Goal: Task Accomplishment & Management: Manage account settings

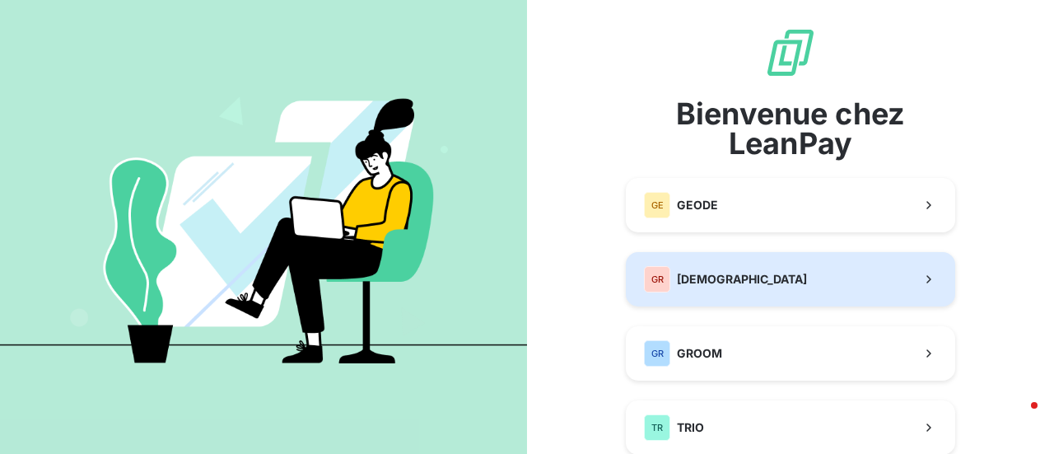
click at [744, 275] on span "[DEMOGRAPHIC_DATA]" at bounding box center [742, 279] width 130 height 16
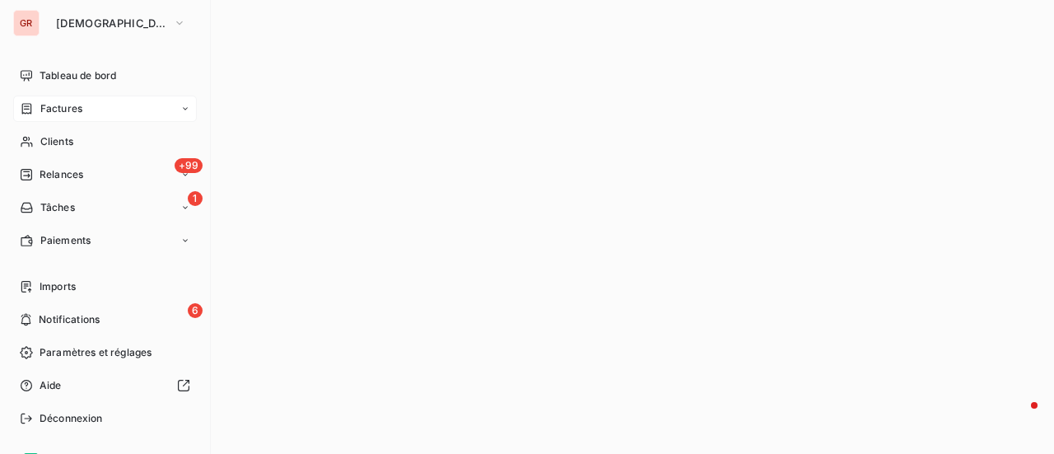
click at [62, 106] on span "Factures" at bounding box center [61, 108] width 42 height 15
click at [71, 105] on span "Factures" at bounding box center [61, 108] width 42 height 15
click at [68, 108] on span "Factures" at bounding box center [61, 108] width 42 height 15
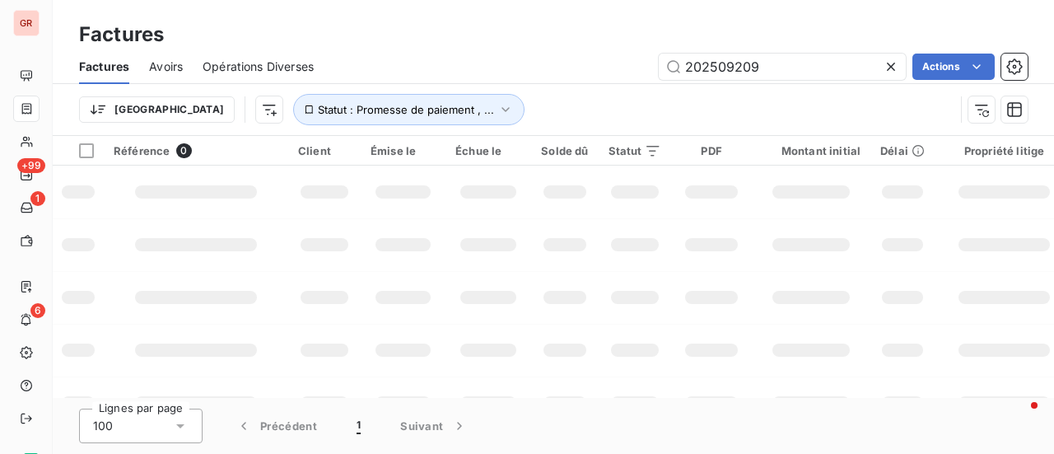
drag, startPoint x: 688, startPoint y: 70, endPoint x: 482, endPoint y: 71, distance: 206.7
click at [508, 71] on div "202509209 Actions" at bounding box center [680, 67] width 694 height 26
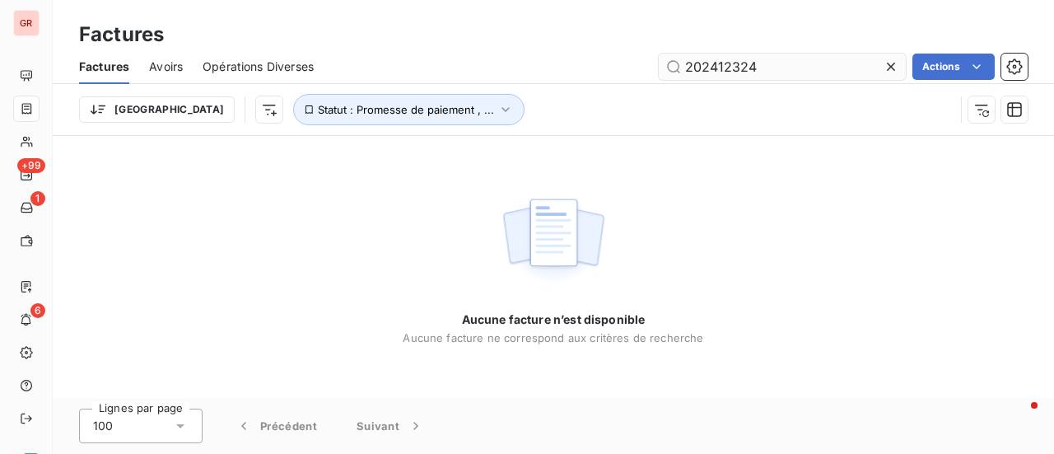
click at [687, 66] on input "202412324" at bounding box center [782, 67] width 247 height 26
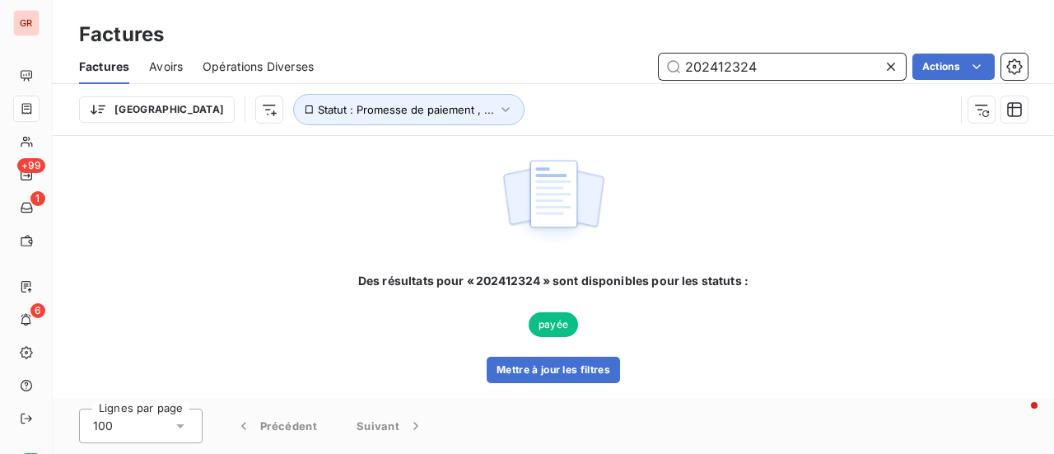
drag, startPoint x: 774, startPoint y: 75, endPoint x: 530, endPoint y: 125, distance: 248.8
click at [534, 125] on div "Factures Avoirs Opérations Diverses 202412324 Actions Trier Statut : Promesse d…" at bounding box center [553, 92] width 1001 height 86
drag, startPoint x: 705, startPoint y: 78, endPoint x: 600, endPoint y: 98, distance: 106.4
click at [607, 97] on div "Factures Avoirs Opérations Diverses 202409909 Actions Trier Statut : Promesse d…" at bounding box center [553, 92] width 1001 height 86
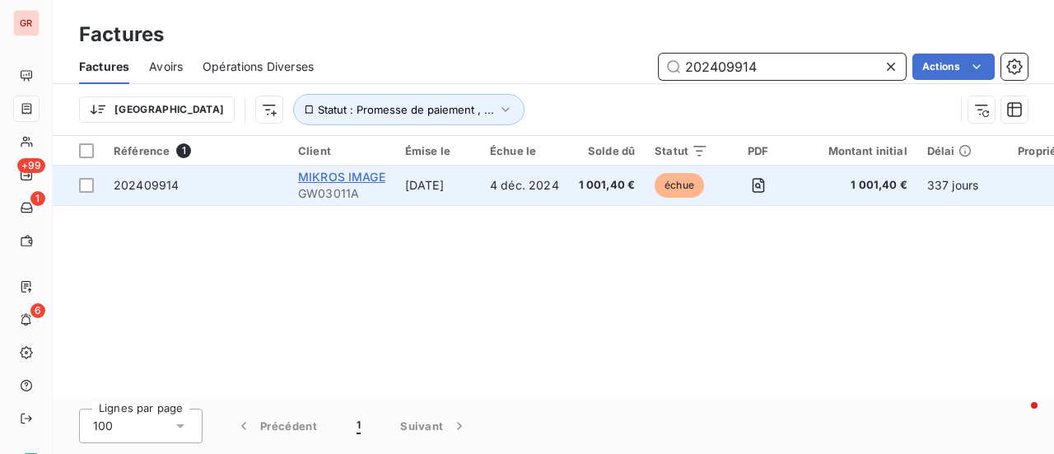
type input "202409914"
click at [356, 180] on span "MIKROS IMAGE" at bounding box center [341, 177] width 87 height 14
click at [329, 172] on span "MIKROS IMAGE" at bounding box center [341, 177] width 87 height 14
click at [328, 182] on span "MIKROS IMAGE" at bounding box center [341, 177] width 87 height 14
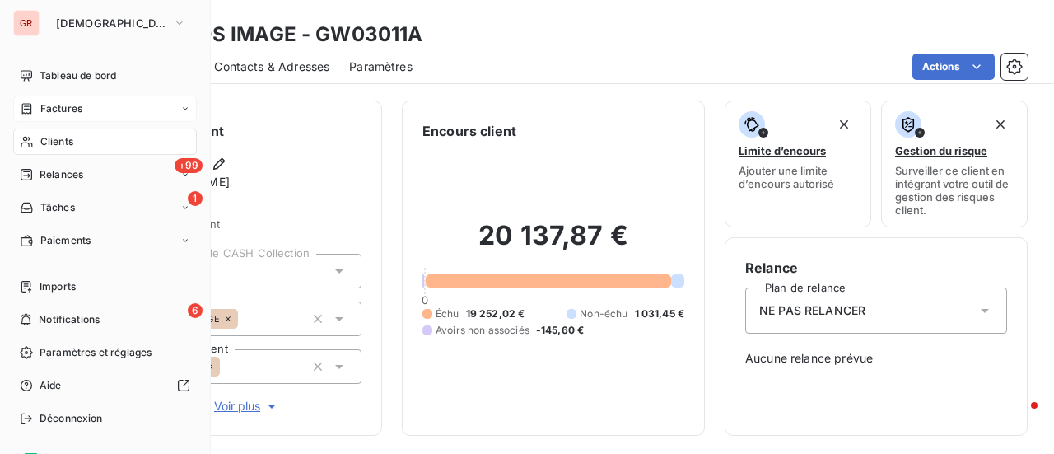
click at [35, 105] on div "Factures" at bounding box center [51, 108] width 63 height 15
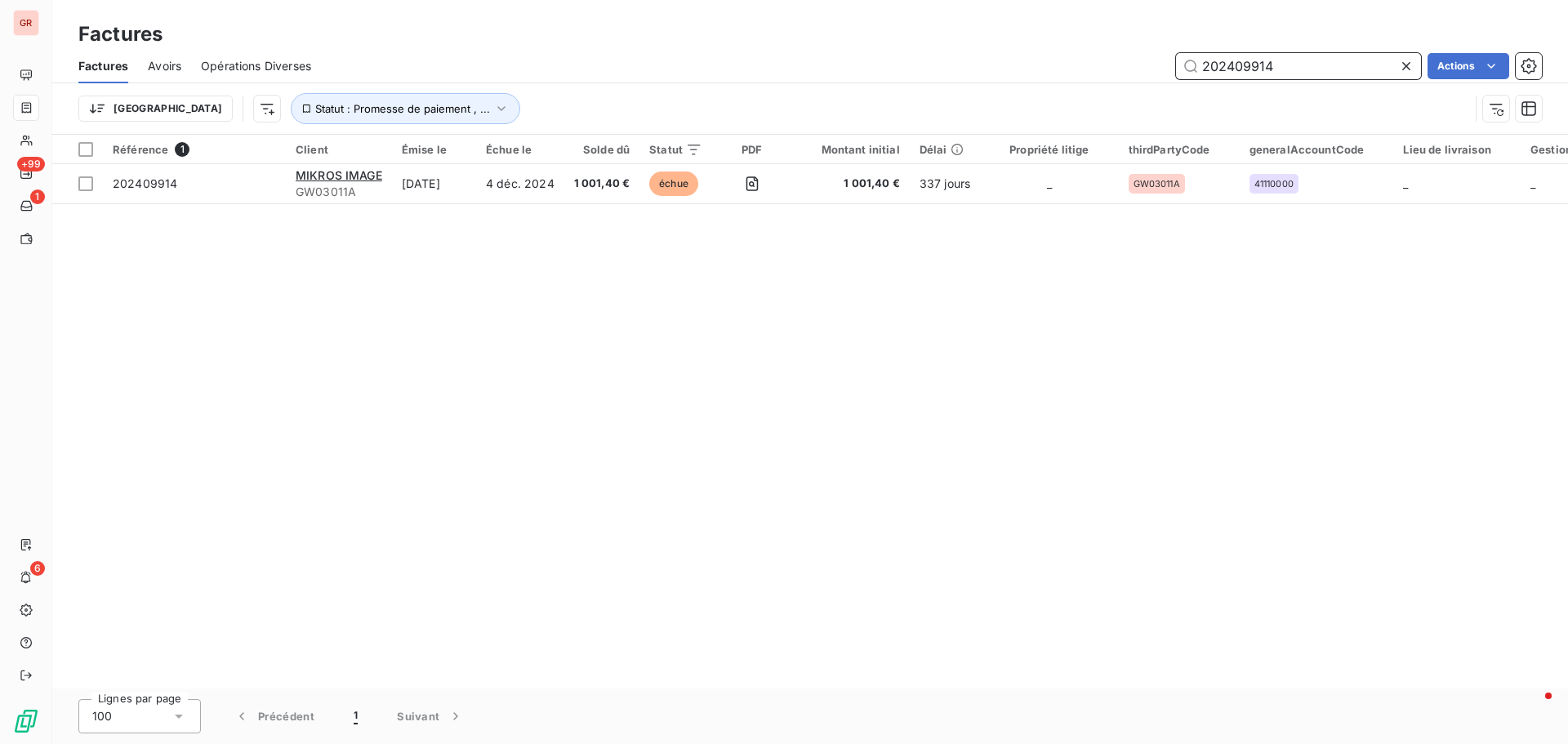
drag, startPoint x: 1278, startPoint y: 63, endPoint x: 1019, endPoint y: 85, distance: 259.9
click at [1044, 69] on div "202409914 Actions" at bounding box center [935, 66] width 1211 height 26
paste input "12323"
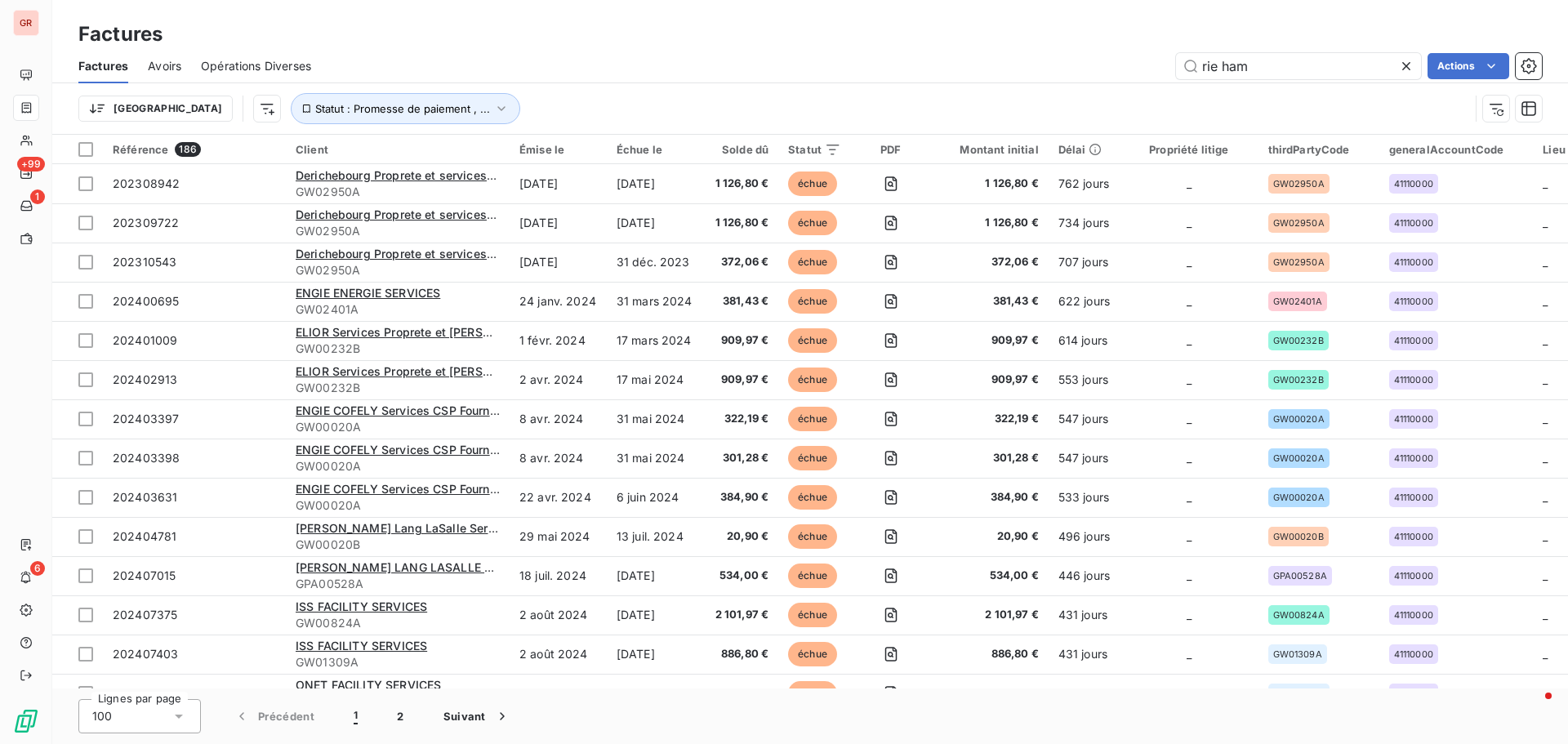
type input "rie ha"
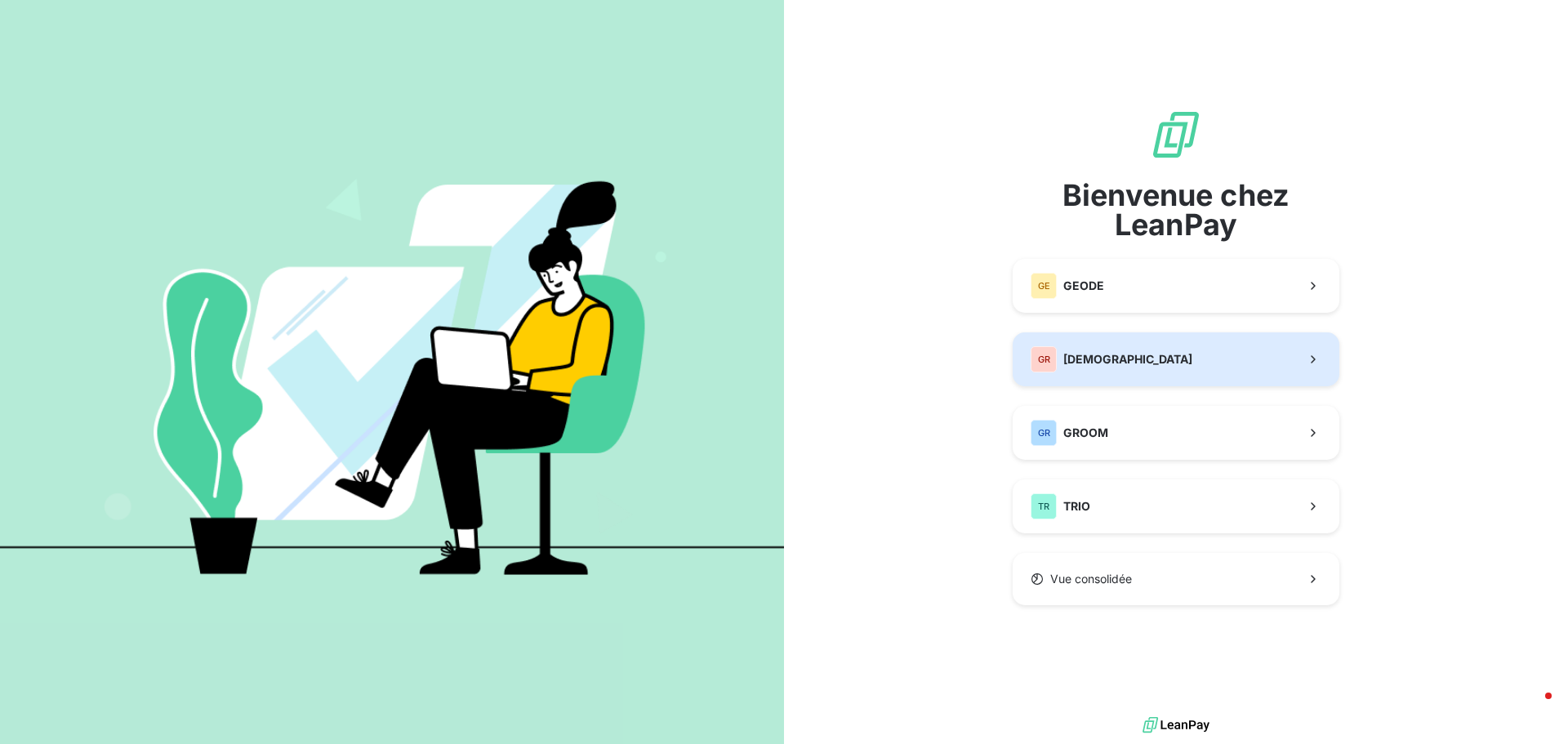
click at [1101, 348] on div "GR GREENWISHES" at bounding box center [1111, 359] width 162 height 26
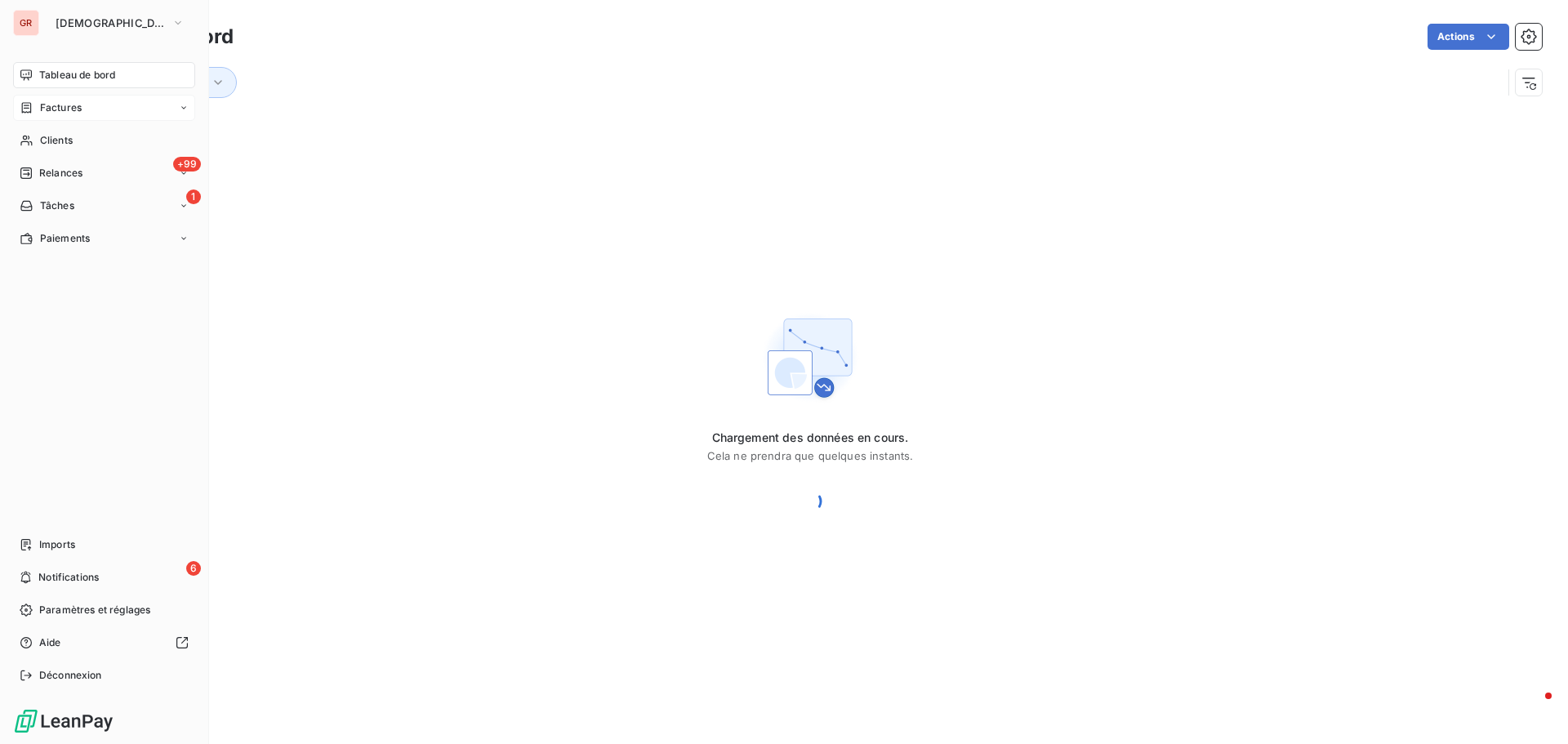
click at [60, 104] on span "Factures" at bounding box center [60, 107] width 42 height 15
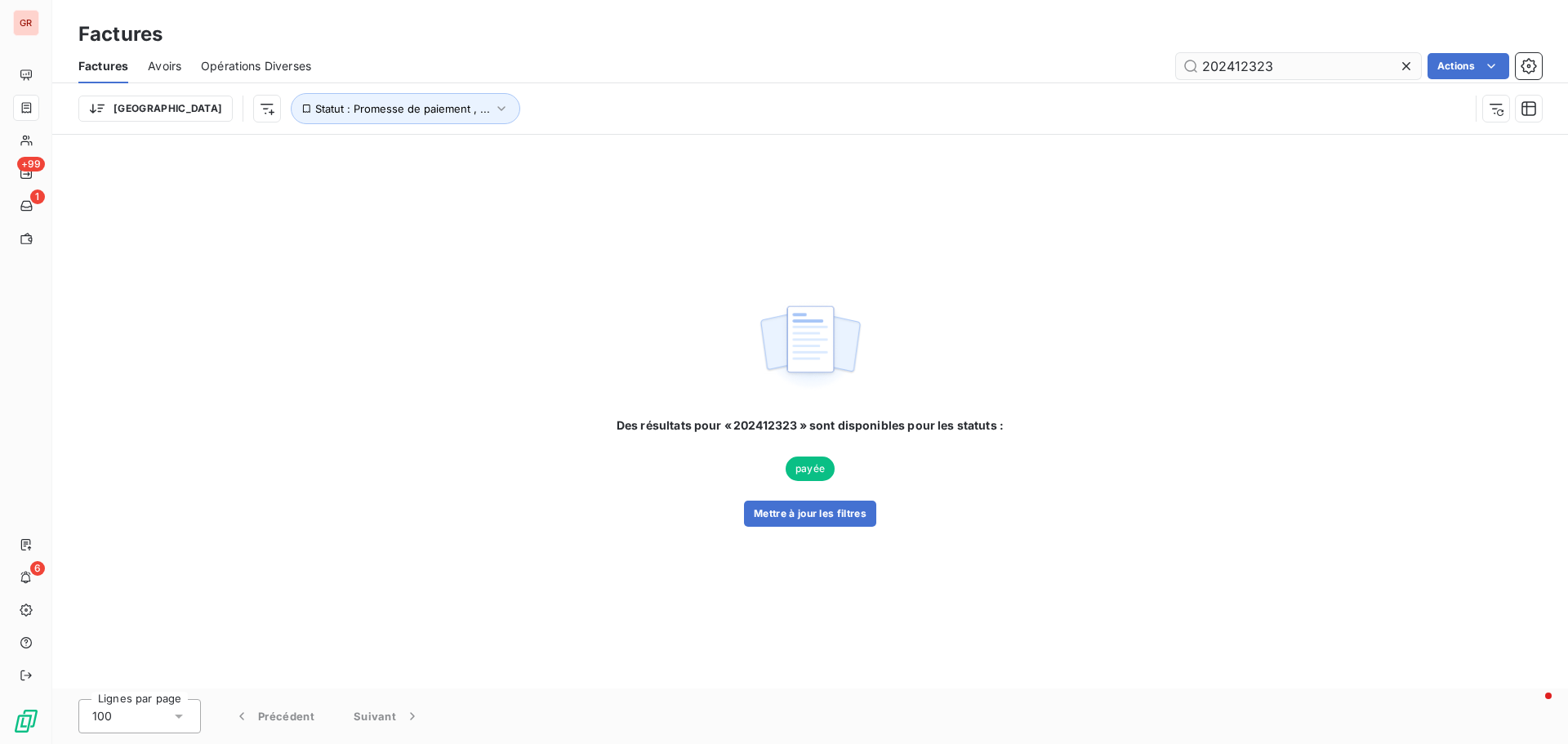
click at [1287, 67] on input "202412323" at bounding box center [1298, 66] width 245 height 26
drag, startPoint x: 1234, startPoint y: 74, endPoint x: 1126, endPoint y: 78, distance: 108.1
click at [1154, 78] on div "202412323 Actions" at bounding box center [935, 66] width 1211 height 26
drag, startPoint x: 1284, startPoint y: 60, endPoint x: 973, endPoint y: 85, distance: 312.0
click at [973, 85] on div "Factures Avoirs Opérations Diverses 202409909 Actions Trier Statut : Promesse d…" at bounding box center [810, 91] width 1515 height 85
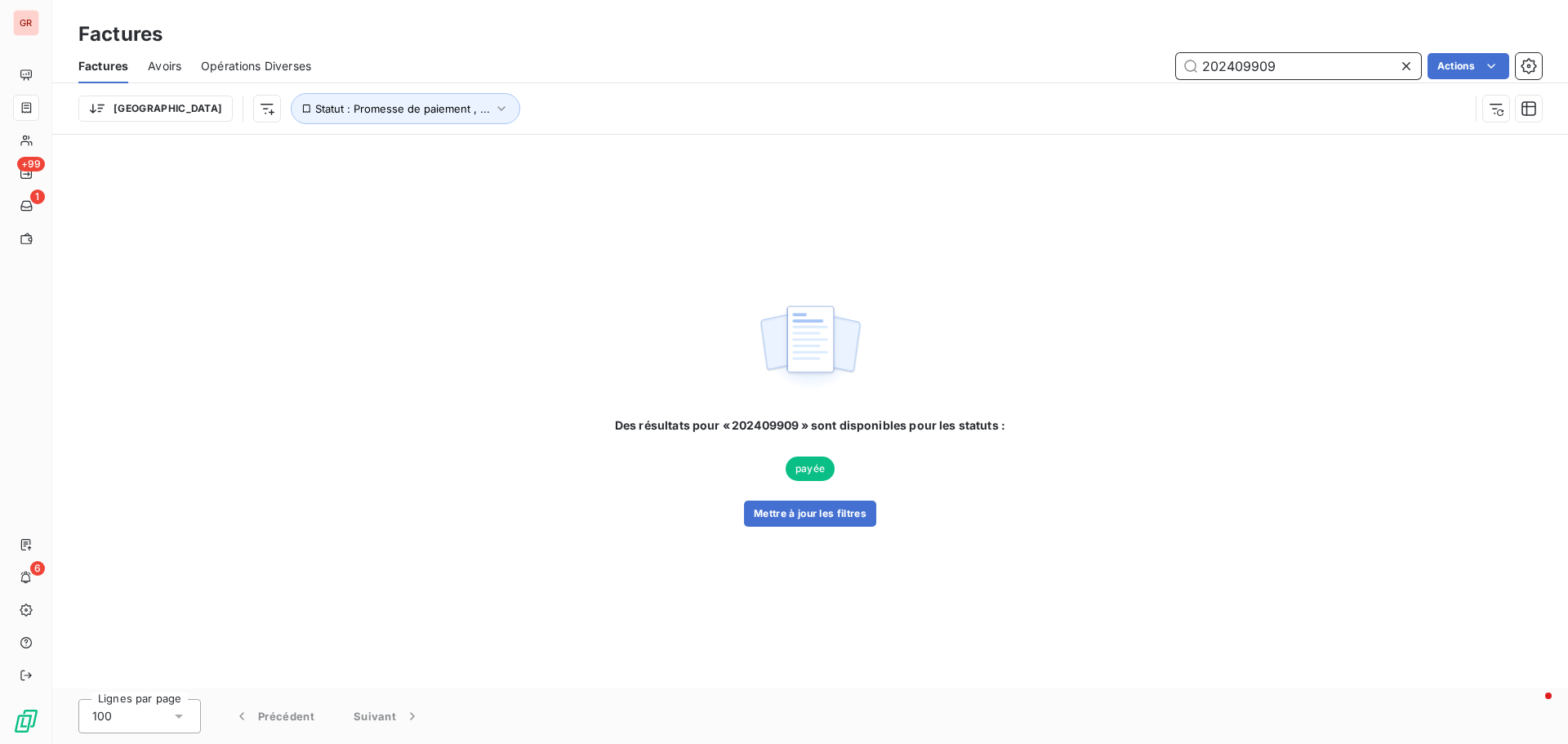
paste input "501938"
drag, startPoint x: 1282, startPoint y: 67, endPoint x: 1152, endPoint y: 72, distance: 130.1
click at [1152, 72] on div "202501938 Actions" at bounding box center [935, 66] width 1211 height 26
paste input "397"
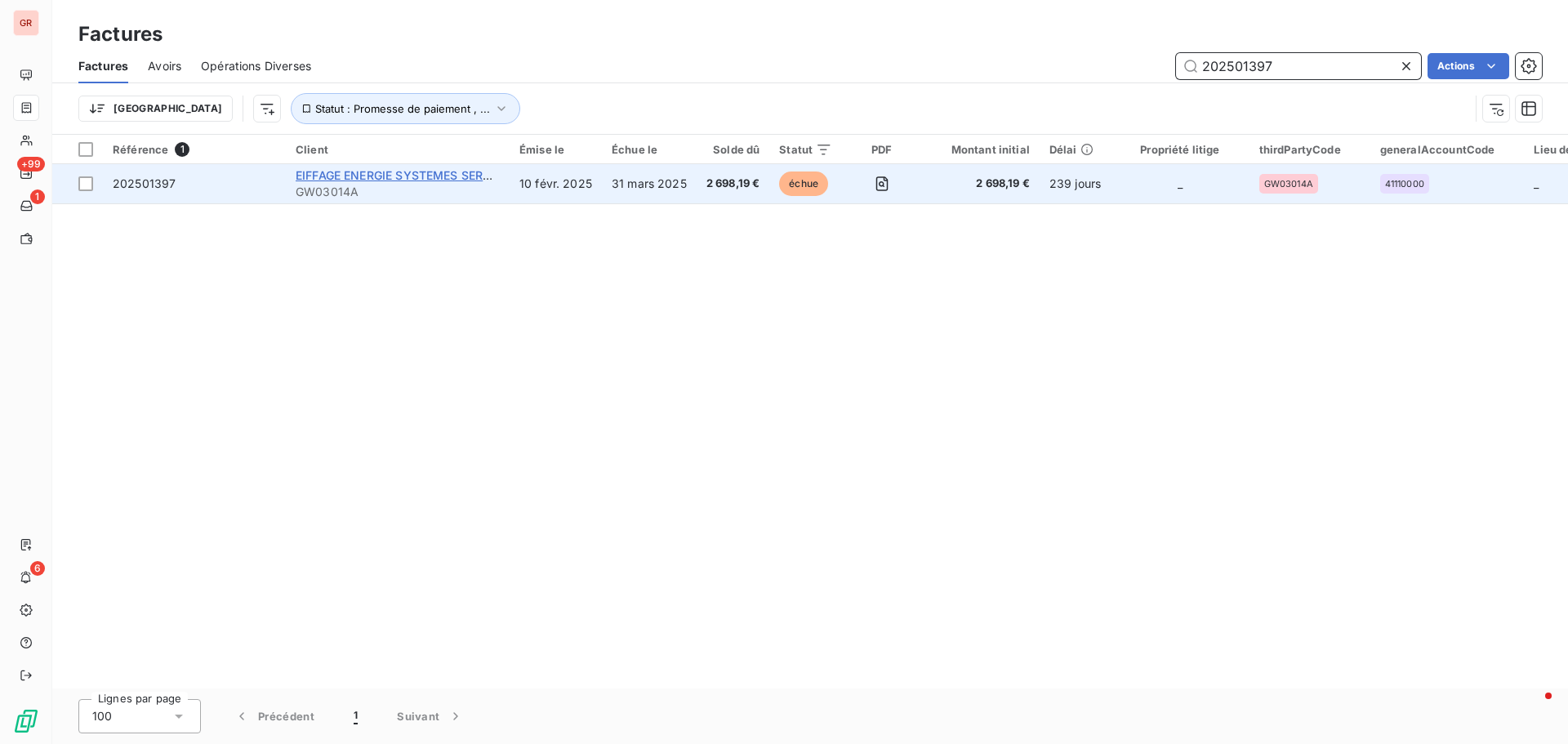
type input "202501397"
click at [367, 178] on span "EIFFAGE ENERGIE SYSTEMES SERVICE ILE DE [GEOGRAPHIC_DATA]" at bounding box center [482, 176] width 374 height 14
click at [383, 172] on span "EIFFAGE ENERGIE SYSTEMES SERVICE ILE DE [GEOGRAPHIC_DATA]" at bounding box center [482, 176] width 374 height 14
click at [385, 177] on span "EIFFAGE ENERGIE SYSTEMES SERVICE ILE DE [GEOGRAPHIC_DATA]" at bounding box center [482, 176] width 374 height 14
click at [87, 183] on div at bounding box center [85, 184] width 15 height 15
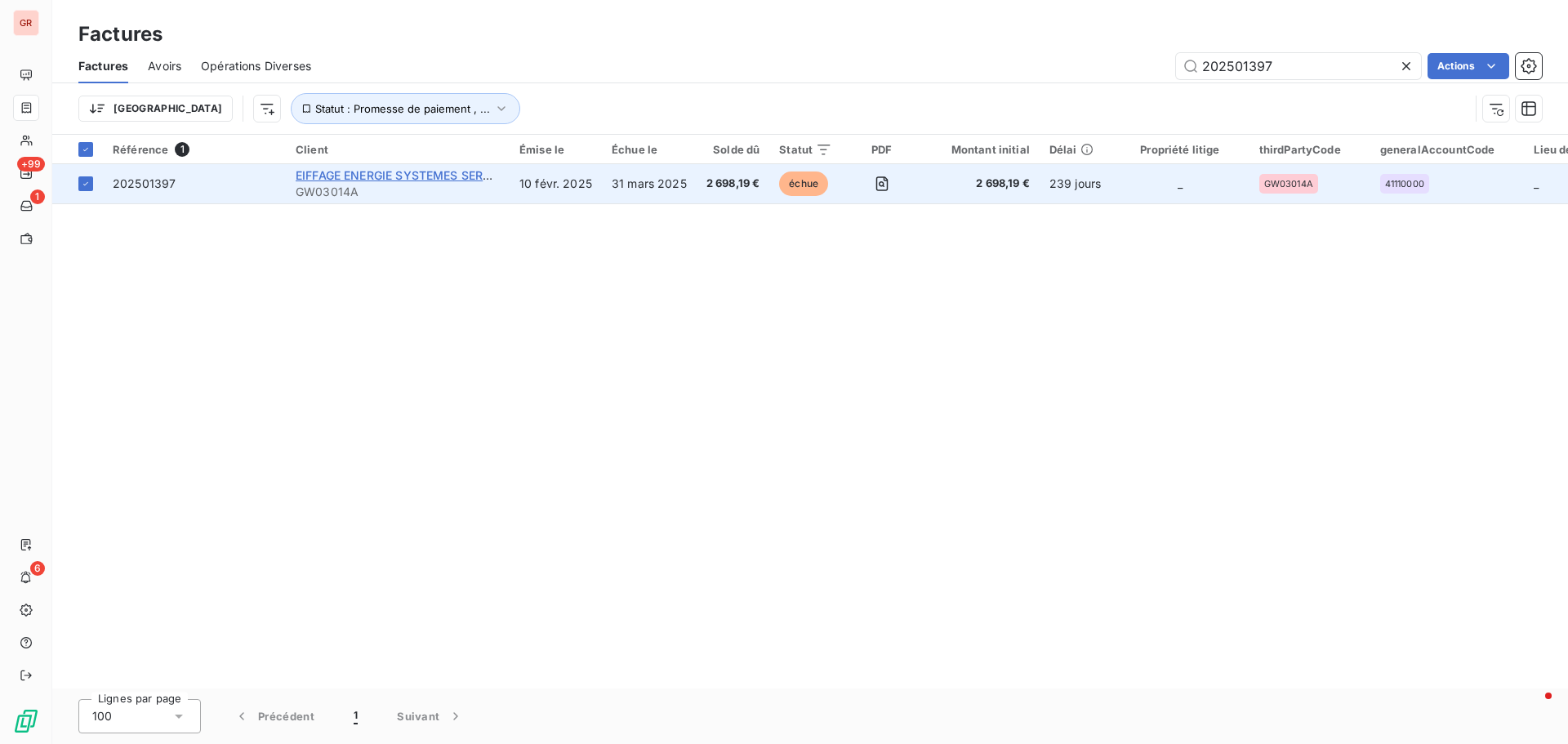
click at [356, 169] on span "EIFFAGE ENERGIE SYSTEMES SERVICE ILE DE [GEOGRAPHIC_DATA]" at bounding box center [482, 176] width 374 height 14
click at [358, 173] on span "EIFFAGE ENERGIE SYSTEMES SERVICE ILE DE [GEOGRAPHIC_DATA]" at bounding box center [482, 176] width 374 height 14
click at [396, 181] on span "EIFFAGE ENERGIE SYSTEMES SERVICE ILE DE [GEOGRAPHIC_DATA]" at bounding box center [482, 176] width 374 height 14
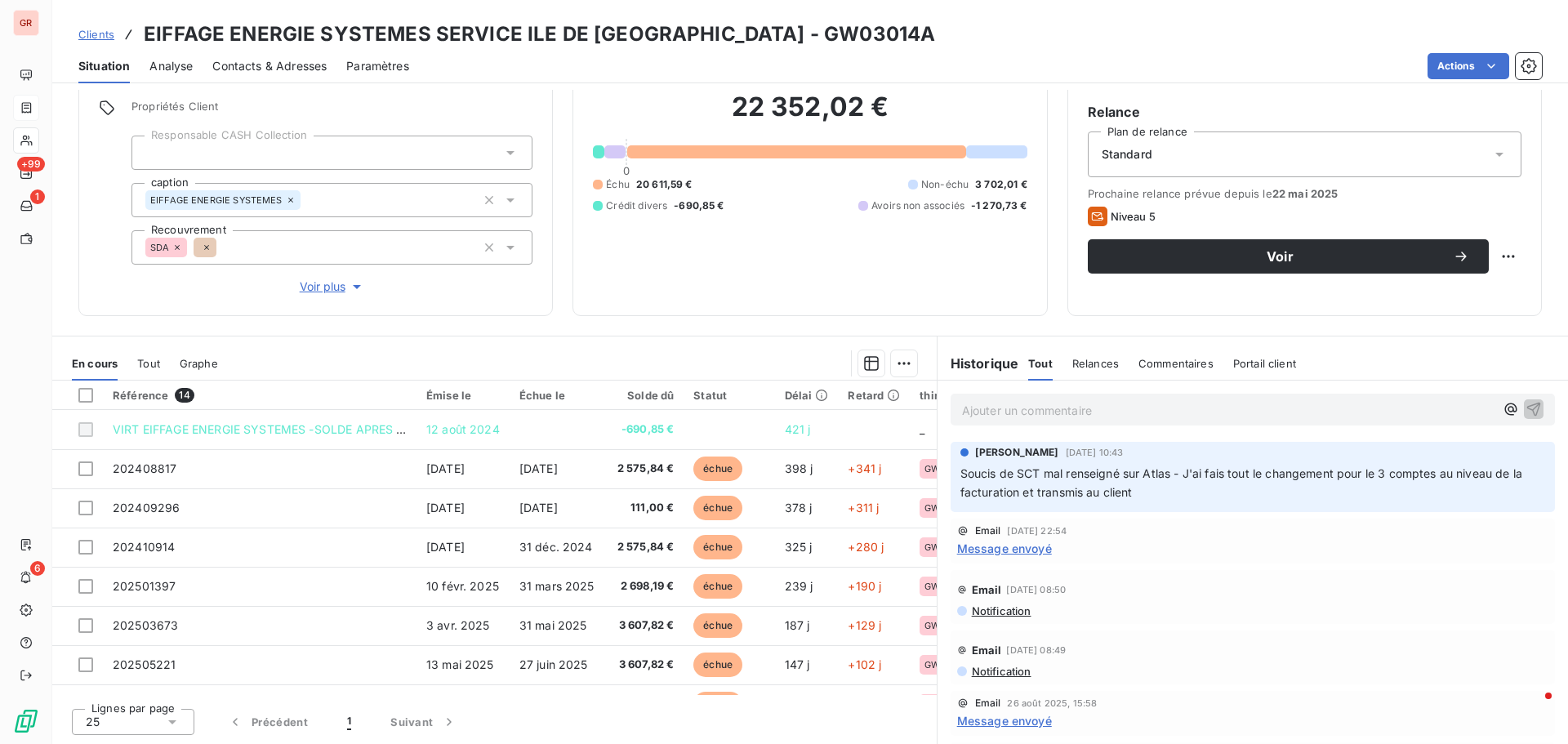
click at [286, 67] on span "Contacts & Adresses" at bounding box center [269, 65] width 114 height 16
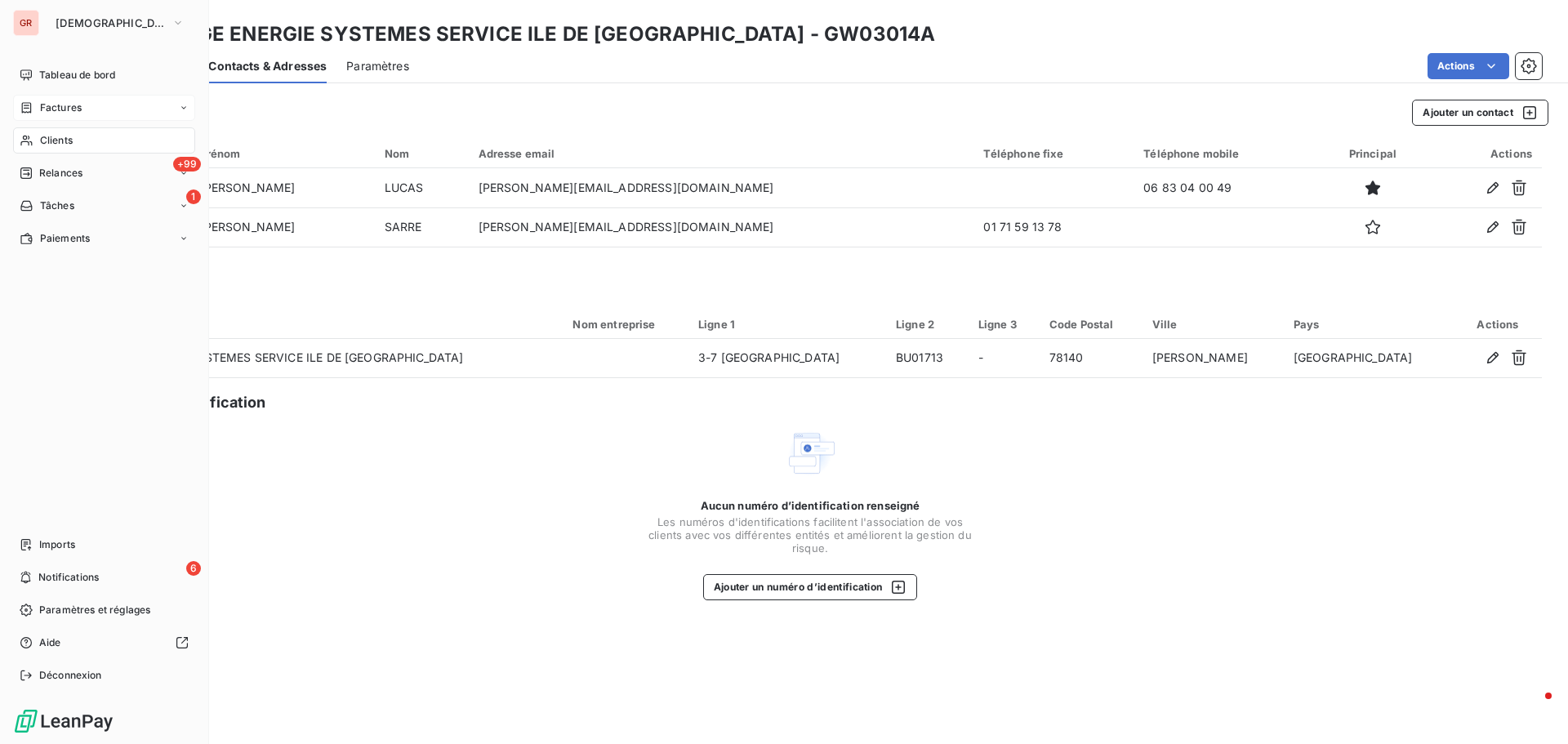
click at [63, 106] on span "Factures" at bounding box center [60, 107] width 42 height 15
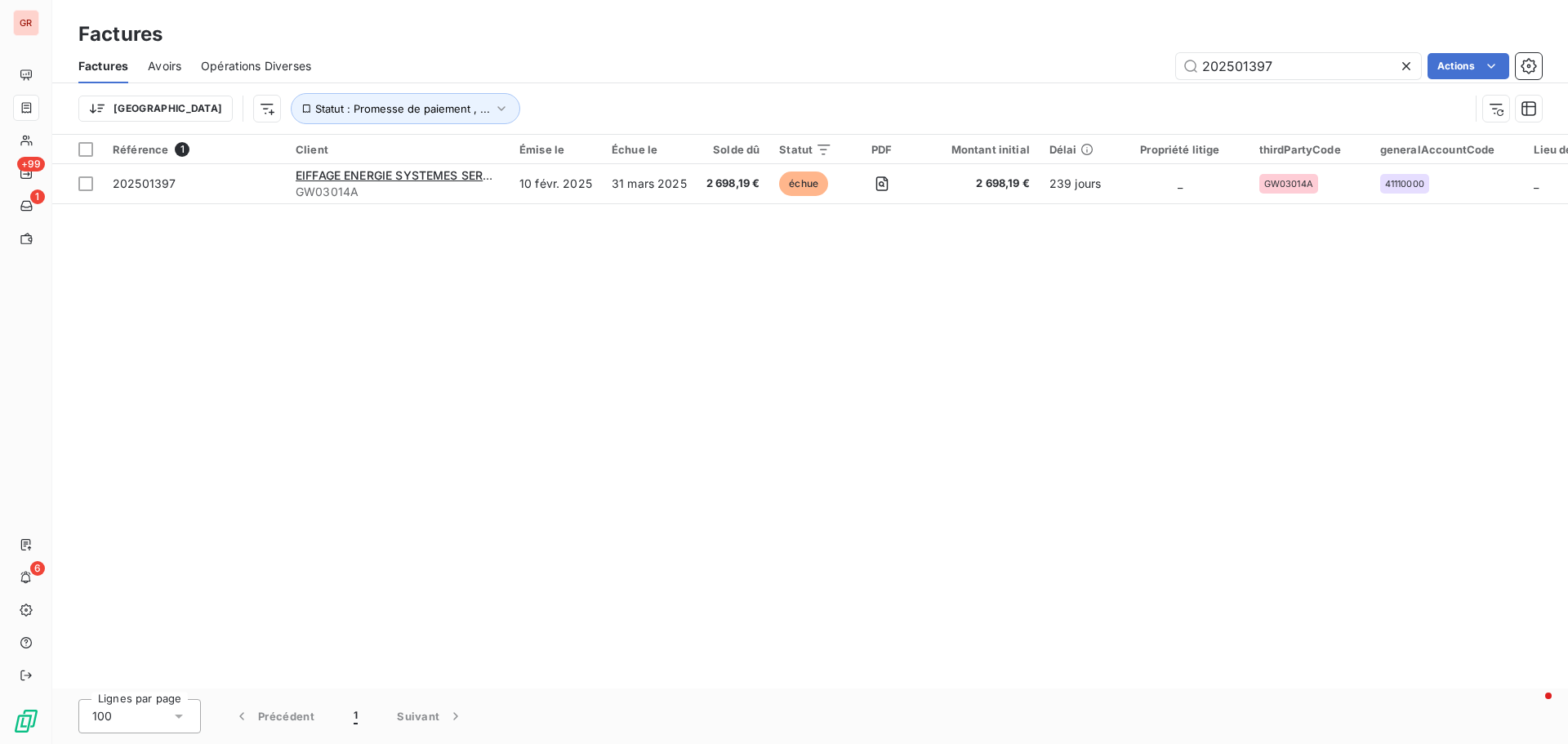
drag, startPoint x: 1280, startPoint y: 70, endPoint x: 1081, endPoint y: 86, distance: 199.6
click at [1088, 84] on div "Factures Avoirs Opérations Diverses 202501397 Actions Trier Statut : Promesse d…" at bounding box center [810, 91] width 1515 height 85
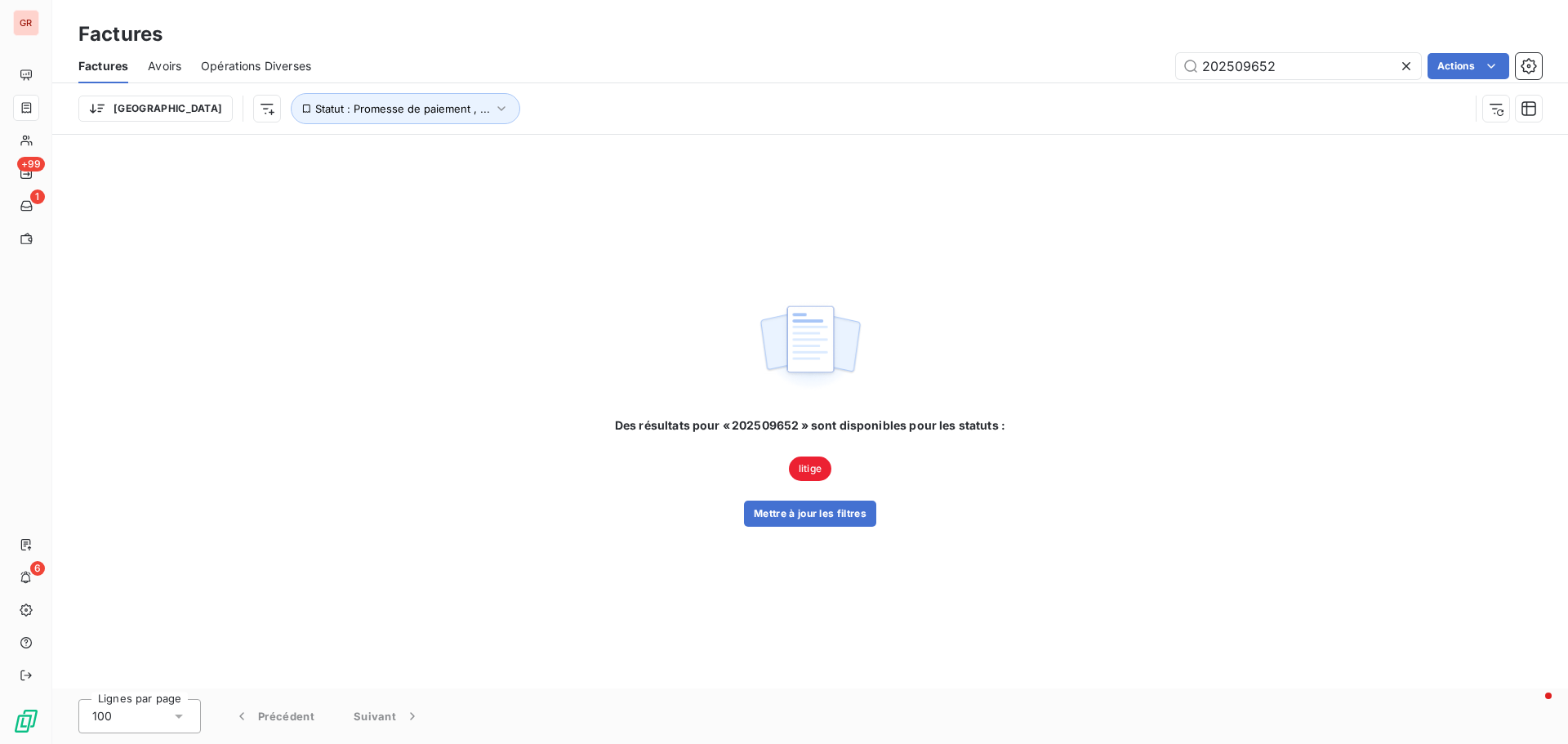
type input "202509652"
click at [493, 106] on icon "button" at bounding box center [501, 108] width 16 height 16
click at [611, 148] on icon at bounding box center [606, 151] width 16 height 16
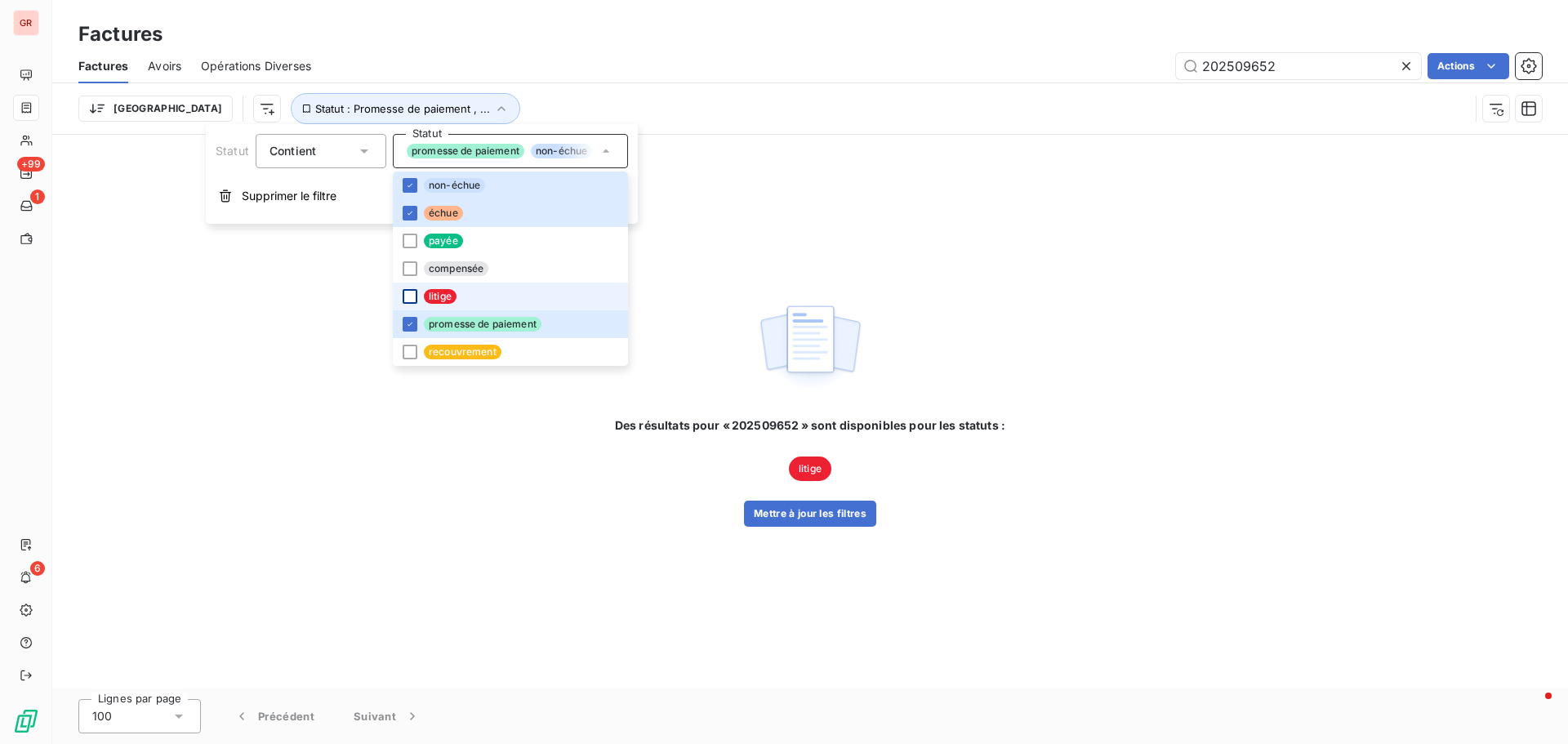
click at [412, 296] on div at bounding box center [410, 296] width 15 height 15
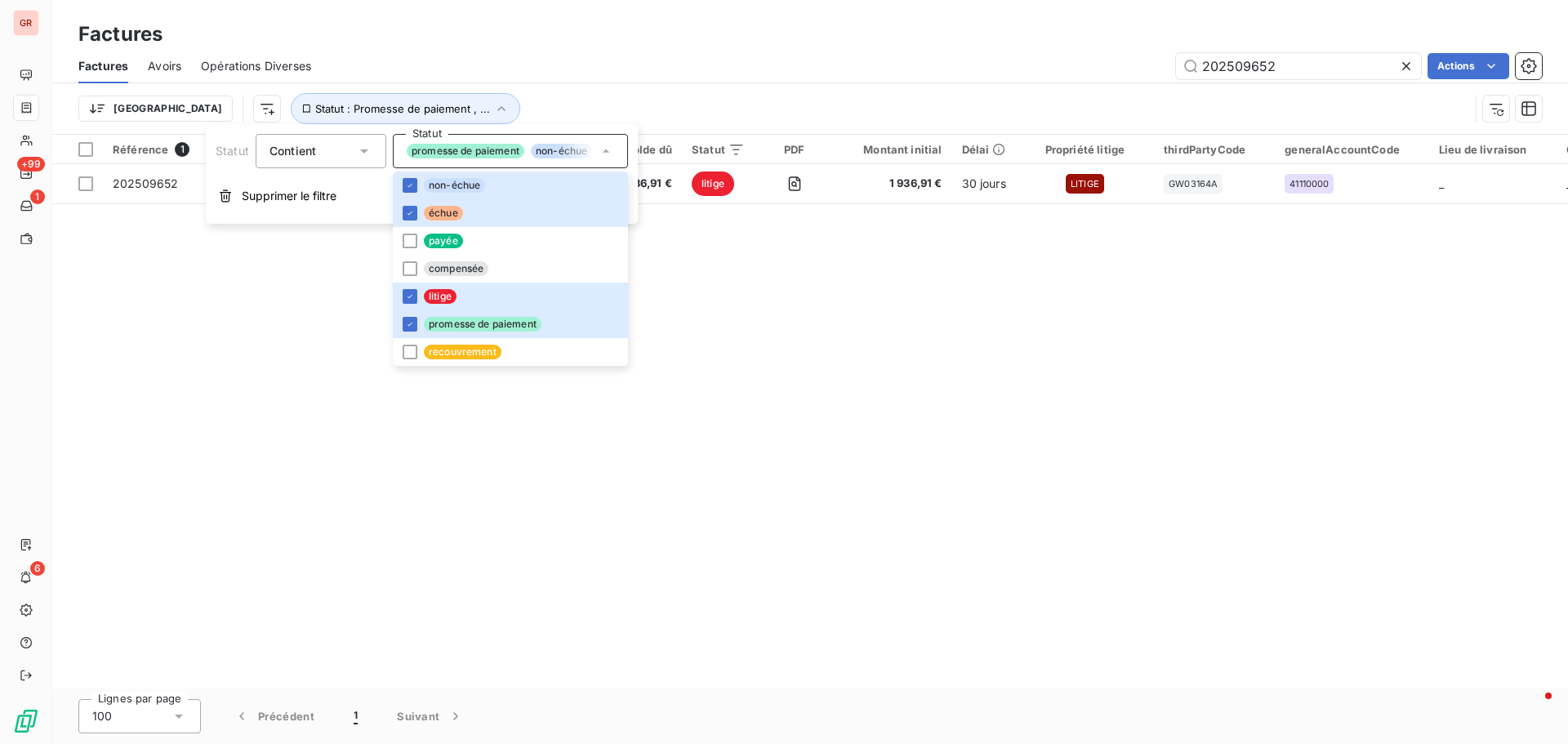
click at [684, 262] on div "Référence 1 Client Émise le Échue le Solde dû Statut PDF Montant initial Délai …" at bounding box center [810, 412] width 1515 height 554
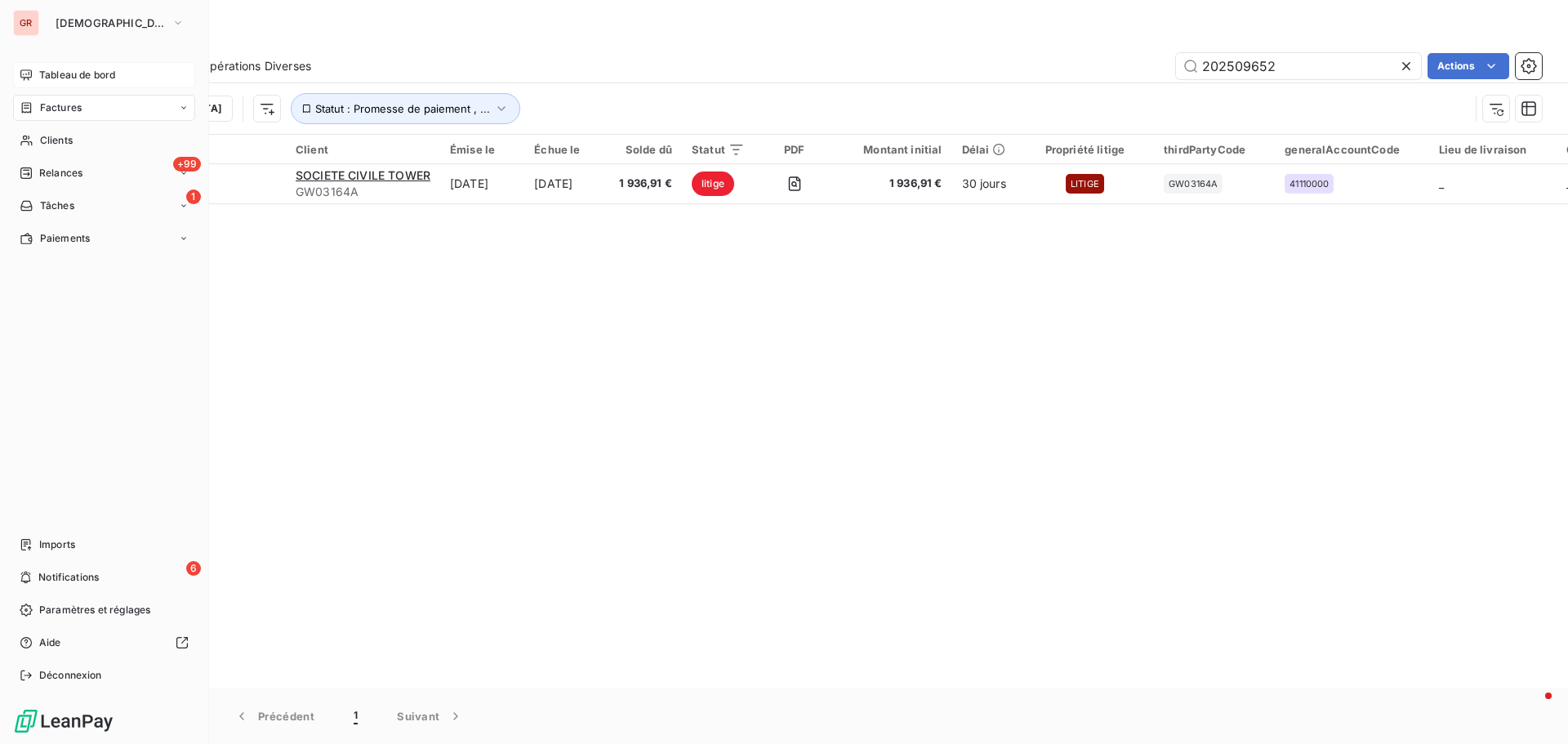
click at [93, 76] on span "Tableau de bord" at bounding box center [77, 74] width 76 height 15
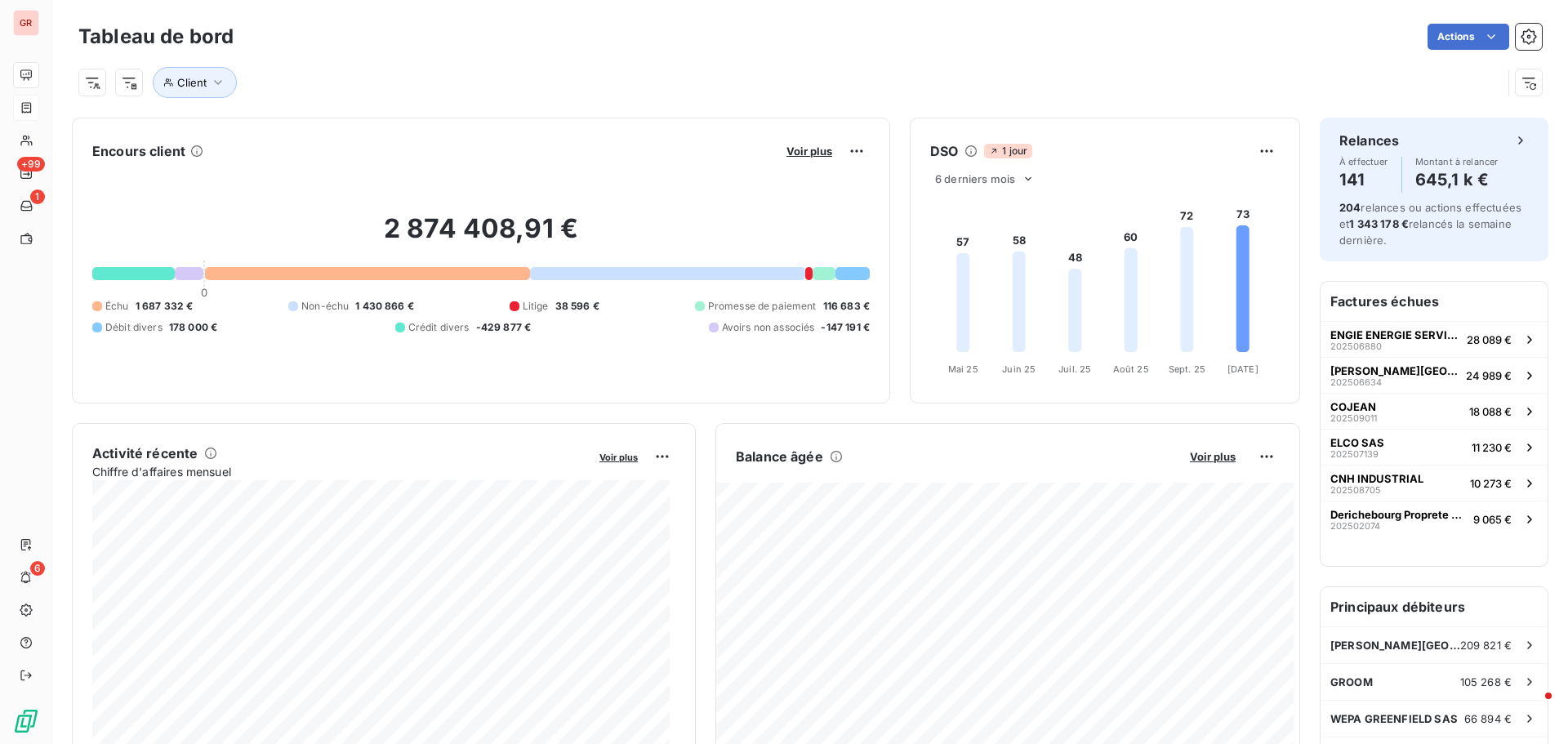
click at [806, 144] on button "Voir plus" at bounding box center [809, 151] width 56 height 15
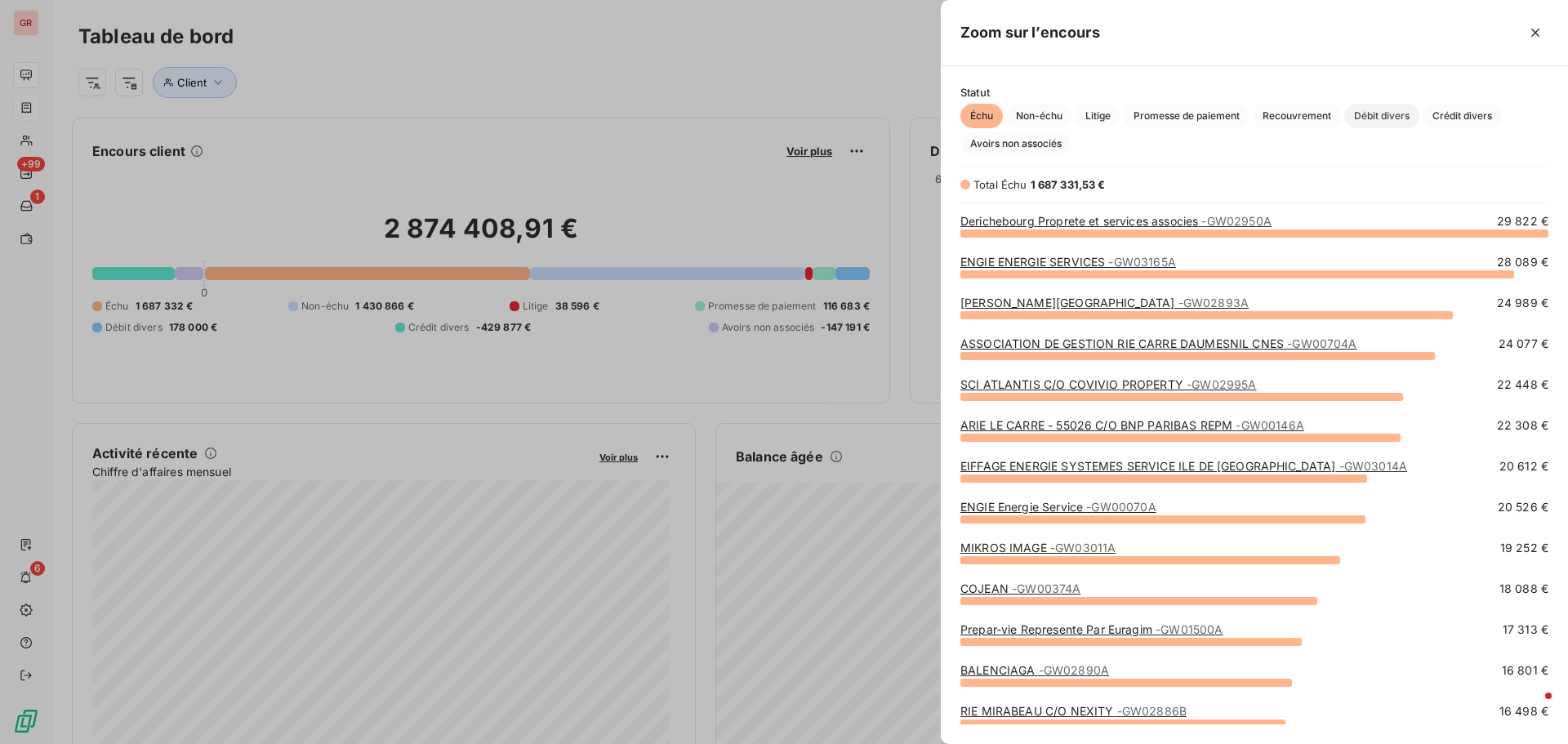
scroll to position [499, 615]
click at [1468, 115] on span "Crédit divers" at bounding box center [1462, 116] width 79 height 25
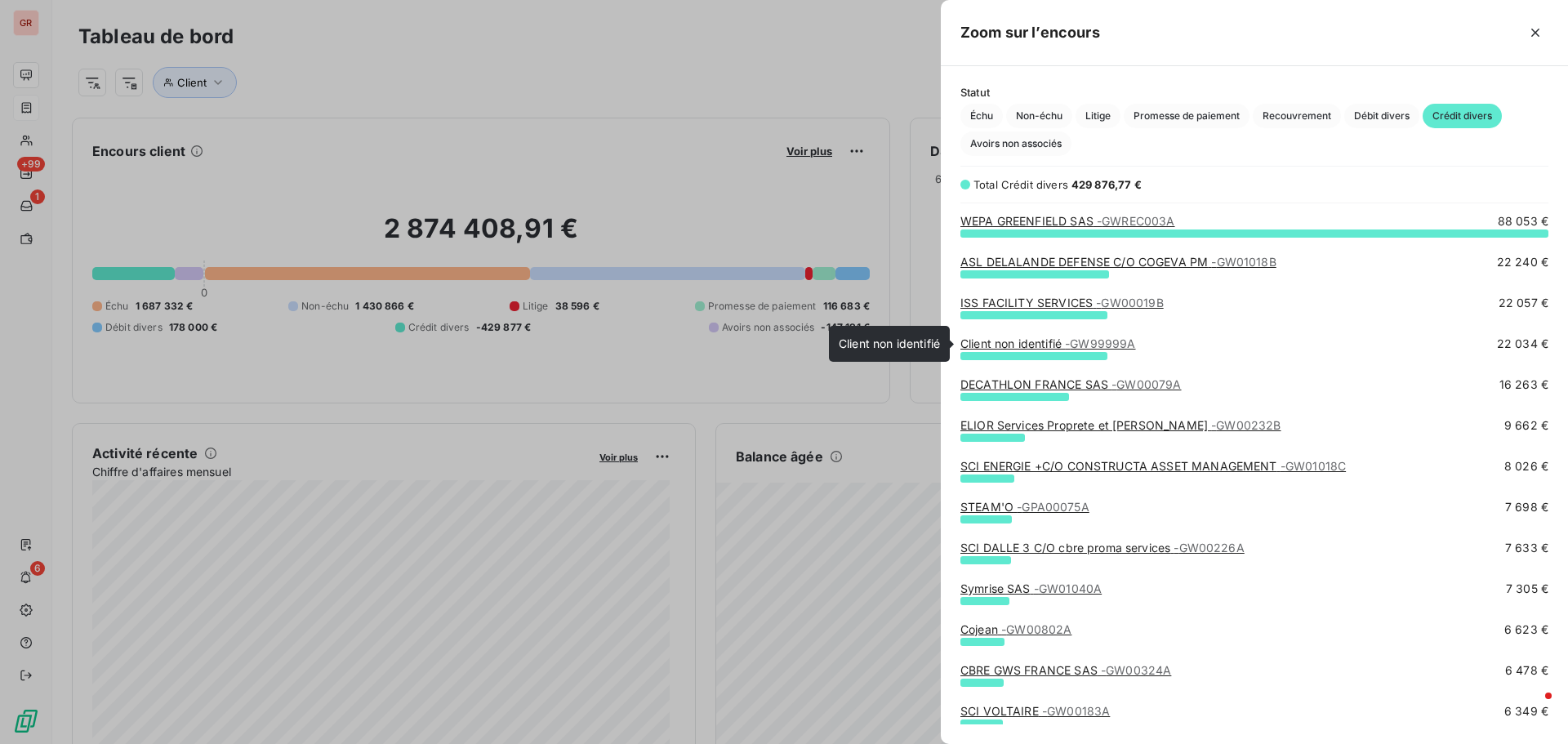
click at [1054, 348] on link "Client non identifié - GW99999A" at bounding box center [1047, 343] width 176 height 14
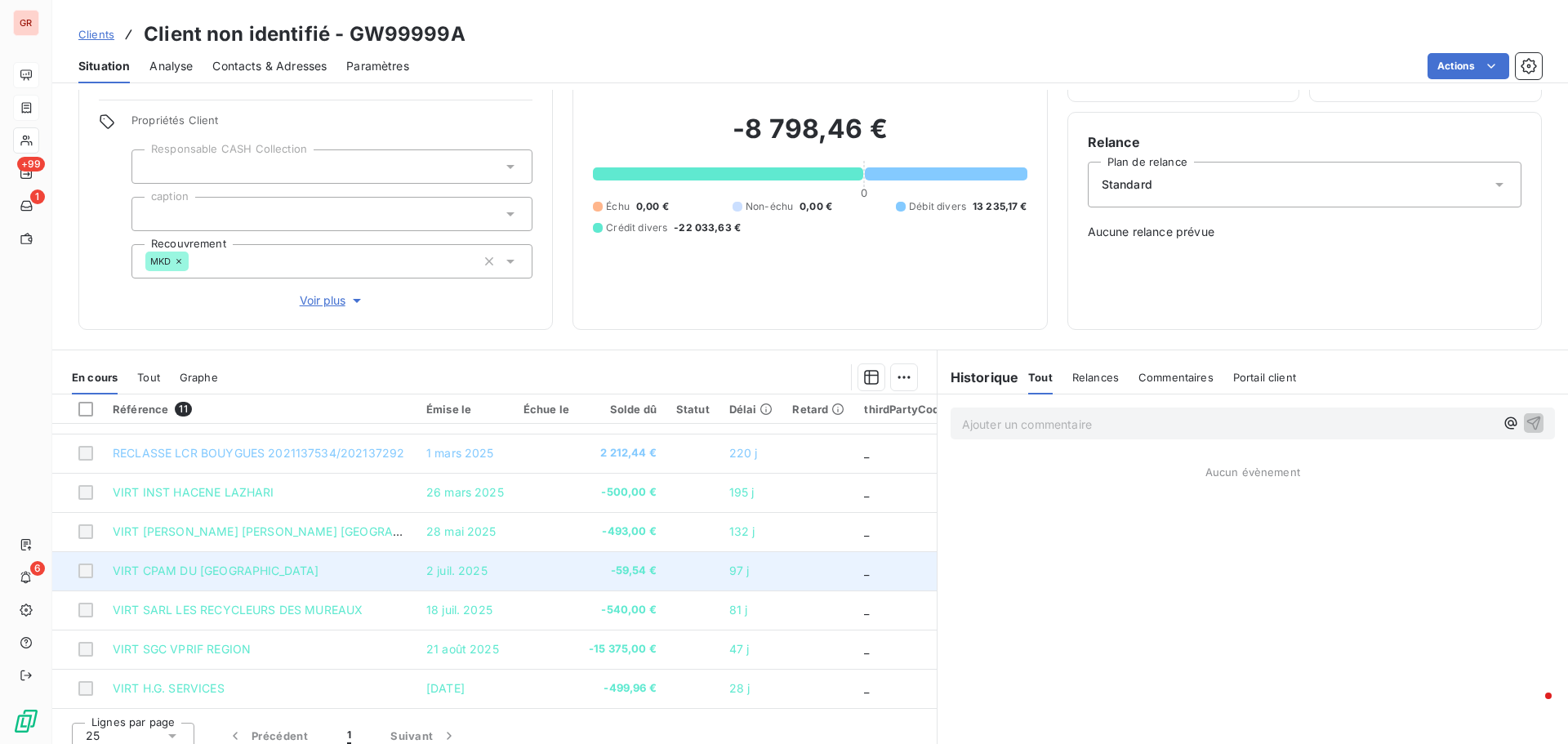
scroll to position [116, 0]
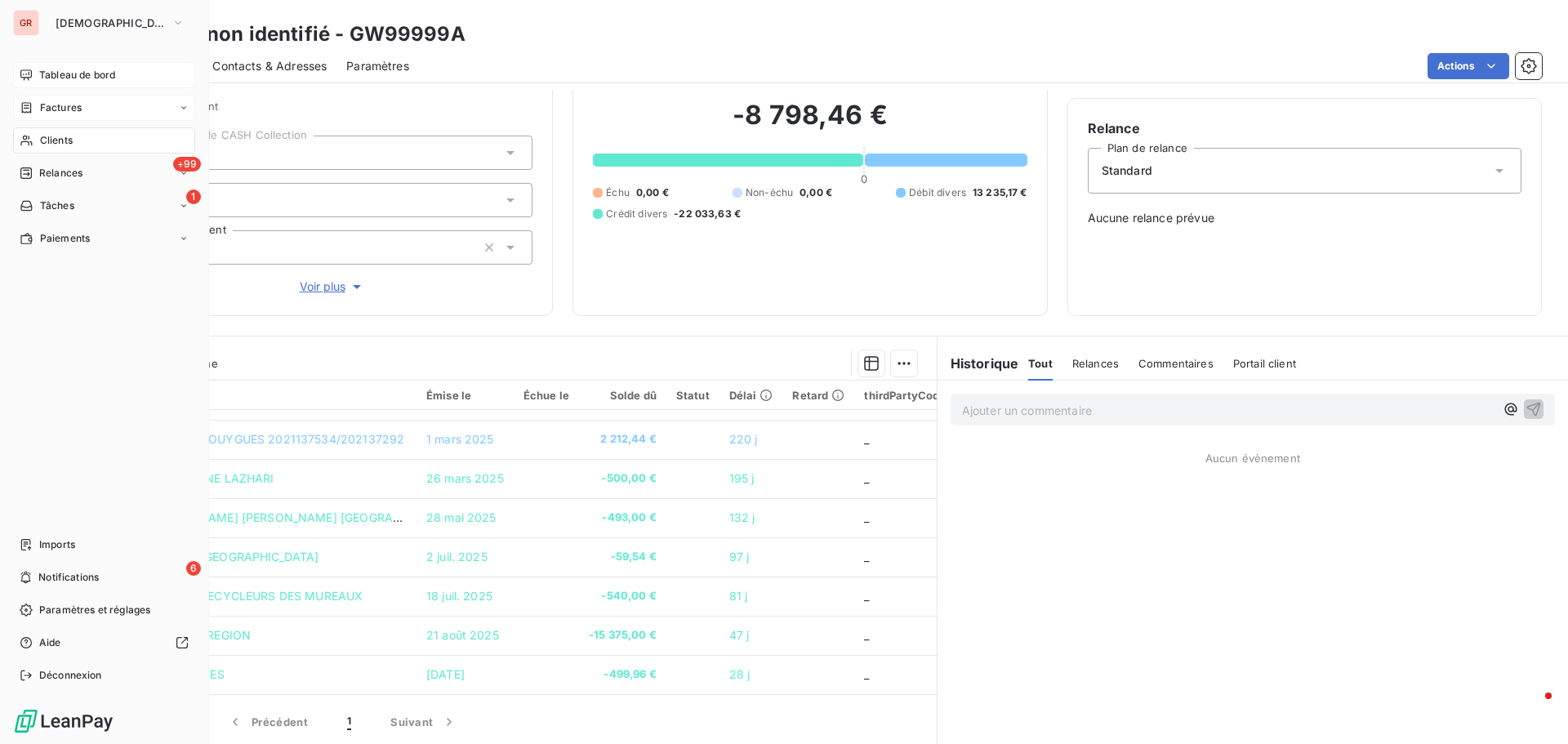
click at [62, 104] on span "Factures" at bounding box center [60, 107] width 42 height 15
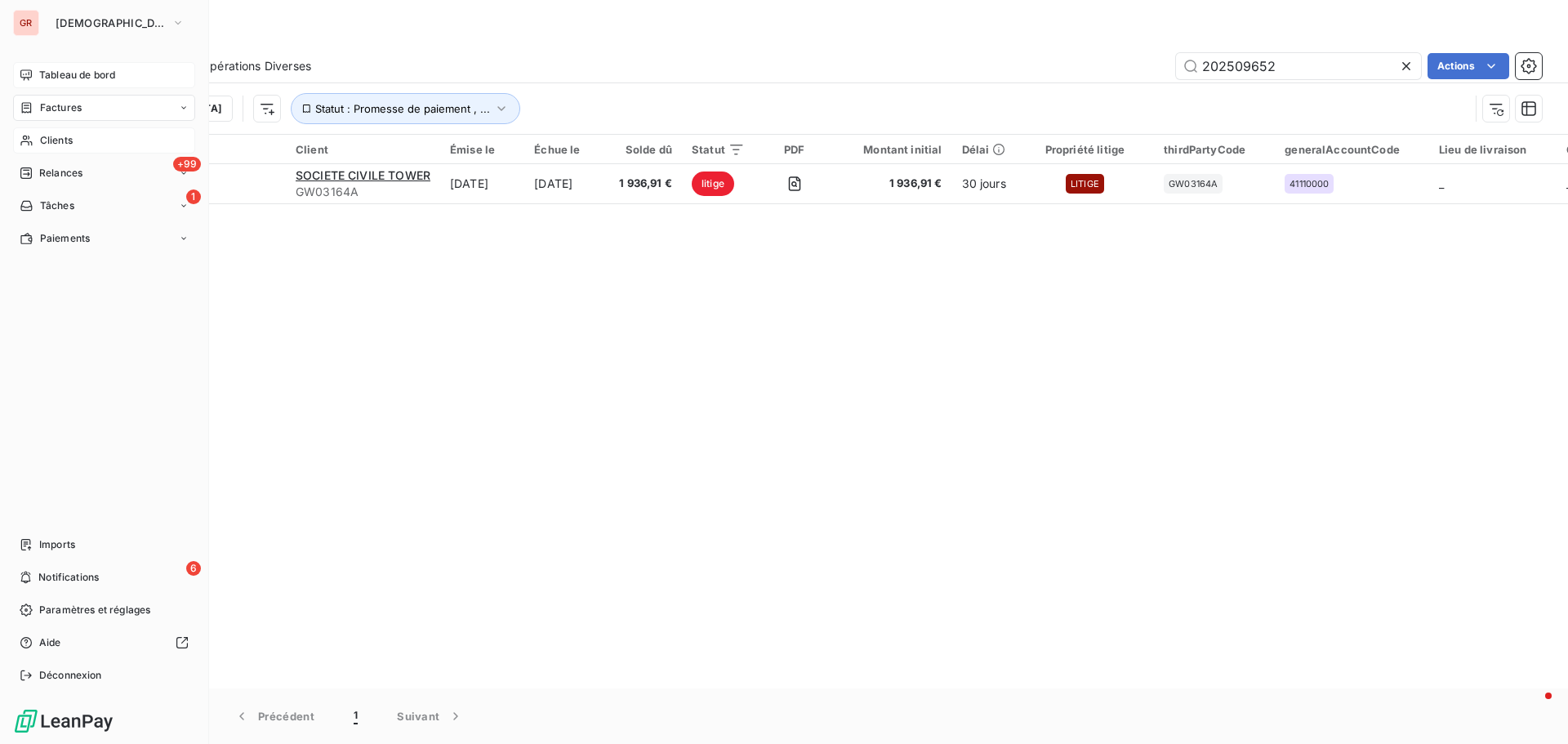
click at [62, 138] on span "Clients" at bounding box center [56, 140] width 33 height 15
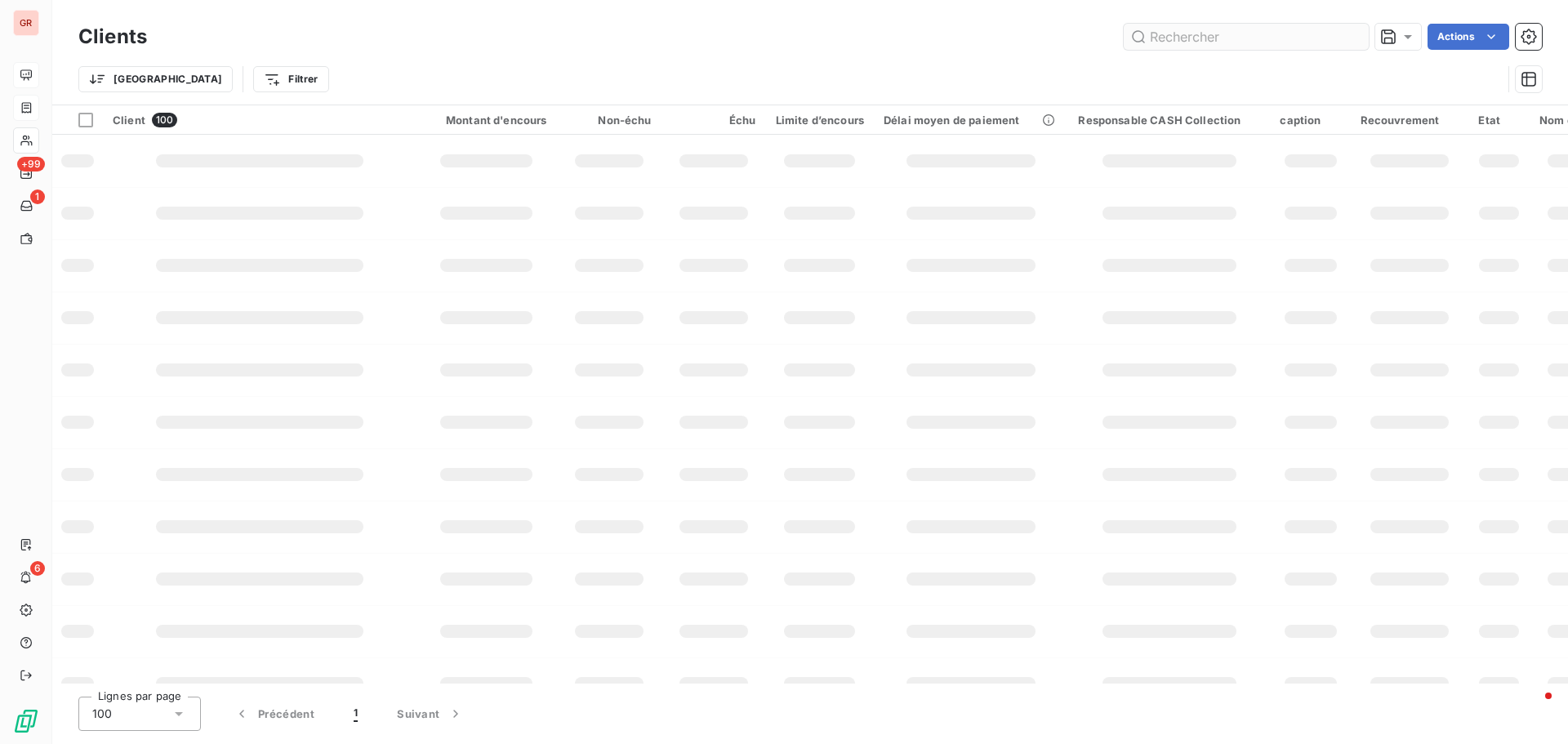
click at [1227, 36] on input "text" at bounding box center [1246, 37] width 245 height 26
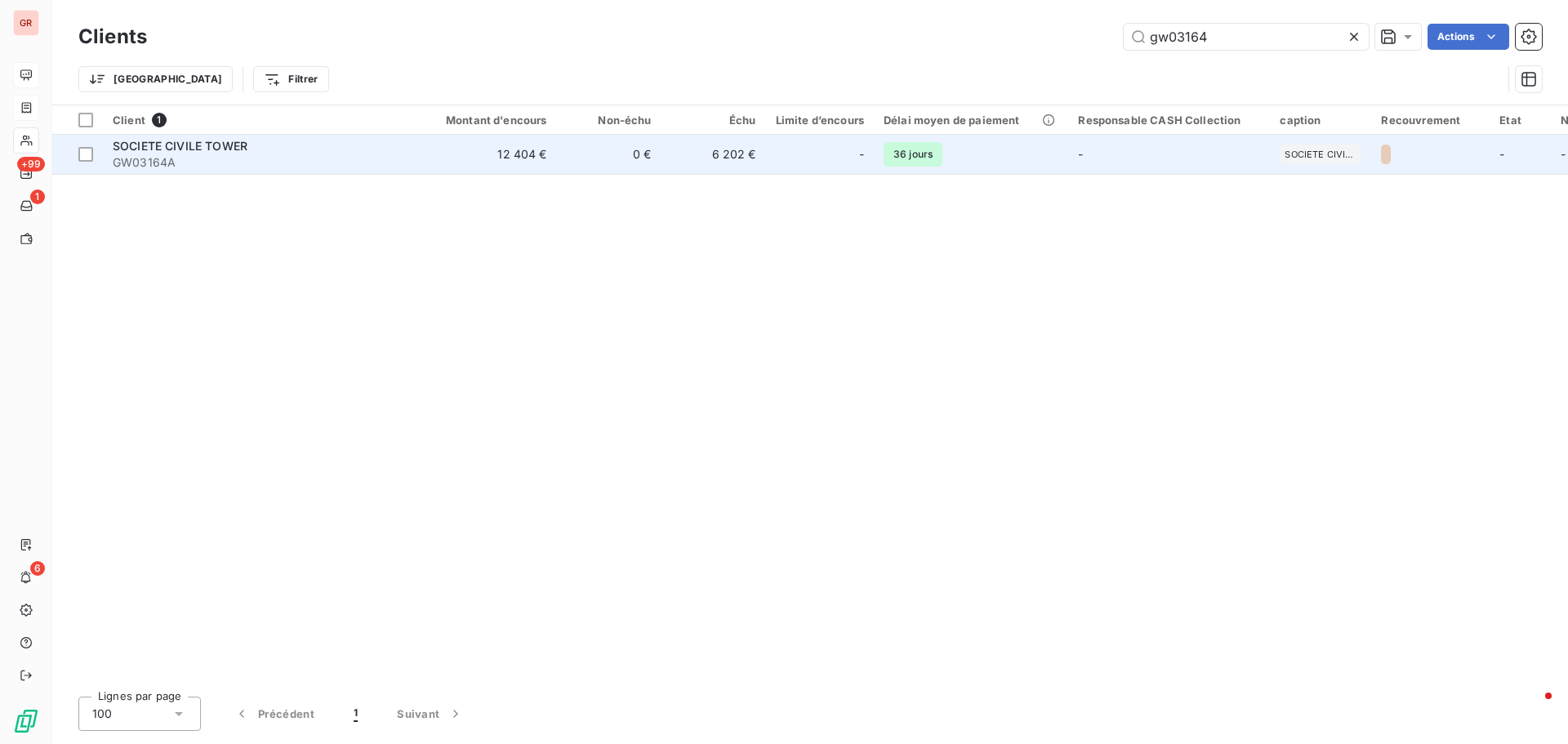
type input "gw03164"
click at [228, 150] on span "SOCIETE CIVILE TOWER" at bounding box center [181, 146] width 135 height 14
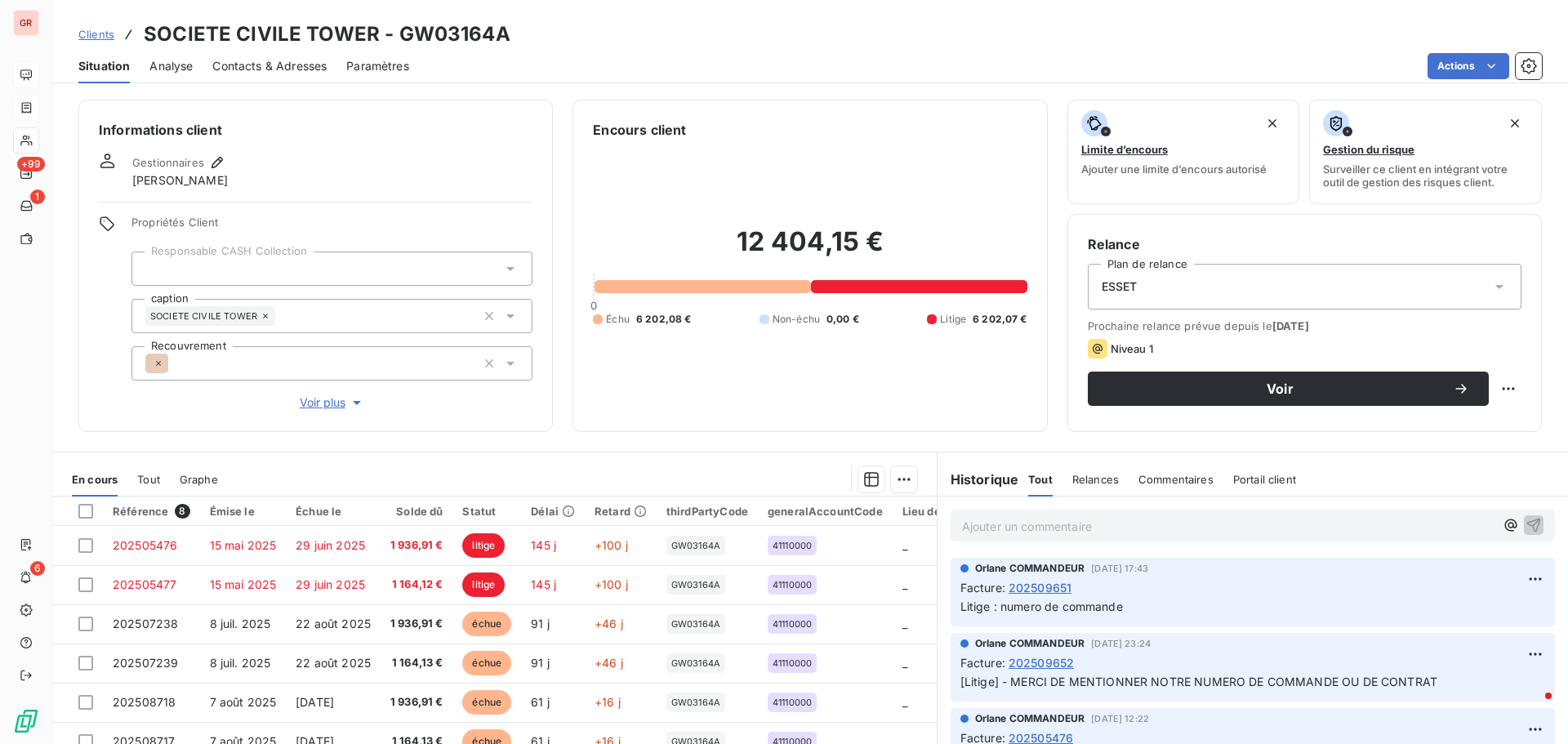
click at [264, 67] on span "Contacts & Adresses" at bounding box center [269, 65] width 114 height 16
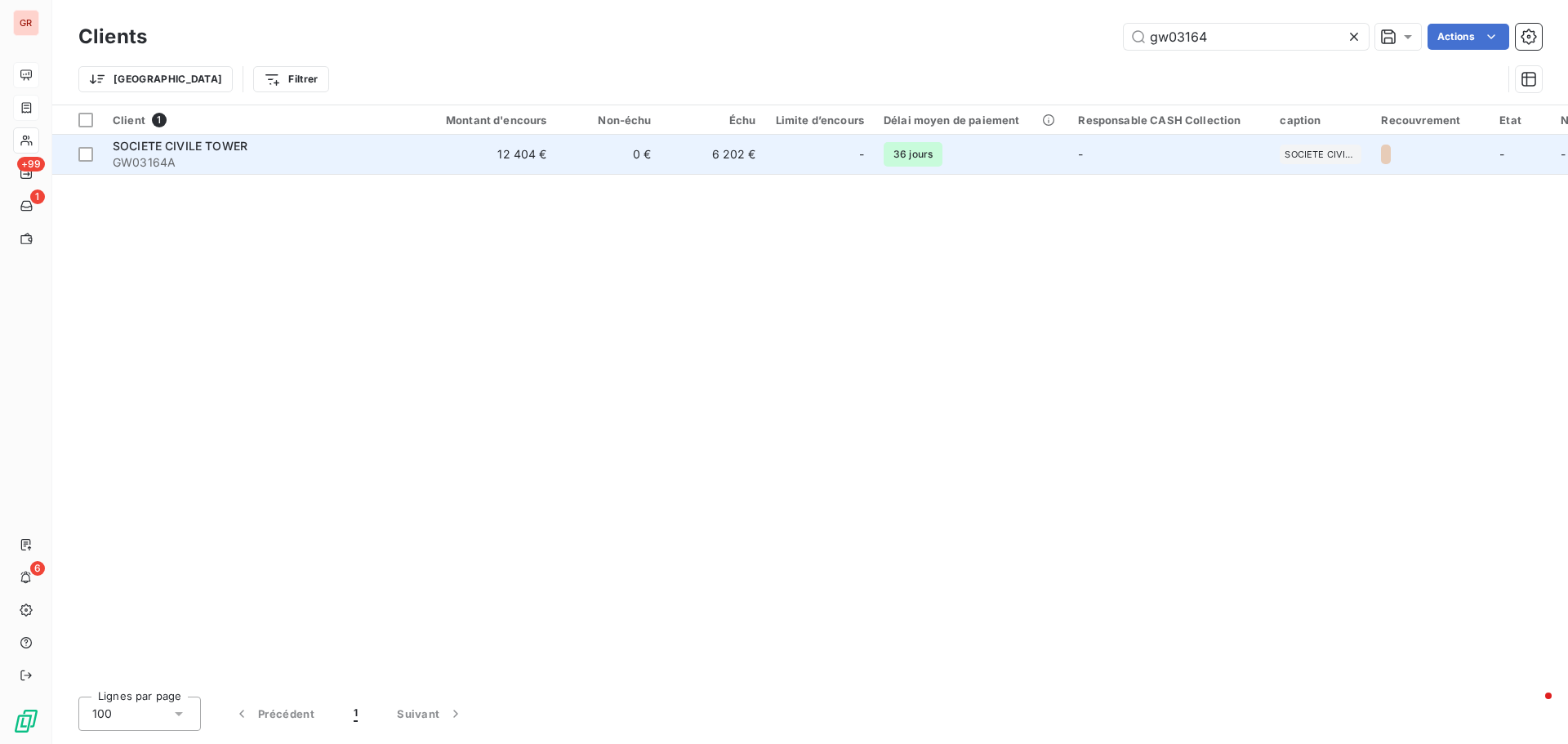
click at [174, 168] on span "GW03164A" at bounding box center [260, 163] width 294 height 16
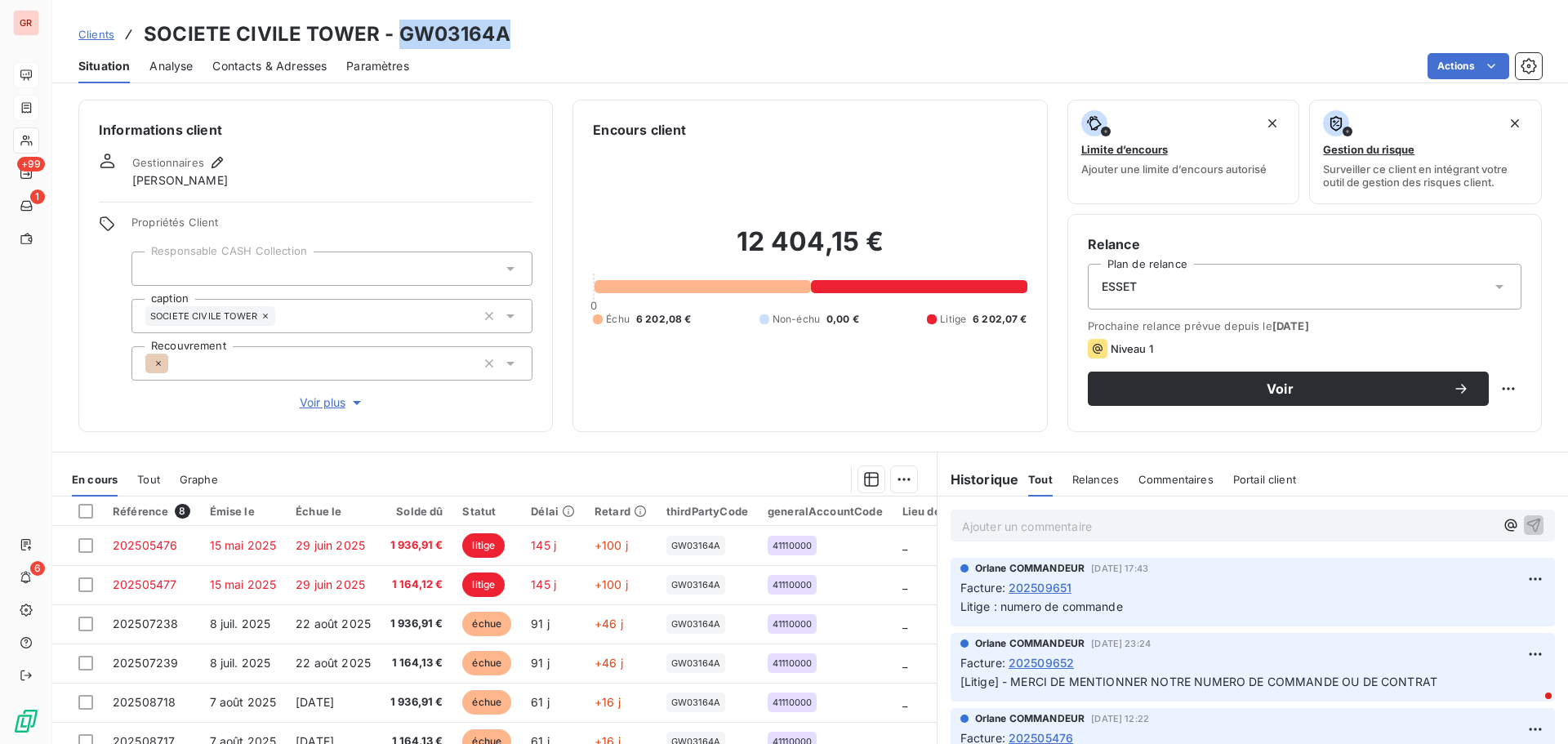
drag, startPoint x: 506, startPoint y: 36, endPoint x: 401, endPoint y: 44, distance: 105.3
click at [400, 44] on div "Clients SOCIETE CIVILE TOWER - GW03164A" at bounding box center [810, 35] width 1515 height 30
copy h3 "GW03164A"
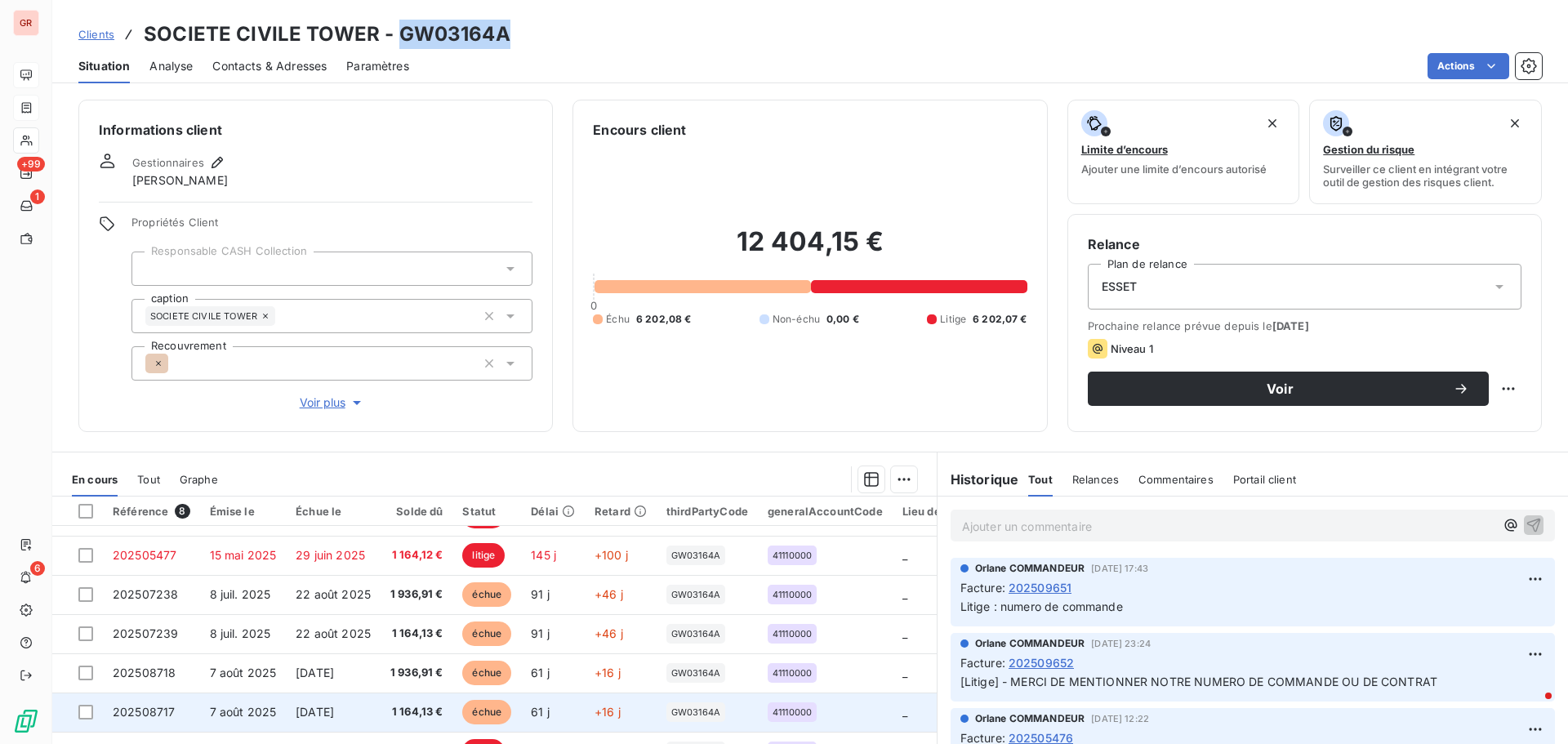
scroll to position [116, 0]
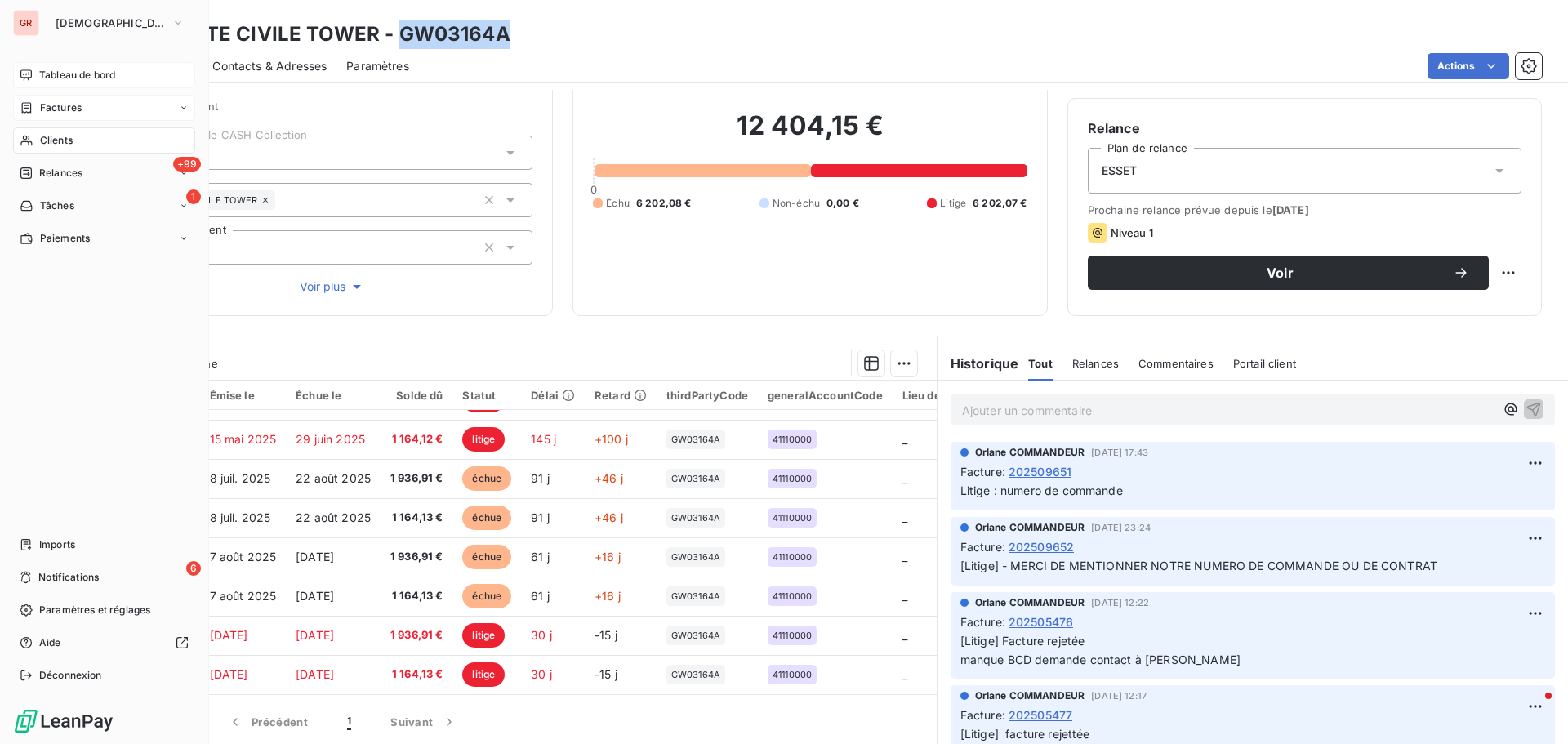
click at [74, 104] on span "Factures" at bounding box center [60, 107] width 42 height 15
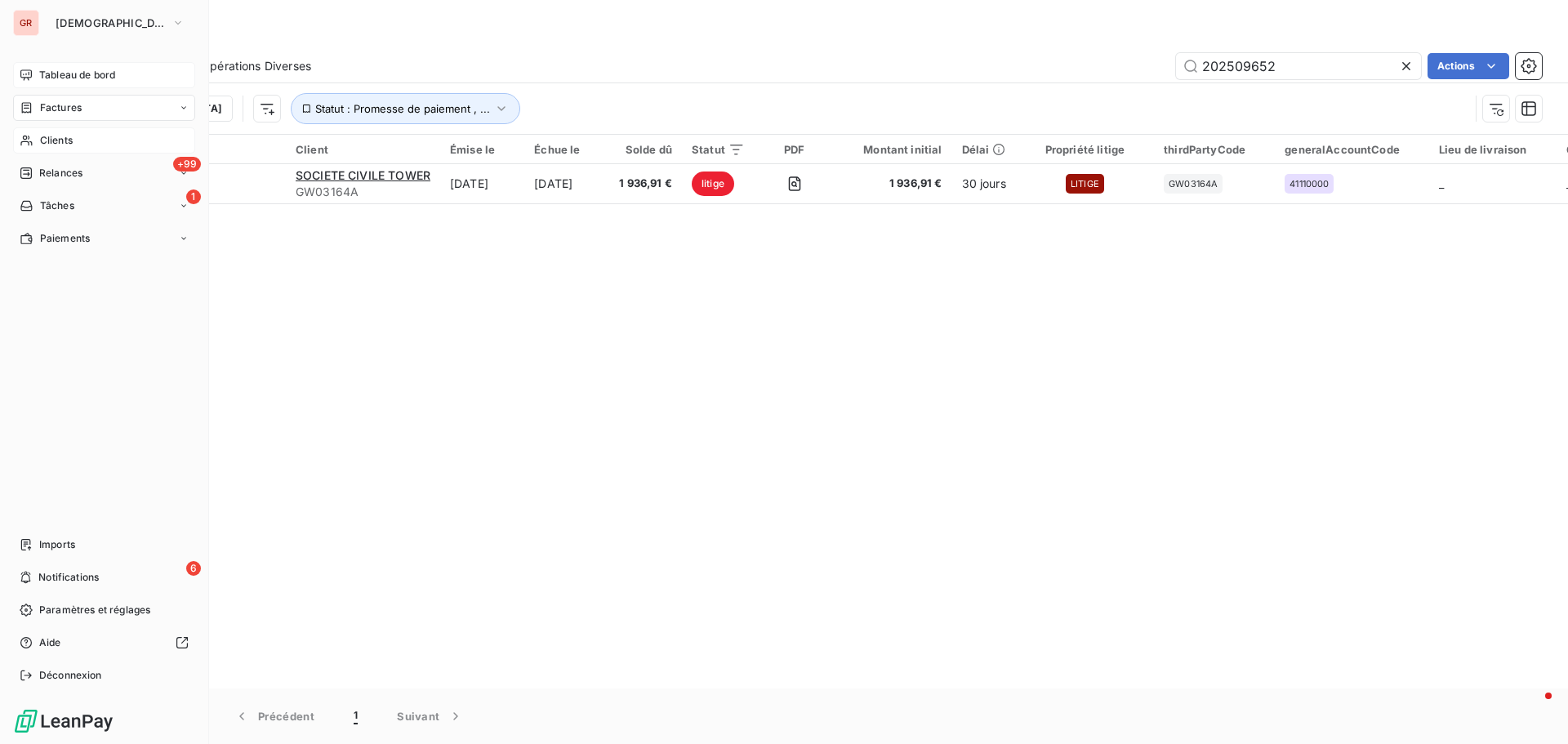
click at [78, 104] on span "Factures" at bounding box center [60, 107] width 42 height 15
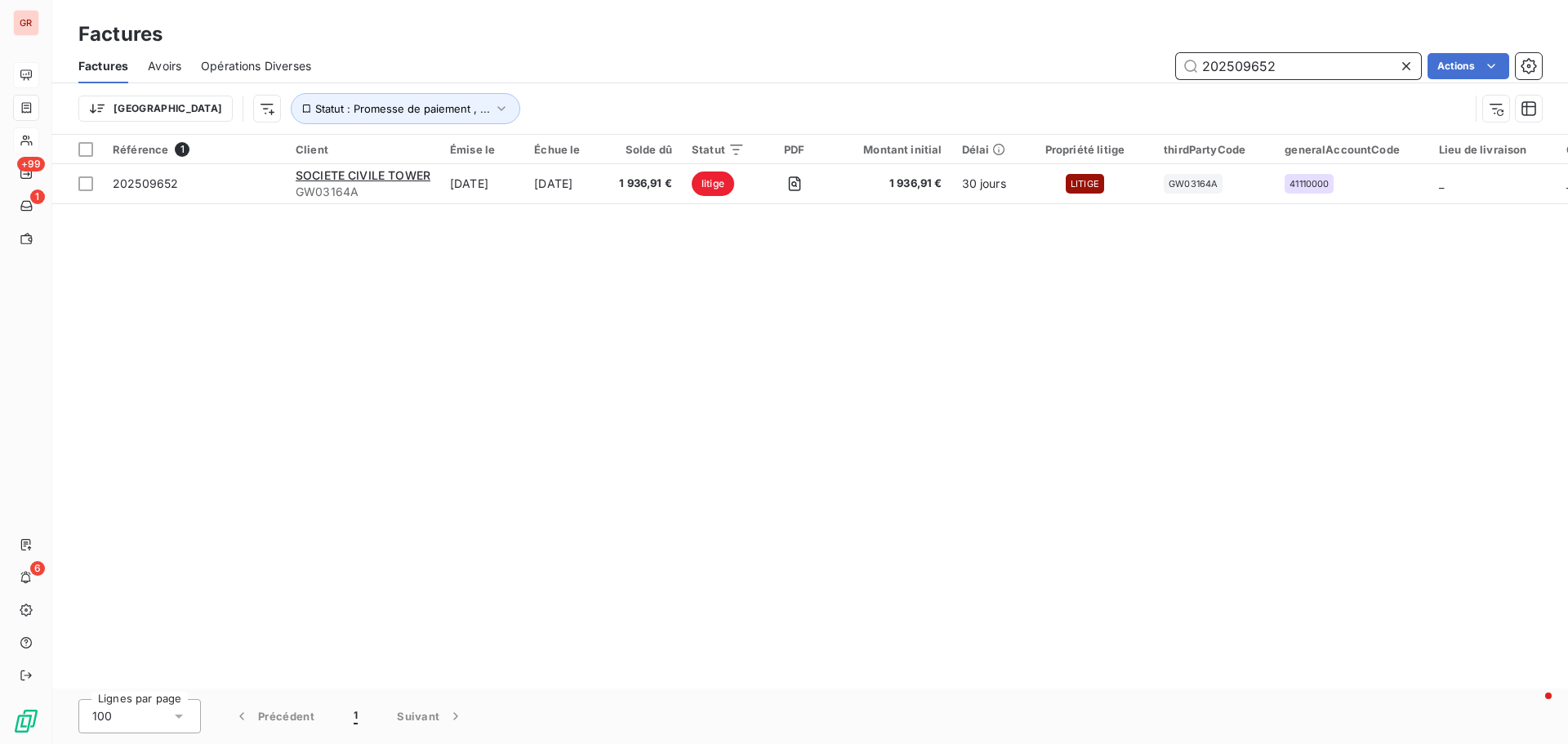
drag, startPoint x: 1290, startPoint y: 74, endPoint x: 867, endPoint y: 71, distance: 423.0
click at [960, 71] on div "202509652 Actions" at bounding box center [935, 66] width 1211 height 26
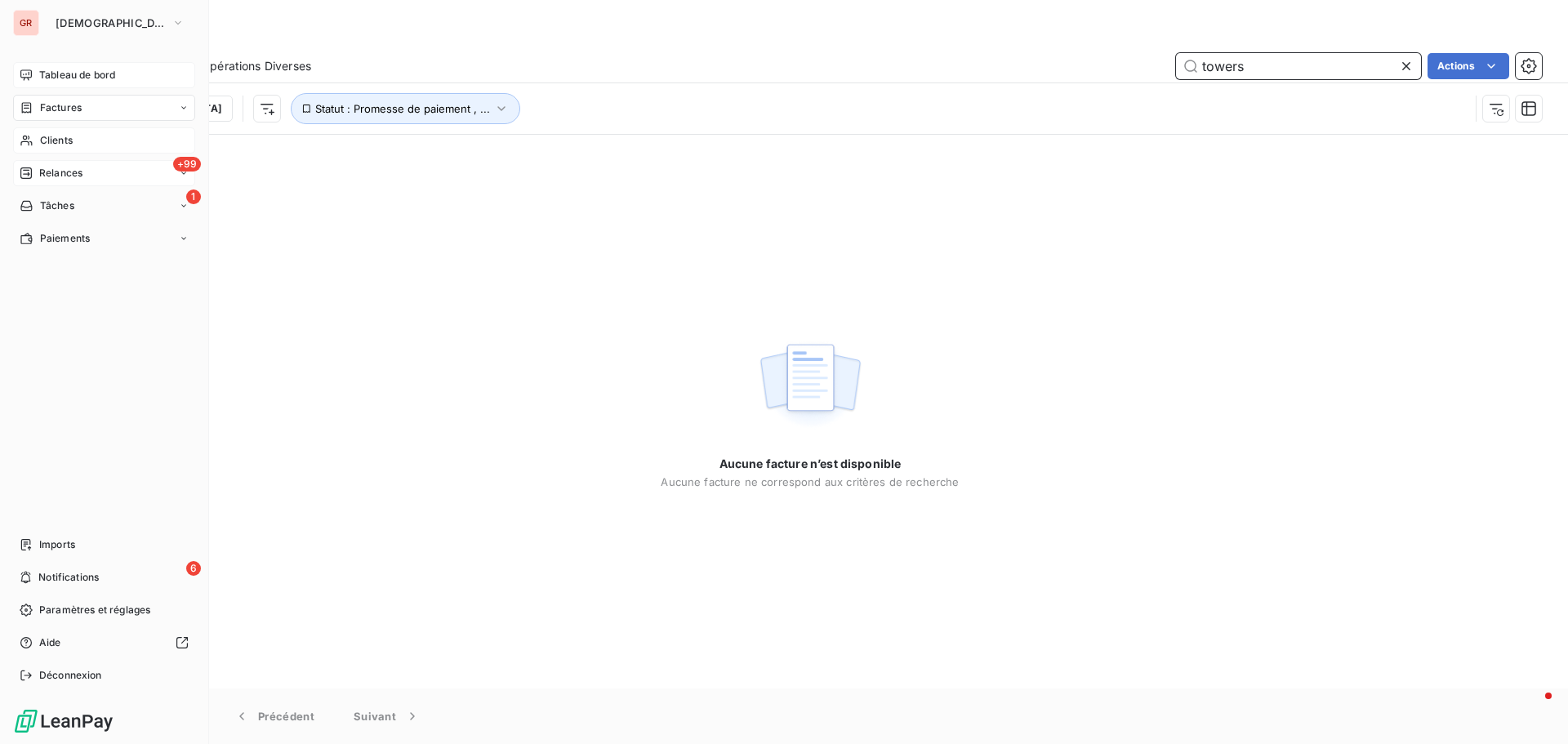
type input "towers"
click at [66, 174] on span "Relances" at bounding box center [61, 173] width 44 height 15
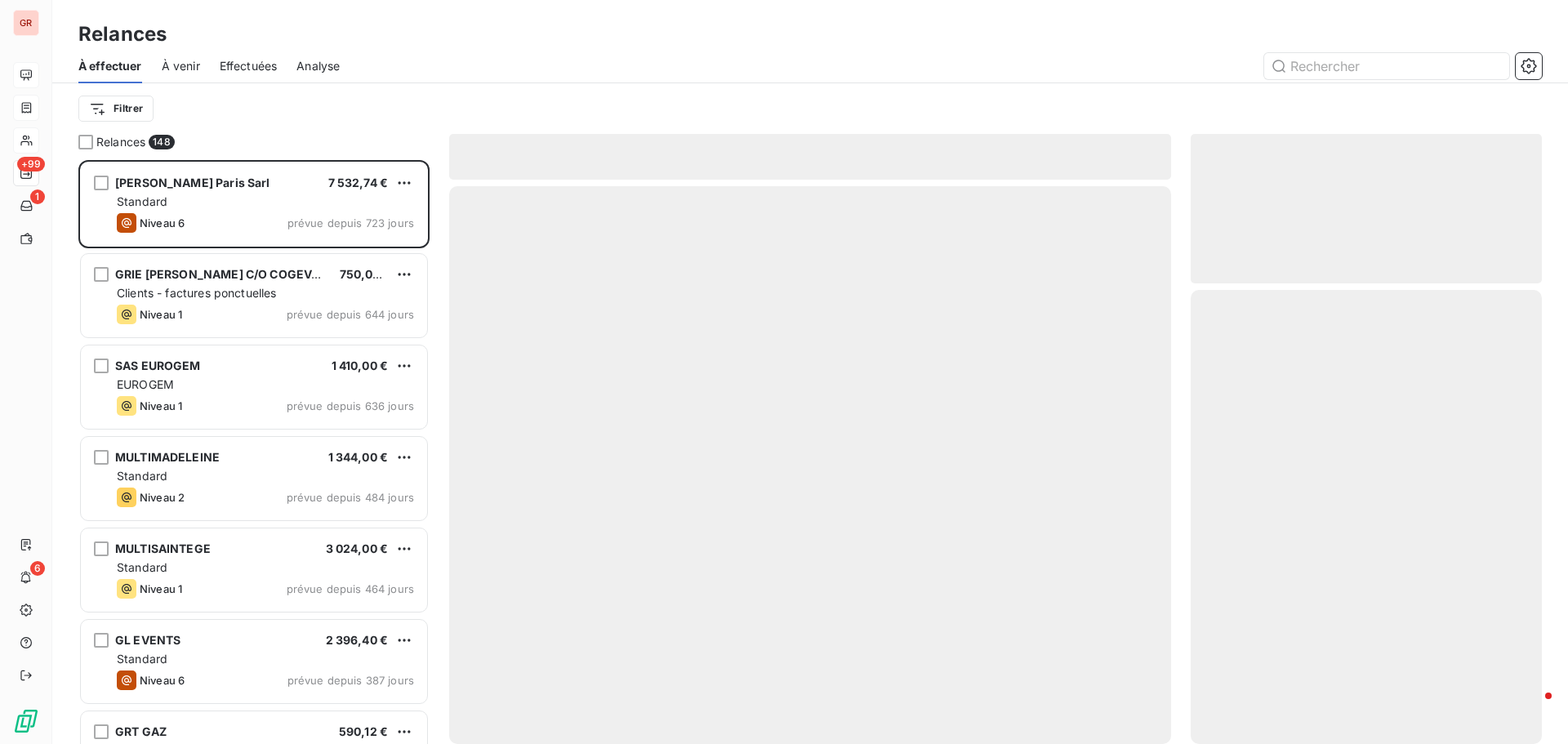
scroll to position [571, 339]
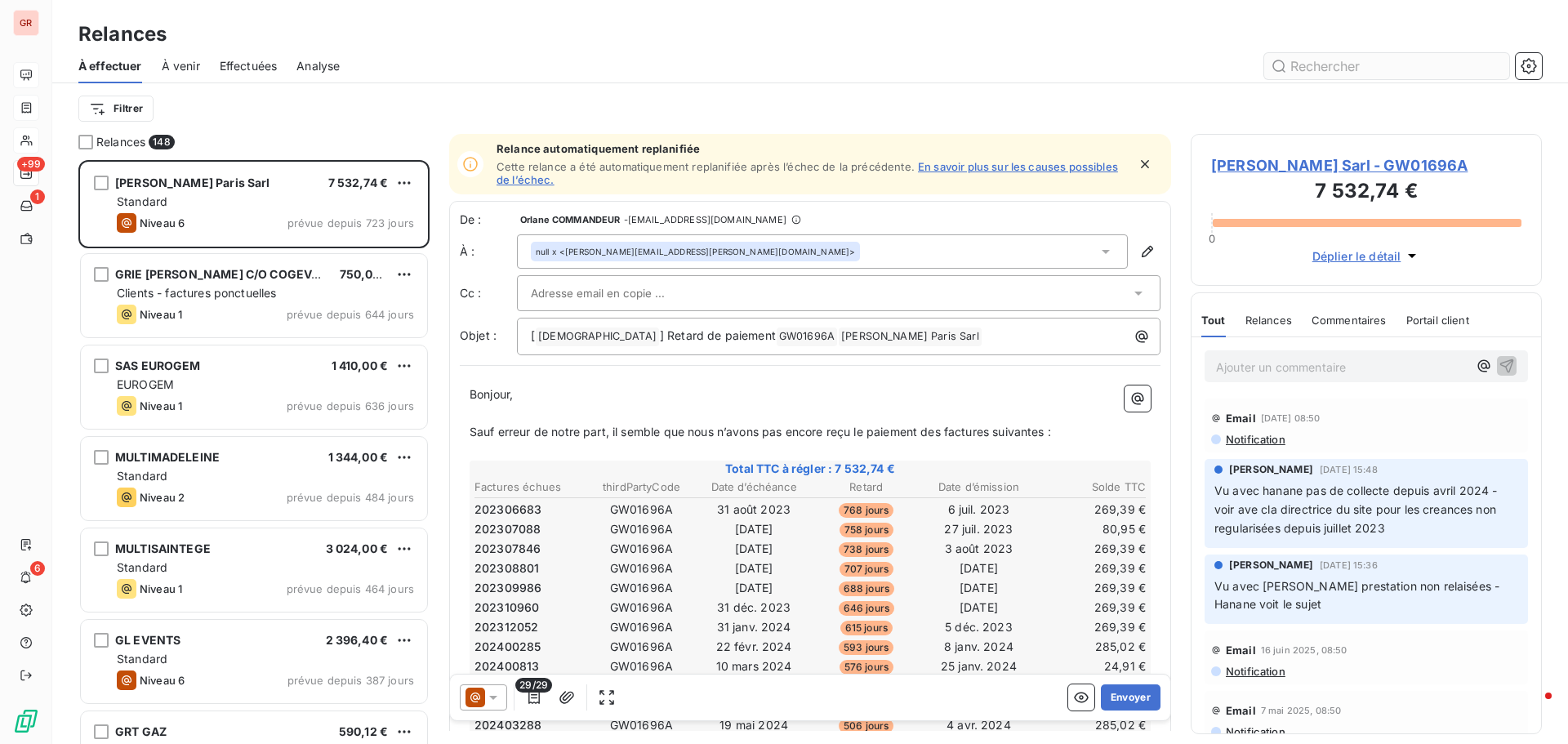
click at [1319, 67] on input "text" at bounding box center [1387, 66] width 245 height 26
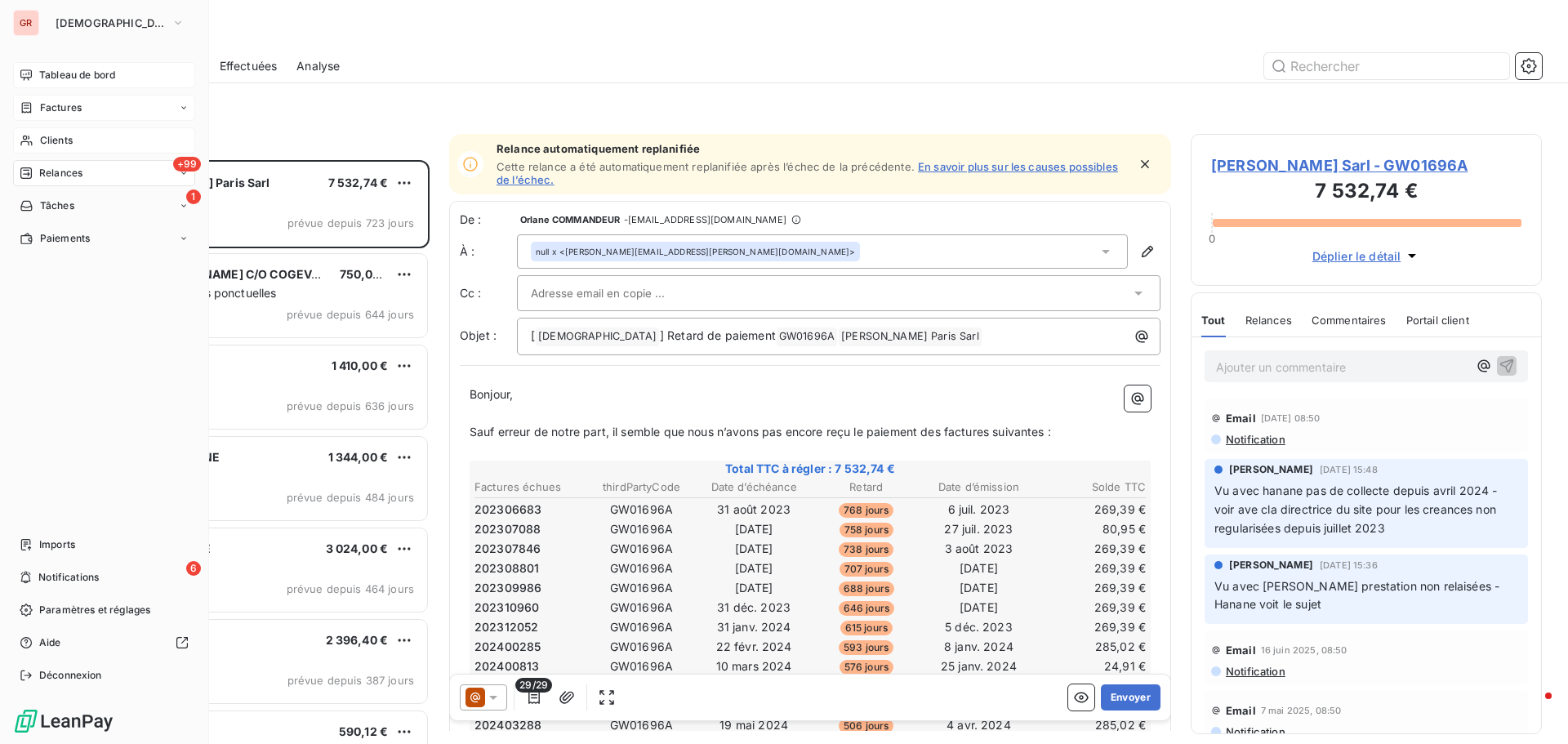
click at [63, 143] on span "Clients" at bounding box center [56, 140] width 33 height 15
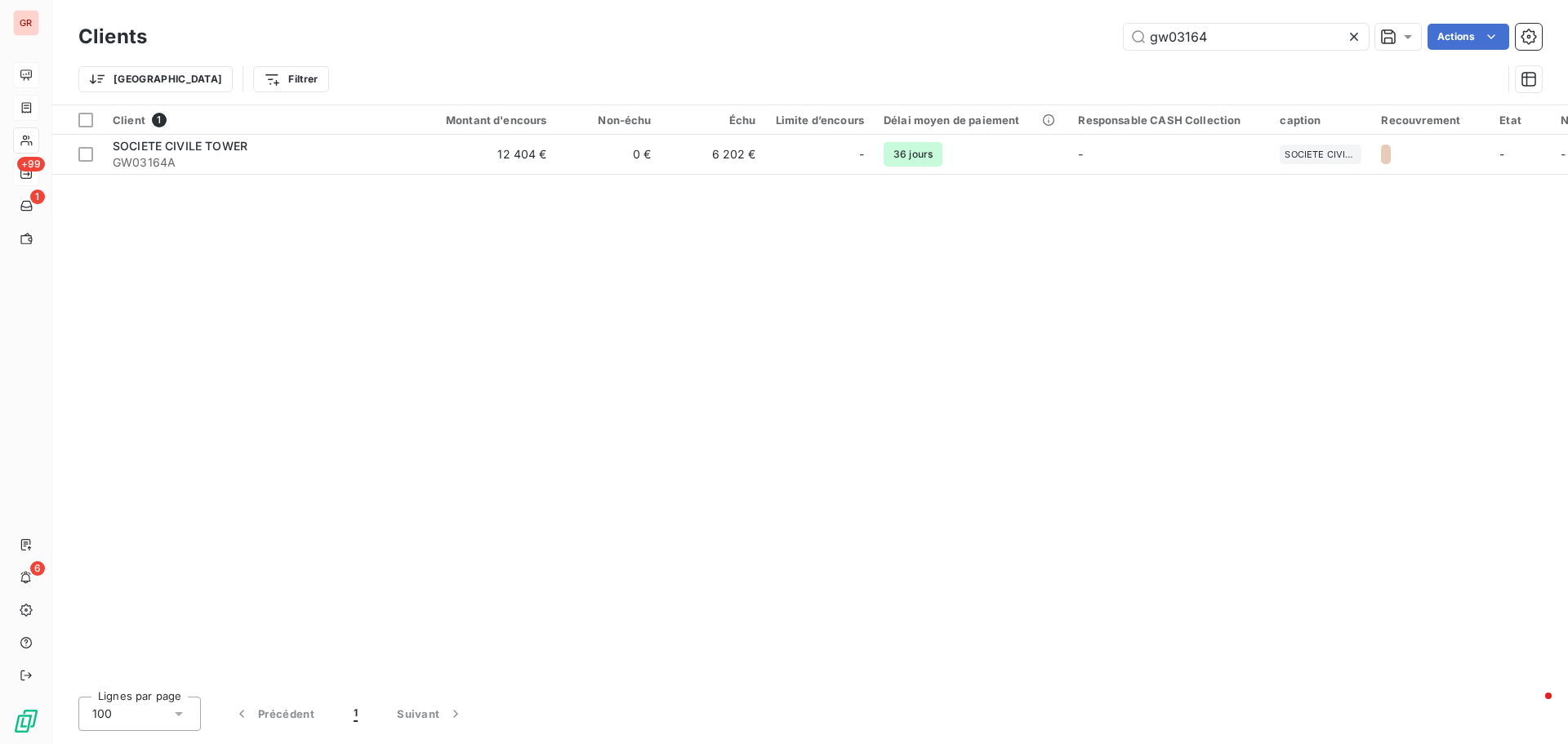
drag, startPoint x: 1238, startPoint y: 44, endPoint x: 1050, endPoint y: 55, distance: 188.3
click at [1067, 53] on div "Clients gw03164 Actions" at bounding box center [809, 37] width 1463 height 35
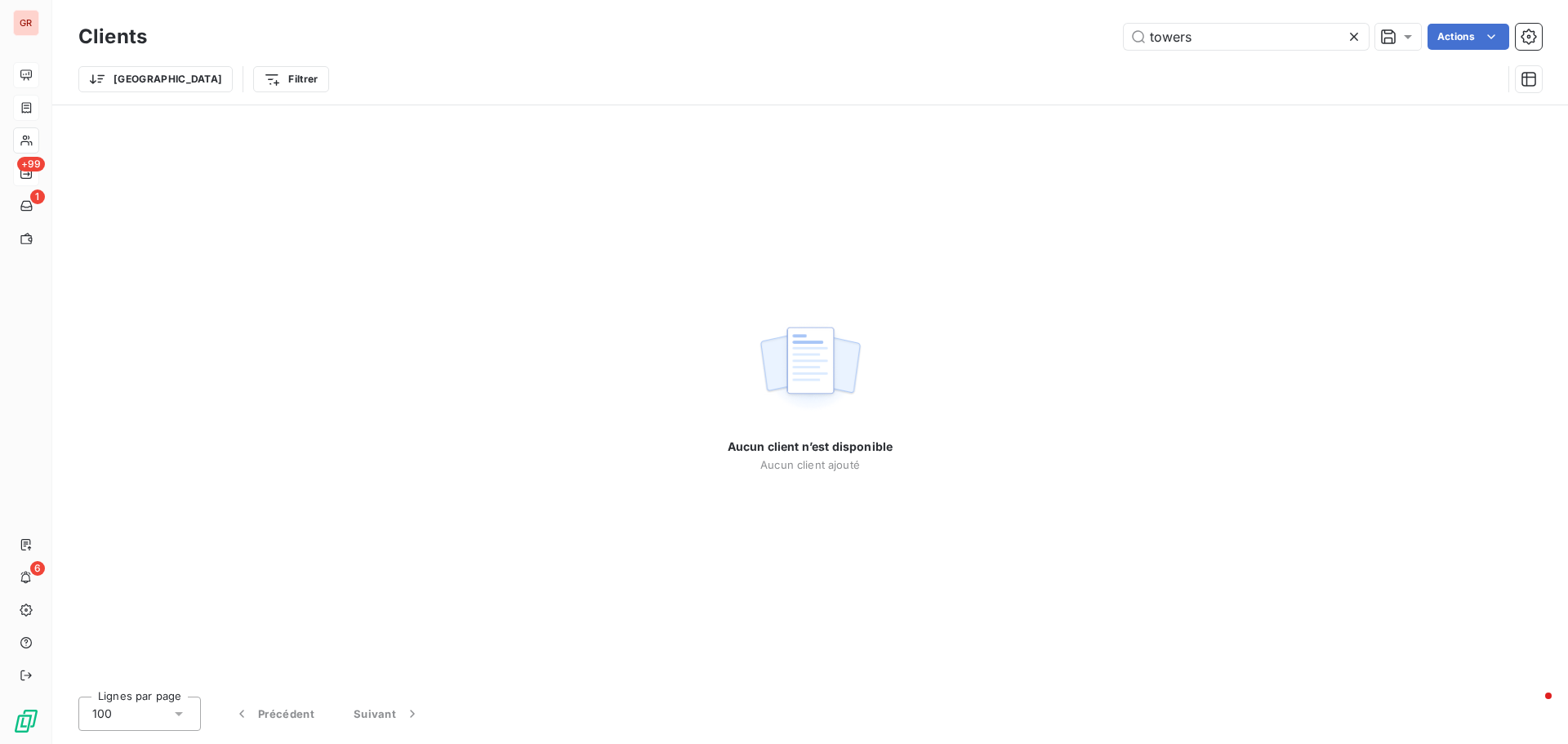
type input "towers"
drag, startPoint x: 1307, startPoint y: 185, endPoint x: 1293, endPoint y: 207, distance: 26.1
click at [1307, 185] on div "Aucun client n’est disponible Aucun client ajouté" at bounding box center [810, 394] width 1515 height 578
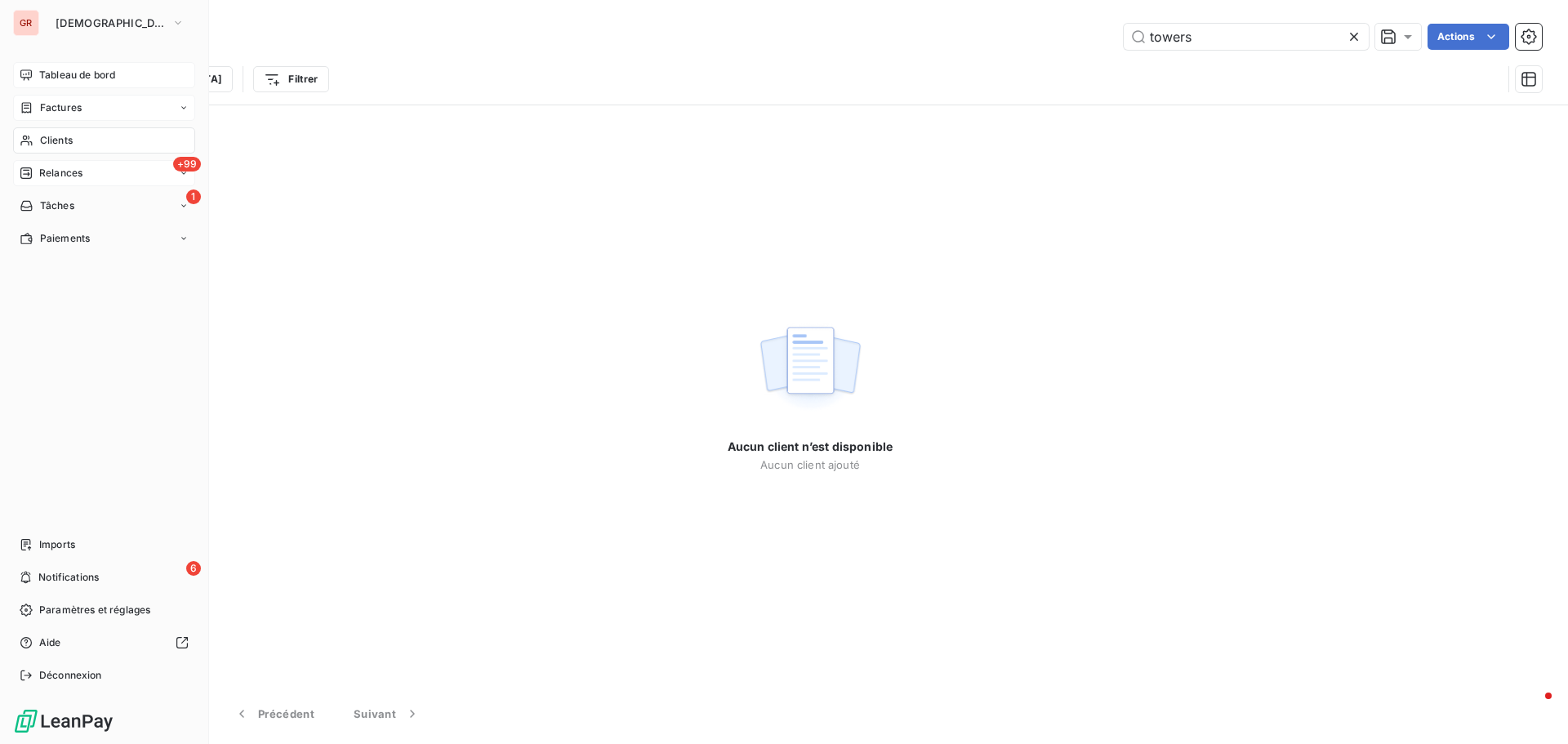
click at [76, 106] on span "Factures" at bounding box center [60, 107] width 42 height 15
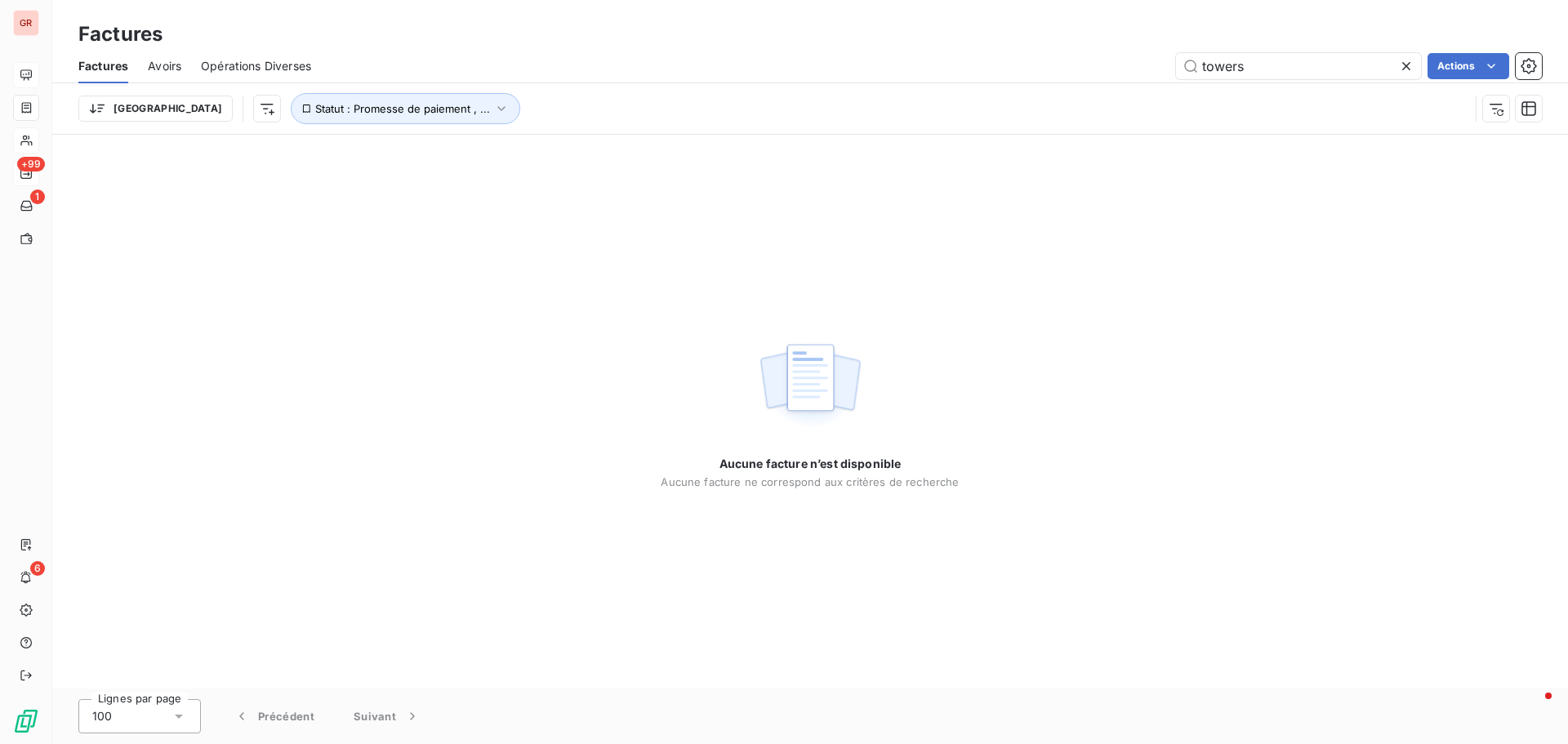
drag, startPoint x: 1279, startPoint y: 76, endPoint x: 987, endPoint y: 87, distance: 292.2
click at [1007, 85] on div "Factures Avoirs Opérations Diverses towers Actions Trier Statut : Promesse de p…" at bounding box center [810, 91] width 1515 height 85
type input "499.96"
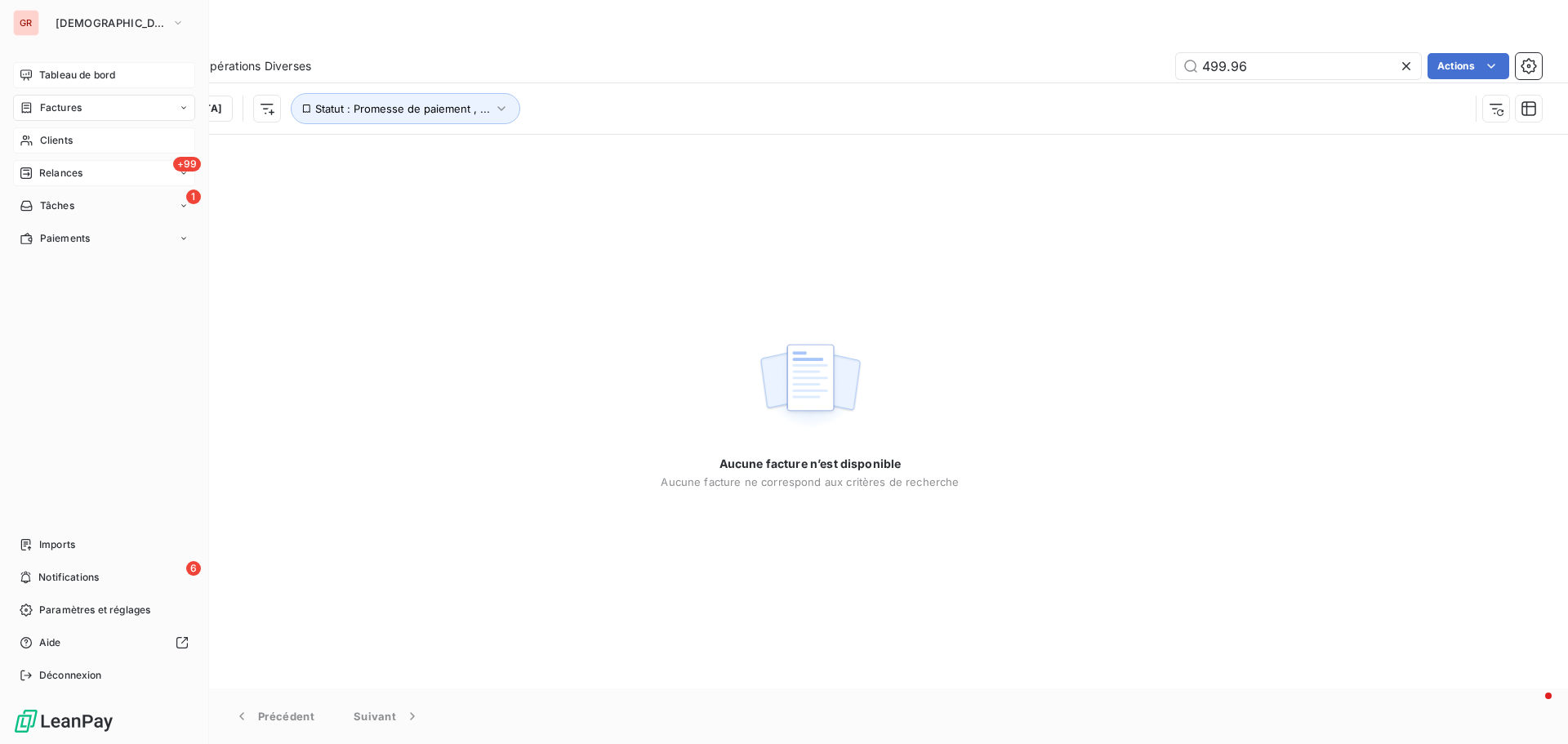
click at [70, 138] on span "Clients" at bounding box center [56, 140] width 33 height 15
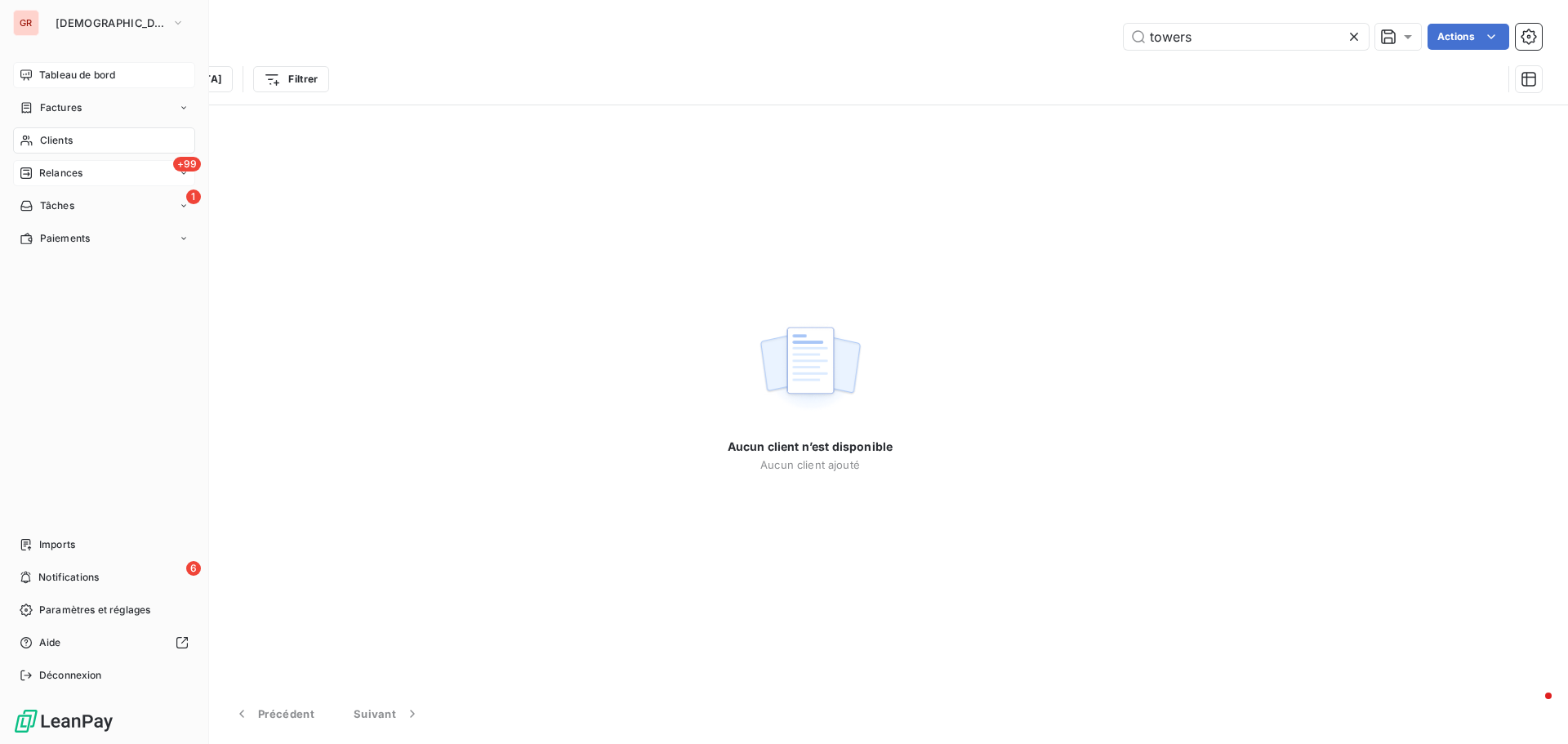
click at [71, 104] on span "Factures" at bounding box center [60, 107] width 42 height 15
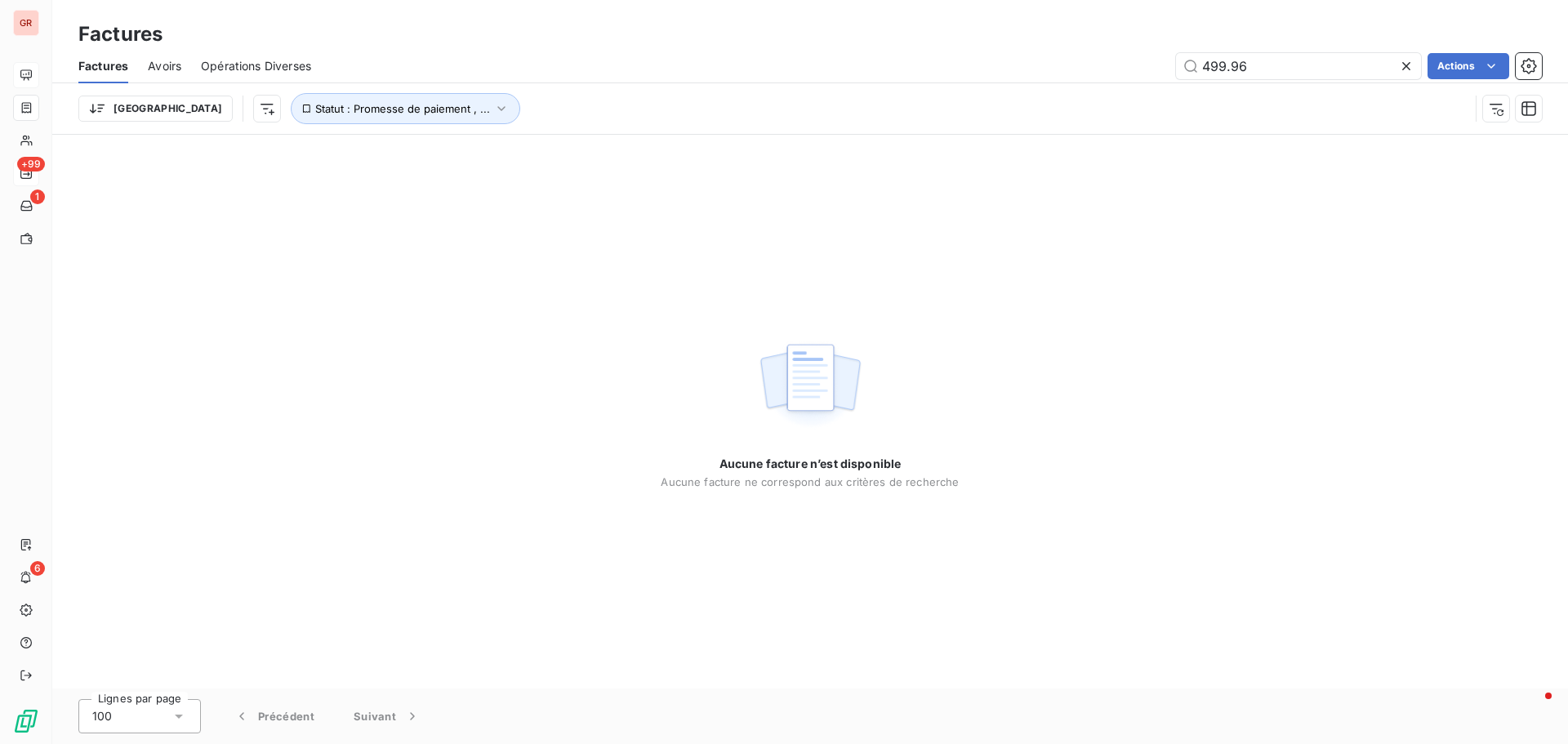
drag, startPoint x: 1253, startPoint y: 67, endPoint x: 1044, endPoint y: 62, distance: 209.1
click at [1044, 62] on div "499.96 Actions" at bounding box center [935, 66] width 1211 height 26
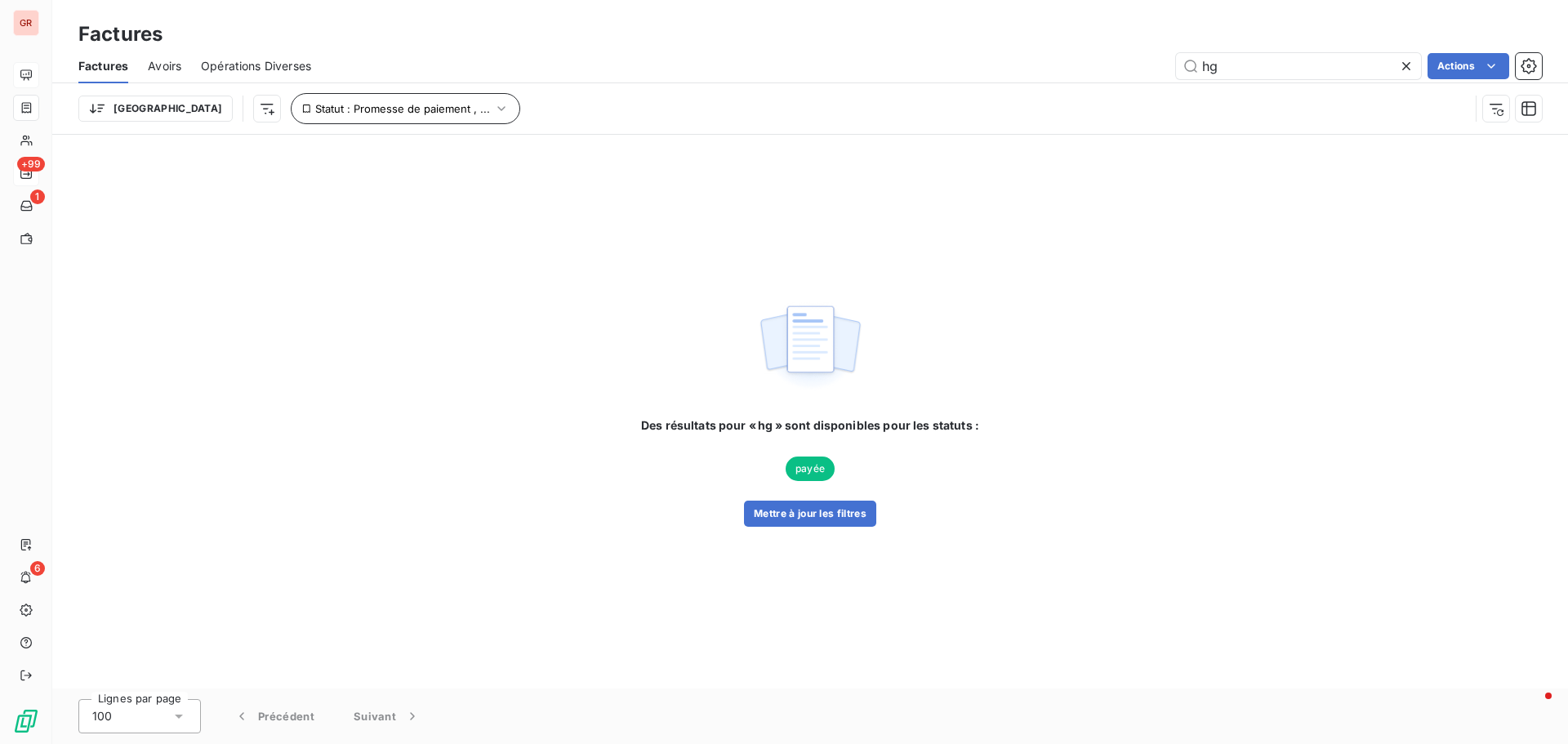
type input "hg"
click at [493, 113] on icon "button" at bounding box center [501, 108] width 16 height 16
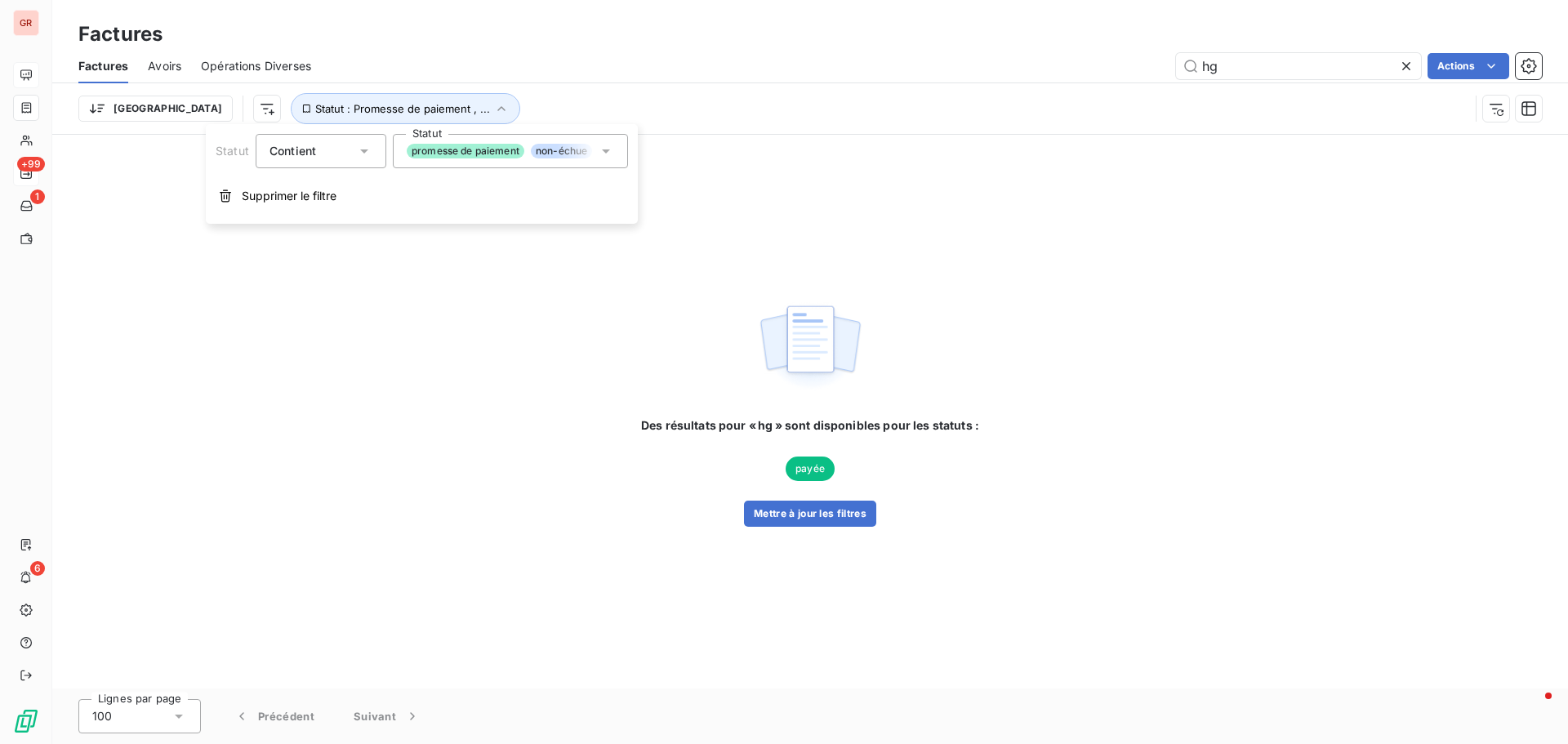
click at [607, 153] on icon at bounding box center [606, 151] width 16 height 16
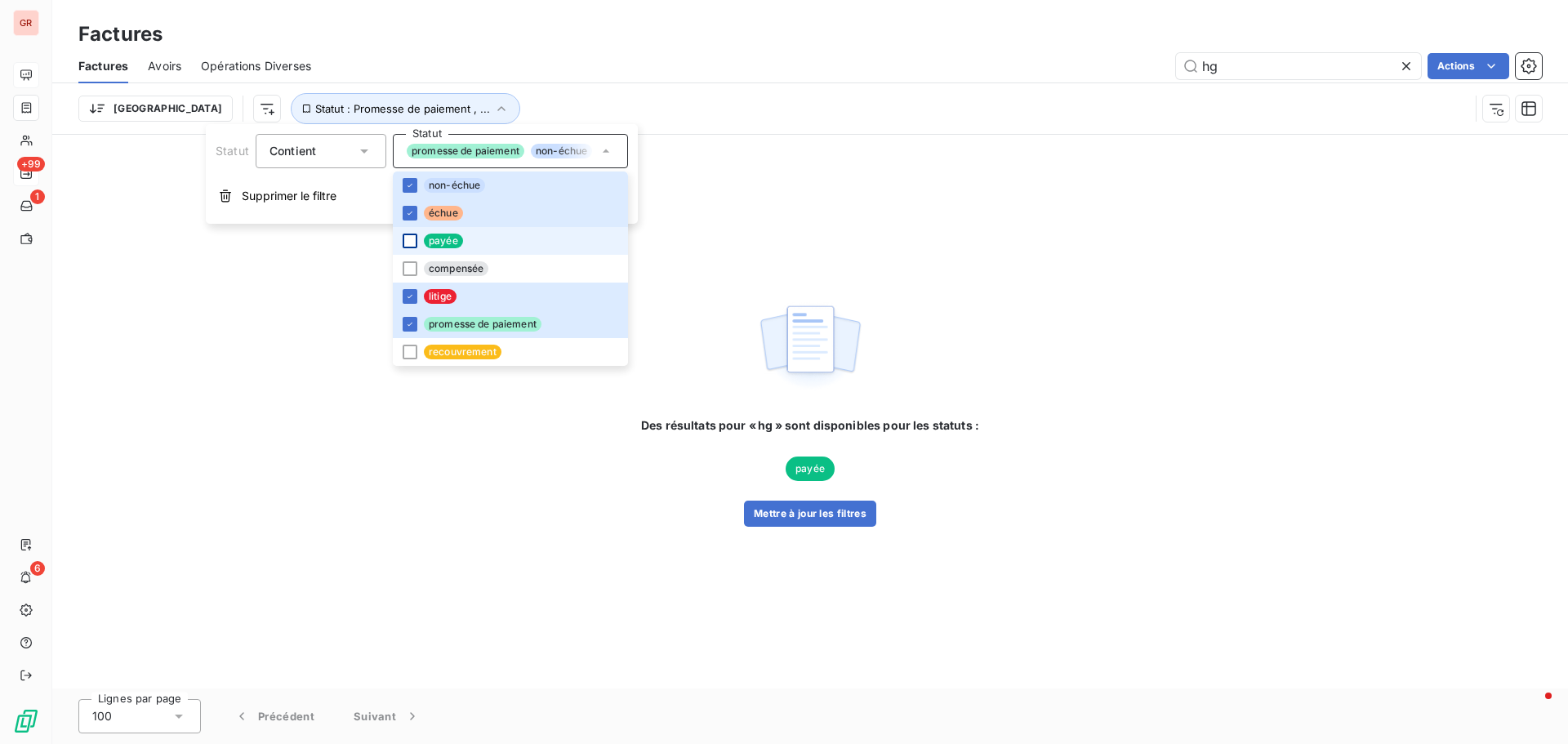
click at [415, 244] on div at bounding box center [410, 240] width 15 height 15
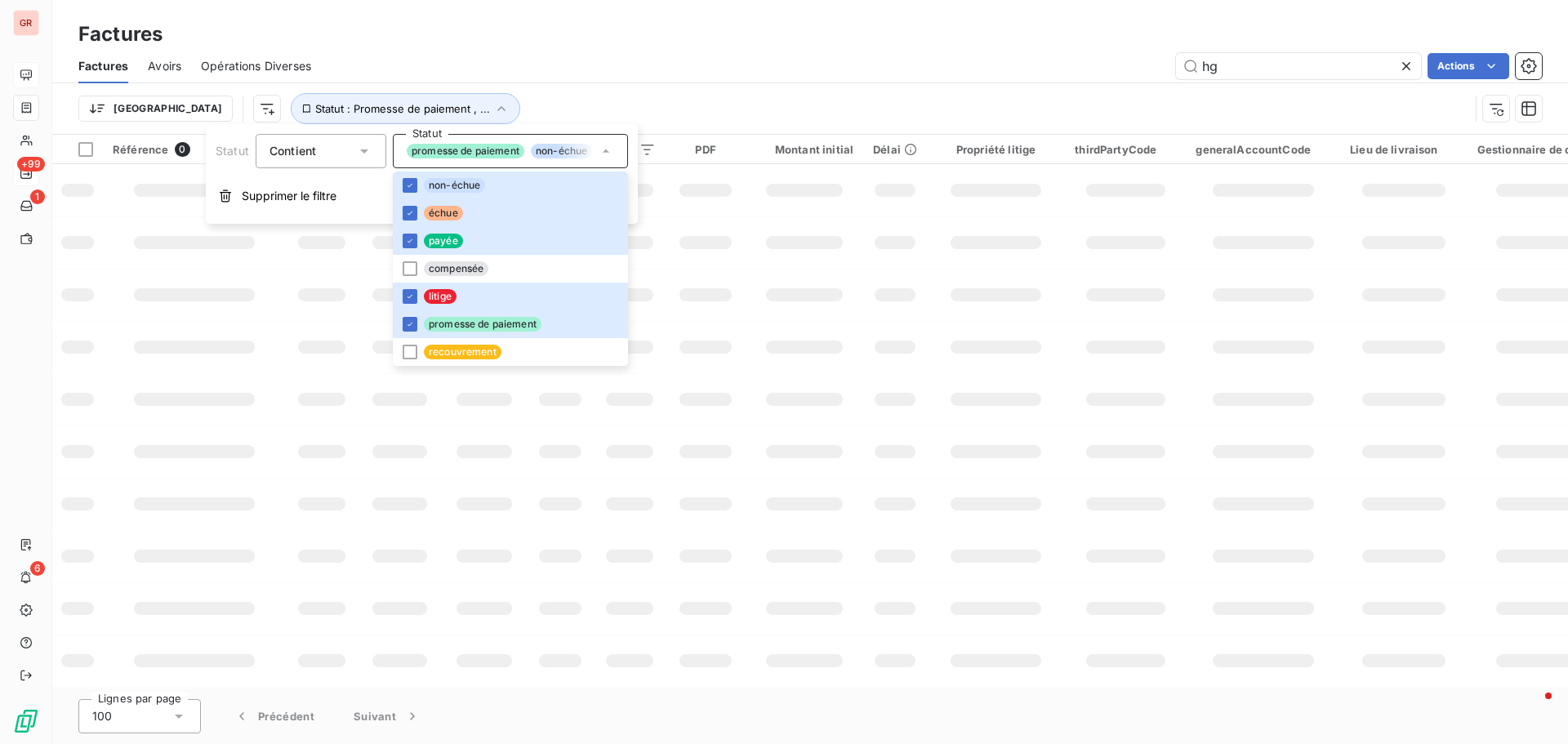
click at [797, 336] on td at bounding box center [804, 347] width 118 height 53
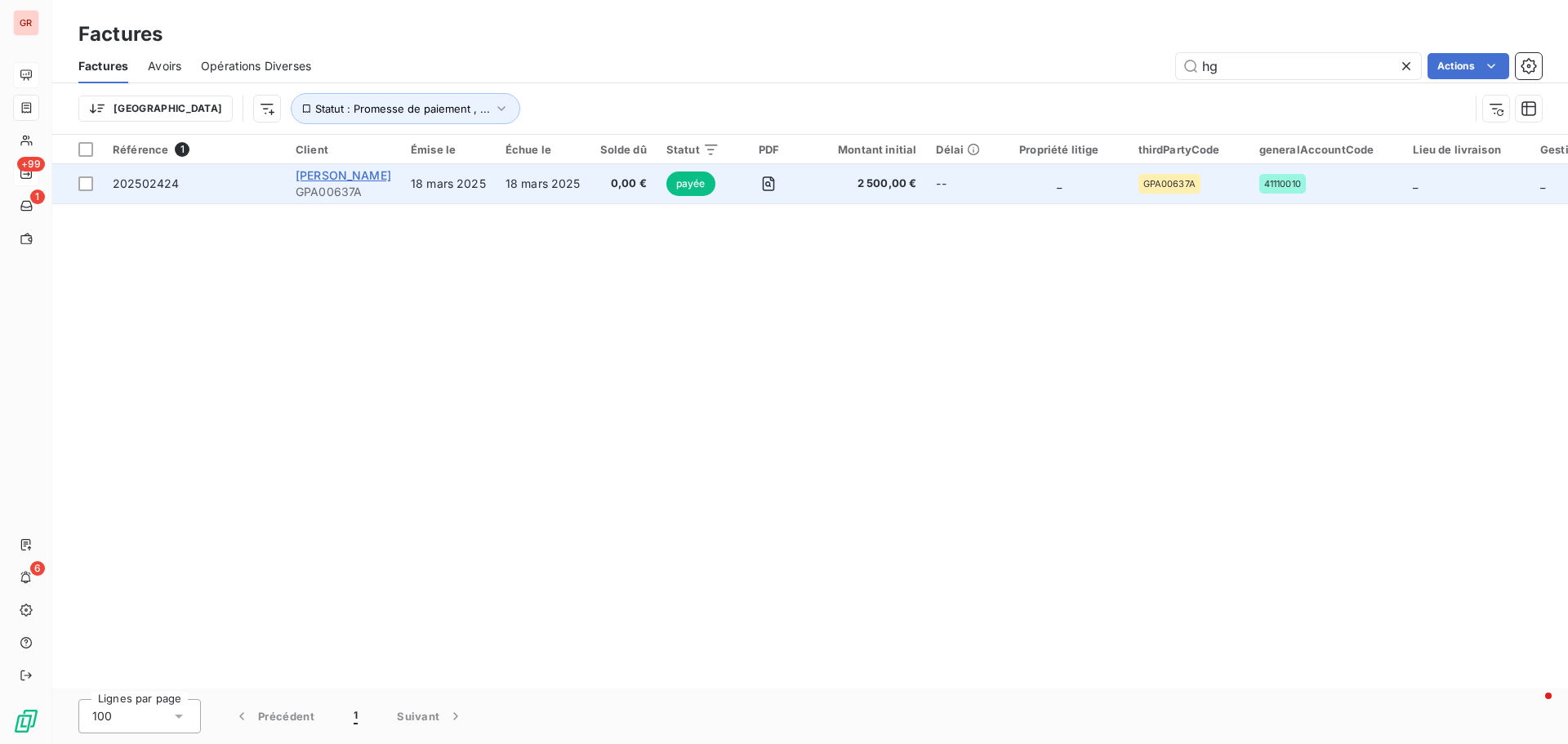
click at [389, 179] on span "LACHGAR AHMED" at bounding box center [343, 176] width 95 height 14
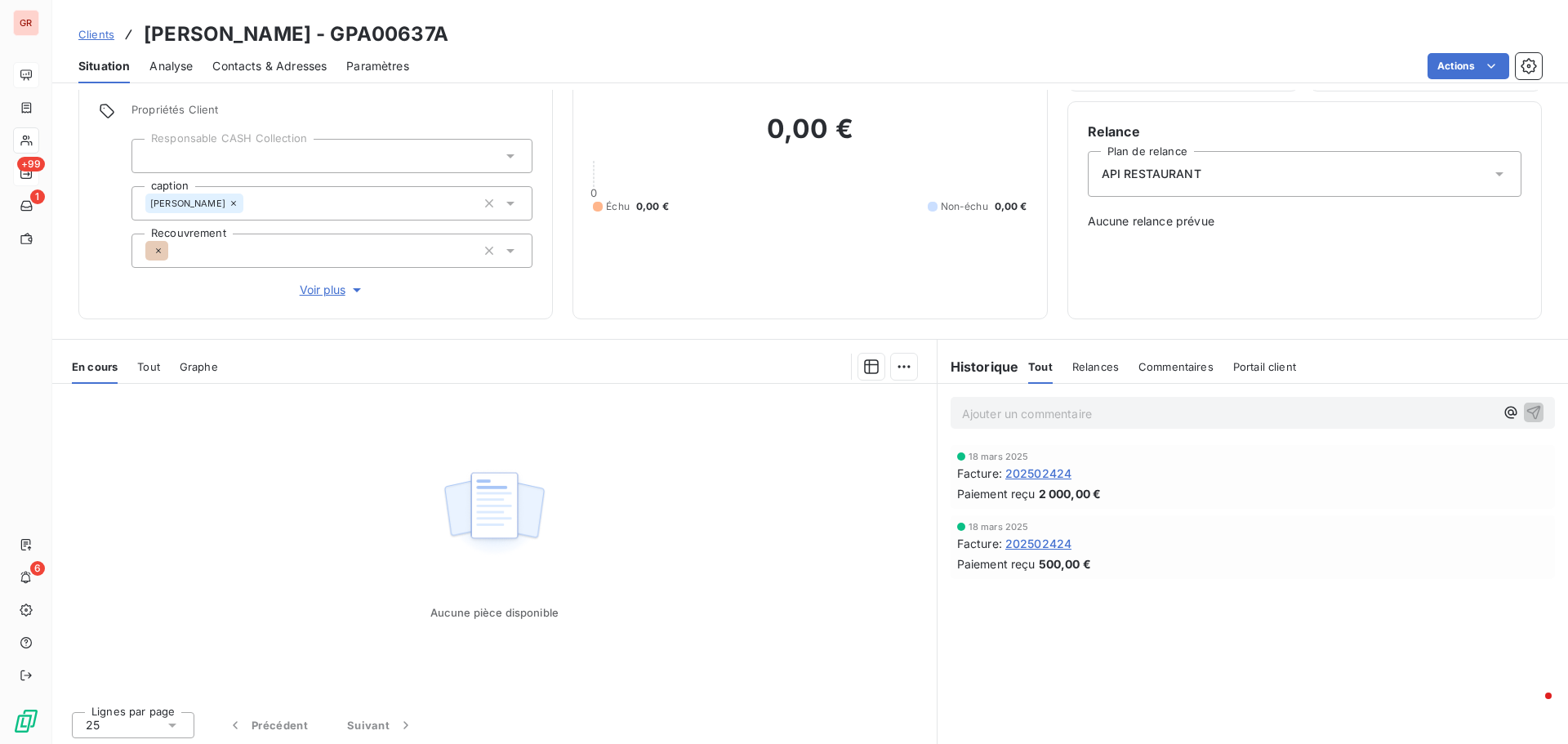
scroll to position [116, 0]
click at [1054, 470] on span "202502424" at bounding box center [1038, 469] width 66 height 17
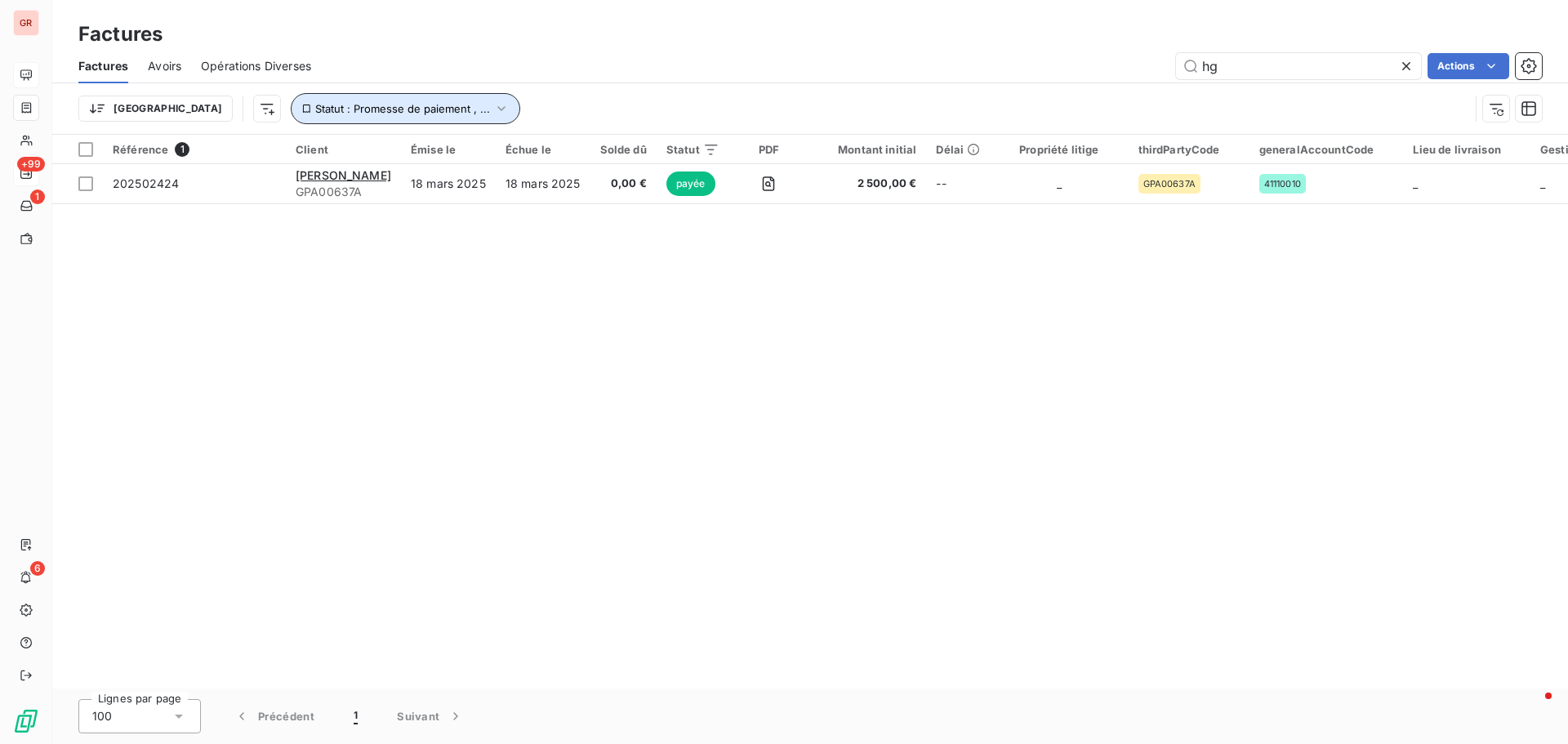
click at [493, 110] on icon "button" at bounding box center [501, 108] width 16 height 16
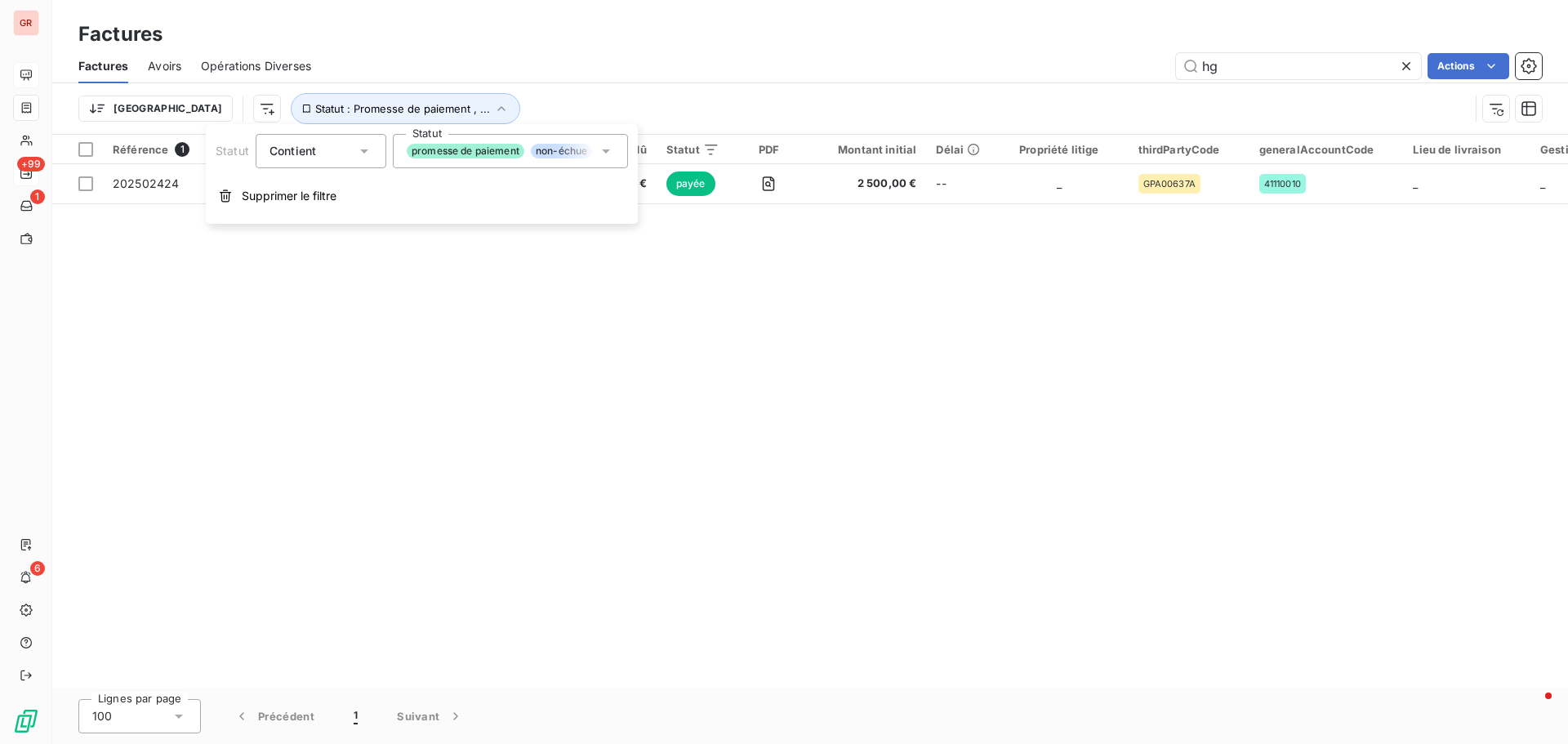
click at [606, 146] on icon at bounding box center [606, 151] width 16 height 16
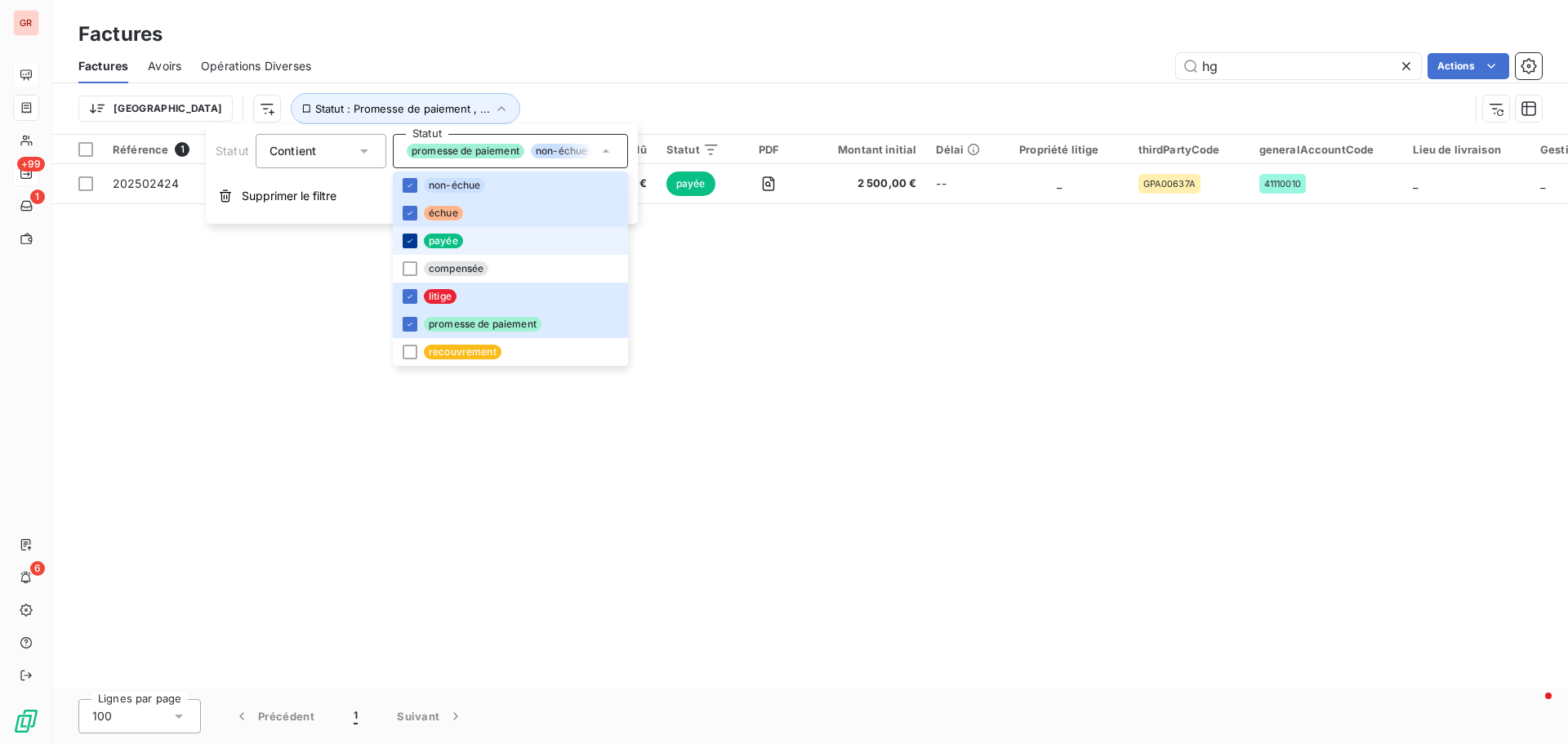
click at [411, 240] on icon at bounding box center [410, 240] width 5 height 3
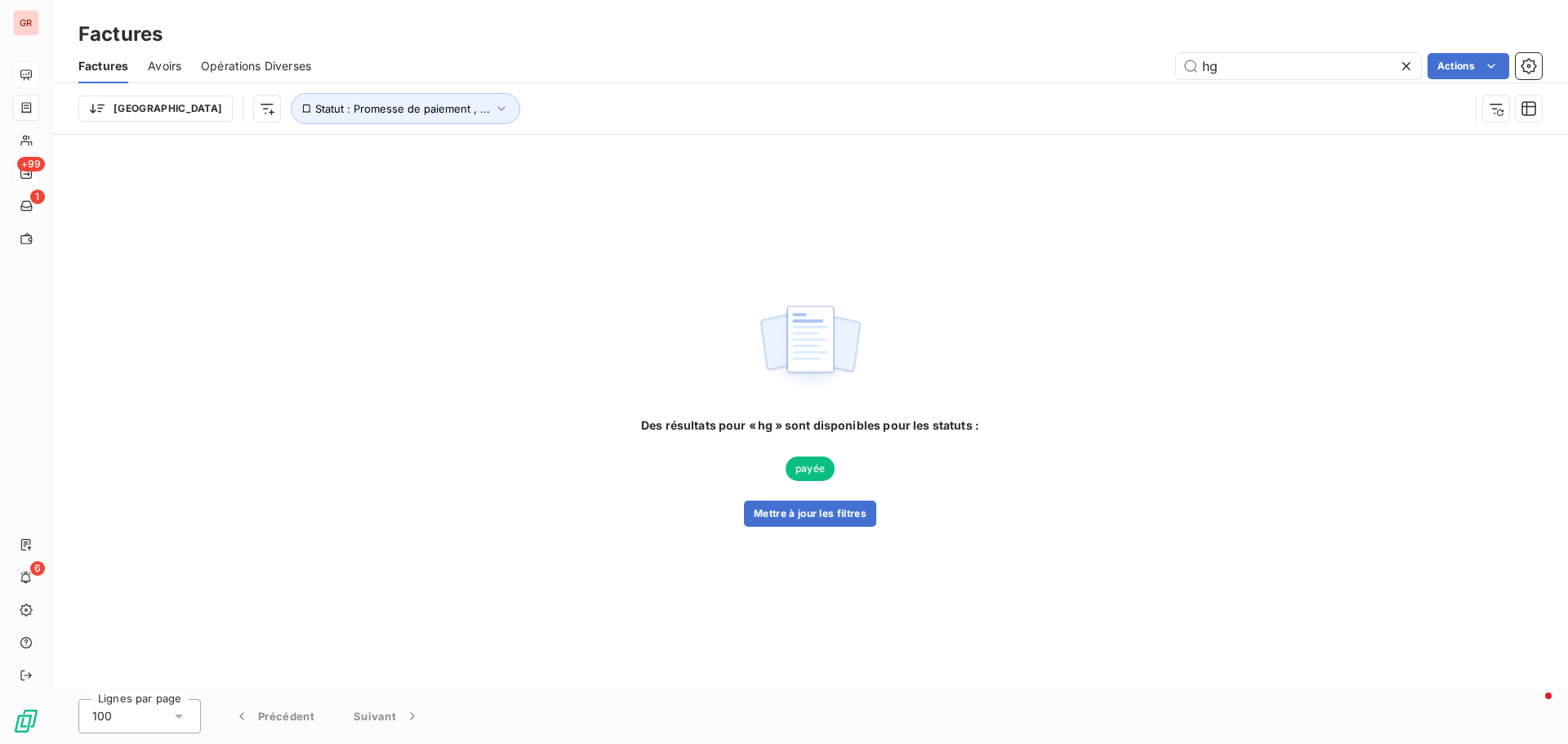
click at [763, 316] on img at bounding box center [809, 347] width 104 height 101
drag, startPoint x: 1232, startPoint y: 67, endPoint x: 1035, endPoint y: 75, distance: 197.2
click at [1052, 75] on div "hg Actions" at bounding box center [935, 66] width 1211 height 26
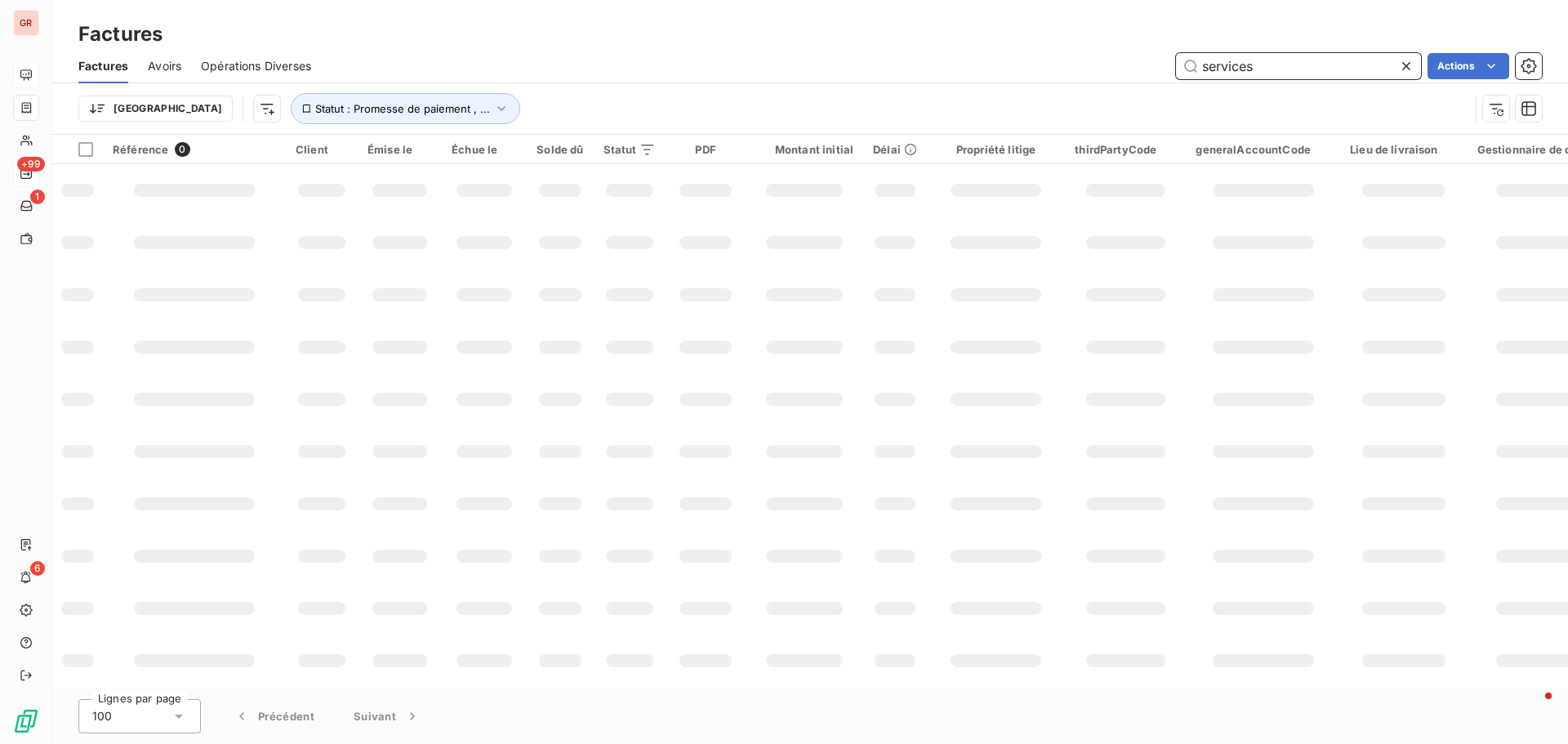
type input "services"
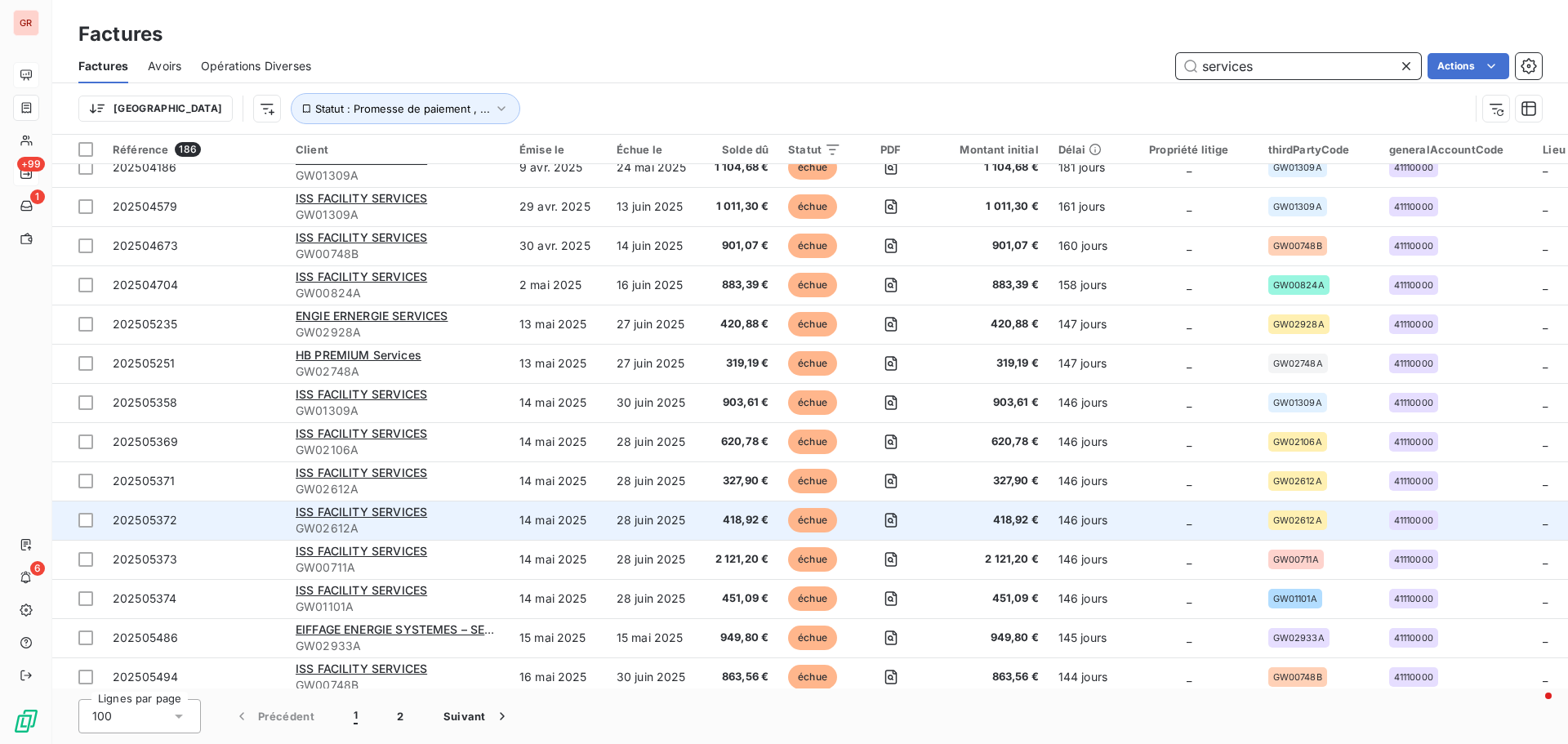
scroll to position [3404, 0]
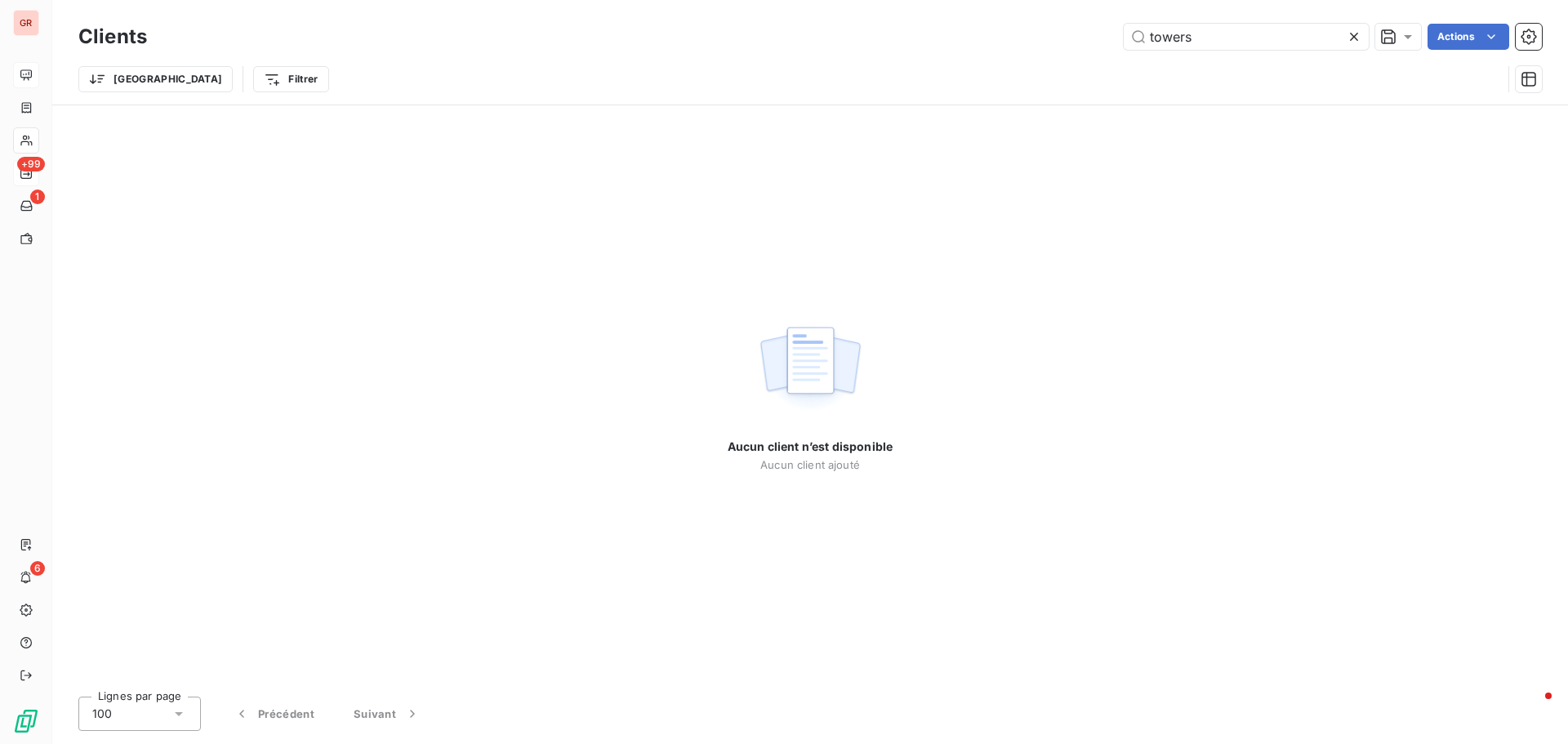
drag, startPoint x: 1187, startPoint y: 44, endPoint x: 934, endPoint y: 57, distance: 253.3
click at [1011, 51] on div "Clients towers Actions" at bounding box center [809, 37] width 1463 height 35
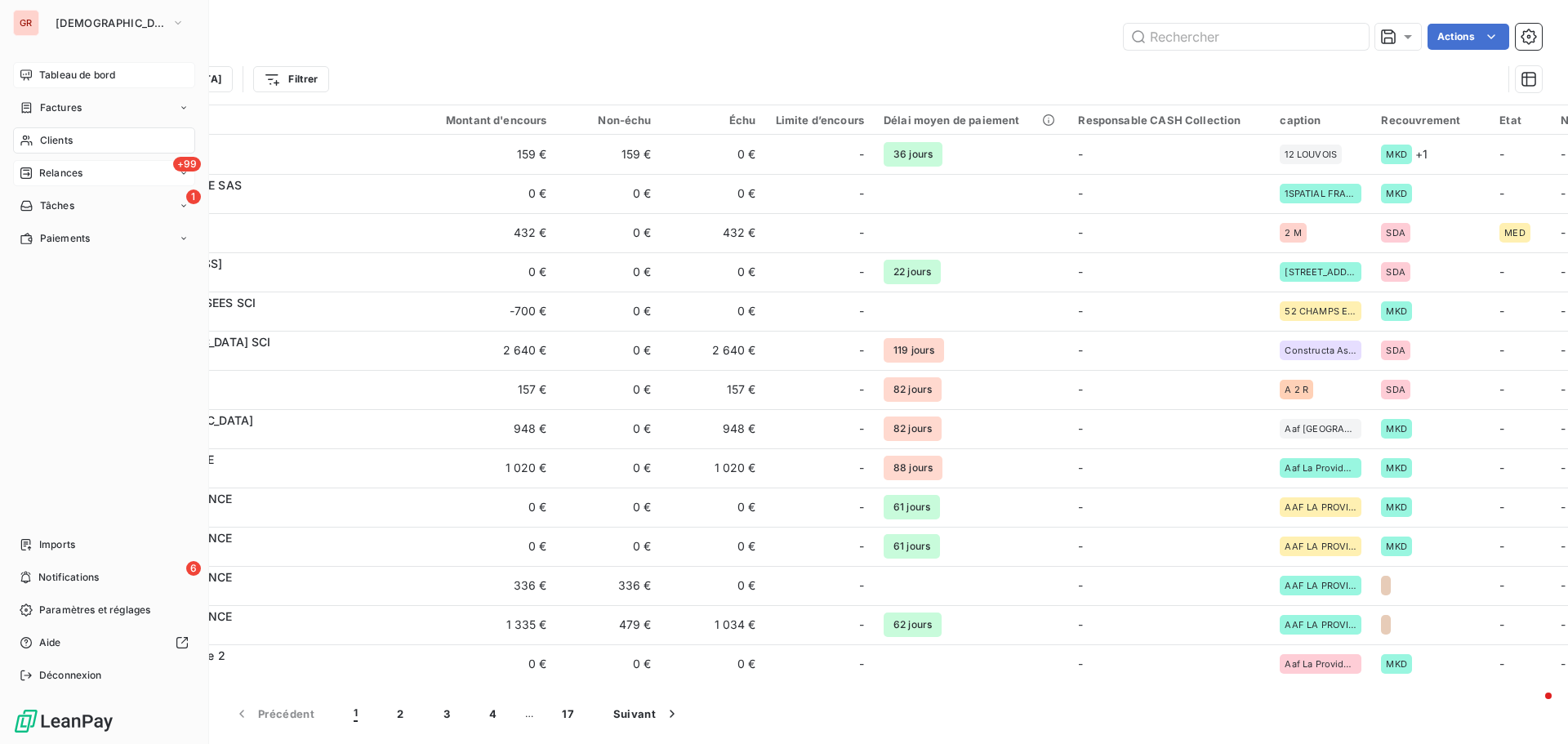
click at [85, 74] on span "Tableau de bord" at bounding box center [77, 74] width 76 height 15
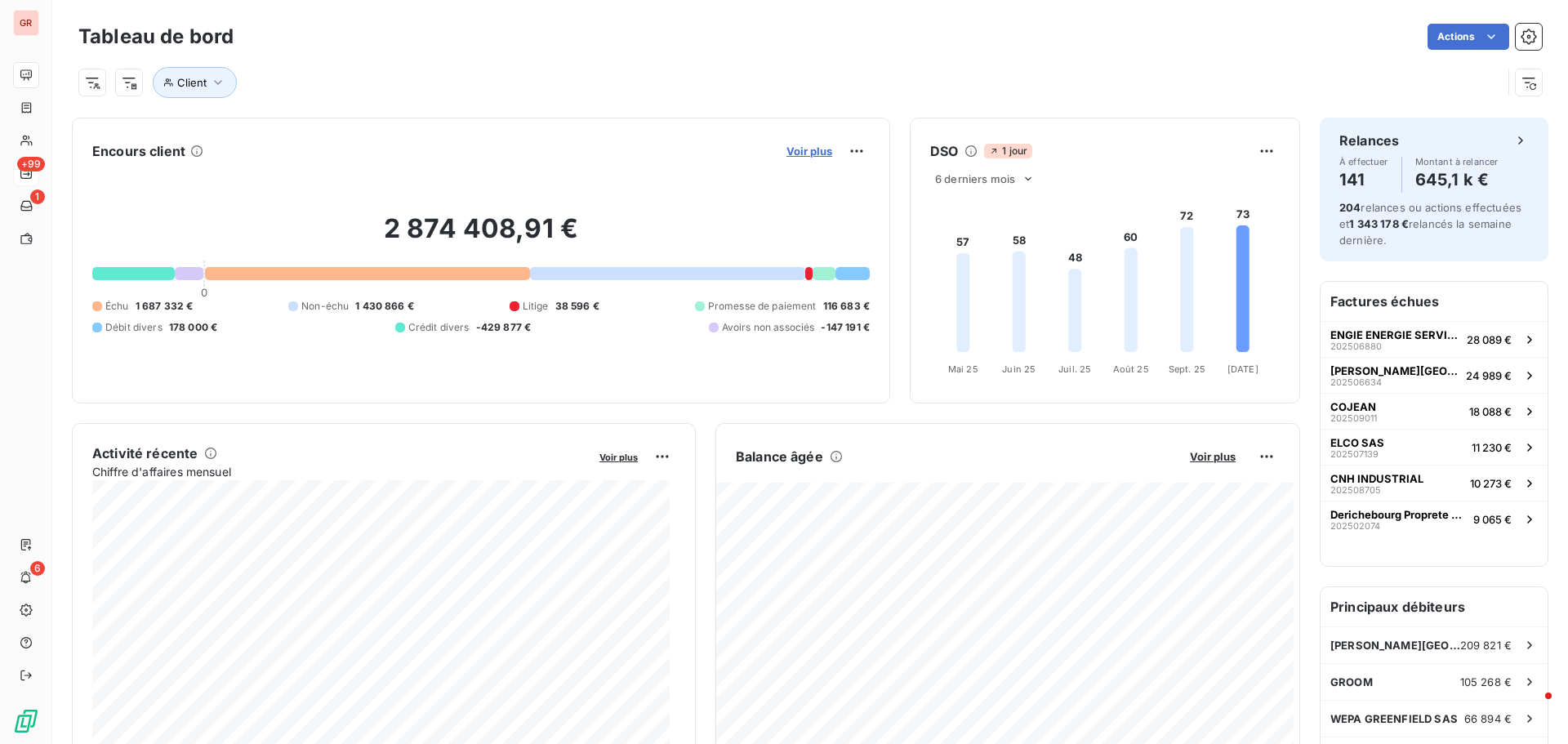
click at [820, 150] on span "Voir plus" at bounding box center [809, 151] width 46 height 13
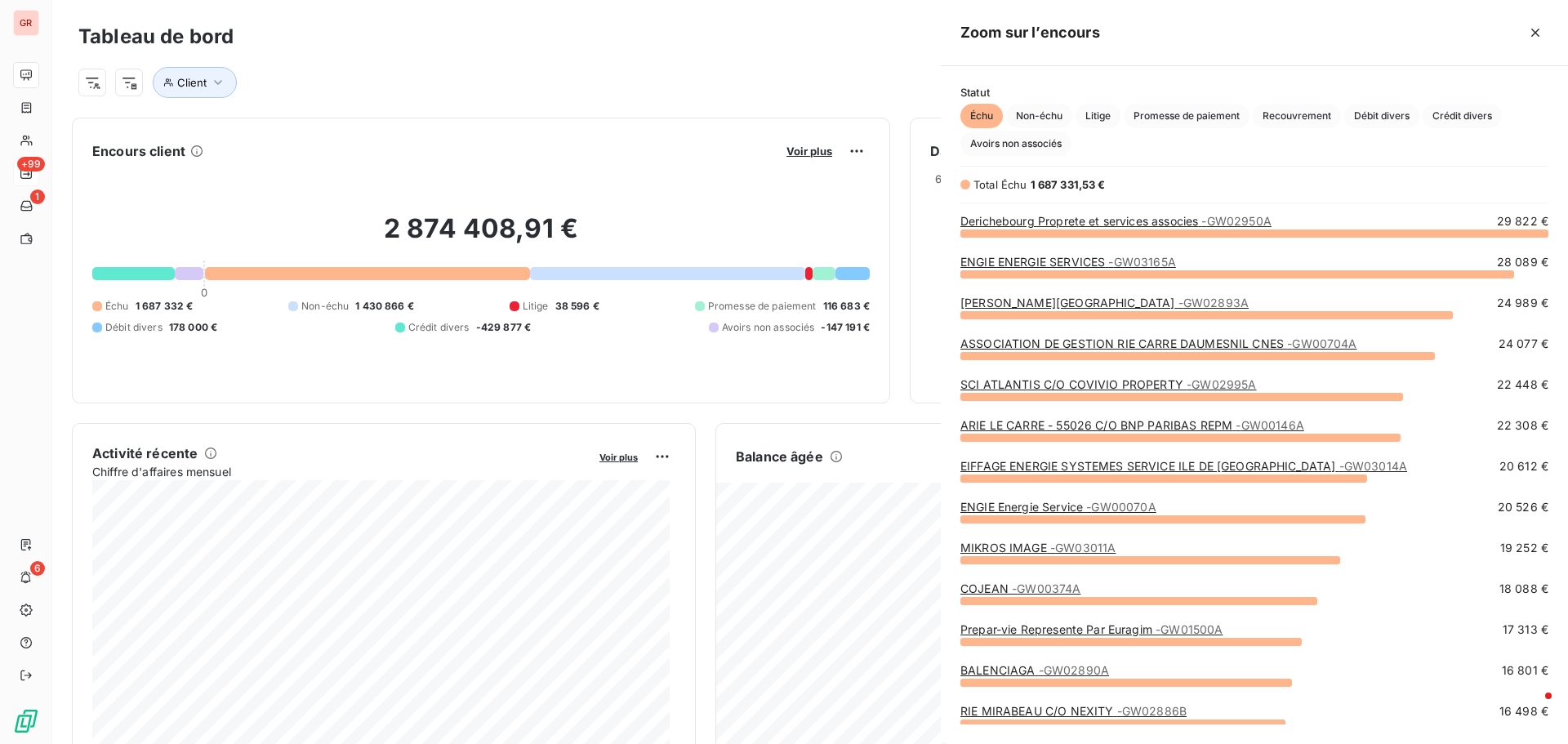
scroll to position [499, 615]
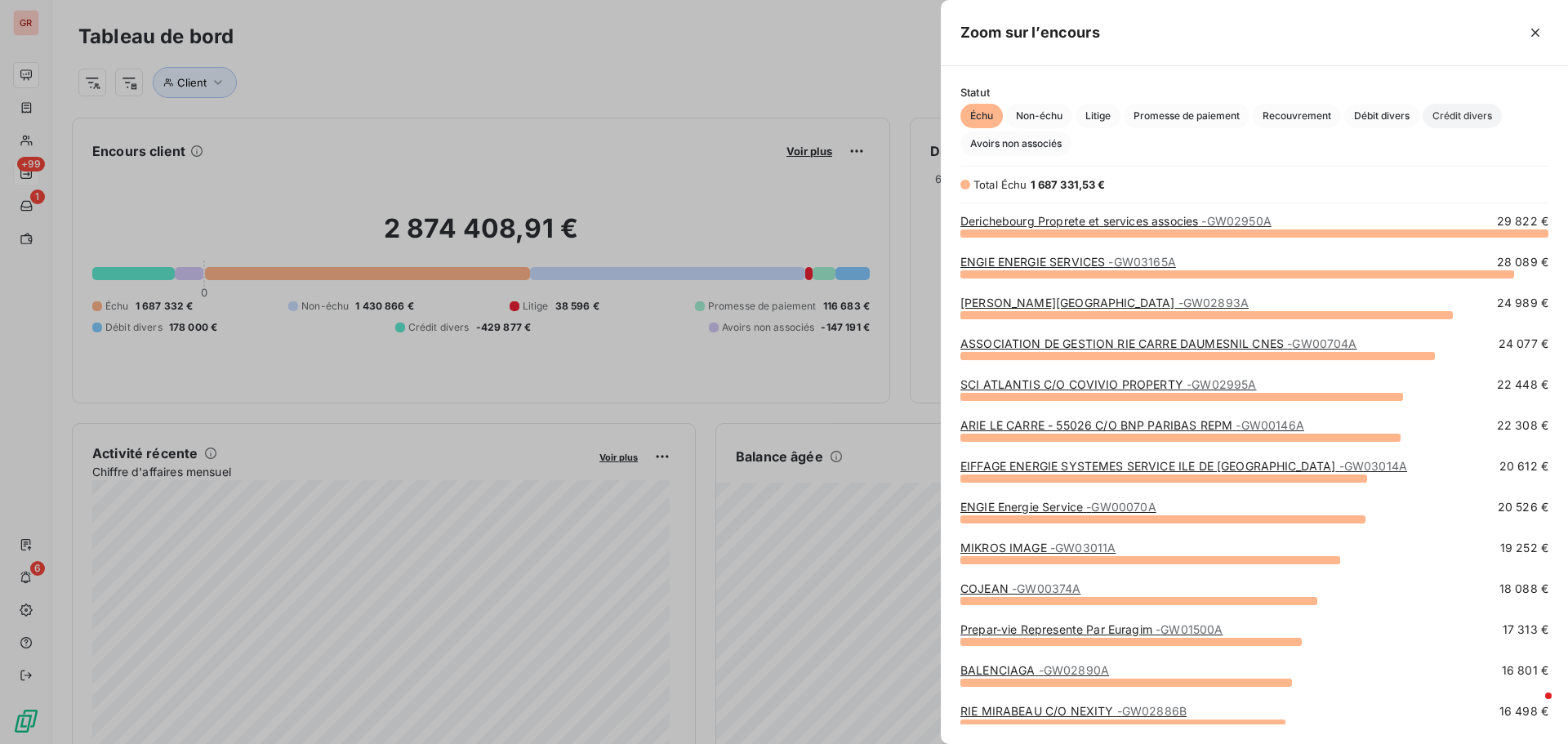
click at [1459, 121] on span "Crédit divers" at bounding box center [1462, 116] width 79 height 25
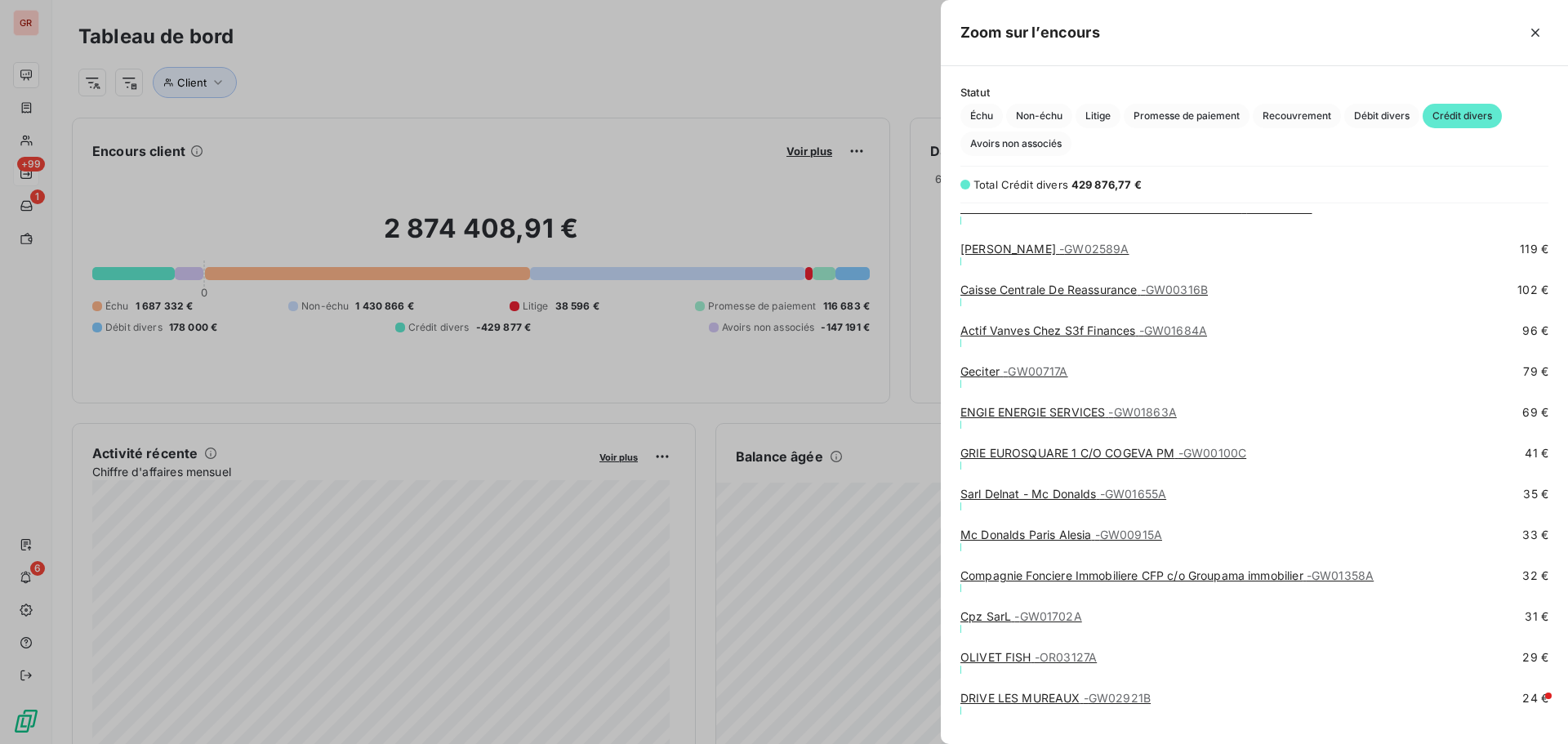
scroll to position [6207, 0]
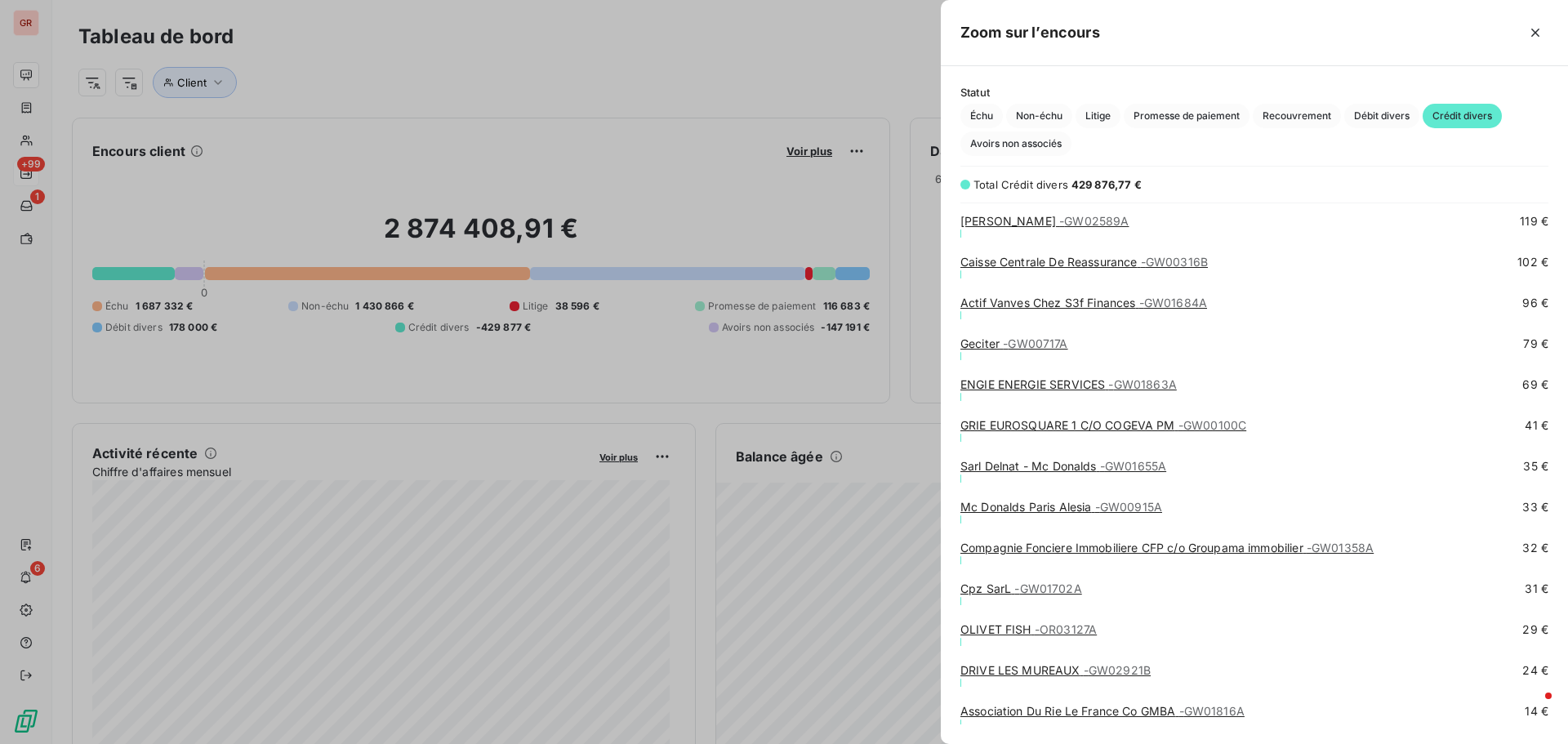
click at [1123, 510] on span "- GW00915A" at bounding box center [1129, 507] width 67 height 14
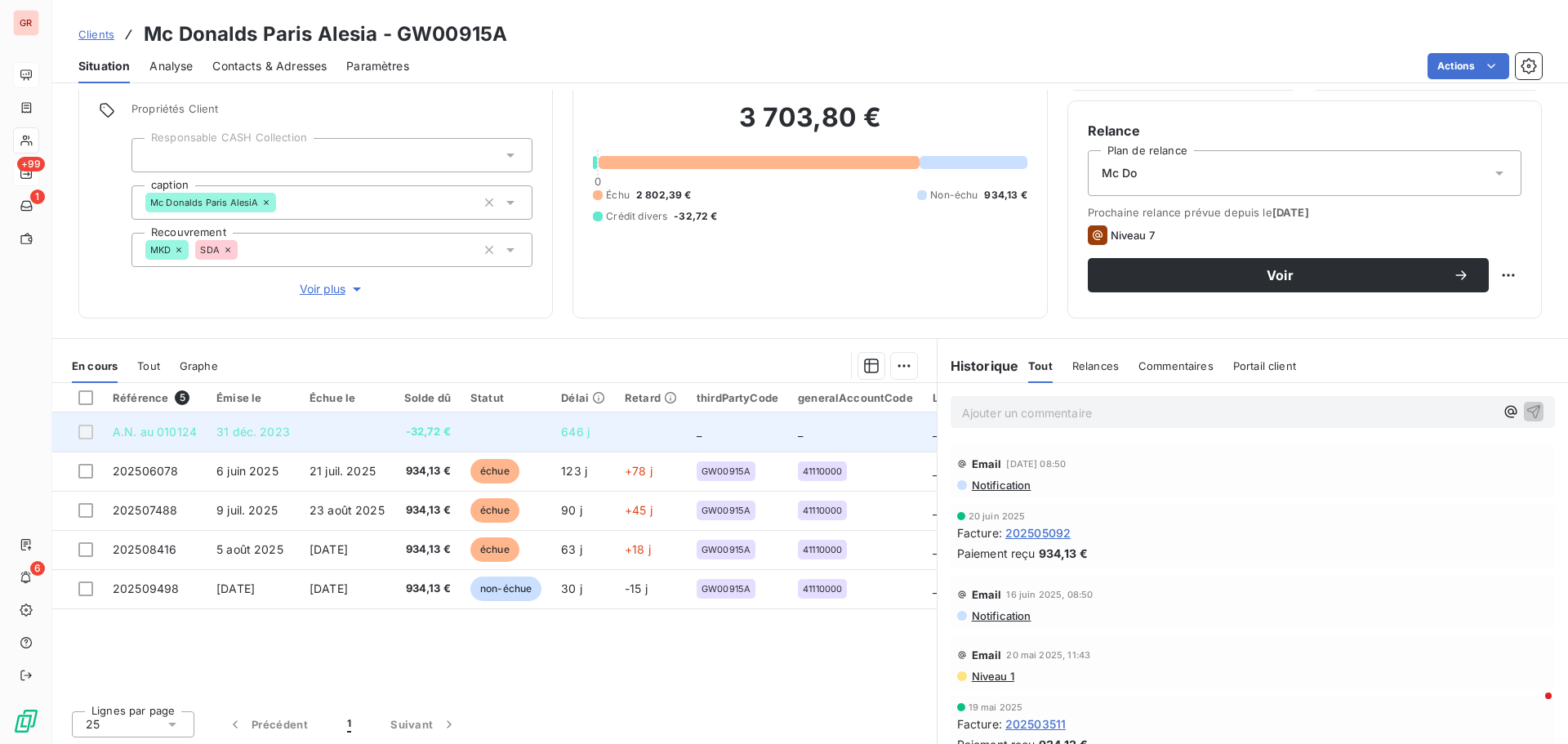
scroll to position [116, 0]
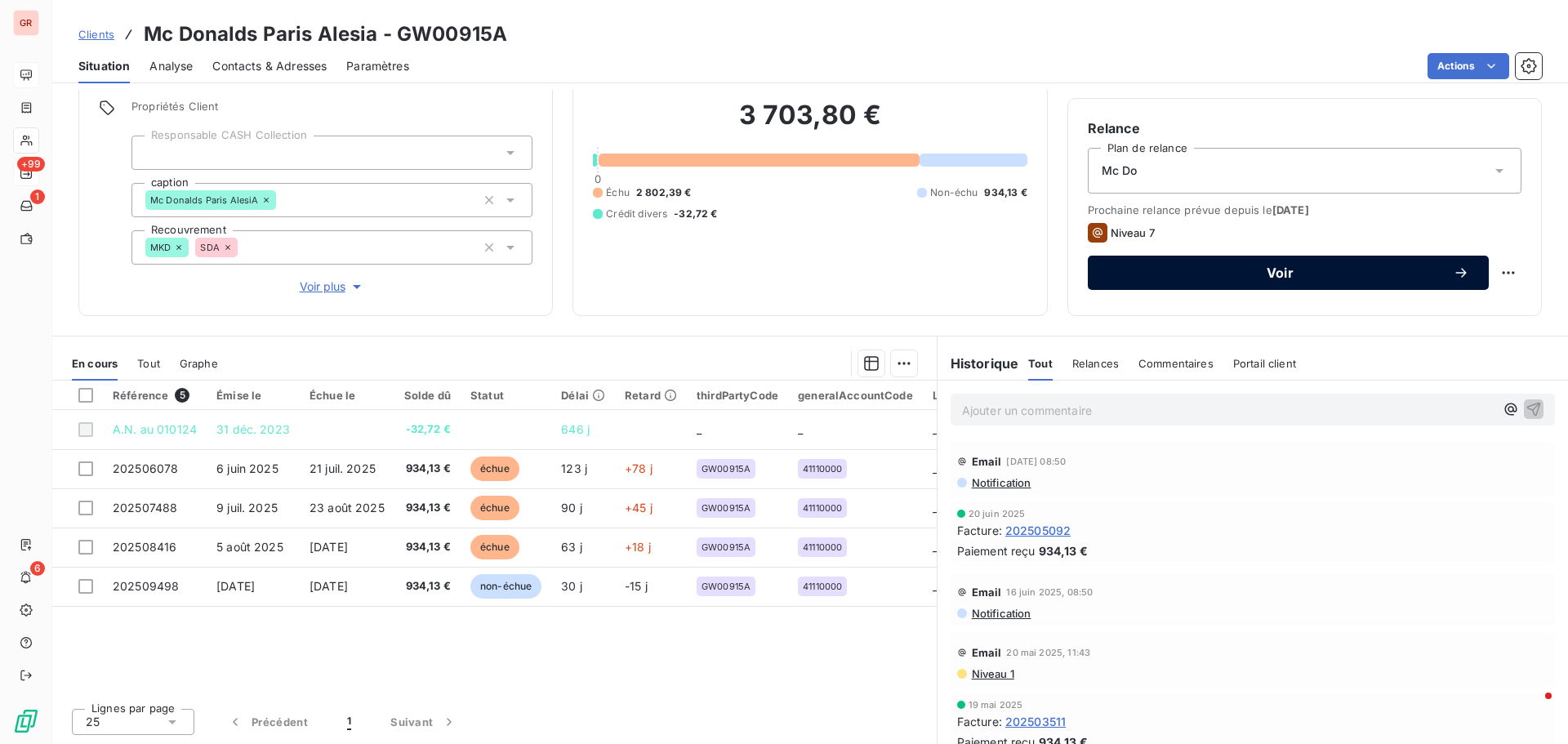
click at [1268, 273] on span "Voir" at bounding box center [1279, 272] width 345 height 13
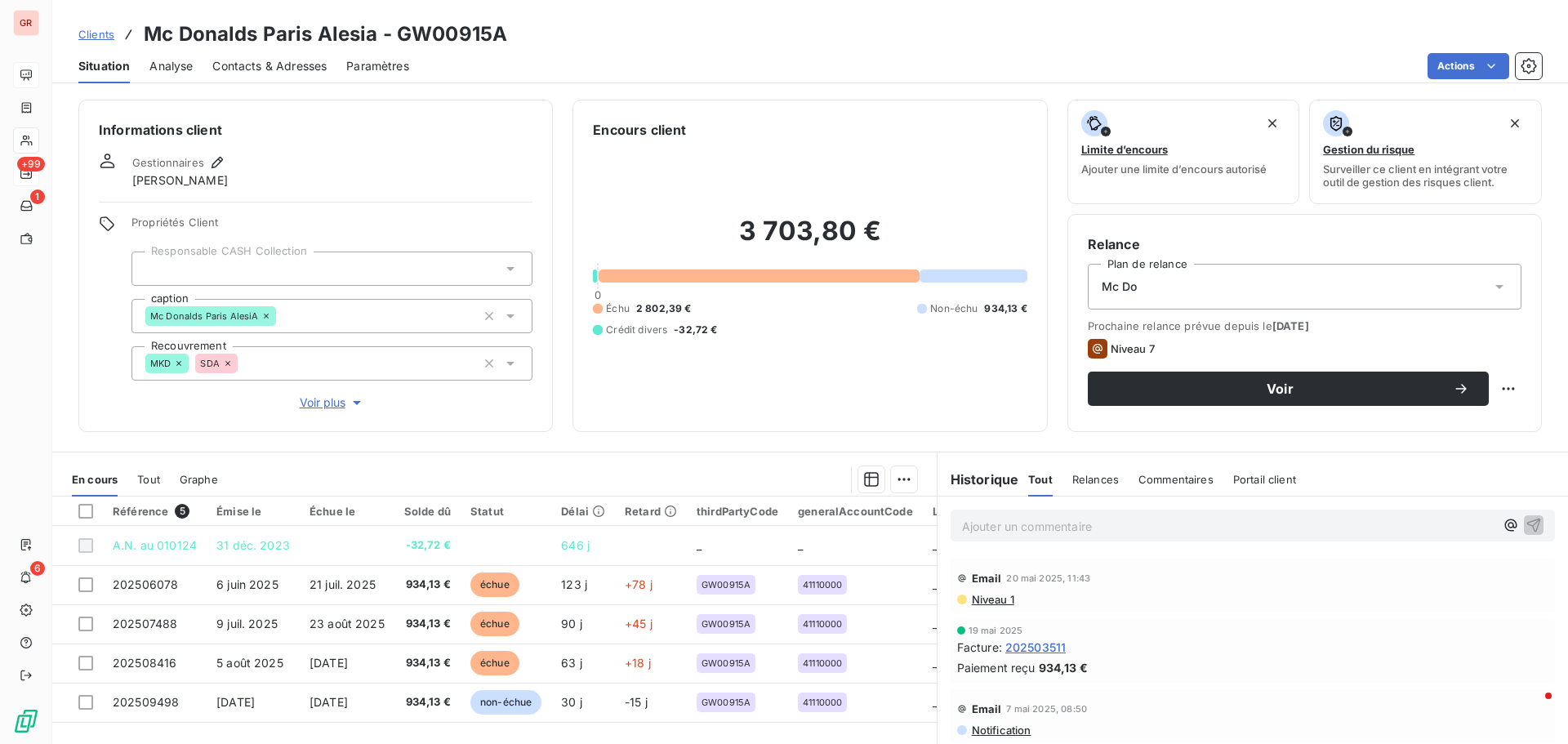
scroll to position [164, 0]
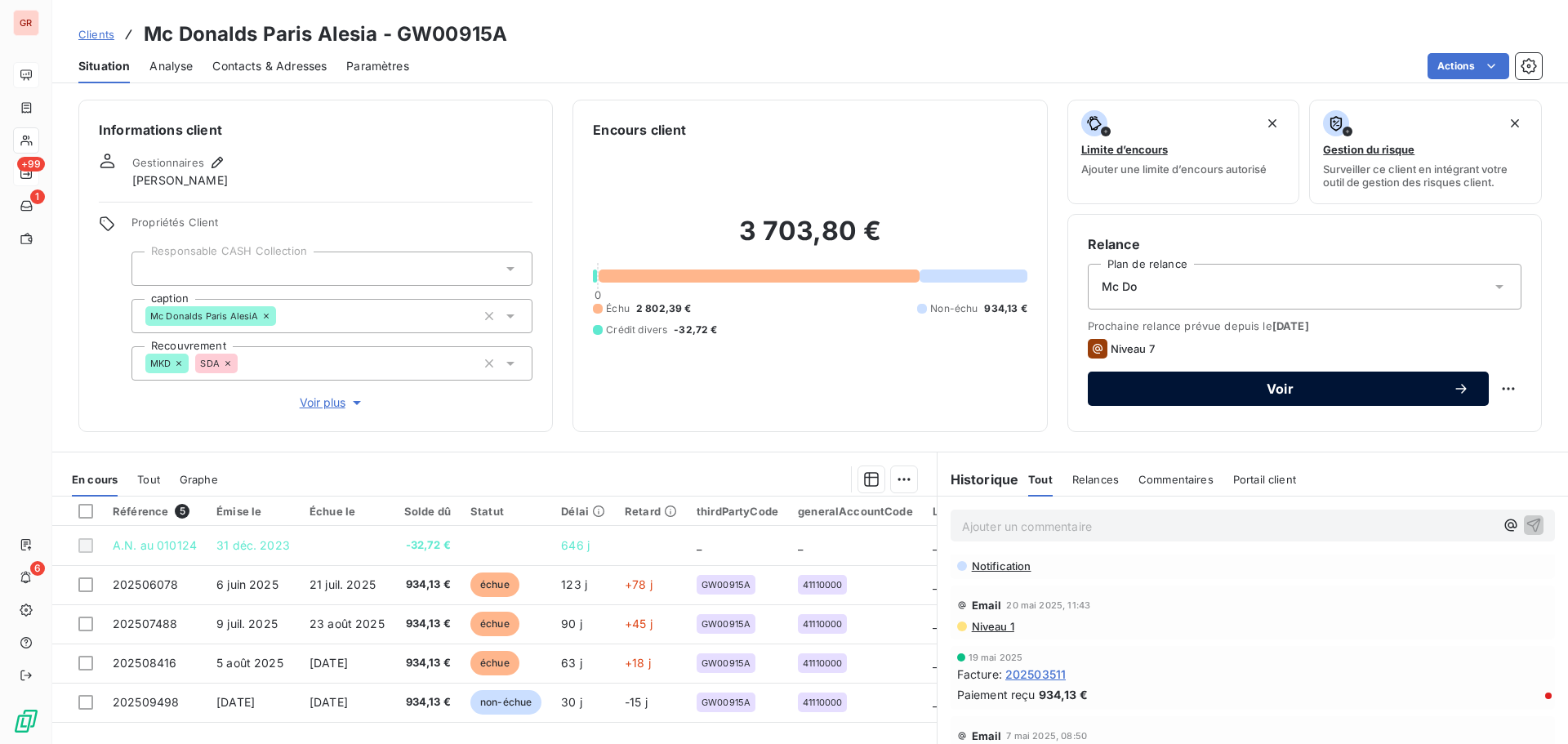
click at [1282, 385] on span "Voir" at bounding box center [1279, 388] width 345 height 13
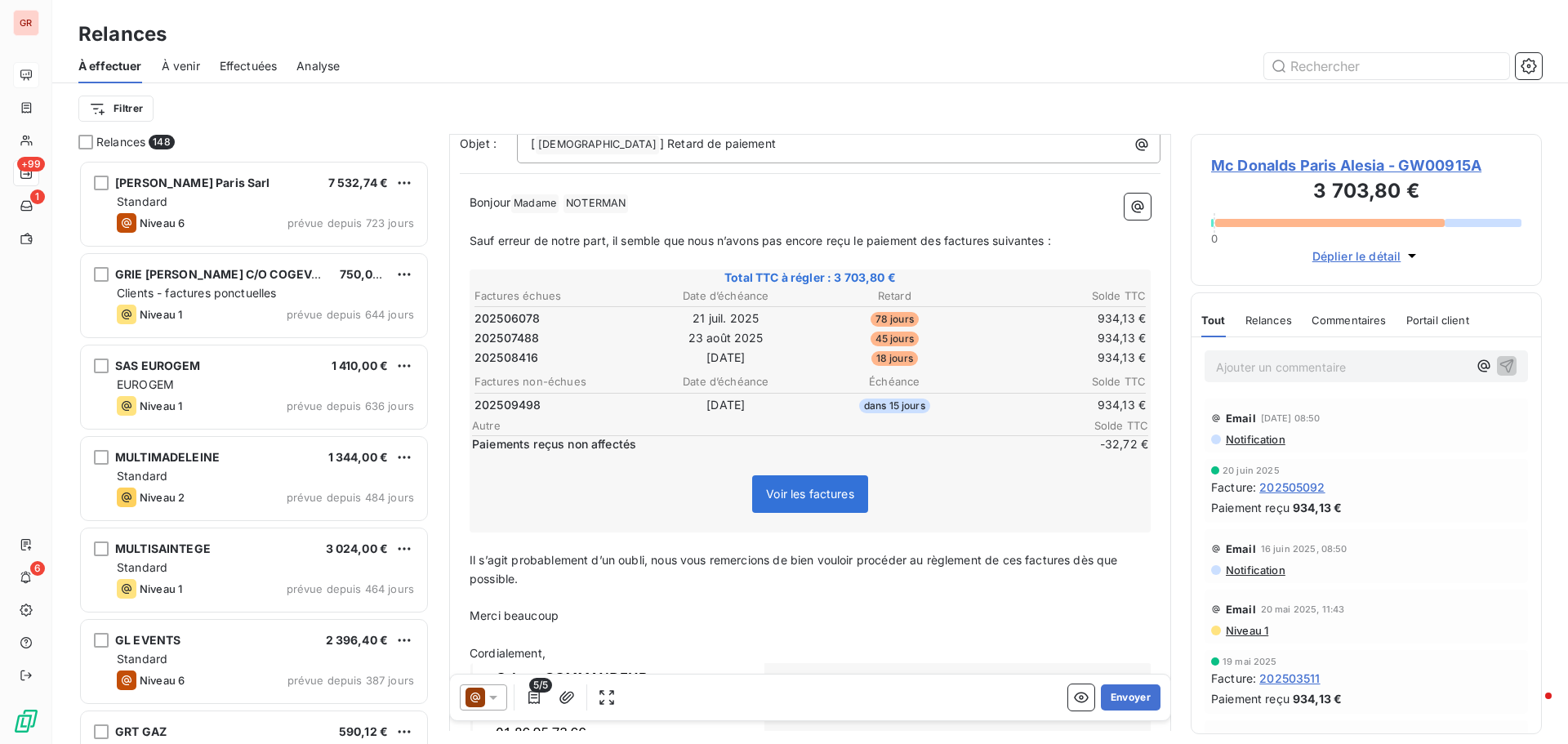
scroll to position [164, 0]
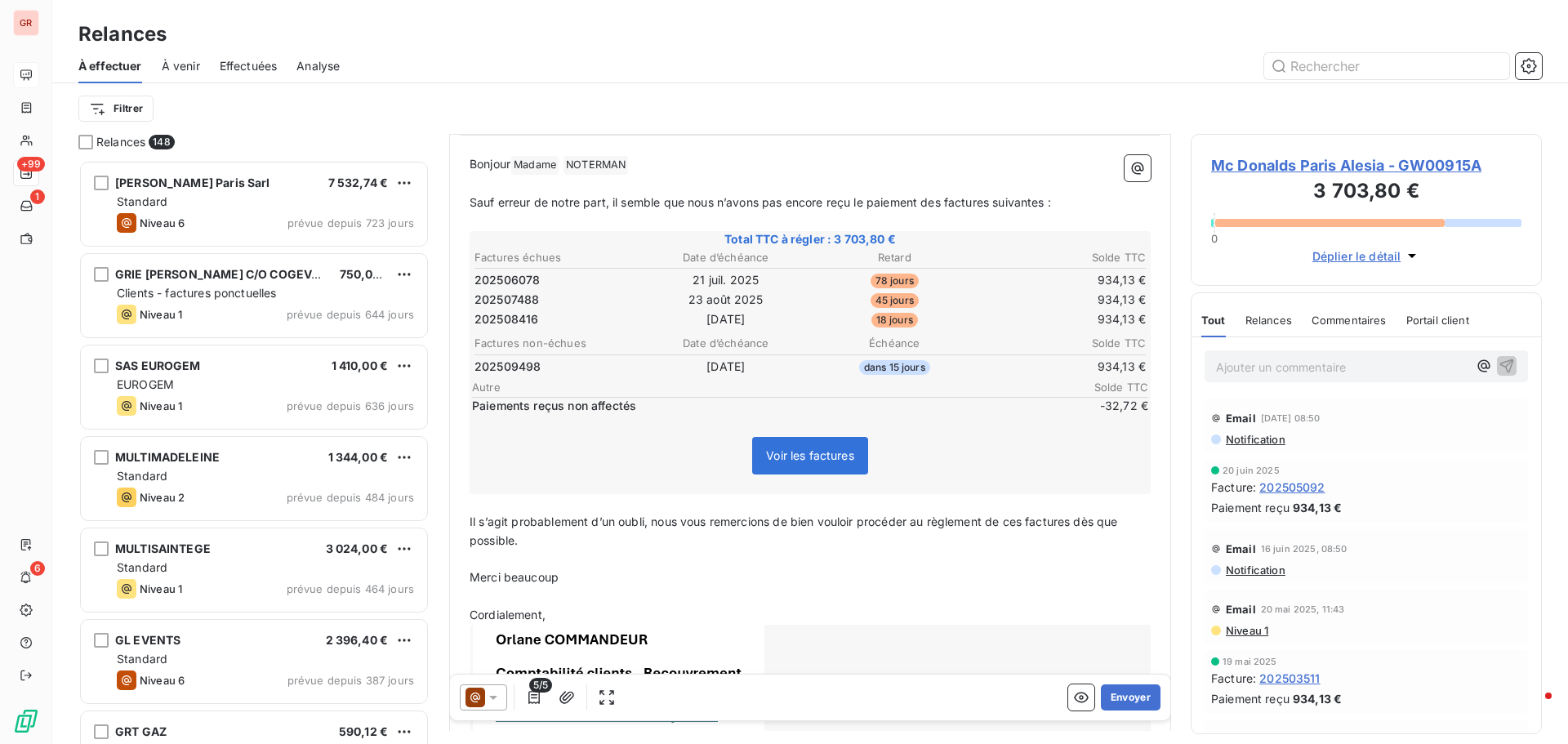
click at [475, 697] on icon at bounding box center [475, 697] width 20 height 20
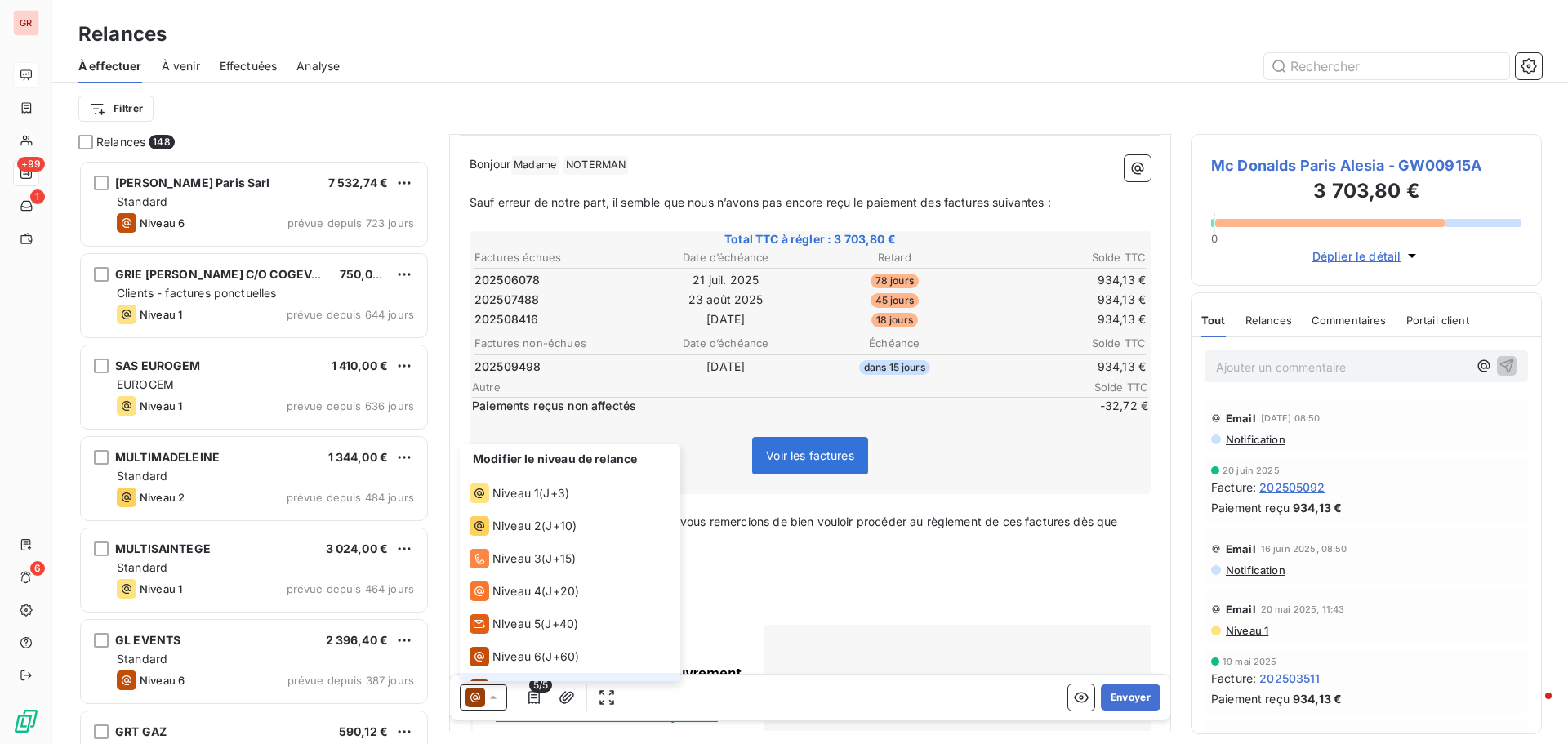
scroll to position [25, 0]
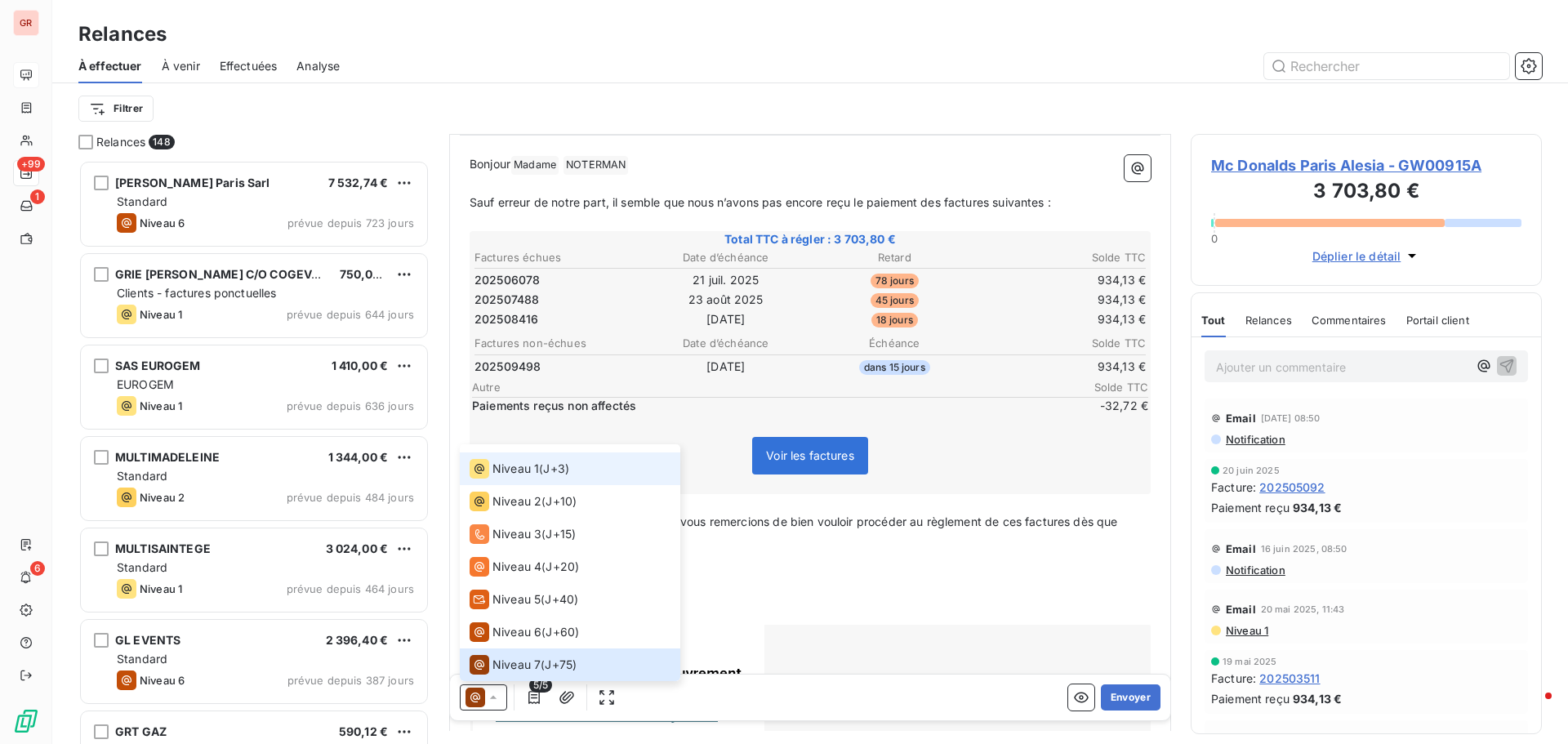
click at [526, 471] on span "Niveau 1" at bounding box center [515, 468] width 47 height 16
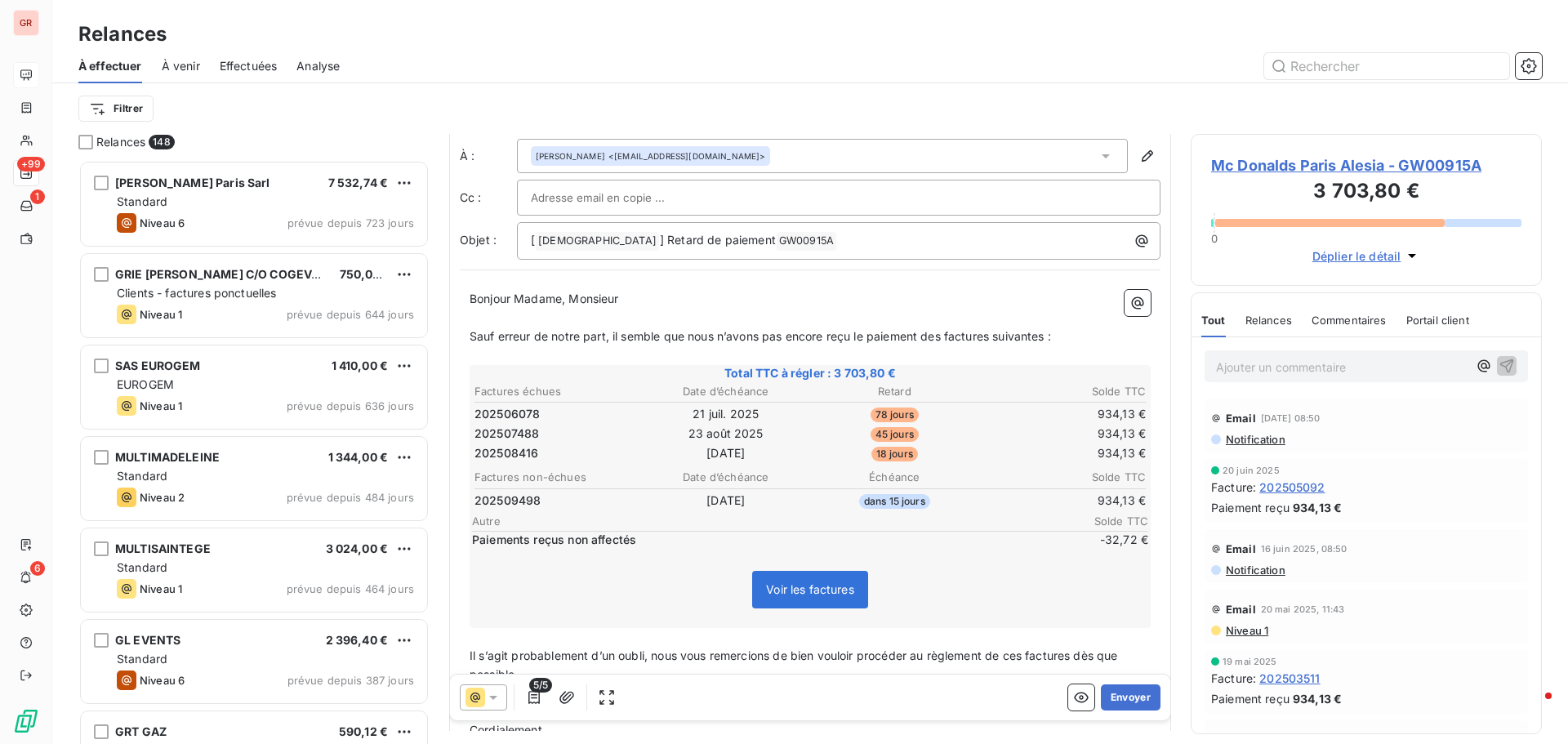
scroll to position [0, 0]
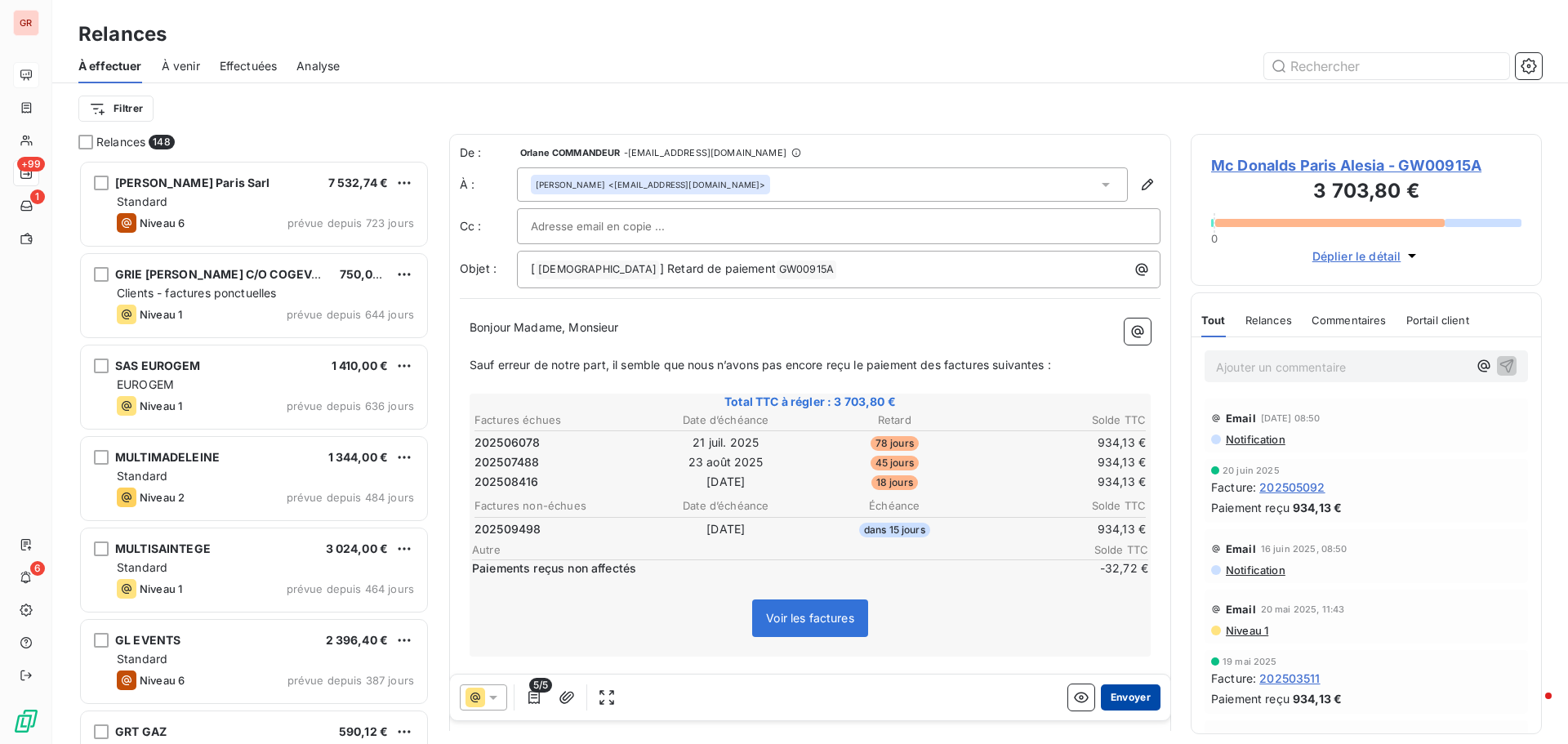
click at [1130, 694] on button "Envoyer" at bounding box center [1131, 697] width 60 height 26
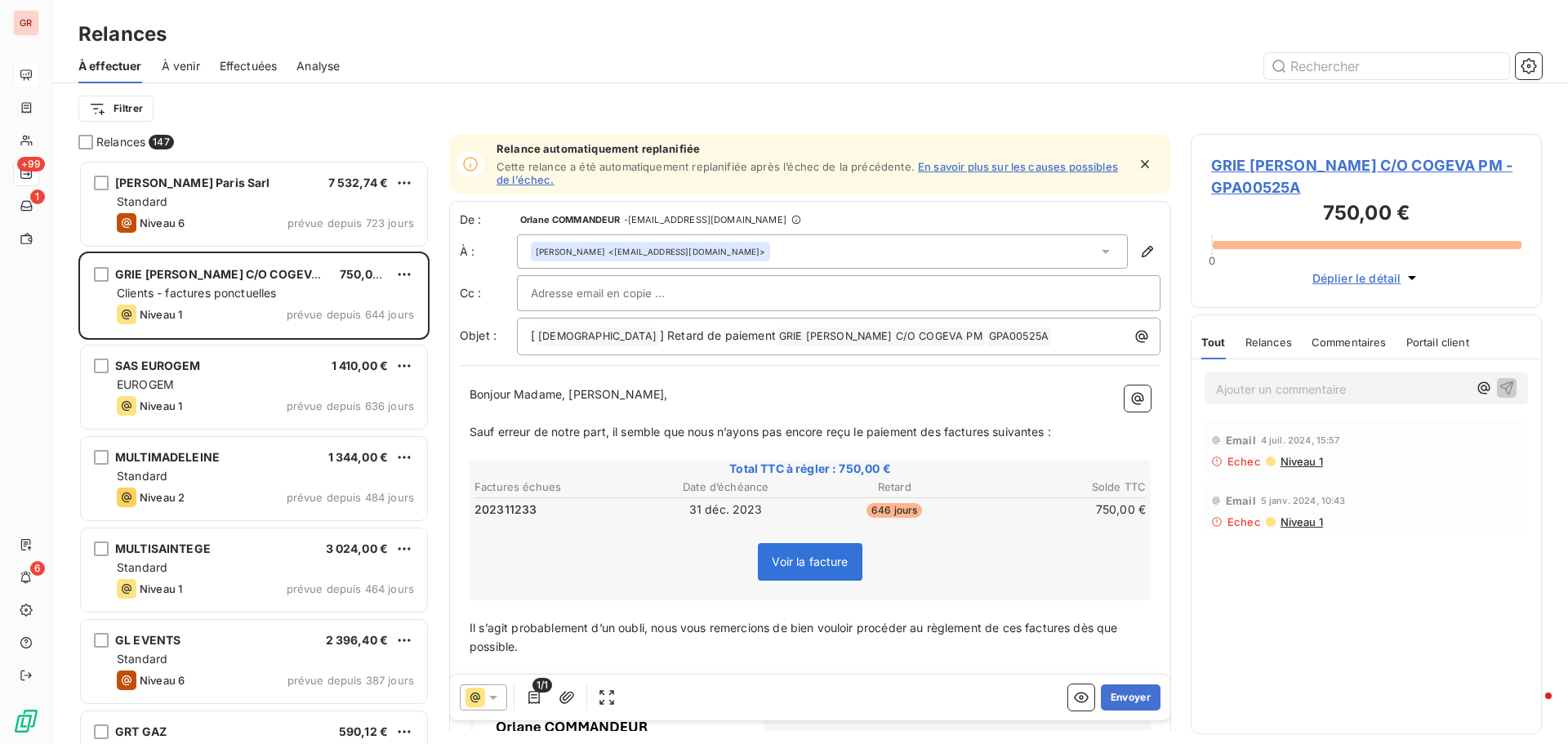
click at [1301, 460] on span "Niveau 1" at bounding box center [1300, 461] width 44 height 13
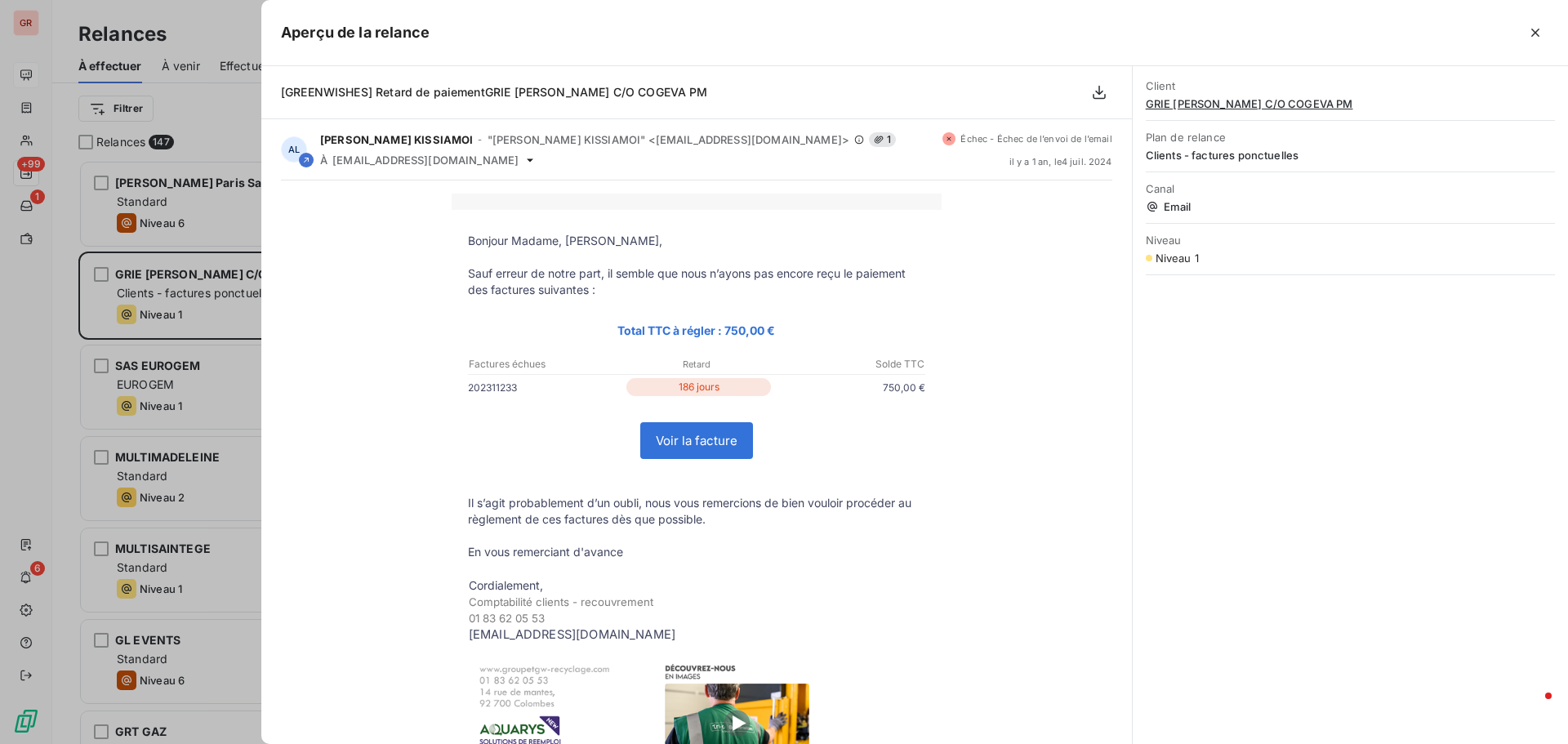
click at [212, 117] on div at bounding box center [784, 372] width 1568 height 744
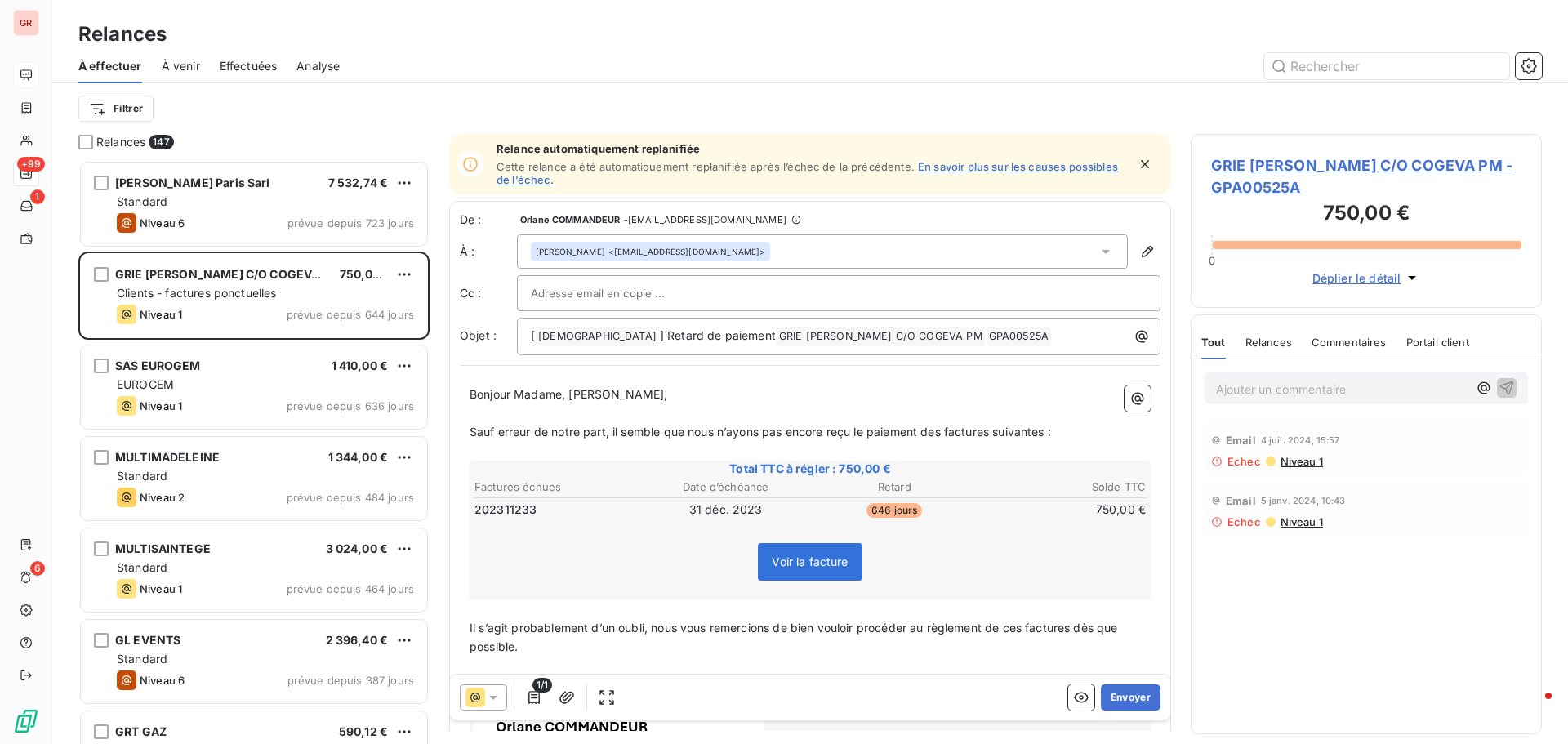
click at [663, 255] on div "Leila BESBES <leila.besbes@cogevapm.com>" at bounding box center [650, 252] width 229 height 12
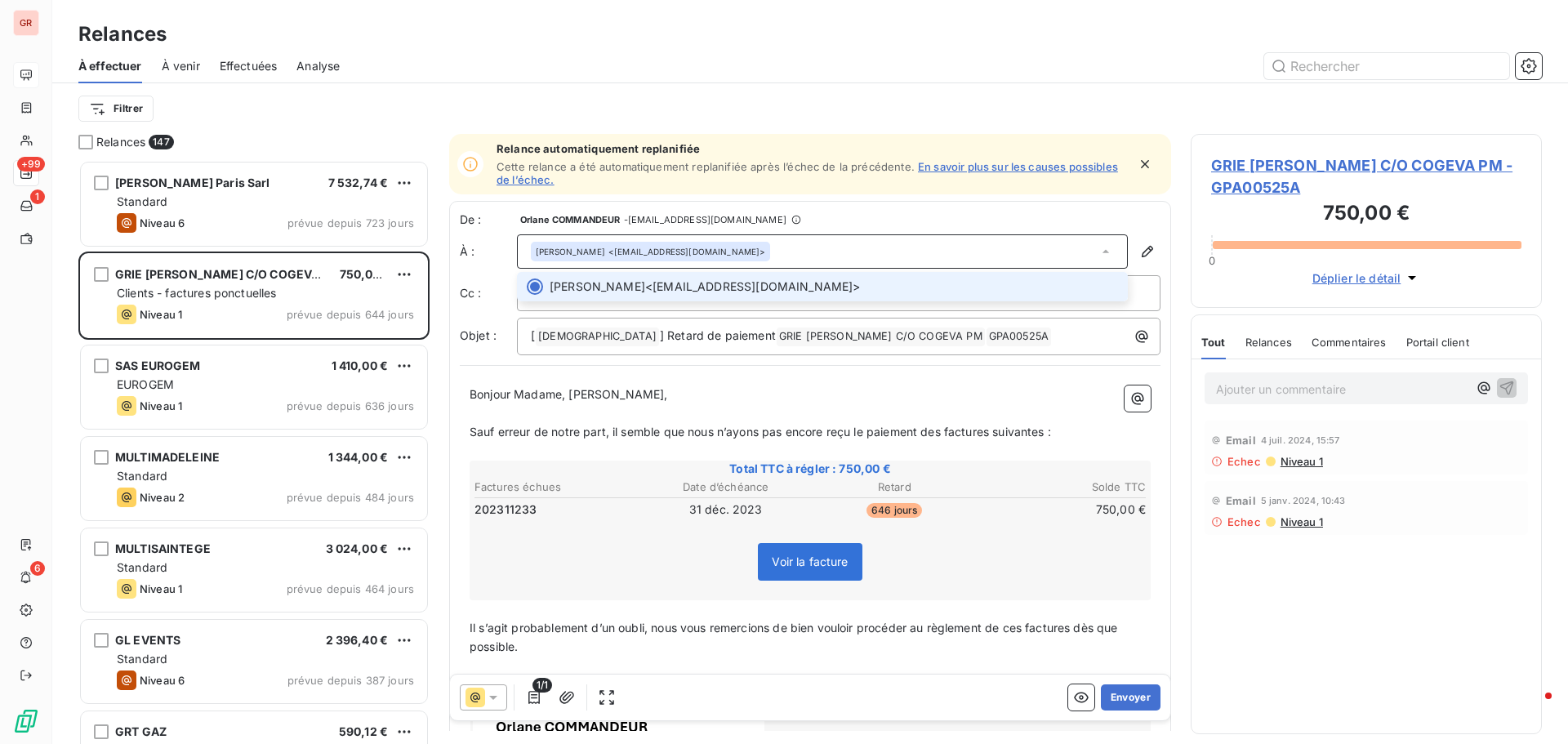
click at [683, 289] on span "Leila BESBES <leila.besbes@cogevapm.com>" at bounding box center [833, 287] width 568 height 16
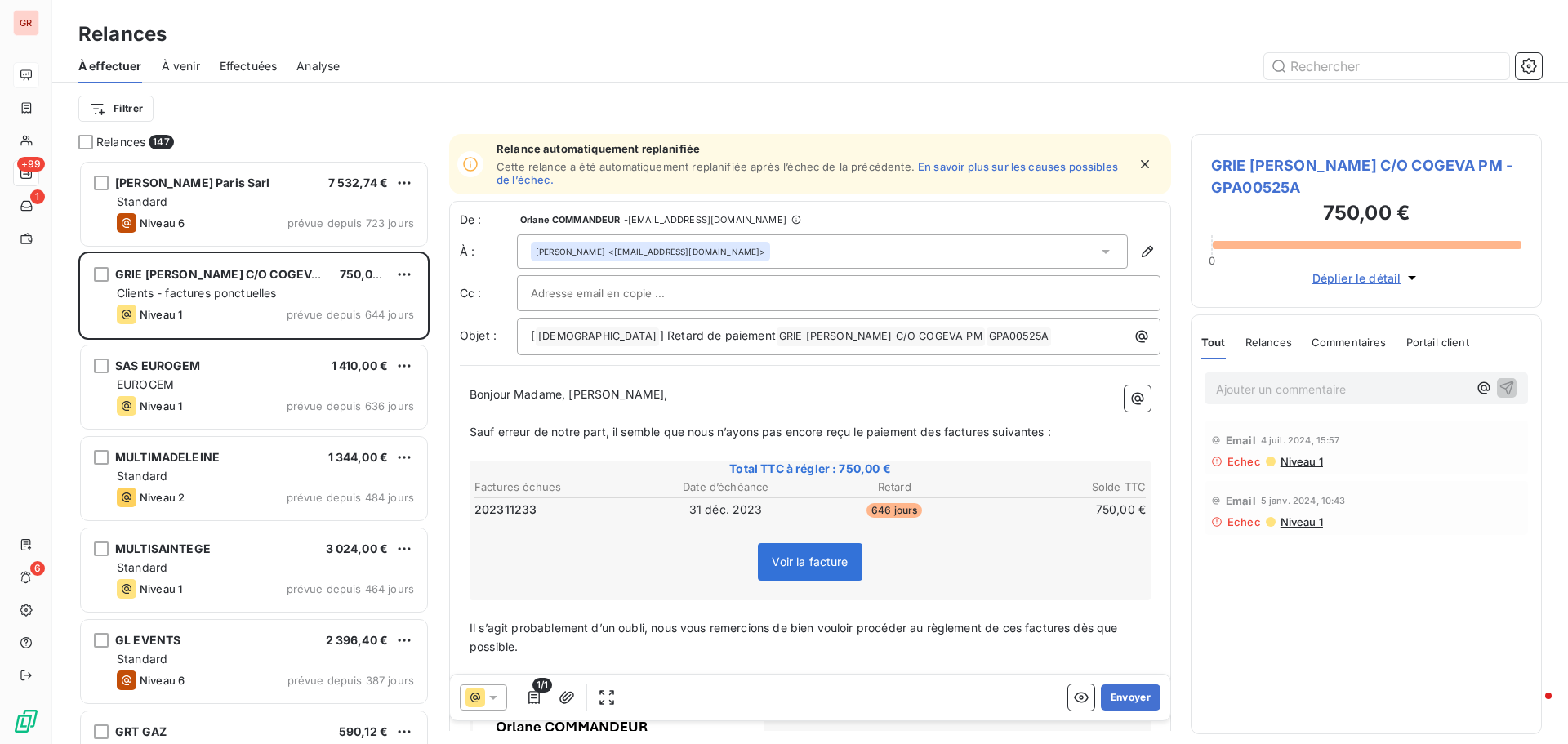
click at [1346, 163] on span "GRIE HANAMI FRANKLIN ROOSEVELT C/O COGEVA PM - GPA00525A" at bounding box center [1366, 177] width 310 height 44
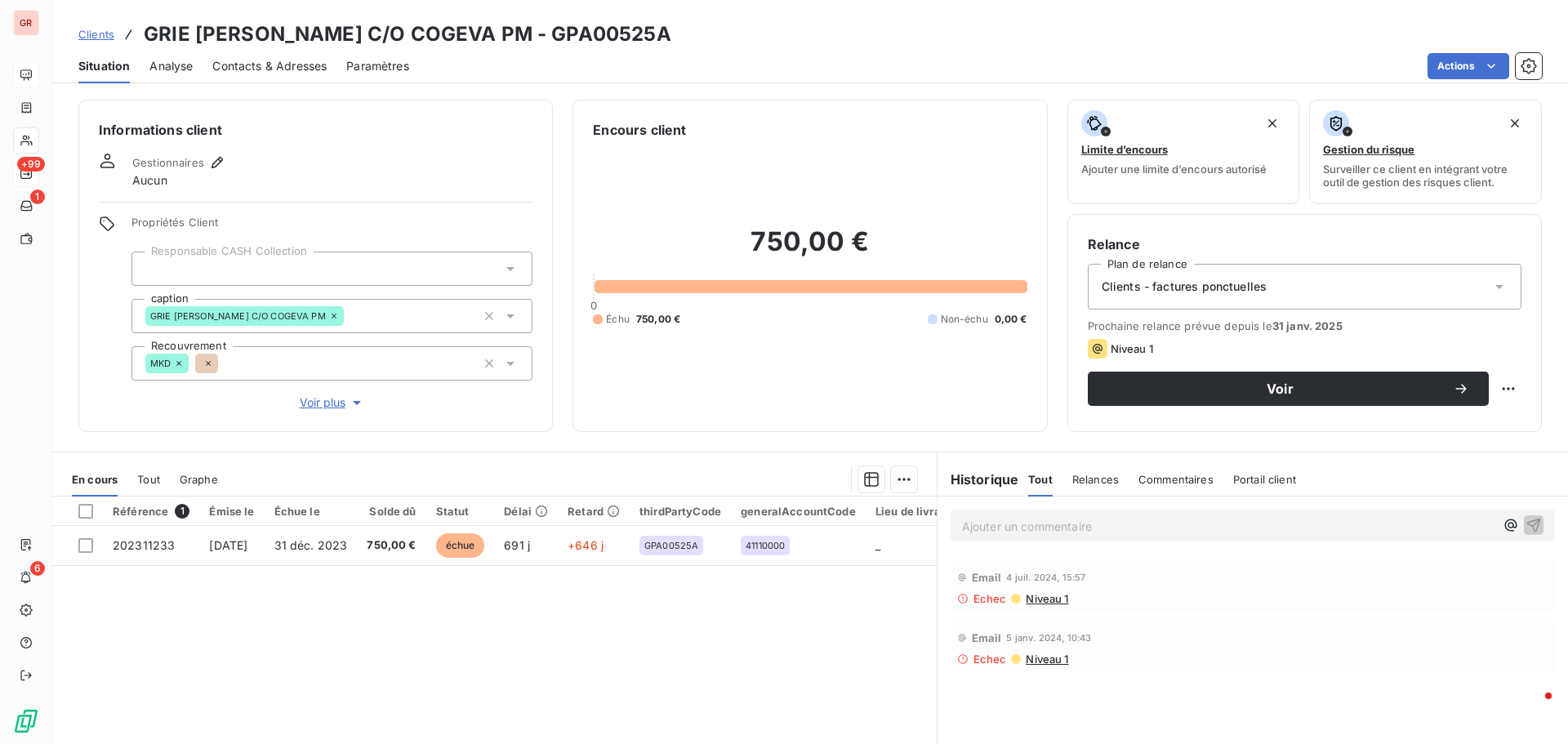
click at [1034, 509] on div "Ajouter un commentaire ﻿" at bounding box center [1253, 526] width 631 height 58
click at [1024, 521] on p "Ajouter un commentaire ﻿" at bounding box center [1228, 526] width 533 height 21
click at [265, 69] on span "Contacts & Adresses" at bounding box center [269, 65] width 114 height 16
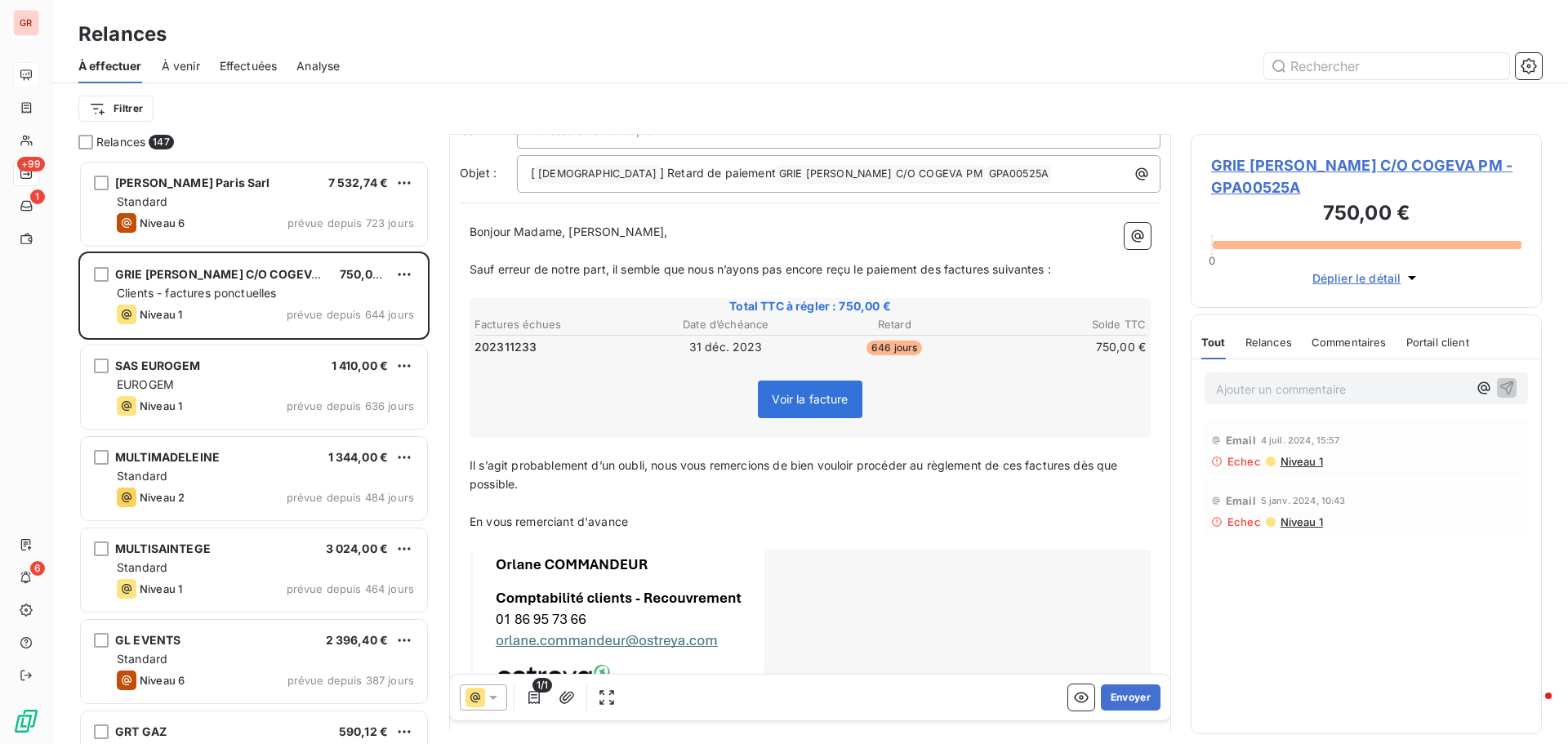
scroll to position [164, 0]
click at [1261, 386] on p "Ajouter un commentaire ﻿" at bounding box center [1342, 389] width 252 height 21
click at [1268, 389] on p "Ajouter un commentaire ﻿" at bounding box center [1342, 389] width 252 height 21
click at [1513, 387] on icon "button" at bounding box center [1507, 387] width 16 height 16
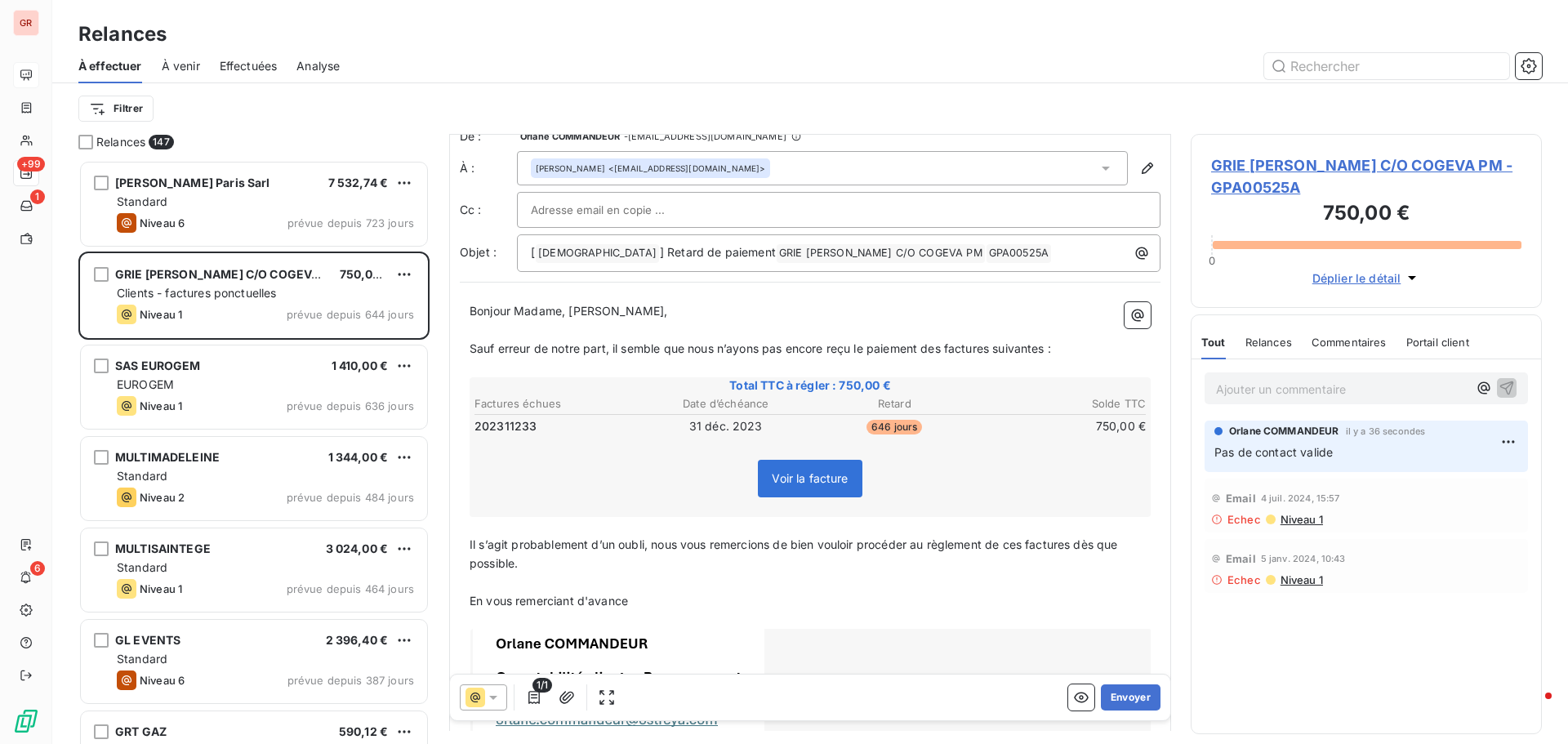
scroll to position [0, 0]
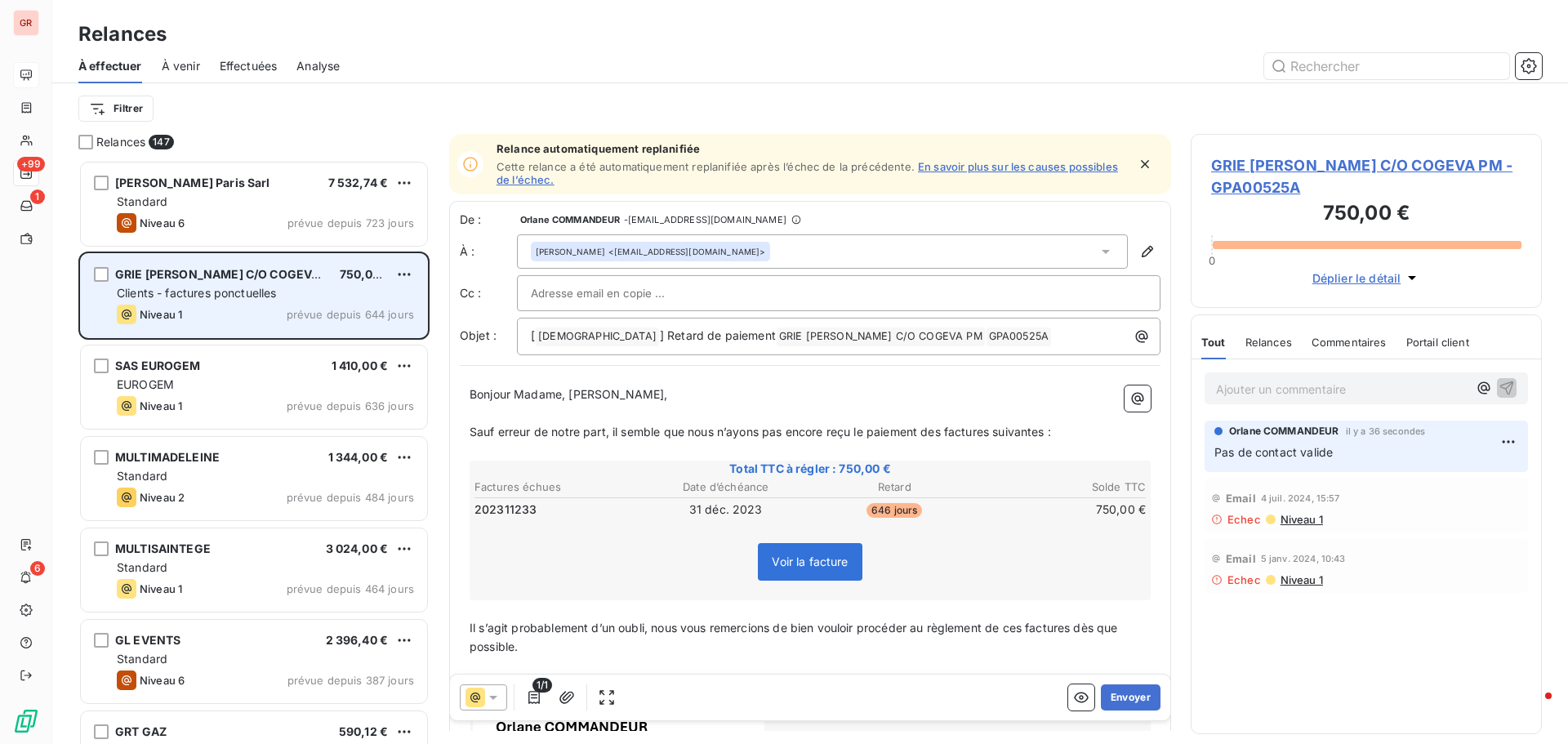
click at [239, 276] on span "GRIE HANAMI FRANKLIN ROOSEVELT C/O COGEVA PM" at bounding box center [227, 274] width 225 height 14
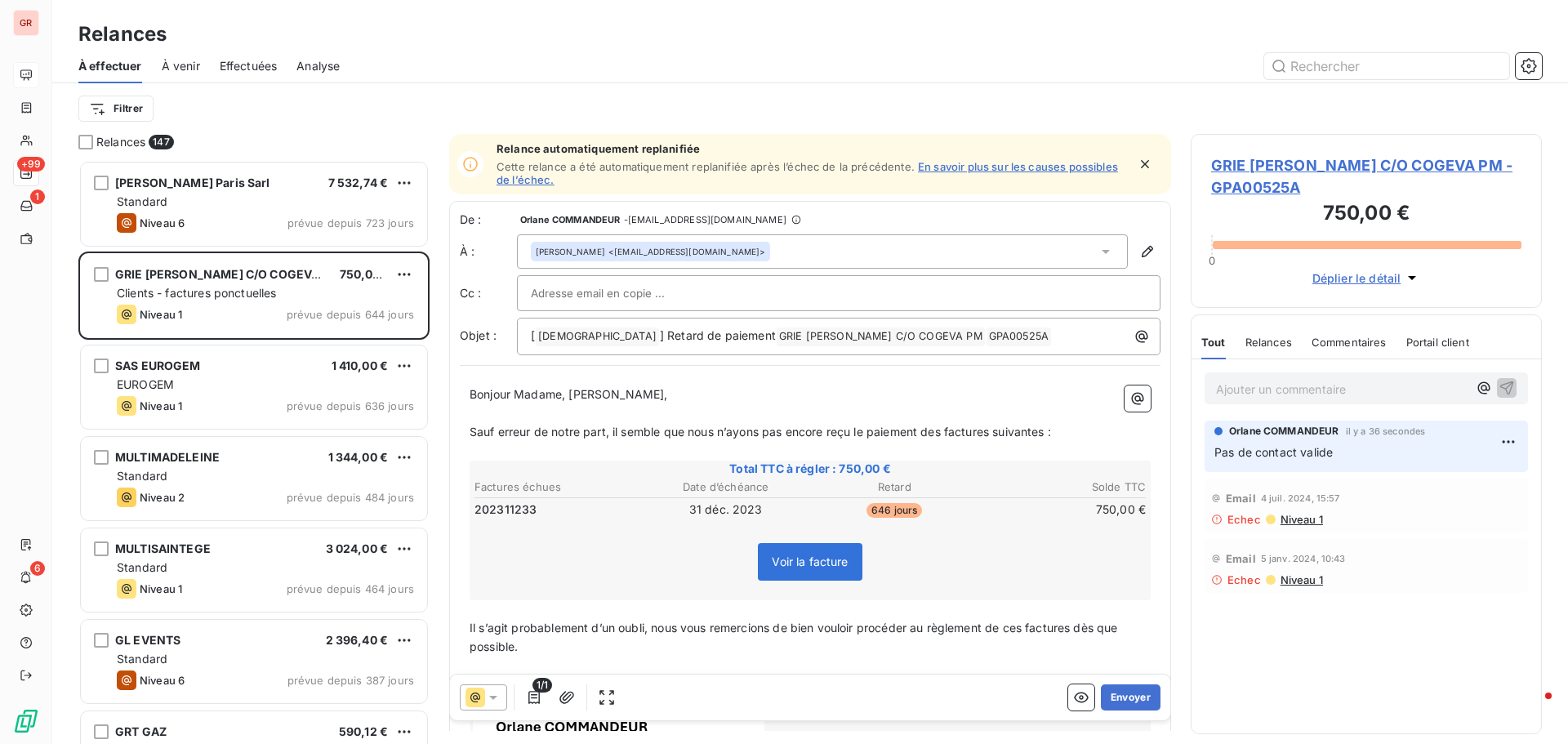
click at [1374, 169] on span "GRIE HANAMI FRANKLIN ROOSEVELT C/O COGEVA PM - GPA00525A" at bounding box center [1366, 177] width 310 height 44
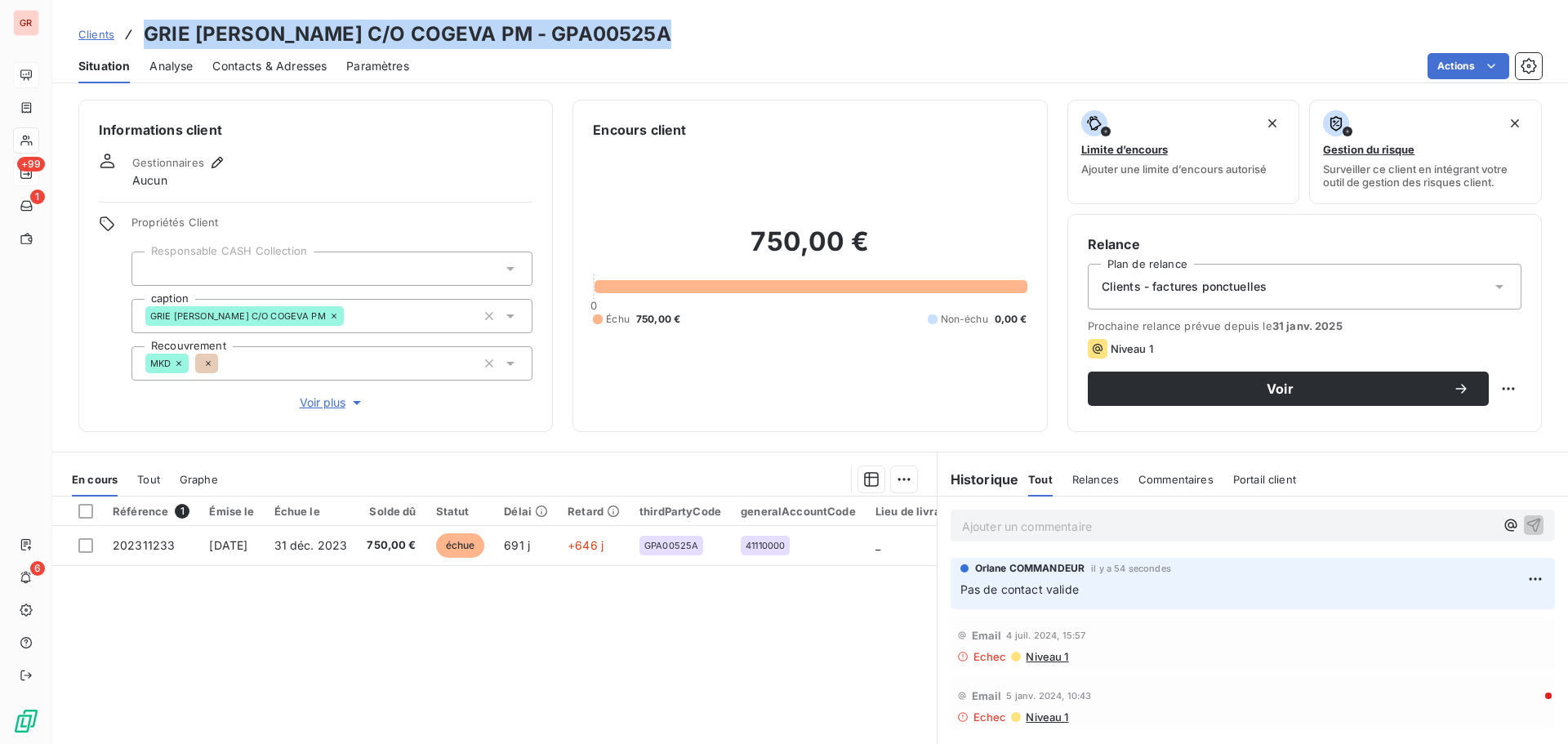
drag, startPoint x: 665, startPoint y: 34, endPoint x: 146, endPoint y: 40, distance: 519.0
click at [146, 40] on h3 "GRIE HANAMI FRANKLIN ROOSEVELT C/O COGEVA PM - GPA00525A" at bounding box center [408, 35] width 528 height 30
copy h3 "GRIE HANAMI FRANKLIN ROOSEVELT C/O COGEVA PM"
click at [372, 69] on span "Paramètres" at bounding box center [377, 65] width 62 height 16
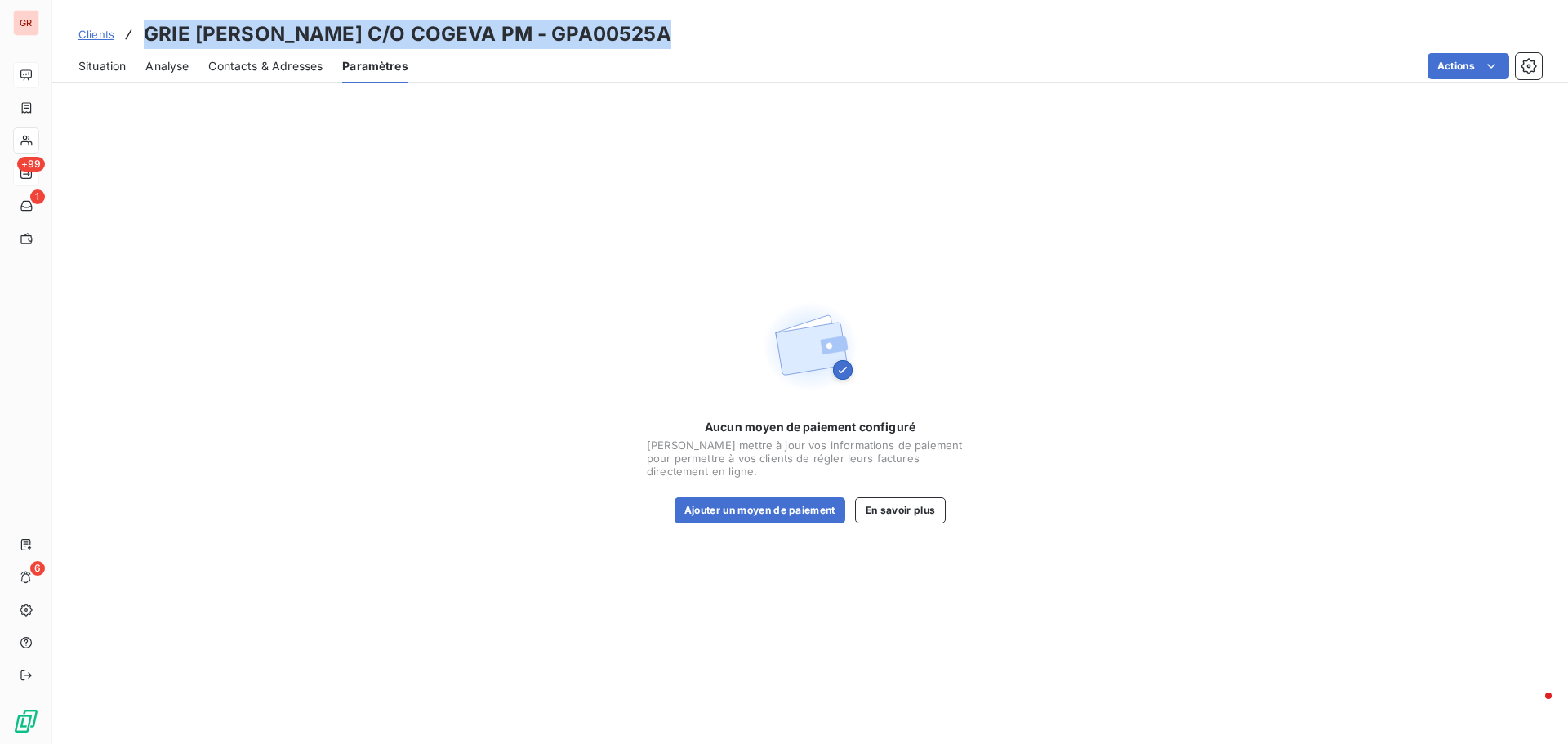
click at [507, 34] on h3 "GRIE HANAMI FRANKLIN ROOSEVELT C/O COGEVA PM - GPA00525A" at bounding box center [408, 35] width 528 height 30
drag, startPoint x: 505, startPoint y: 32, endPoint x: 146, endPoint y: 28, distance: 359.0
click at [146, 28] on h3 "GRIE HANAMI FRANKLIN ROOSEVELT C/O COGEVA PM - GPA00525A" at bounding box center [408, 35] width 528 height 30
copy h3 "GRIE HANAMI FRANKLIN ROOSEVELT"
drag, startPoint x: 810, startPoint y: 35, endPoint x: 693, endPoint y: 40, distance: 117.1
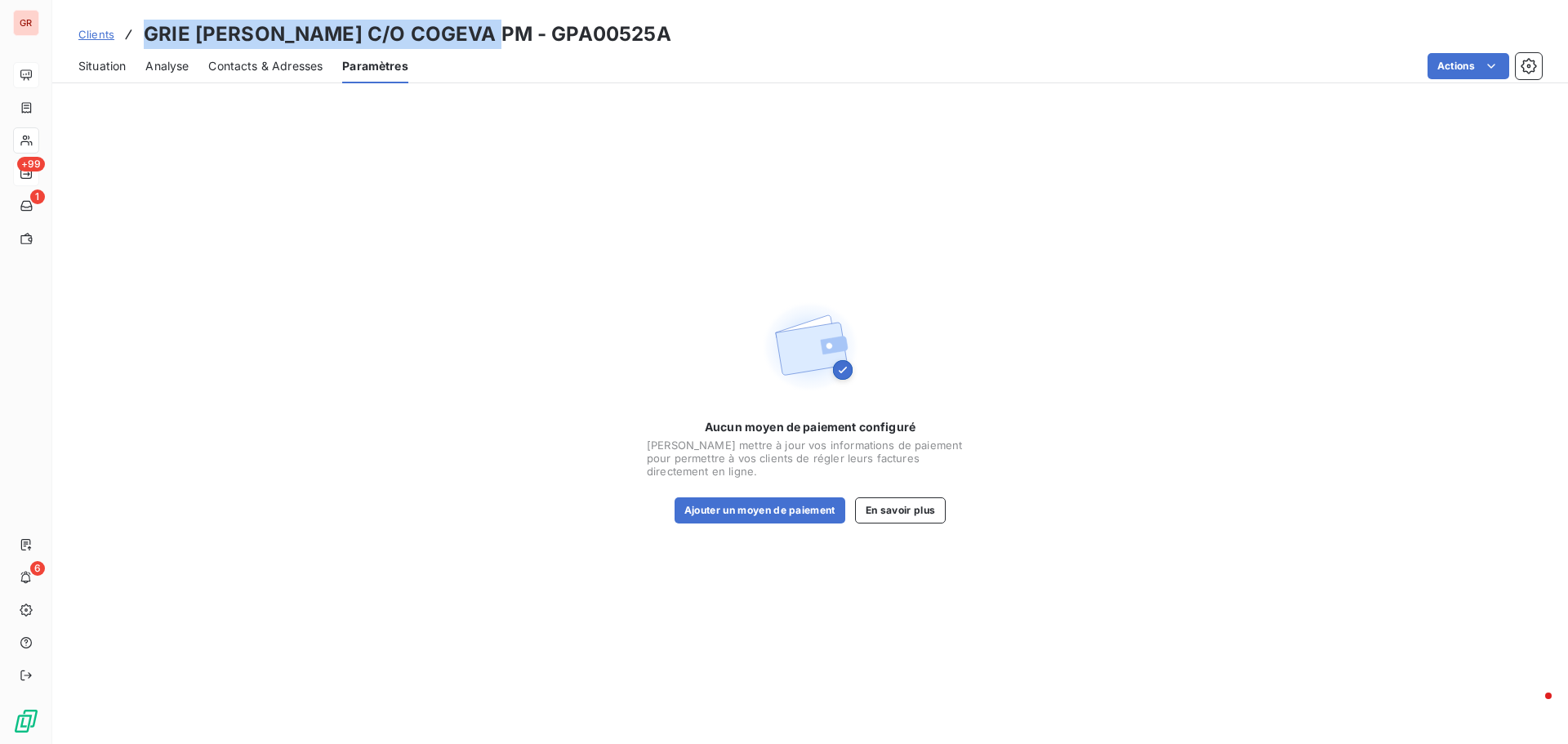
click at [693, 40] on div "Clients GRIE HANAMI FRANKLIN ROOSEVELT C/O COGEVA PM - GPA00525A" at bounding box center [810, 35] width 1515 height 30
copy h3 "GPA00525A"
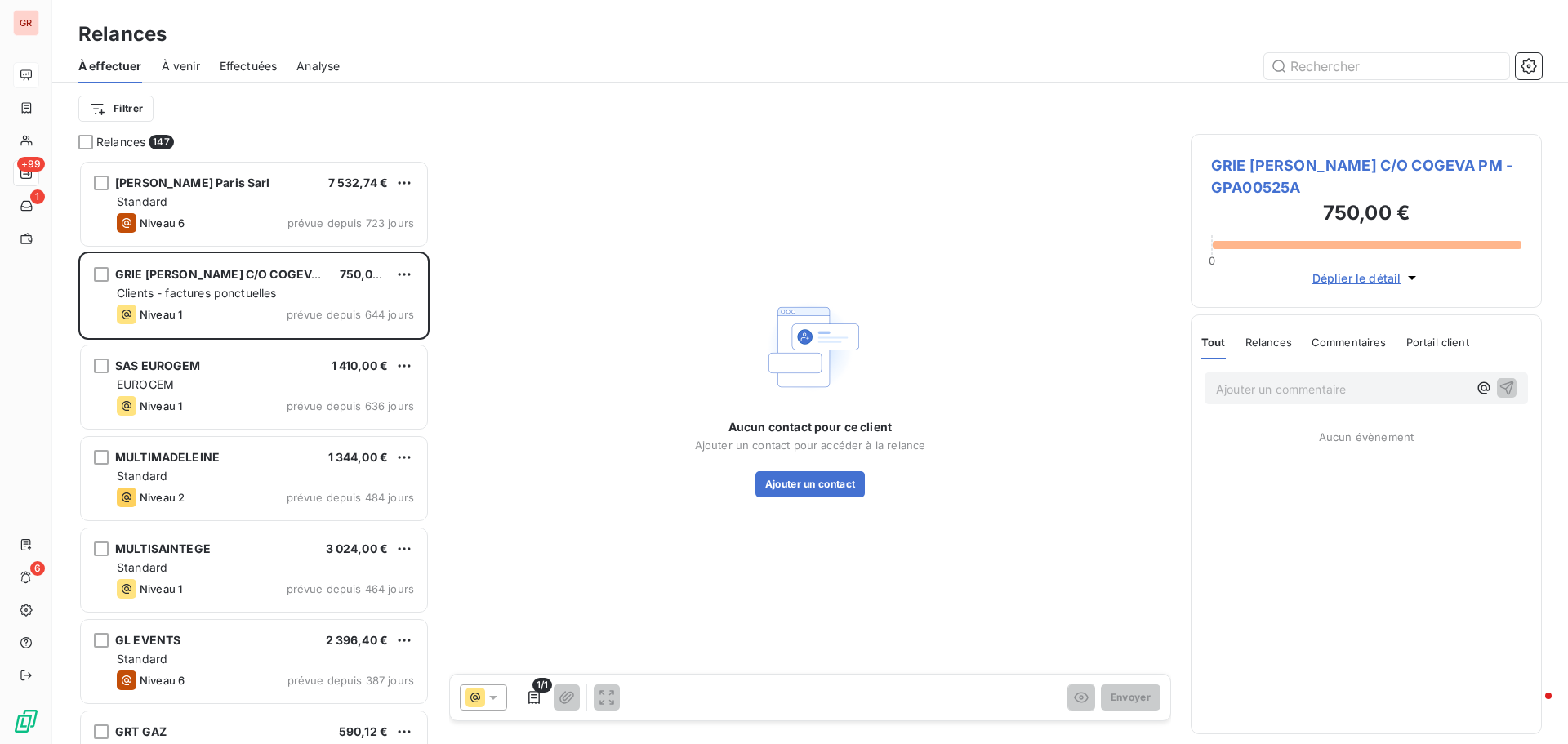
scroll to position [571, 339]
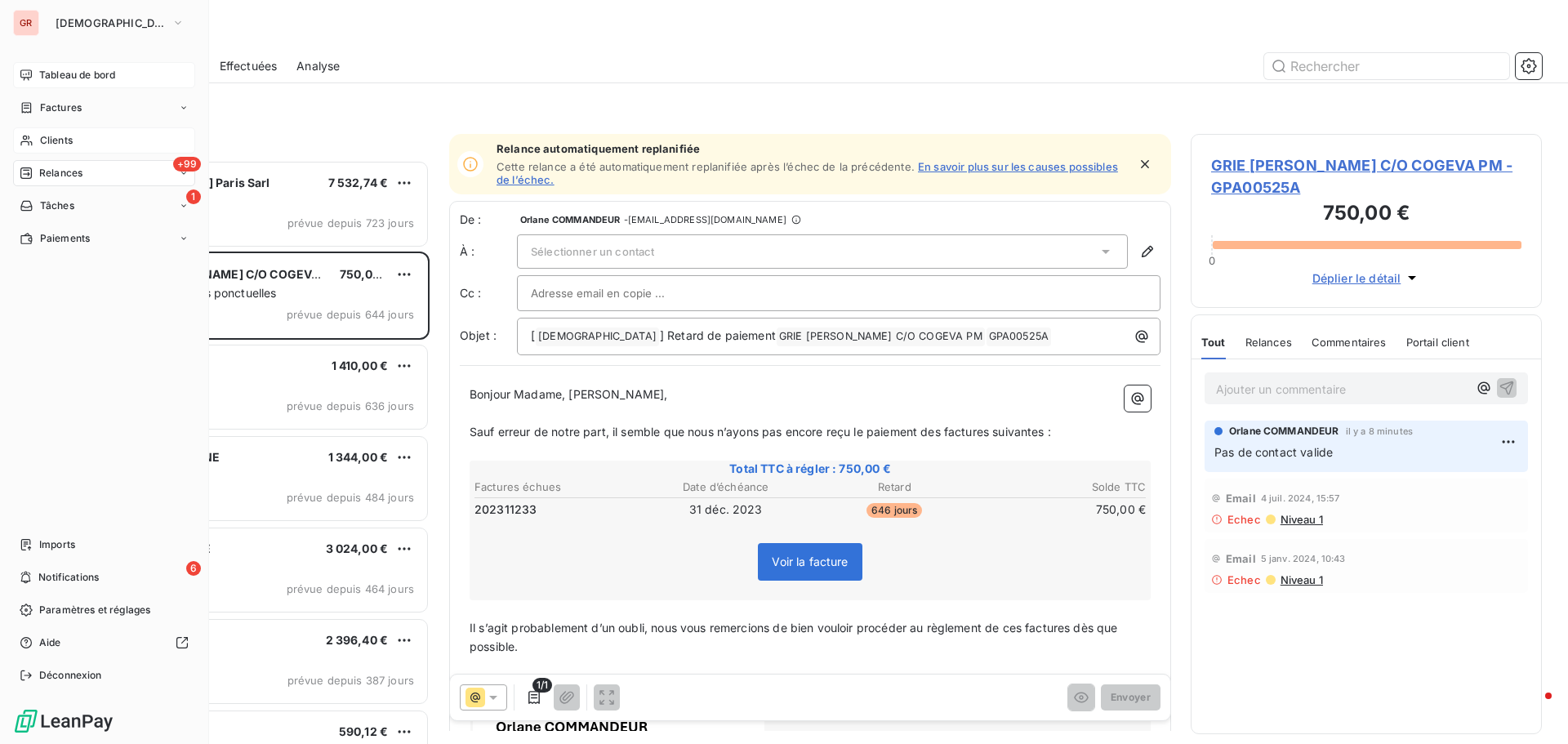
click at [70, 139] on span "Clients" at bounding box center [56, 140] width 33 height 15
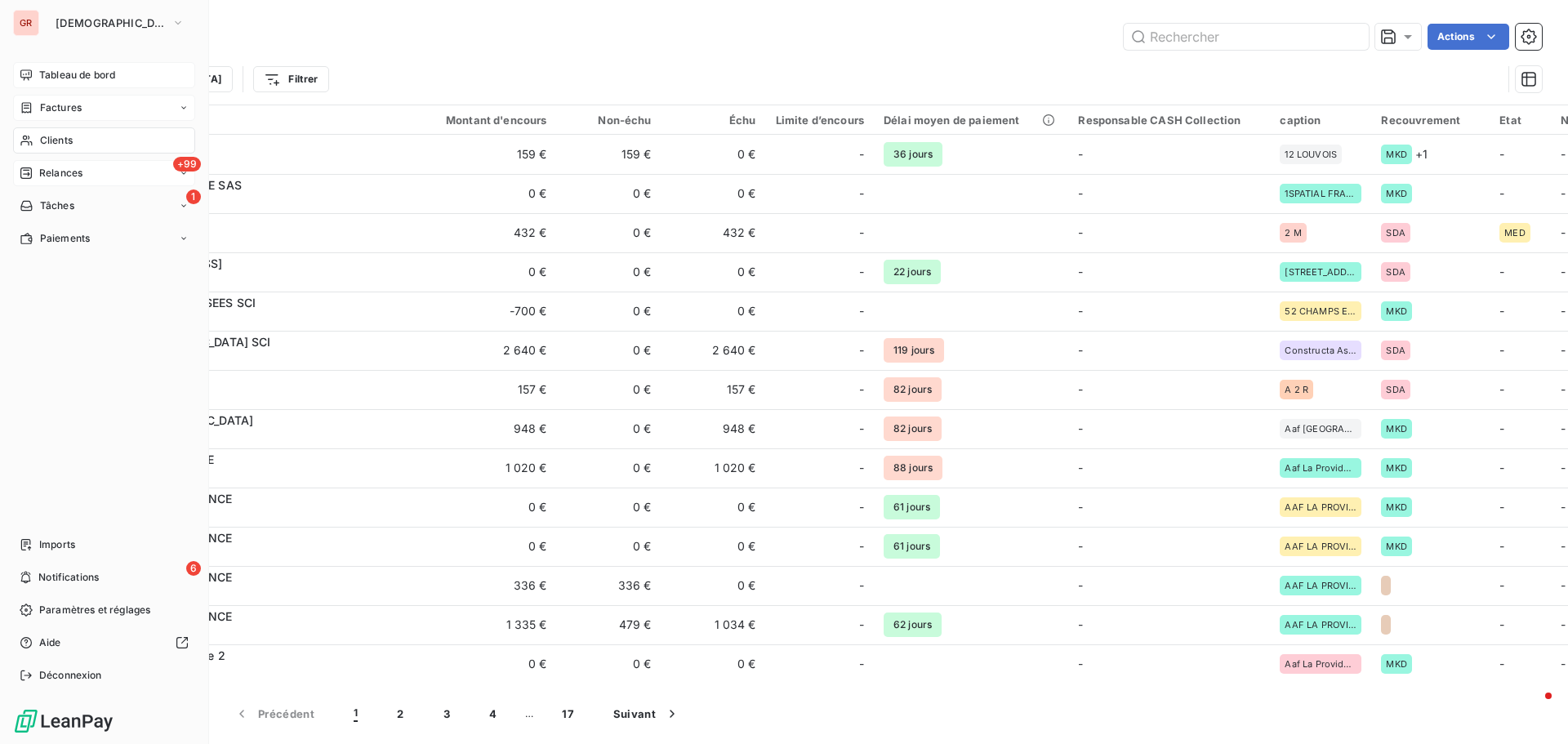
click at [74, 99] on div "Factures" at bounding box center [104, 108] width 182 height 26
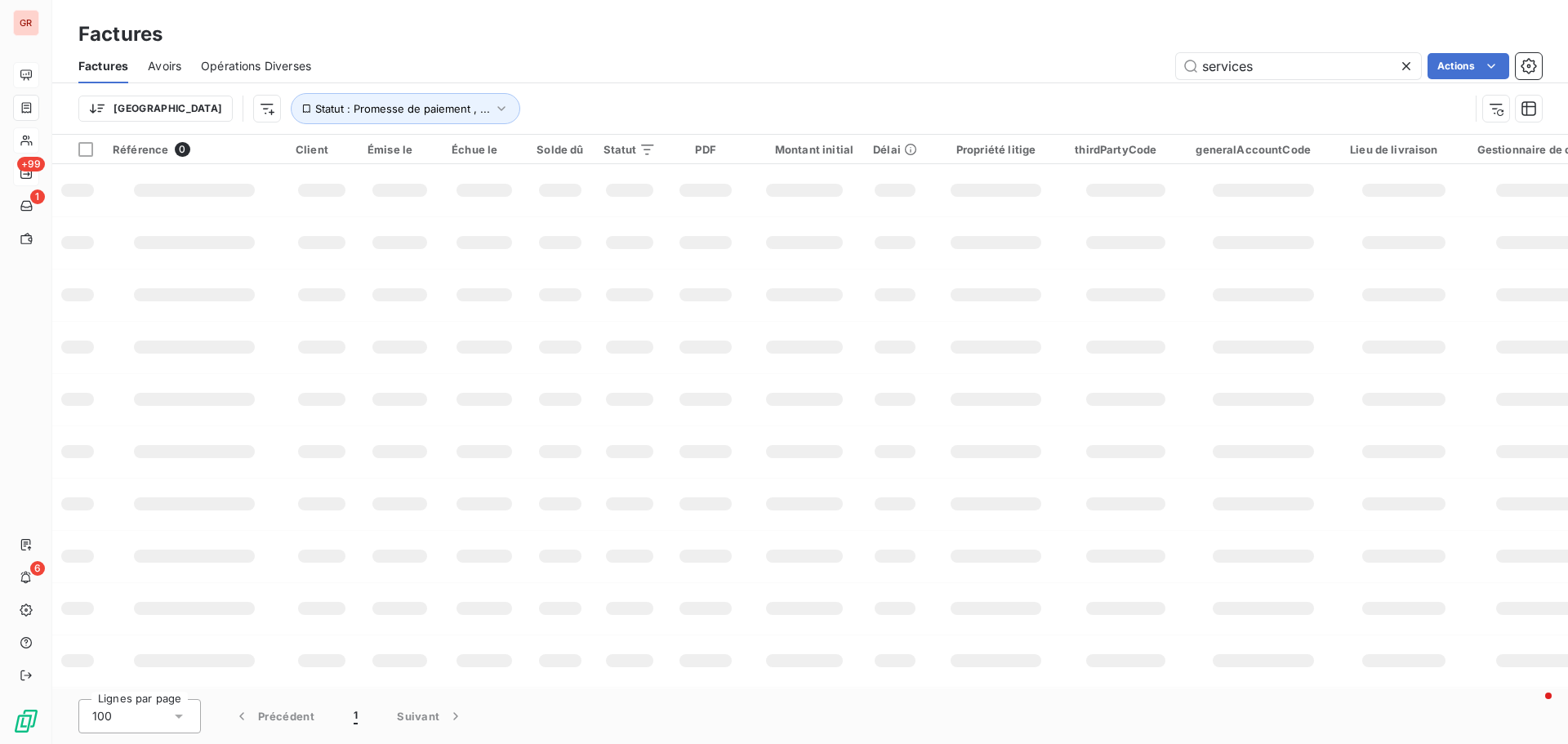
drag, startPoint x: 1274, startPoint y: 65, endPoint x: 999, endPoint y: 68, distance: 275.0
click at [1029, 67] on div "services Actions" at bounding box center [935, 66] width 1211 height 26
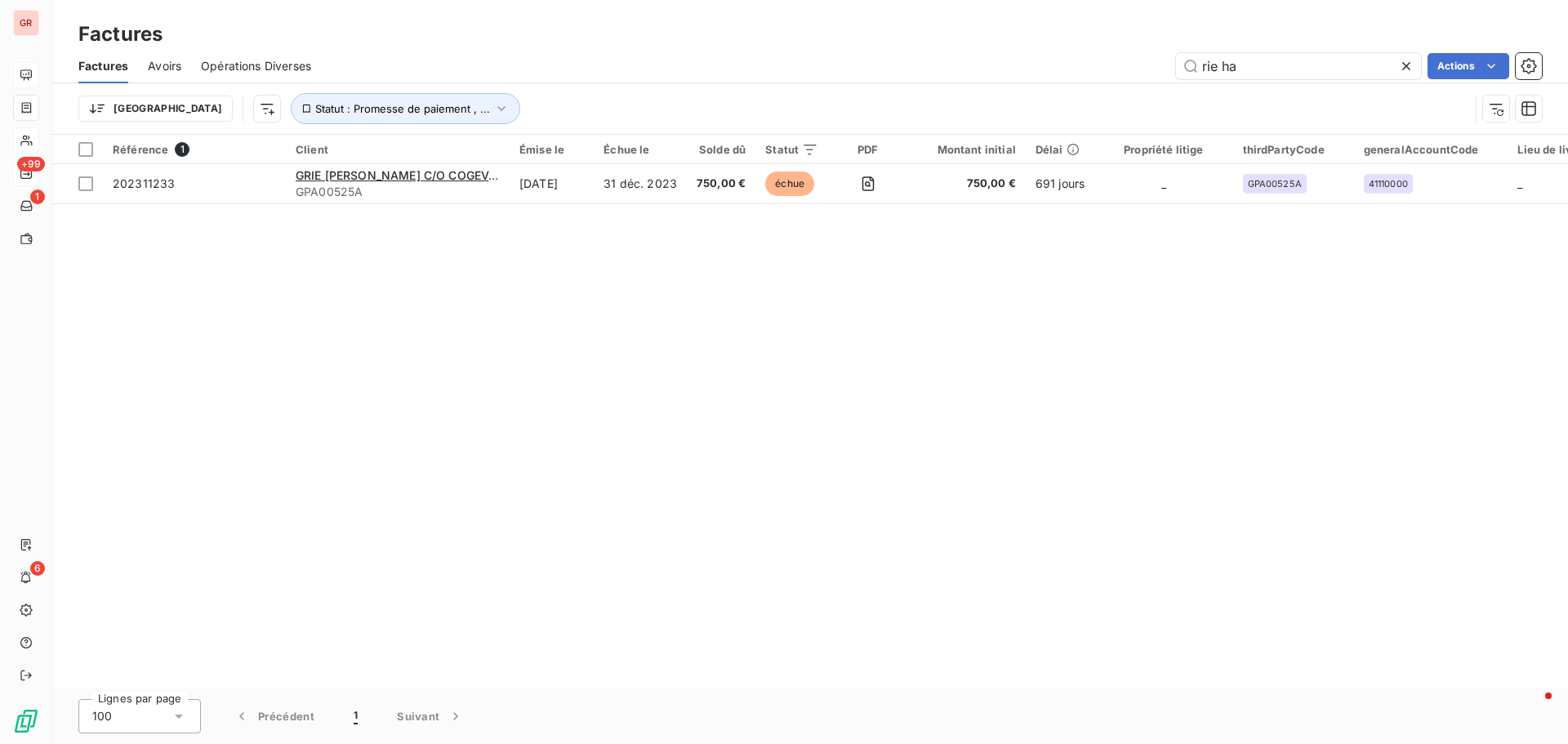
type input "rie ha"
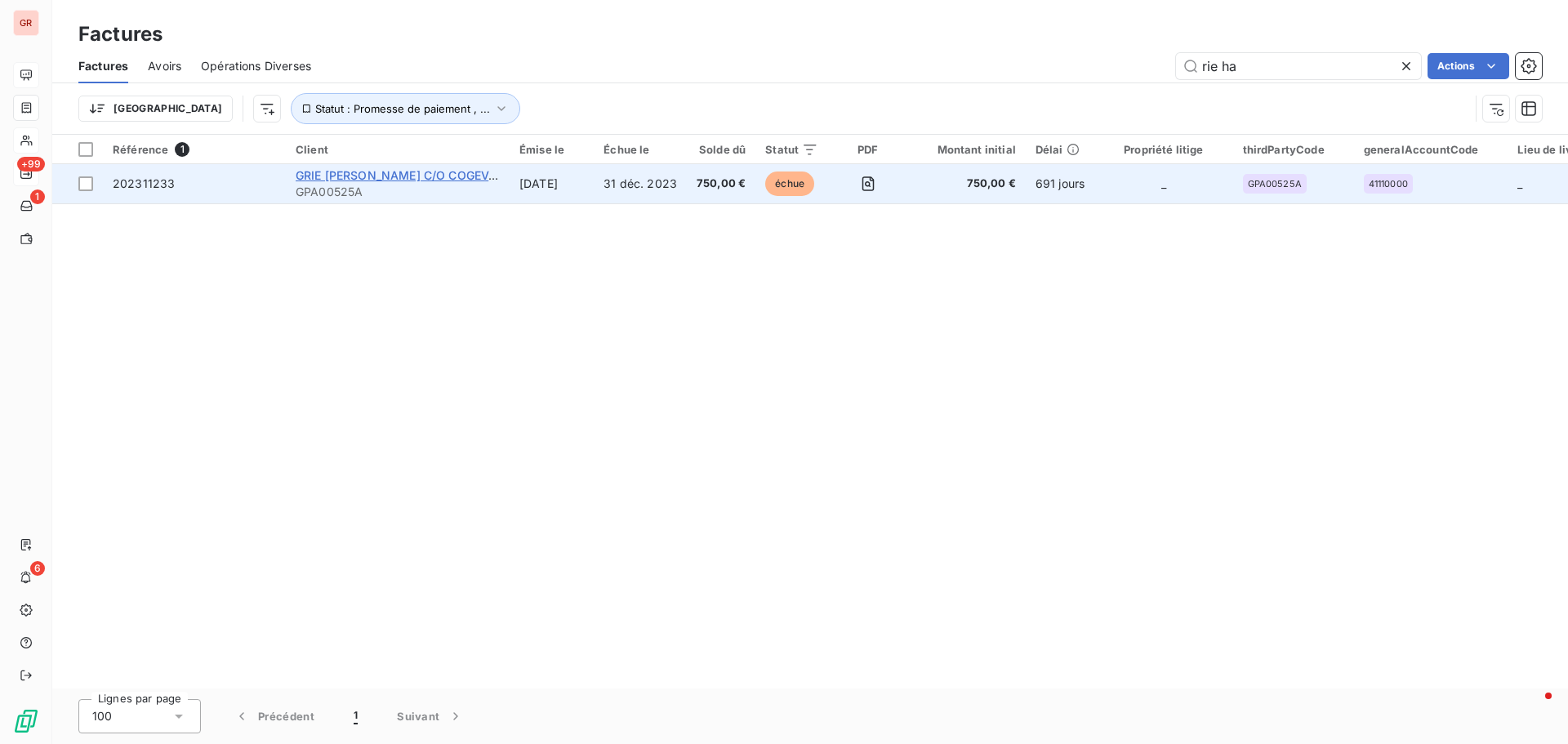
click at [375, 178] on span "GRIE HANAMI FRANKLIN ROOSEVELT C/O COGEVA PM" at bounding box center [407, 176] width 223 height 14
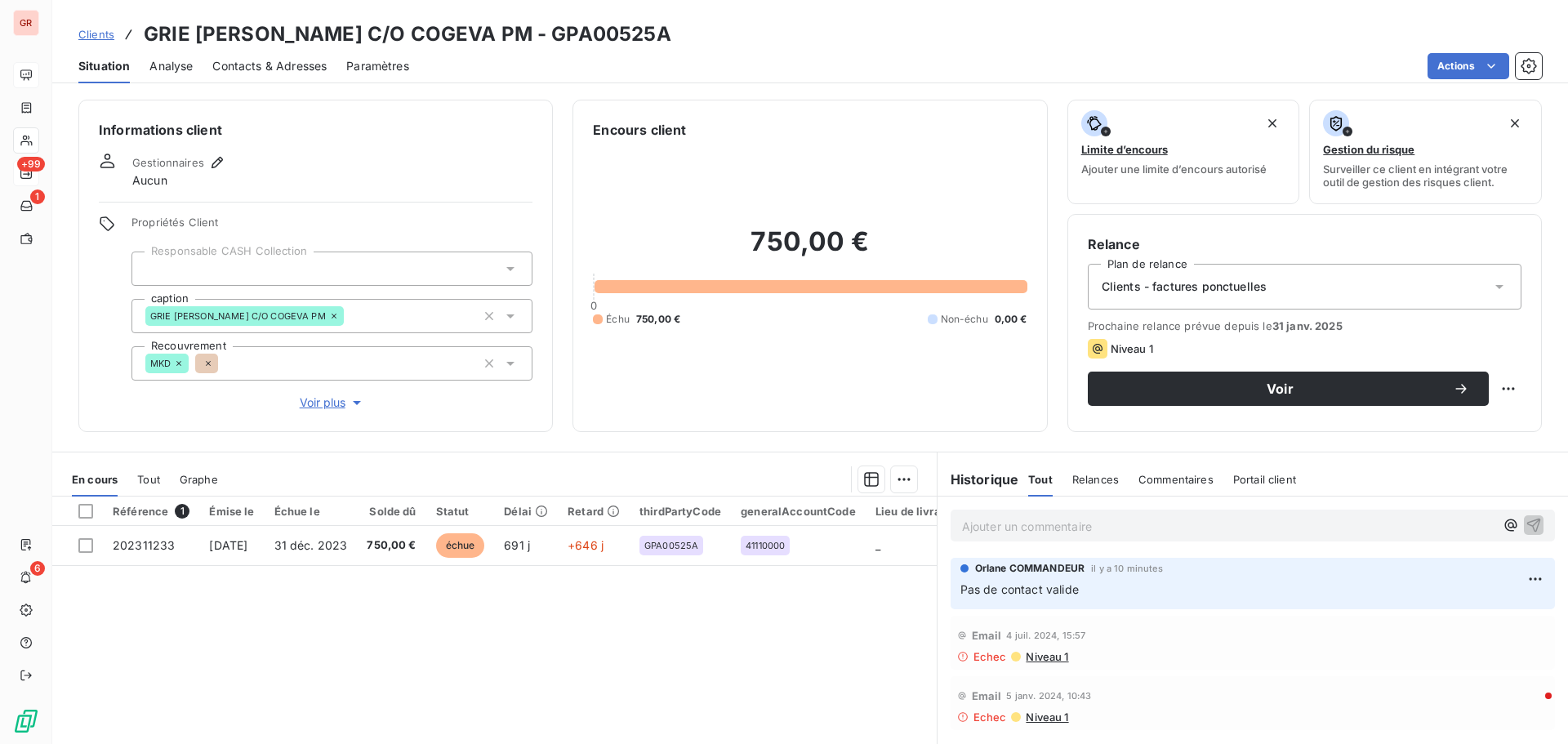
click at [272, 65] on span "Contacts & Adresses" at bounding box center [269, 65] width 114 height 16
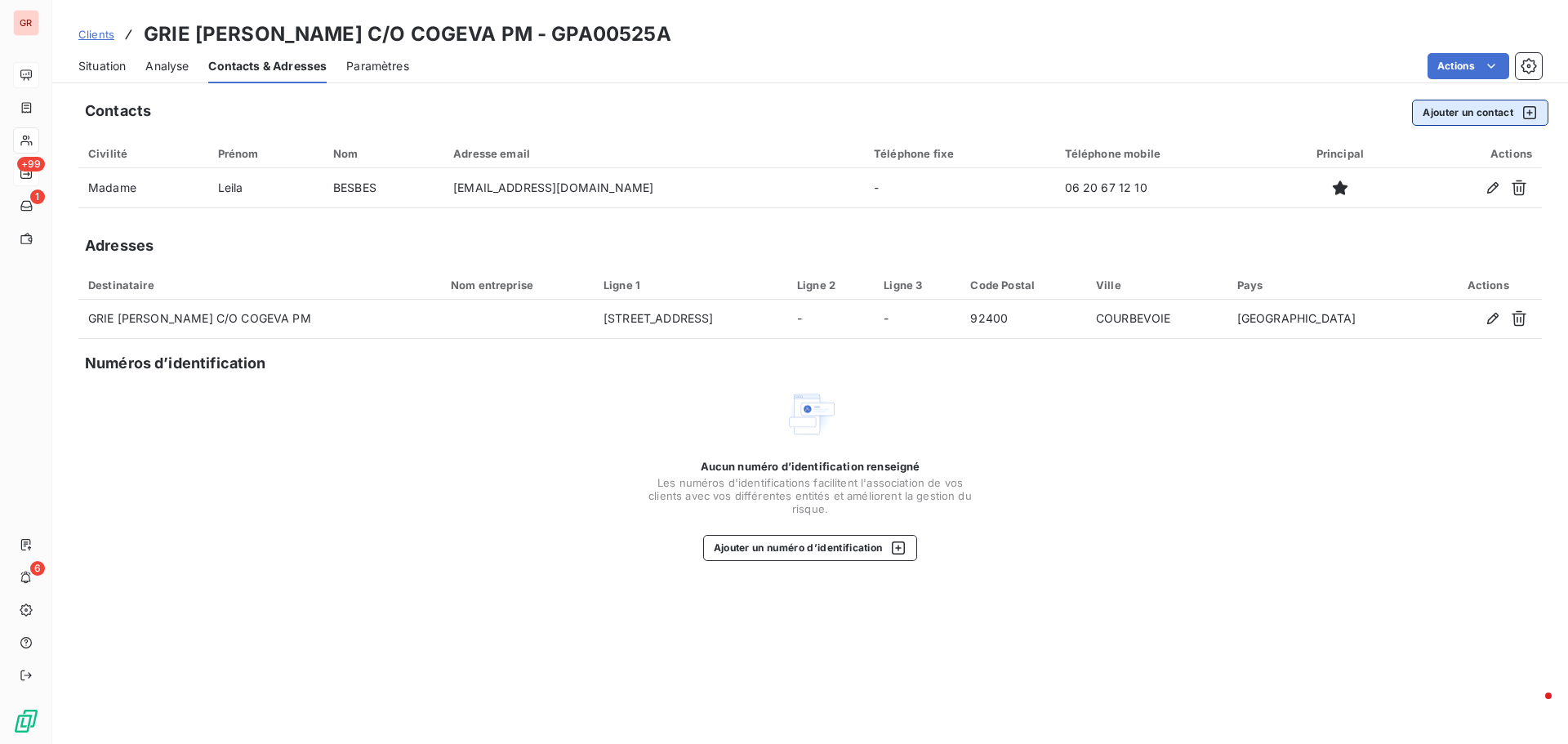
click at [1532, 106] on icon "button" at bounding box center [1528, 112] width 13 height 13
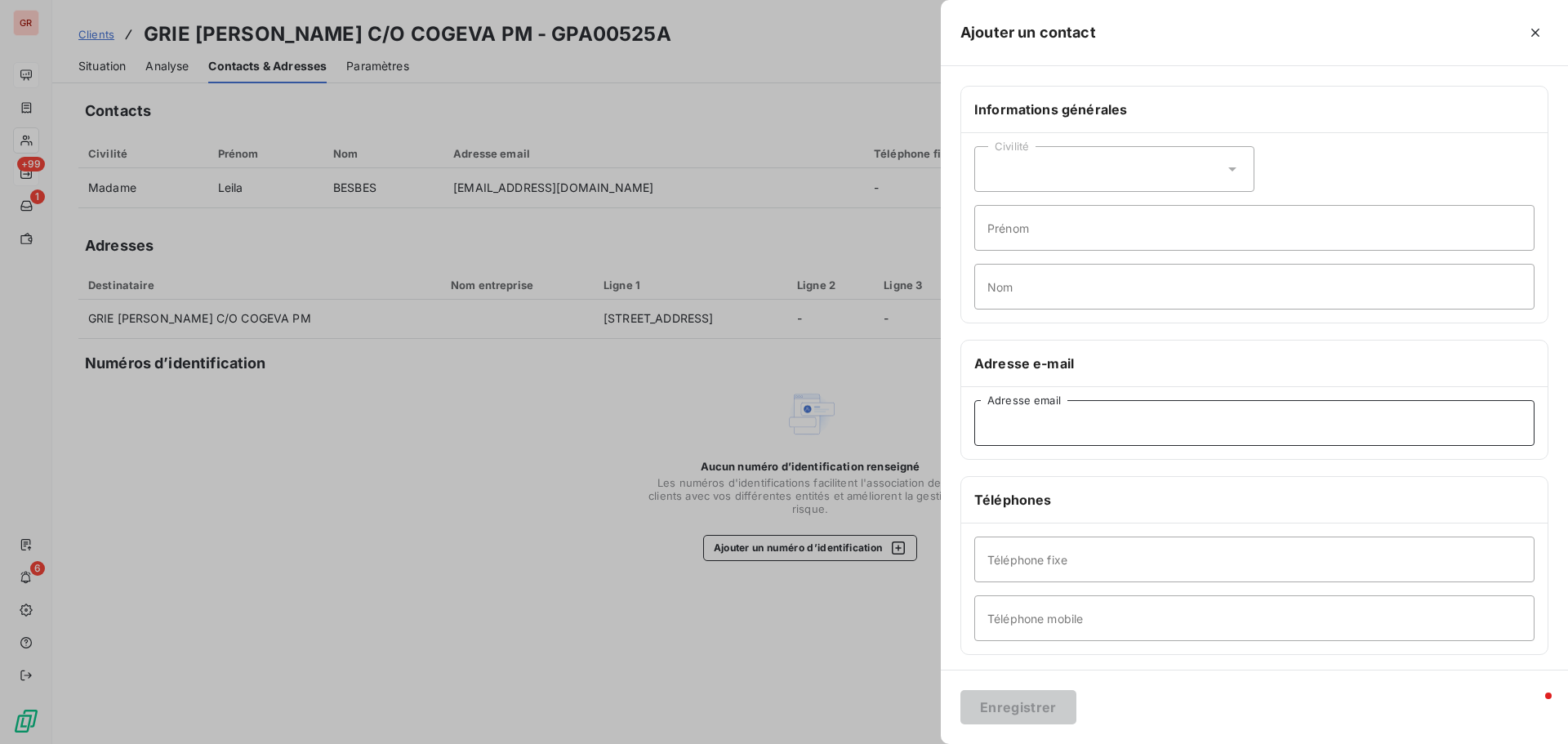
click at [1090, 423] on input "Adresse email" at bounding box center [1254, 423] width 560 height 46
paste input "Numéro Intitulé Adresse Code postal Ville Pays Téléphone N° Siret GPA00525A GRI…"
drag, startPoint x: 1493, startPoint y: 420, endPoint x: 923, endPoint y: 434, distance: 570.2
click at [929, 743] on div "Ajouter un contact Informations générales Civilité Prénom Nom Adresse e-mail Nu…" at bounding box center [784, 744] width 1568 height 0
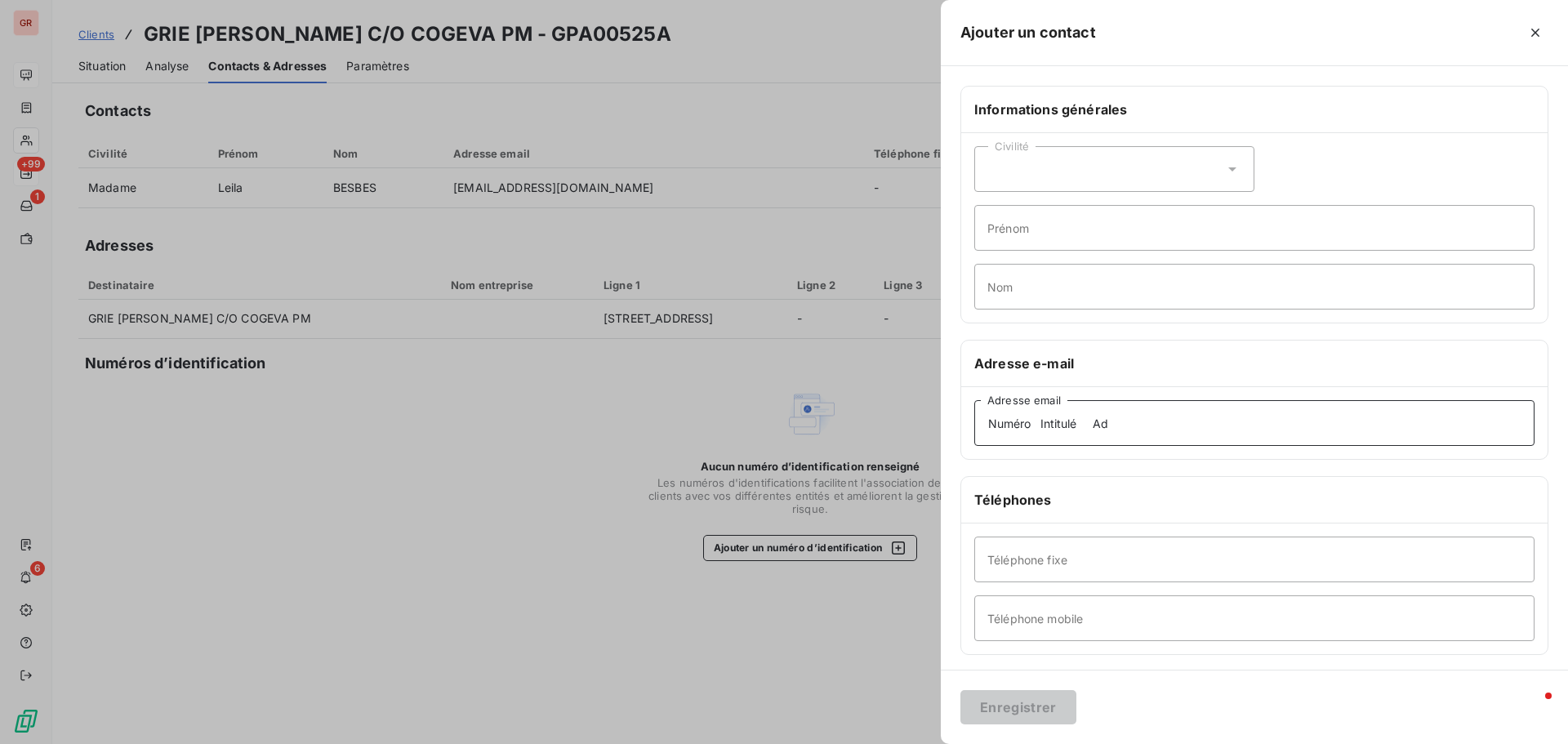
scroll to position [0, 0]
type input "Numéro Inti"
drag, startPoint x: 1071, startPoint y: 425, endPoint x: 944, endPoint y: 431, distance: 127.1
click at [946, 430] on div "Informations générales Civilité Prénom Nom Adresse e-mail Numéro Inti Adresse e…" at bounding box center [1254, 447] width 627 height 725
click at [1028, 427] on input "Adresse email" at bounding box center [1254, 423] width 560 height 46
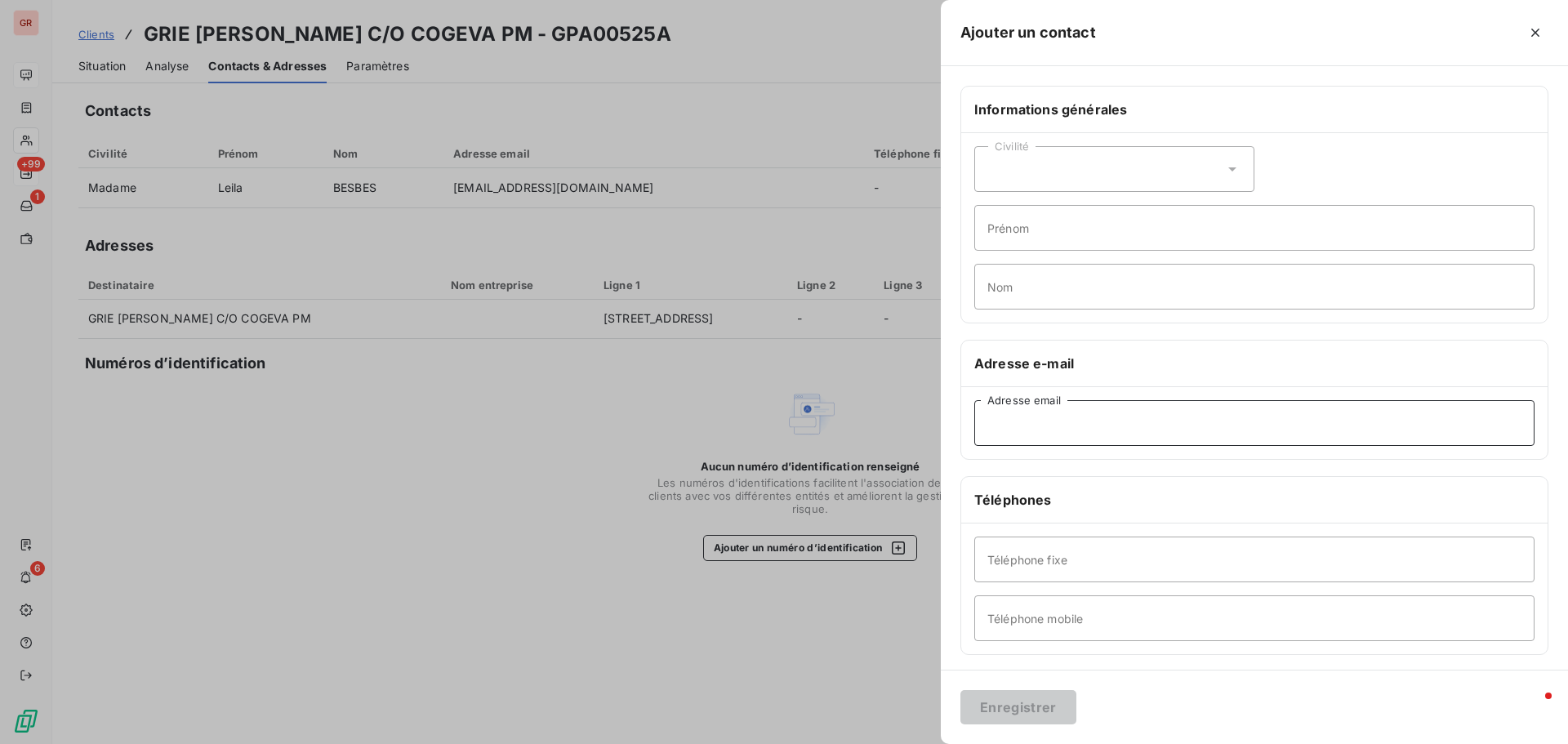
paste input "leila.besbes@esset-pm.com"
type input "leila.besbes@esset-pm.com"
click at [1030, 705] on button "Enregistrer" at bounding box center [1018, 707] width 116 height 35
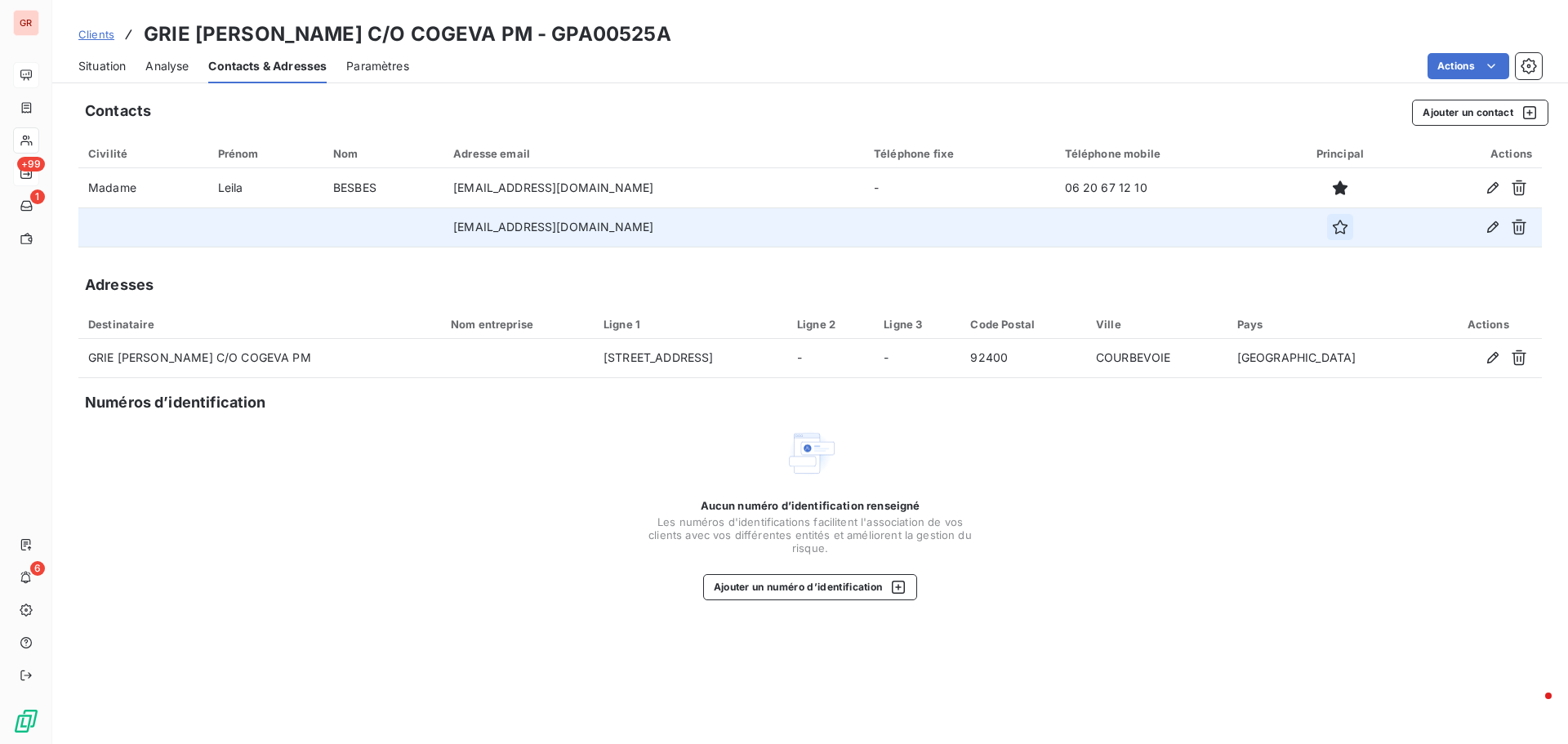
click at [1332, 229] on icon "button" at bounding box center [1340, 227] width 16 height 16
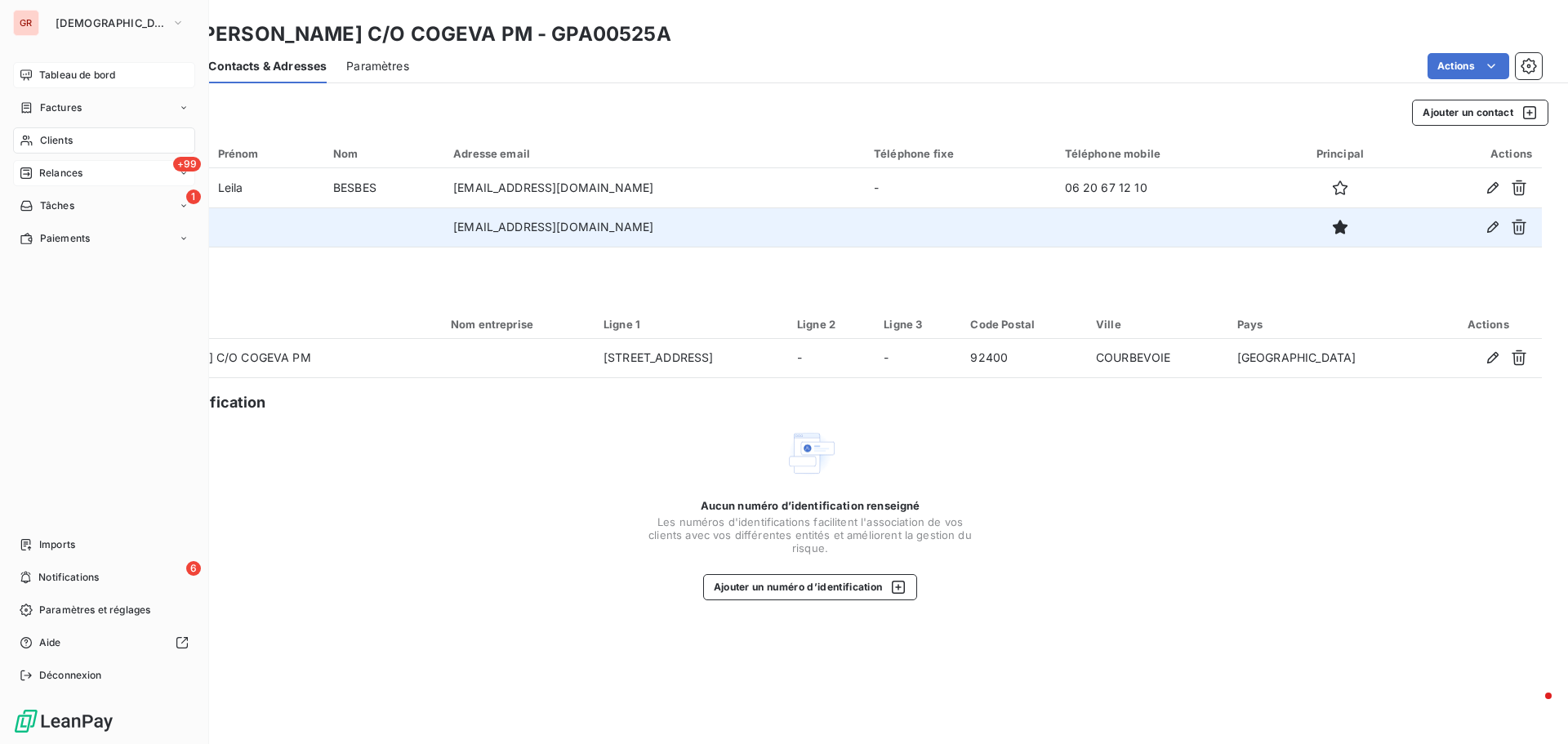
click at [67, 104] on span "Factures" at bounding box center [60, 107] width 42 height 15
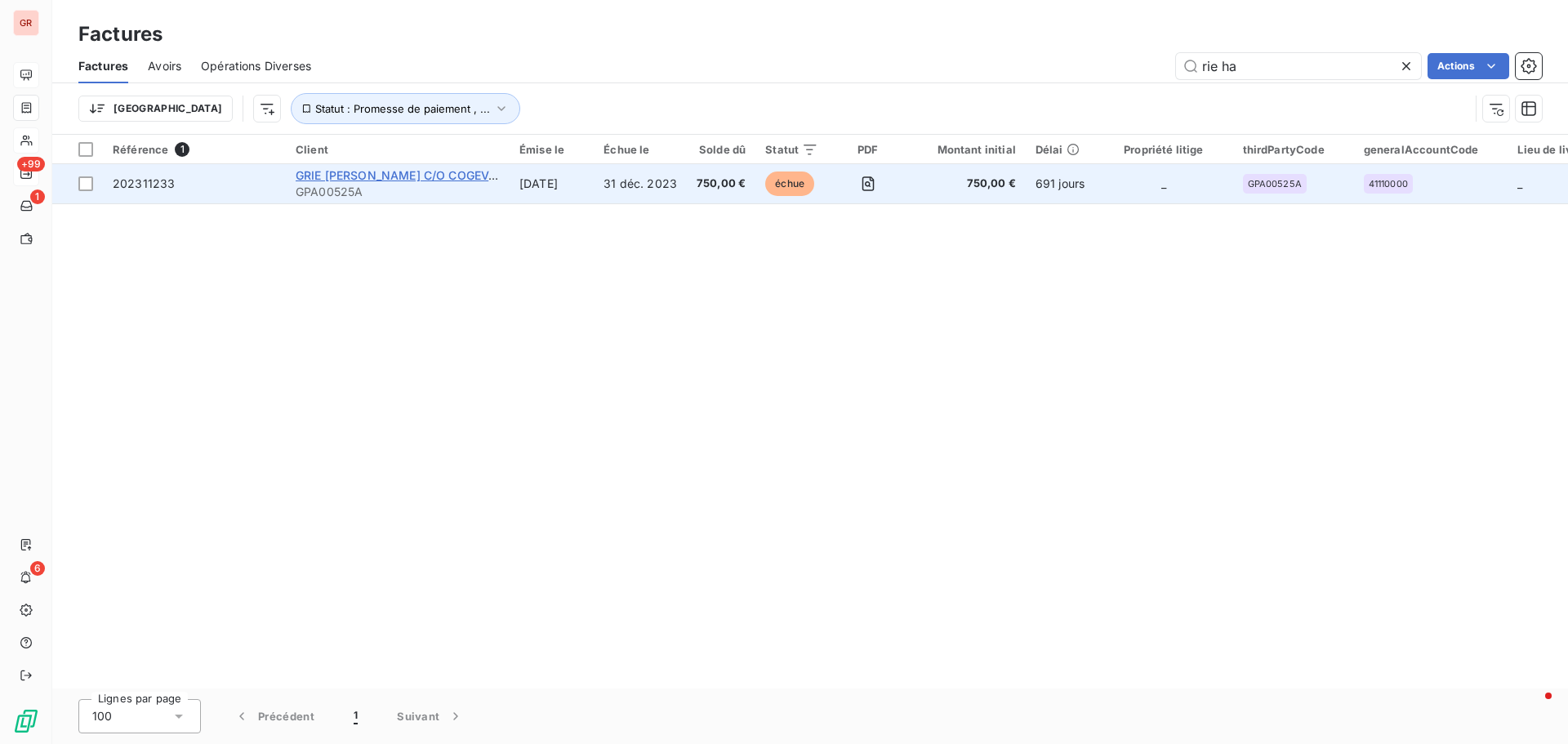
click at [453, 181] on span "GRIE HANAMI FRANKLIN ROOSEVELT C/O COGEVA PM" at bounding box center [407, 176] width 223 height 14
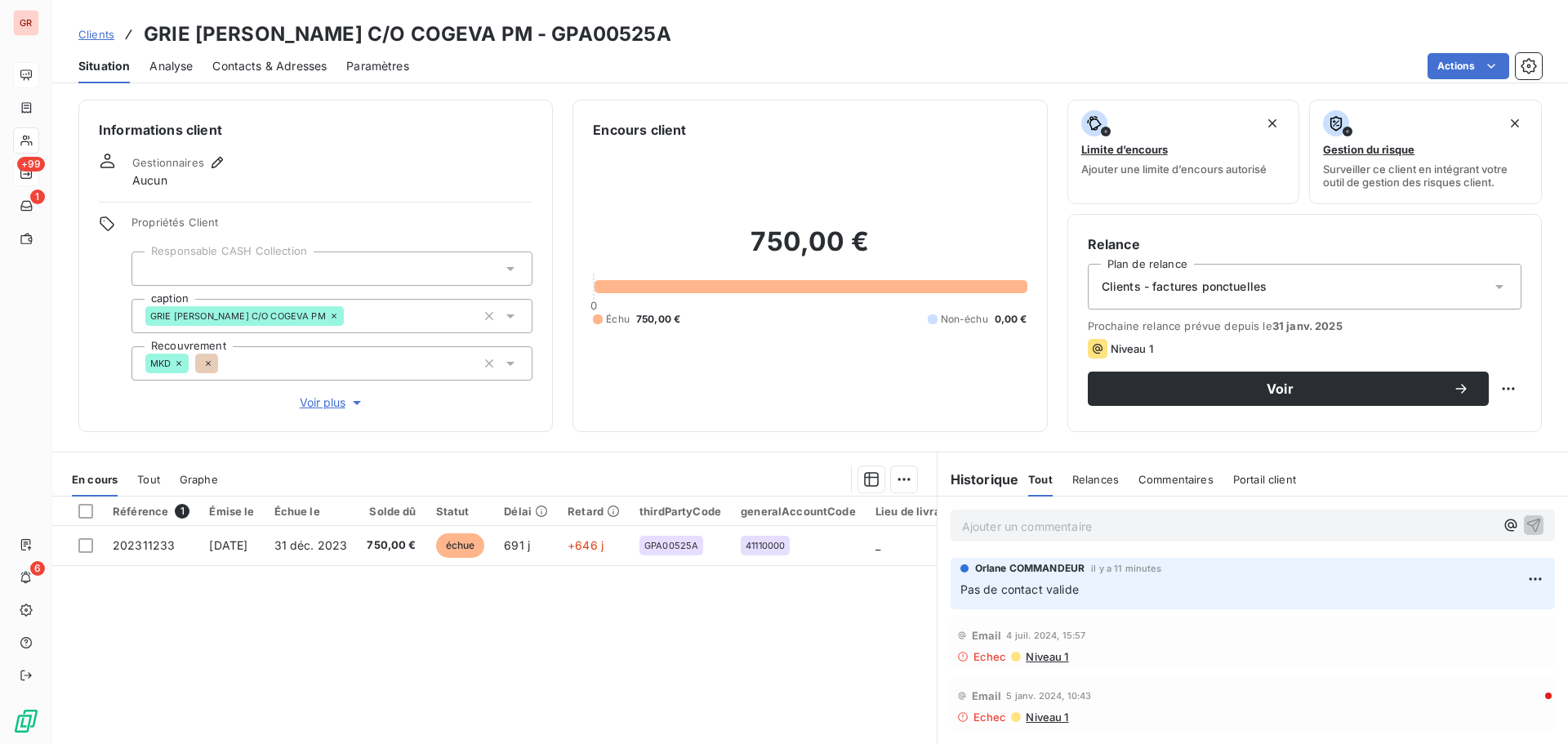
click at [1100, 596] on p "Pas de contact valide" at bounding box center [1252, 589] width 584 height 19
click at [1527, 578] on html "GR +99 1 6 Clients GRIE HANAMI FRANKLIN ROOSEVELT C/O COGEVA PM - GPA00525A Sit…" at bounding box center [784, 372] width 1568 height 744
click at [1084, 589] on html "GR +99 1 6 Clients GRIE HANAMI FRANKLIN ROOSEVELT C/O COGEVA PM - GPA00525A Sit…" at bounding box center [784, 372] width 1568 height 744
click at [1528, 572] on html "GR +99 1 6 Clients GRIE HANAMI FRANKLIN ROOSEVELT C/O COGEVA PM - GPA00525A Sit…" at bounding box center [784, 372] width 1568 height 744
click at [1457, 616] on div "Editer" at bounding box center [1484, 615] width 91 height 26
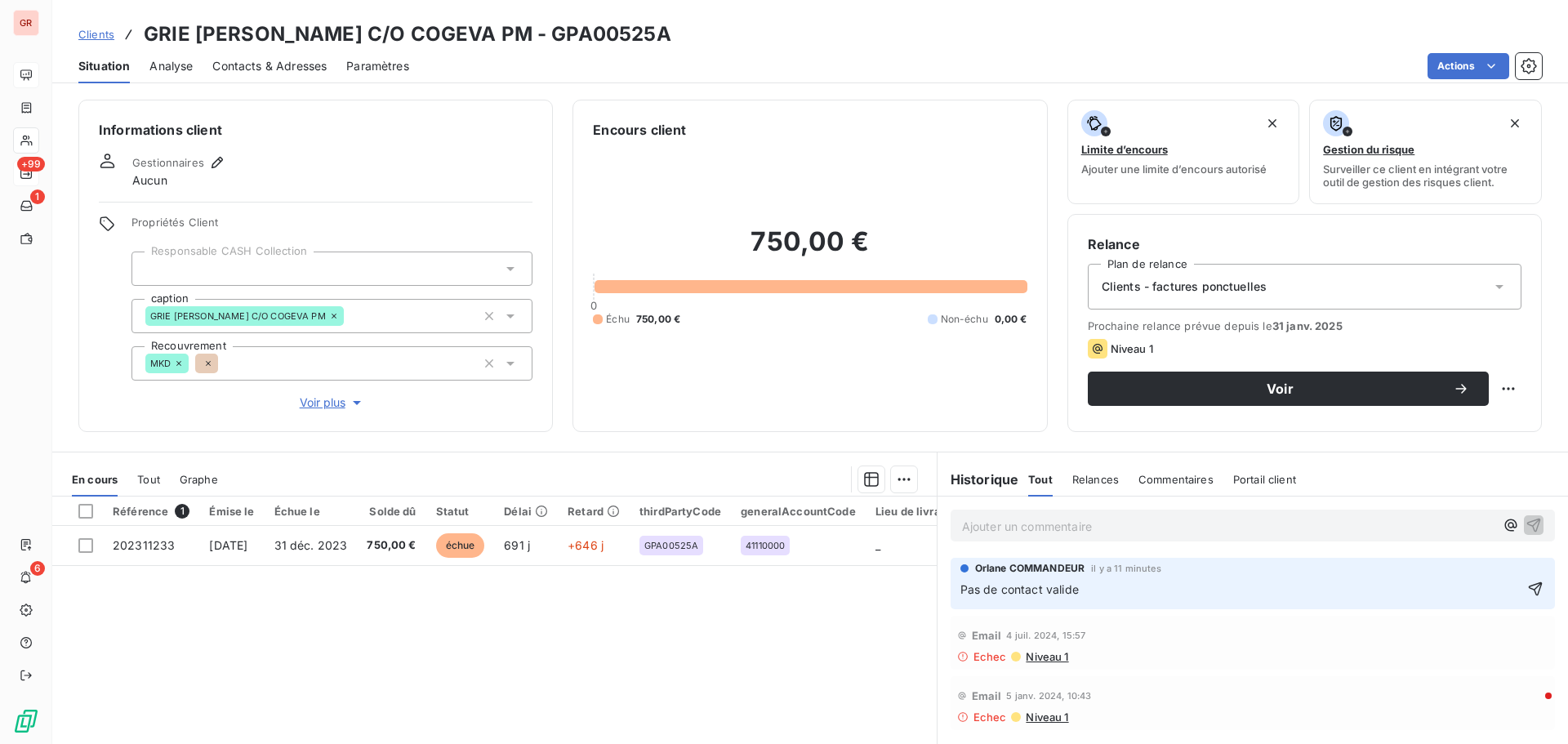
click at [1086, 594] on p "Pas de contact valide" at bounding box center [1241, 589] width 561 height 19
click at [1151, 592] on span "Pas de contact valide/ tentative de ralnce avec une adresse" at bounding box center [1125, 589] width 329 height 14
click at [1164, 589] on span "Pas de contact valide/ tentative de realnce avec une adresse" at bounding box center [1128, 589] width 335 height 14
click at [1159, 589] on span "Pas de contact valide/ tentative de relnce avec une adresse" at bounding box center [1125, 589] width 329 height 14
click at [1310, 584] on p "Pas de contact valide/ tentative de relance avec une adresse" at bounding box center [1241, 589] width 561 height 19
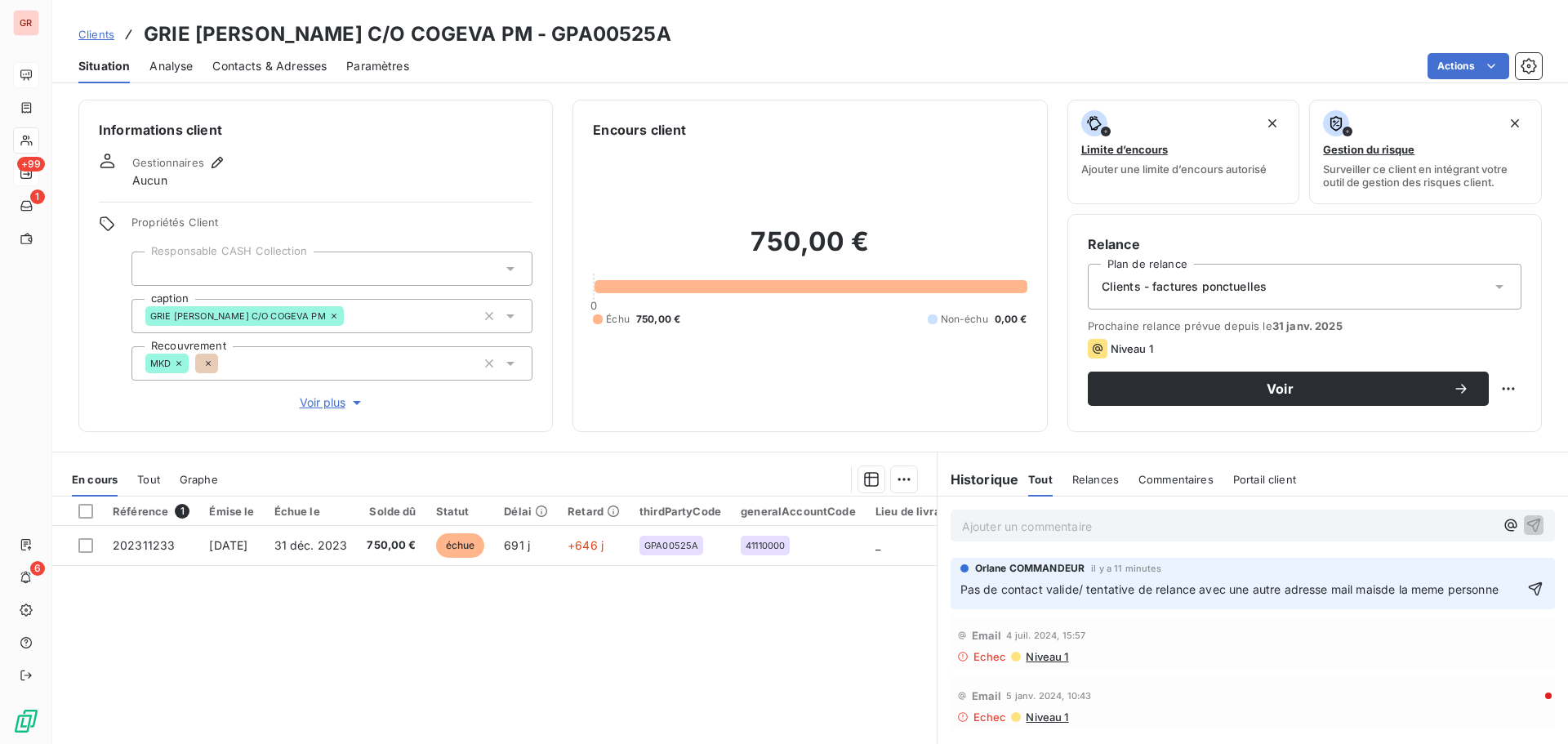
click at [1375, 595] on span "Pas de contact valide/ tentative de relance avec une autre adresse mail maisde …" at bounding box center [1229, 589] width 539 height 14
click at [1277, 385] on span "Voir" at bounding box center [1279, 388] width 345 height 13
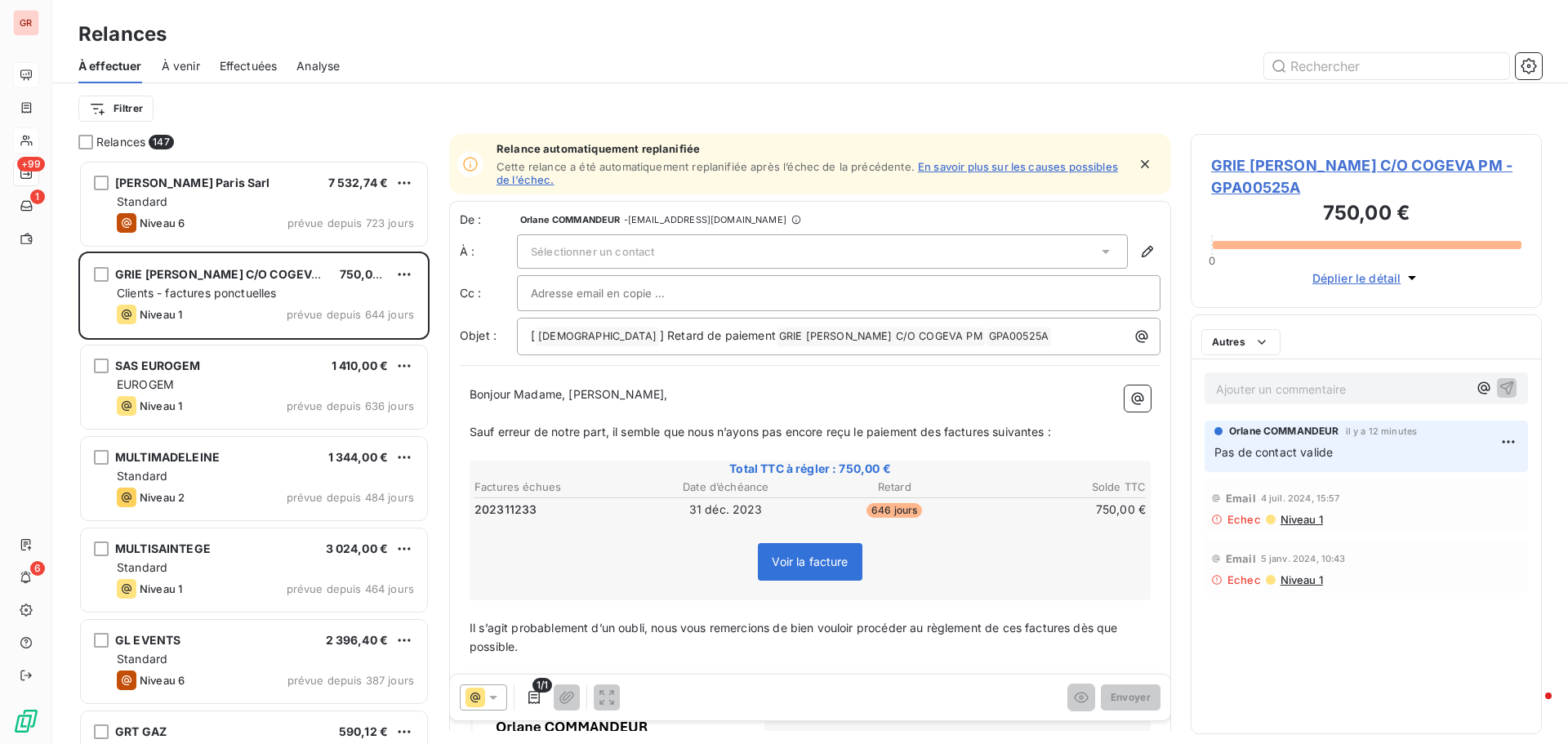
scroll to position [571, 339]
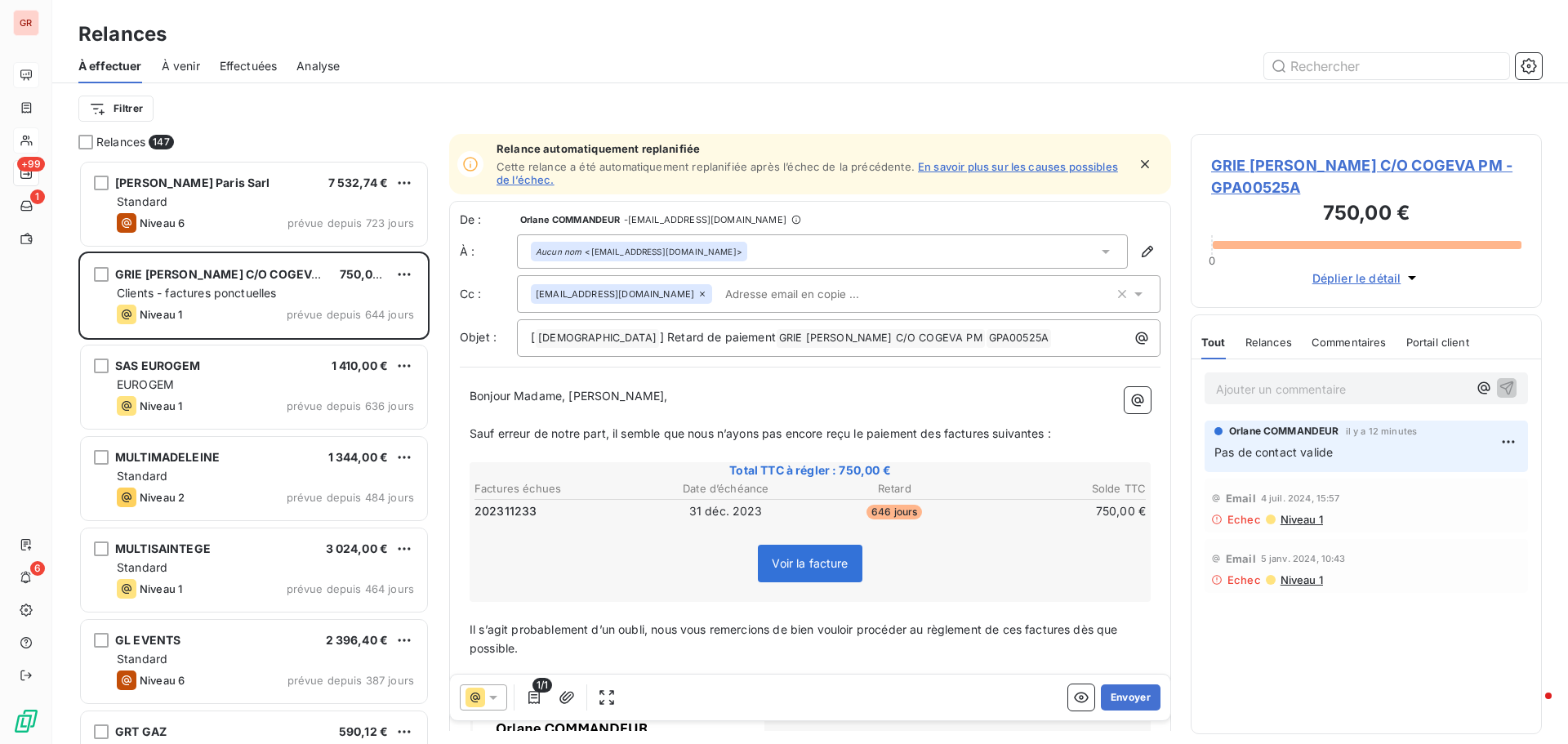
click at [1130, 292] on icon at bounding box center [1138, 294] width 16 height 16
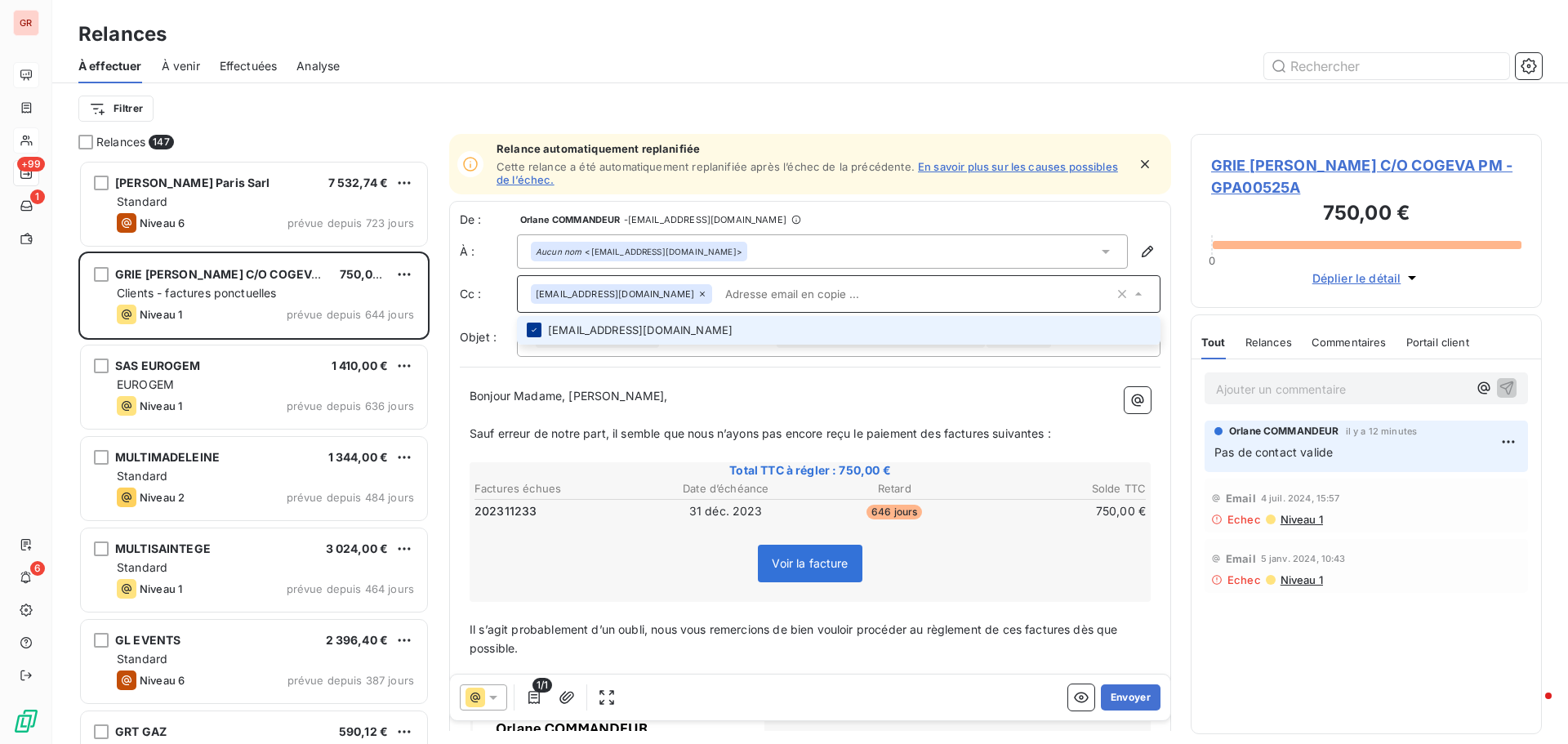
click at [534, 326] on icon at bounding box center [535, 330] width 10 height 10
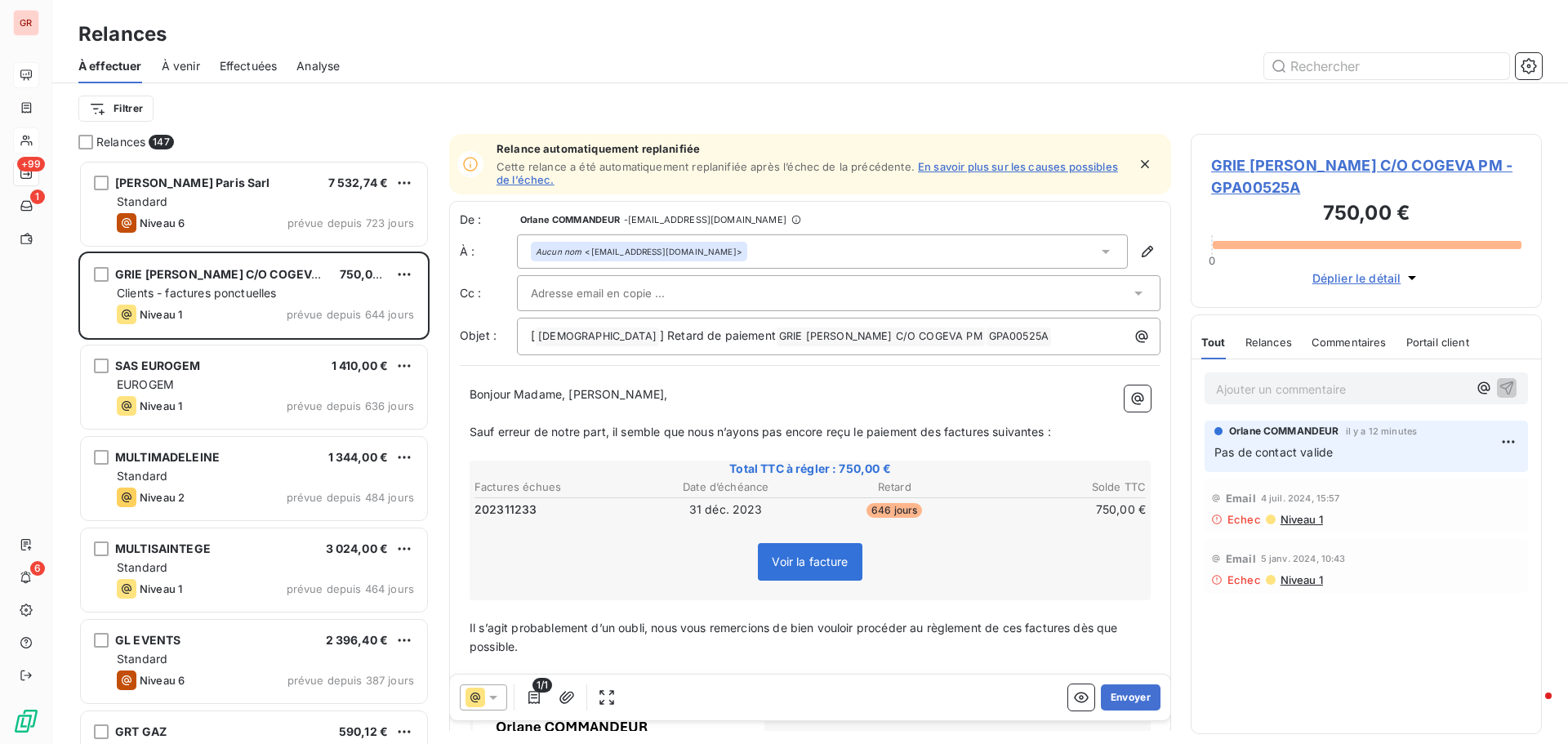
click at [961, 400] on p "Bonjour Madame, [PERSON_NAME]," at bounding box center [809, 395] width 681 height 19
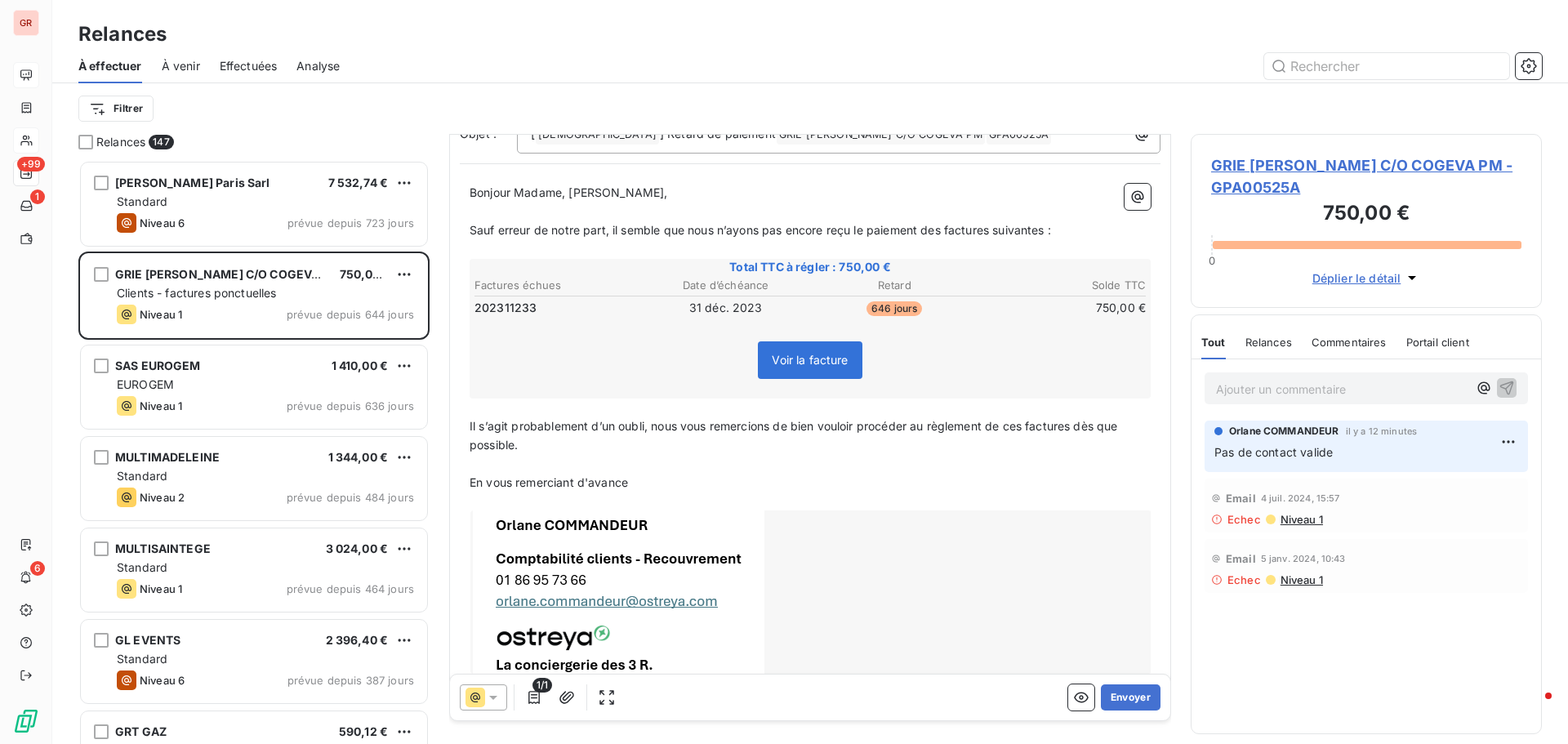
scroll to position [237, 0]
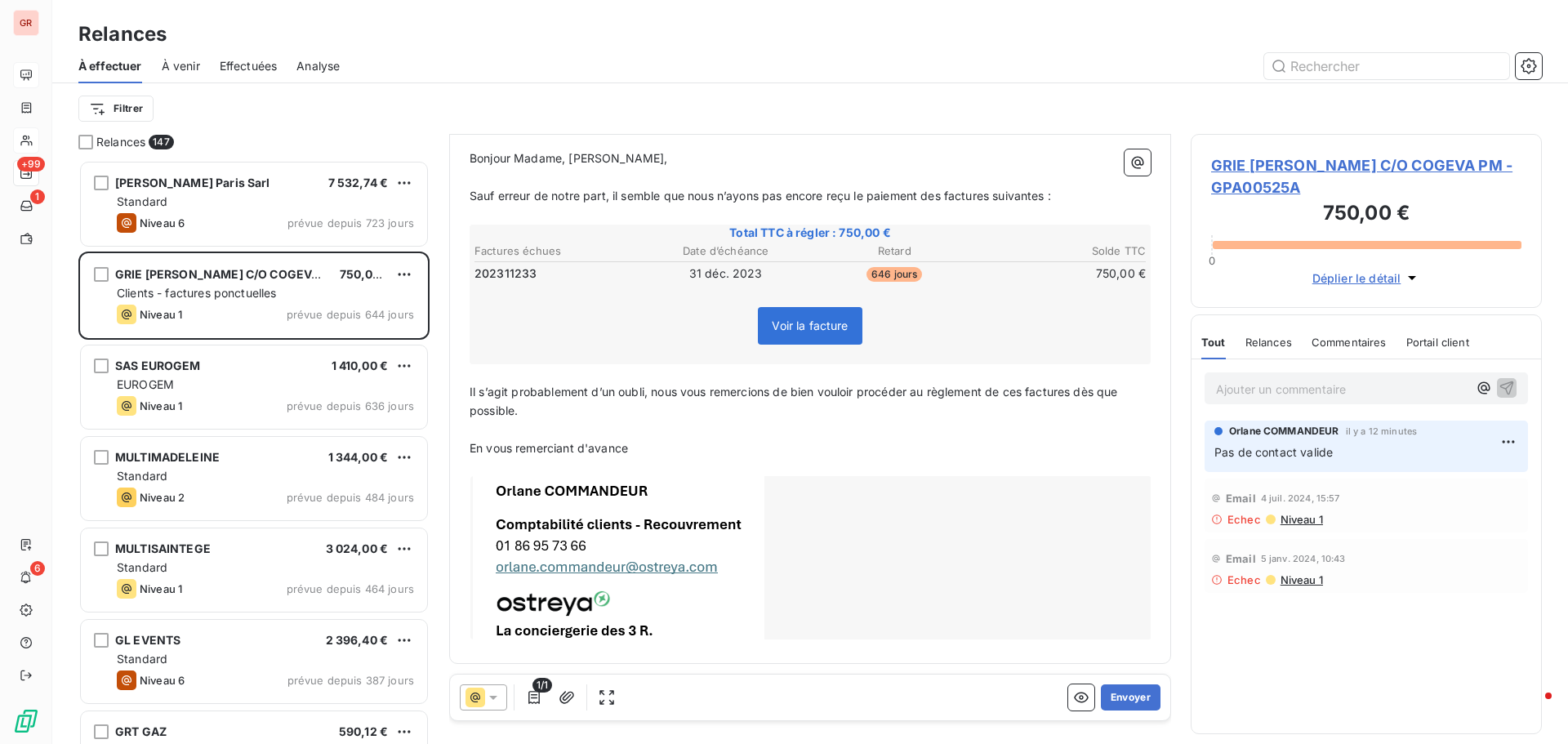
click at [496, 700] on icon at bounding box center [493, 697] width 16 height 16
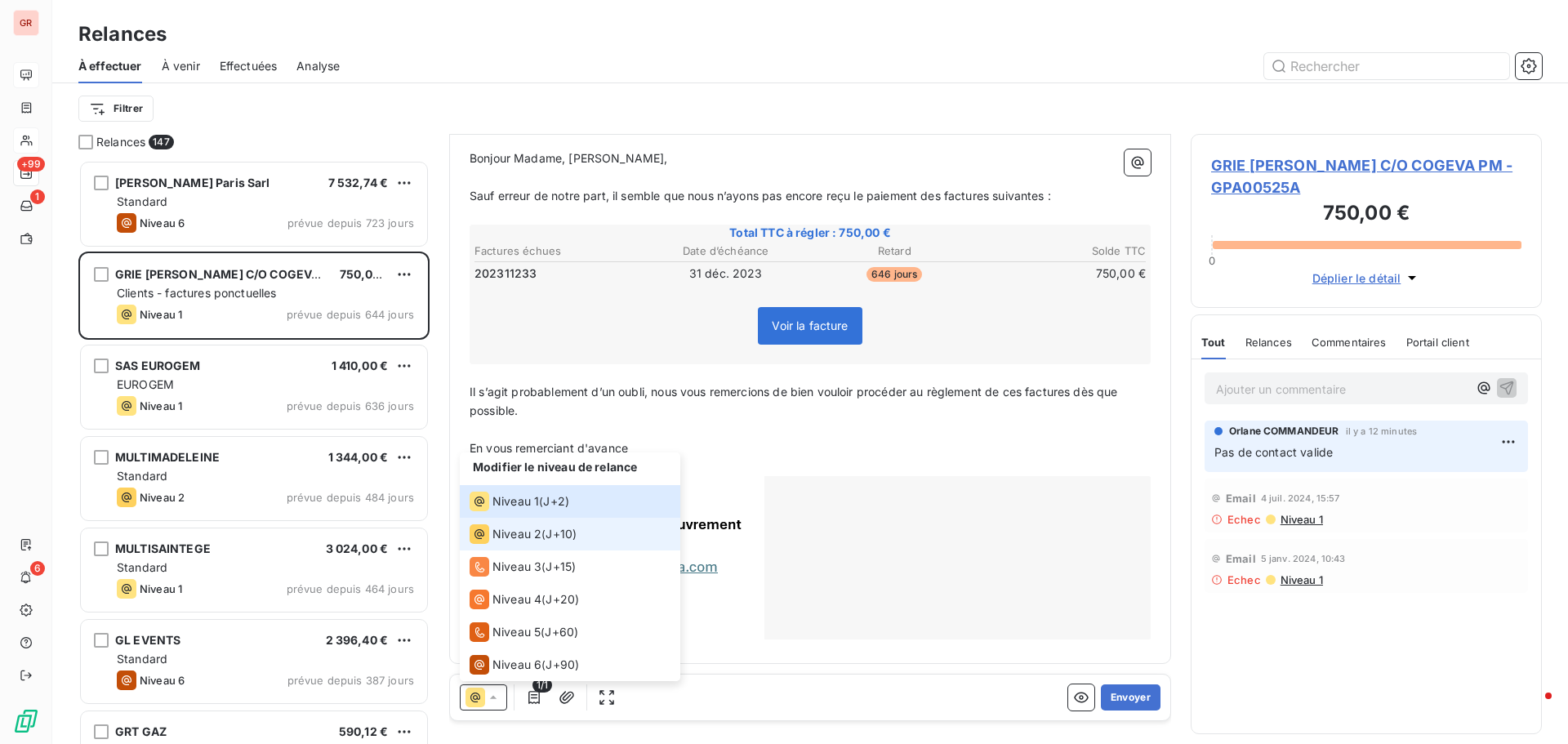
click at [525, 535] on span "Niveau 2" at bounding box center [516, 534] width 49 height 16
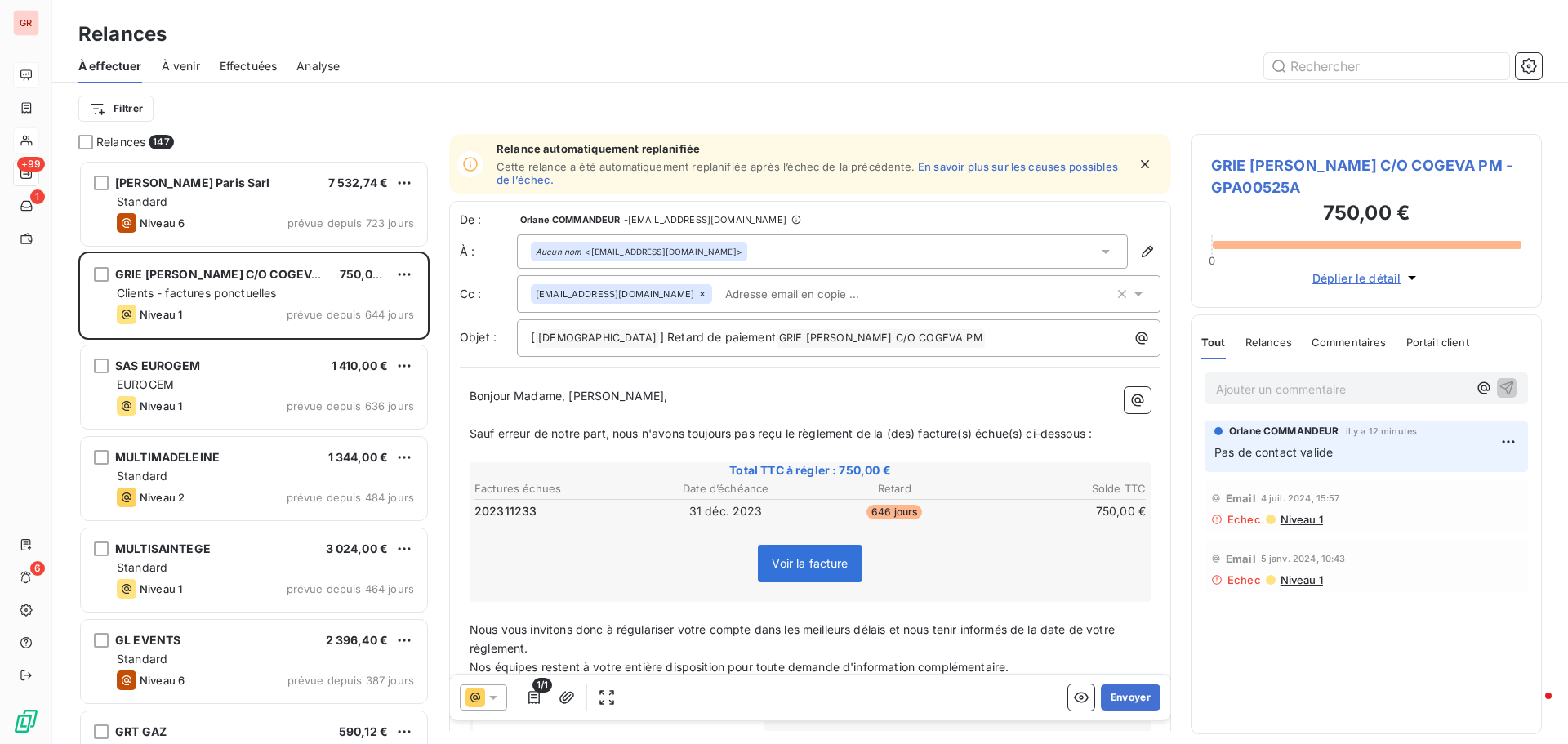
click at [1130, 298] on icon at bounding box center [1138, 294] width 16 height 16
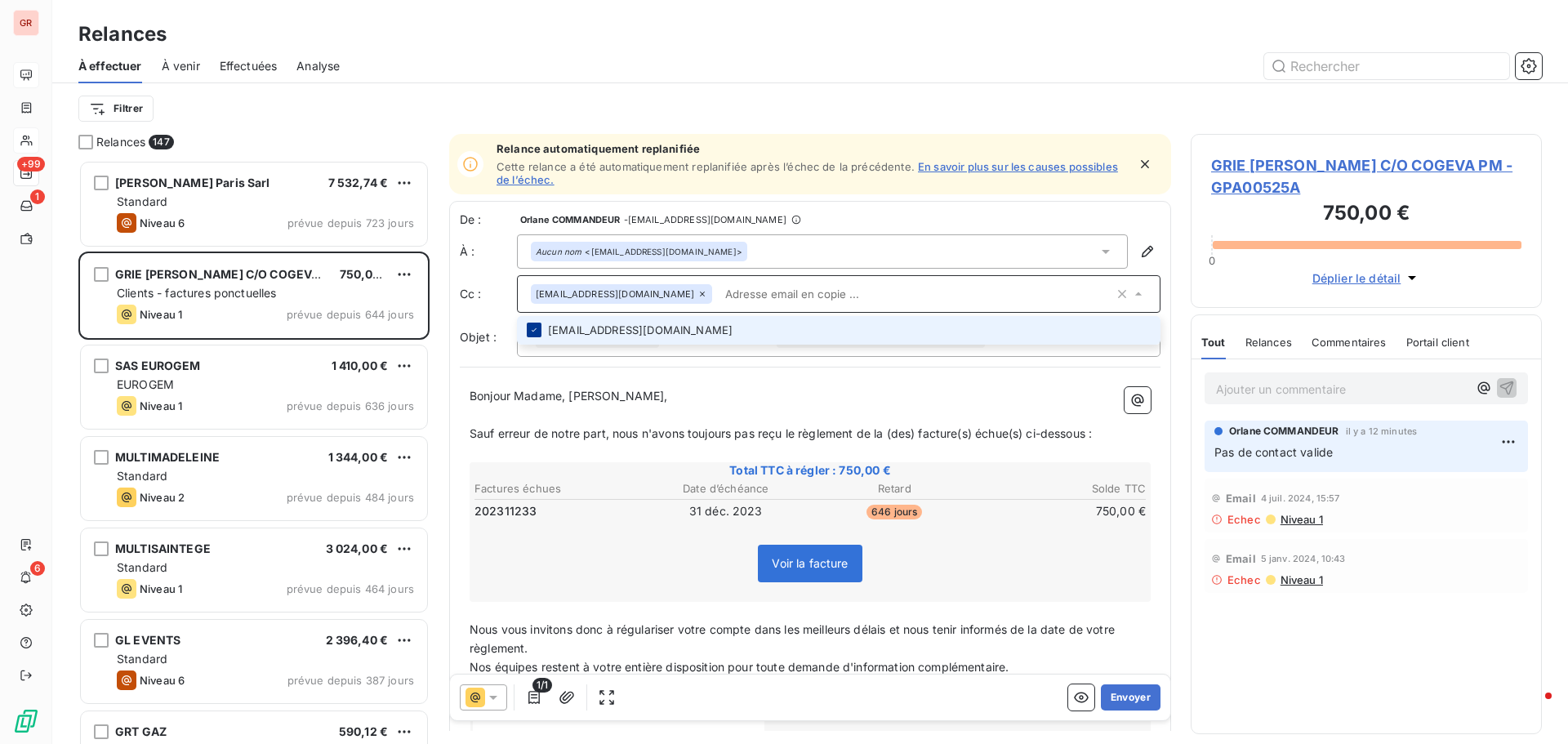
click at [532, 335] on icon at bounding box center [535, 330] width 10 height 10
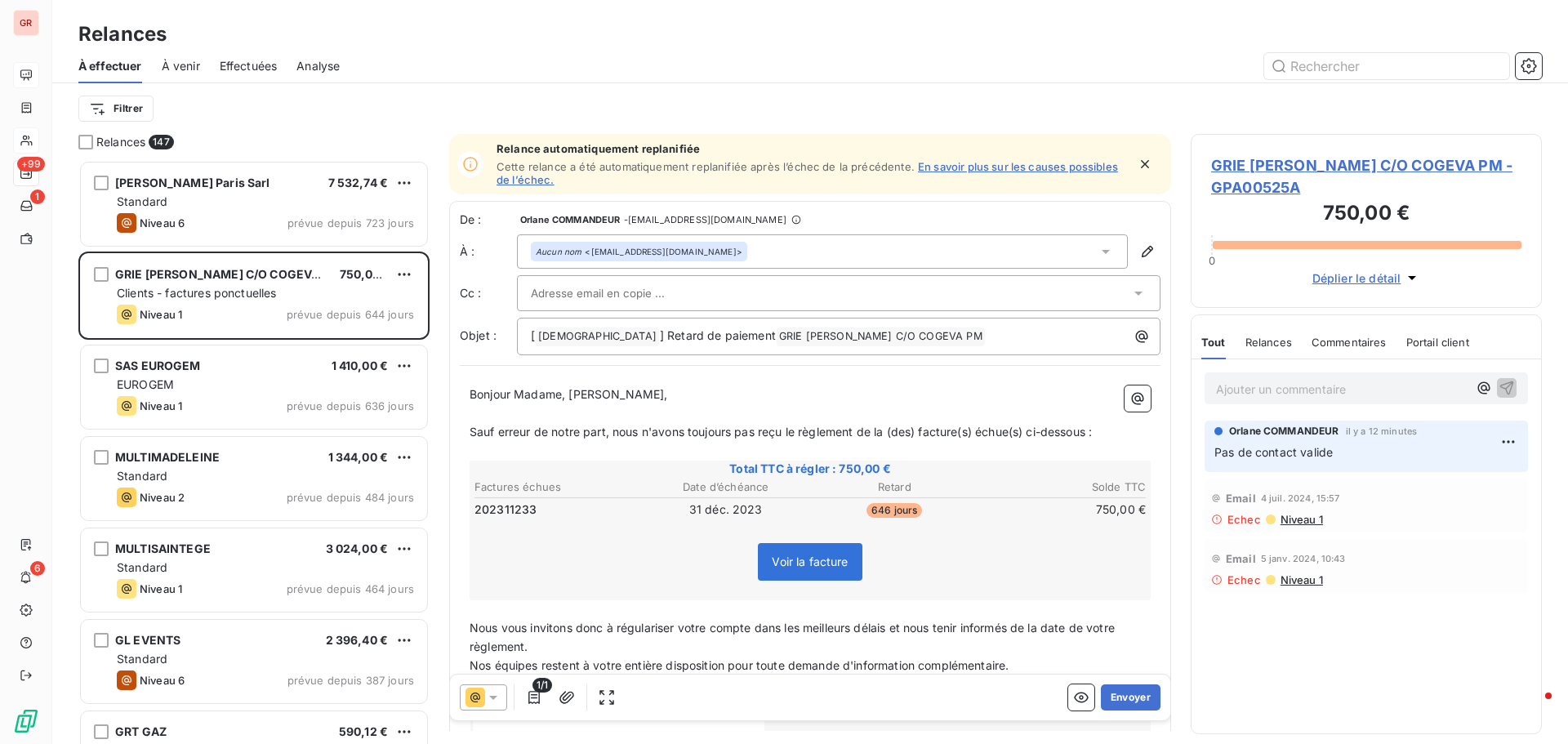
click at [550, 541] on div "Voir la facture" at bounding box center [810, 564] width 676 height 70
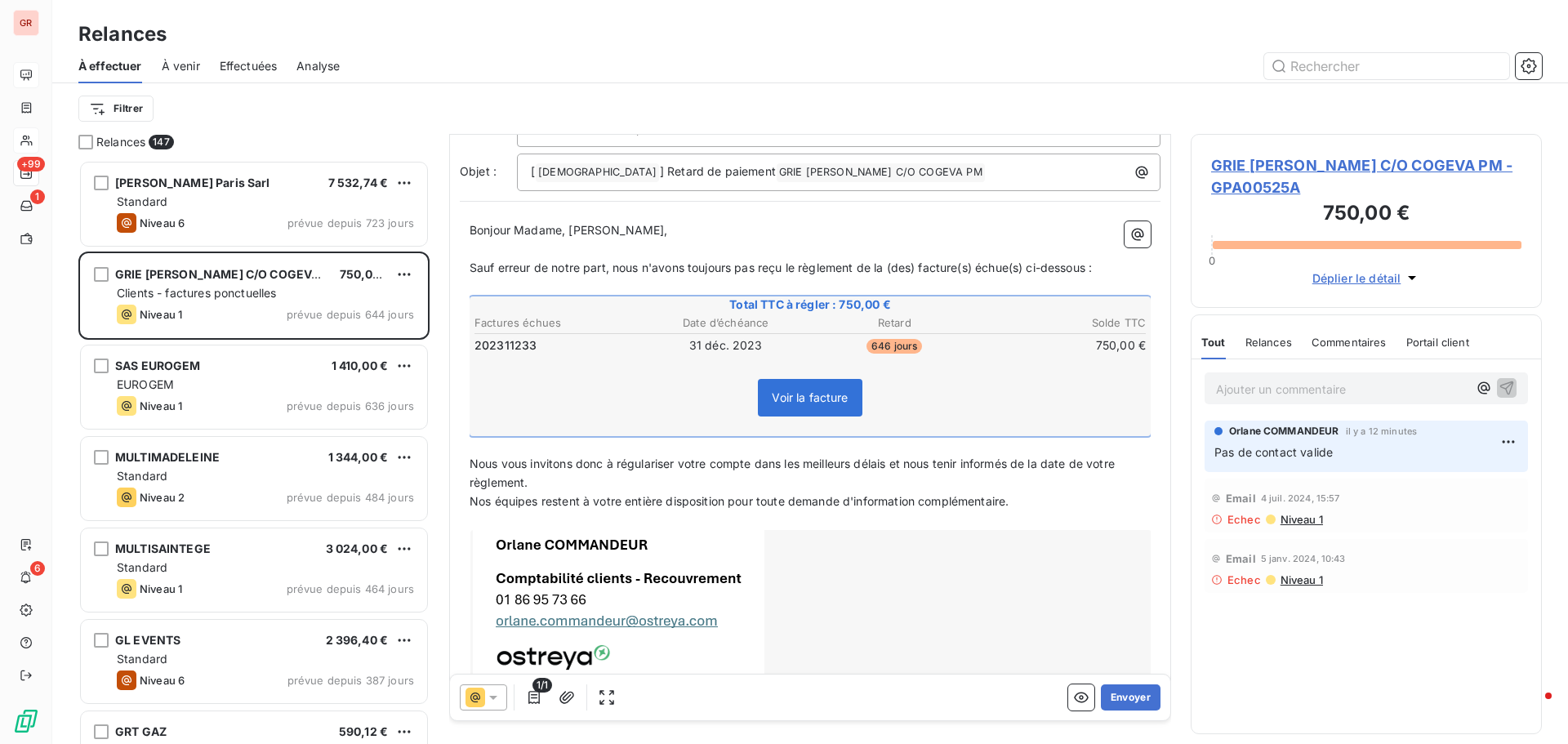
scroll to position [219, 0]
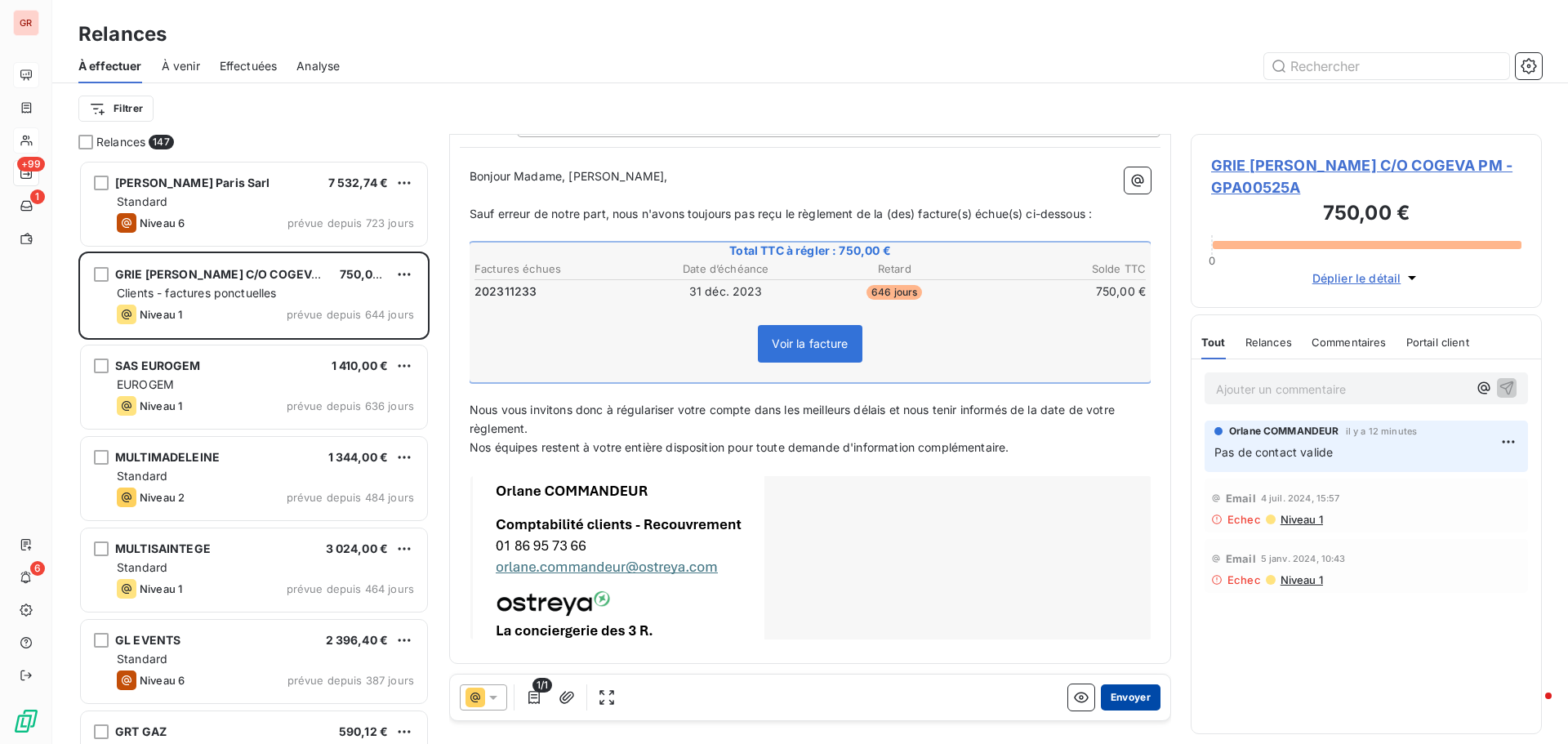
click at [1127, 695] on button "Envoyer" at bounding box center [1131, 697] width 60 height 26
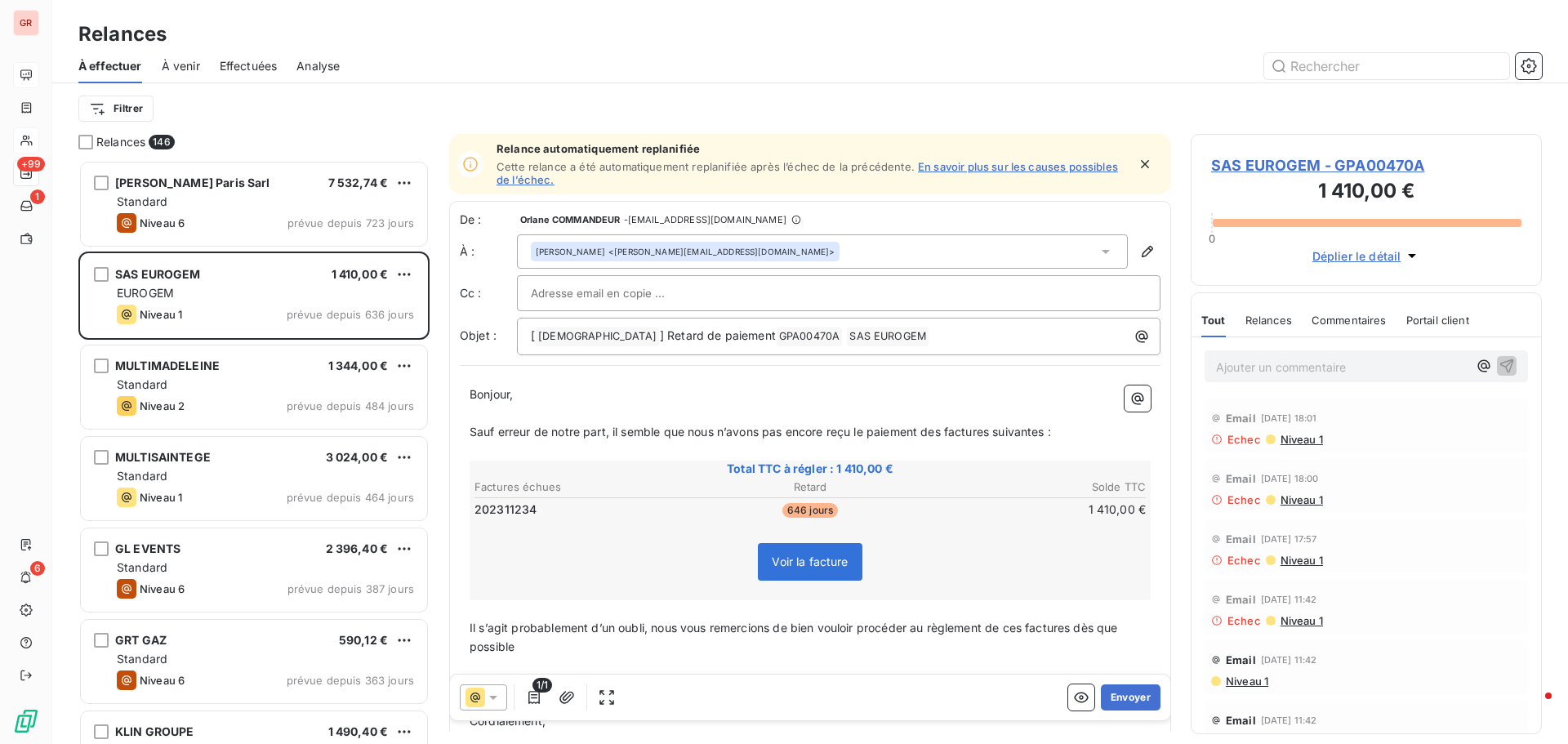
click at [262, 61] on span "Effectuées" at bounding box center [248, 65] width 58 height 16
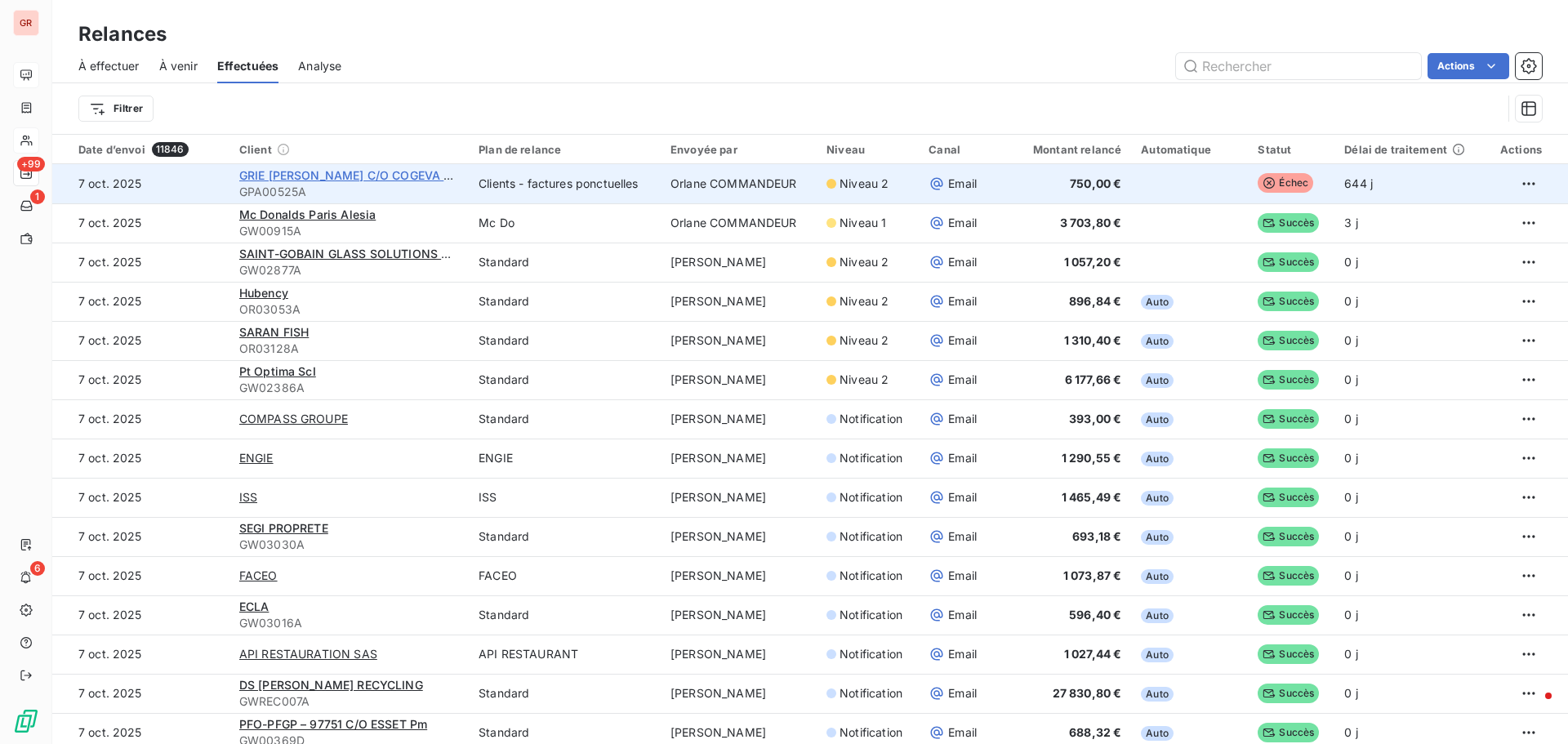
click at [380, 178] on span "GRIE HANAMI FRANKLIN ROOSEVELT C/O COGEVA PM" at bounding box center [350, 176] width 223 height 14
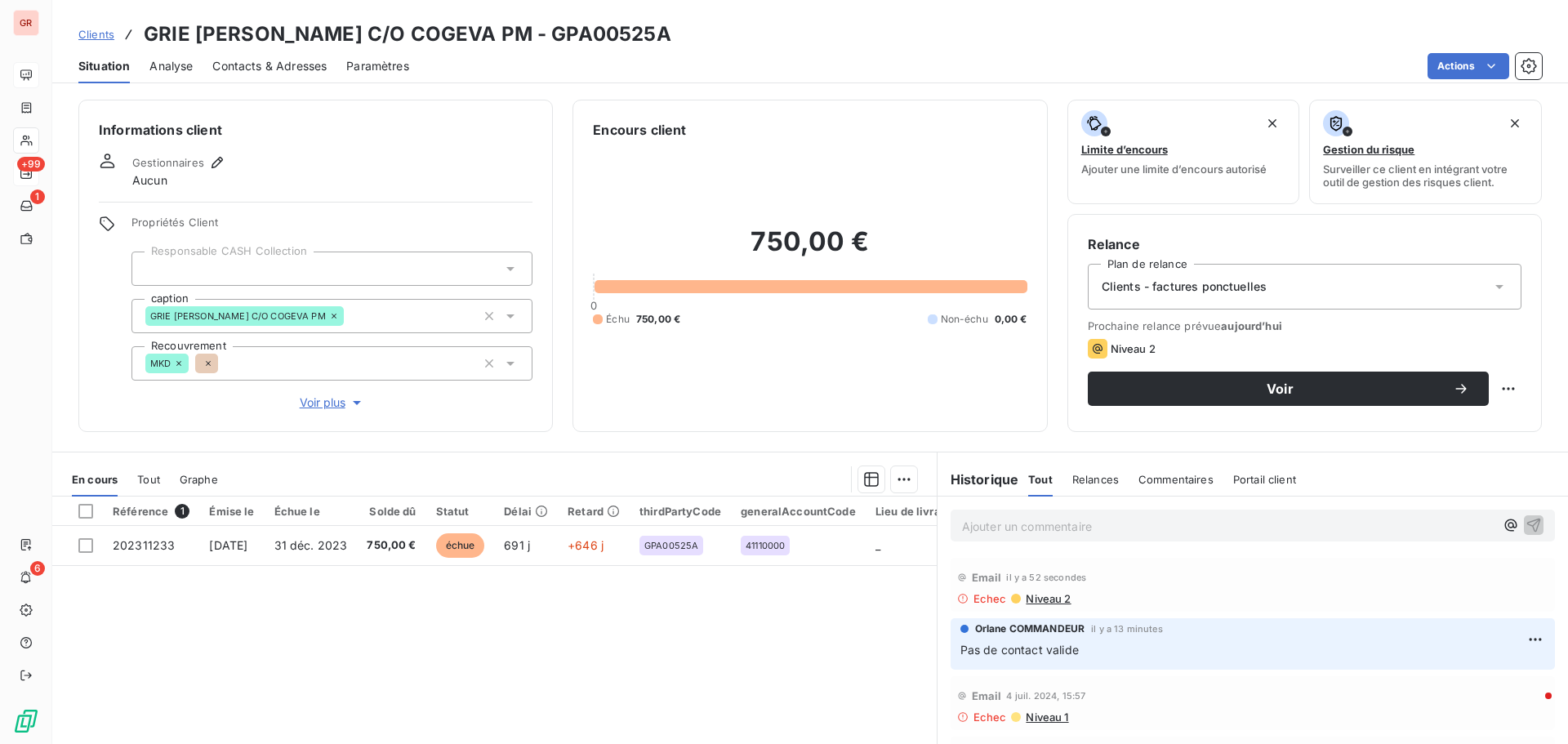
click at [1037, 598] on span "Niveau 2" at bounding box center [1046, 598] width 47 height 13
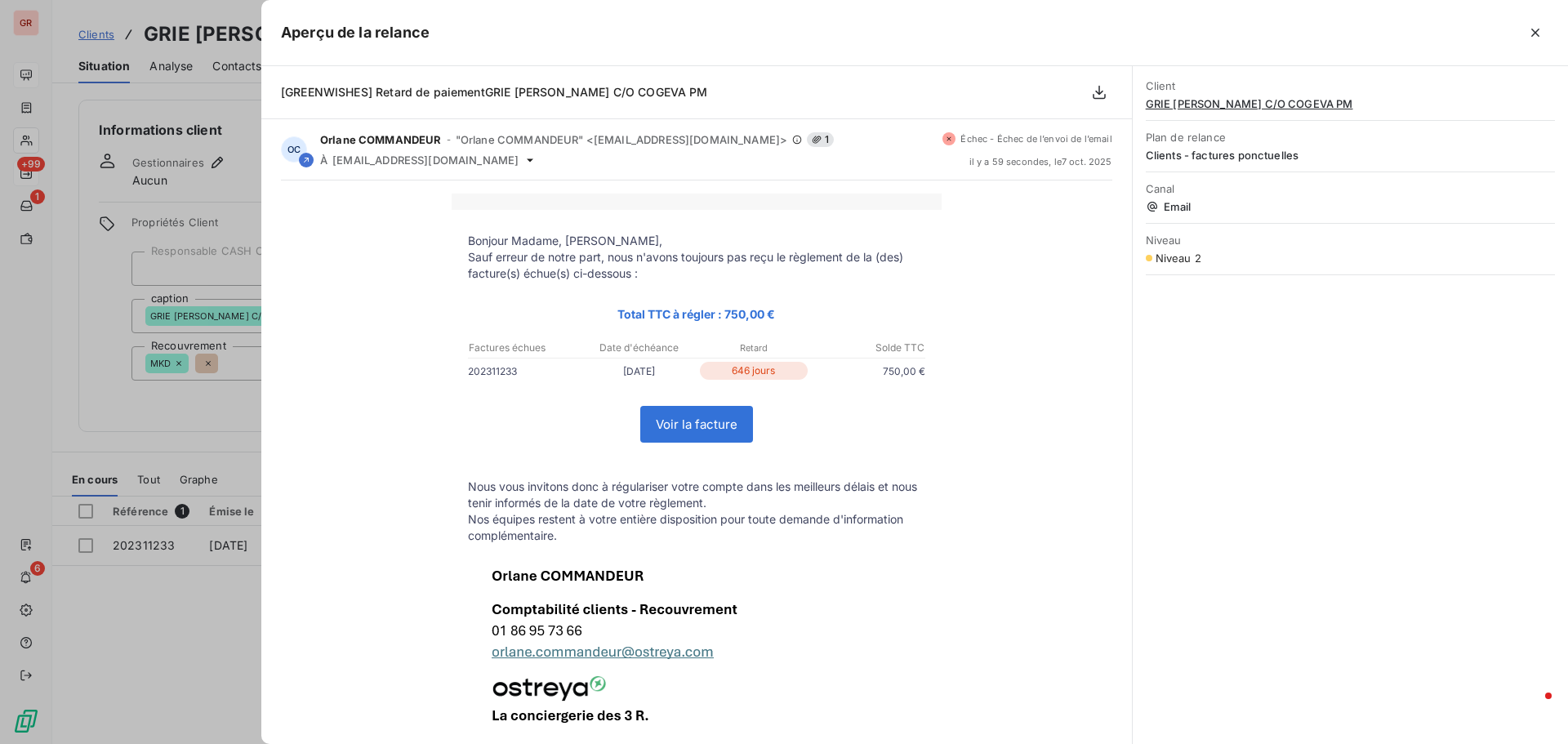
click at [229, 437] on div at bounding box center [784, 372] width 1568 height 744
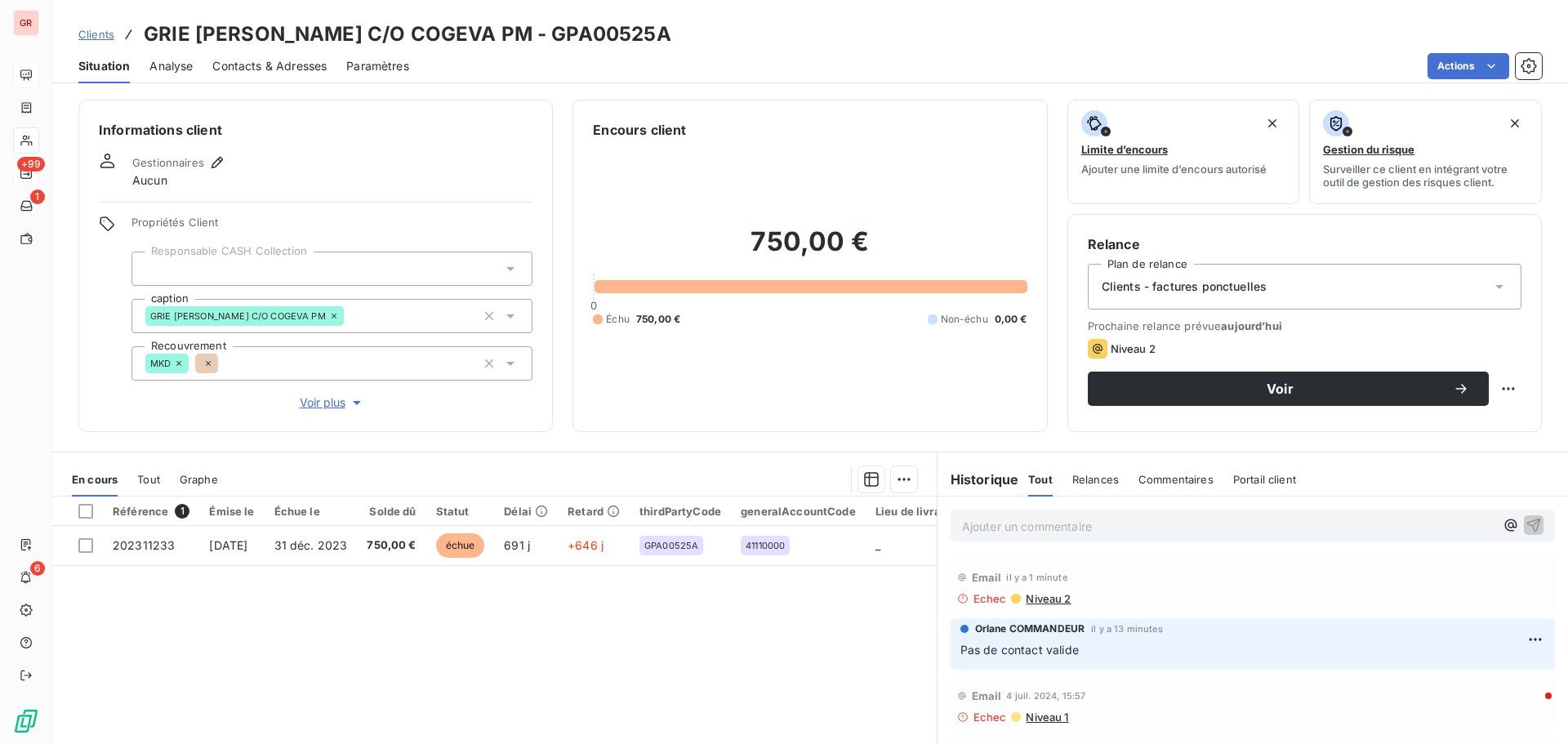
click at [1094, 654] on p "Pas de contact valide" at bounding box center [1252, 650] width 584 height 19
click at [1526, 637] on html "GR +99 1 6 Clients GRIE HANAMI FRANKLIN ROOSEVELT C/O COGEVA PM - GPA00525A Sit…" at bounding box center [784, 372] width 1568 height 744
click at [1462, 676] on div "Editer" at bounding box center [1484, 676] width 91 height 26
click at [1097, 653] on p "Pas de contact valide" at bounding box center [1241, 650] width 561 height 19
click at [1117, 650] on span "Pas de contact valide-tentatide de relance avec une autre adresse mail" at bounding box center [1155, 650] width 391 height 14
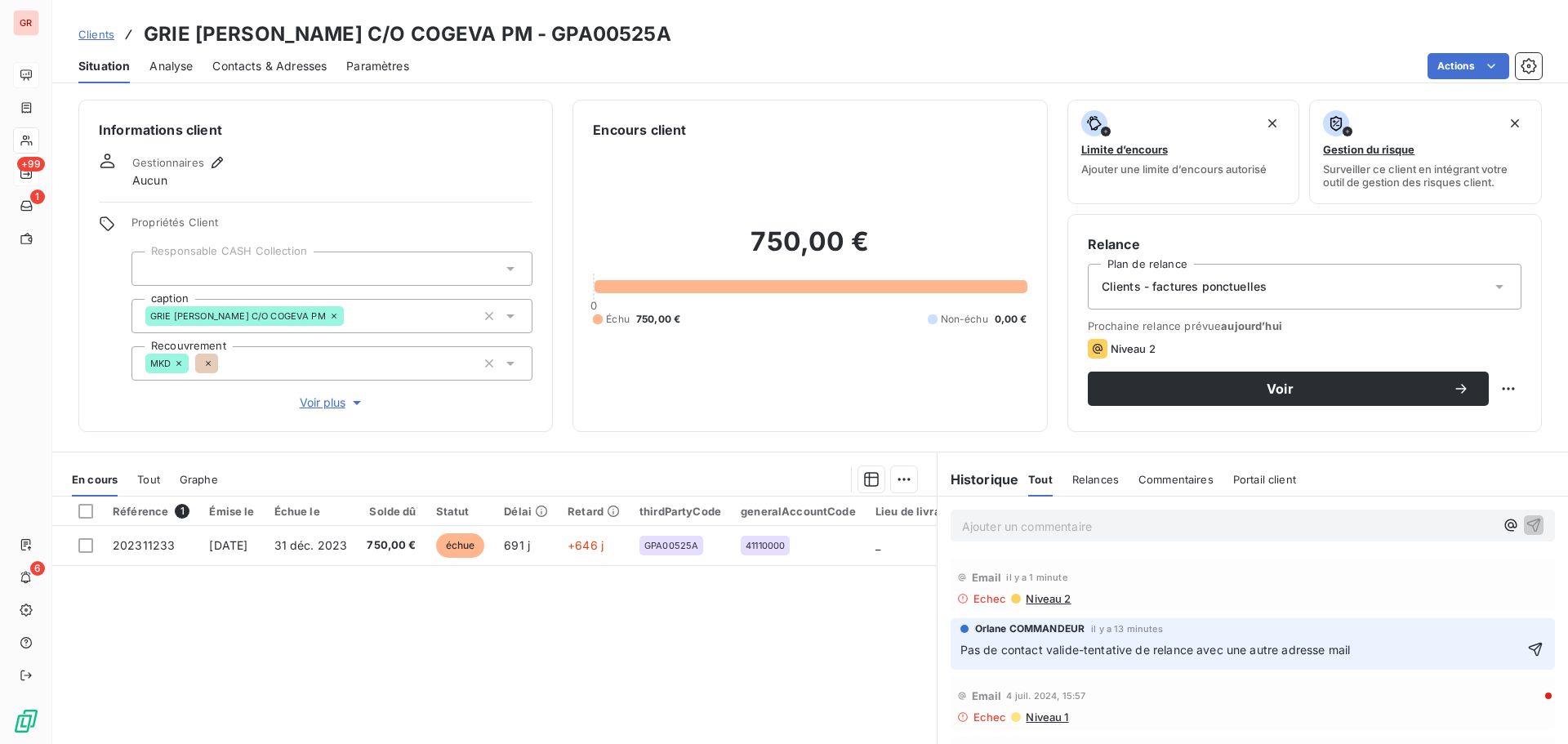
click at [1076, 651] on span "Pas de contact valide-tentative de relance avec une autre adresse mail" at bounding box center [1155, 650] width 391 height 14
click at [1357, 650] on p "Pas de contact valide- tentative de relance avec une autre adresse mail" at bounding box center [1241, 650] width 561 height 19
click at [1364, 653] on span "Pas de contact valide- tentative de relance avec une autre adresse mail /echec" at bounding box center [1177, 650] width 434 height 14
click at [1527, 650] on icon "button" at bounding box center [1535, 649] width 16 height 16
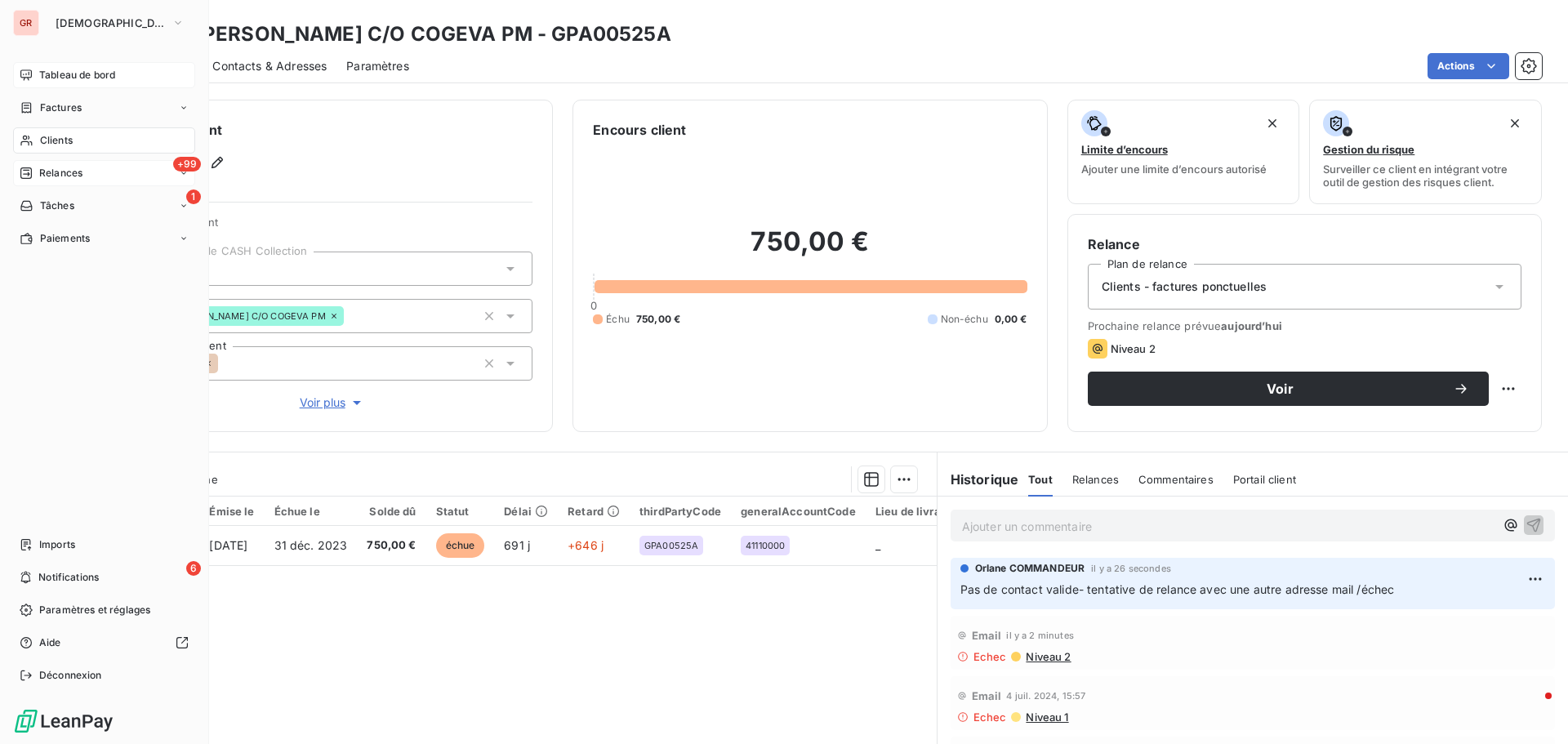
click at [181, 164] on span "+99" at bounding box center [187, 164] width 28 height 15
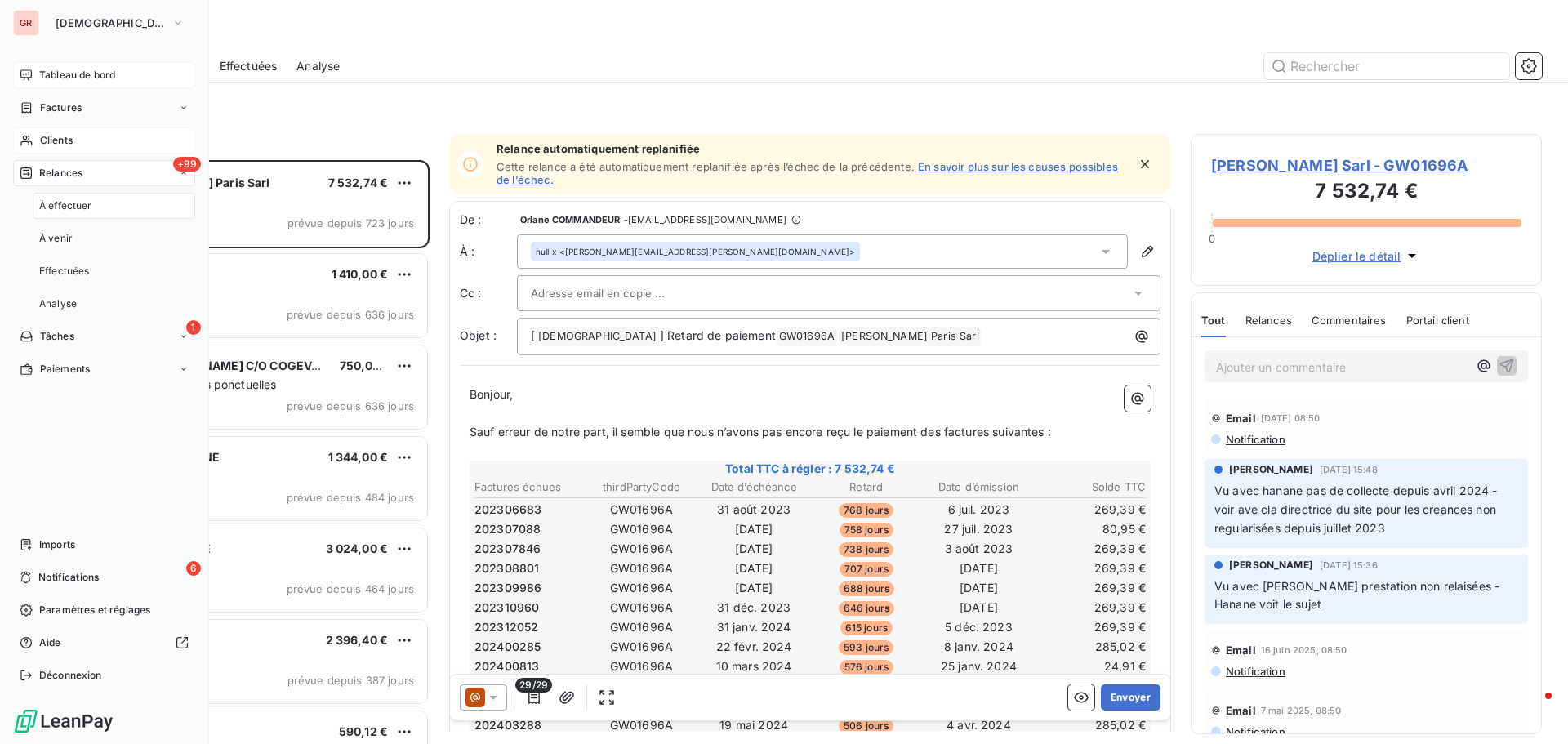
scroll to position [571, 339]
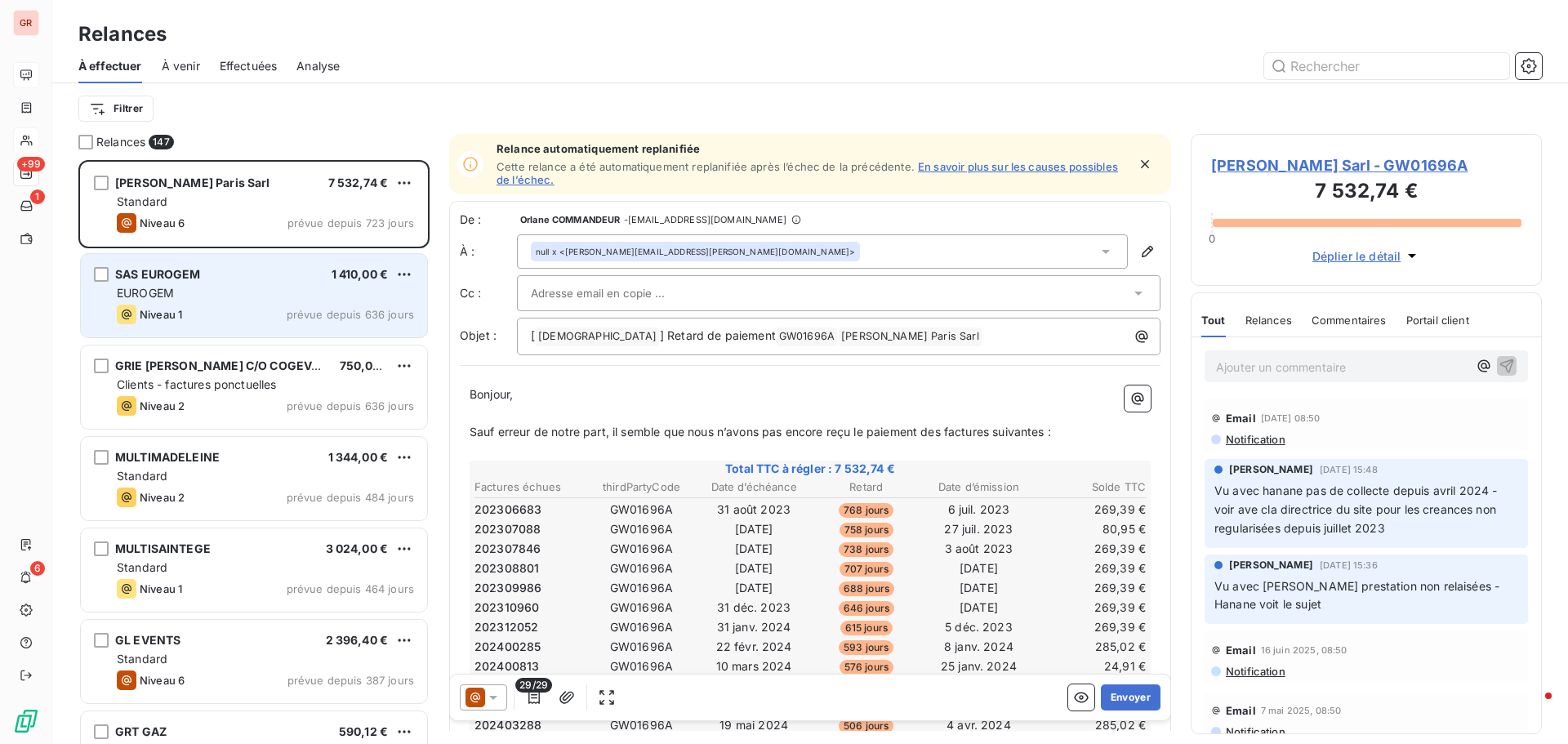
click at [196, 302] on div "SAS EUROGEM 1 410,00 € EUROGEM Niveau 1 prévue depuis 636 jours" at bounding box center [254, 296] width 346 height 83
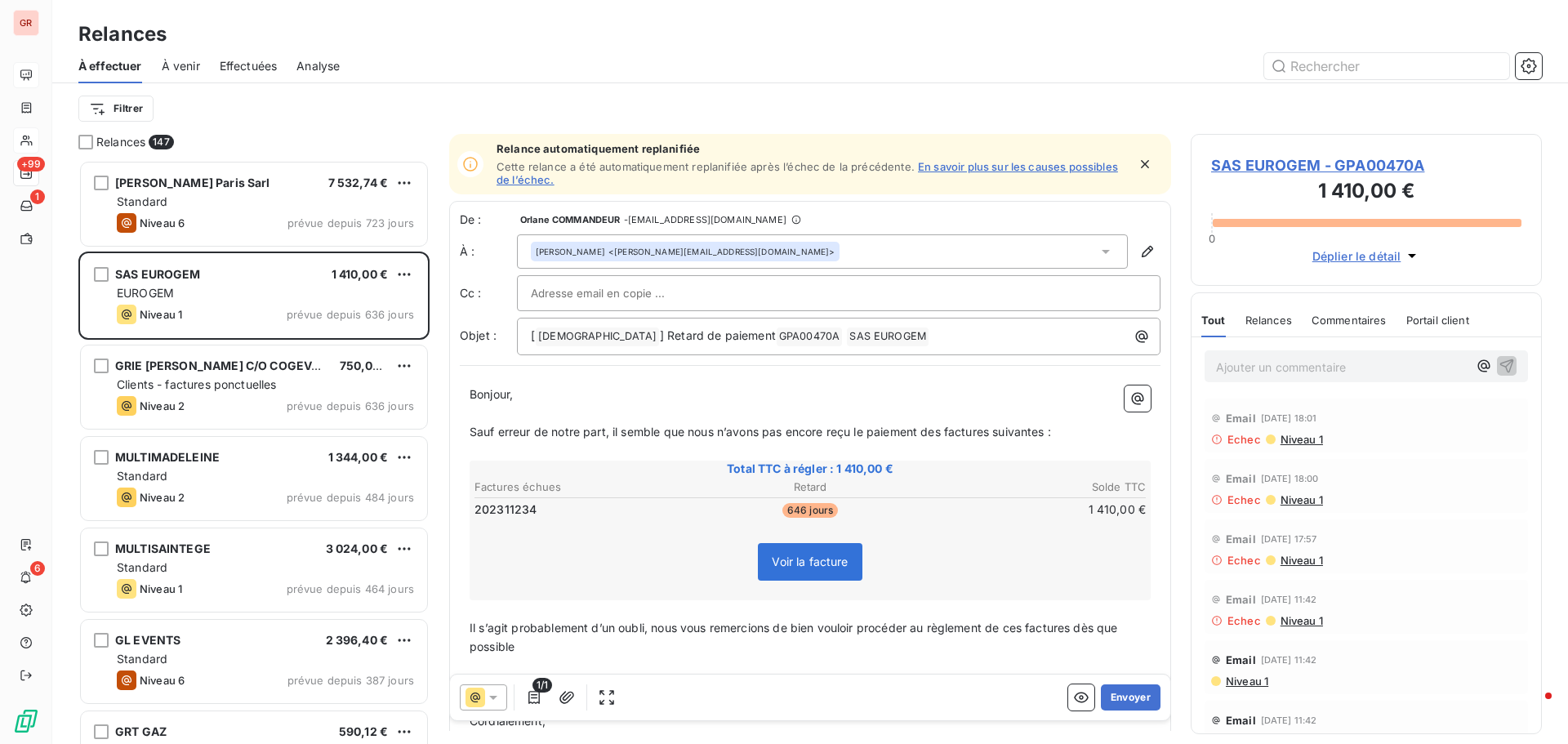
click at [1282, 162] on span "SAS EUROGEM - GPA00470A" at bounding box center [1366, 166] width 310 height 22
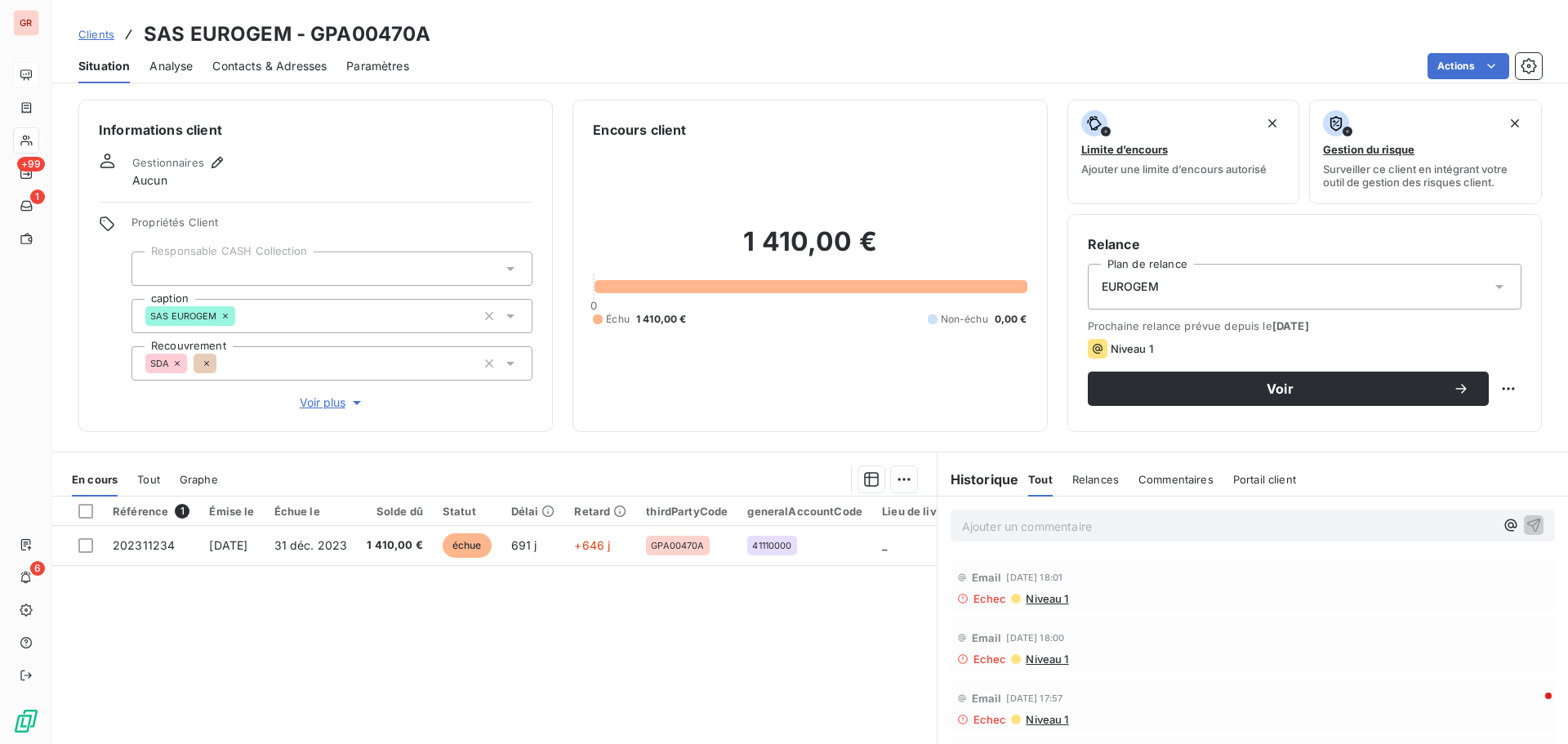
click at [1040, 596] on span "Niveau 1" at bounding box center [1045, 598] width 44 height 13
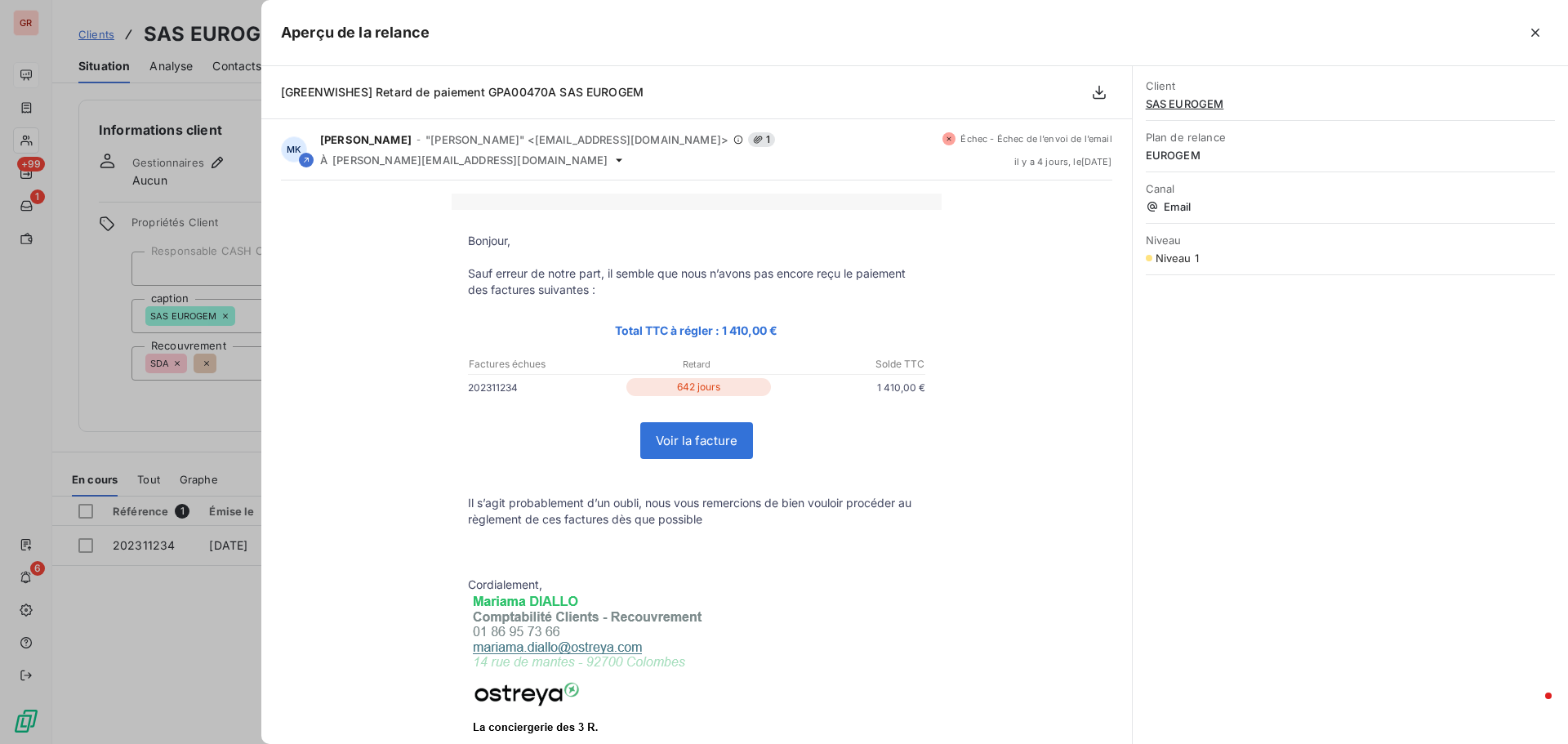
click at [209, 641] on div at bounding box center [784, 372] width 1568 height 744
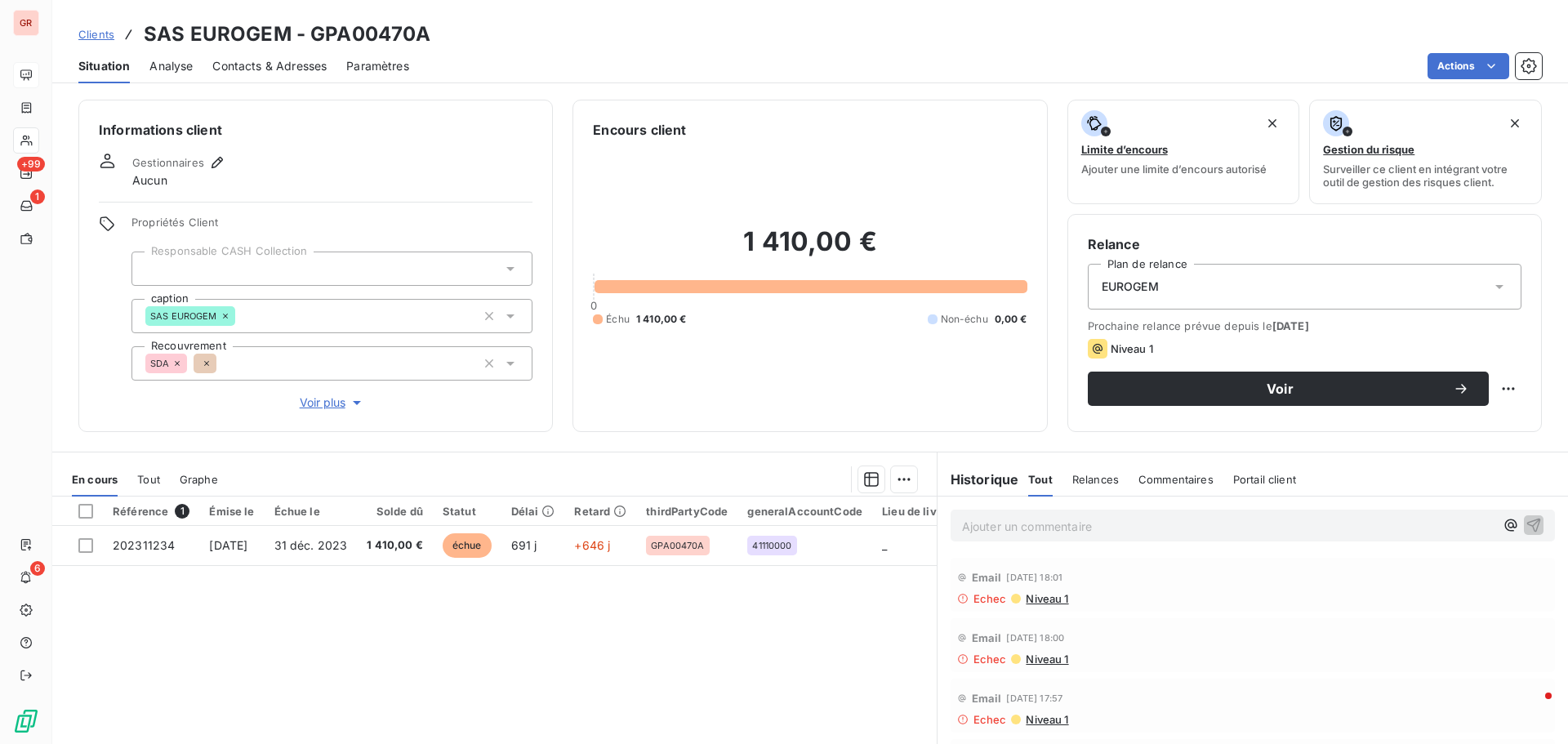
click at [268, 67] on span "Contacts & Adresses" at bounding box center [269, 65] width 114 height 16
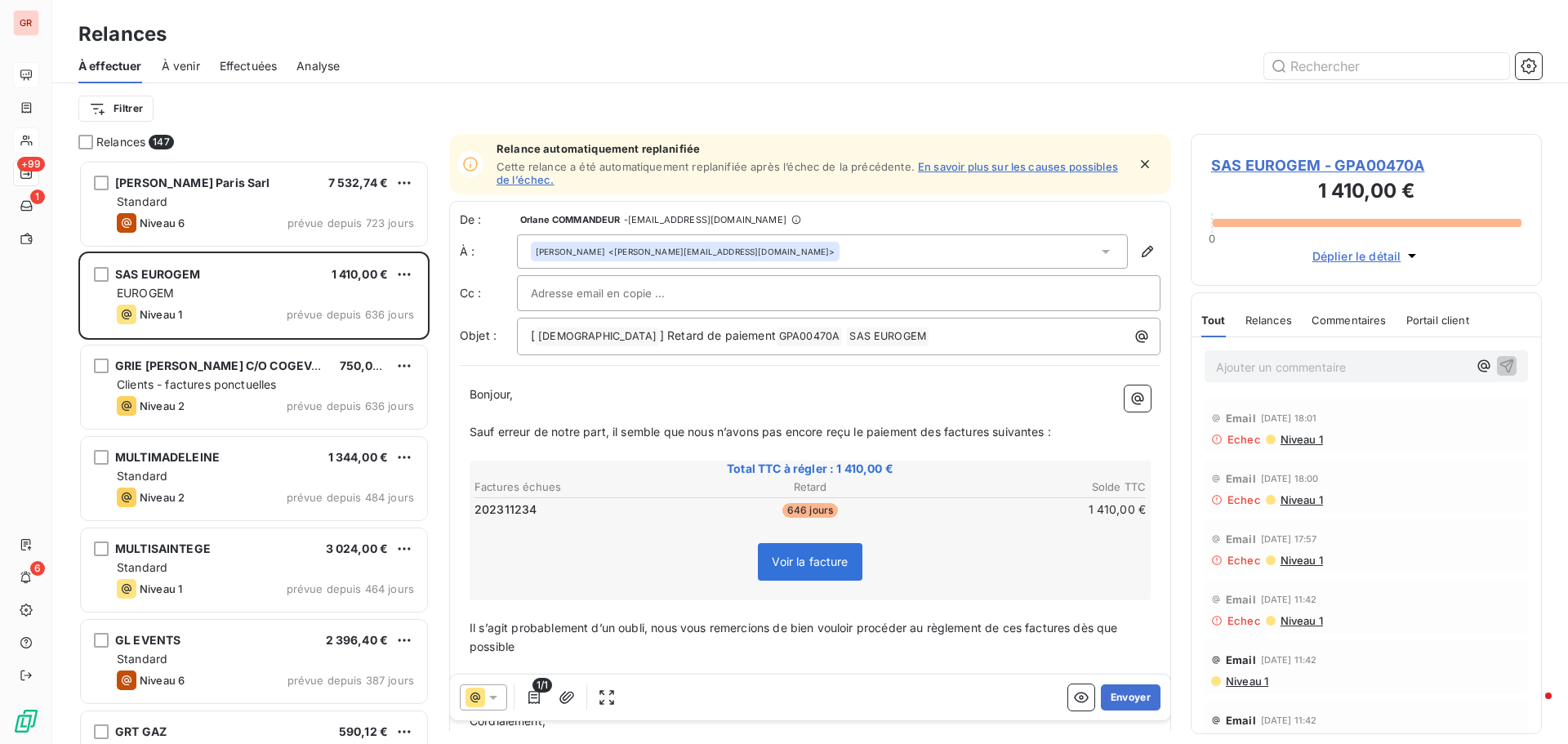
scroll to position [571, 339]
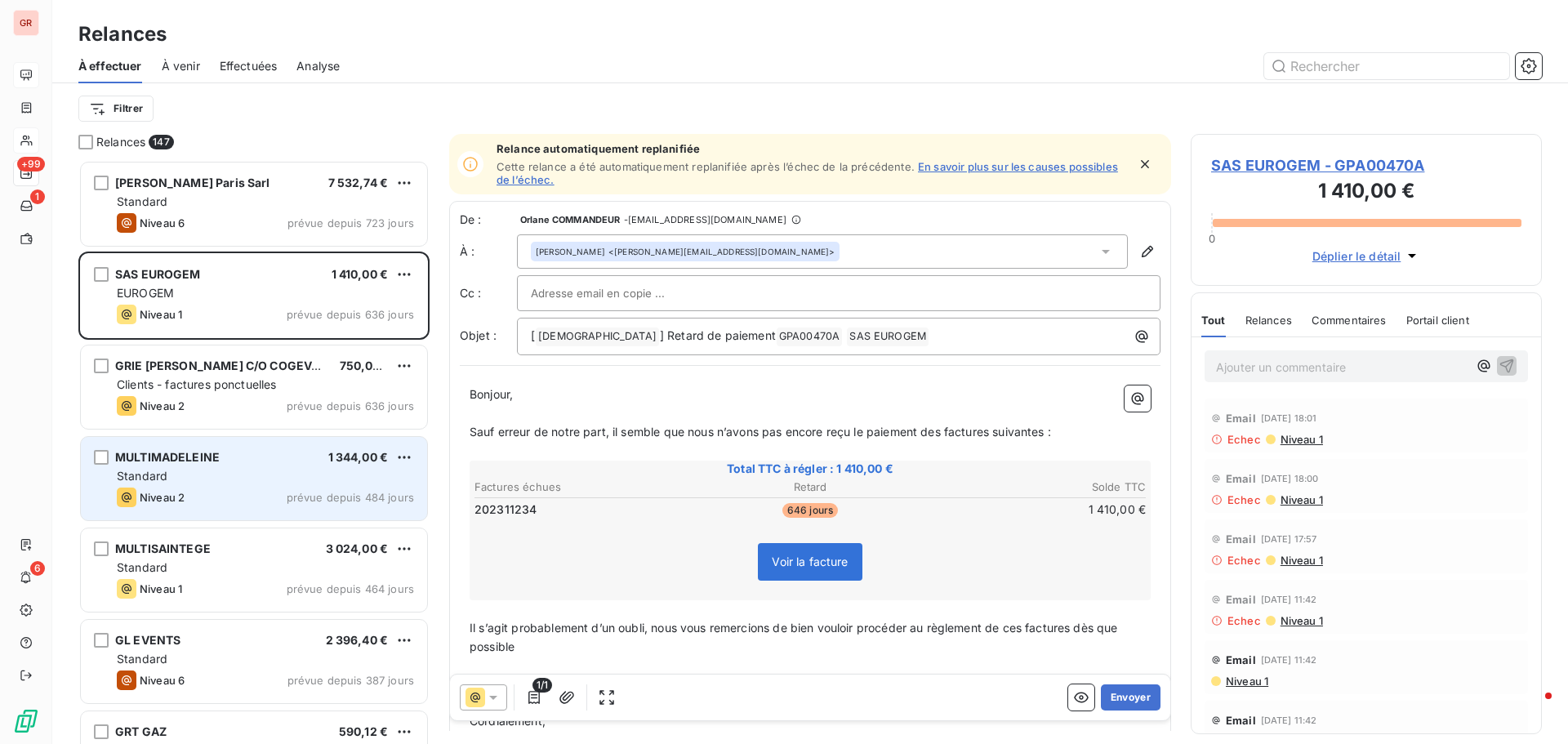
click at [210, 478] on div "Standard" at bounding box center [266, 476] width 298 height 16
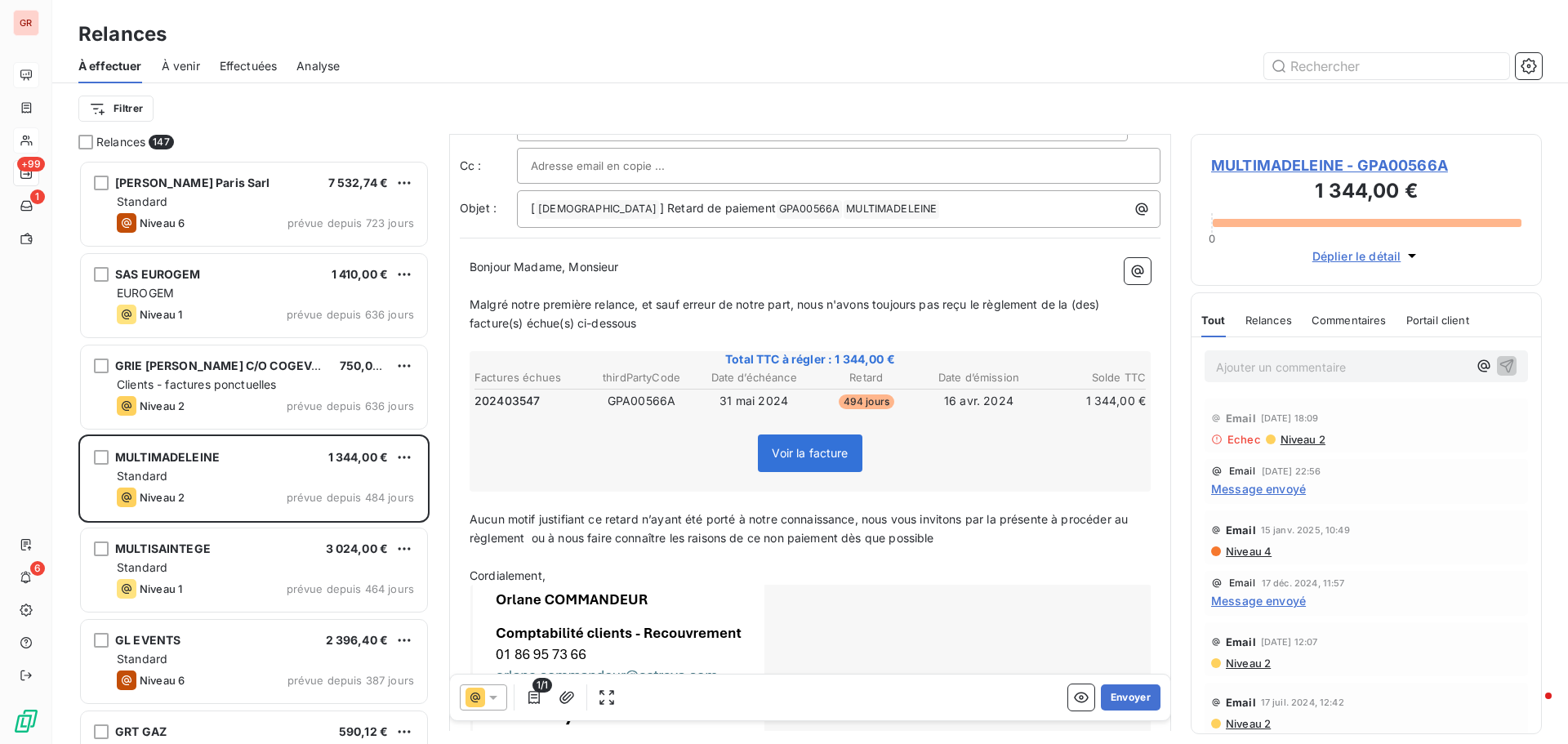
scroll to position [164, 0]
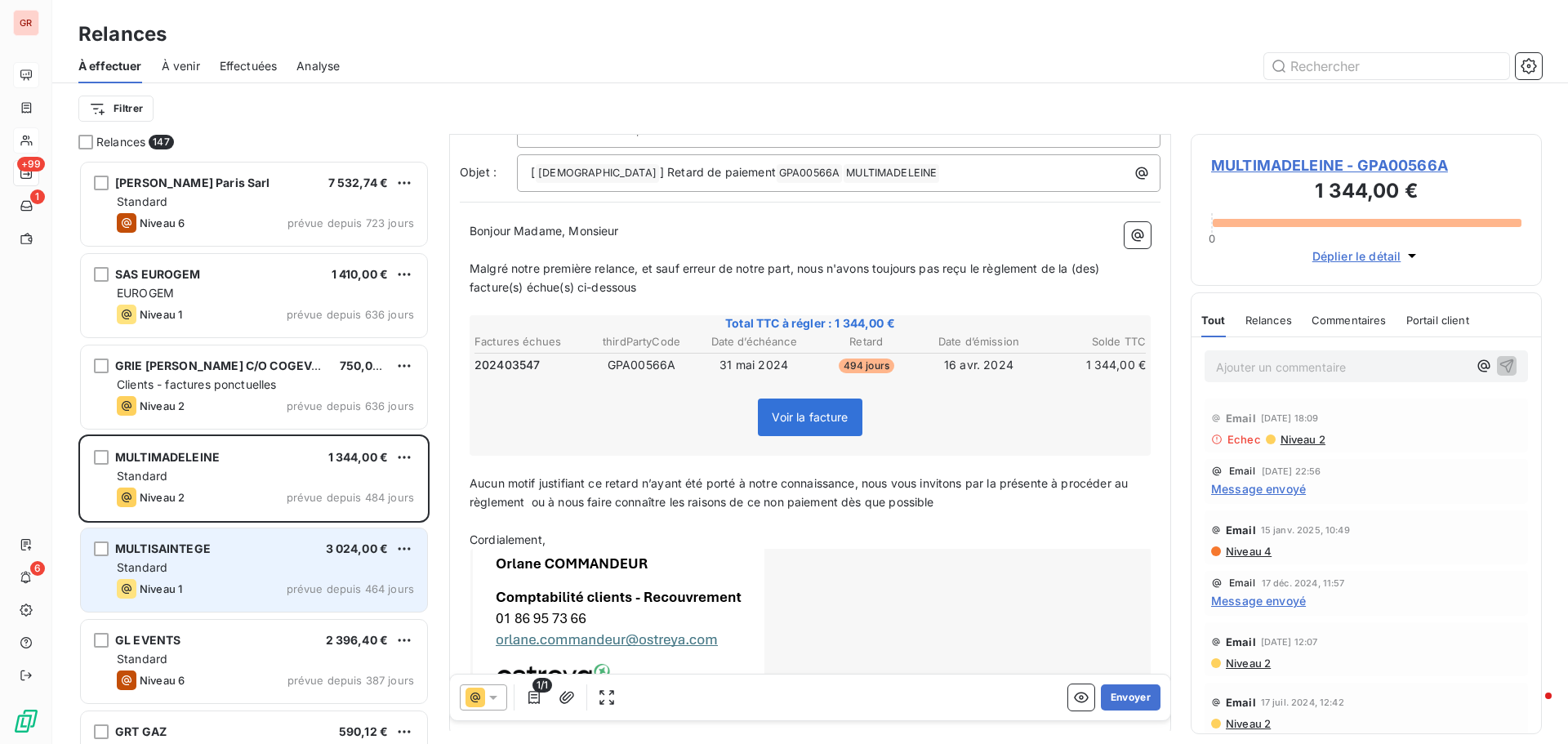
click at [196, 571] on div "Standard" at bounding box center [266, 567] width 298 height 16
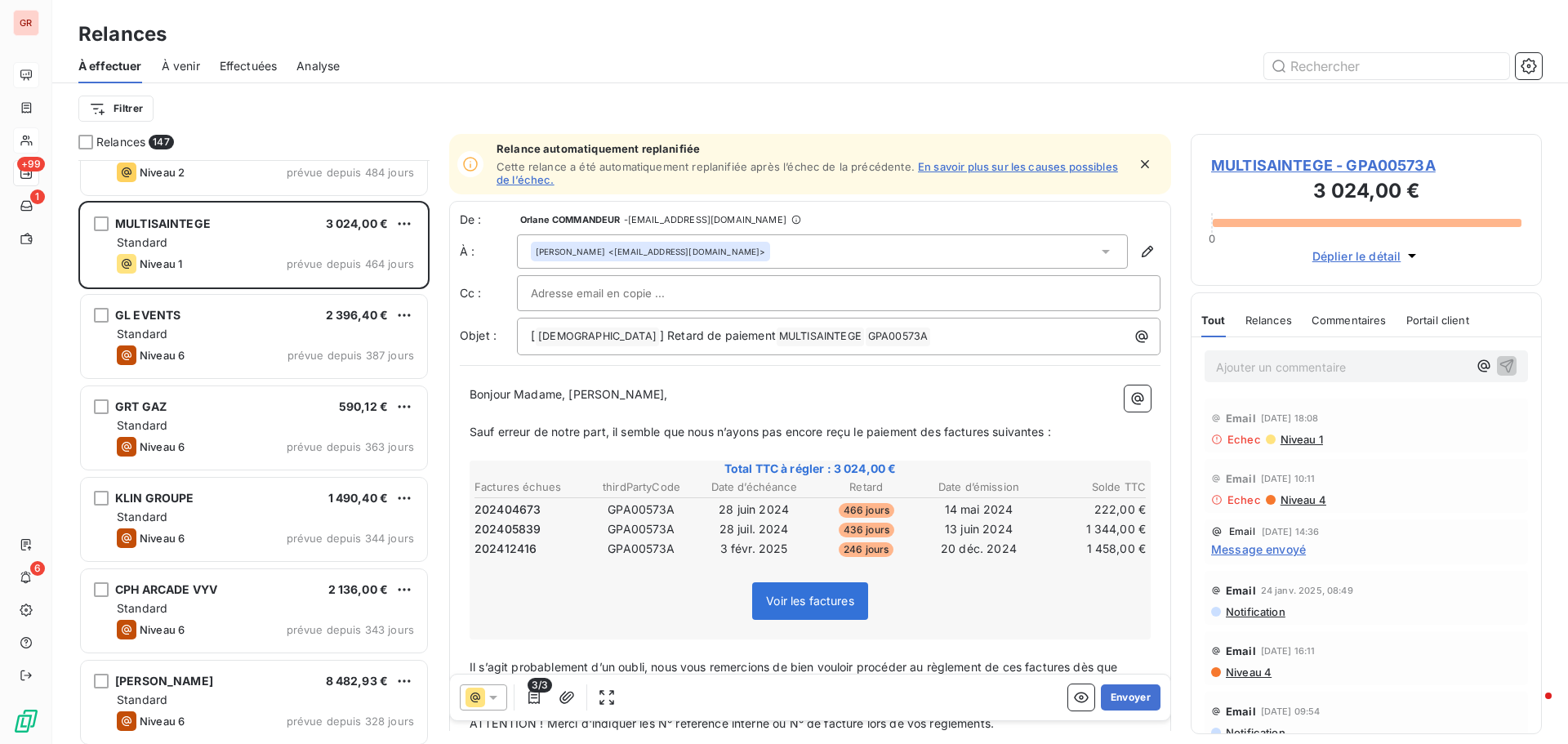
scroll to position [327, 0]
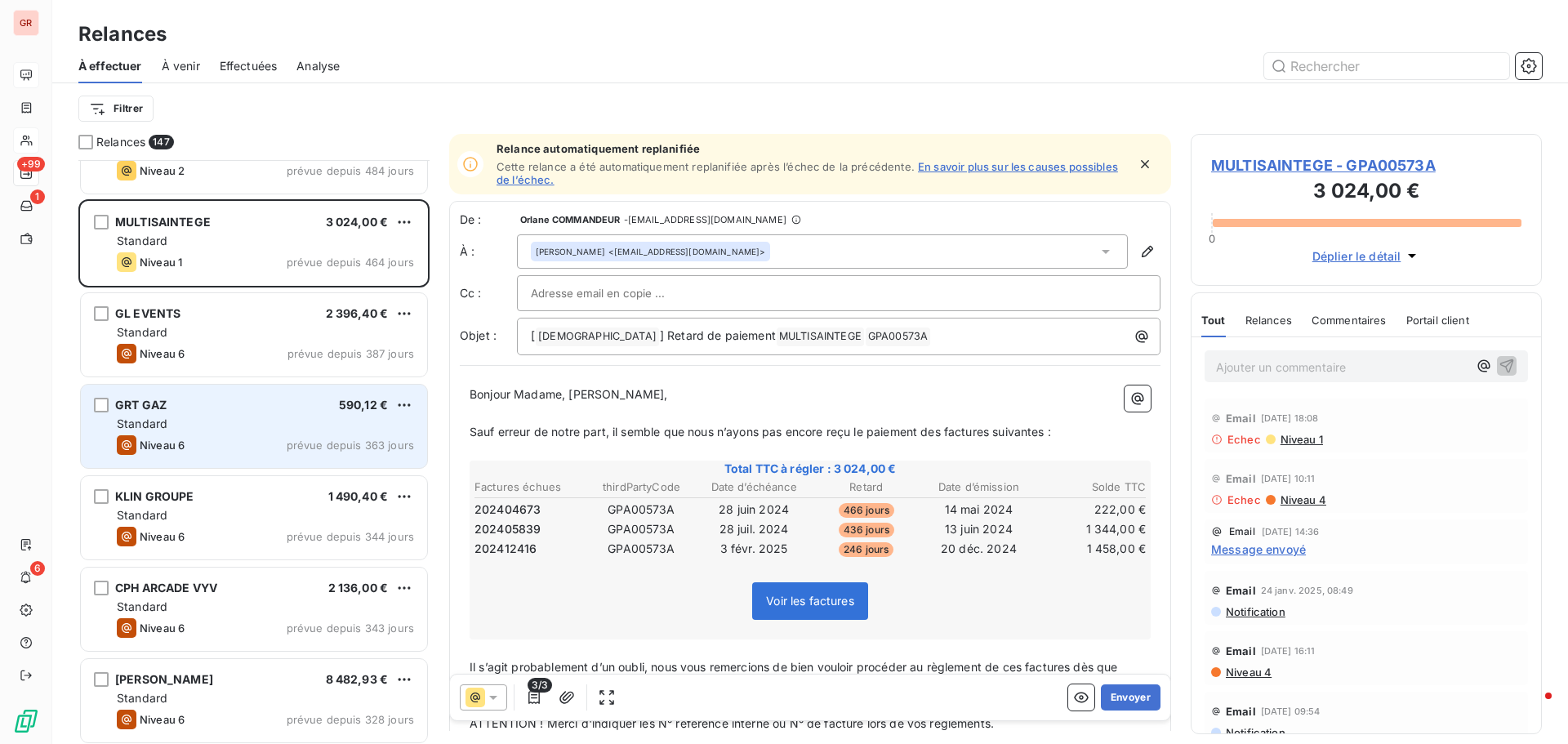
click at [198, 450] on div "Niveau 6 prévue depuis 363 jours" at bounding box center [266, 445] width 298 height 20
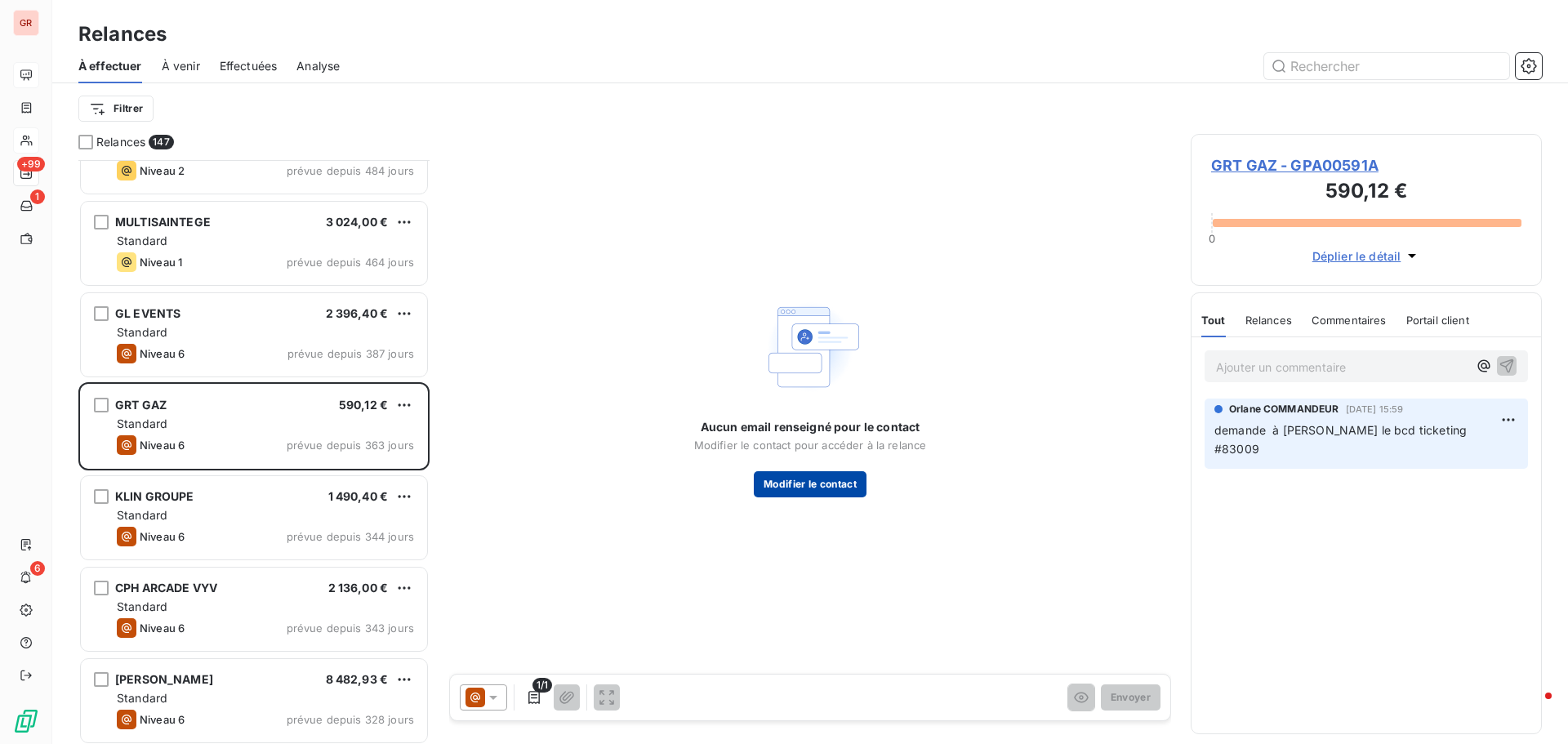
click at [814, 479] on button "Modifier le contact" at bounding box center [810, 484] width 113 height 26
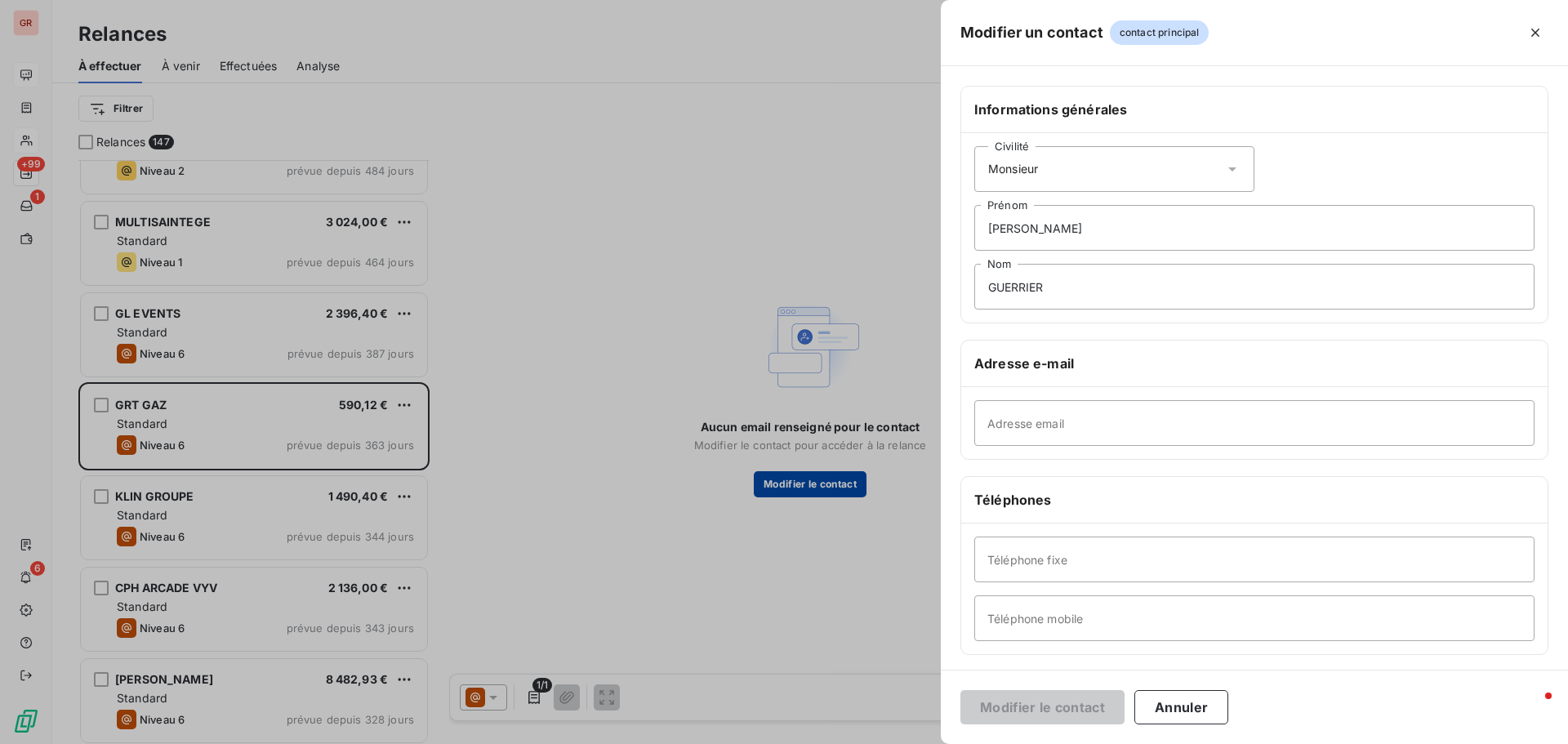
click at [774, 483] on div at bounding box center [784, 372] width 1568 height 744
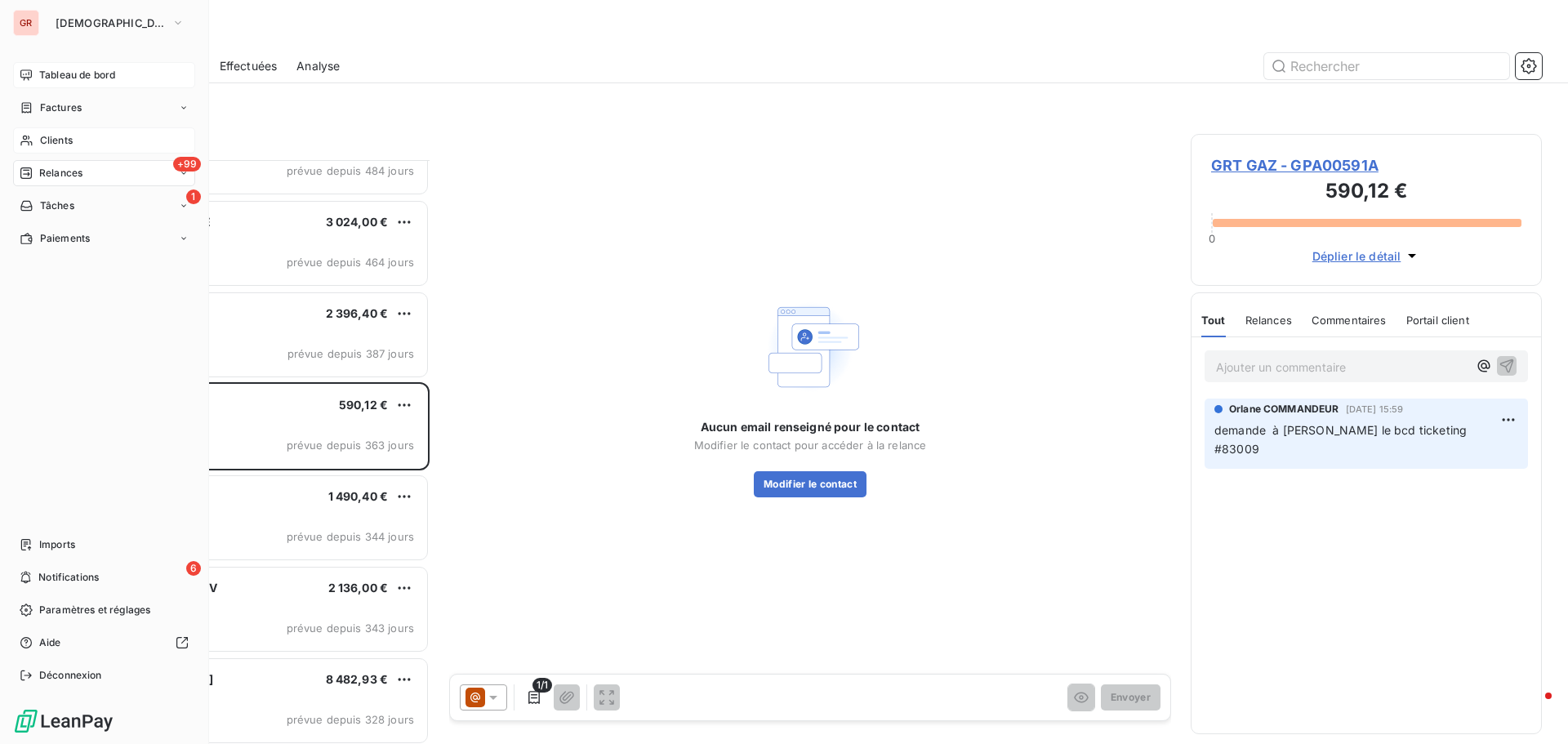
click at [71, 111] on span "Factures" at bounding box center [60, 107] width 42 height 15
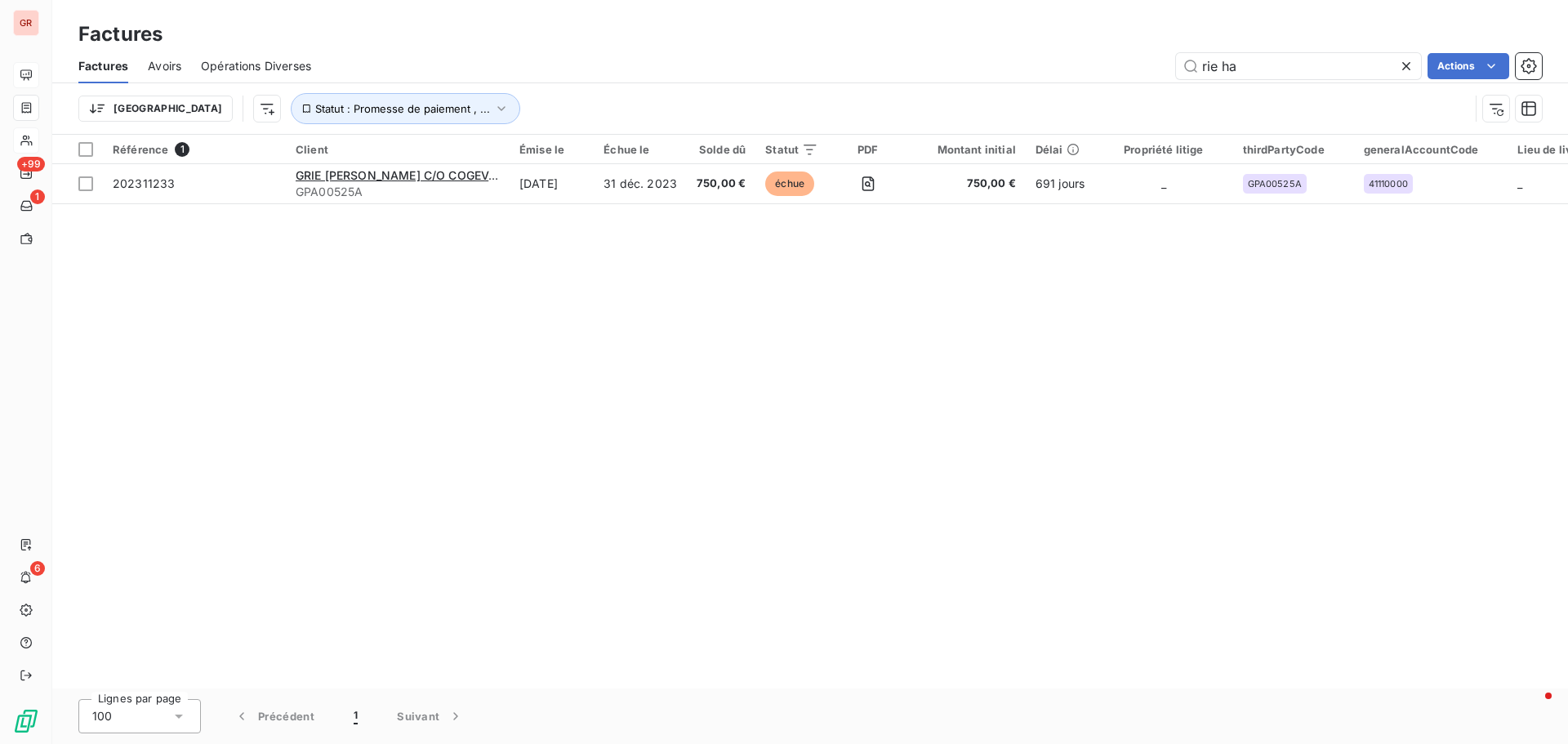
drag, startPoint x: 1256, startPoint y: 66, endPoint x: 1066, endPoint y: 100, distance: 193.0
click at [1087, 95] on div "Factures Avoirs Opérations Diverses rie ha Actions Trier Statut : Promesse de p…" at bounding box center [810, 91] width 1515 height 85
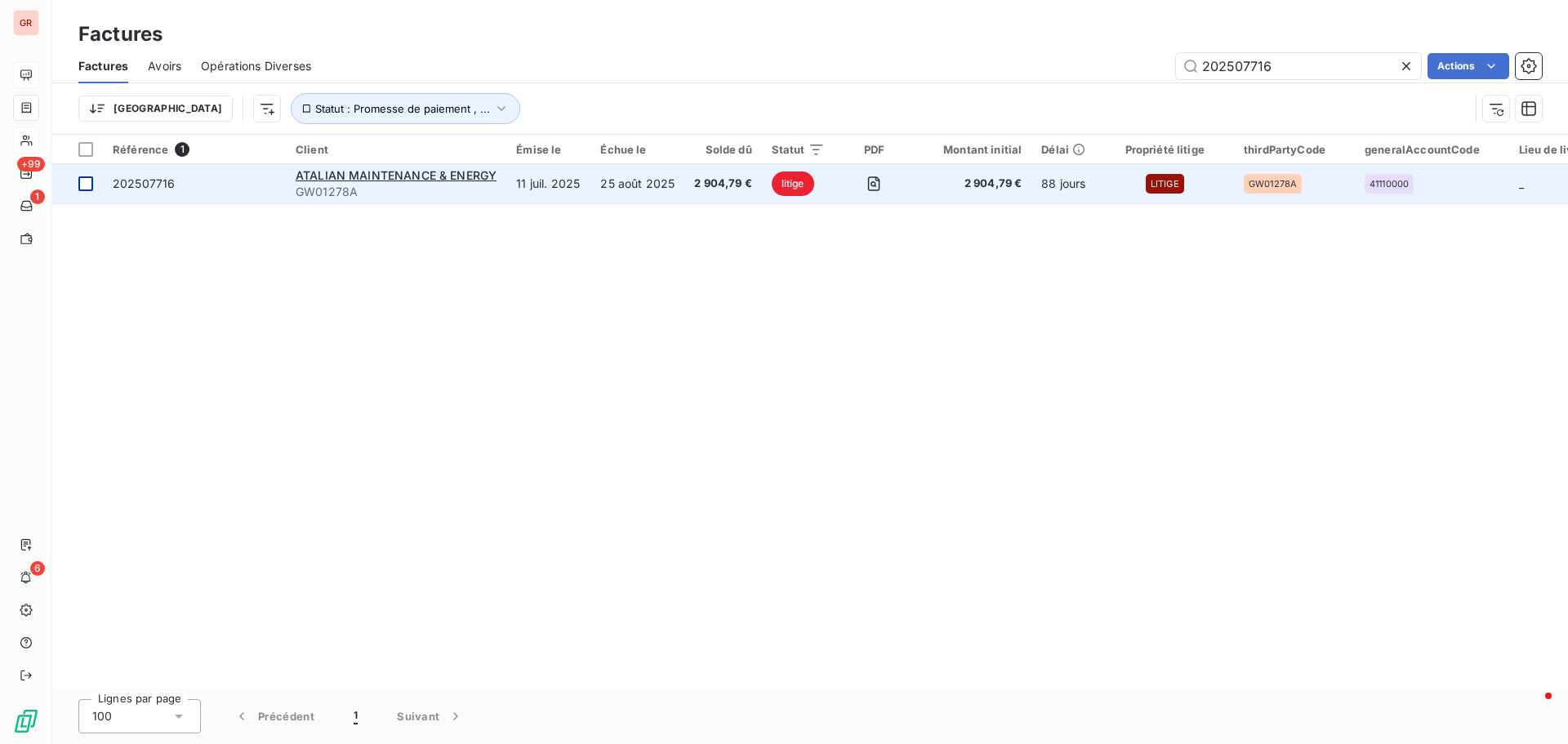
type input "202507716"
click at [84, 183] on div at bounding box center [85, 184] width 15 height 15
click at [357, 175] on span "ATALIAN MAINTENANCE & ENERGY" at bounding box center [396, 176] width 201 height 14
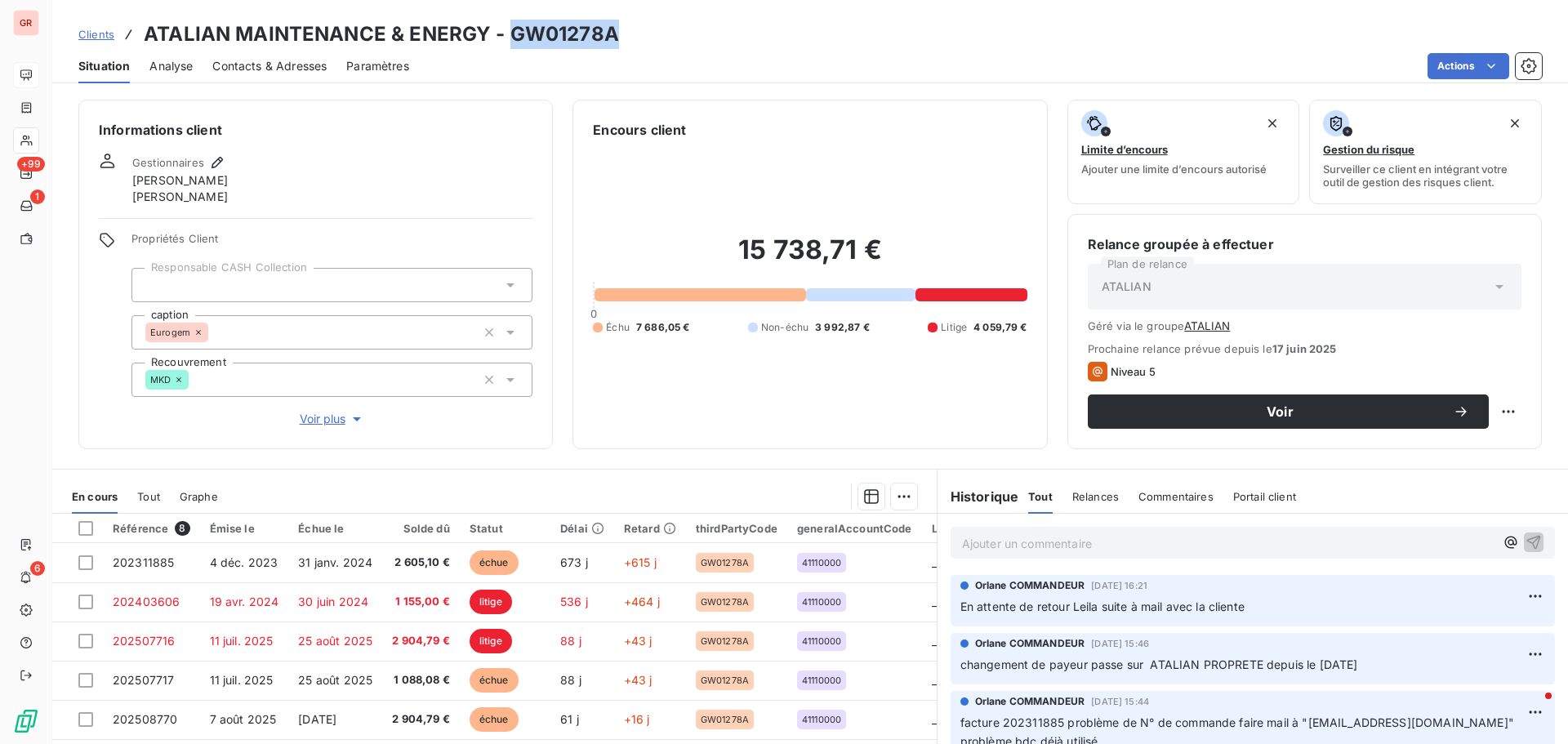
drag, startPoint x: 615, startPoint y: 39, endPoint x: 509, endPoint y: 40, distance: 106.0
click at [509, 40] on div "Clients ATALIAN MAINTENANCE & ENERGY - GW01278A" at bounding box center [810, 35] width 1515 height 30
copy h3 "GW01278A"
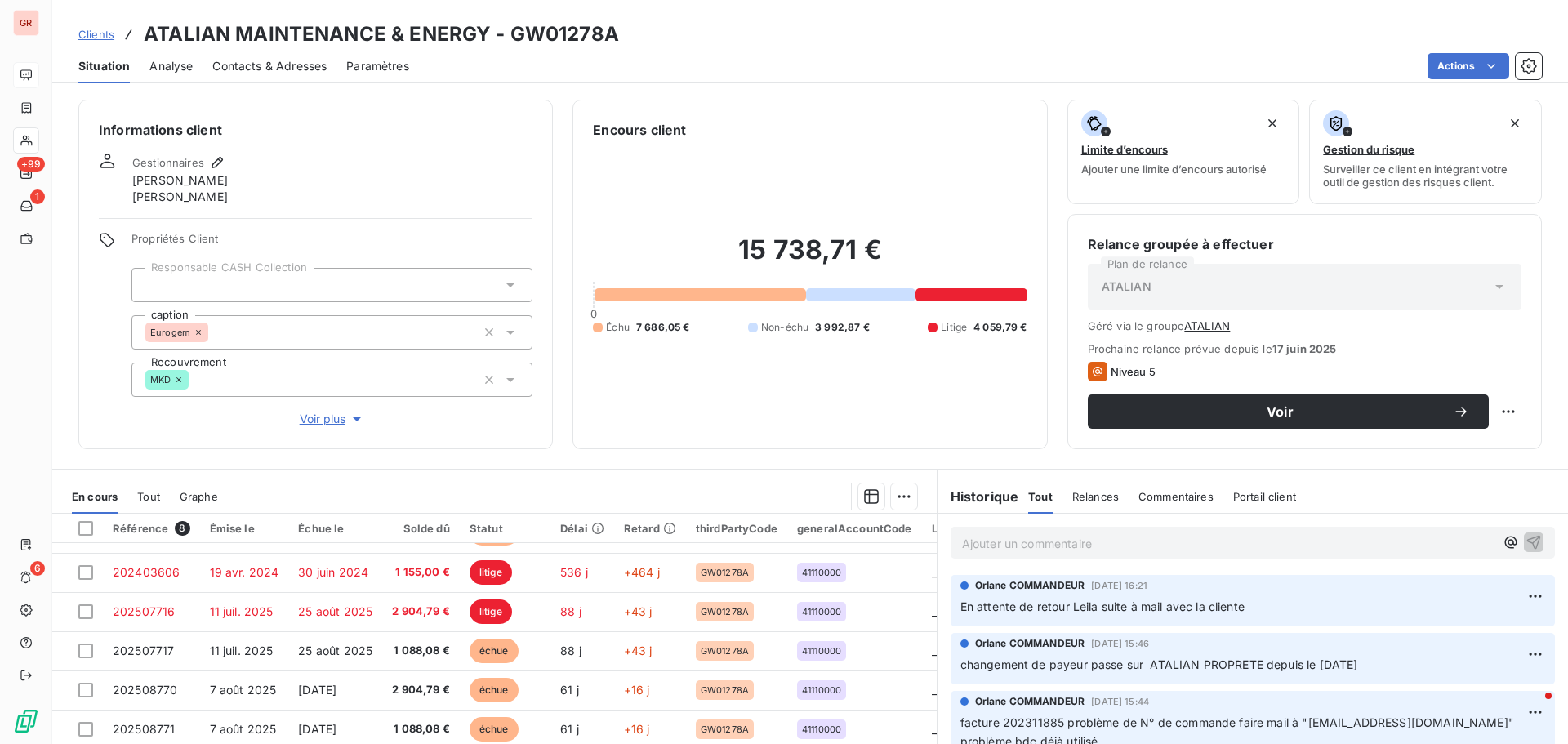
click at [1003, 548] on p "Ajouter un commentaire ﻿" at bounding box center [1228, 544] width 533 height 21
click at [1005, 545] on span "Relance leila" at bounding box center [996, 542] width 67 height 14
click at [1059, 545] on p "Relance Leila" at bounding box center [1228, 543] width 533 height 19
click at [997, 546] on span "Relance Leila" at bounding box center [998, 542] width 71 height 14
click at [1057, 539] on p "Relance Leila" at bounding box center [1228, 543] width 533 height 19
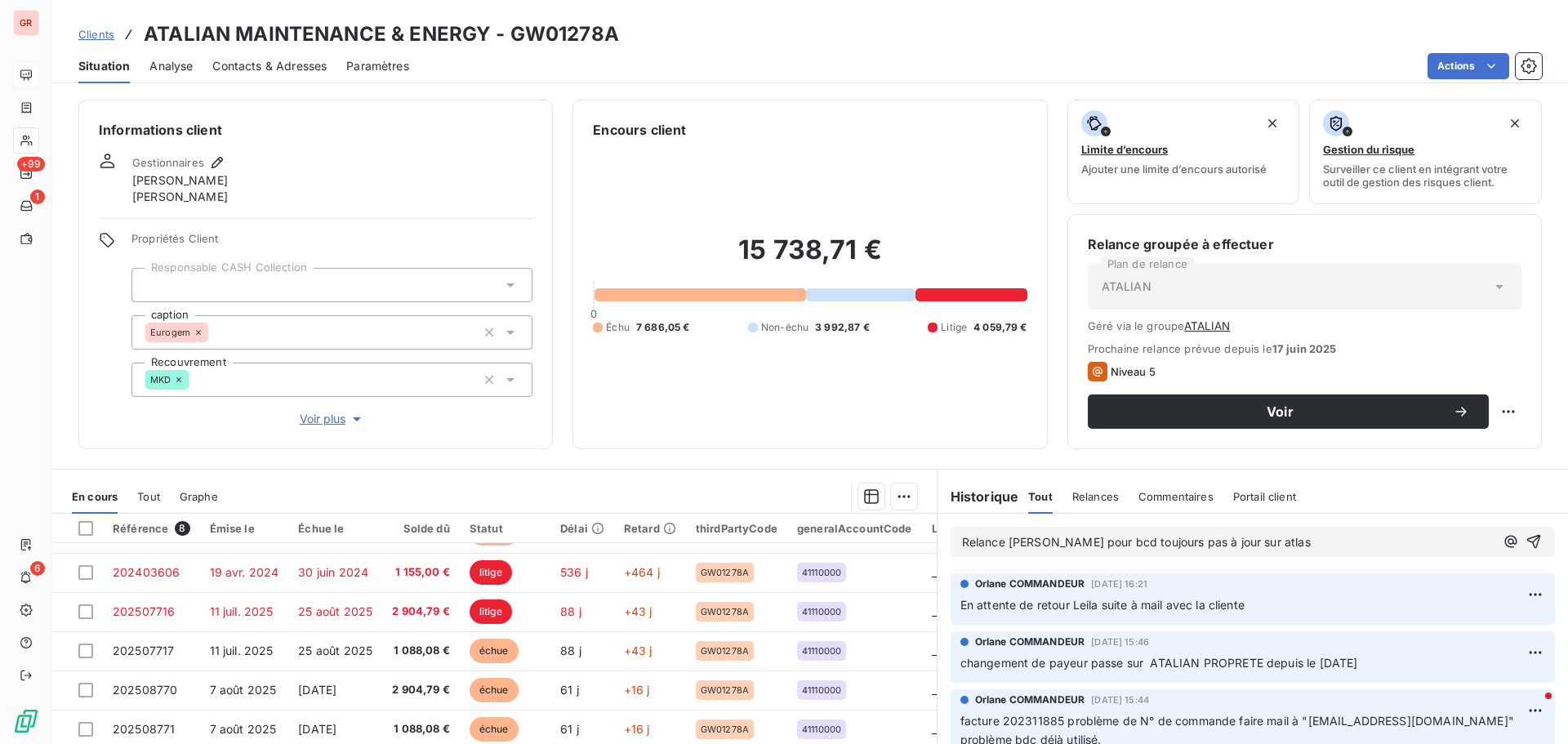
click at [962, 544] on span "Relance Leila pour bcd toujours pas à jour sur atlas" at bounding box center [1137, 542] width 349 height 14
drag, startPoint x: 998, startPoint y: 542, endPoint x: 1005, endPoint y: 565, distance: 24.0
click at [999, 542] on span "Relance Leila pour bcd toujours pas à jour sur atlas" at bounding box center [1137, 542] width 349 height 14
click at [1208, 543] on span "Relance à partir du ticketing à Leila pour bcd toujours pas à jour sur atlas" at bounding box center [1212, 542] width 501 height 14
click at [1527, 541] on icon "button" at bounding box center [1534, 542] width 14 height 14
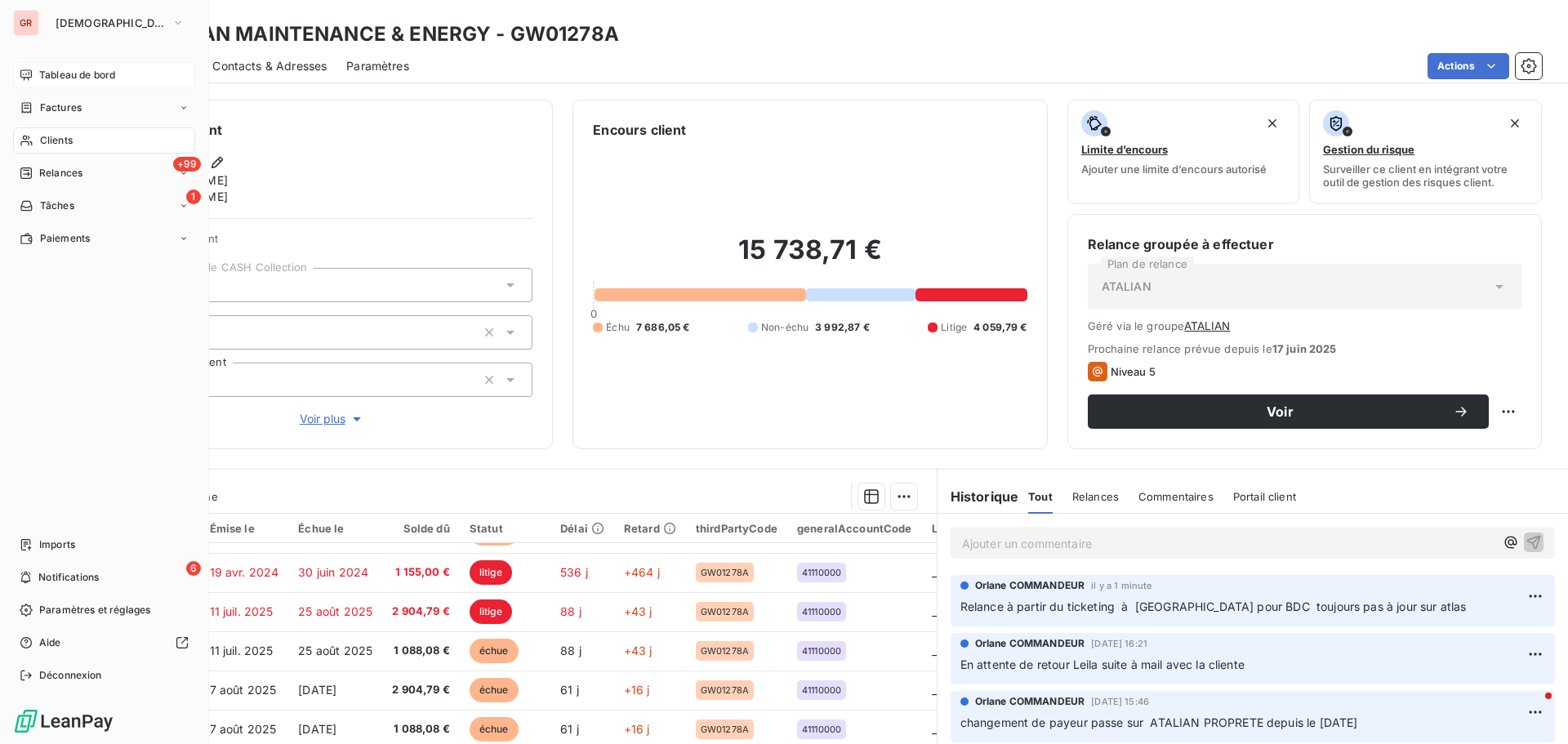
drag, startPoint x: 58, startPoint y: 105, endPoint x: 157, endPoint y: 112, distance: 99.2
click at [58, 105] on span "Factures" at bounding box center [60, 107] width 42 height 15
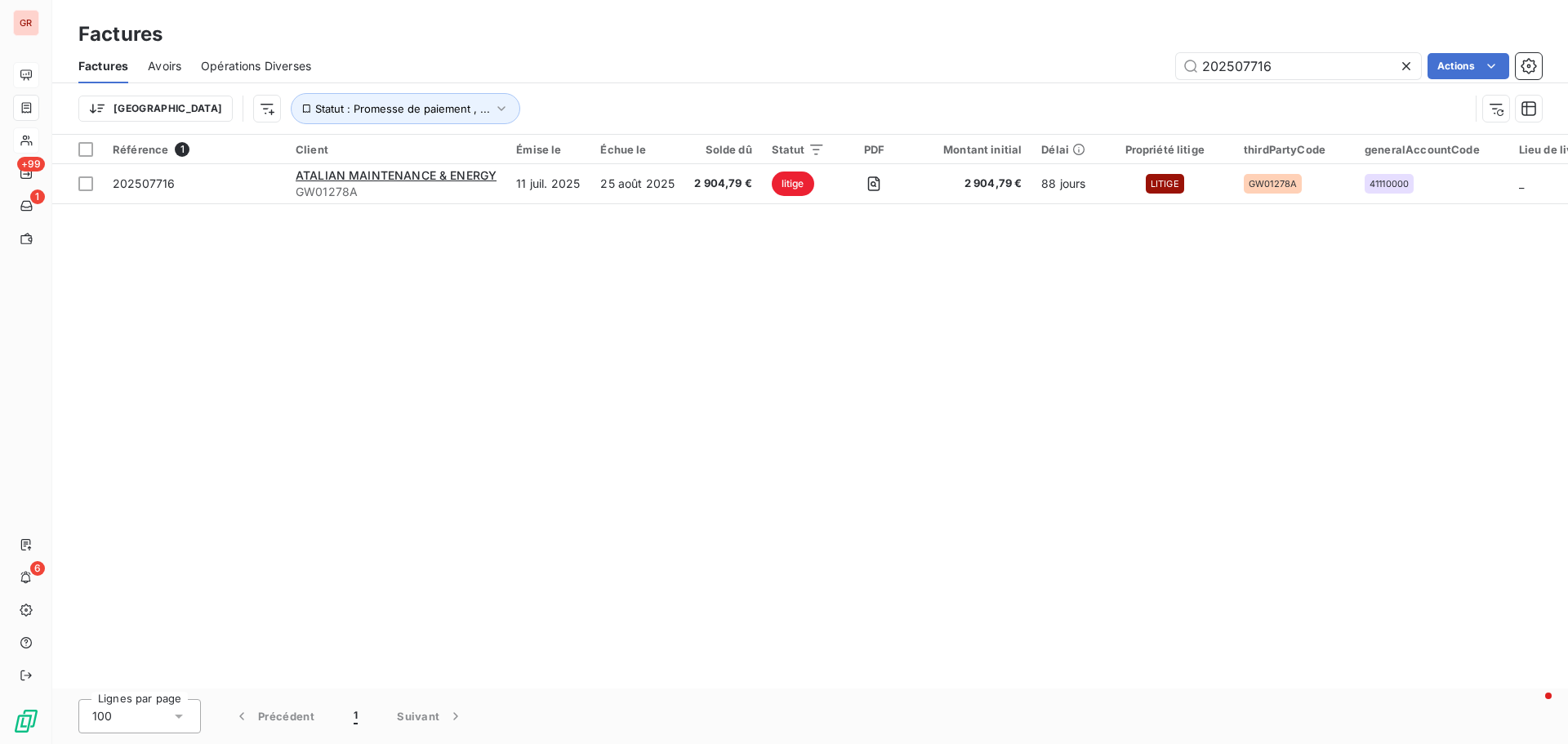
drag, startPoint x: 1288, startPoint y: 66, endPoint x: 1102, endPoint y: 72, distance: 186.1
click at [1120, 70] on div "202507716 Actions" at bounding box center [935, 66] width 1211 height 26
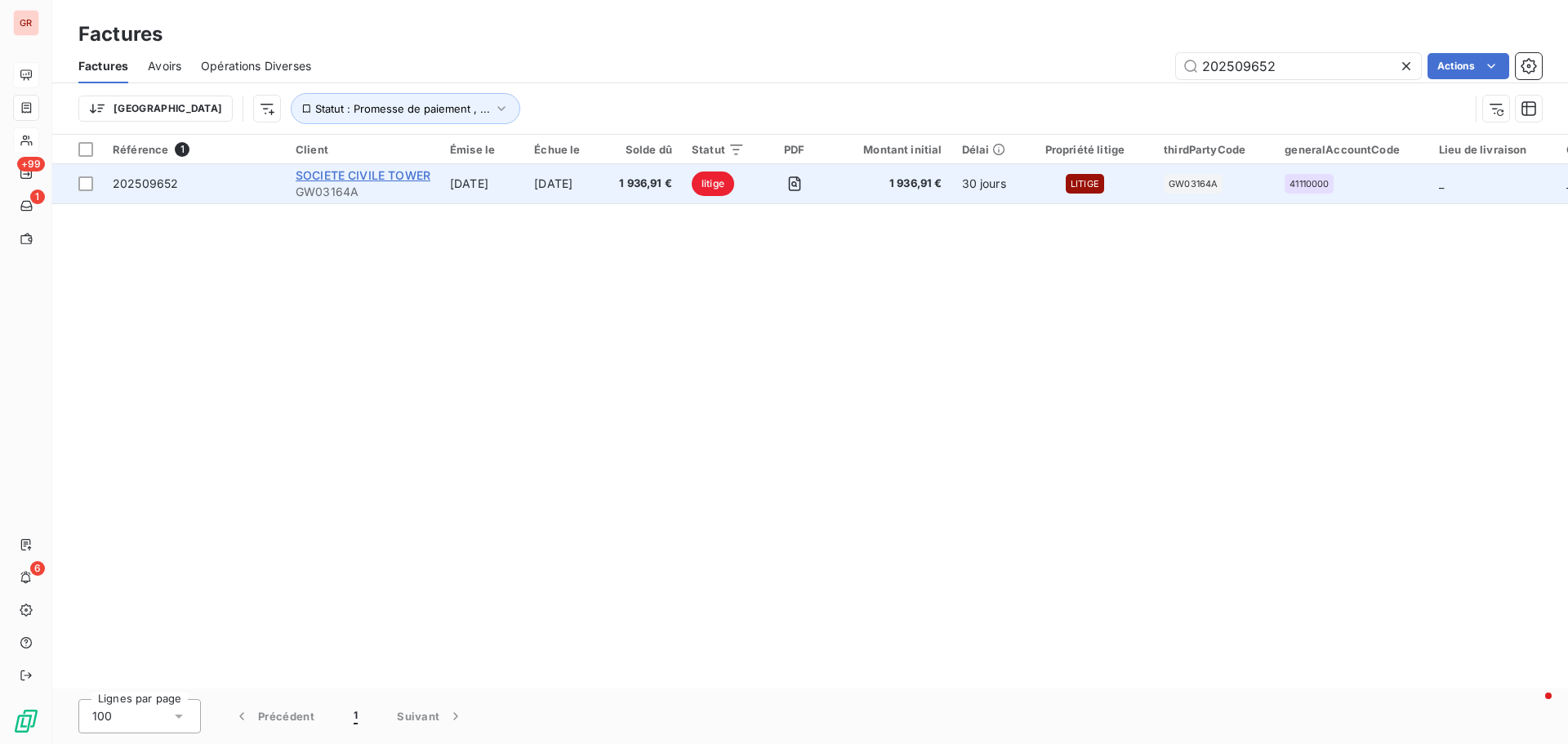
type input "202509652"
click at [336, 181] on span "SOCIETE CIVILE TOWER" at bounding box center [363, 176] width 135 height 14
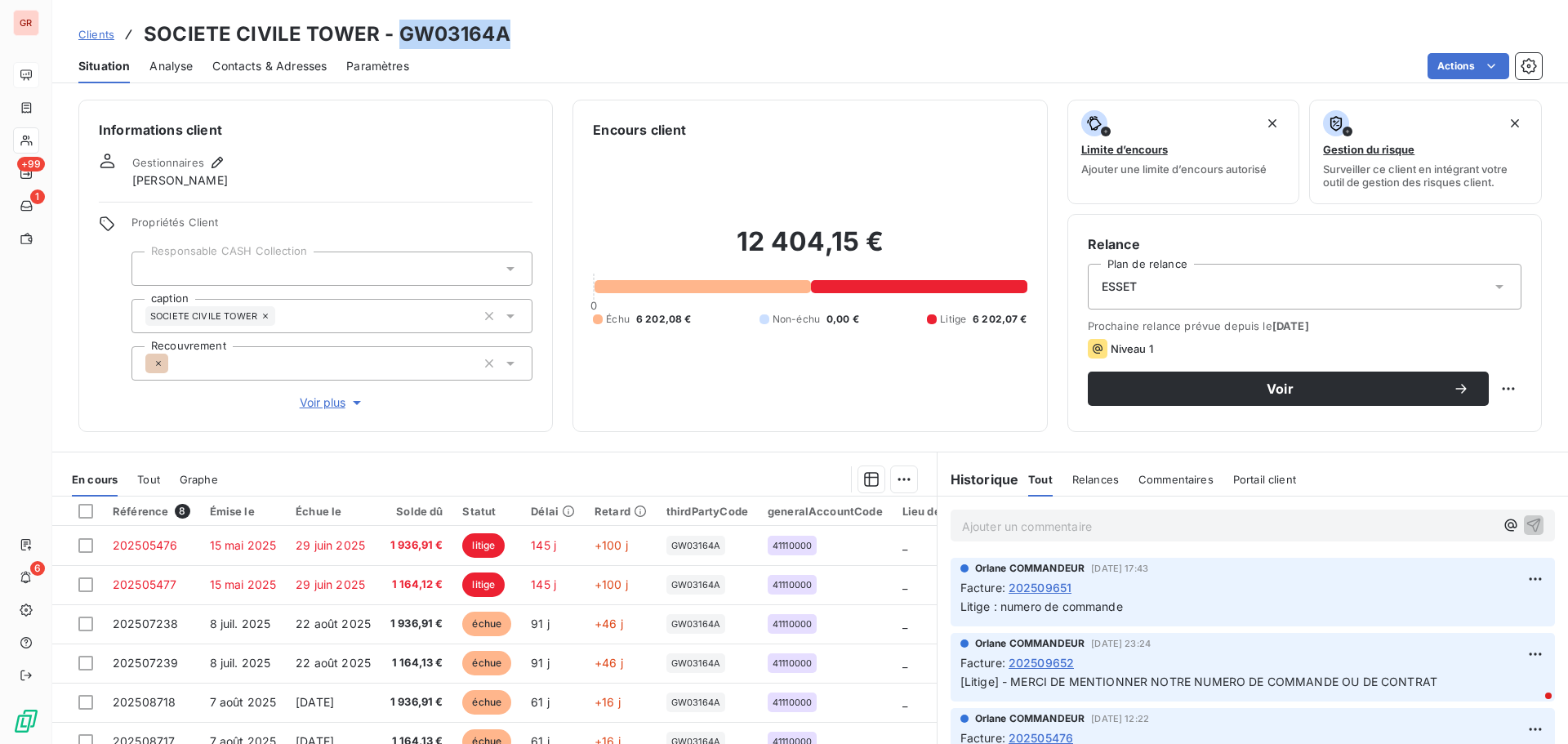
drag, startPoint x: 499, startPoint y: 38, endPoint x: 395, endPoint y: 47, distance: 104.4
click at [395, 47] on div "Clients SOCIETE CIVILE TOWER - GW03164A" at bounding box center [810, 35] width 1515 height 30
copy h3 "GW03164A"
drag, startPoint x: 520, startPoint y: 19, endPoint x: 516, endPoint y: 29, distance: 10.8
click at [520, 21] on div "Clients SOCIETE CIVILE TOWER - GW03164A Situation Analyse Contacts & Adresses P…" at bounding box center [810, 42] width 1515 height 83
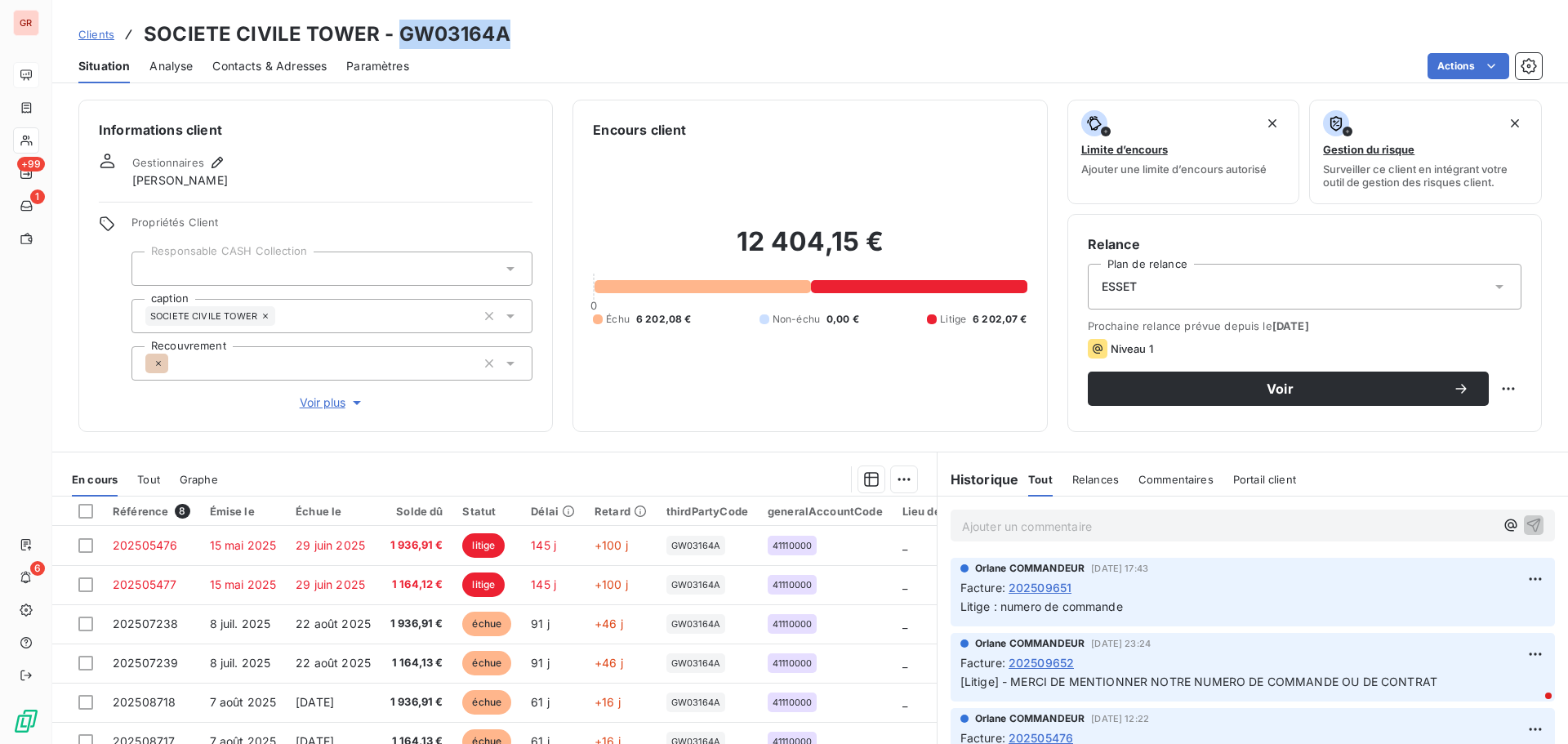
click at [502, 38] on h3 "SOCIETE CIVILE TOWER - GW03164A" at bounding box center [327, 35] width 367 height 30
click at [391, 39] on h3 "SOCIETE CIVILE TOWER - GW03164A" at bounding box center [327, 35] width 367 height 30
drag, startPoint x: 393, startPoint y: 35, endPoint x: 502, endPoint y: 30, distance: 109.1
click at [502, 30] on h3 "SOCIETE CIVILE TOWER - GW03164A" at bounding box center [327, 35] width 367 height 30
copy h3 "GW03164A"
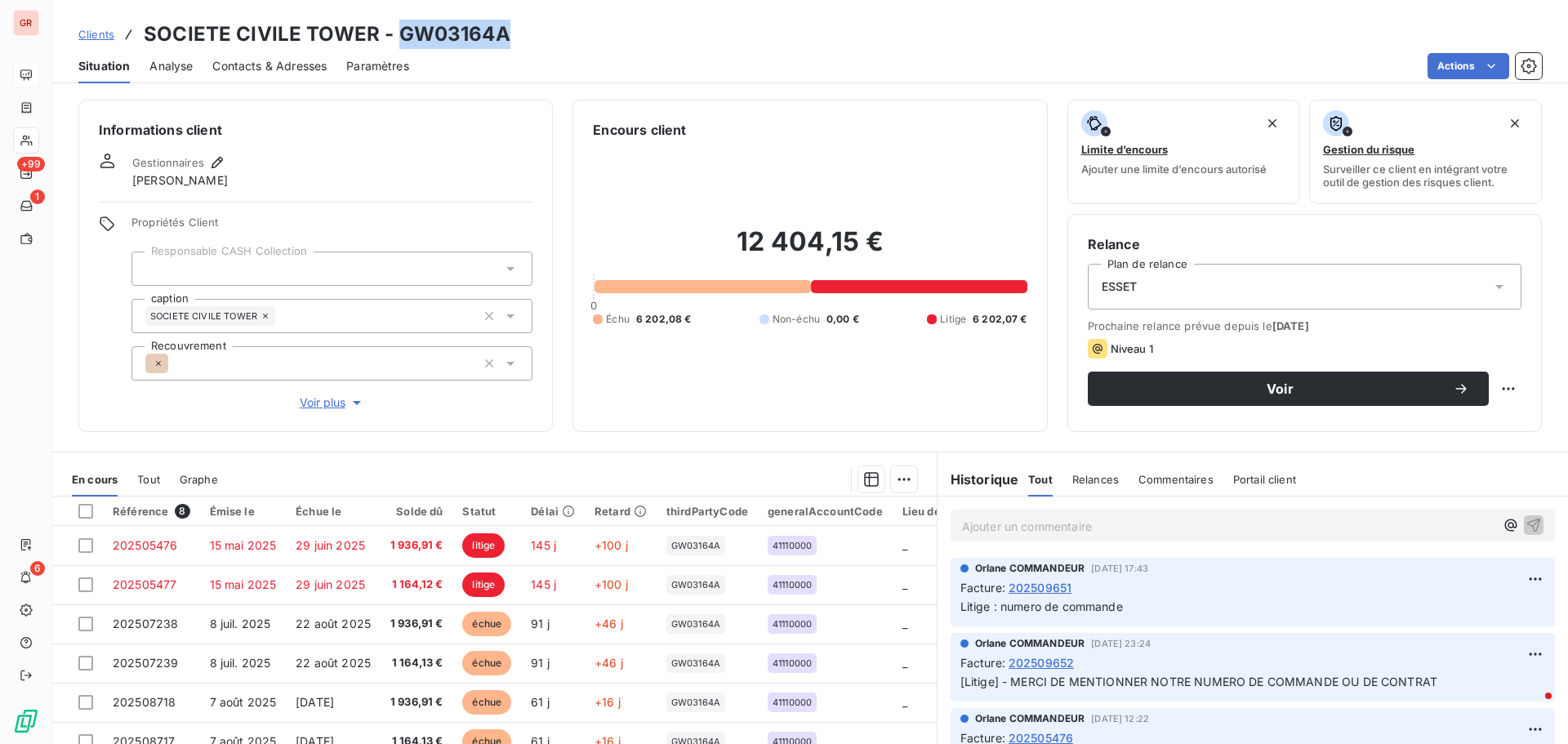
click at [240, 62] on span "Contacts & Adresses" at bounding box center [269, 65] width 114 height 16
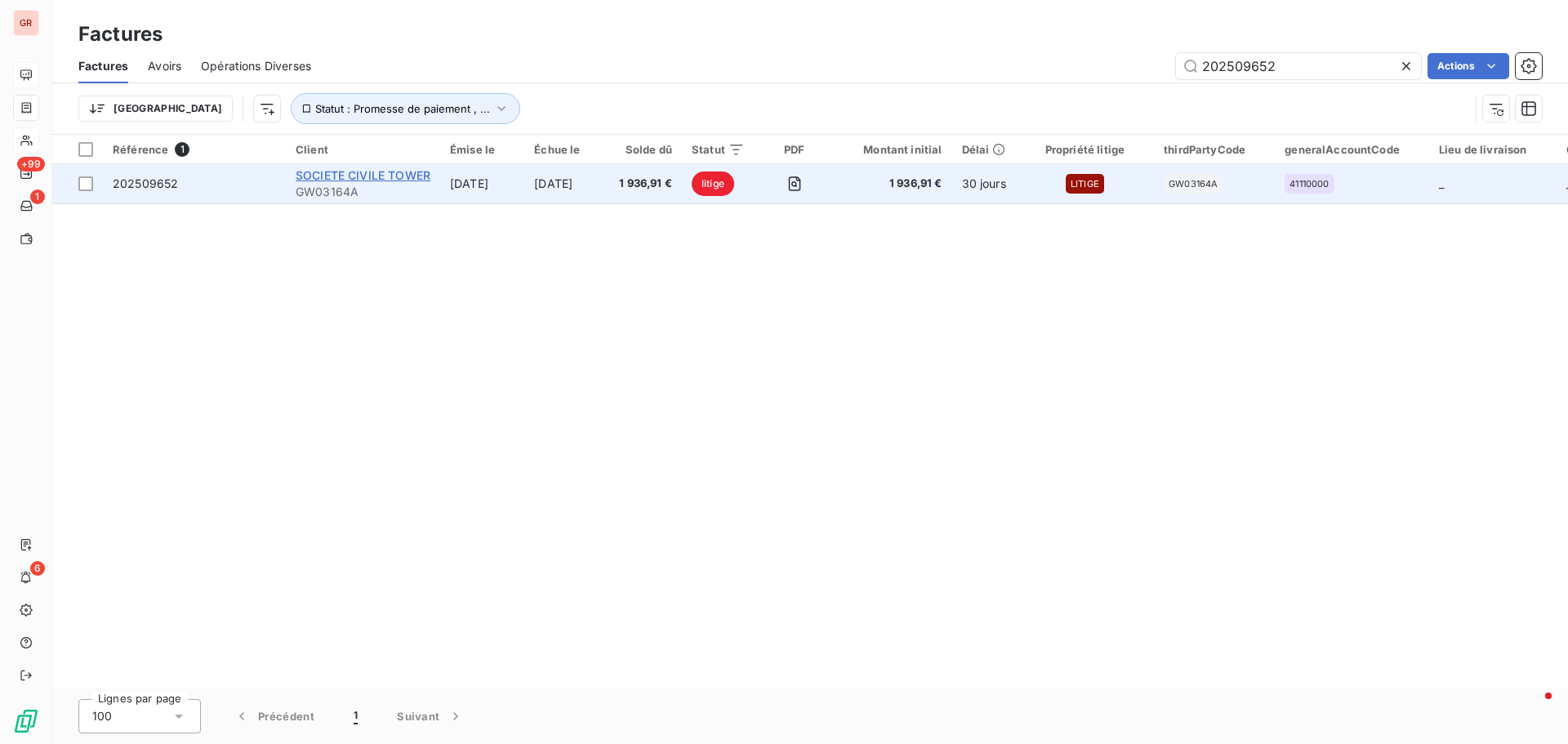
click at [372, 181] on span "SOCIETE CIVILE TOWER" at bounding box center [363, 176] width 135 height 14
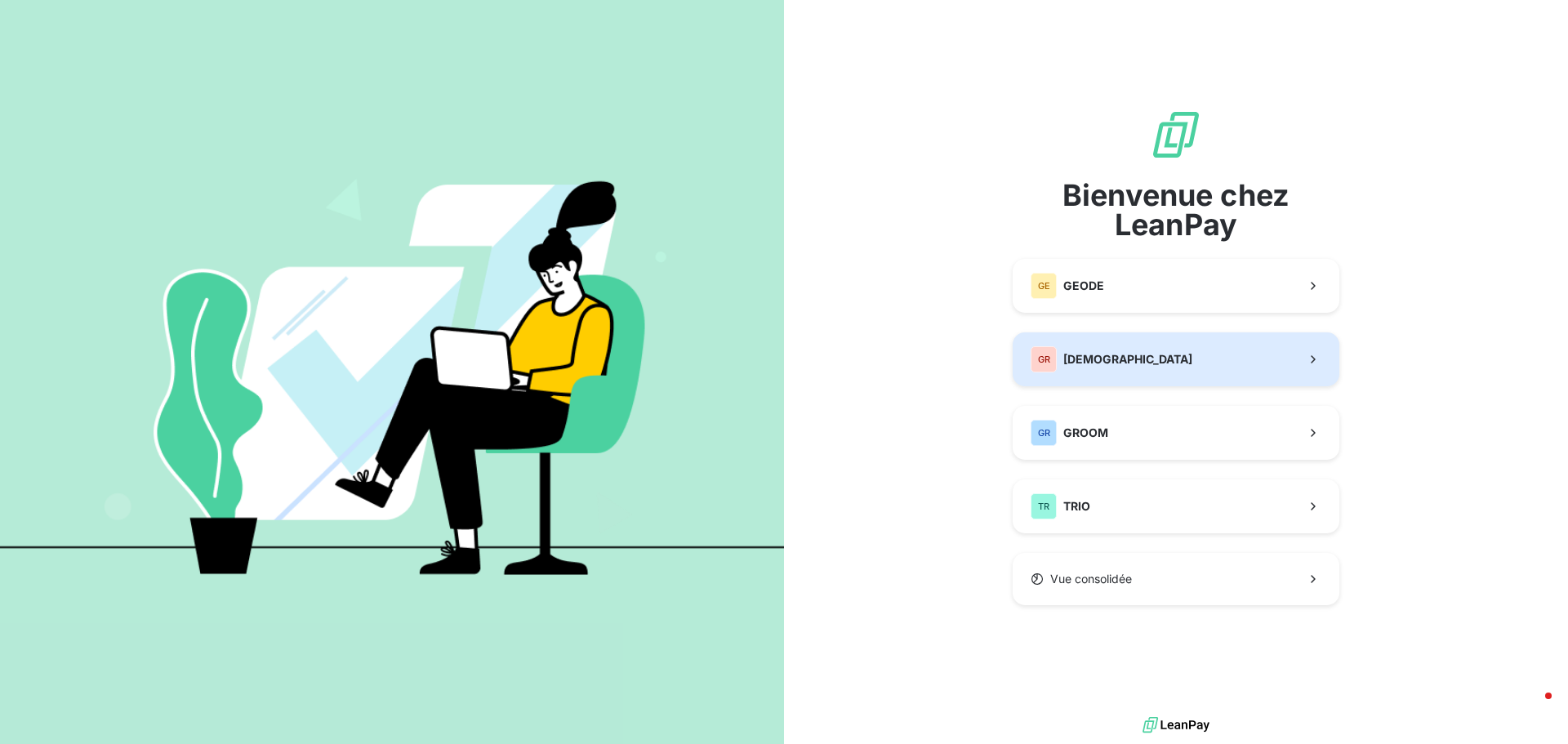
click at [1107, 353] on span "[DEMOGRAPHIC_DATA]" at bounding box center [1128, 359] width 129 height 16
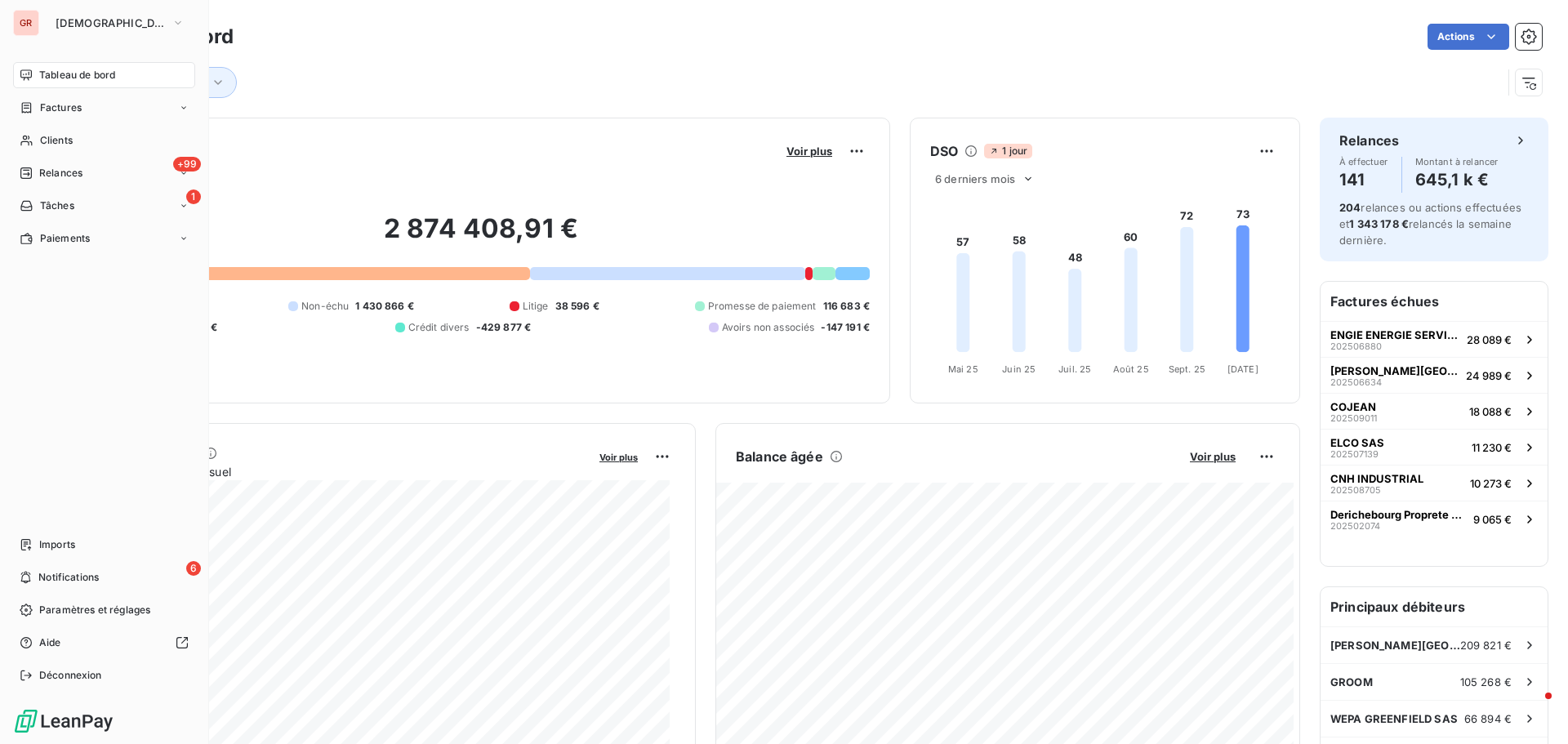
click at [90, 80] on span "Tableau de bord" at bounding box center [77, 74] width 76 height 15
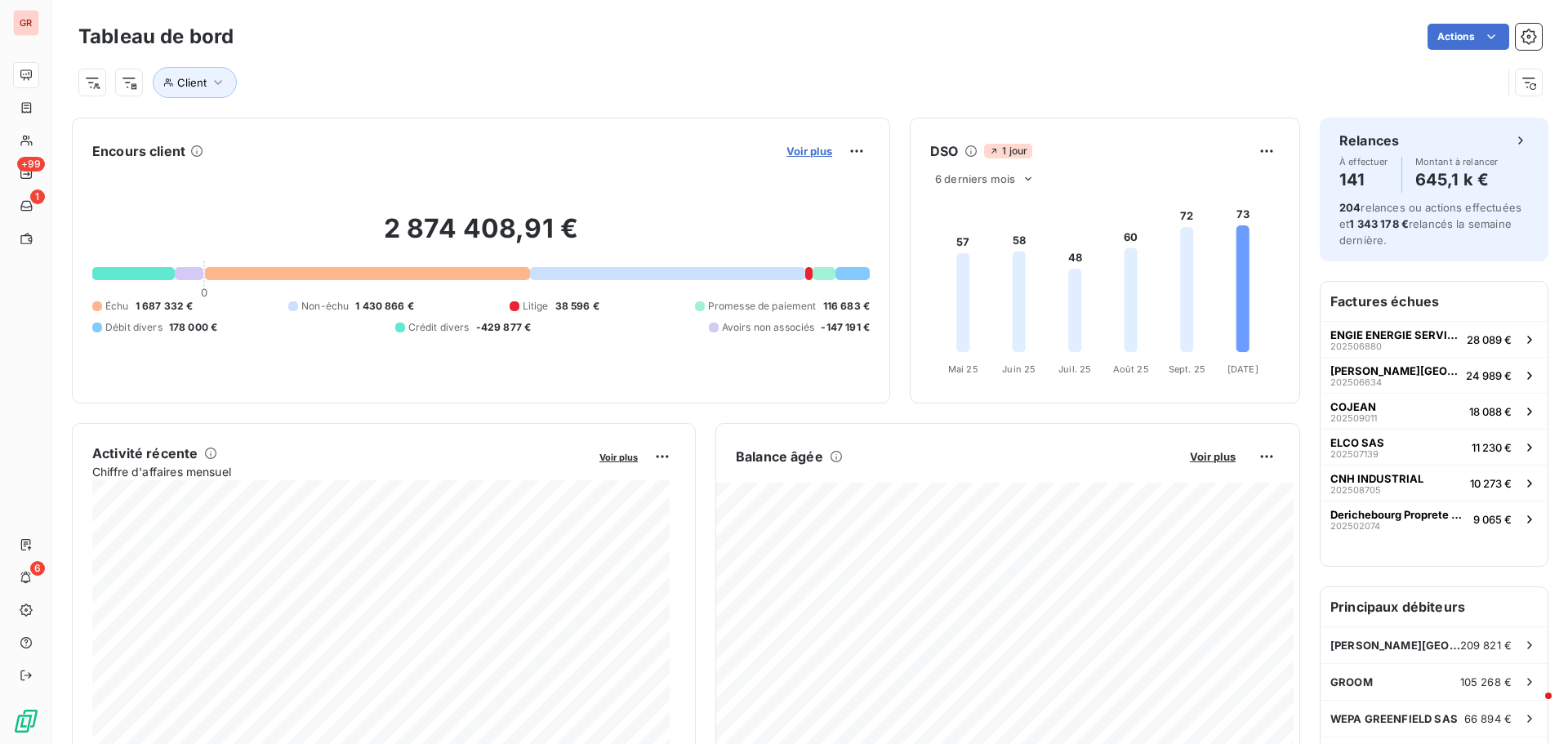
click at [807, 153] on span "Voir plus" at bounding box center [809, 151] width 46 height 13
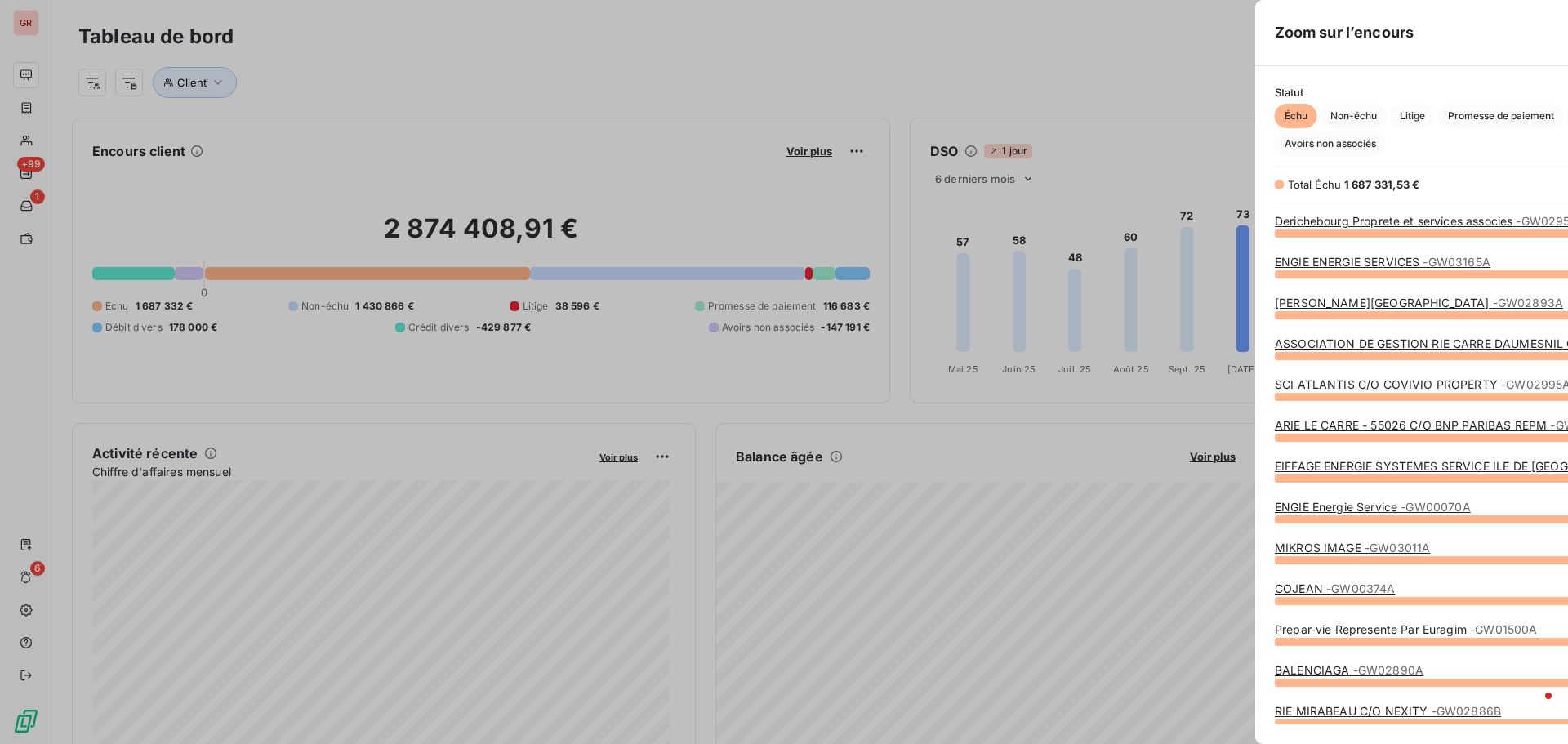
scroll to position [499, 615]
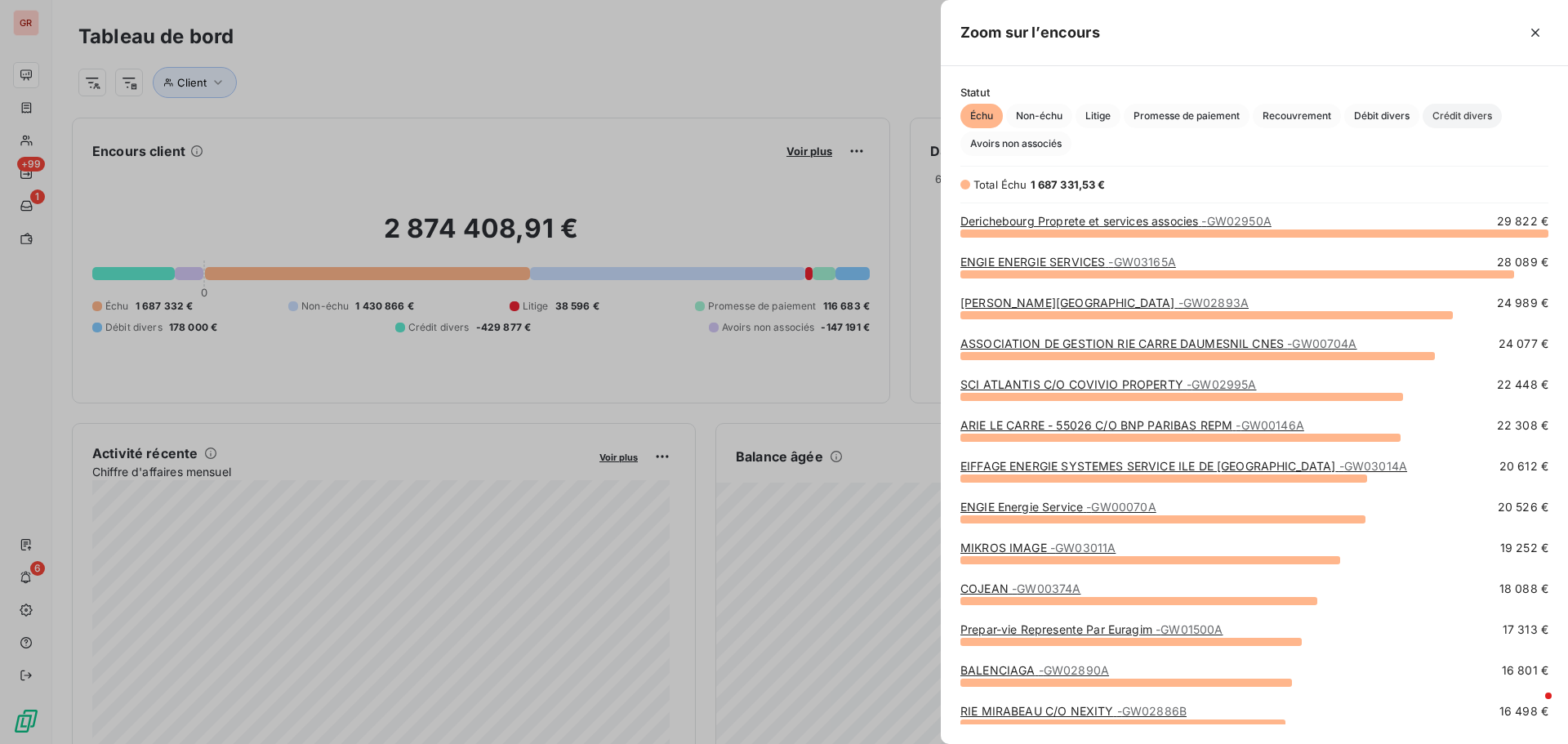
click at [1459, 111] on span "Crédit divers" at bounding box center [1462, 116] width 79 height 25
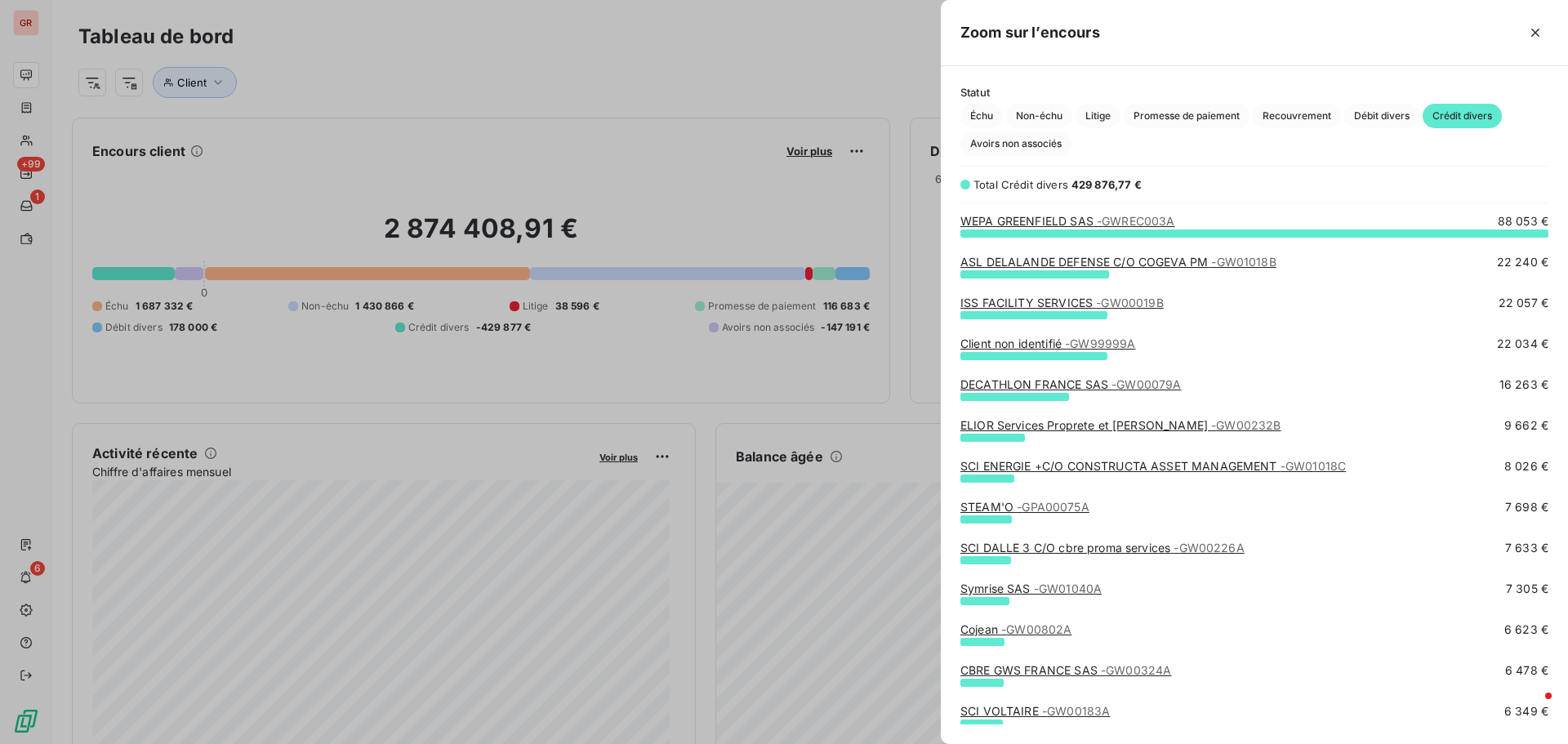
click at [1036, 347] on link "Client non identifié - GW99999A" at bounding box center [1047, 343] width 176 height 14
click at [1008, 340] on link "Client non identifié - GW99999A" at bounding box center [1047, 343] width 176 height 14
click at [972, 349] on link "Client non identifié - GW99999A" at bounding box center [1047, 343] width 176 height 14
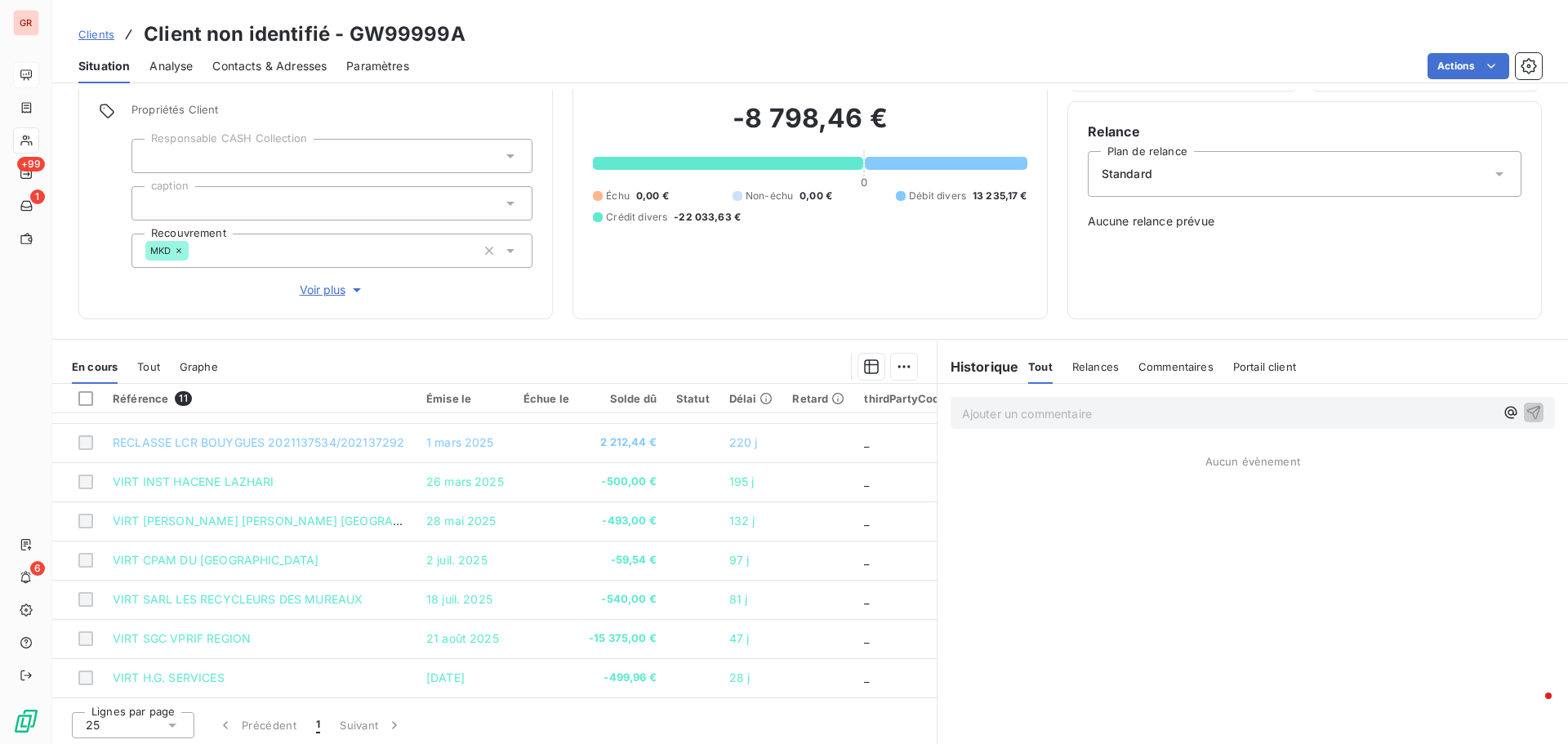
scroll to position [116, 0]
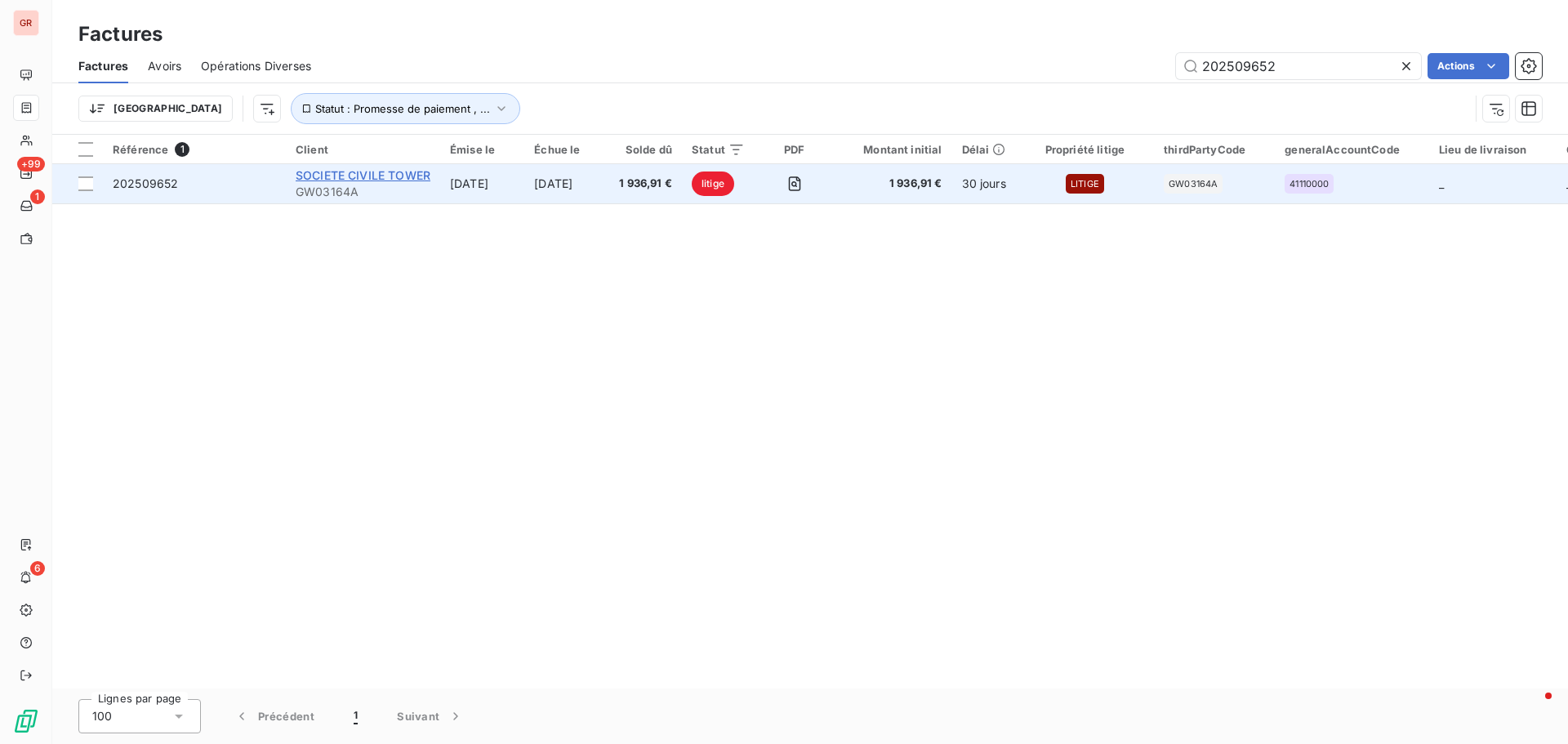
click at [377, 179] on span "SOCIETE CIVILE TOWER" at bounding box center [363, 176] width 135 height 14
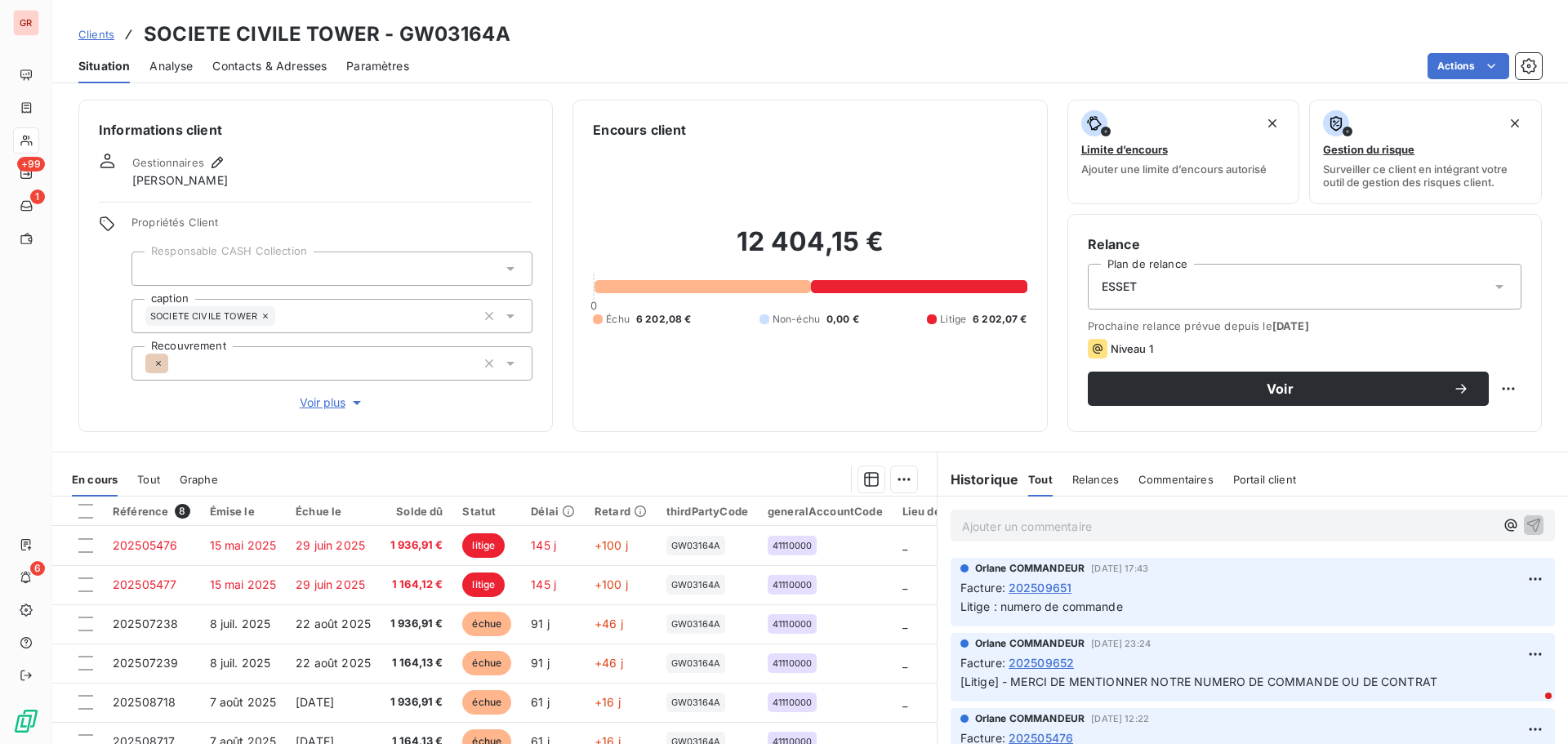
click at [280, 62] on span "Contacts & Adresses" at bounding box center [269, 65] width 114 height 16
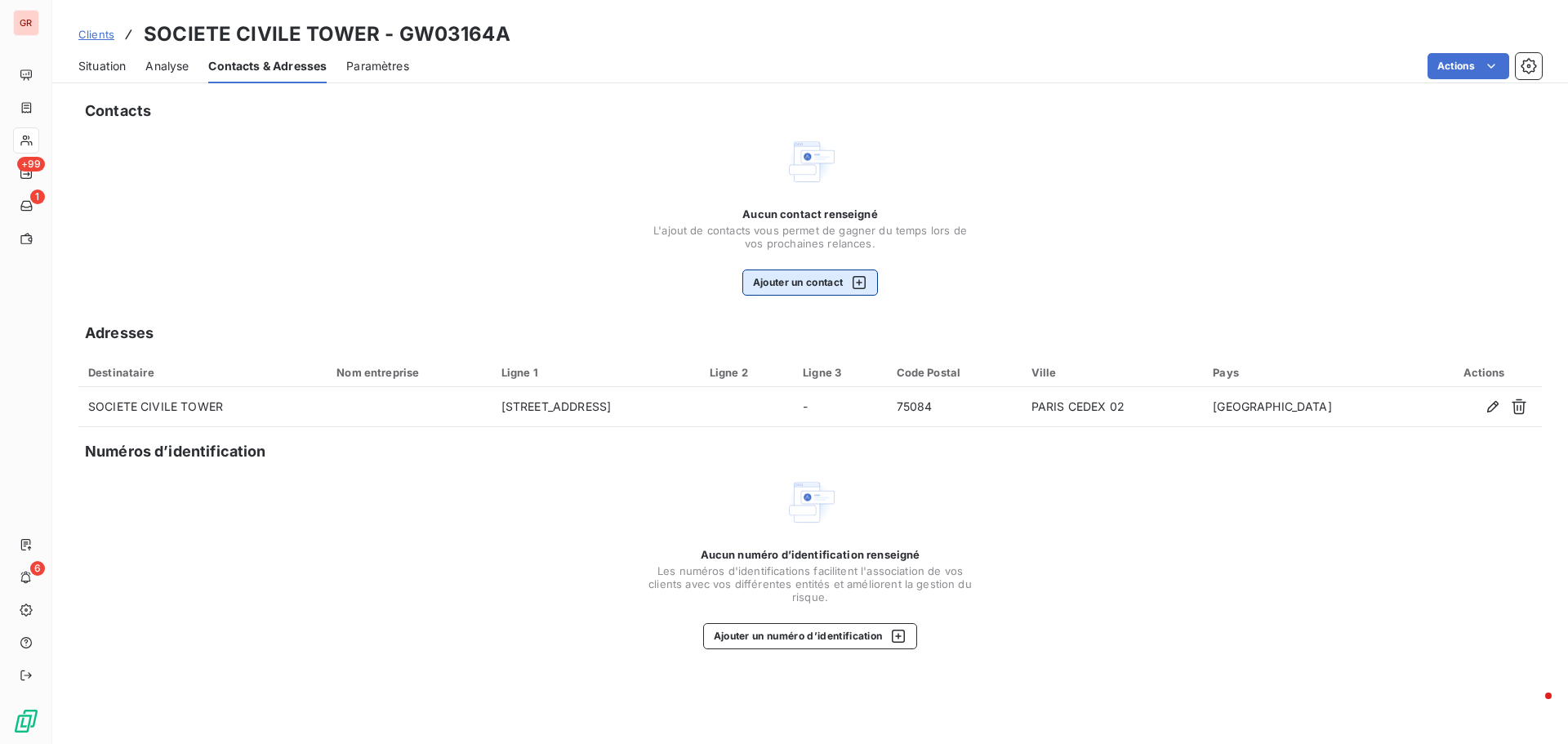
click at [865, 284] on icon "button" at bounding box center [859, 283] width 16 height 16
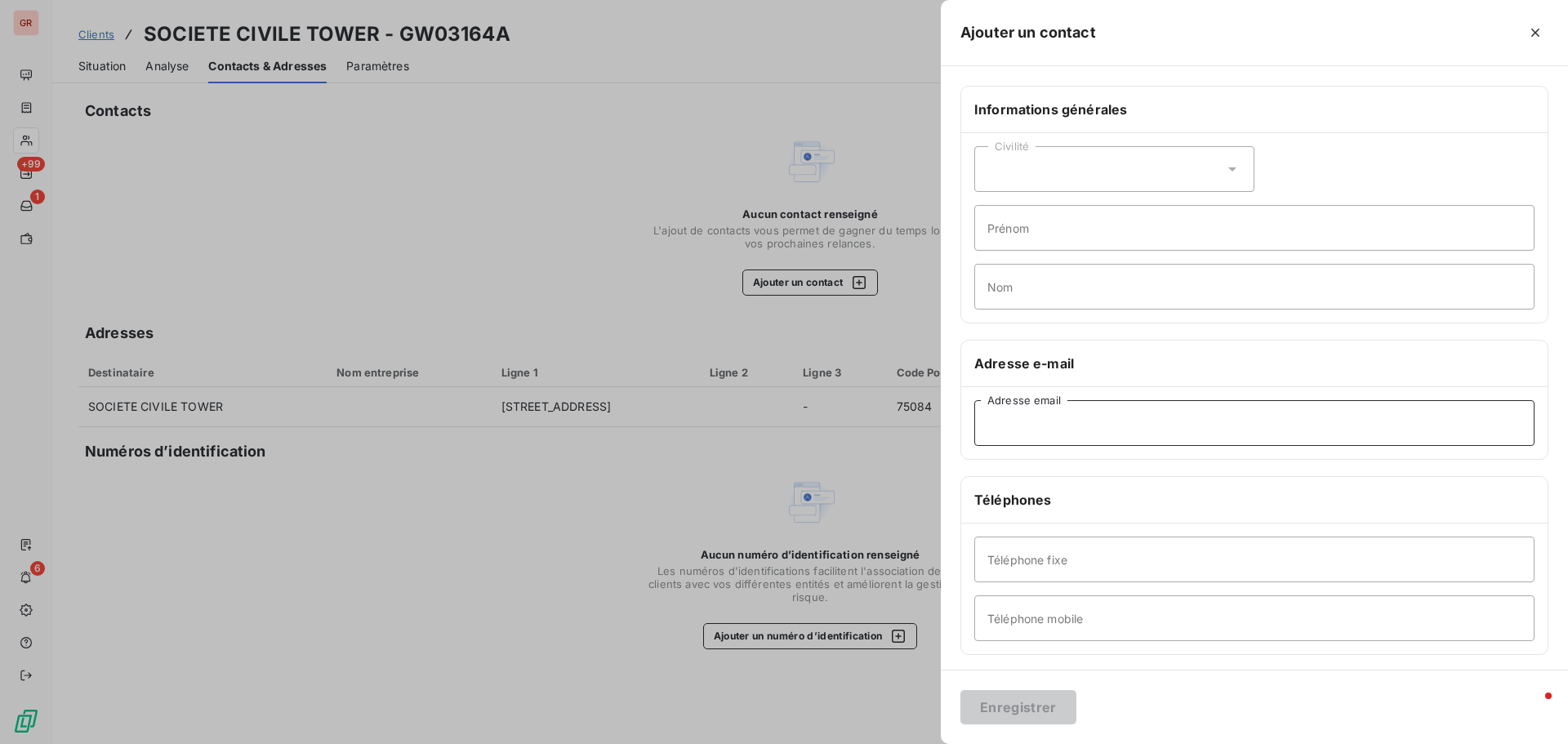
click at [1079, 425] on input "Adresse email" at bounding box center [1254, 423] width 560 height 46
paste input "muriellecastetbon@gecina.fr"
click at [989, 424] on input "muriellecastetbon@gecina.fr" at bounding box center [1254, 423] width 560 height 46
type input "muriellecastetbon@gecina.fr"
click at [1033, 565] on input "Téléphone fixe" at bounding box center [1254, 559] width 560 height 46
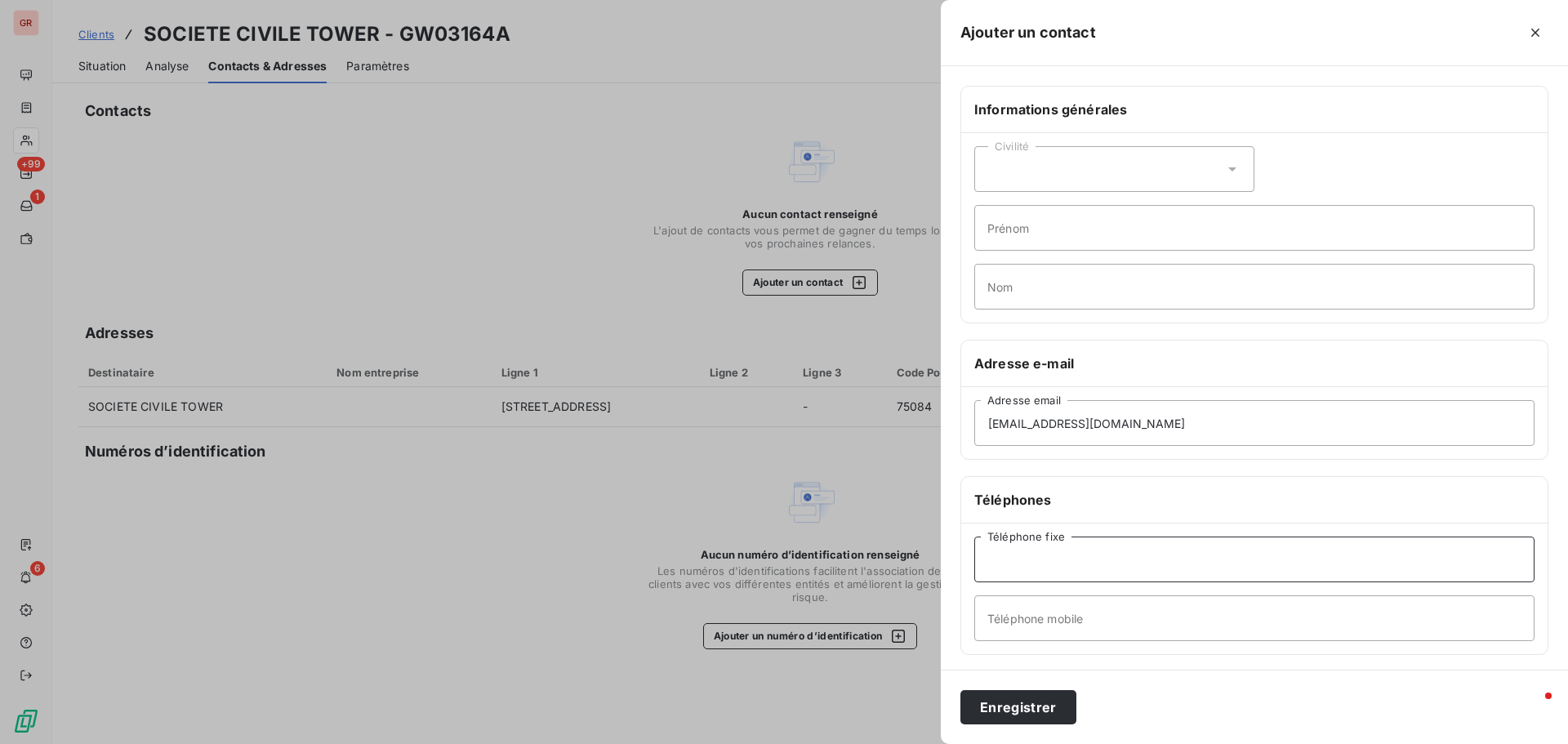
paste input "01 40 40 63 63"
type input "01 40 40 63 63"
click at [1056, 628] on input "Téléphone mobile" at bounding box center [1254, 618] width 560 height 46
type input "03 84 16 17 90"
click at [1028, 710] on button "Enregistrer" at bounding box center [1018, 707] width 116 height 35
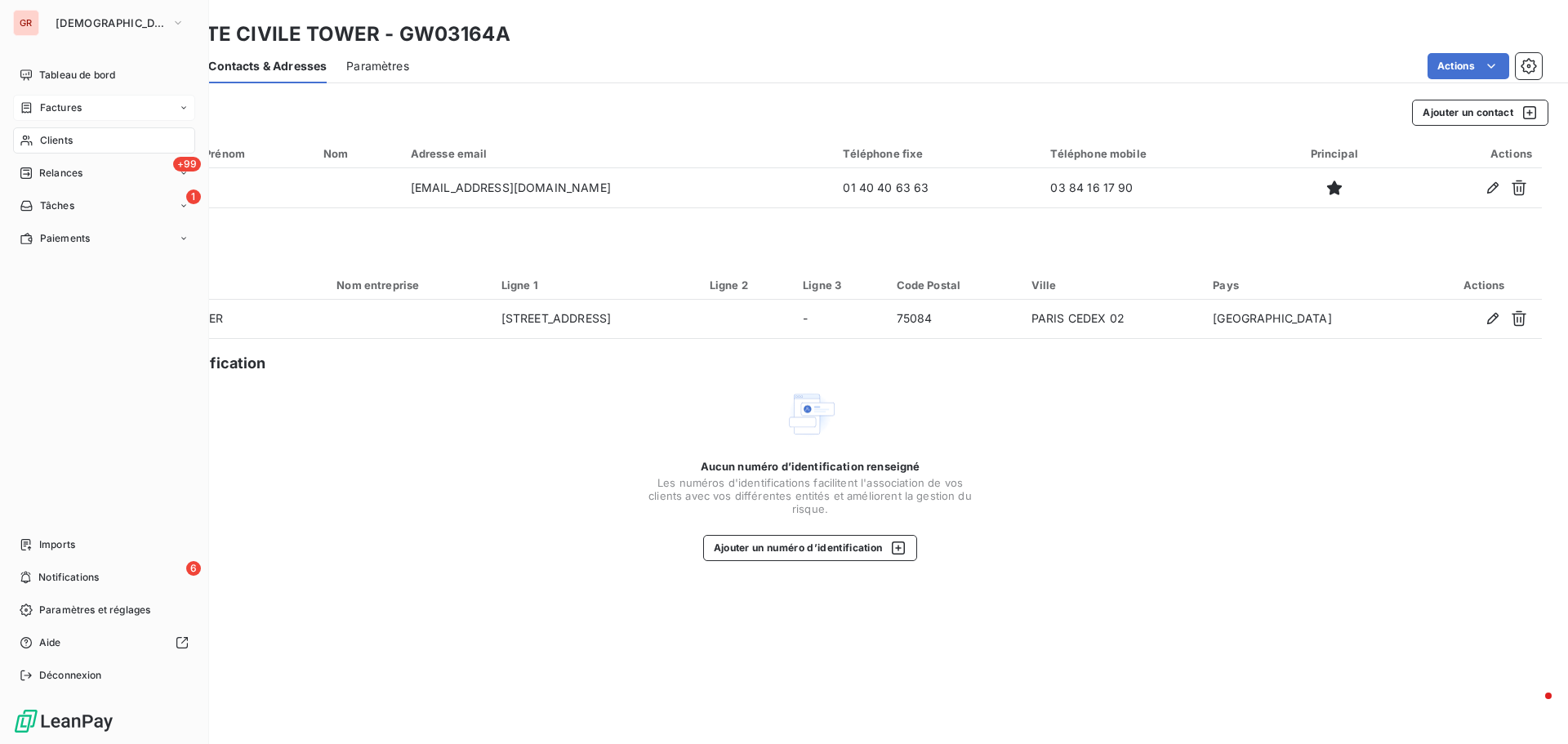
click at [52, 104] on span "Factures" at bounding box center [60, 107] width 42 height 15
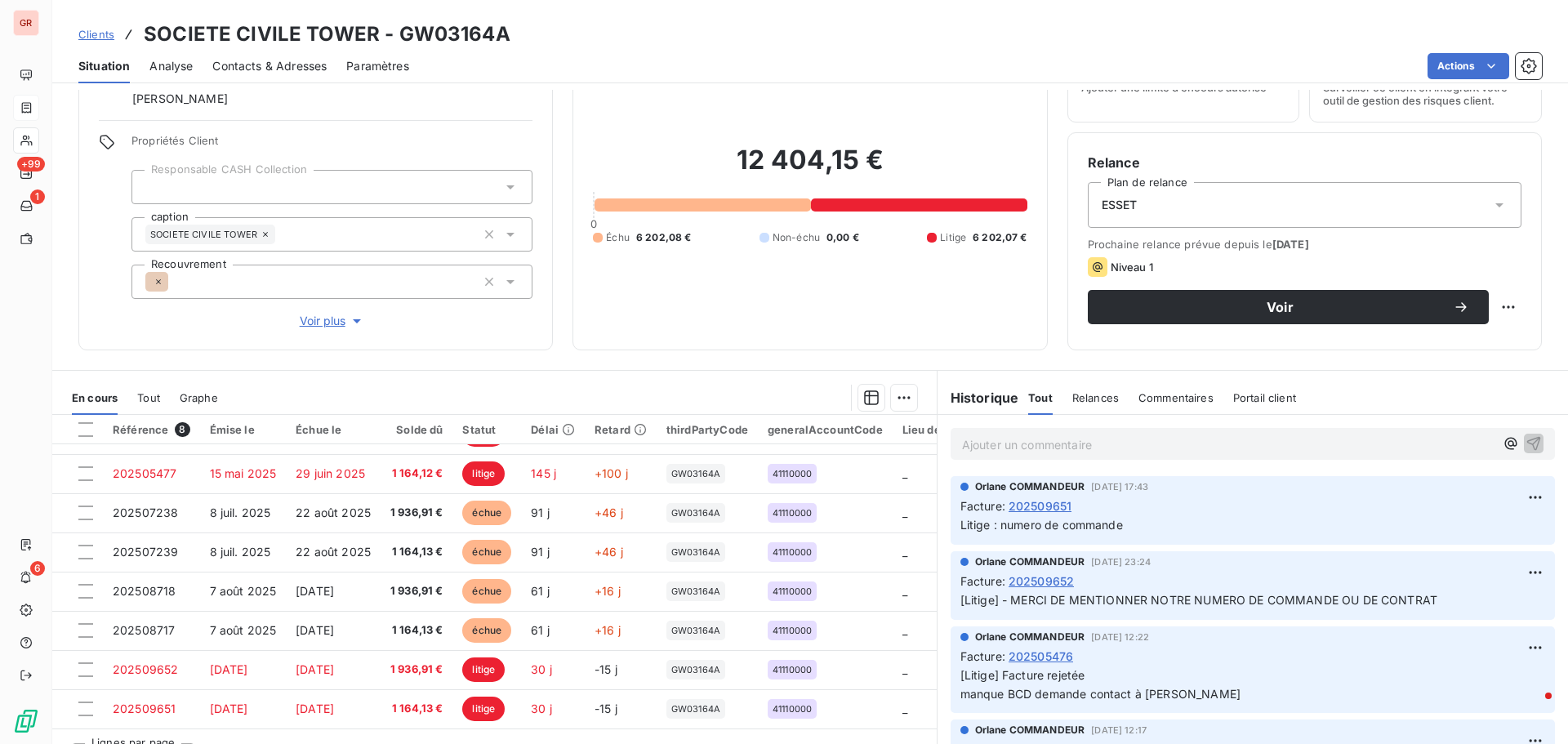
click at [992, 446] on p "Ajouter un commentaire ﻿" at bounding box center [1228, 444] width 533 height 21
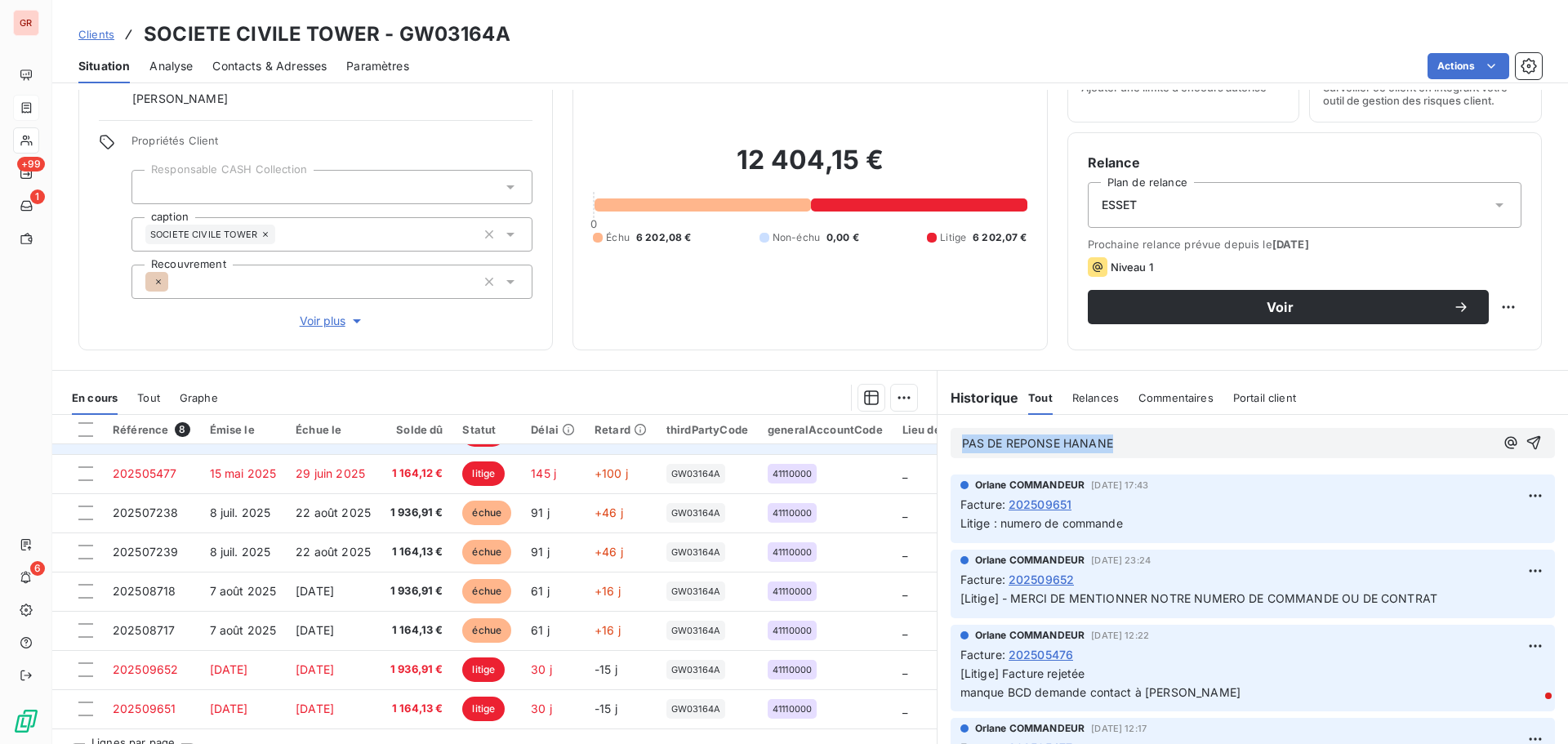
drag, startPoint x: 1119, startPoint y: 437, endPoint x: 920, endPoint y: 444, distance: 199.1
click at [922, 444] on div "En cours Tout Graphe Référence 8 Émise le Échue le Solde dû Statut Délai Retard…" at bounding box center [810, 574] width 1515 height 409
drag, startPoint x: 1093, startPoint y: 451, endPoint x: 923, endPoint y: 455, distance: 170.0
click at [923, 455] on div "En cours Tout Graphe Référence 8 Émise le Échue le Solde dû Statut Délai Retard…" at bounding box center [810, 574] width 1515 height 409
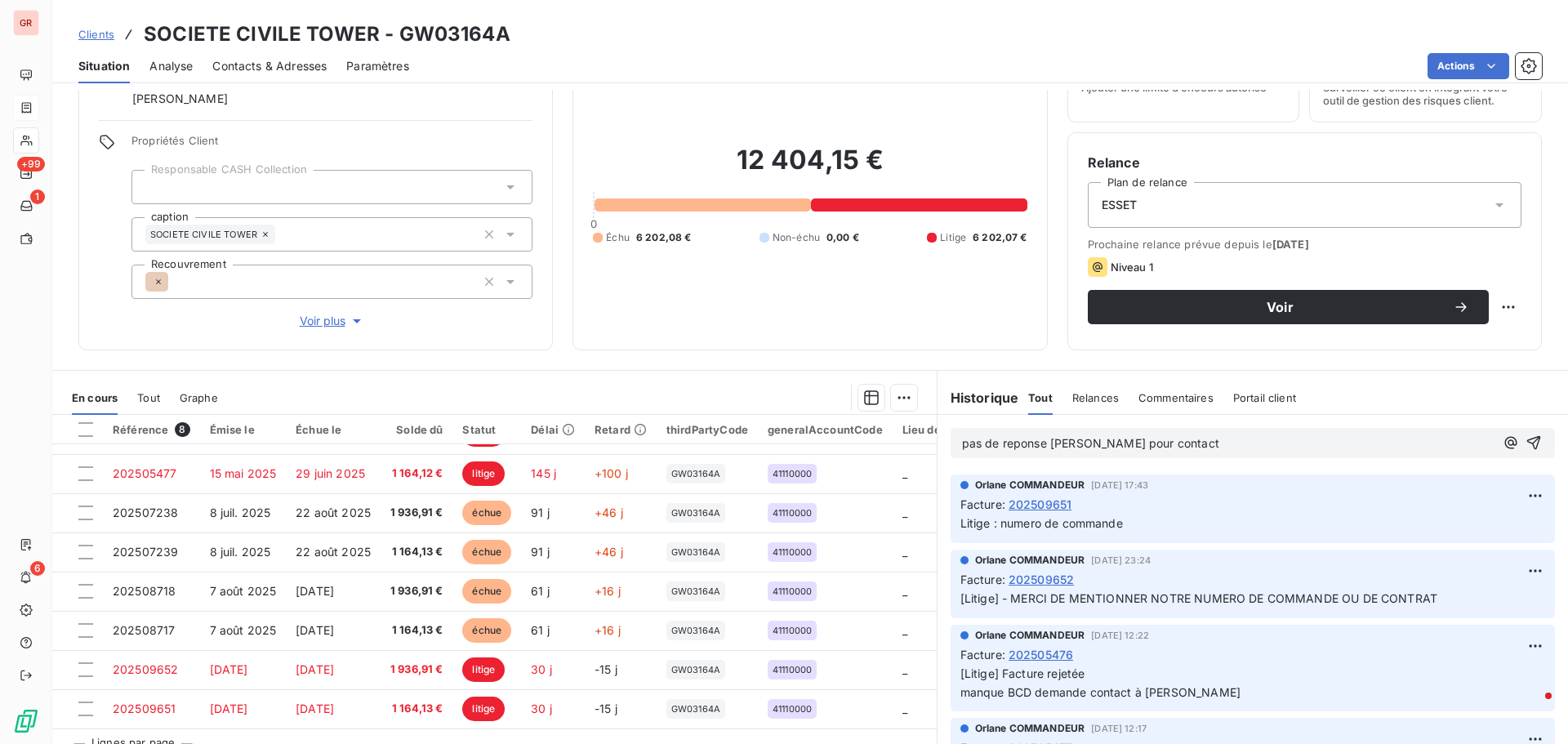
click at [1006, 442] on span "pas de reponse Hanane pour contact" at bounding box center [1090, 443] width 257 height 14
click at [1199, 431] on div "pas de réponse Hanane pour contact" at bounding box center [1252, 442] width 604 height 30
click at [1192, 445] on p "pas de réponse Hanane pour contact" at bounding box center [1228, 443] width 533 height 19
click at [1213, 441] on span "pas de réponse Hanane pour contact demande à Aurelie" at bounding box center [1172, 443] width 422 height 14
click at [1525, 436] on icon "button" at bounding box center [1533, 442] width 16 height 16
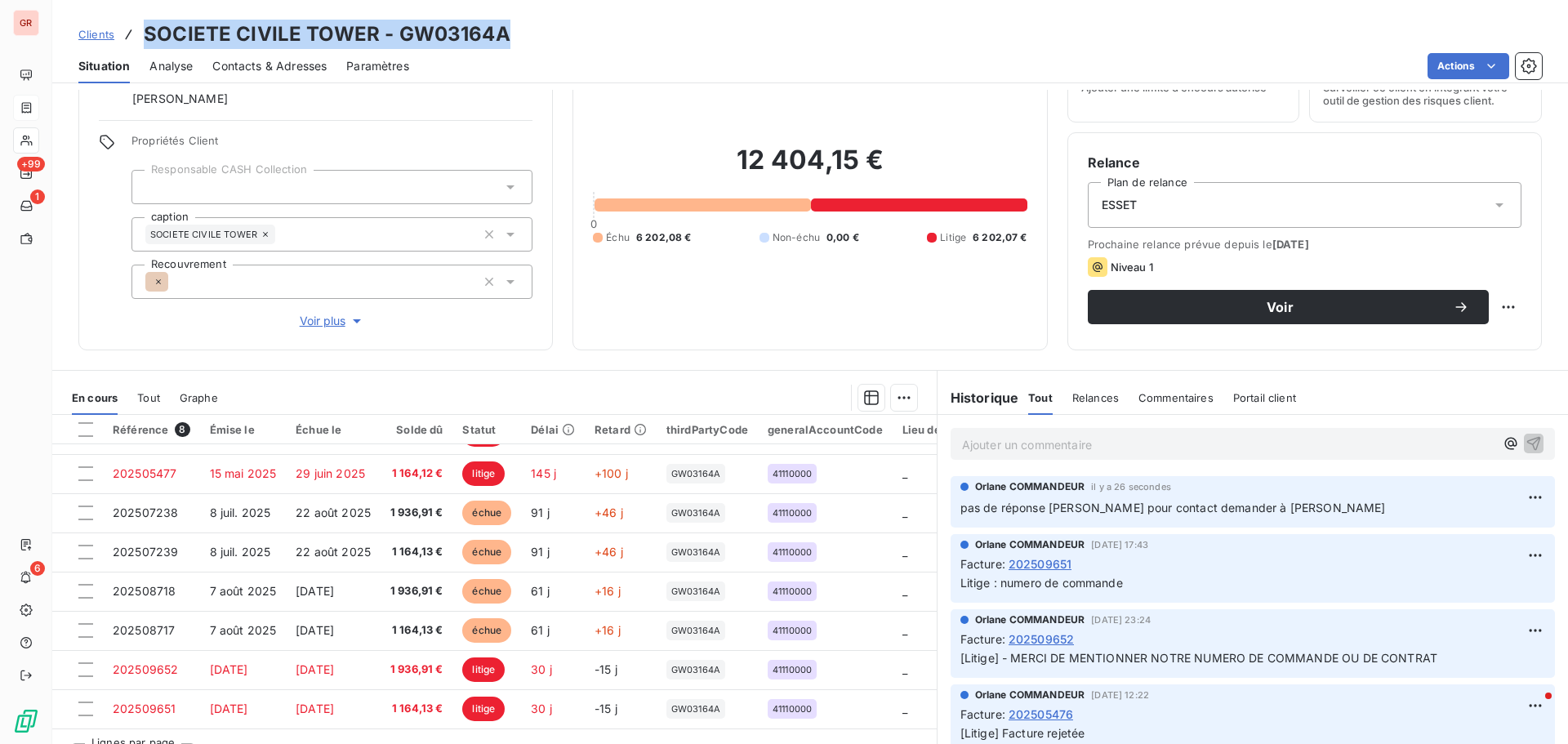
drag, startPoint x: 510, startPoint y: 37, endPoint x: 137, endPoint y: 40, distance: 373.0
click at [137, 40] on div "Clients SOCIETE CIVILE TOWER - GW03164A" at bounding box center [810, 35] width 1515 height 30
copy h3 "SOCIETE CIVILE TOWER - GW03164A"
drag, startPoint x: 522, startPoint y: 32, endPoint x: 507, endPoint y: 37, distance: 15.8
click at [522, 32] on div "Clients SOCIETE CIVILE TOWER - GW03164A" at bounding box center [810, 35] width 1515 height 30
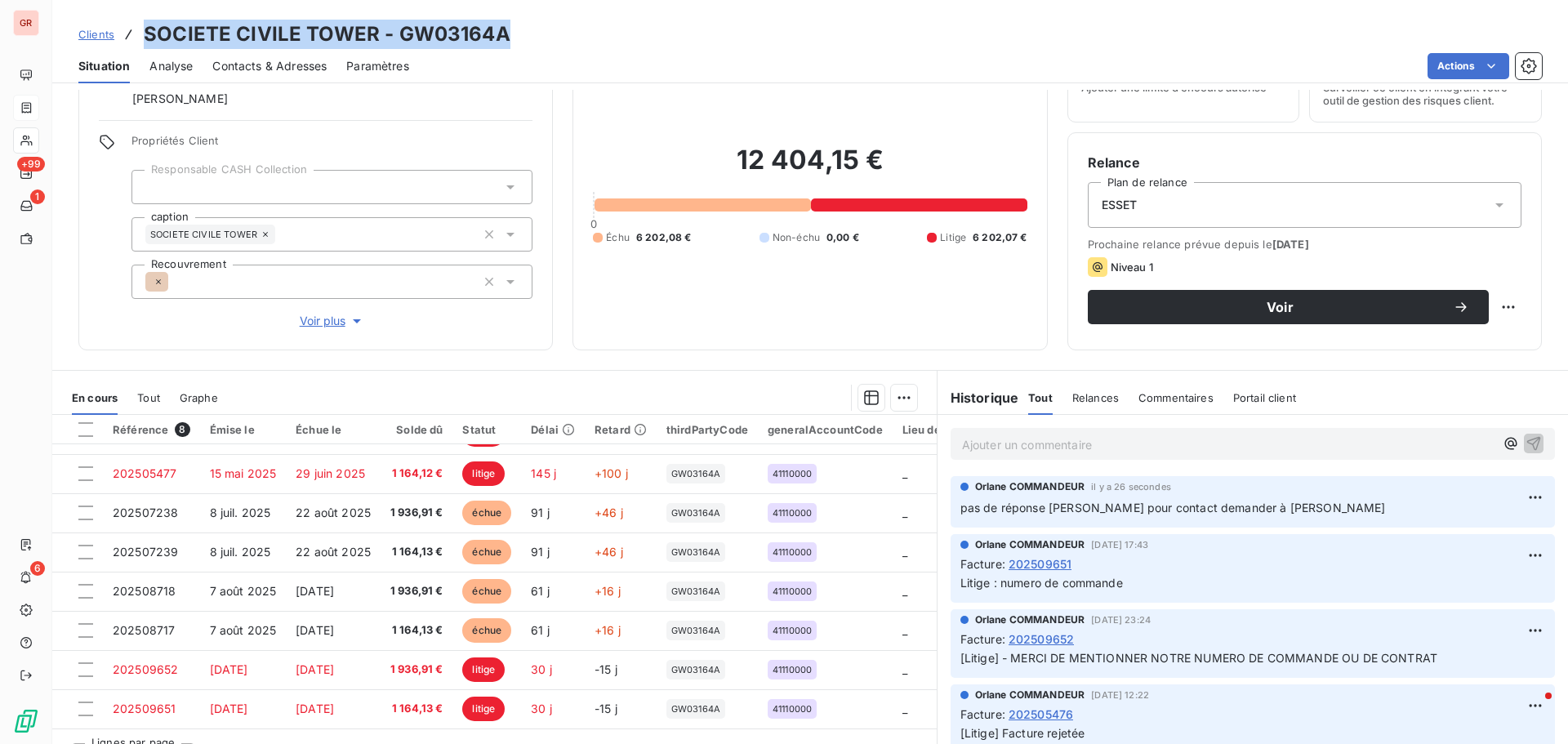
drag, startPoint x: 502, startPoint y: 32, endPoint x: 146, endPoint y: 37, distance: 356.0
click at [146, 37] on h3 "SOCIETE CIVILE TOWER - GW03164A" at bounding box center [327, 35] width 367 height 30
copy h3 "SOCIETE CIVILE TOWER - GW03164A"
drag, startPoint x: 320, startPoint y: 36, endPoint x: 311, endPoint y: 58, distance: 23.8
click at [320, 36] on h3 "SOCIETE CIVILE TOWER - GW03164A" at bounding box center [327, 35] width 367 height 30
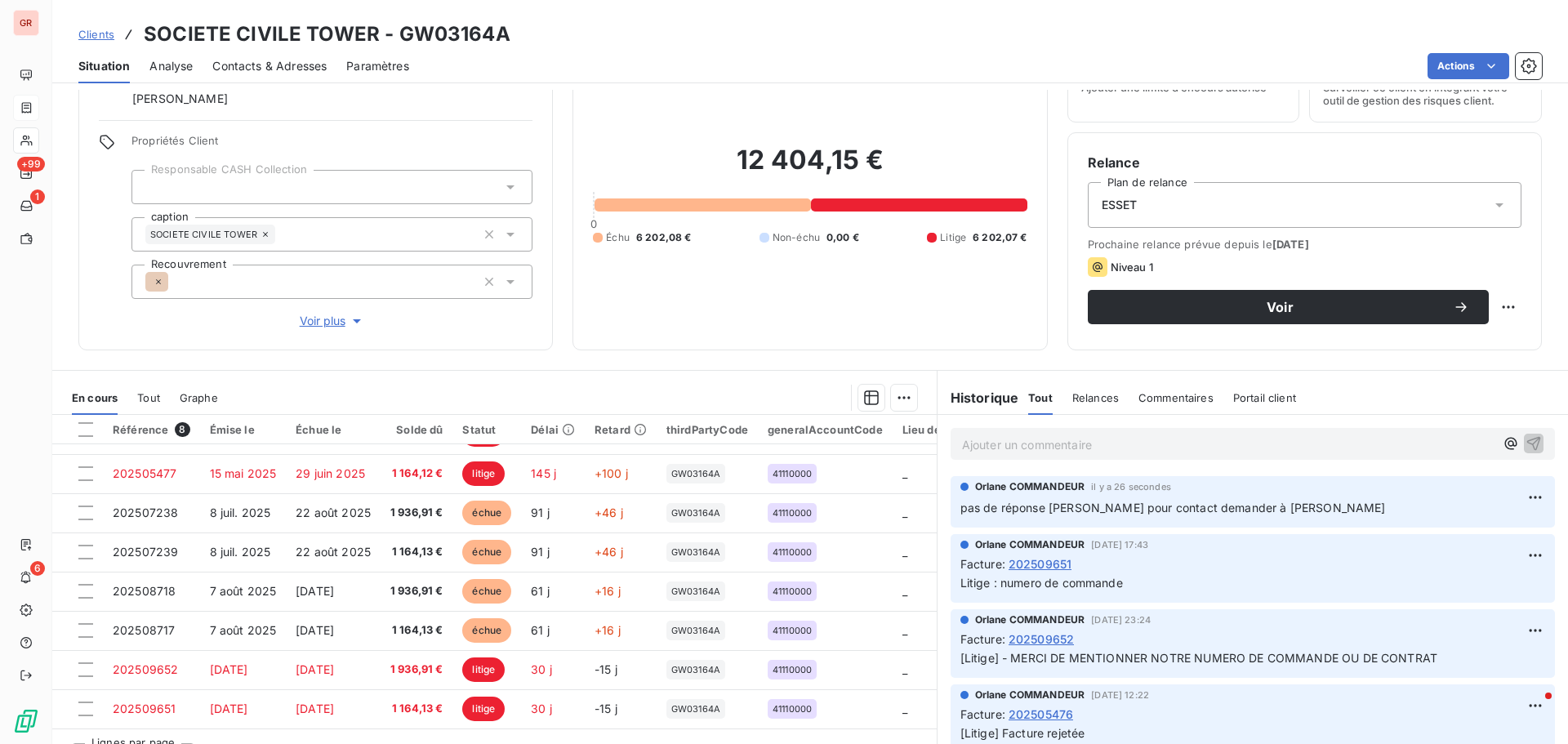
click at [308, 67] on span "Contacts & Adresses" at bounding box center [269, 65] width 114 height 16
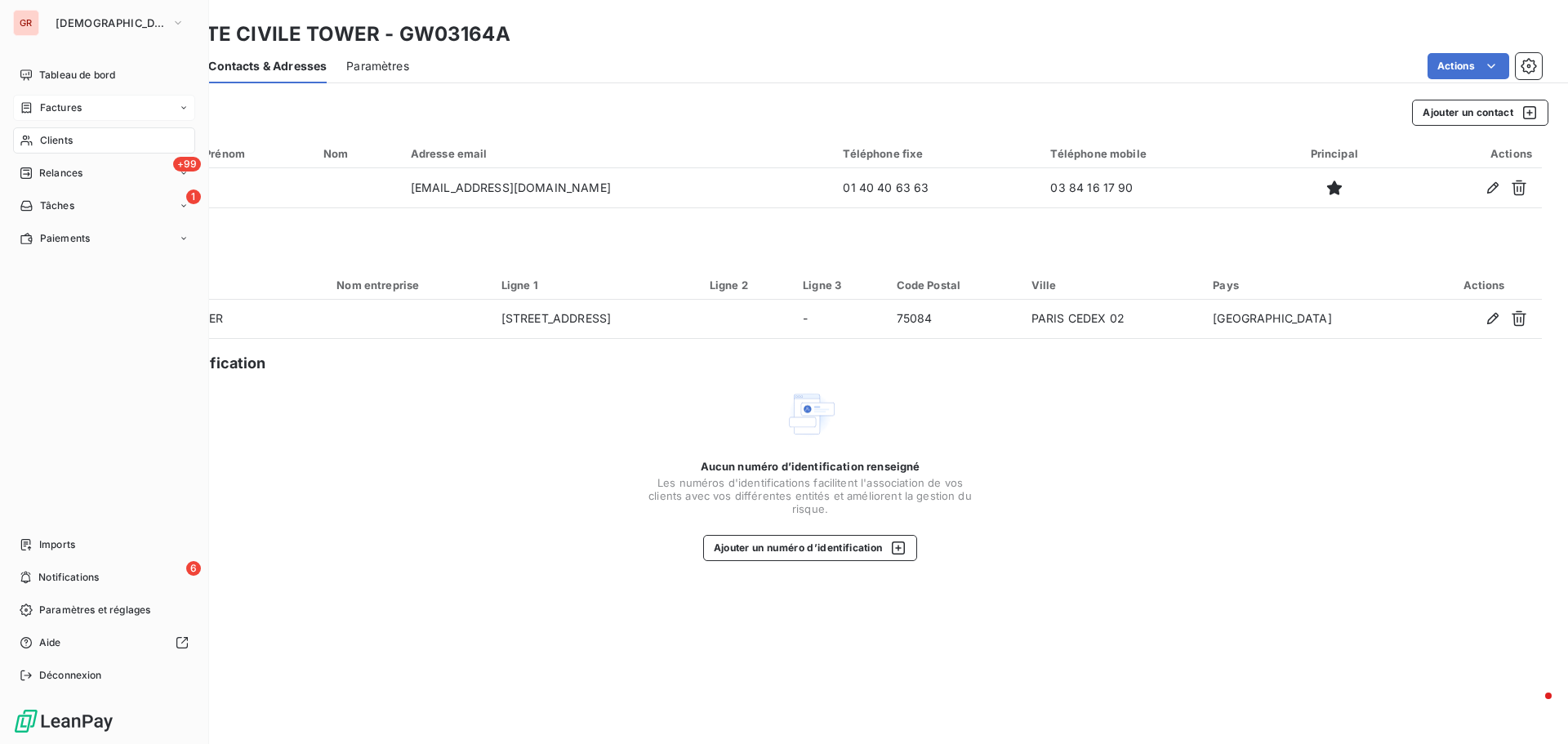
click at [39, 108] on div "Factures" at bounding box center [51, 107] width 62 height 15
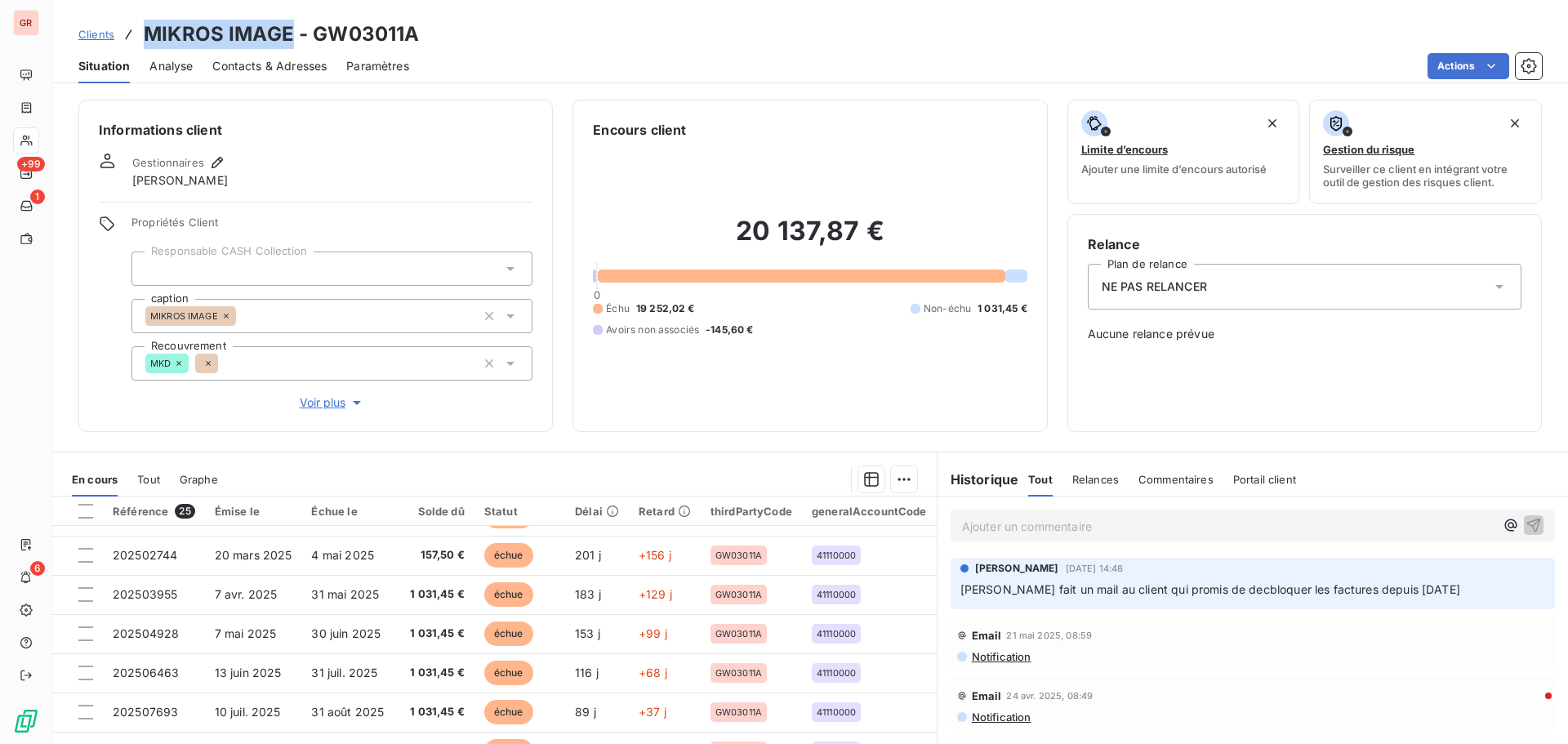
drag, startPoint x: 290, startPoint y: 35, endPoint x: 141, endPoint y: 37, distance: 149.0
click at [141, 37] on div "Clients MIKROS IMAGE - GW03011A" at bounding box center [249, 35] width 341 height 30
copy h3 "MIKROS IMAGE"
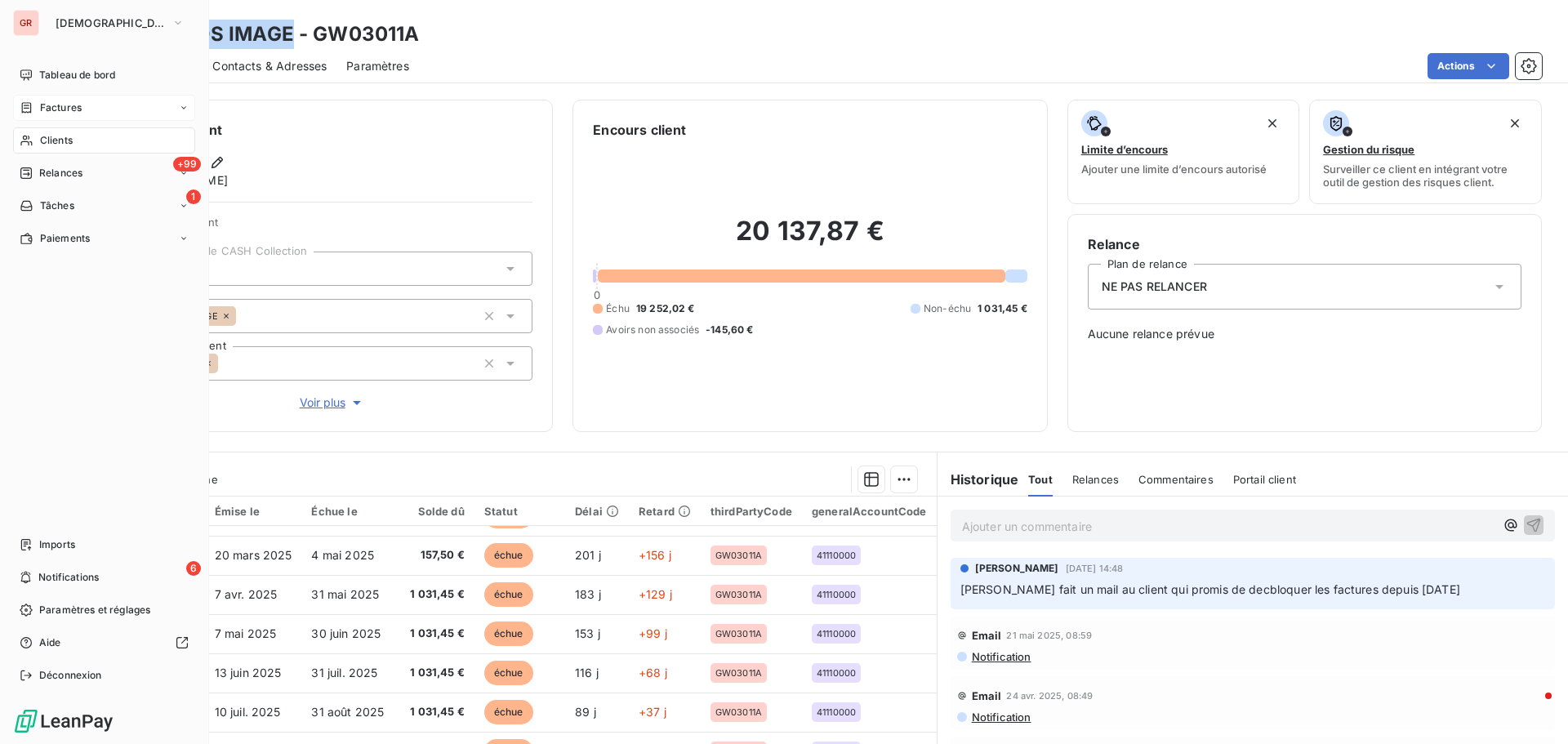
click at [67, 104] on span "Factures" at bounding box center [60, 107] width 42 height 15
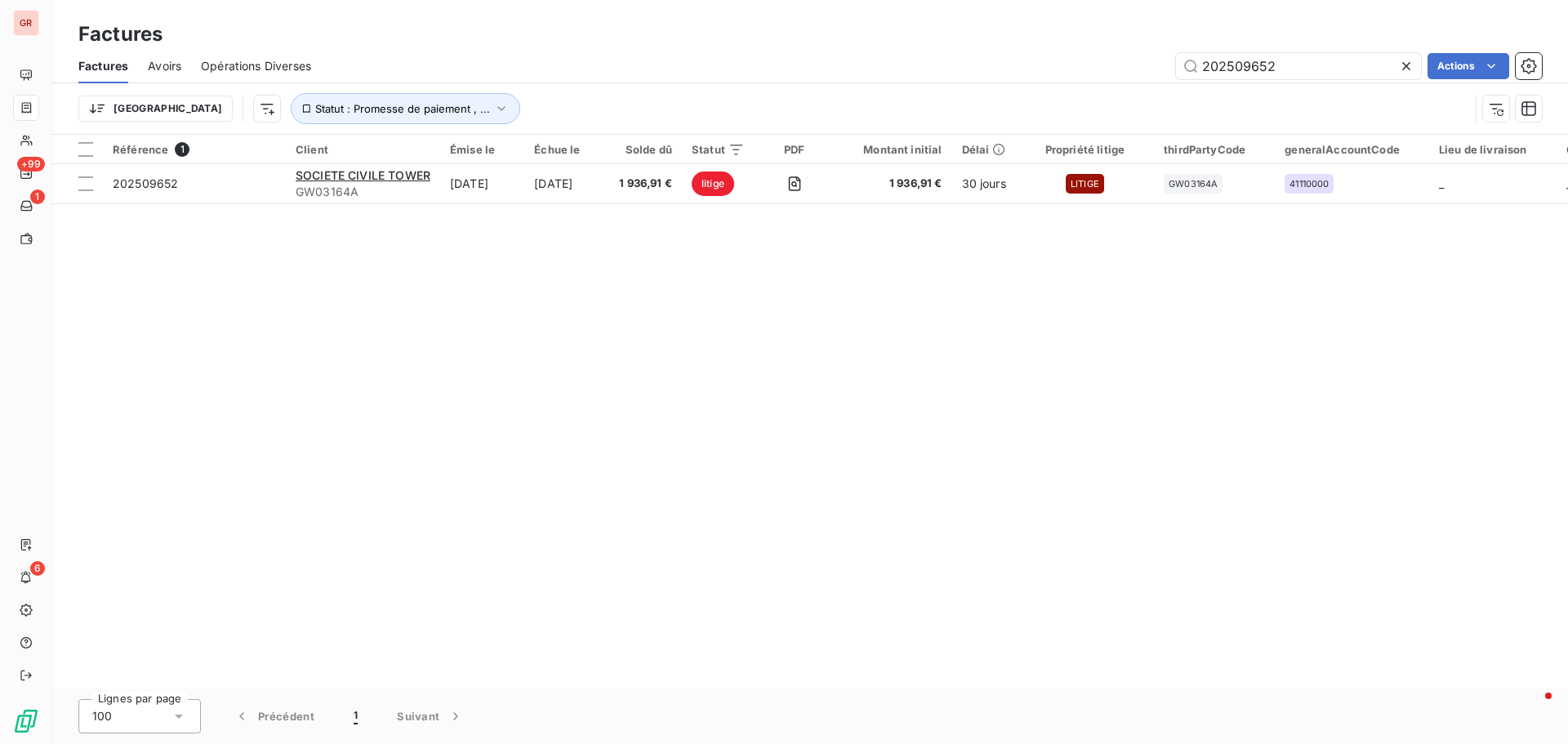
drag, startPoint x: 1278, startPoint y: 72, endPoint x: 1010, endPoint y: 104, distance: 269.9
click at [1034, 100] on div "Factures Avoirs Opérations Diverses 202509652 Actions Trier Statut : Promesse d…" at bounding box center [810, 91] width 1515 height 85
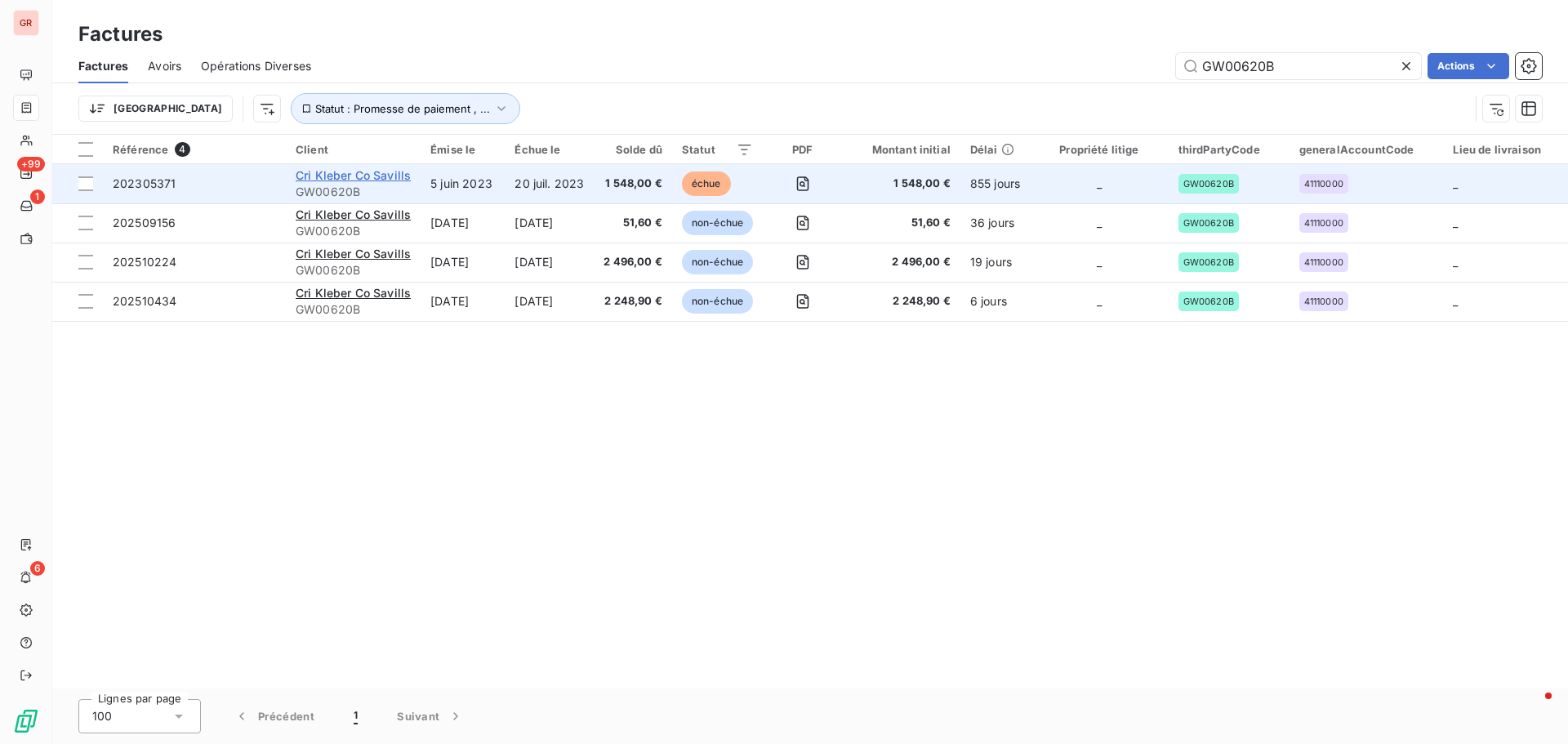
type input "GW00620B"
click at [391, 178] on span "Cri Kleber Co Savills" at bounding box center [353, 176] width 115 height 14
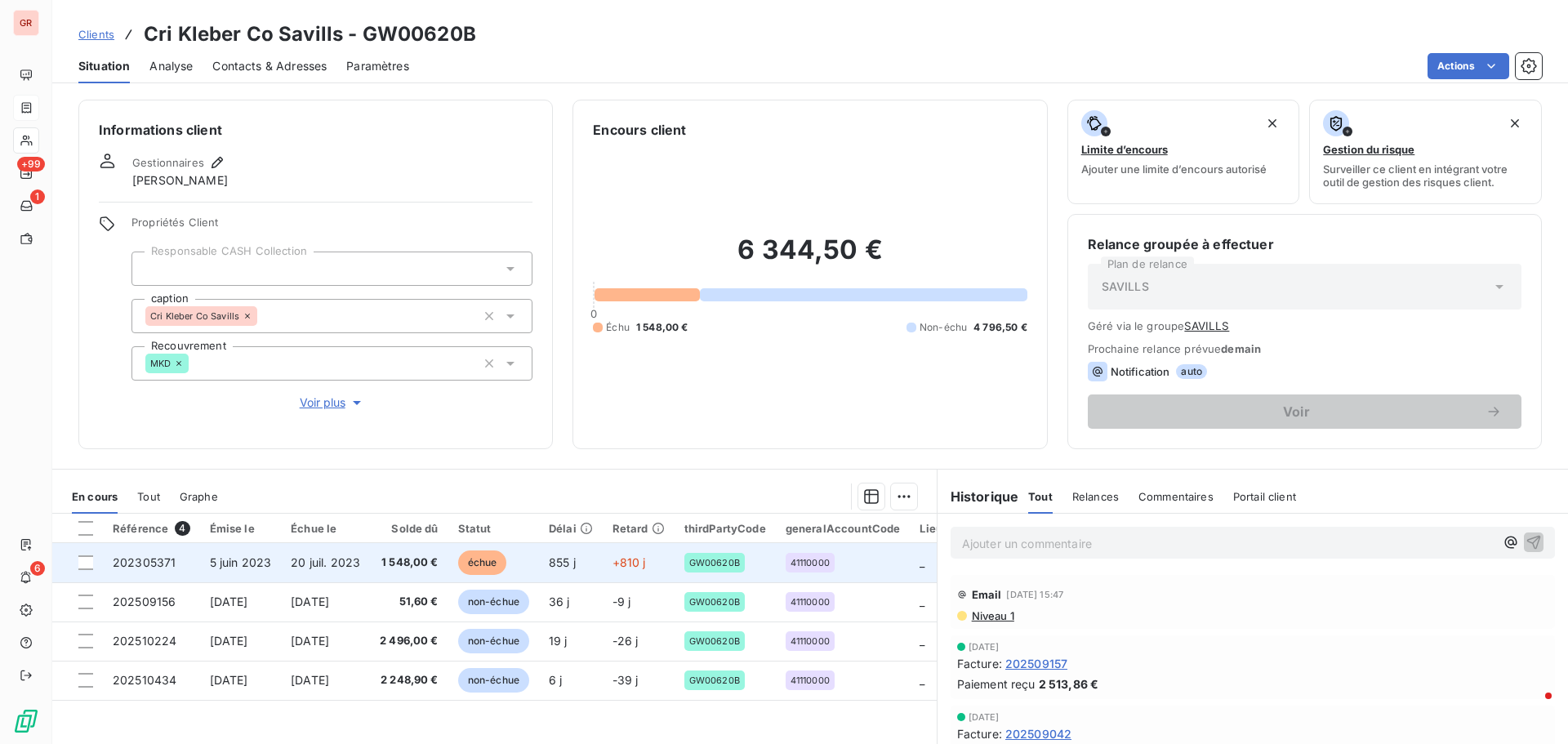
click at [336, 557] on span "20 juil. 2023" at bounding box center [325, 562] width 69 height 14
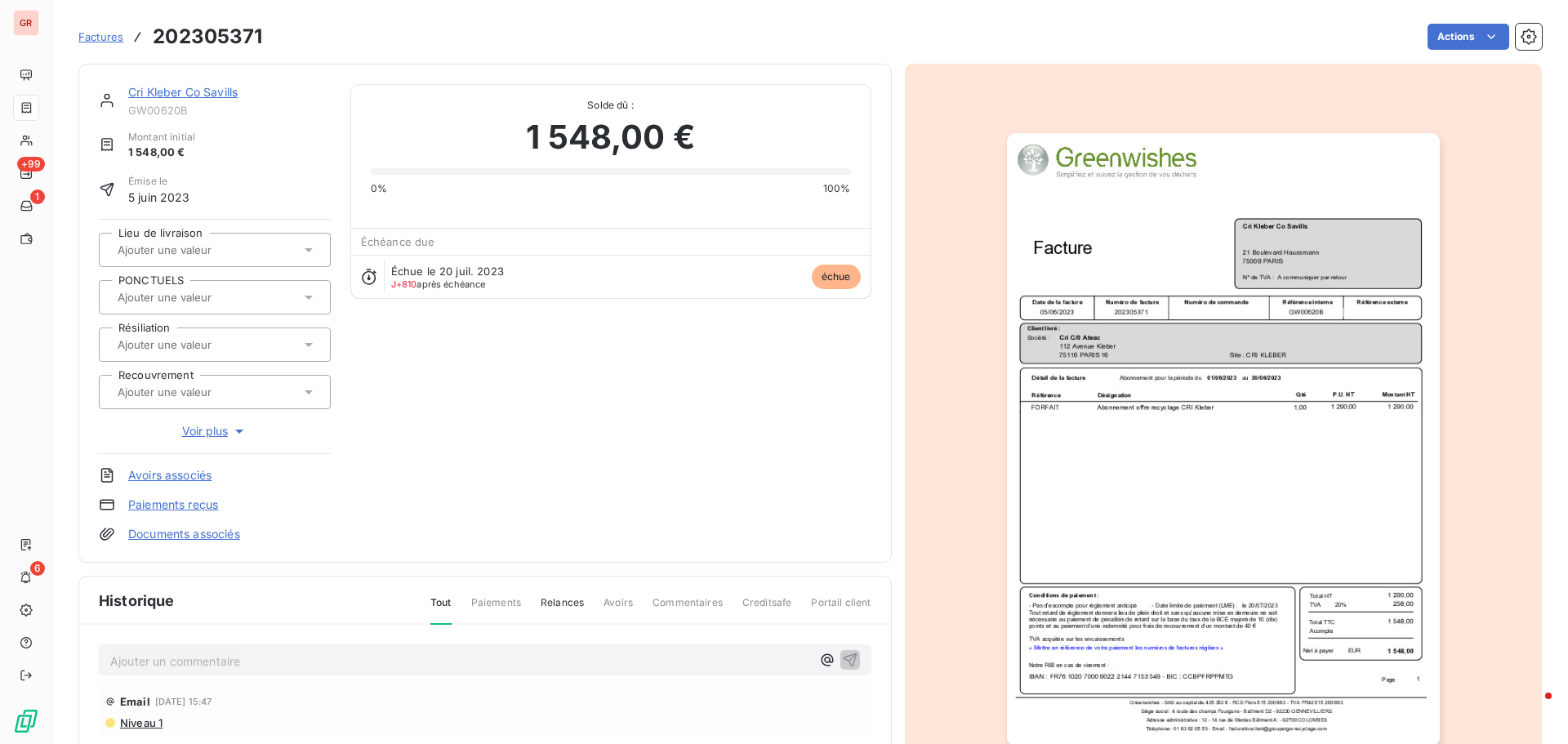
click at [1222, 229] on img "button" at bounding box center [1223, 438] width 432 height 612
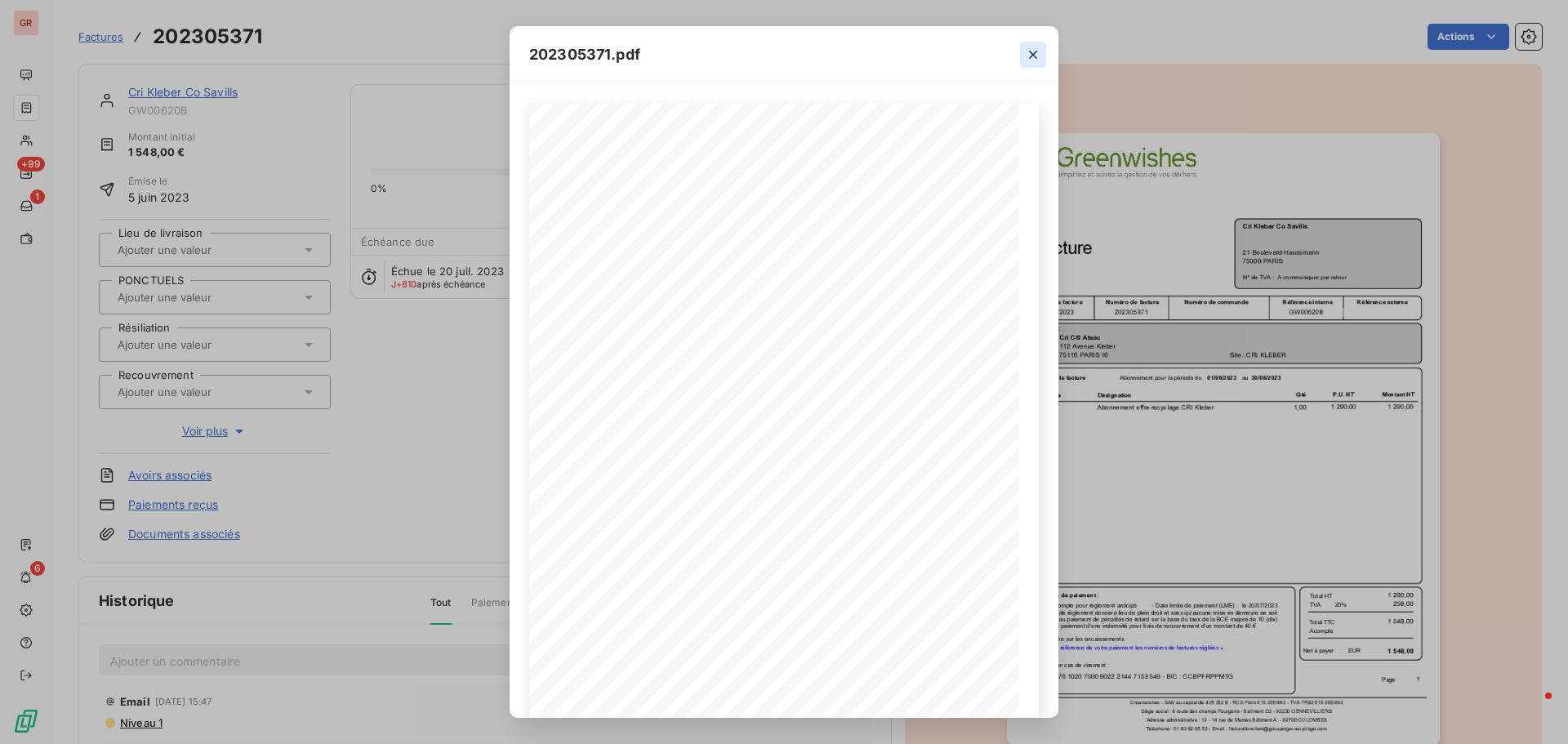
click at [1033, 49] on icon "button" at bounding box center [1032, 55] width 16 height 16
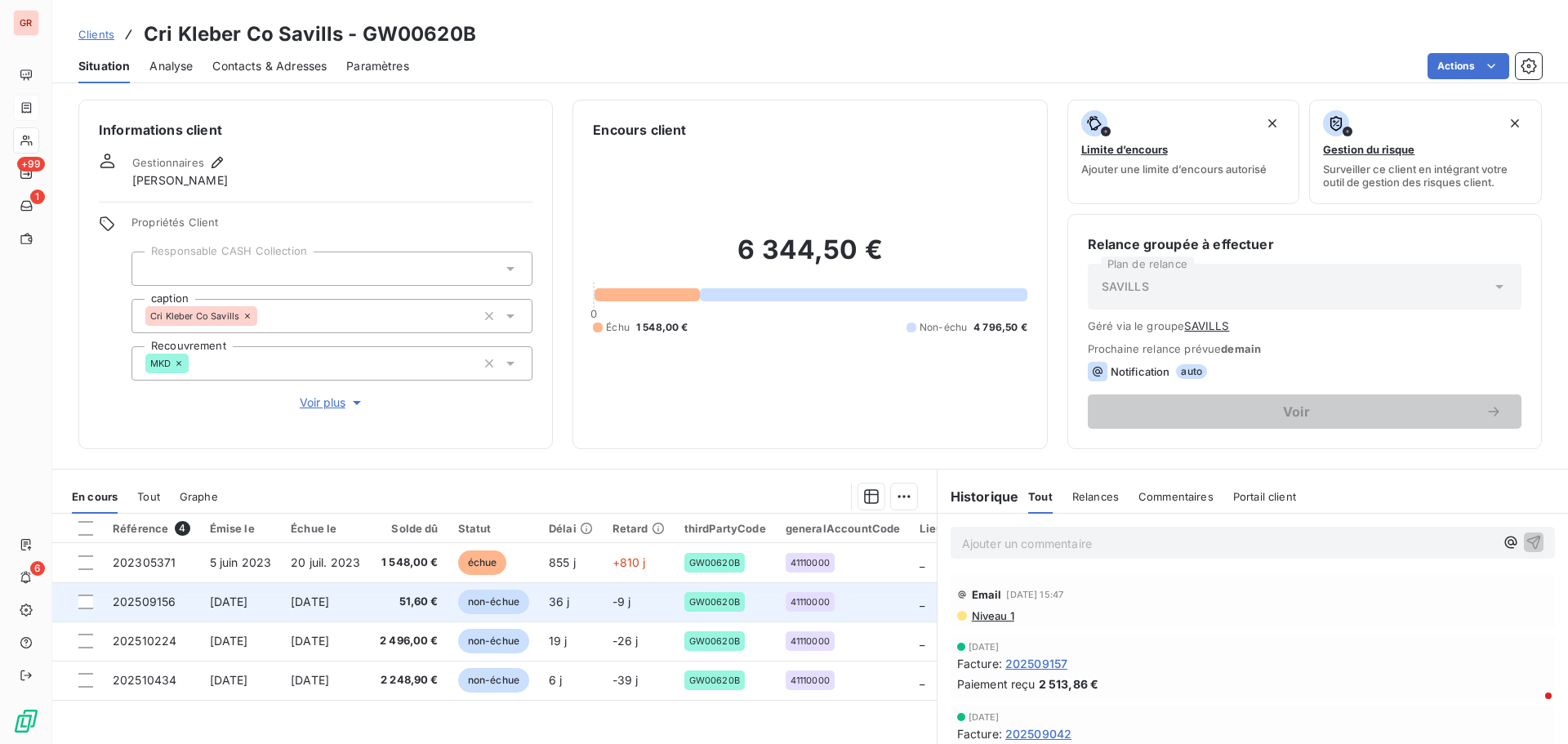
click at [248, 607] on span "1 sept. 2025" at bounding box center [229, 601] width 39 height 14
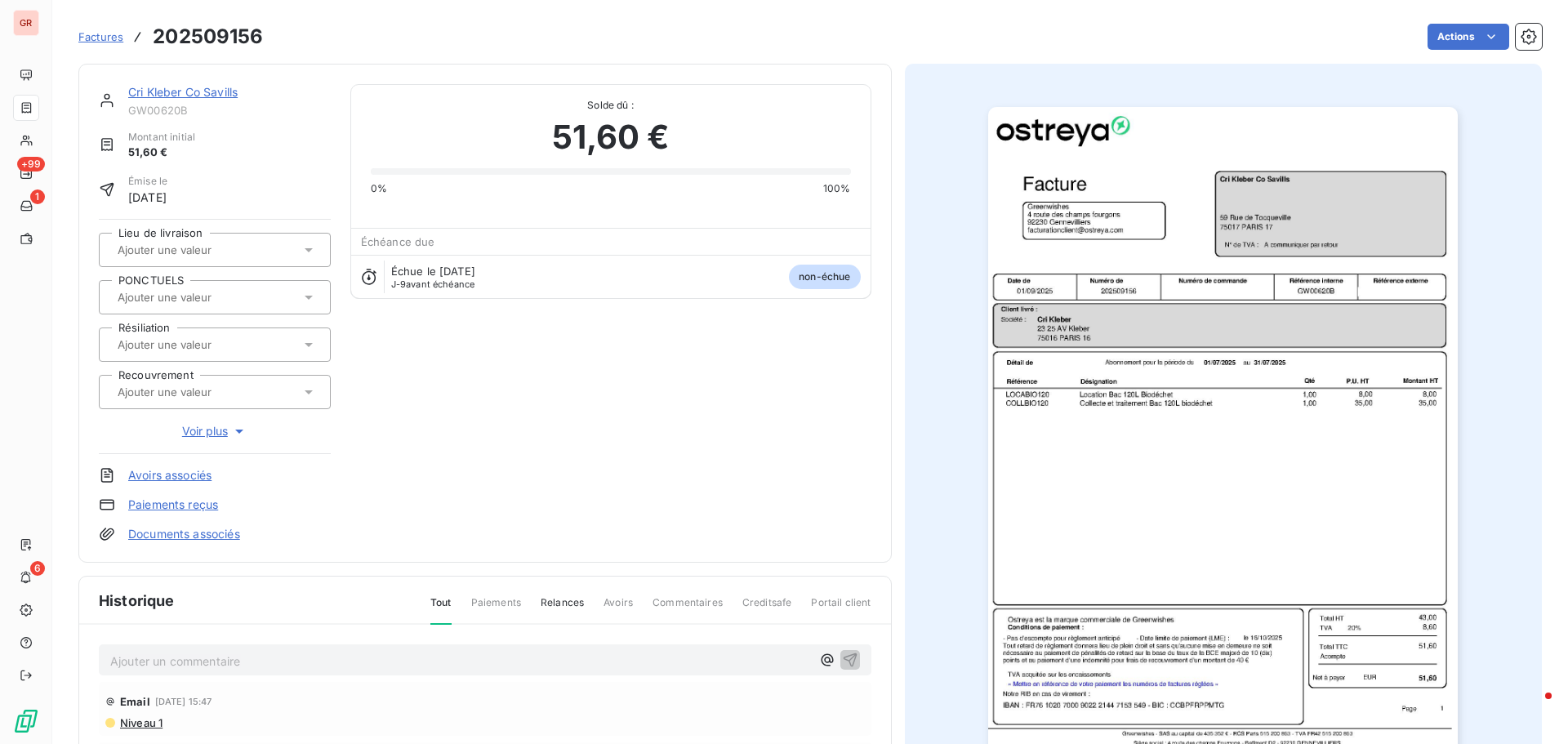
click at [1259, 199] on img "button" at bounding box center [1222, 439] width 469 height 665
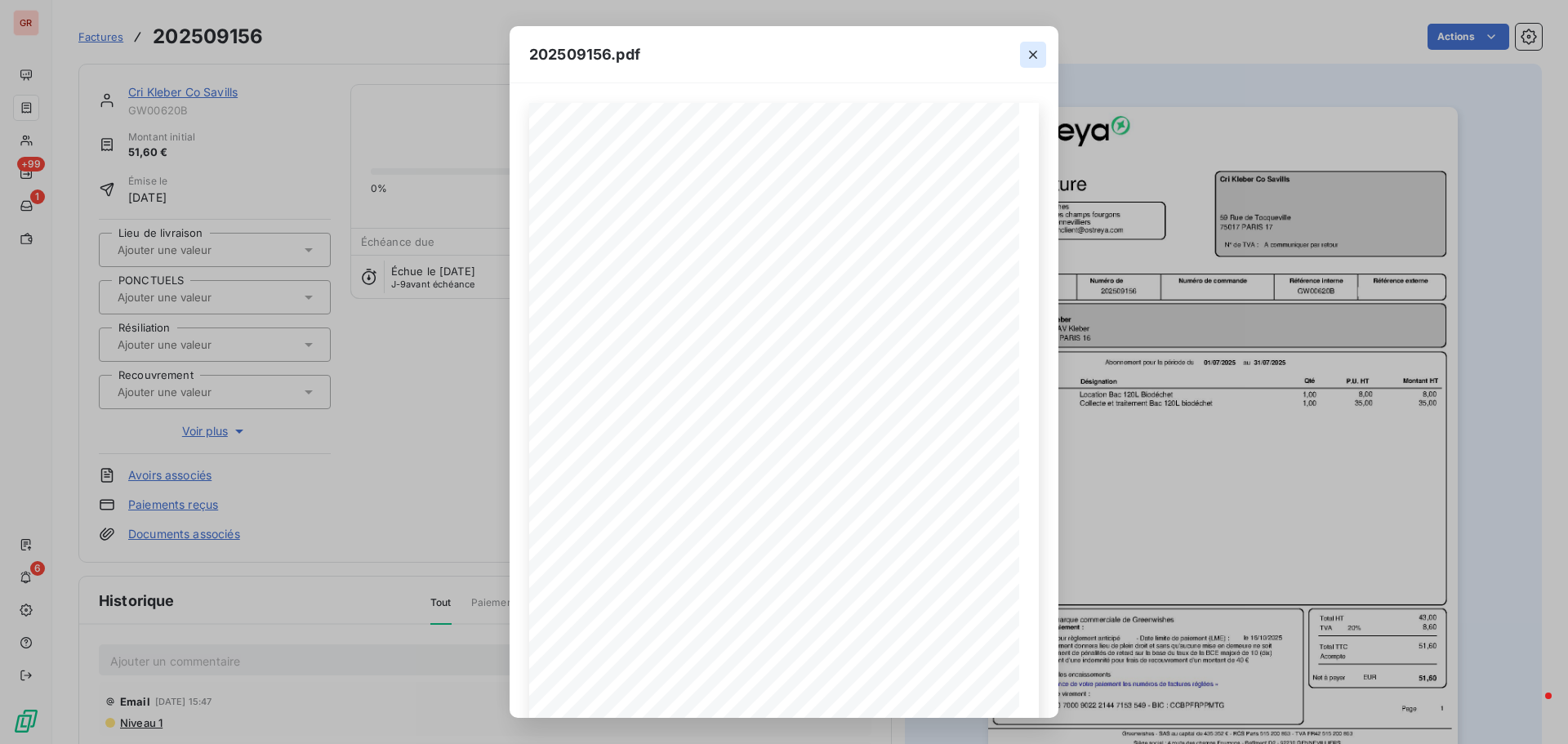
click at [1031, 49] on icon "button" at bounding box center [1032, 55] width 16 height 16
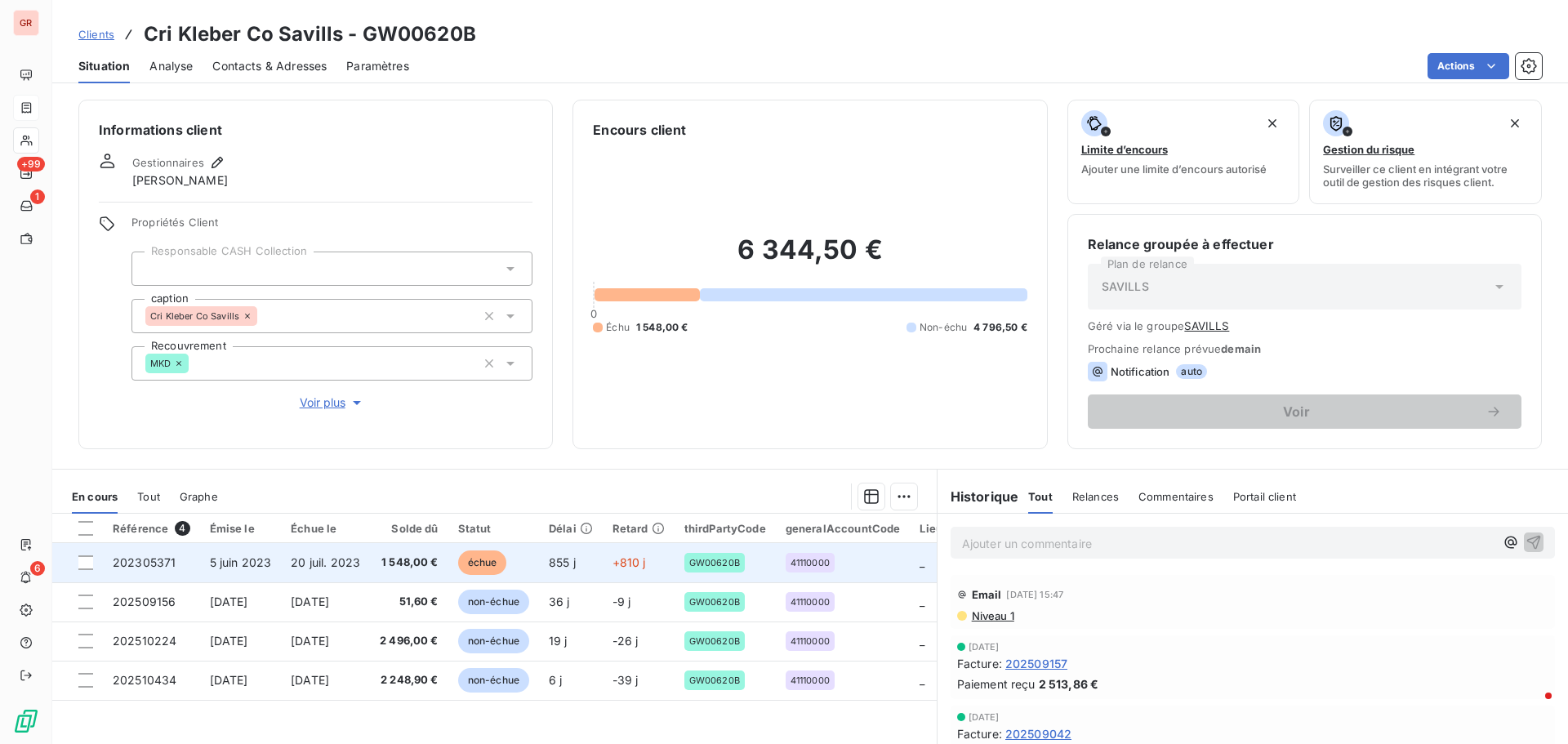
click at [391, 565] on td "1 548,00 €" at bounding box center [409, 563] width 78 height 40
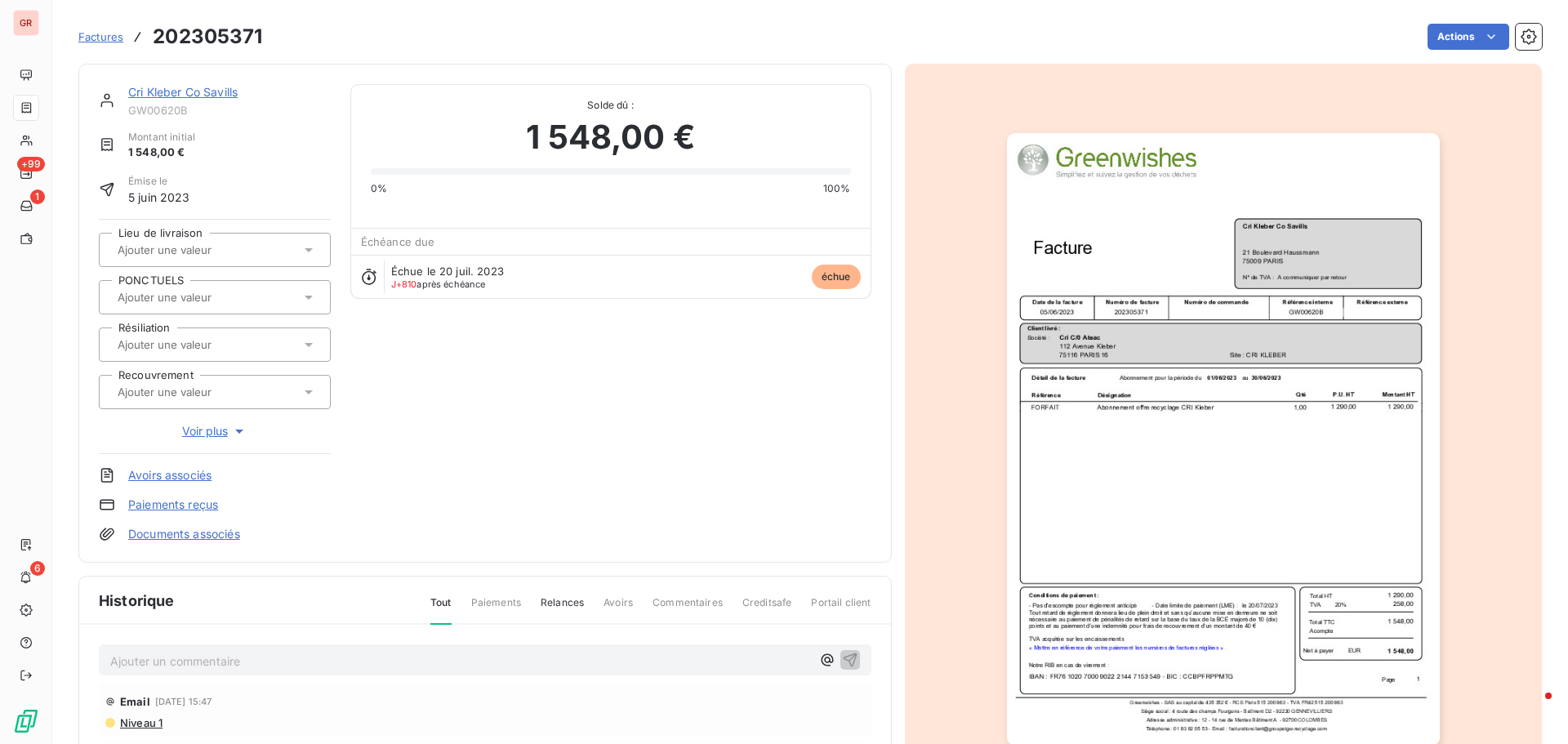
click at [1278, 233] on img "button" at bounding box center [1223, 438] width 432 height 612
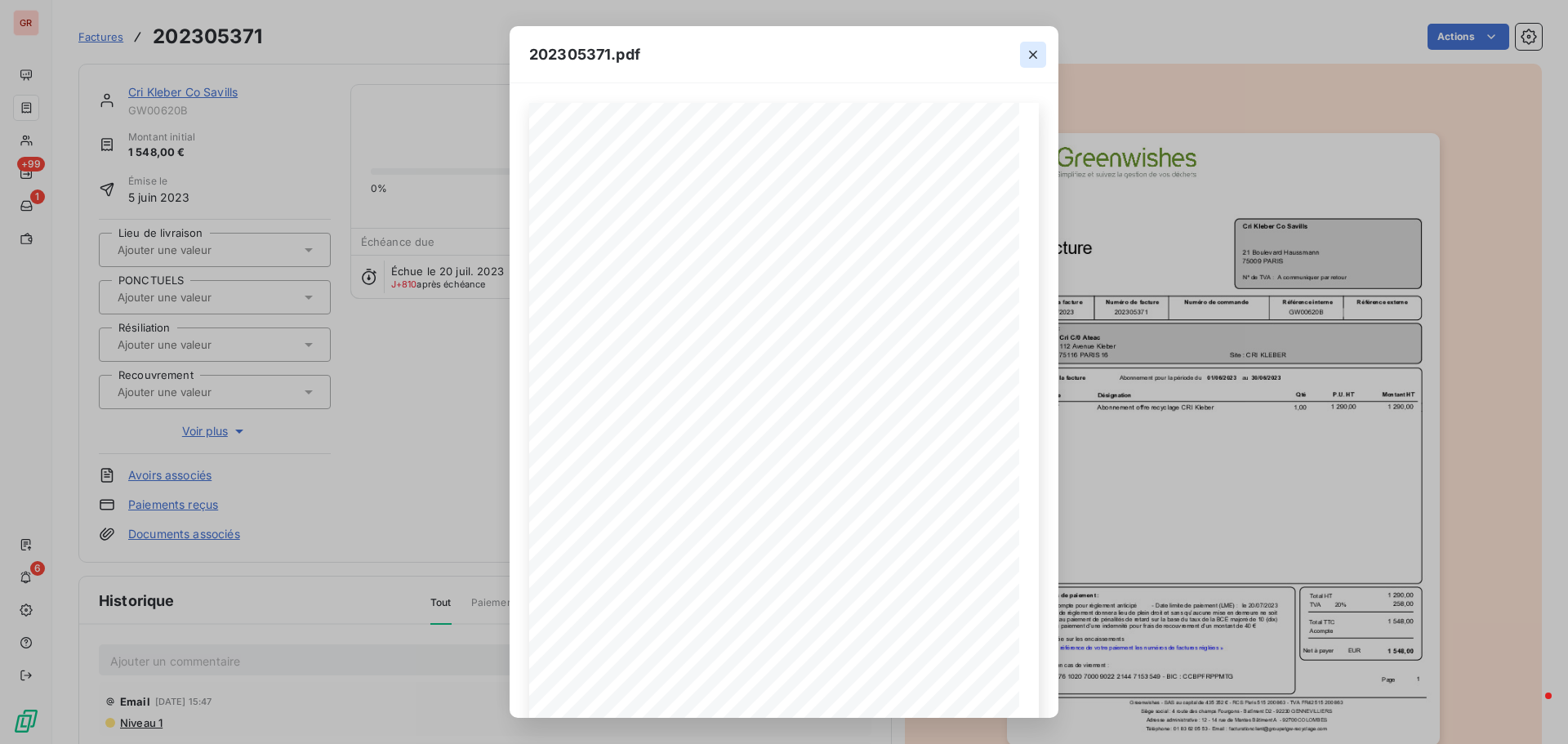
click at [1036, 56] on icon "button" at bounding box center [1032, 55] width 16 height 16
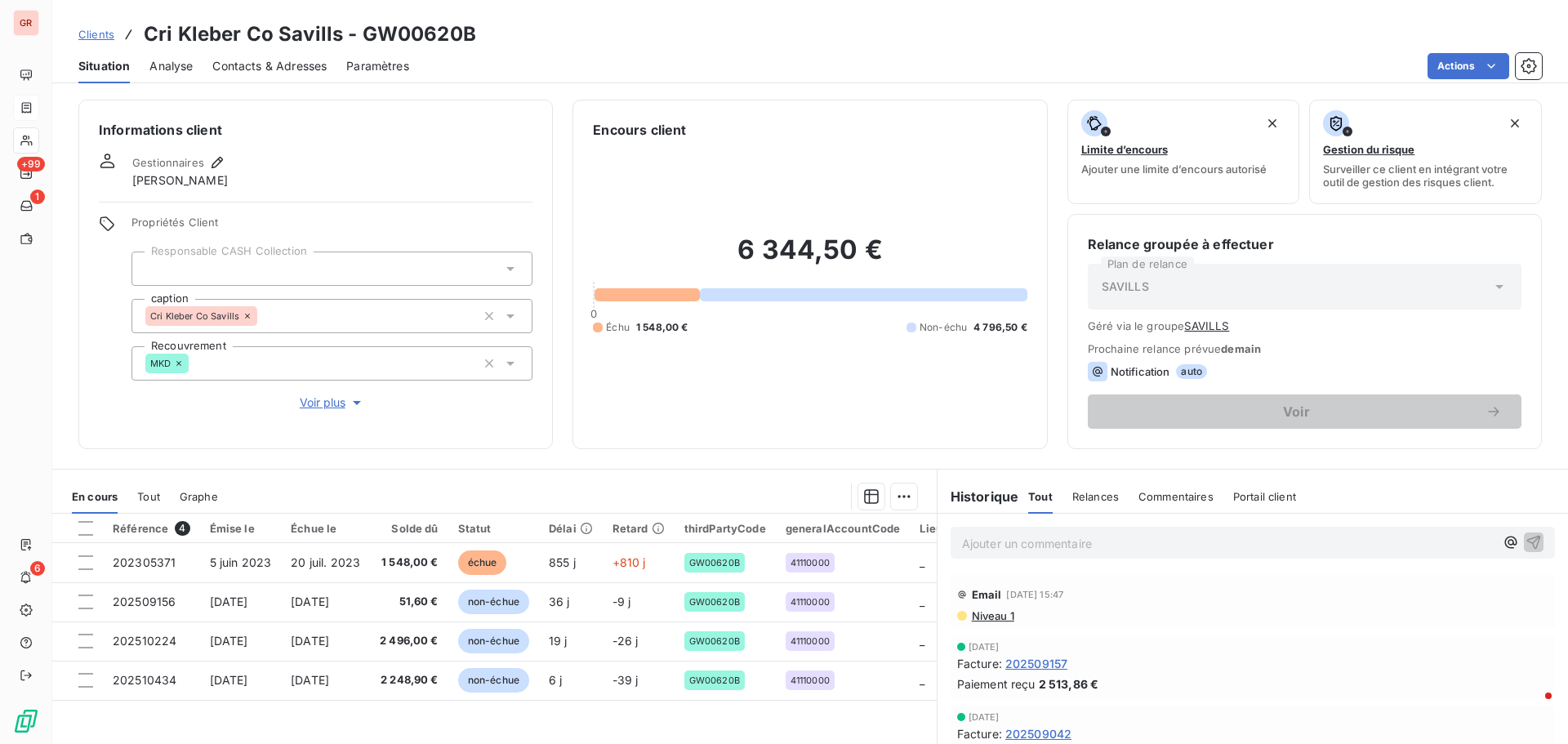
click at [1015, 549] on p "Ajouter un commentaire ﻿" at bounding box center [1228, 544] width 533 height 21
click at [306, 61] on span "Contacts & Adresses" at bounding box center [269, 65] width 114 height 16
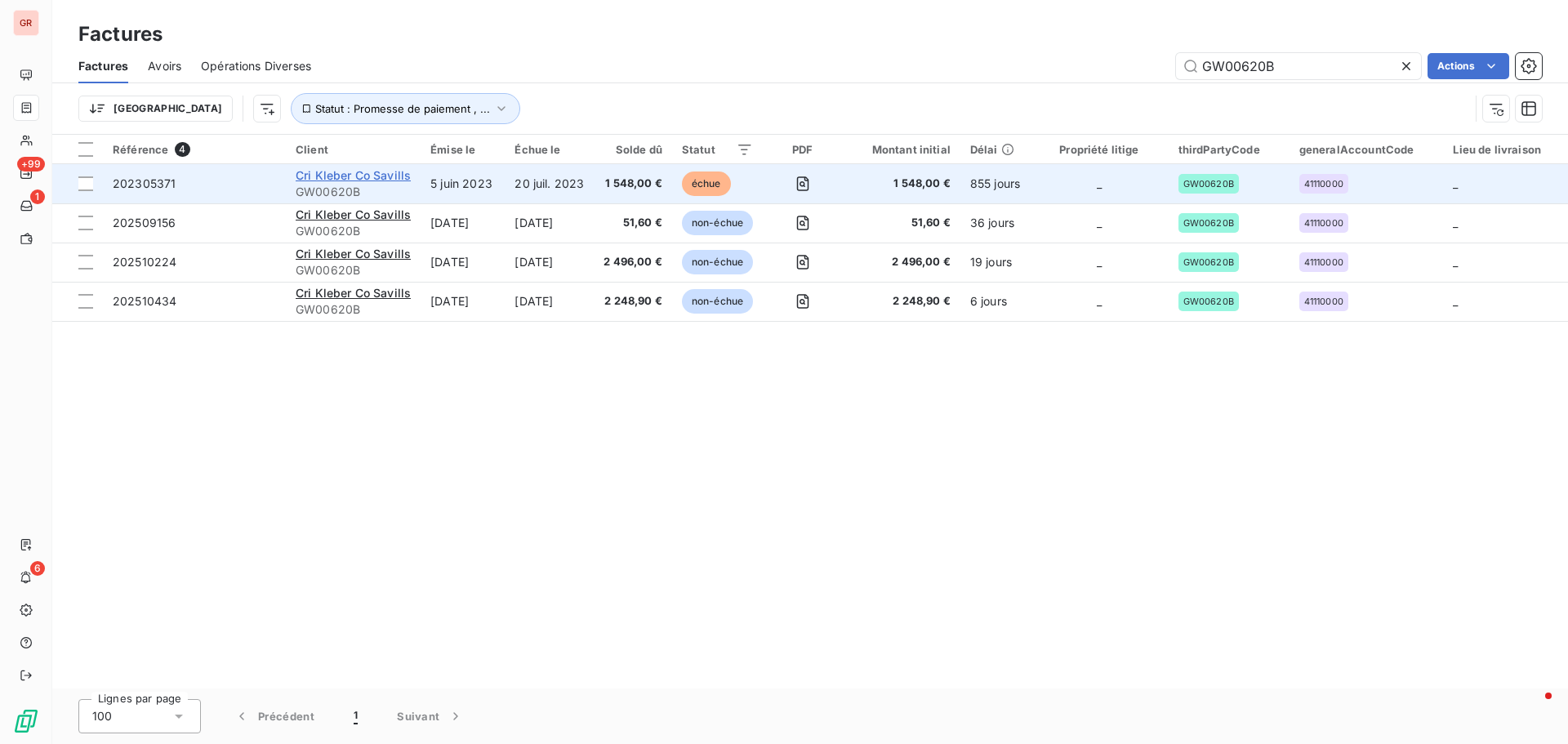
click at [383, 175] on span "Cri Kleber Co Savills" at bounding box center [353, 176] width 115 height 14
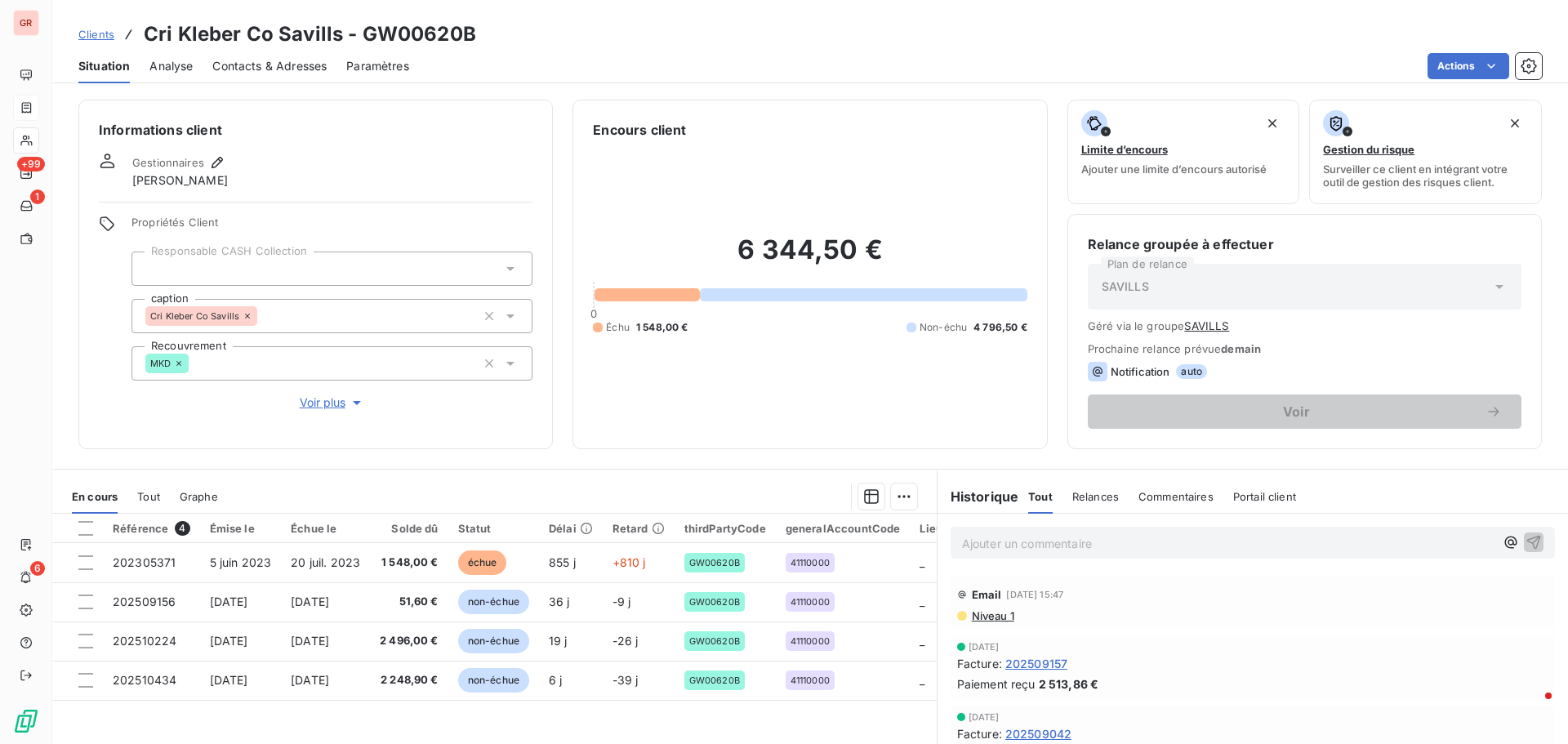
click at [992, 537] on p "Ajouter un commentaire ﻿" at bounding box center [1228, 544] width 533 height 21
click at [1102, 544] on span "pour la facture de 2024 la'adresse de facturation à changer" at bounding box center [1127, 542] width 329 height 14
click at [1096, 544] on span "pour la facture de 2024 ladresse de facturation à changer" at bounding box center [1122, 542] width 319 height 14
click at [1090, 544] on span "pour la facture de 2024 ladresse de facturation à changer" at bounding box center [1122, 542] width 319 height 14
click at [1288, 540] on p "pour la facture de 2024 l'adresse de facturation à changer" at bounding box center [1228, 543] width 533 height 19
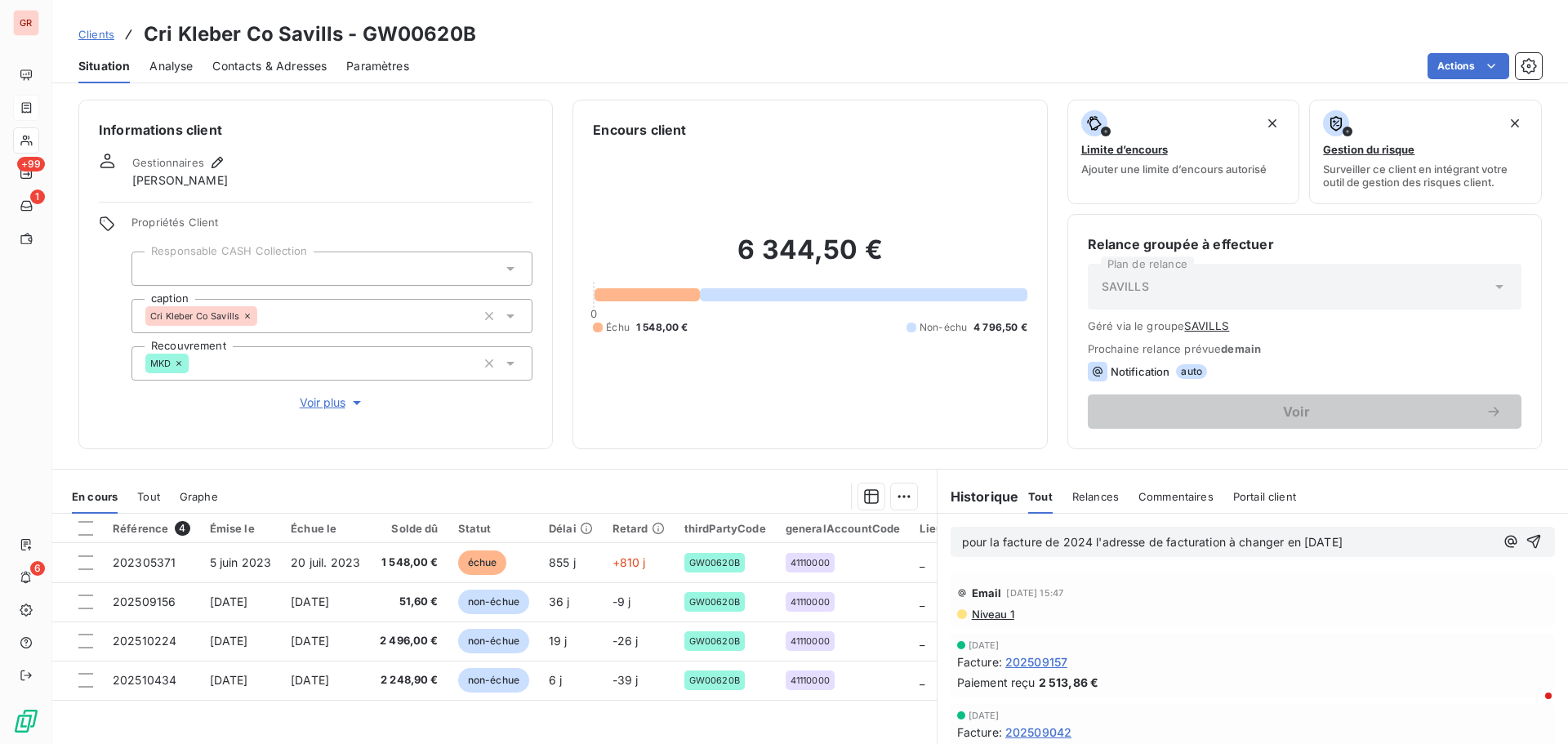
click at [962, 545] on span "pour la facture de 2024 l'adresse de facturation à changer en septembre 2024" at bounding box center [1152, 542] width 381 height 14
click at [962, 542] on span "attention pour la facture de 2024 l'adresse de facturation à changer en septemb…" at bounding box center [1178, 542] width 432 height 14
click at [1445, 539] on p "Attention pour la facture de 2024 l'adresse de facturation à changer en septemb…" at bounding box center [1228, 543] width 533 height 19
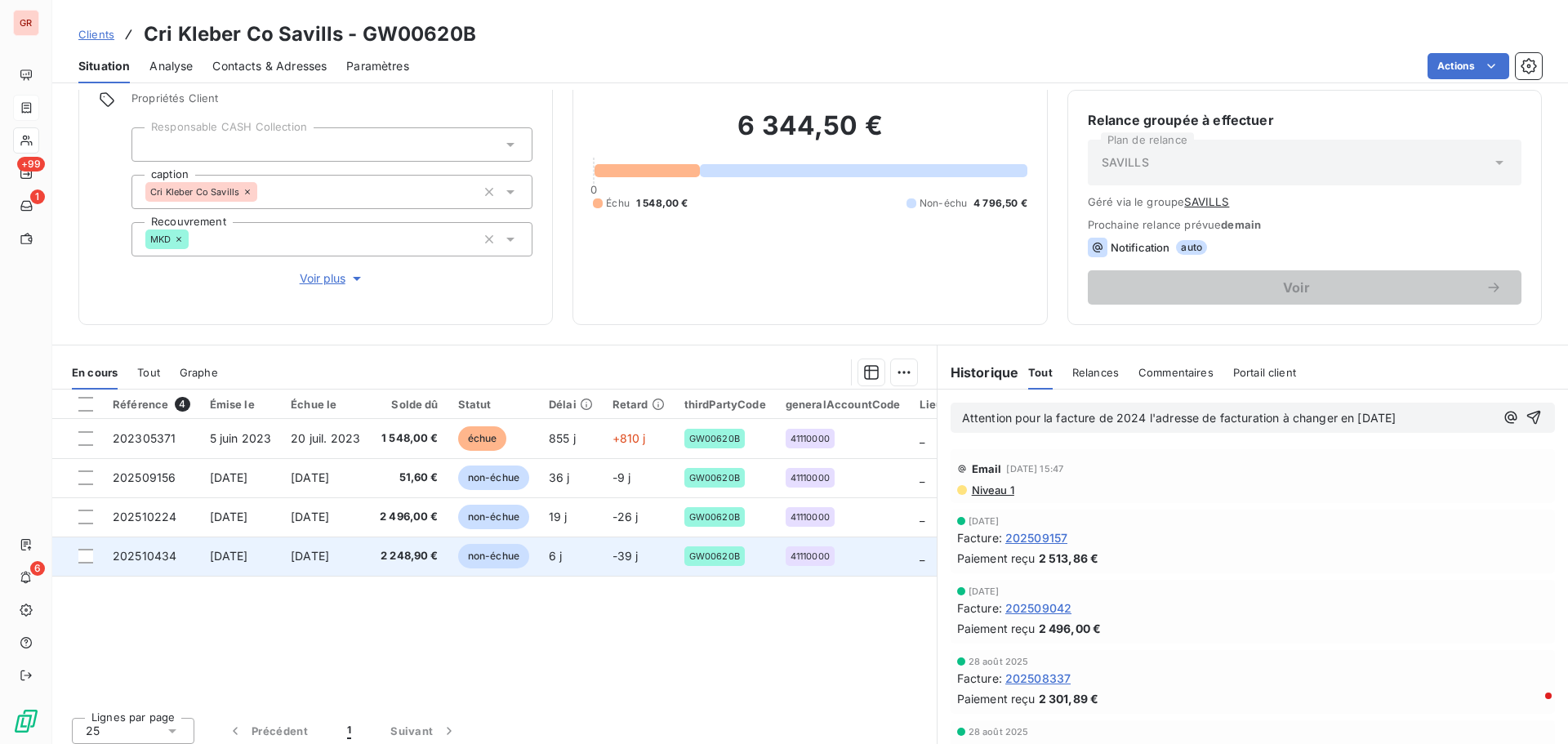
scroll to position [133, 0]
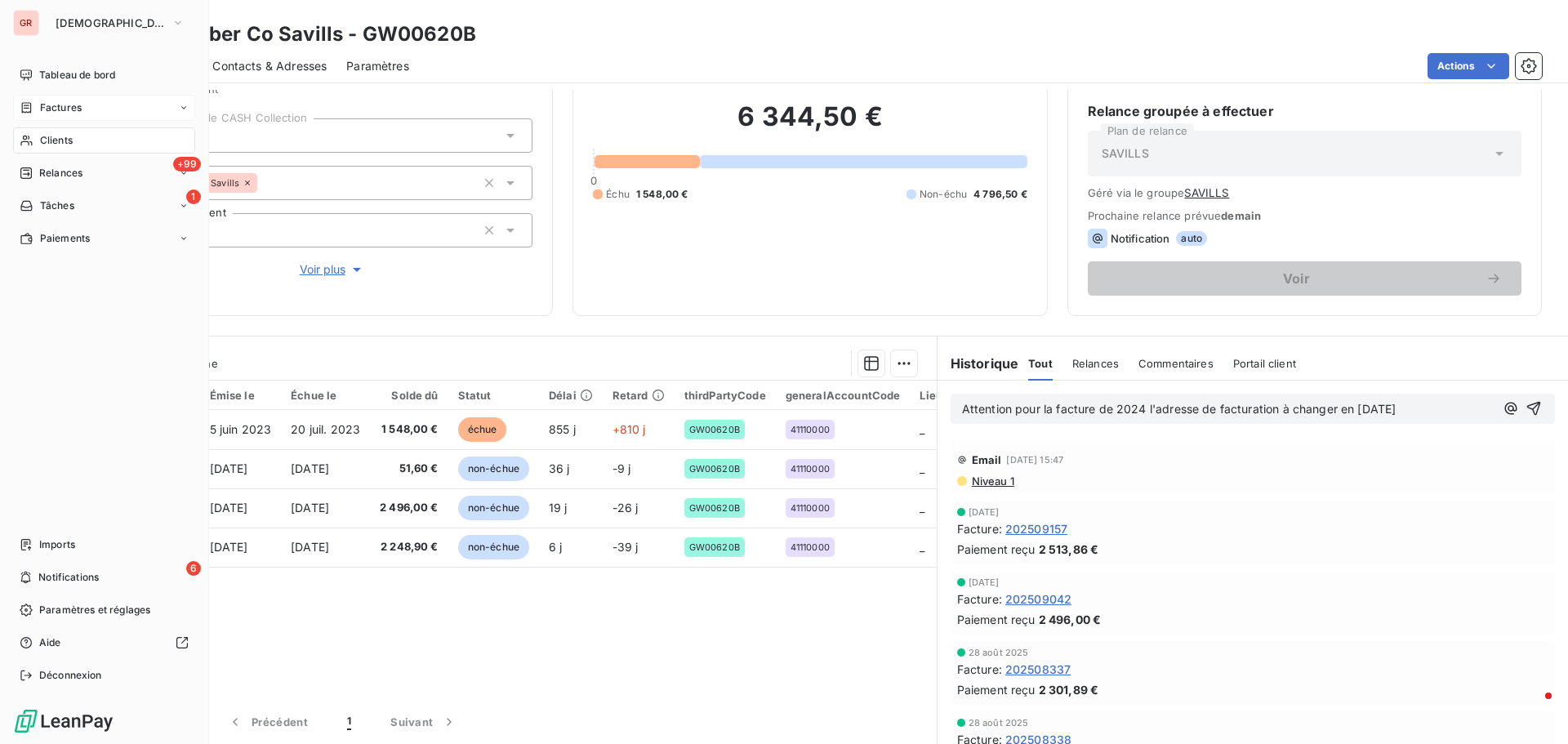
click at [71, 112] on span "Factures" at bounding box center [60, 107] width 42 height 15
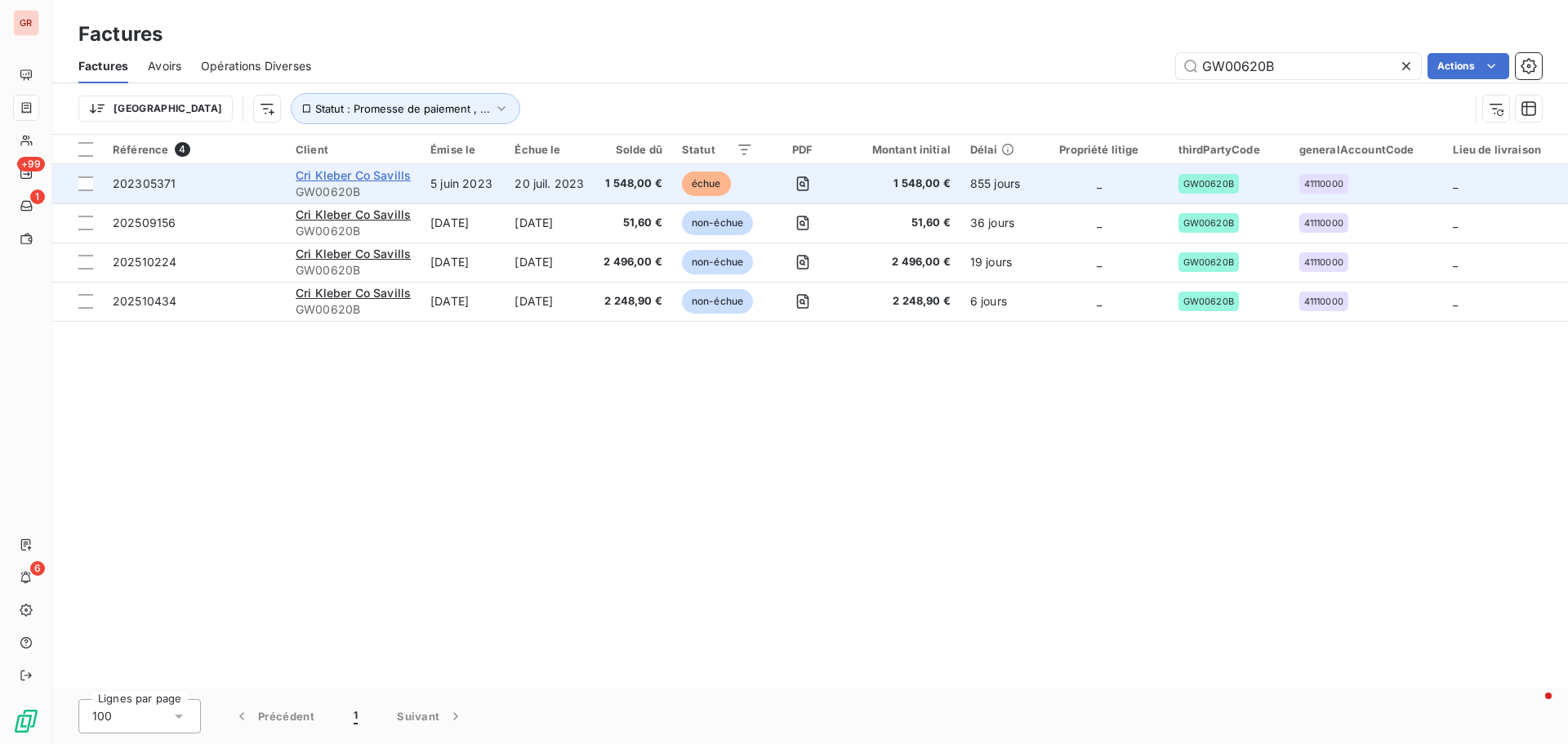
click at [358, 178] on span "Cri Kleber Co Savills" at bounding box center [353, 176] width 115 height 14
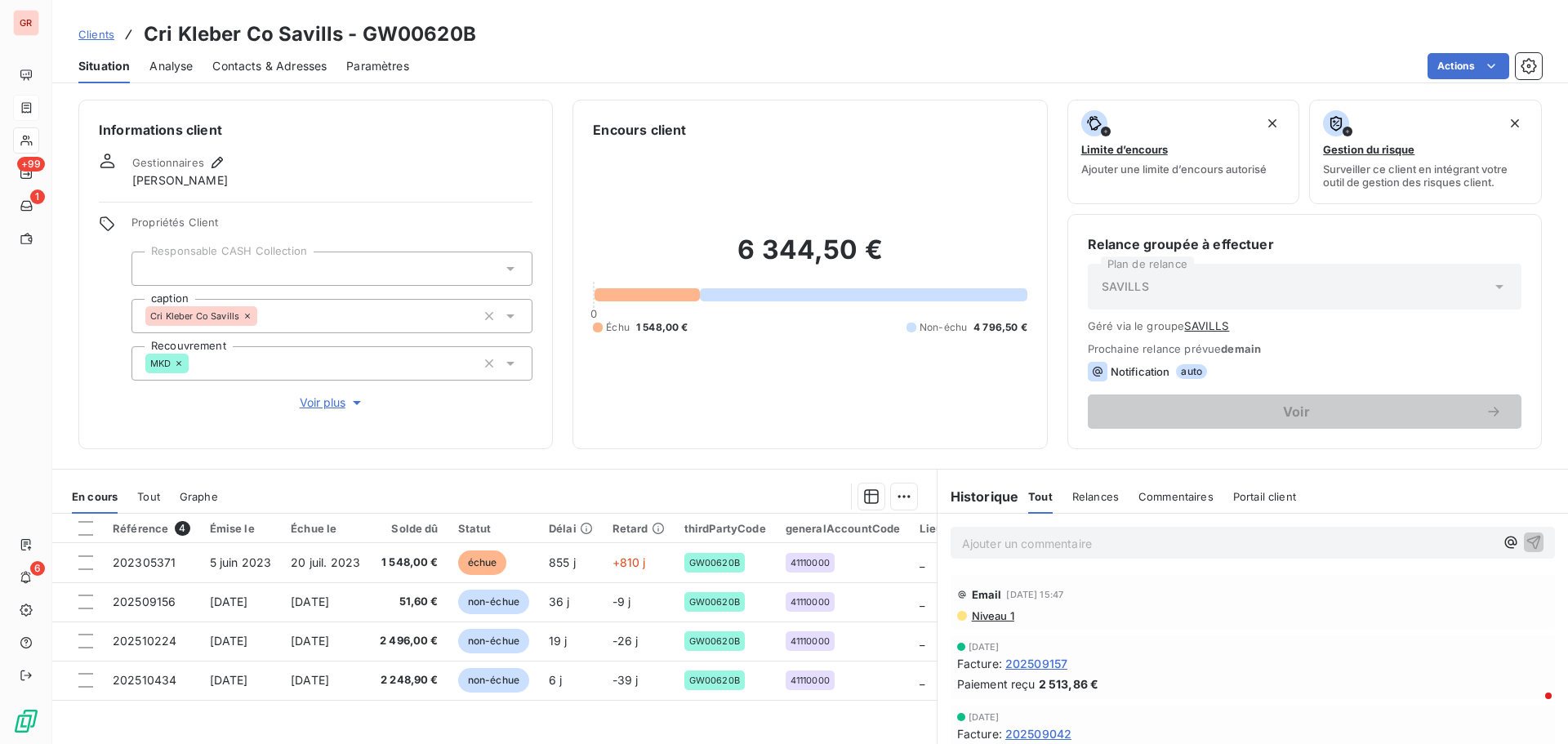
click at [1110, 547] on p "Ajouter un commentaire ﻿" at bounding box center [1228, 544] width 533 height 21
click at [1001, 612] on span "Niveau 1" at bounding box center [992, 615] width 44 height 13
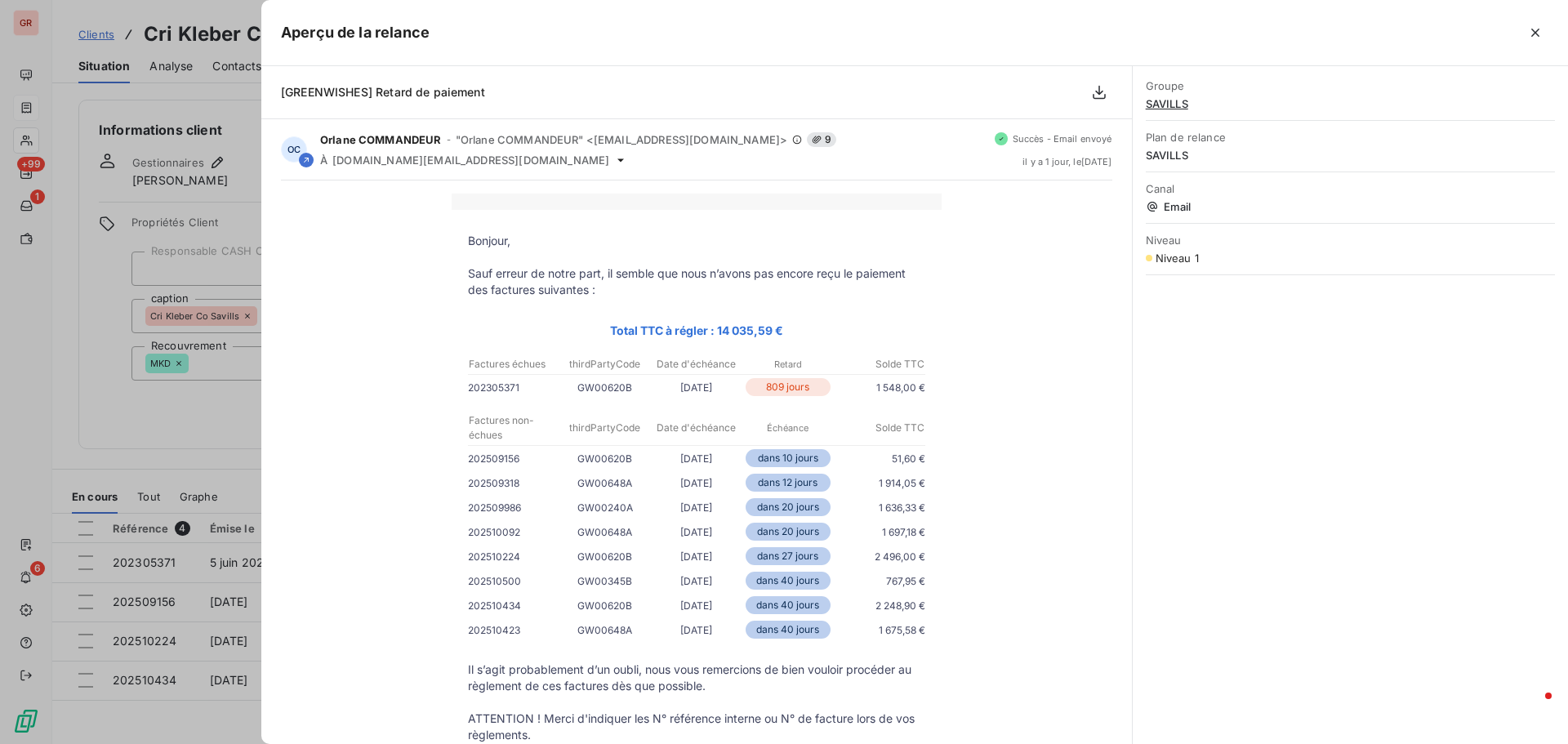
click at [191, 423] on div at bounding box center [784, 372] width 1568 height 744
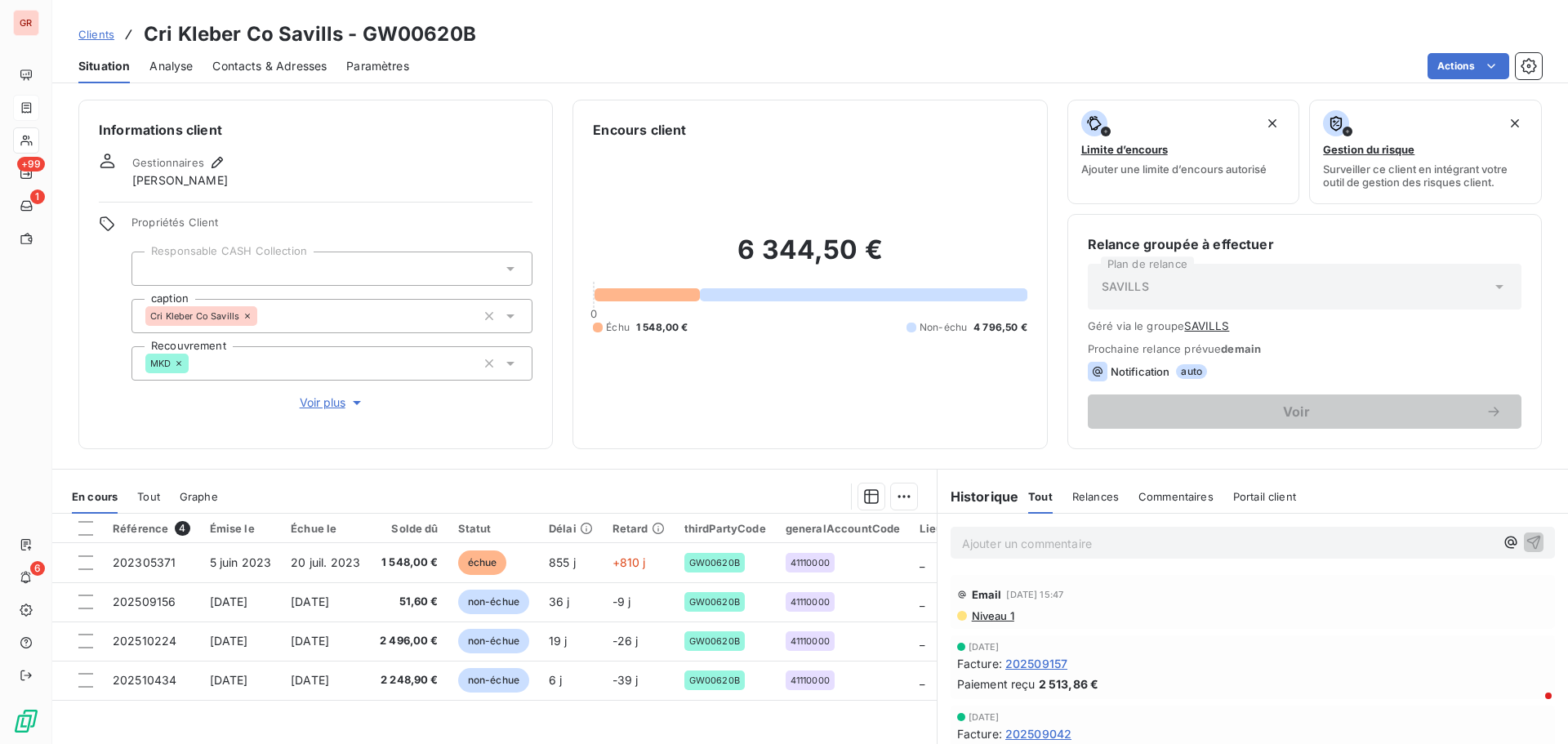
click at [983, 550] on p "Ajouter un commentaire ﻿" at bounding box center [1228, 544] width 533 height 21
click at [1129, 541] on span "la facture 202305371 risque d'etre refusee" at bounding box center [1079, 542] width 235 height 14
click at [1204, 545] on p "la facture 202305371 risque d'etre refusee" at bounding box center [1228, 543] width 533 height 19
click at [1227, 548] on p "la facture 202305371 risque d'etre refusée" at bounding box center [1228, 543] width 533 height 19
drag, startPoint x: 1209, startPoint y: 543, endPoint x: 1076, endPoint y: 526, distance: 134.1
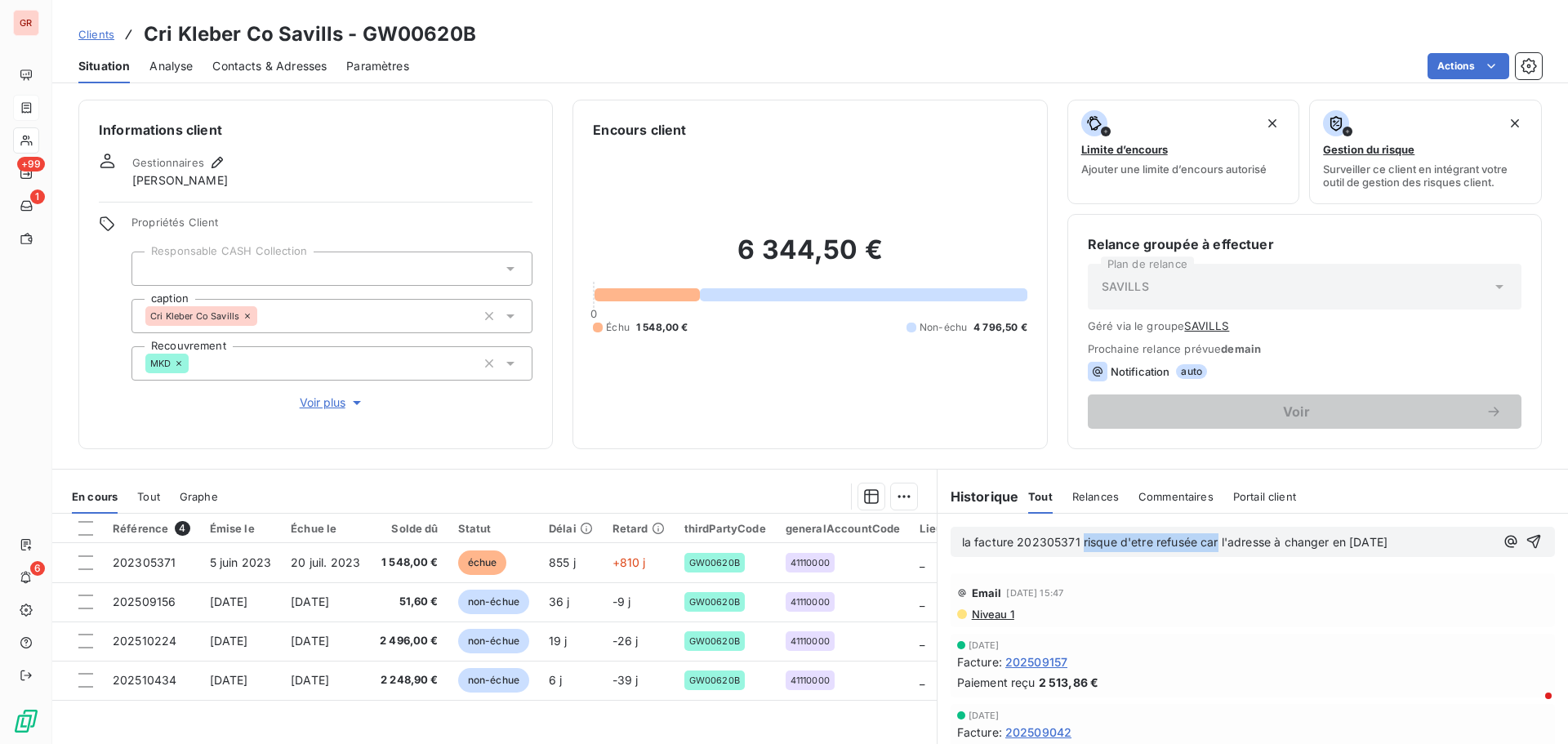
click at [1076, 526] on div "la facture 202305371 risque d'etre refusée car l'adresse à changer en septembre…" at bounding box center [1253, 542] width 631 height 57
click at [1130, 544] on span "la facture 202305371 l'adresse à changer en septembre 2024" at bounding box center [1108, 542] width 292 height 14
click at [1392, 542] on p "la facture 202305371 l'adresse de facturation à changer en septembre 2024" at bounding box center [1228, 543] width 533 height 19
click at [1401, 544] on p "la facture 202305371 l'adresse de facturation à changer en septembre 2024" at bounding box center [1228, 543] width 533 height 19
drag, startPoint x: 1385, startPoint y: 544, endPoint x: 1467, endPoint y: 546, distance: 82.0
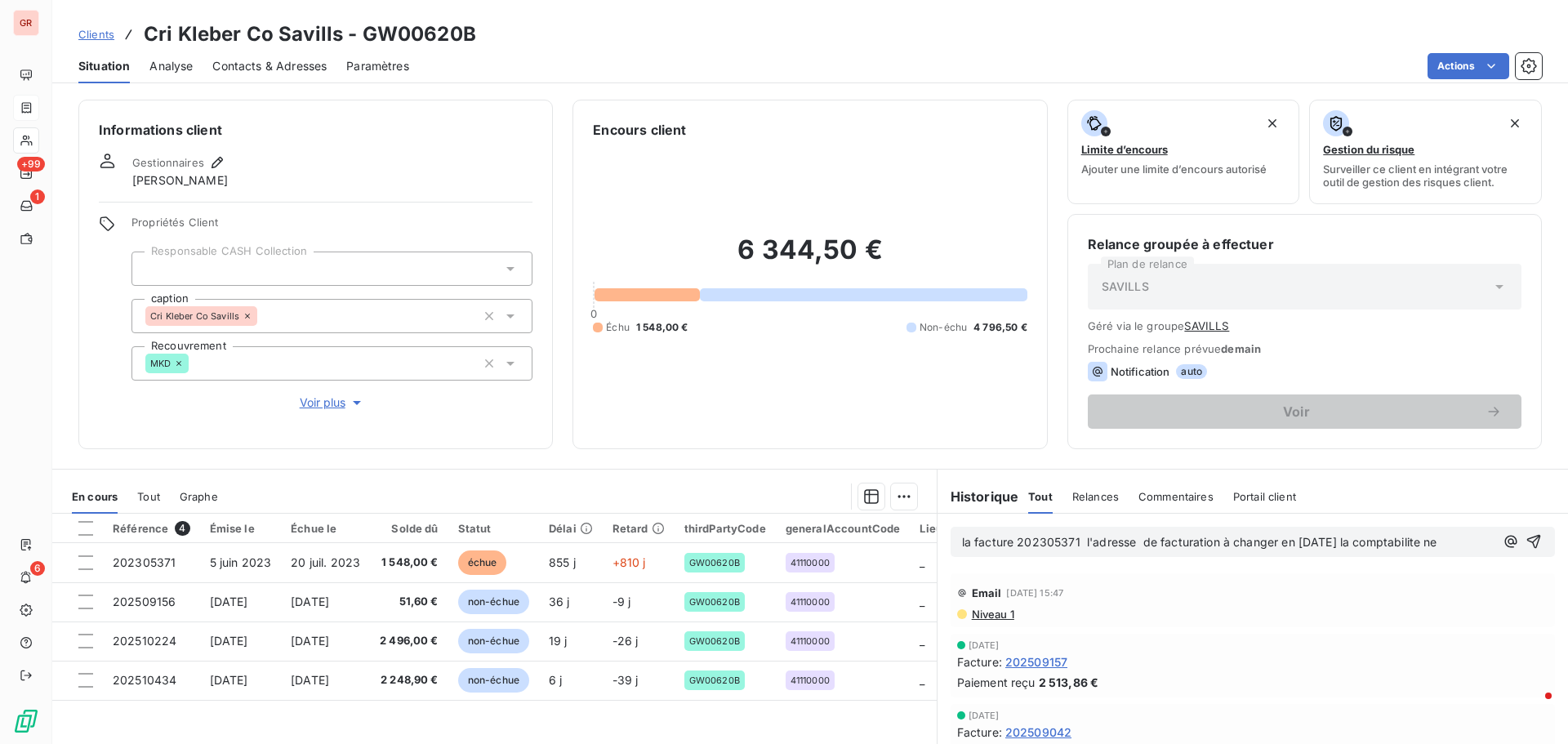
click at [1437, 546] on span "la facture 202305371 l'adresse de facturation à changer en septembre 2024 la co…" at bounding box center [1199, 542] width 475 height 14
drag, startPoint x: 1412, startPoint y: 545, endPoint x: 1389, endPoint y: 548, distance: 23.2
click at [1389, 548] on p "la facture 202305371 l'adresse de facturation à changer en septembre 2024 ne" at bounding box center [1228, 543] width 533 height 19
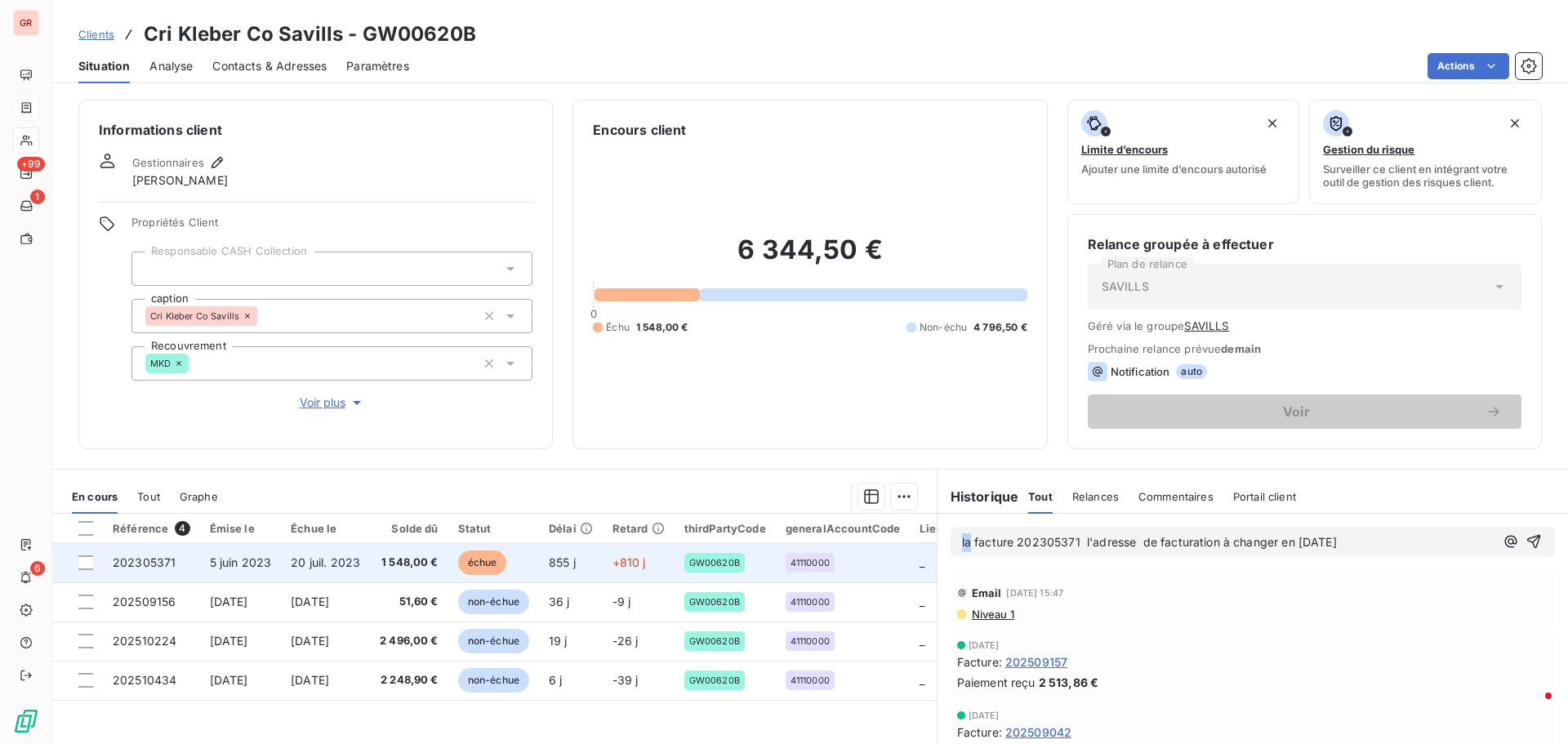
drag, startPoint x: 962, startPoint y: 546, endPoint x: 862, endPoint y: 554, distance: 100.3
click at [886, 551] on div "En cours Tout Graphe Référence 4 Émise le Échue le Solde dû Statut Délai Retard…" at bounding box center [810, 674] width 1515 height 409
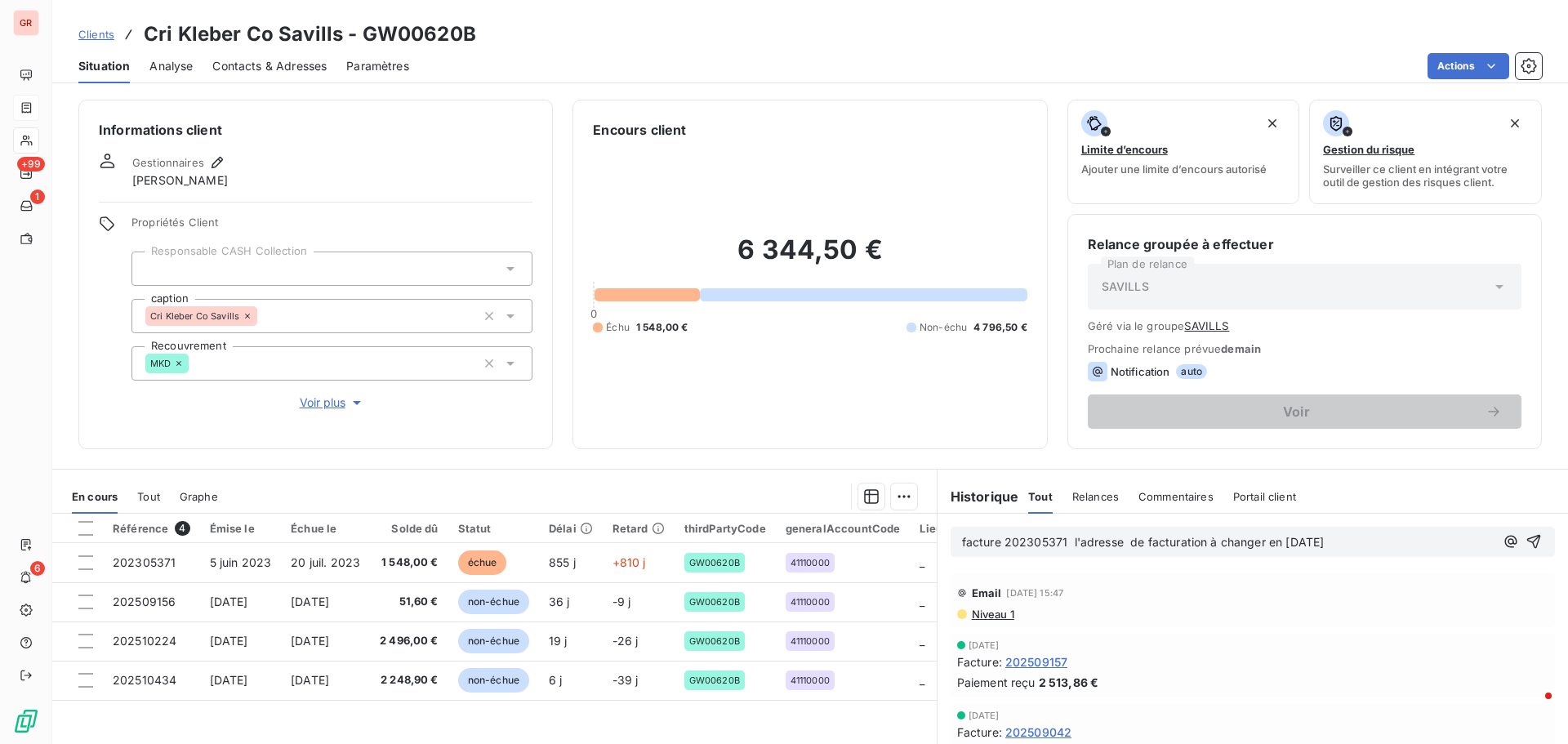
click at [1065, 544] on span "facture 202305371 l'adresse de facturation à changer en septembre 2024" at bounding box center [1144, 542] width 363 height 14
click at [1387, 544] on p "facture 202305371 / l'adresse de facturation à changer en septembre 2024" at bounding box center [1228, 543] width 533 height 19
click at [1329, 541] on span "facture 202305371 / l'adresse de facturation à changer en septembre 2024" at bounding box center [1146, 542] width 367 height 14
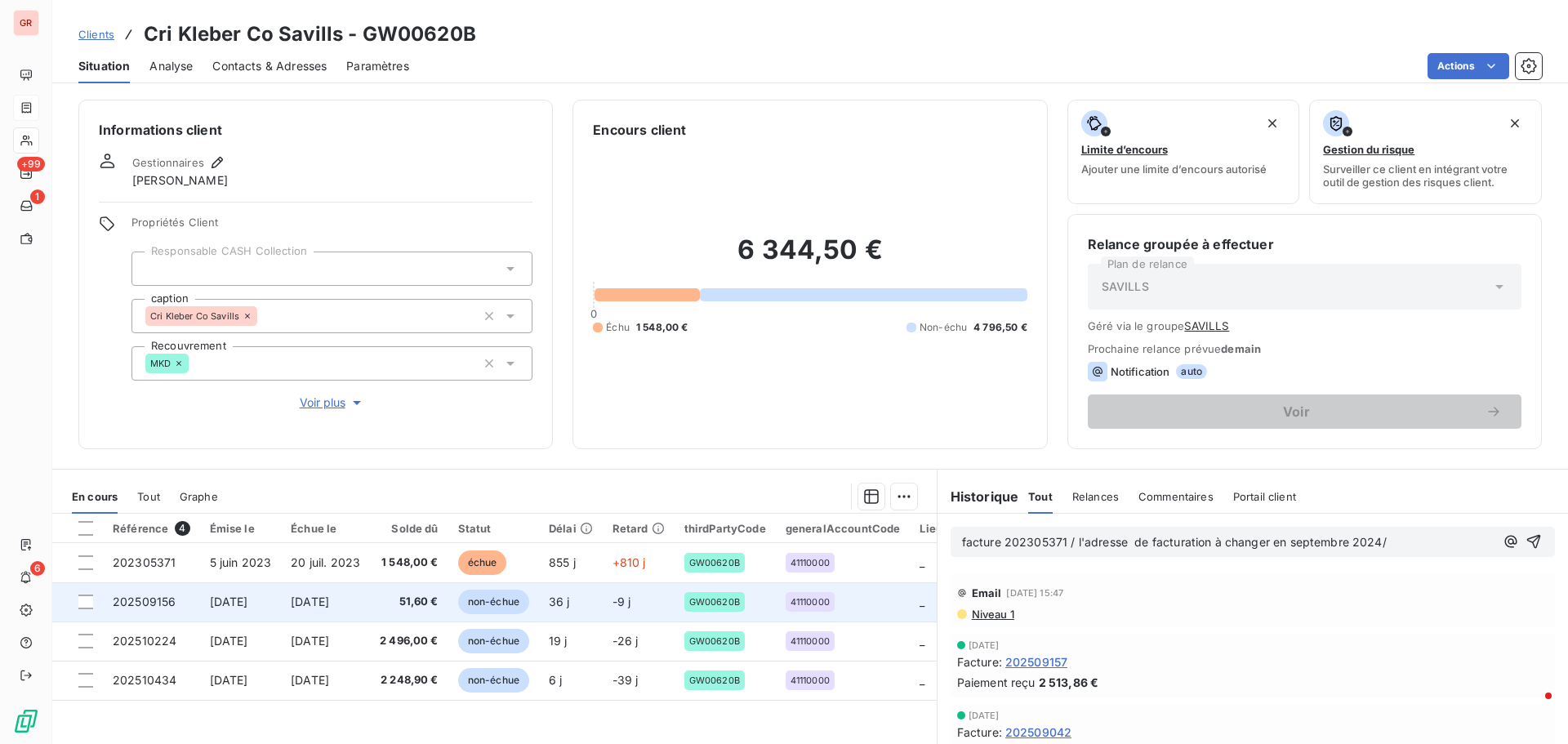
click at [153, 606] on span "202509156" at bounding box center [144, 601] width 62 height 14
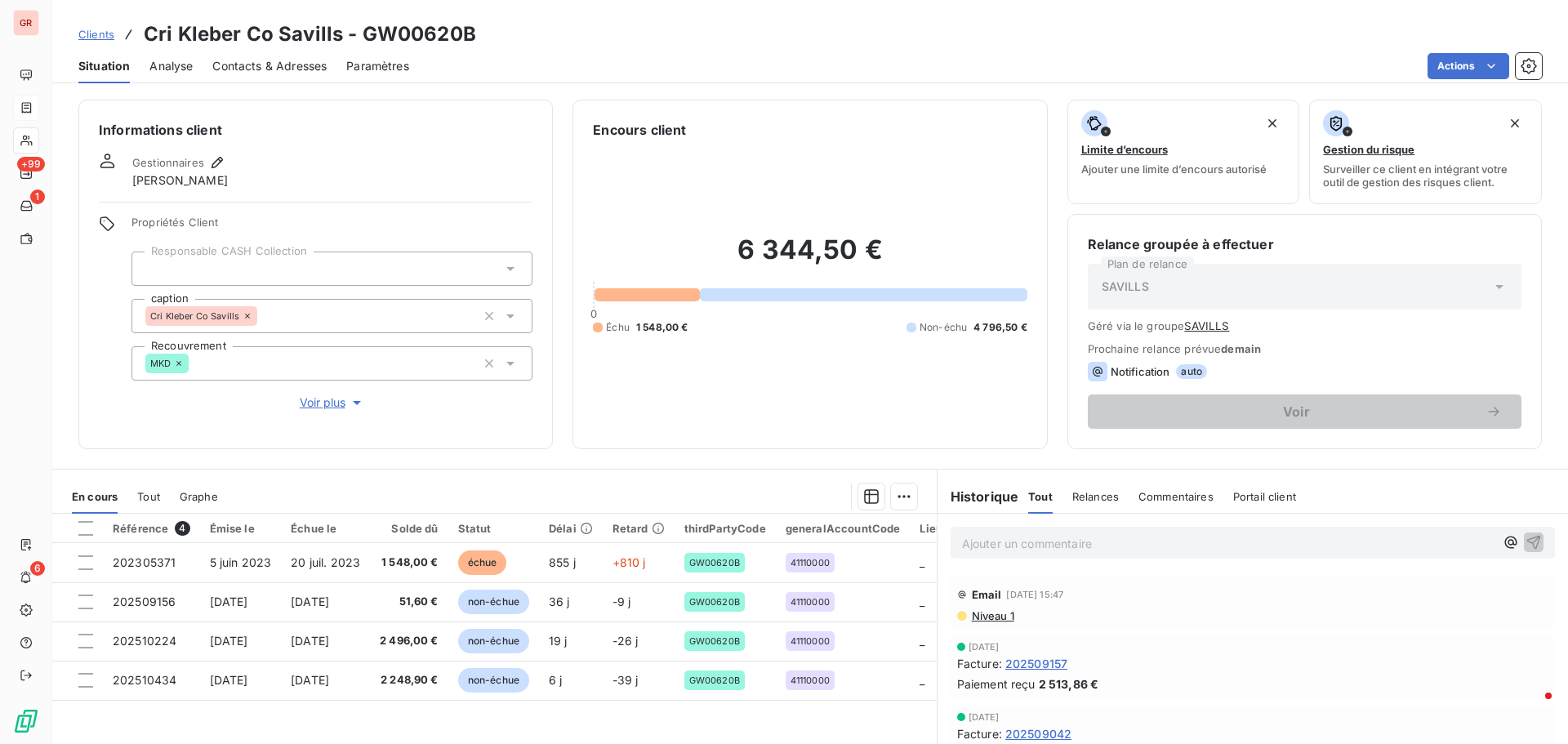
click at [1006, 537] on p "Ajouter un commentaire ﻿" at bounding box center [1228, 544] width 533 height 21
click at [1527, 541] on icon "button" at bounding box center [1534, 542] width 14 height 14
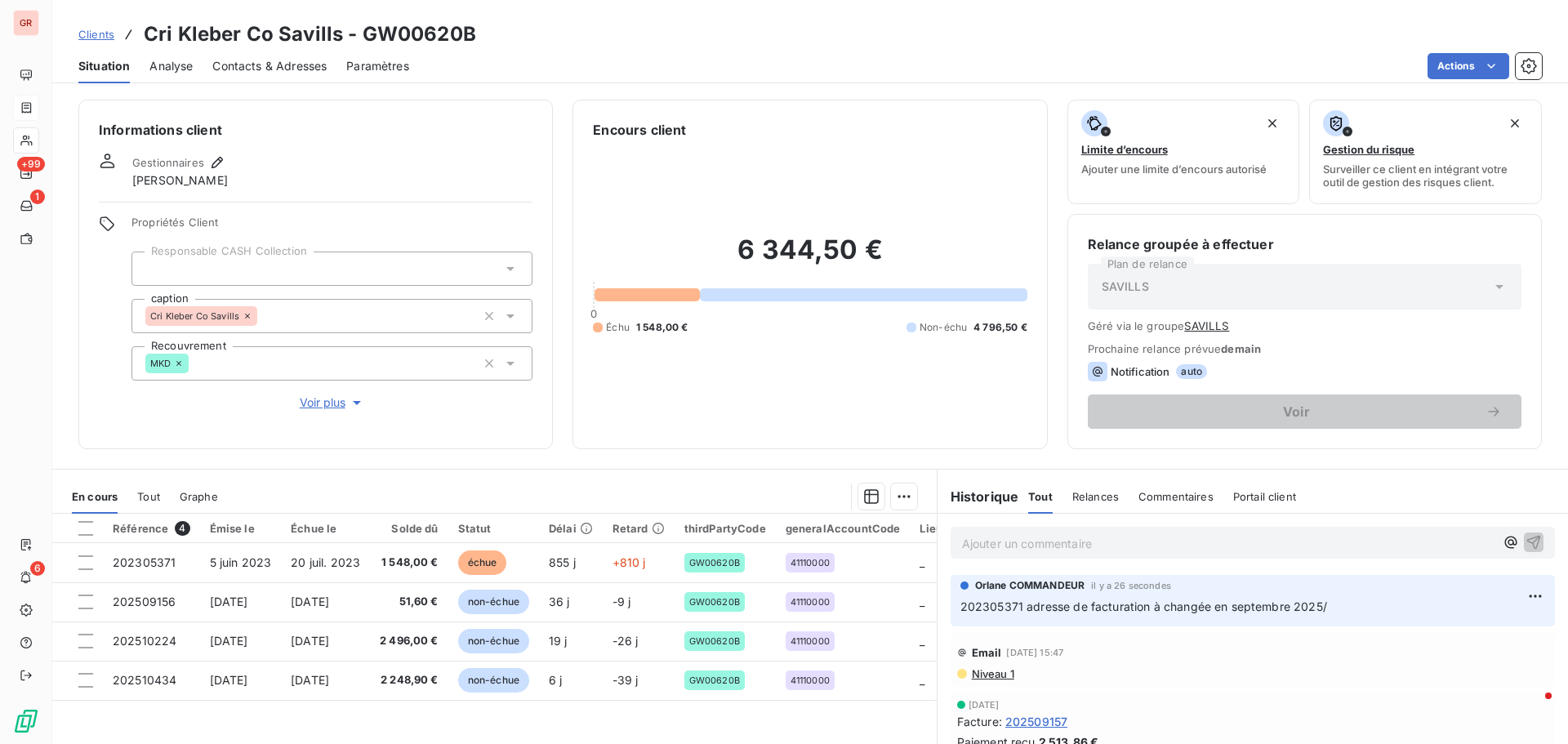
click at [1336, 600] on p "202305371 adresse de facturation à changée en septembre 2025/" at bounding box center [1252, 607] width 584 height 19
click at [1513, 593] on html "GR +99 1 6 Clients Cri Kleber Co Savills - GW00620B Situation Analyse Contacts …" at bounding box center [784, 372] width 1568 height 744
click at [1329, 599] on html "GR +99 1 6 Clients Cri Kleber Co Savills - GW00620B Situation Analyse Contacts …" at bounding box center [784, 372] width 1568 height 744
click at [1505, 594] on html "GR +99 1 6 Clients Cri Kleber Co Savills - GW00620B Situation Analyse Contacts …" at bounding box center [784, 372] width 1568 height 744
drag, startPoint x: 1449, startPoint y: 636, endPoint x: 1449, endPoint y: 627, distance: 9.0
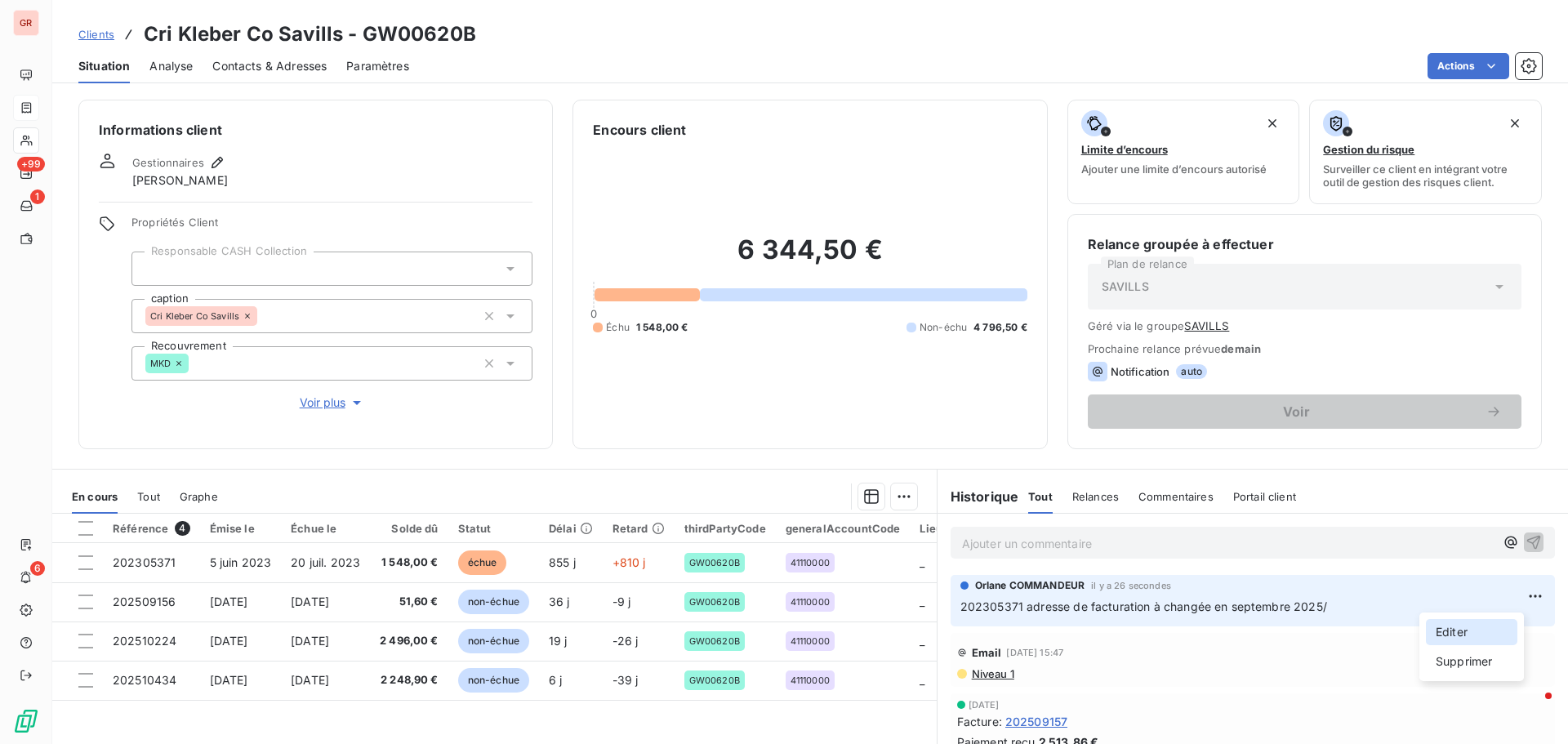
click at [1449, 633] on div "Editer" at bounding box center [1472, 632] width 91 height 26
drag, startPoint x: 1366, startPoint y: 607, endPoint x: 1319, endPoint y: 606, distance: 47.0
click at [1319, 606] on span "202305371 adresse de facturation à changée en septembre 2025/demande ticket fac…" at bounding box center [1218, 606] width 516 height 14
click at [1425, 609] on p "202305371 adresse de facturation à changée en septembre 2025/ ticket facturation" at bounding box center [1241, 607] width 561 height 19
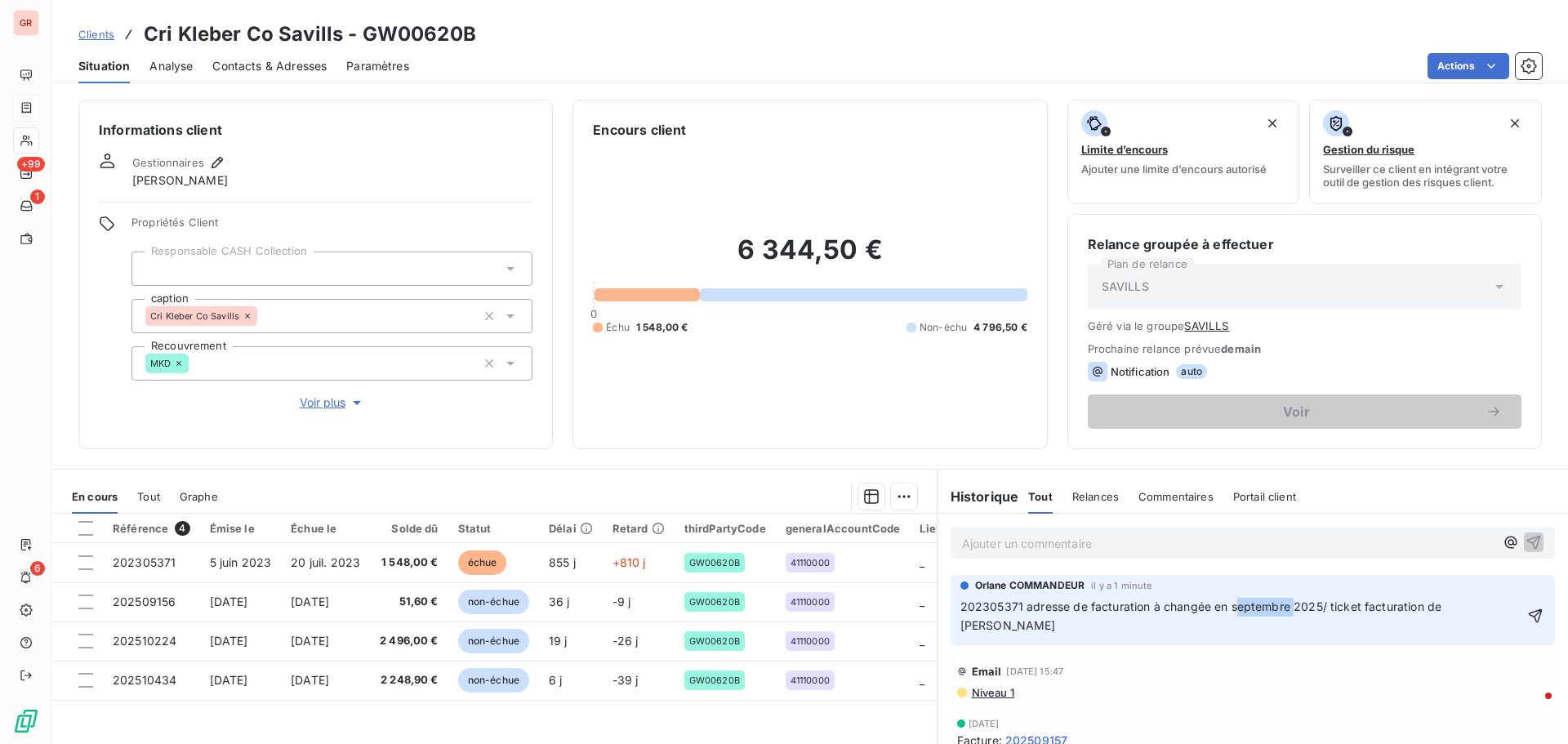
drag, startPoint x: 1284, startPoint y: 608, endPoint x: 1231, endPoint y: 608, distance: 53.0
click at [1231, 608] on span "202305371 adresse de facturation à changée en septembre 2025/ ticket facturatio…" at bounding box center [1202, 615] width 485 height 33
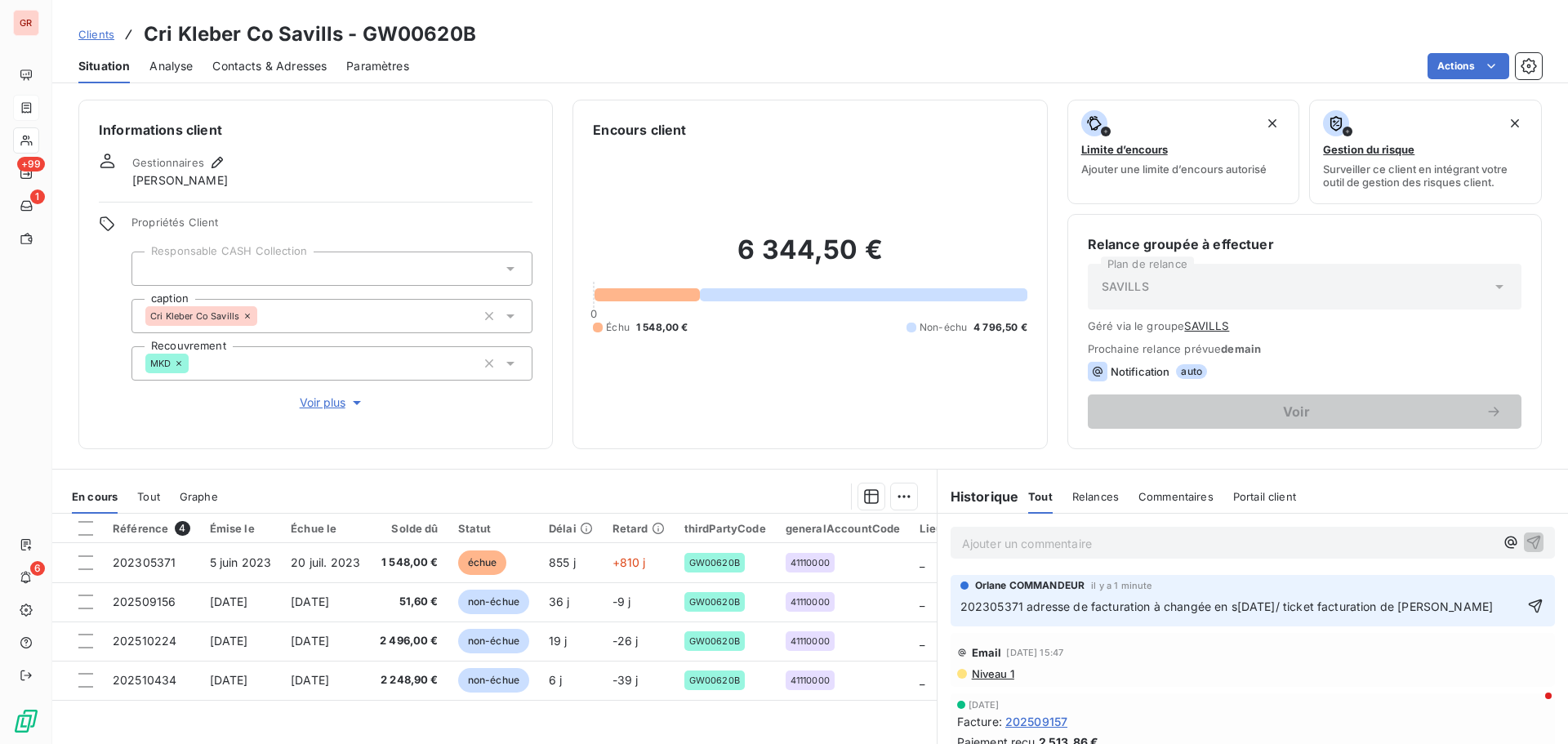
click at [1228, 608] on span "202305371 adresse de facturation à changée en s15 juillet 2025/ ticket facturat…" at bounding box center [1227, 606] width 534 height 14
click at [1301, 609] on span "202305371 adresse de facturation à changée en 15 juillet 2025/ ticket facturati…" at bounding box center [1223, 606] width 527 height 14
click at [1298, 603] on span "202305371 adresse de facturation à changée en 15 juillet 2025/ ticket facturati…" at bounding box center [1223, 606] width 527 height 14
click at [1495, 607] on p "202305371 adresse de facturation à changée en 15 juillet 2024/ ticket facturati…" at bounding box center [1241, 607] width 561 height 19
click at [1001, 617] on p "202305371 adresse de facturation à changée en 15 juillet 2024/ ticket facturati…" at bounding box center [1241, 607] width 561 height 19
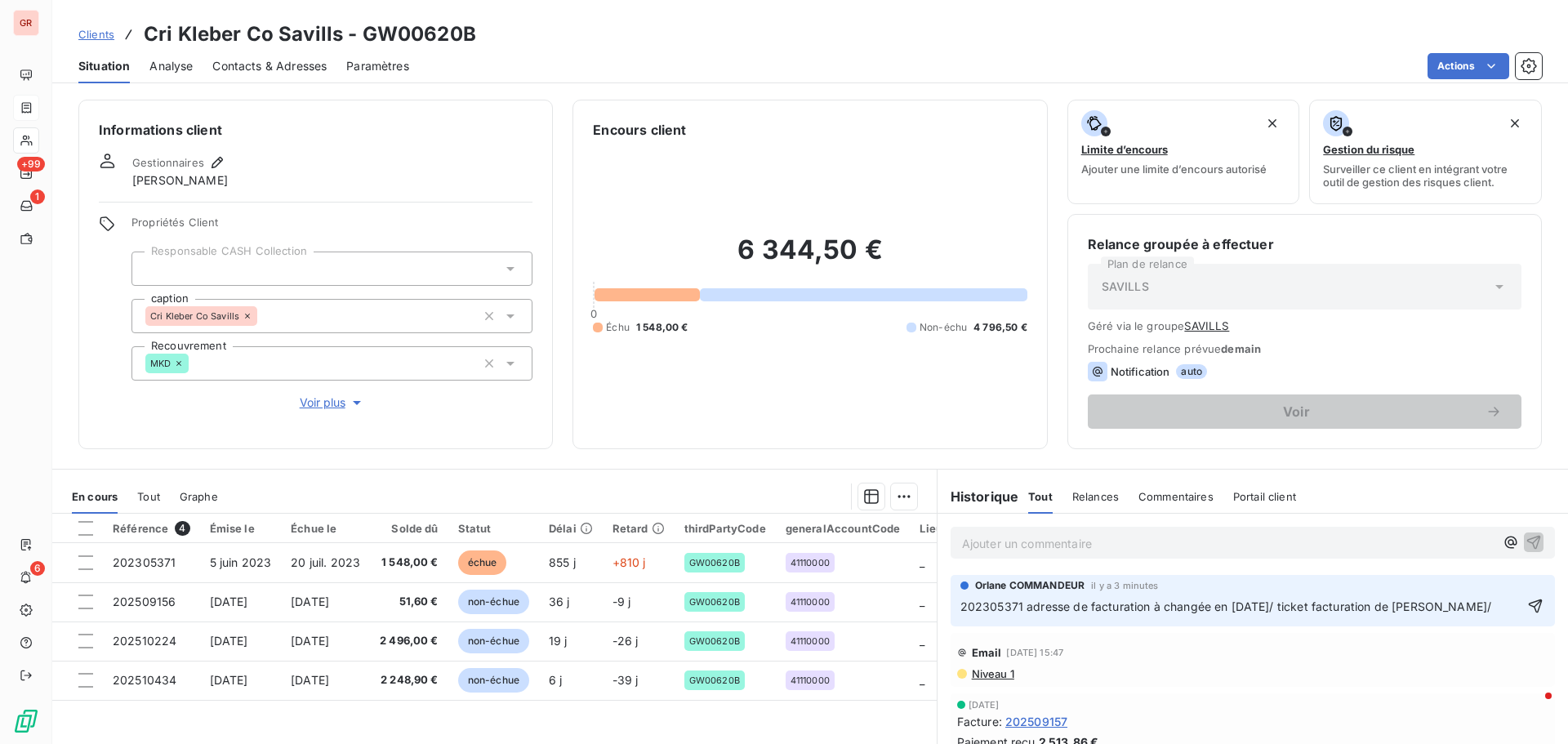
click at [1001, 617] on p "202305371 adresse de facturation à changée en 15 juillet 2024/ ticket facturati…" at bounding box center [1241, 607] width 561 height 19
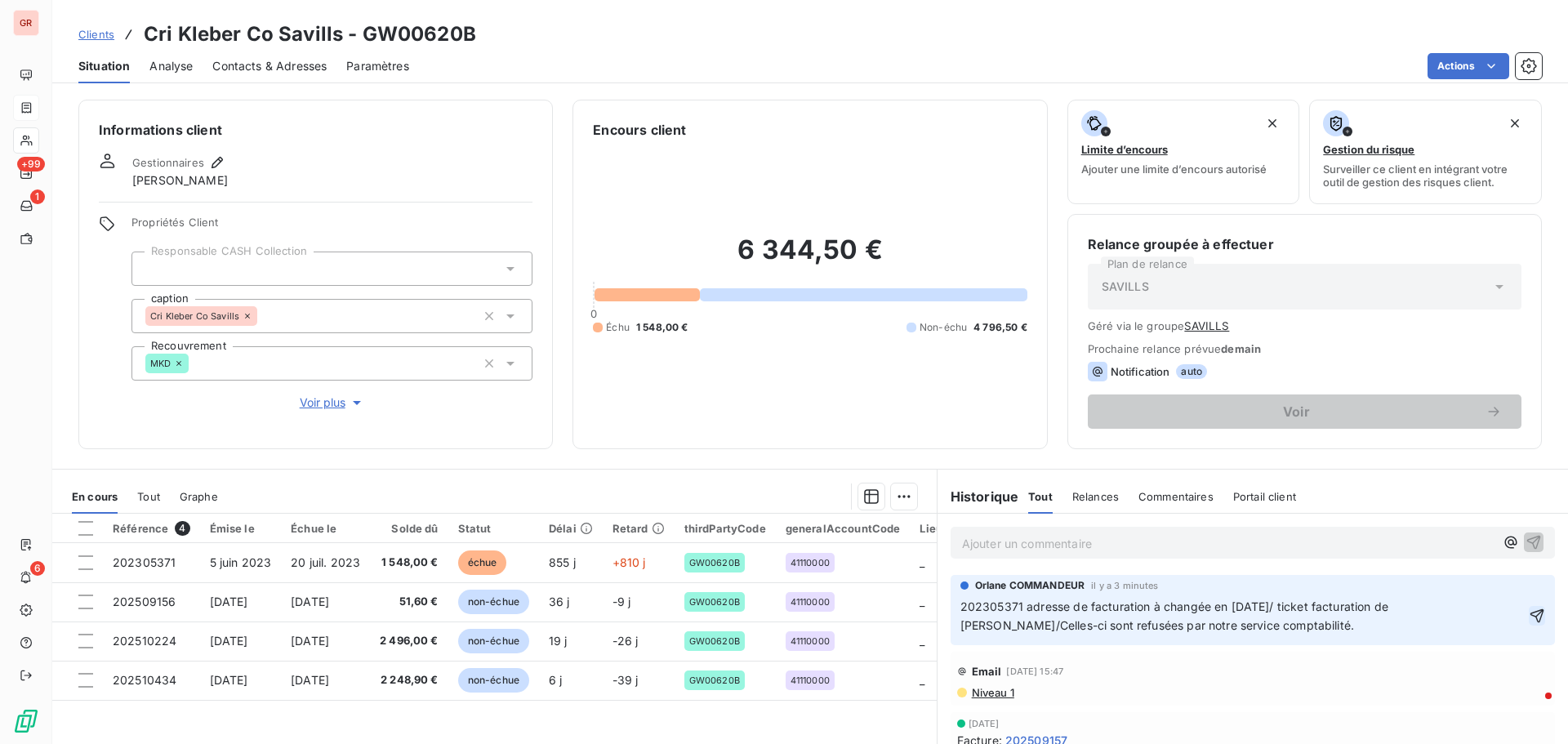
click at [1528, 613] on icon "button" at bounding box center [1536, 616] width 16 height 16
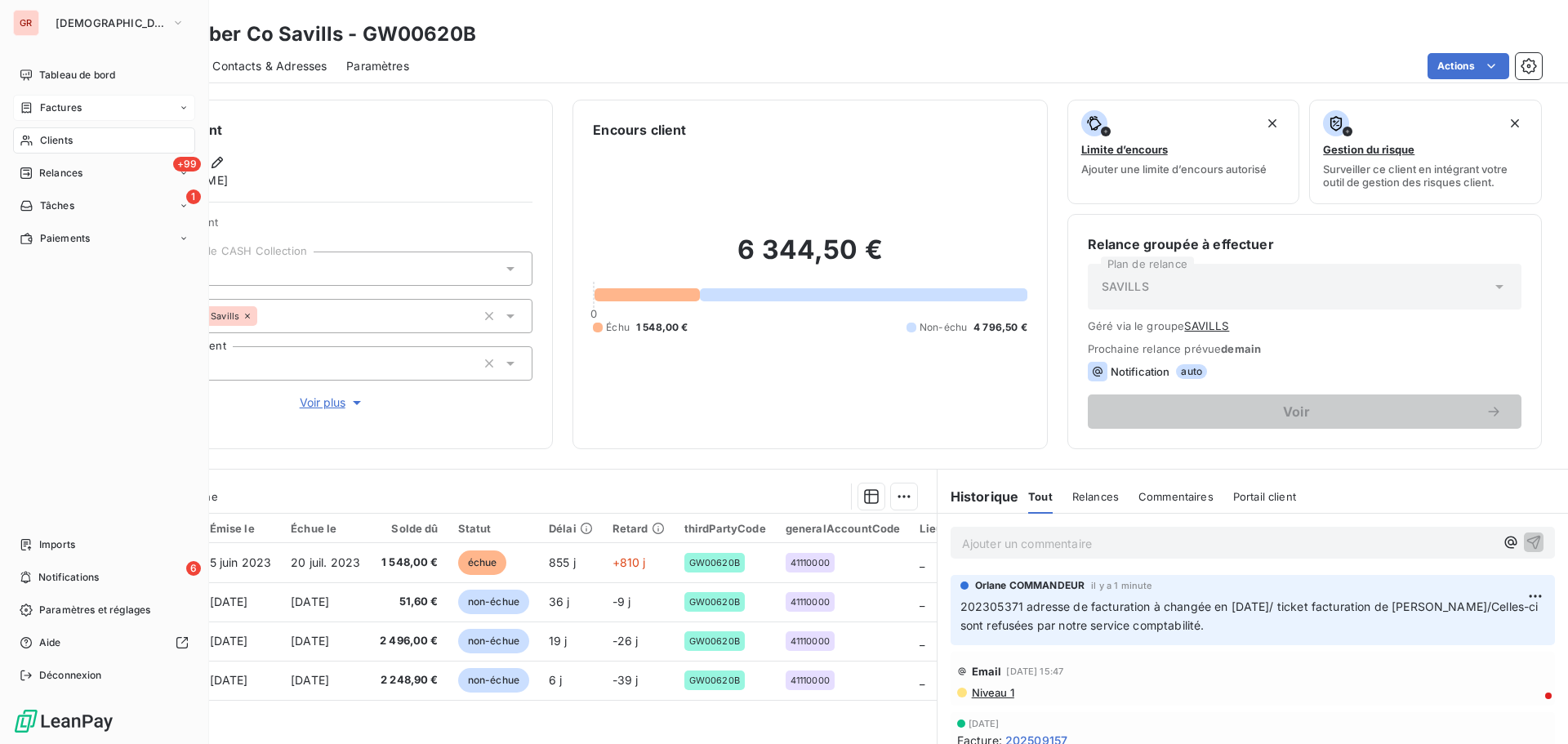
click at [70, 104] on span "Factures" at bounding box center [60, 107] width 42 height 15
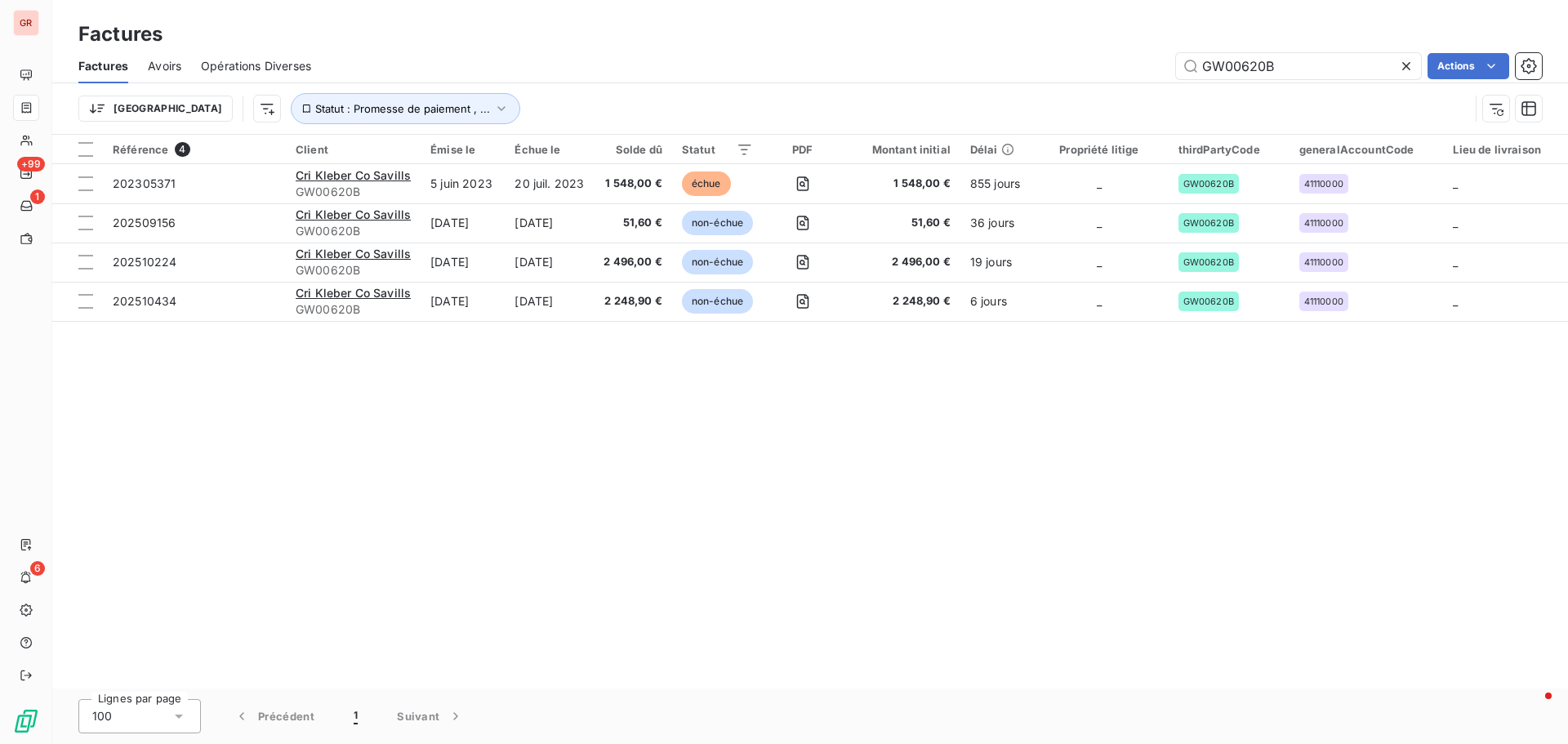
drag, startPoint x: 1283, startPoint y: 71, endPoint x: 1136, endPoint y: 70, distance: 147.0
click at [1141, 71] on div "GW00620B Actions" at bounding box center [935, 66] width 1211 height 26
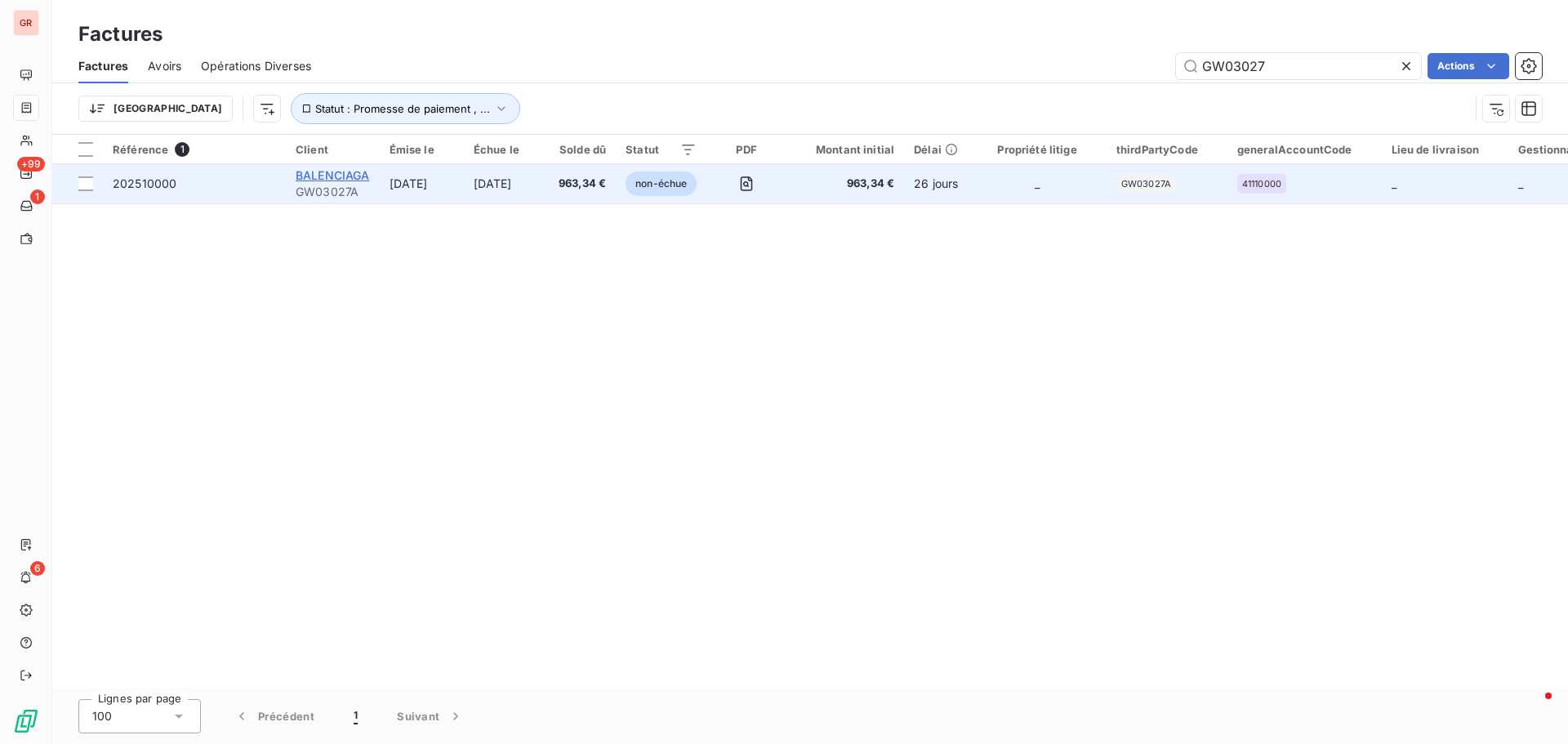
type input "GW03027"
click at [330, 170] on span "BALENCIAGA" at bounding box center [332, 176] width 74 height 14
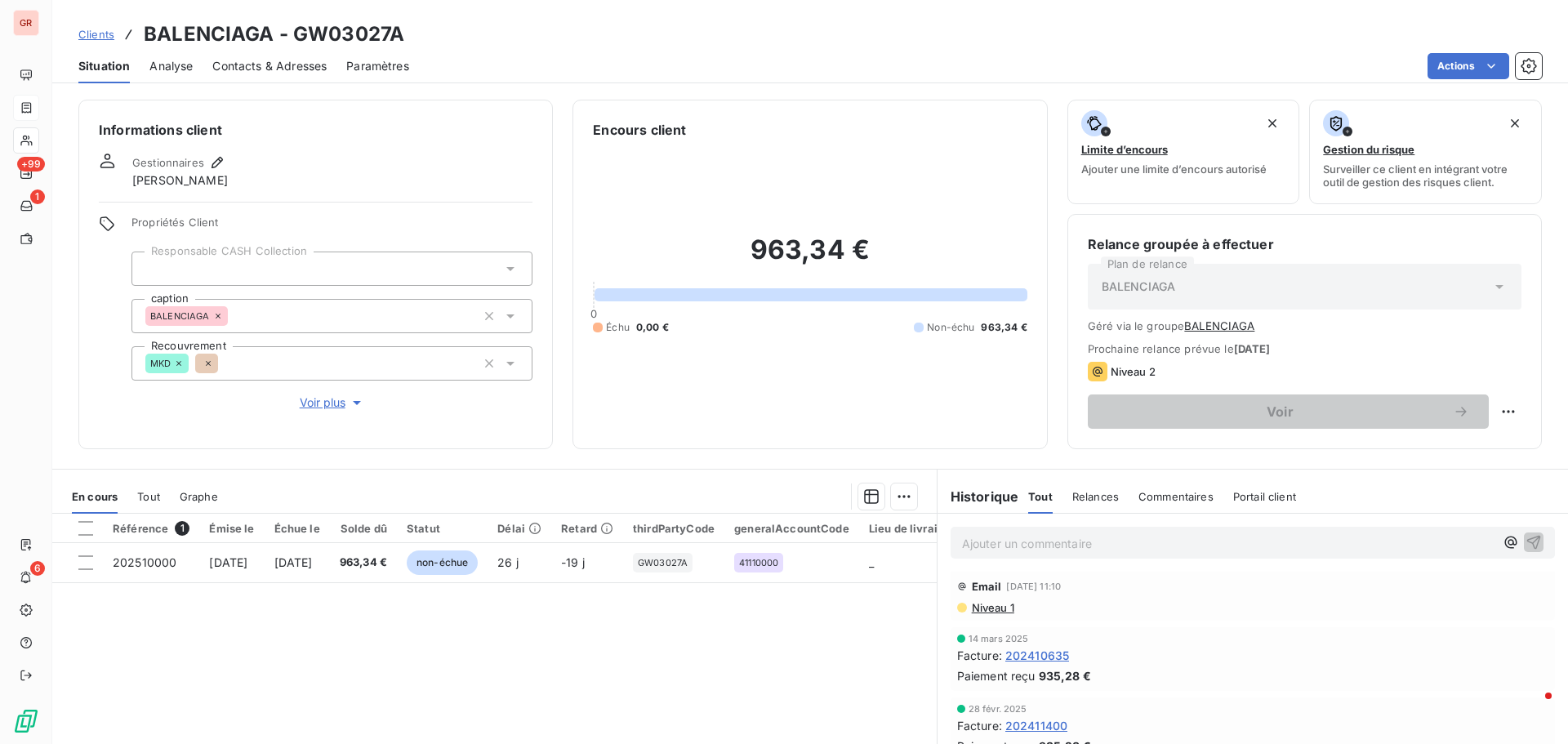
scroll to position [1061, 0]
click at [157, 497] on span "Tout" at bounding box center [148, 496] width 23 height 13
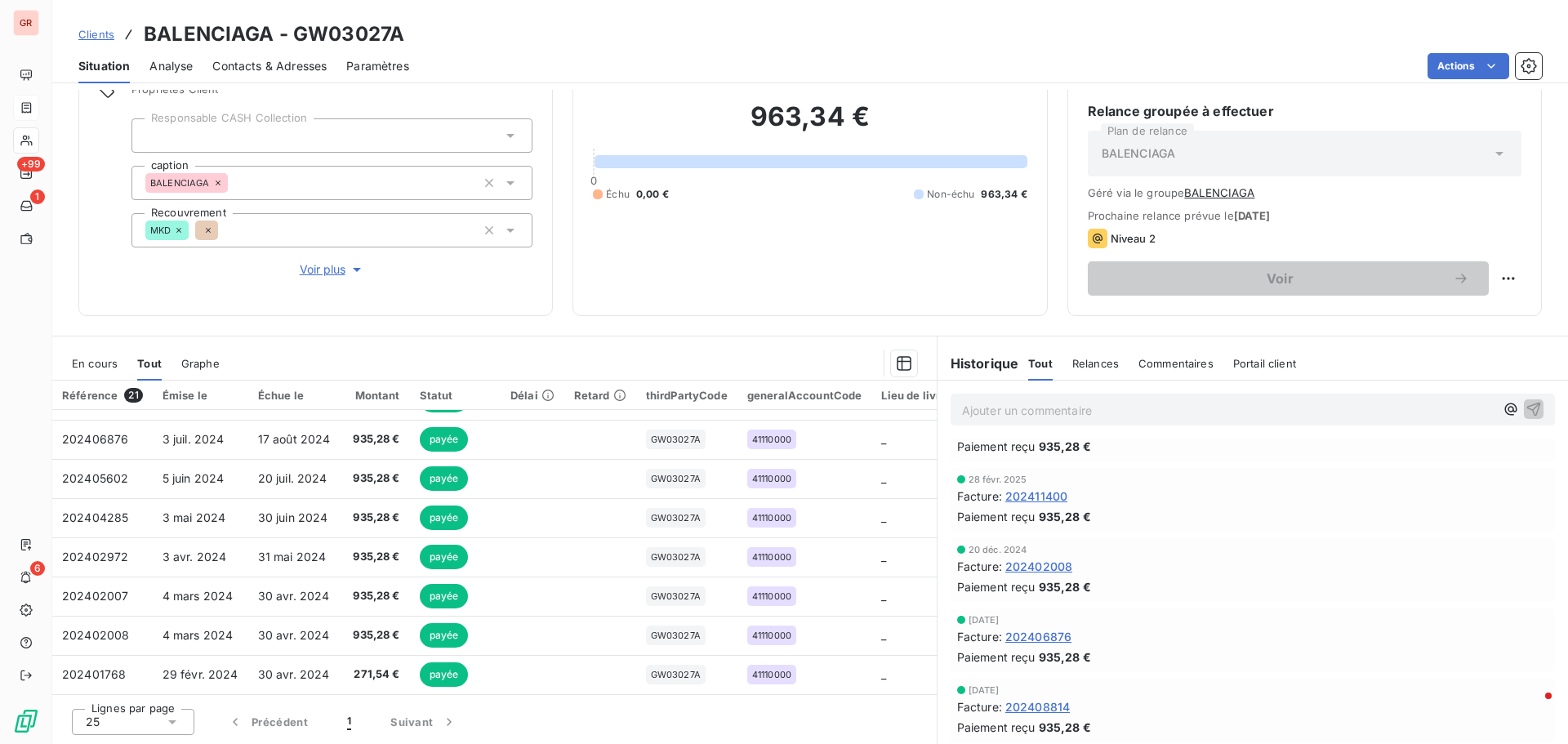
scroll to position [1740, 0]
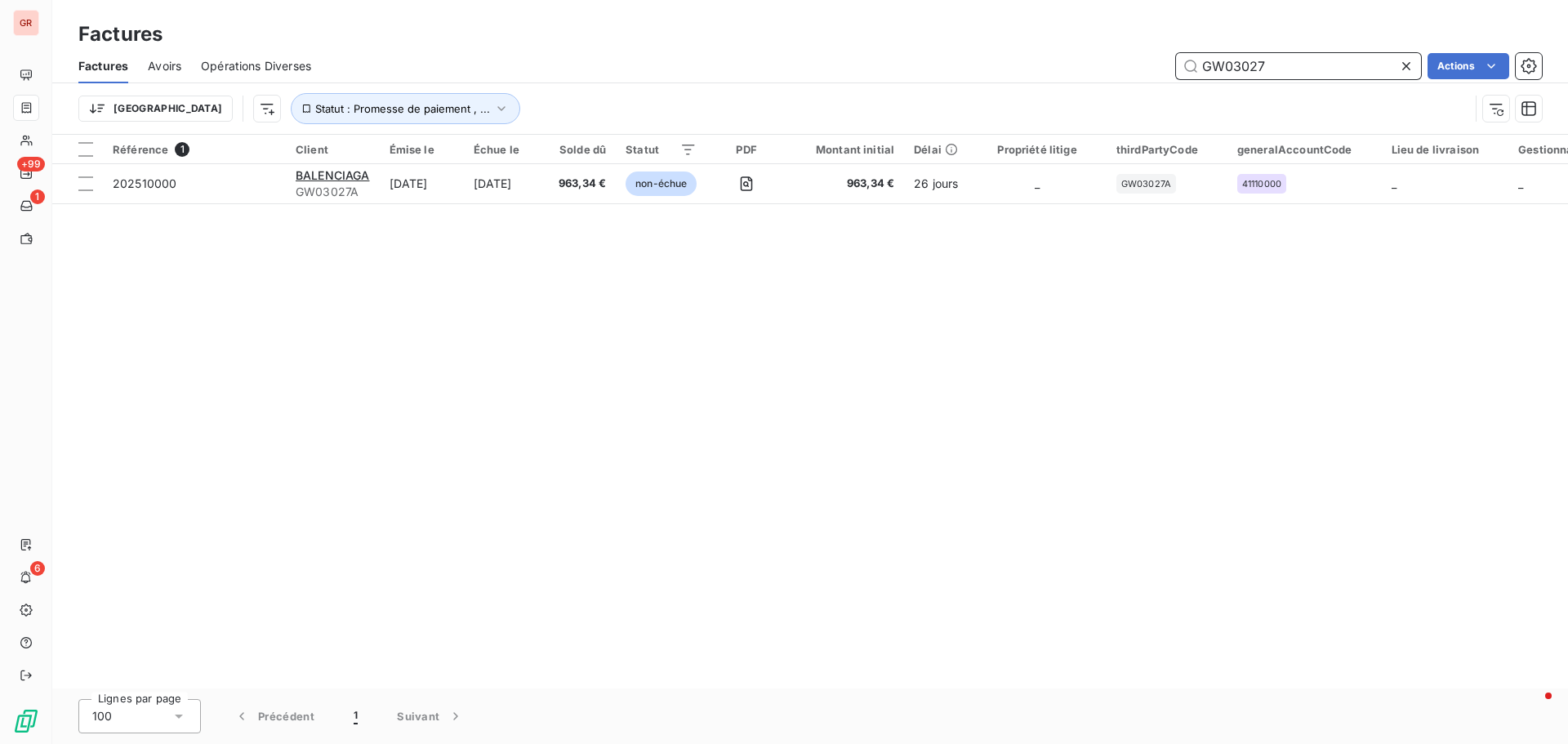
drag, startPoint x: 1261, startPoint y: 71, endPoint x: 1113, endPoint y: 99, distance: 150.6
click at [1133, 92] on div "Factures Avoirs Opérations Diverses GW03027 Actions Trier Statut : Promesse de …" at bounding box center [810, 91] width 1515 height 85
paste input "177A"
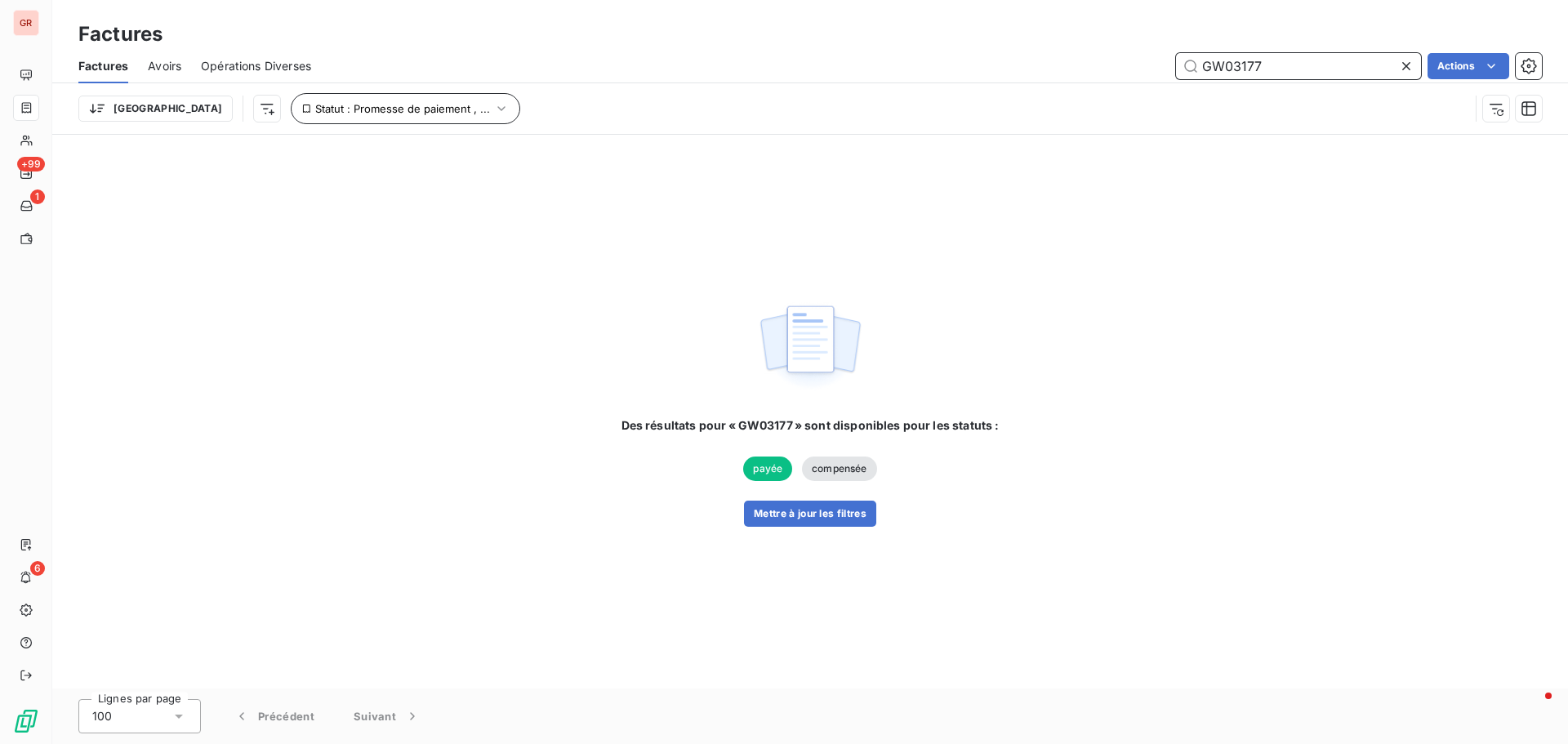
type input "GW03177"
click at [493, 104] on icon "button" at bounding box center [501, 108] width 16 height 16
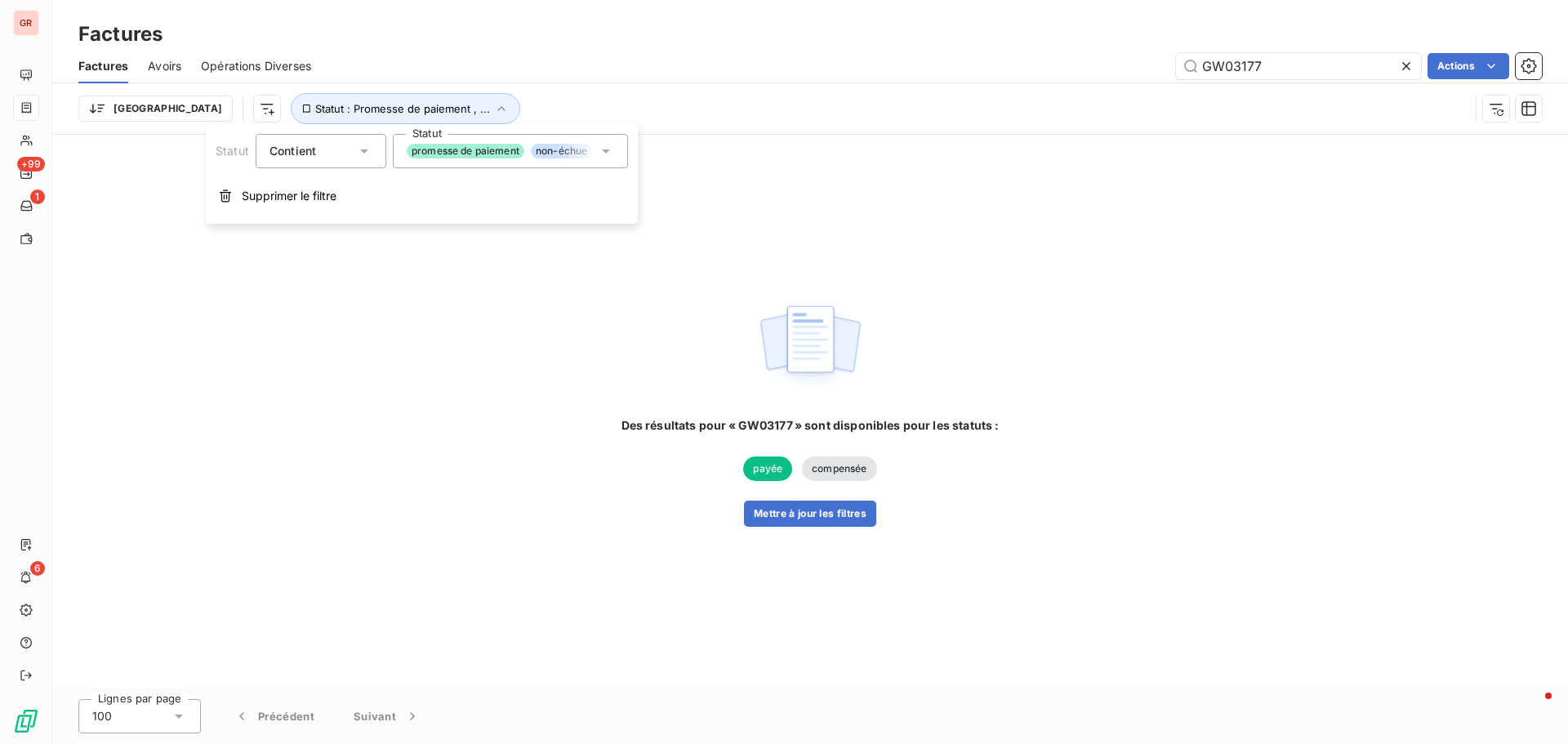
click at [612, 150] on icon at bounding box center [606, 151] width 16 height 16
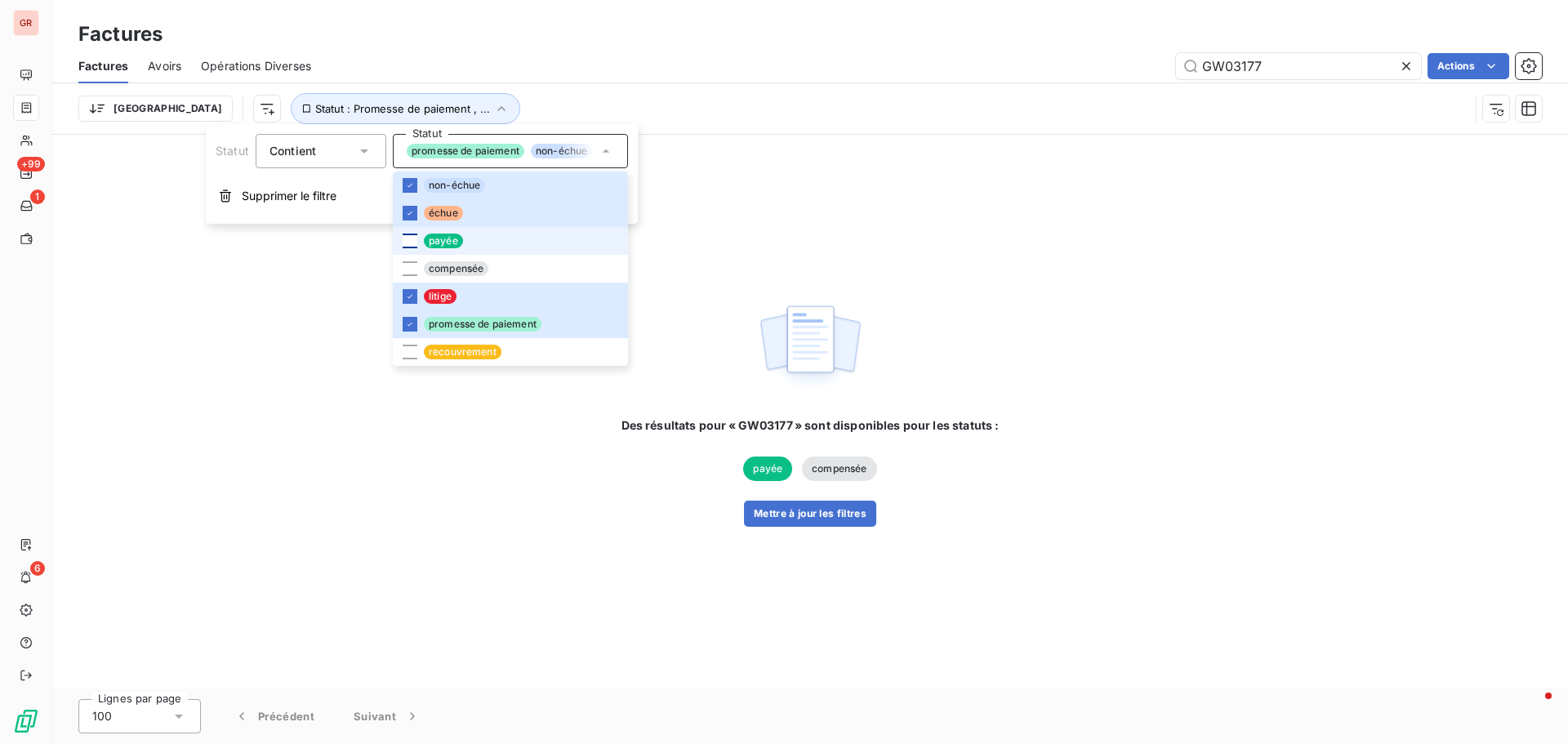
click at [414, 239] on div at bounding box center [410, 240] width 15 height 15
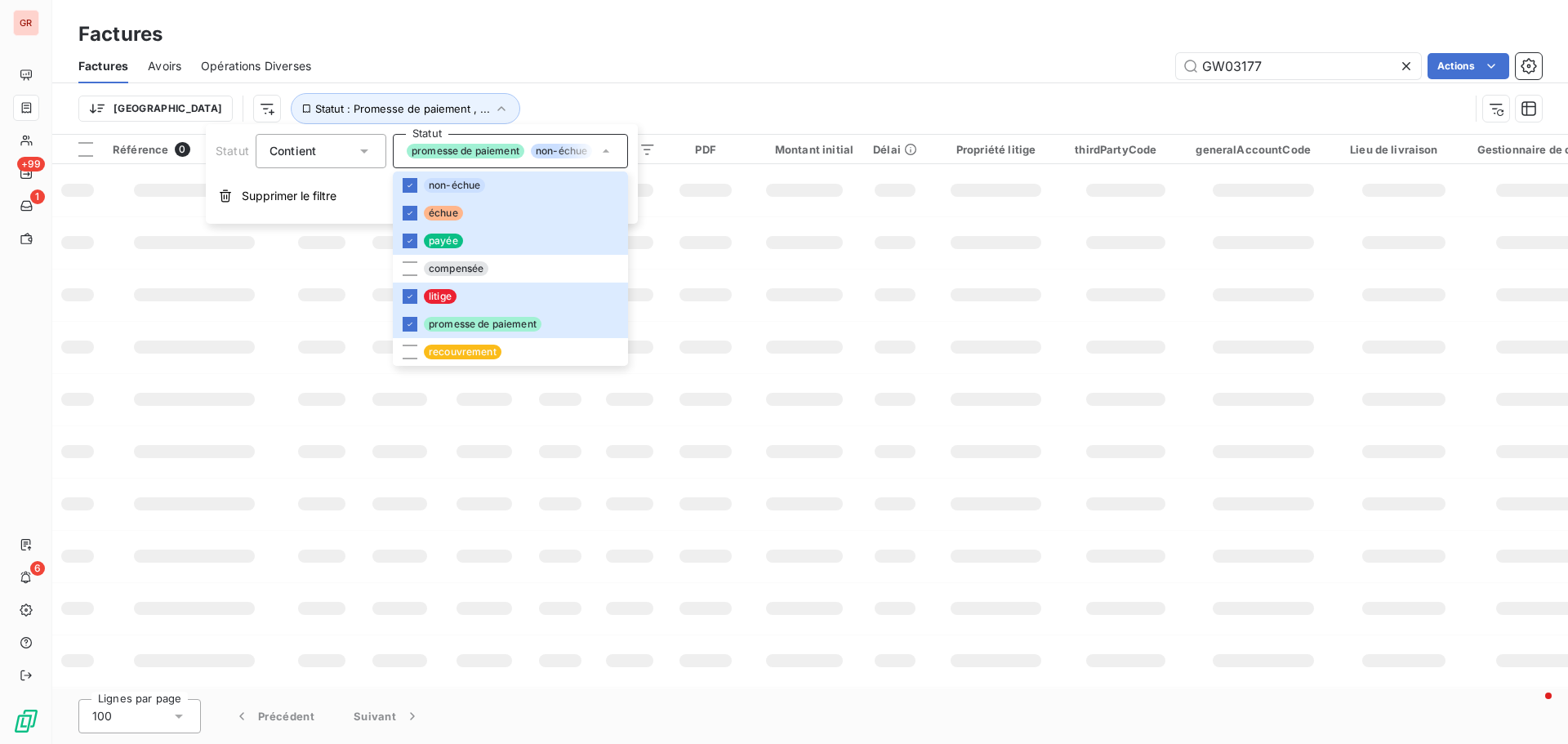
click at [806, 246] on div at bounding box center [804, 242] width 77 height 13
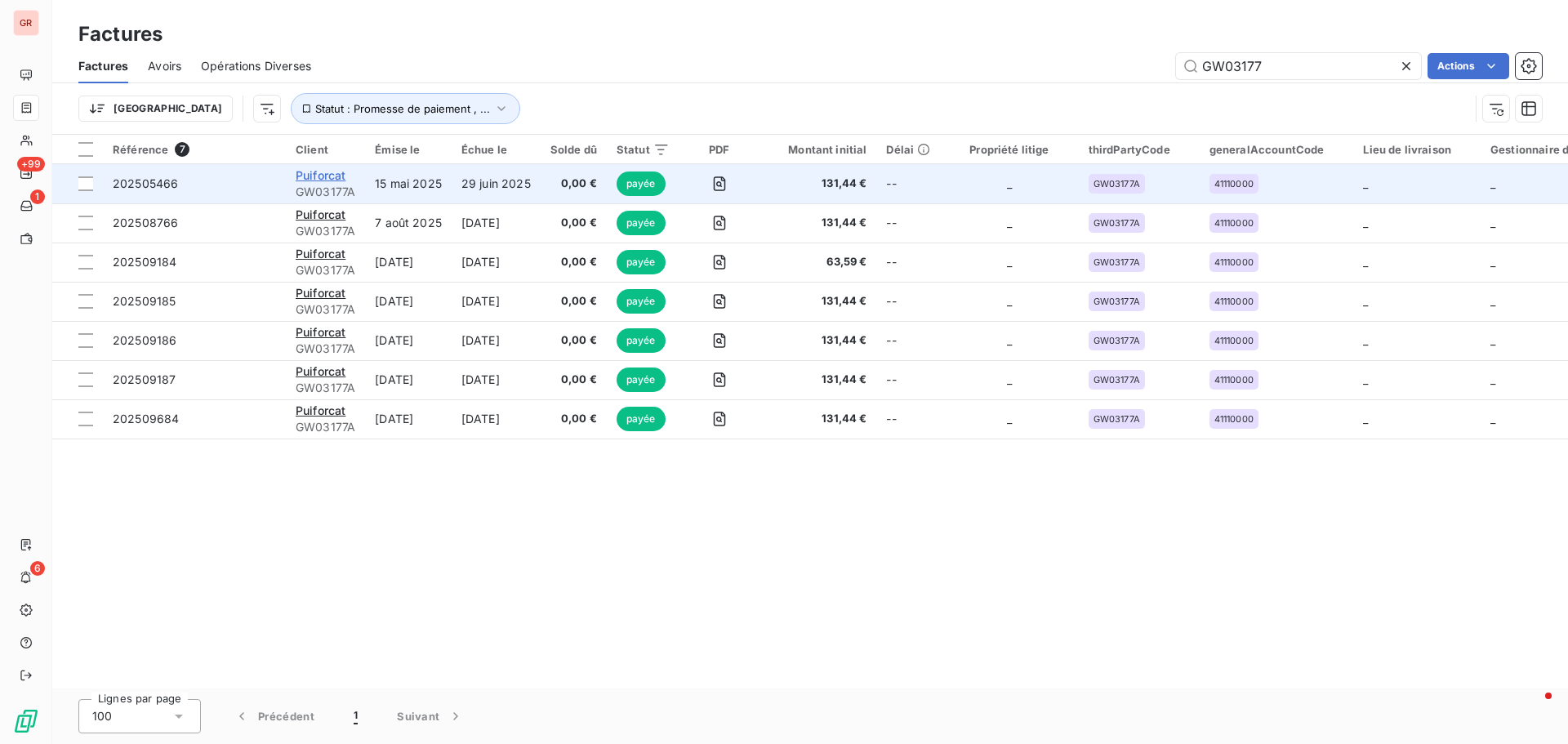
click at [333, 178] on span "Puiforcat" at bounding box center [320, 176] width 50 height 14
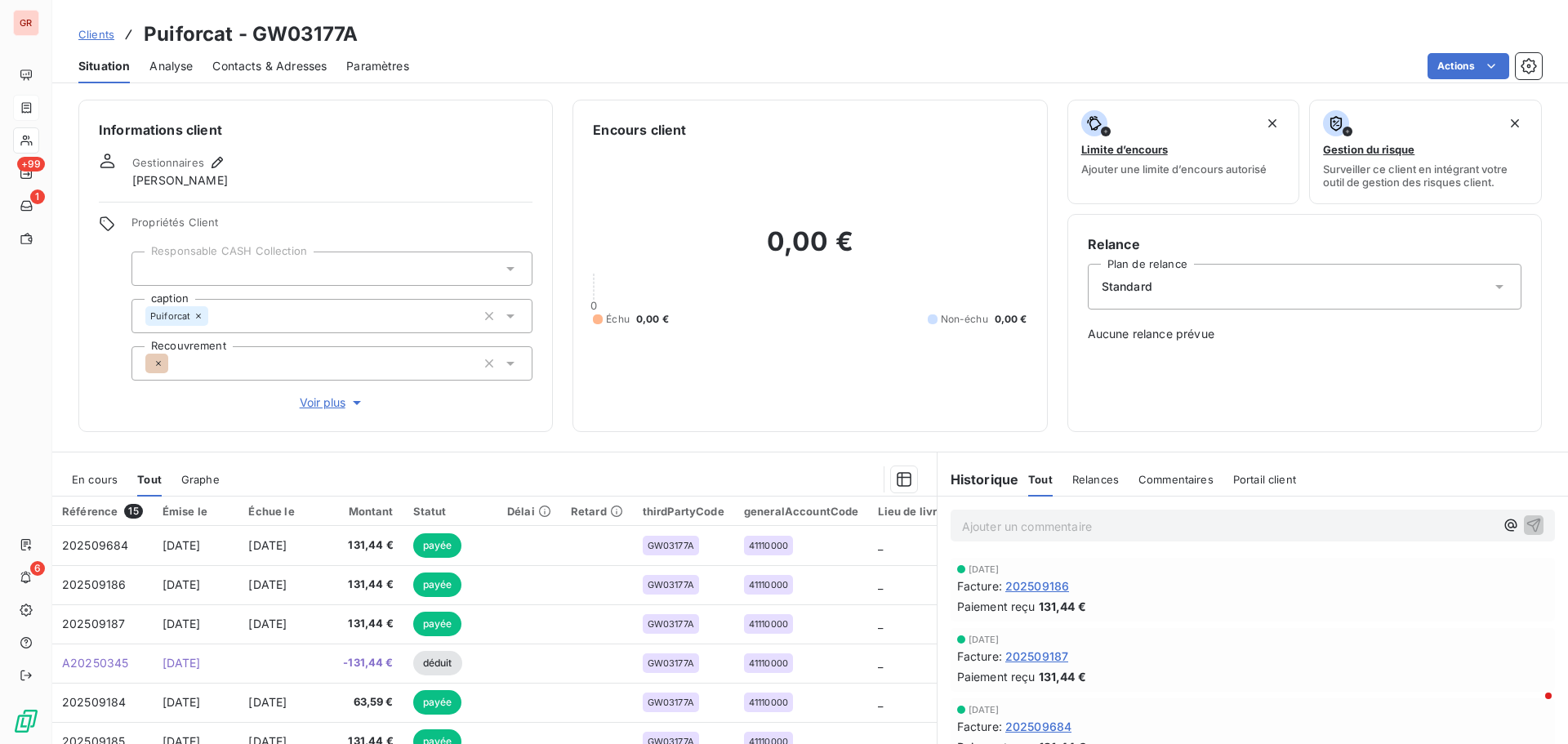
click at [251, 70] on span "Contacts & Adresses" at bounding box center [269, 65] width 114 height 16
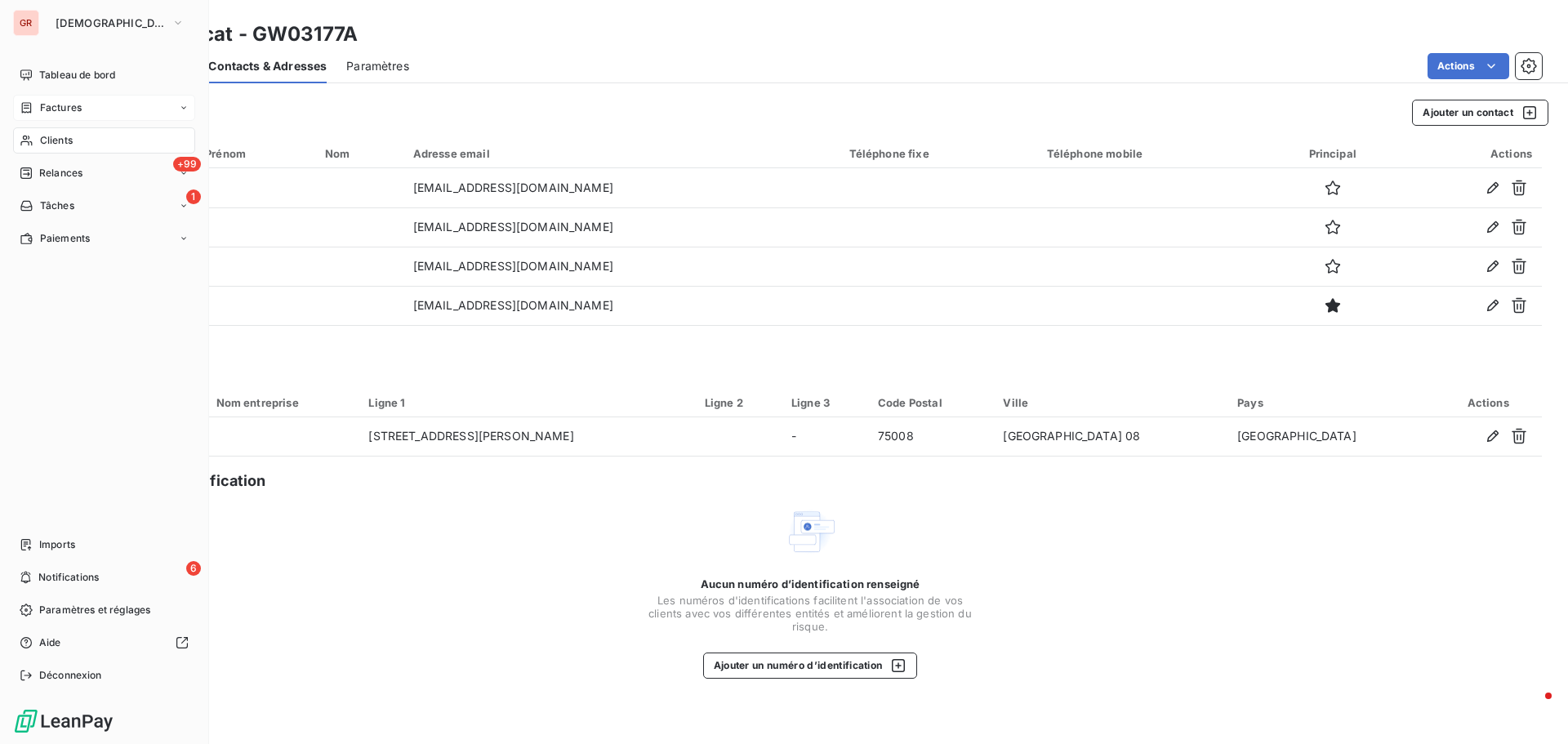
click at [60, 104] on span "Factures" at bounding box center [60, 107] width 42 height 15
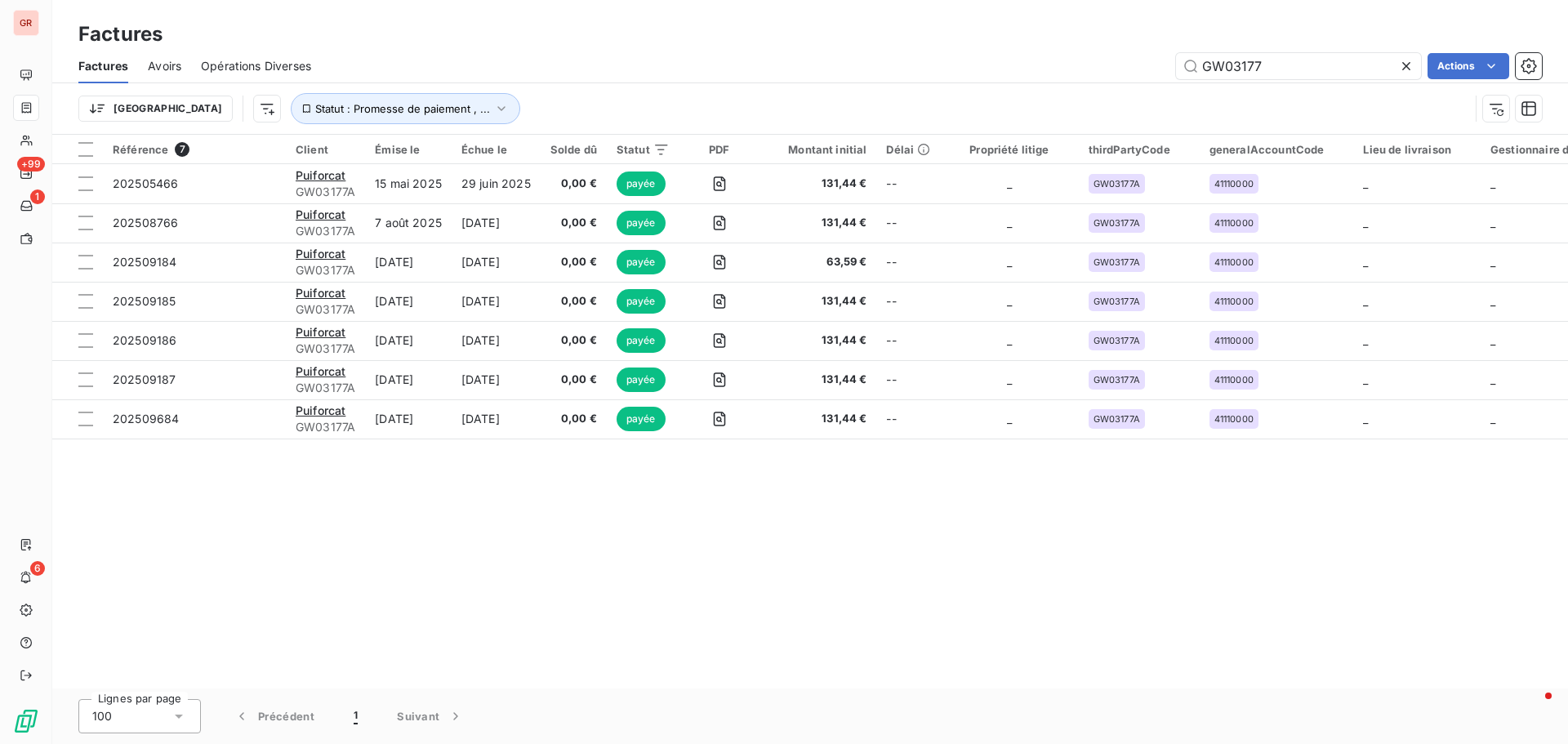
drag, startPoint x: 1171, startPoint y: 92, endPoint x: 1091, endPoint y: 107, distance: 81.4
click at [1116, 102] on div "Factures Avoirs Opérations Diverses GW03177 Actions Trier Statut : Promesse de …" at bounding box center [810, 91] width 1515 height 85
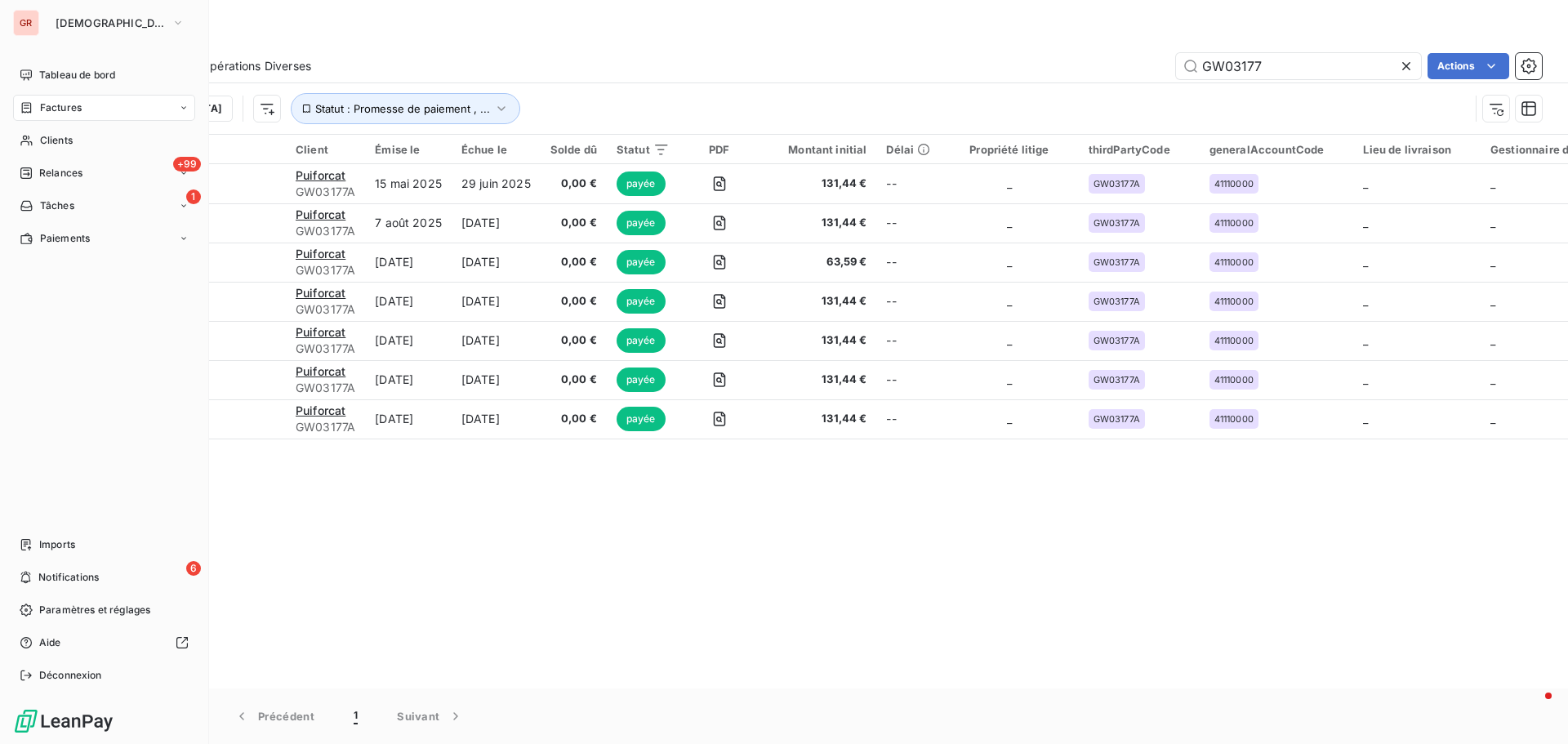
click at [78, 101] on span "Factures" at bounding box center [60, 107] width 42 height 15
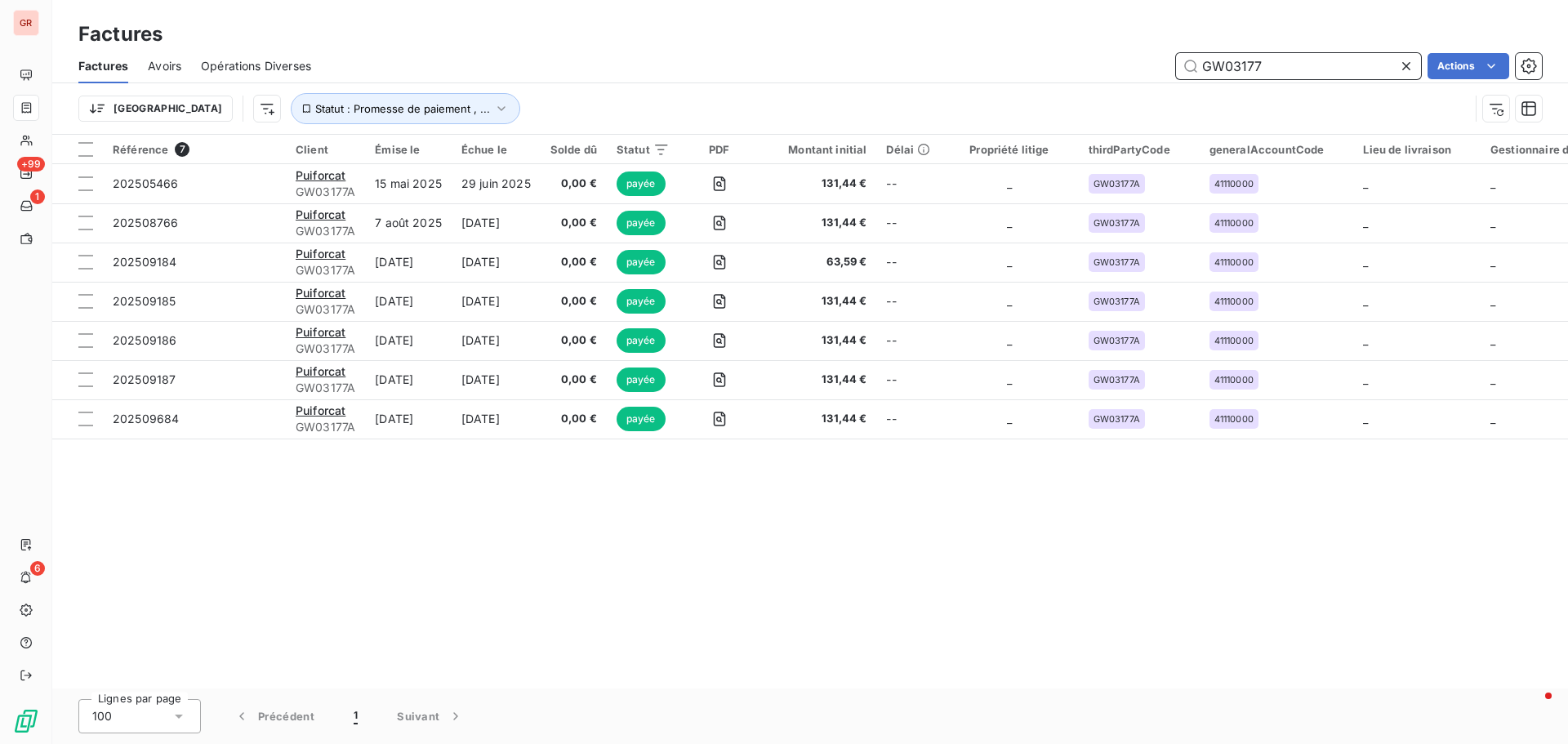
paste input "202509652"
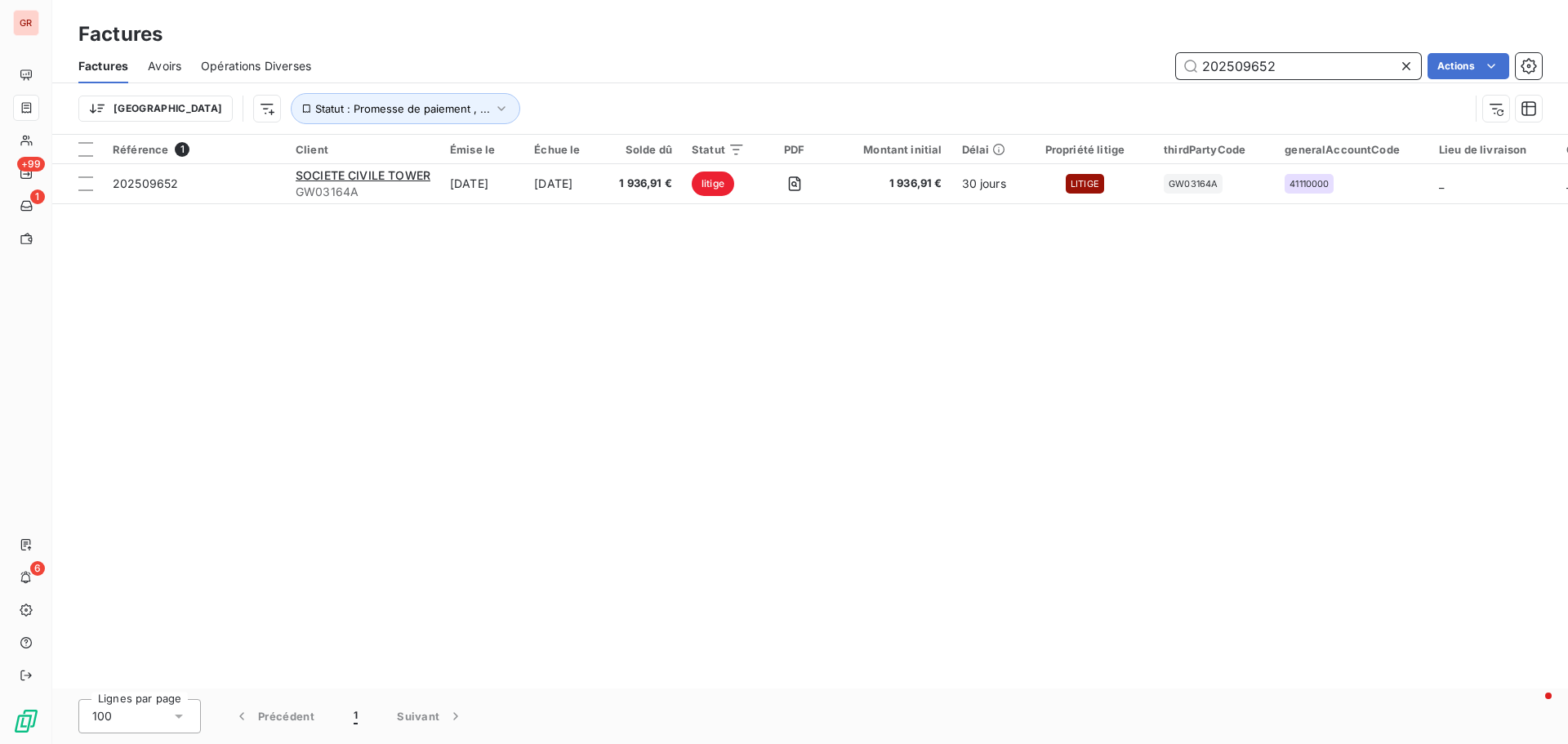
type input "202509652"
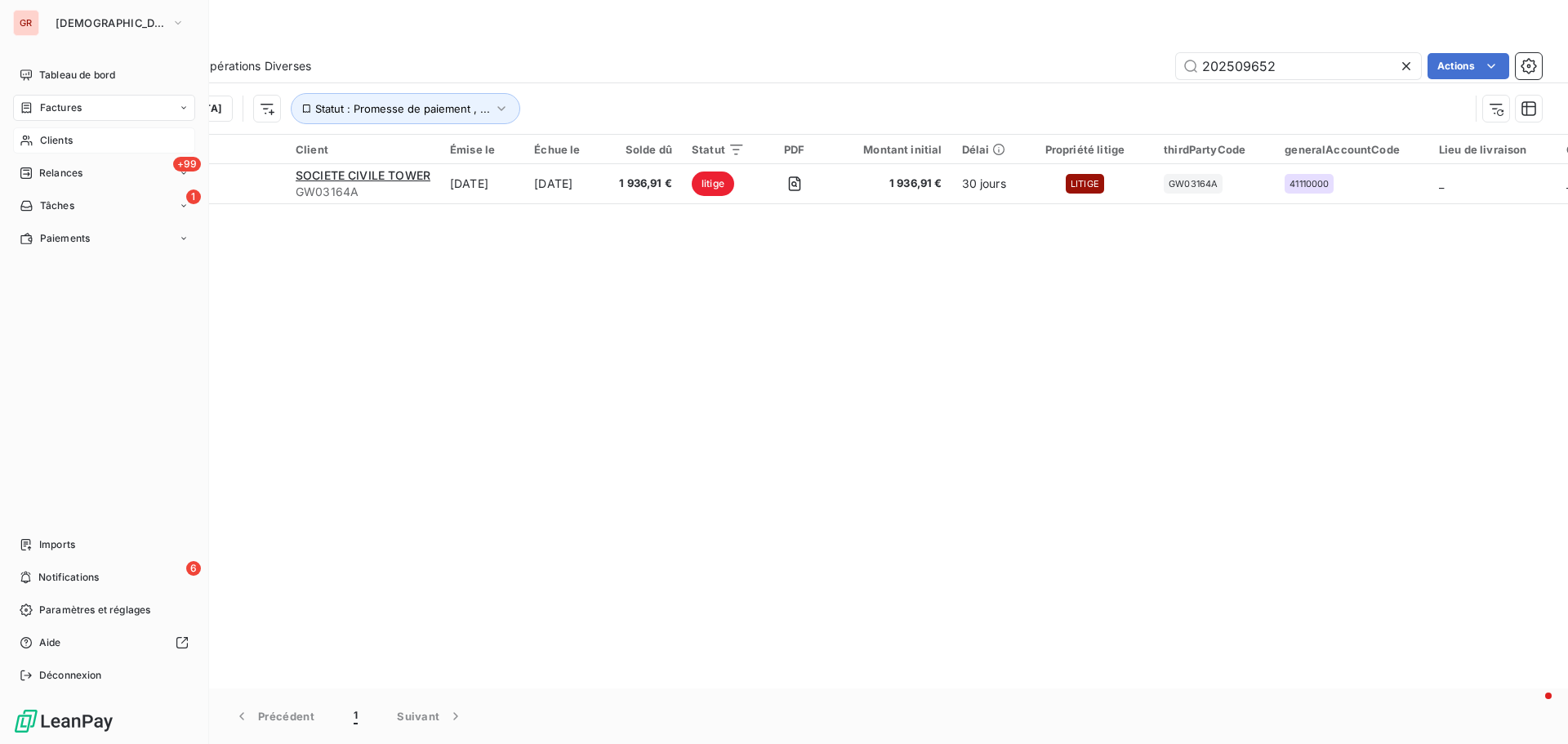
click at [70, 139] on span "Clients" at bounding box center [56, 140] width 33 height 15
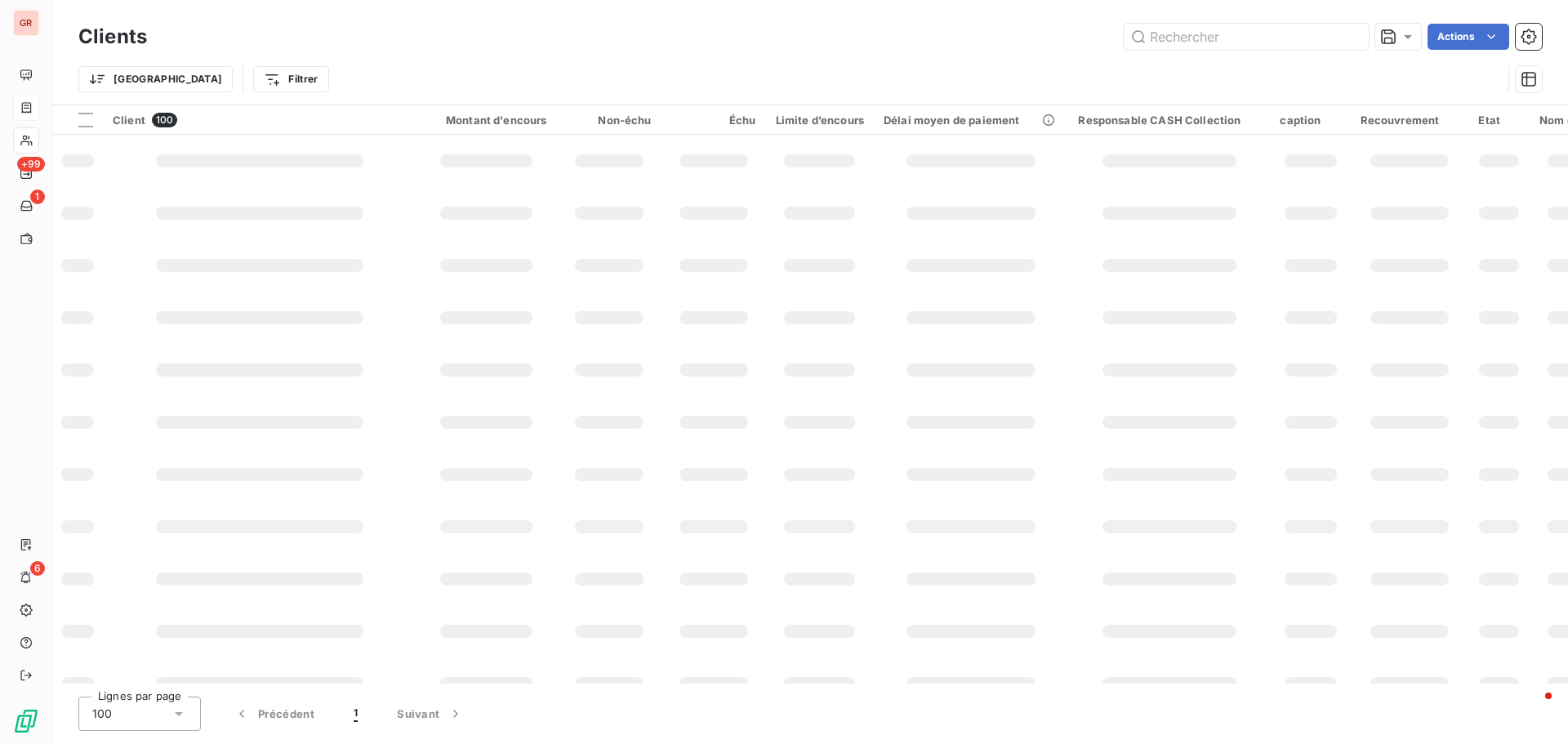
drag, startPoint x: 1283, startPoint y: 62, endPoint x: 1275, endPoint y: 64, distance: 8.2
click at [1282, 63] on div "Trier Filtrer" at bounding box center [809, 78] width 1463 height 51
click at [1213, 40] on input "text" at bounding box center [1246, 37] width 245 height 26
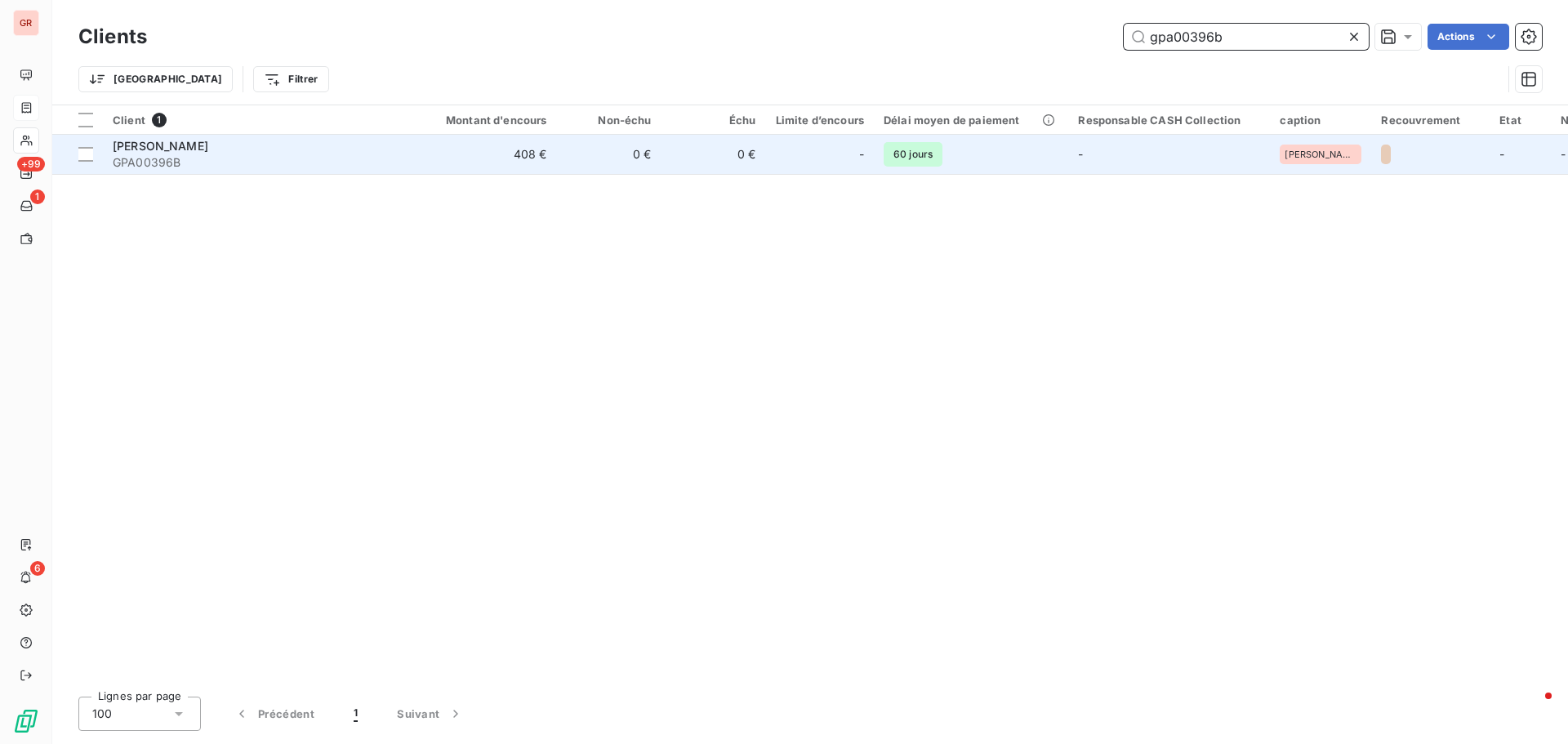
type input "gpa00396b"
click at [182, 153] on div "ZARA FRANCE SARL" at bounding box center [260, 146] width 294 height 16
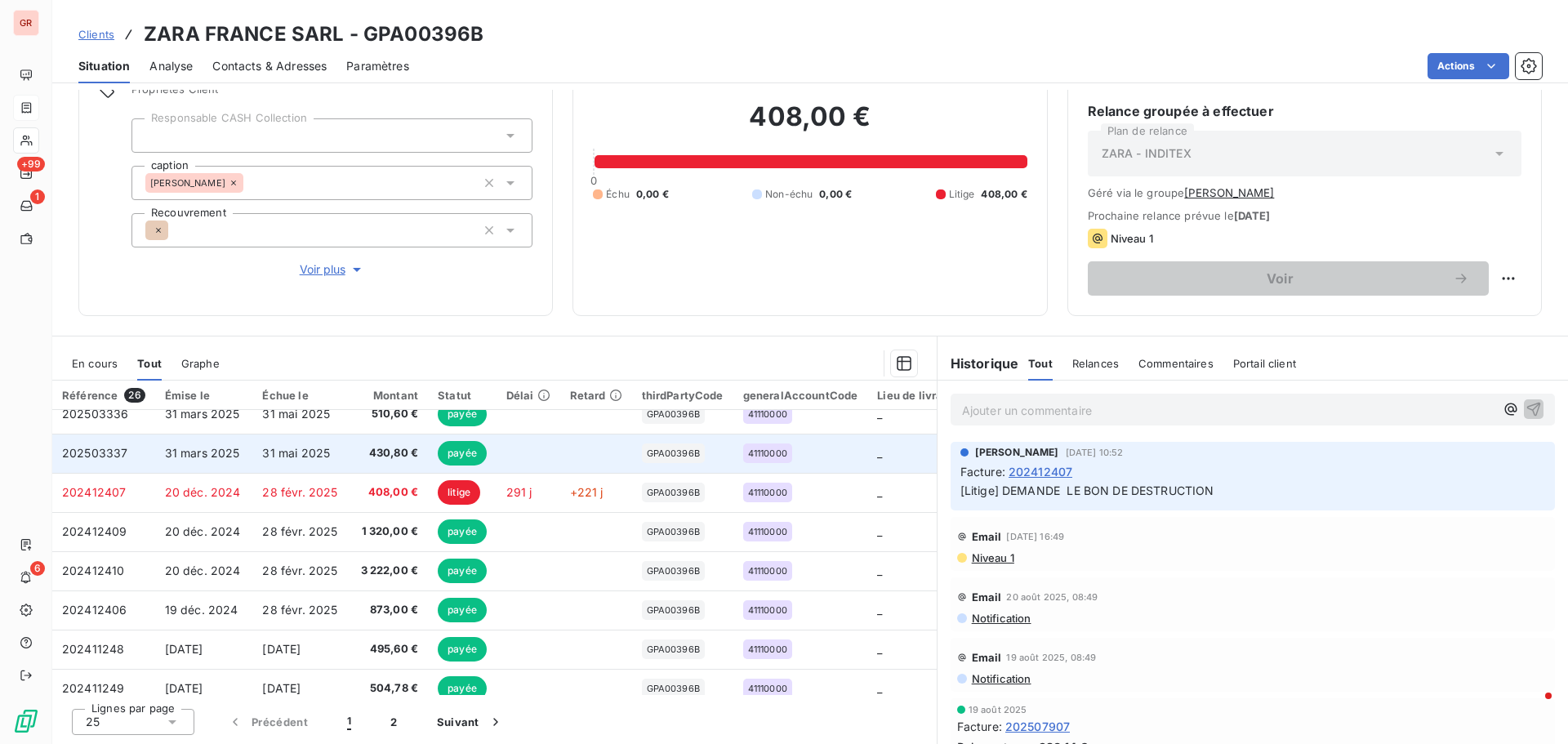
scroll to position [326, 0]
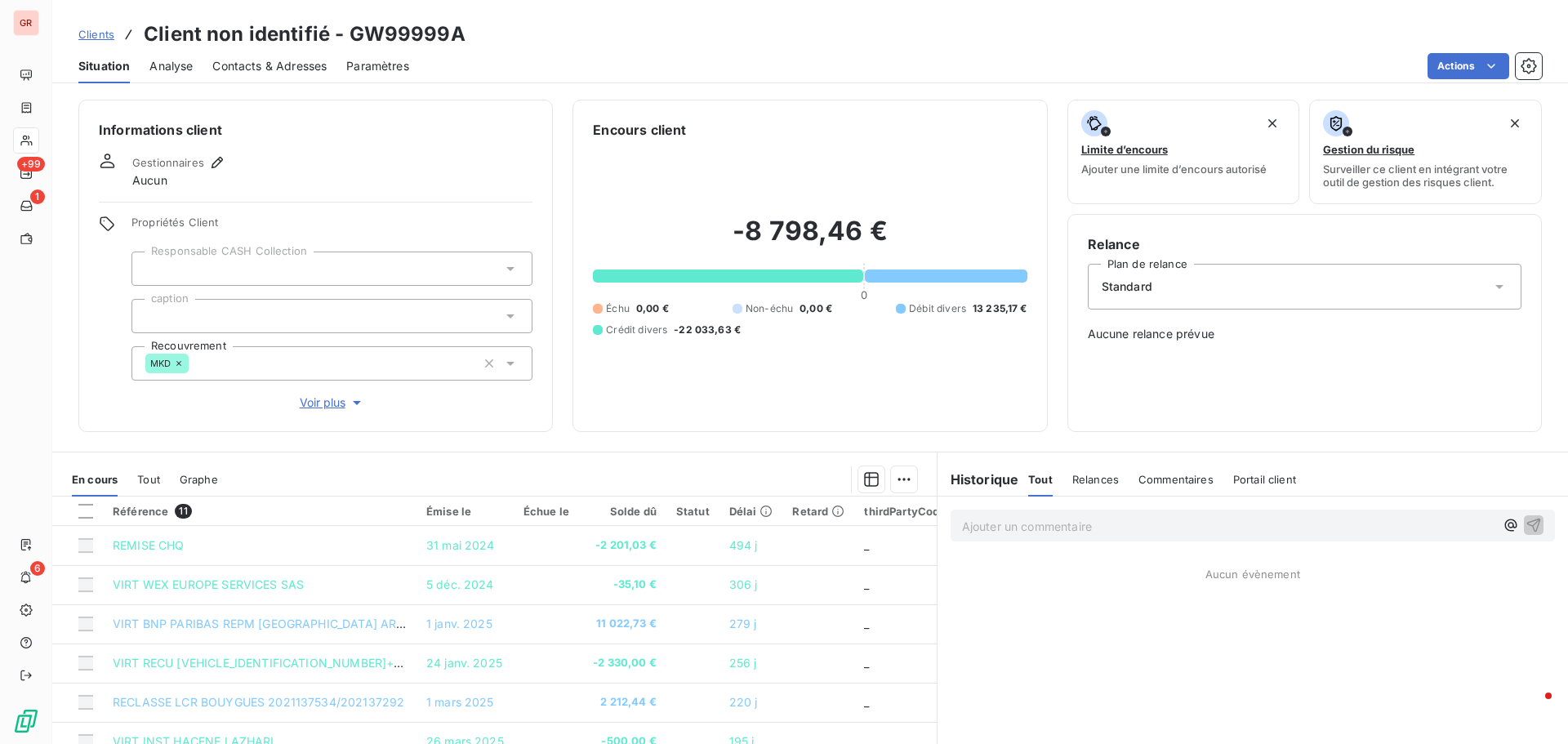
scroll to position [154, 0]
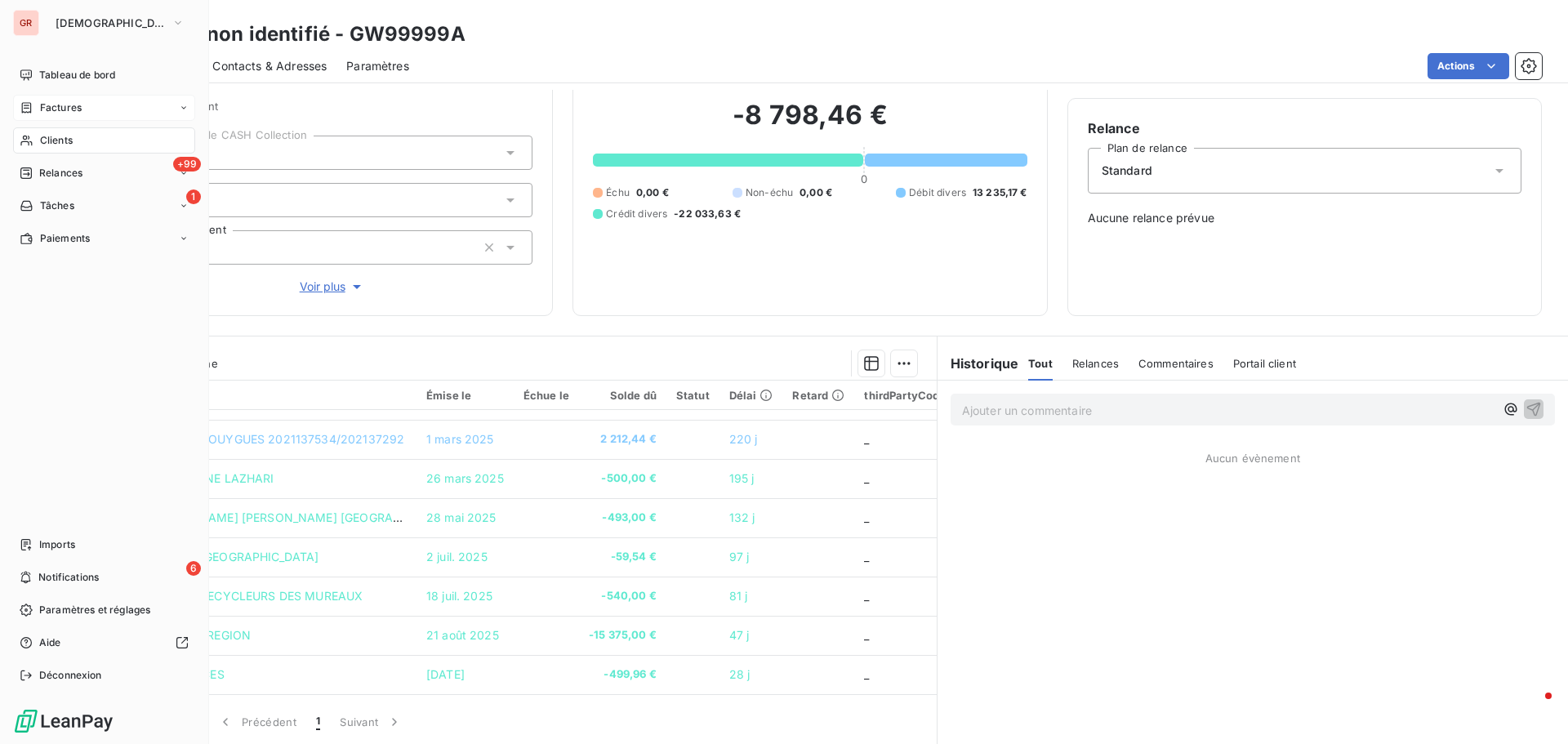
click at [81, 105] on div "Factures" at bounding box center [104, 108] width 182 height 26
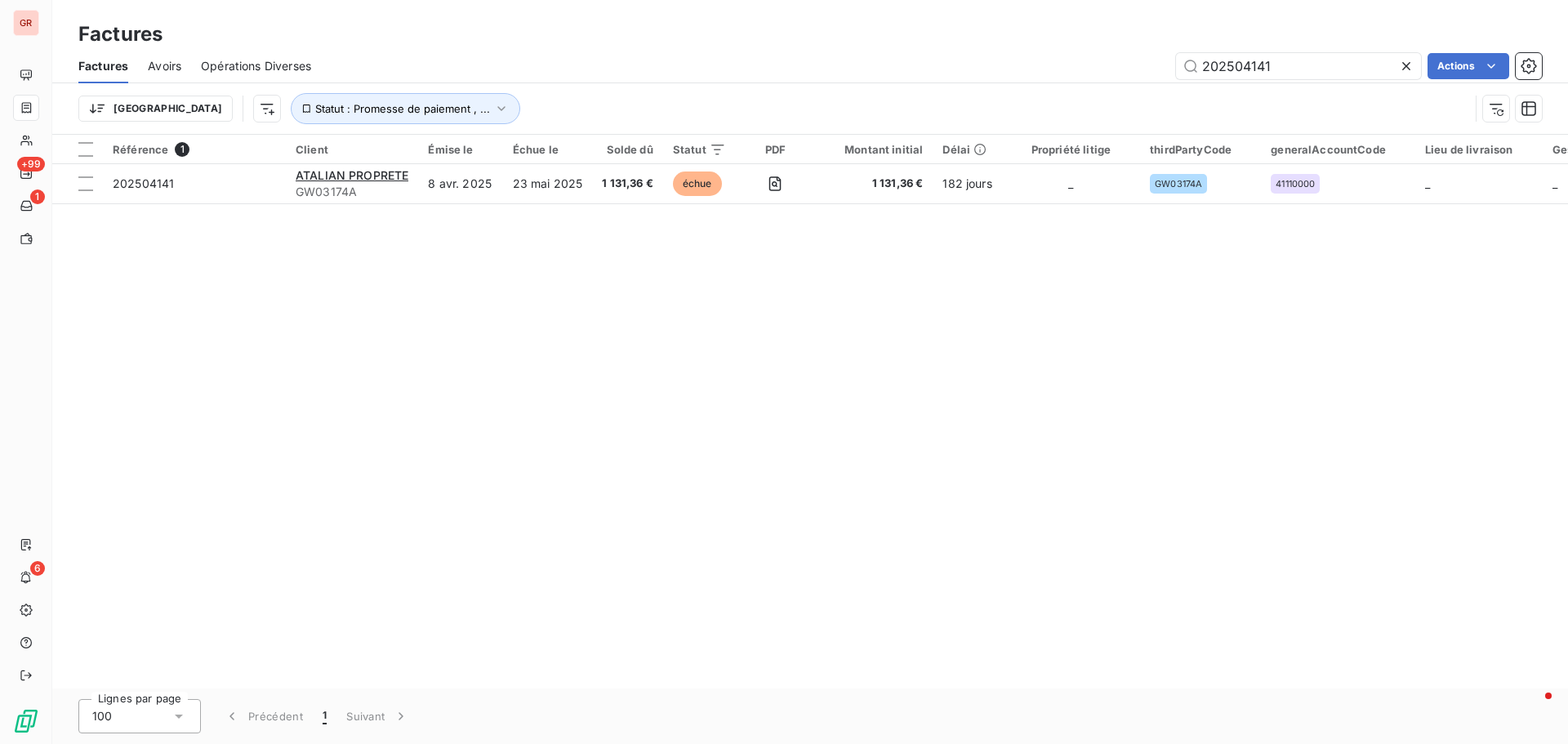
drag, startPoint x: 1092, startPoint y: 104, endPoint x: 992, endPoint y: 126, distance: 102.4
click at [1012, 121] on div "Factures Avoirs Opérations Diverses 202504141 Actions Trier Statut : Promesse d…" at bounding box center [810, 91] width 1515 height 85
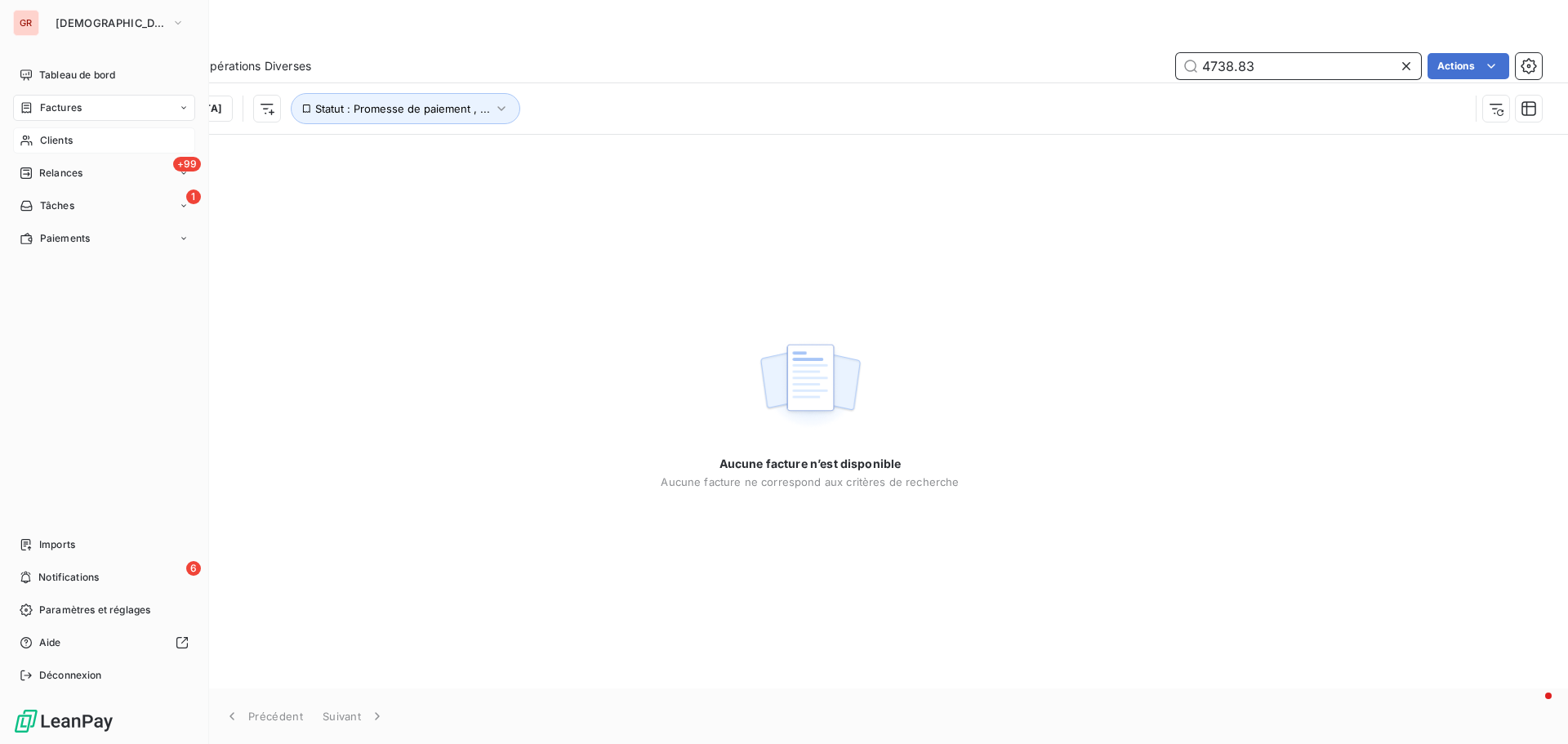
type input "4738.83"
click at [62, 140] on span "Clients" at bounding box center [56, 140] width 33 height 15
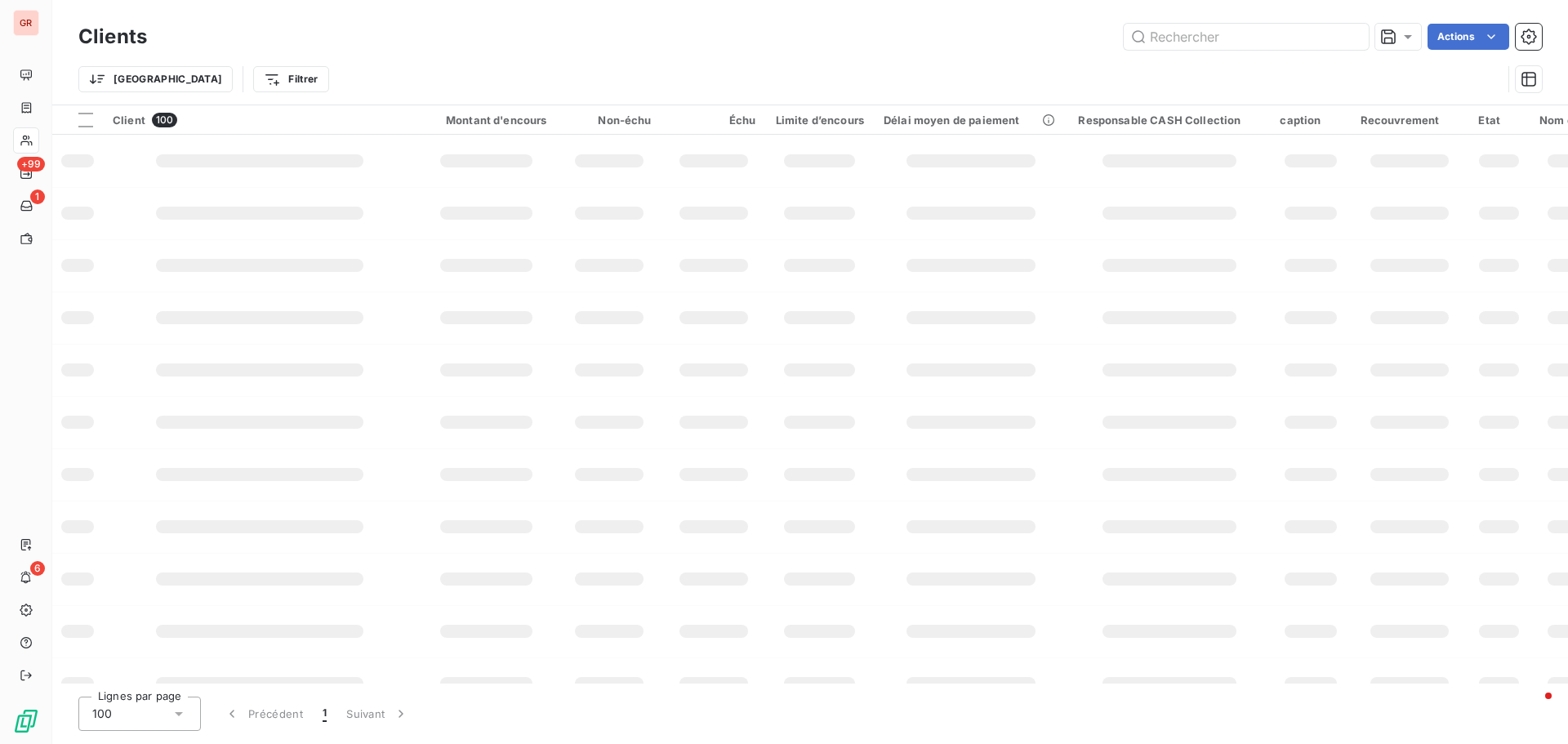
drag, startPoint x: 1269, startPoint y: 64, endPoint x: 1120, endPoint y: 65, distance: 149.0
click at [1126, 65] on div "Trier Filtrer" at bounding box center [789, 78] width 1423 height 31
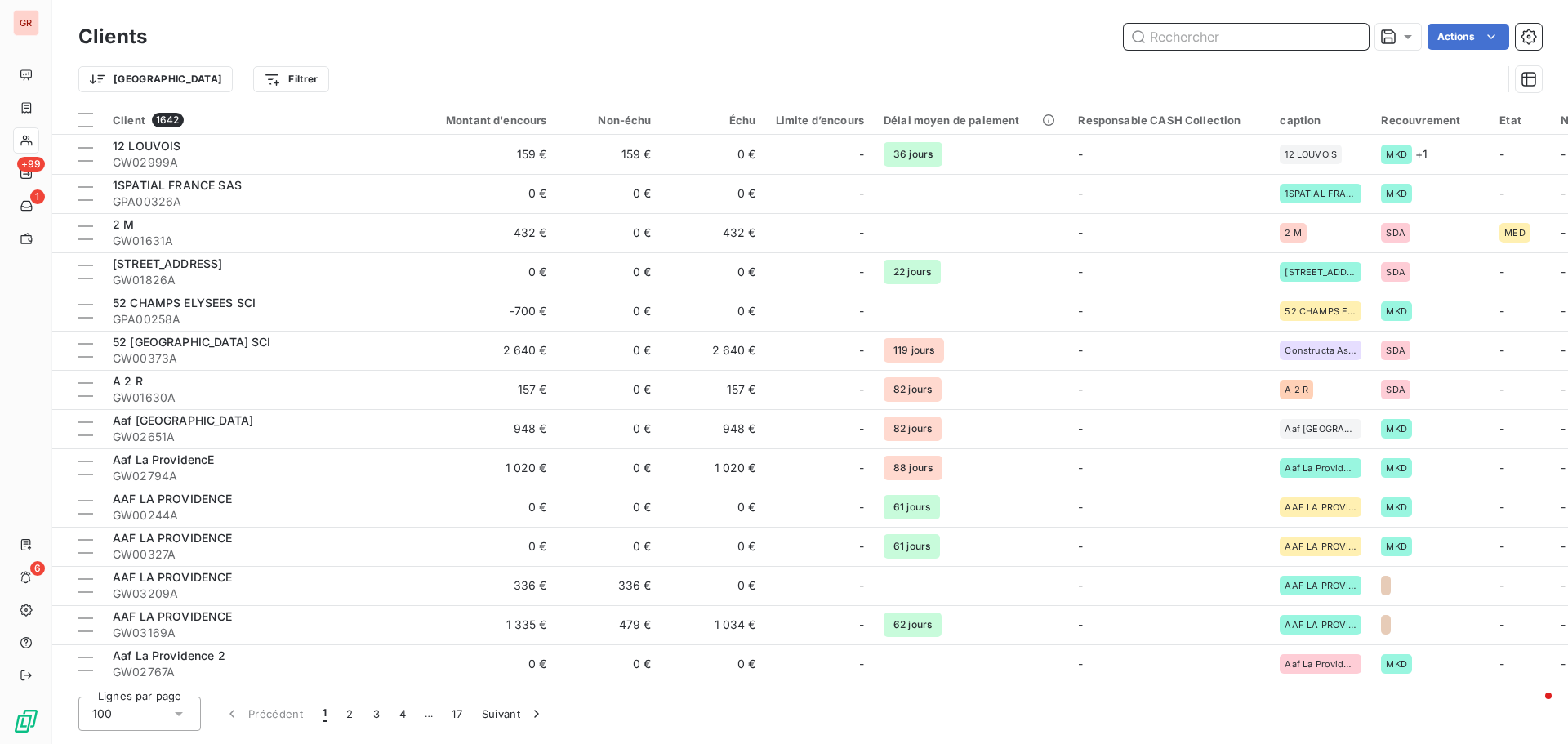
click at [1185, 37] on input "text" at bounding box center [1246, 37] width 245 height 26
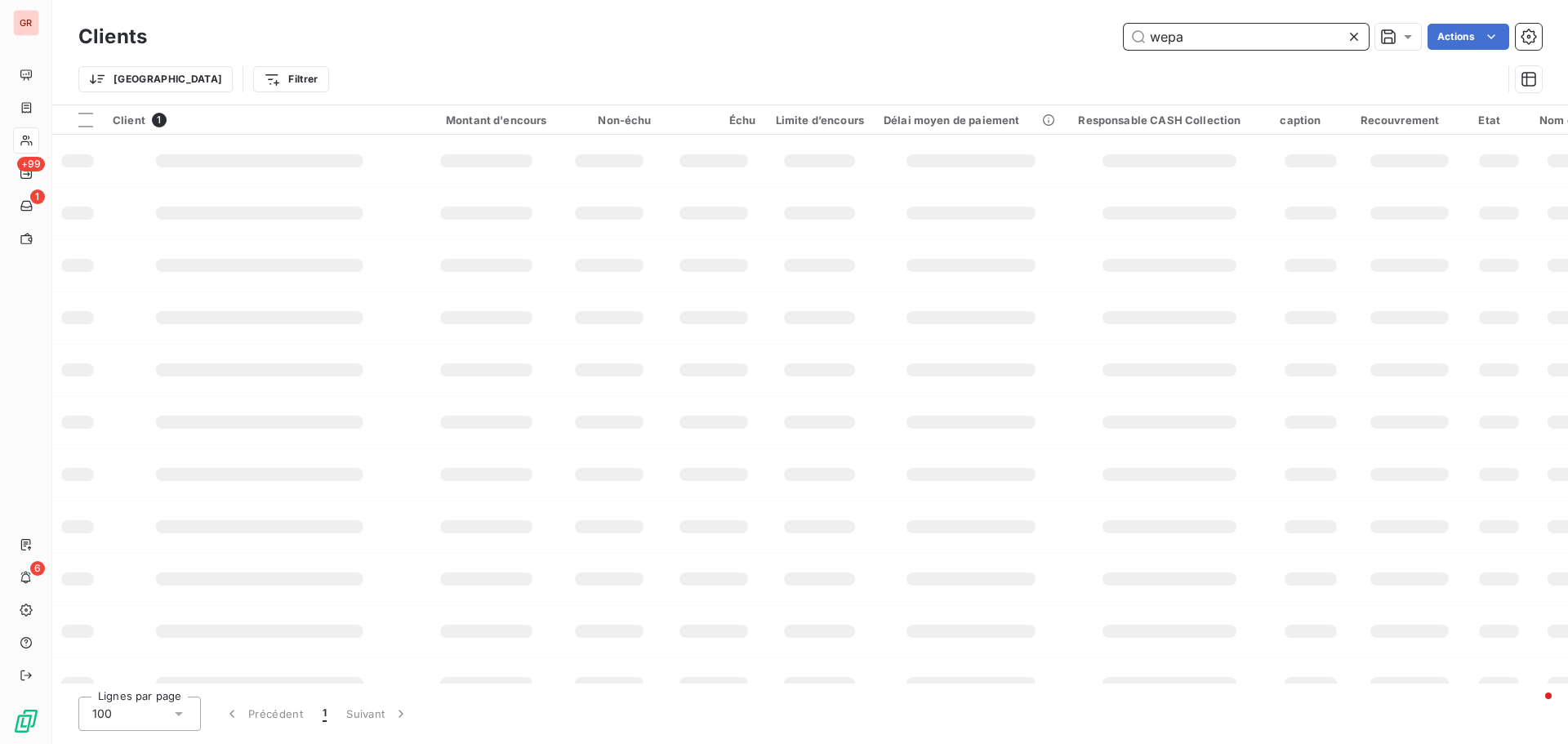
type input "wepa"
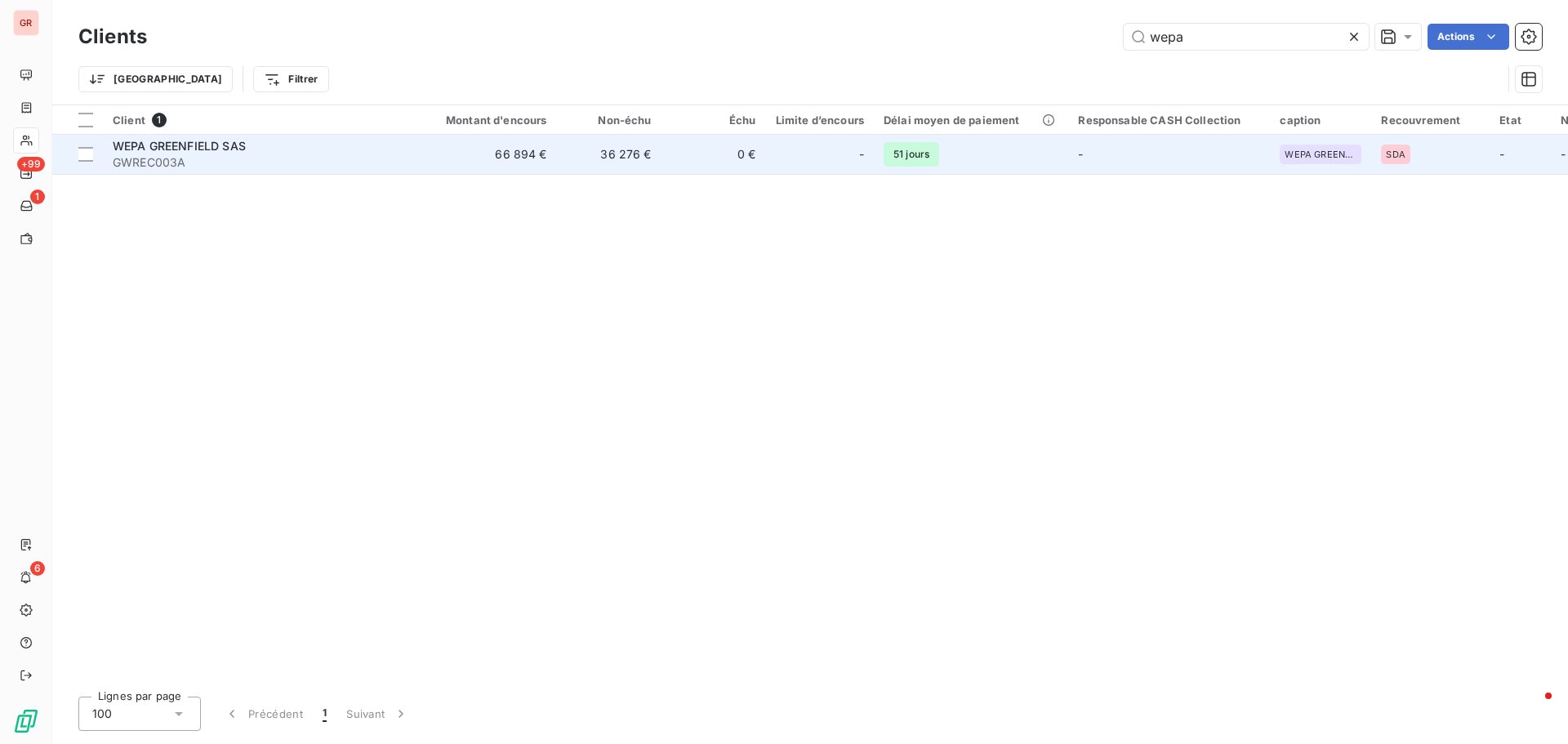
click at [193, 145] on span "WEPA GREENFIELD SAS" at bounding box center [180, 146] width 133 height 14
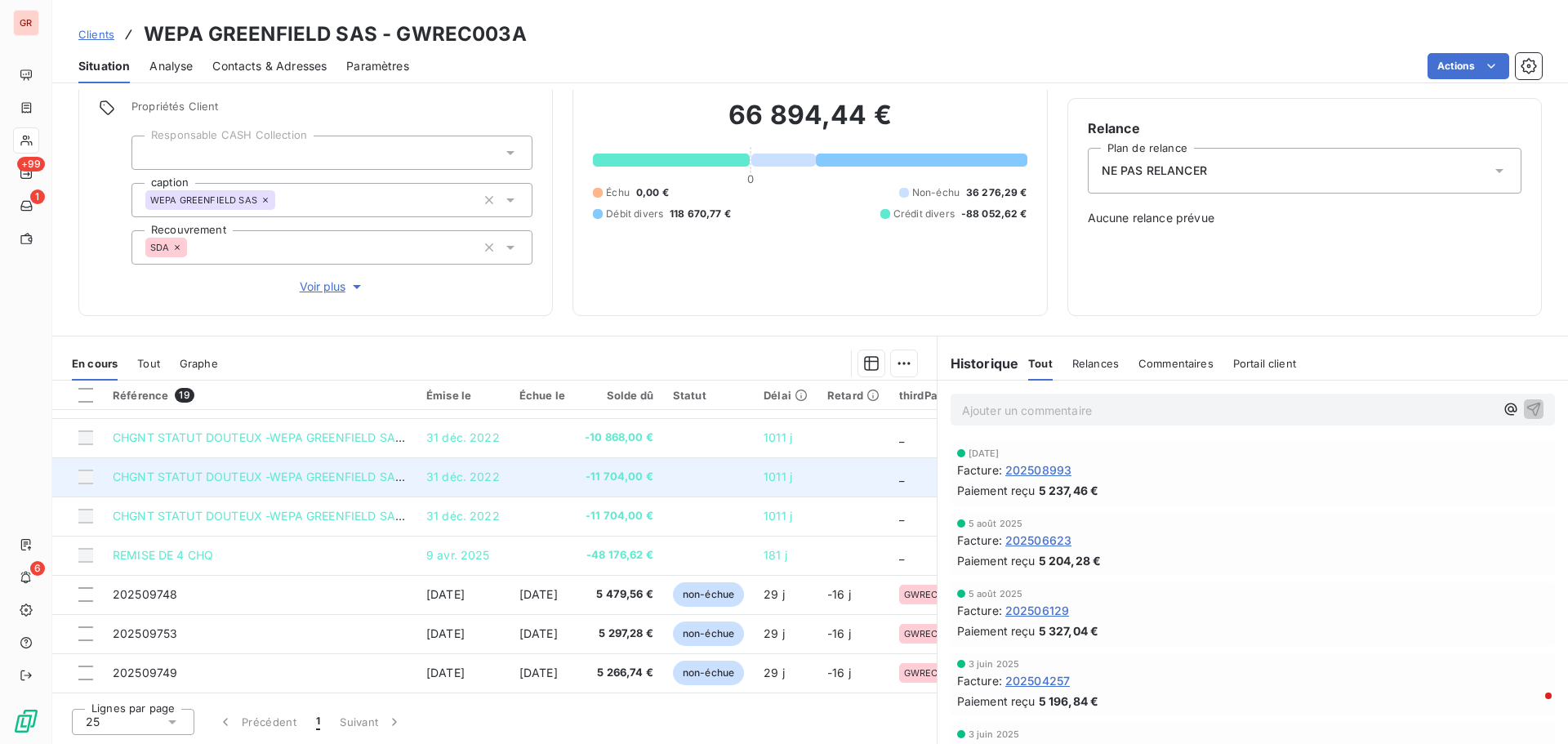
scroll to position [304, 0]
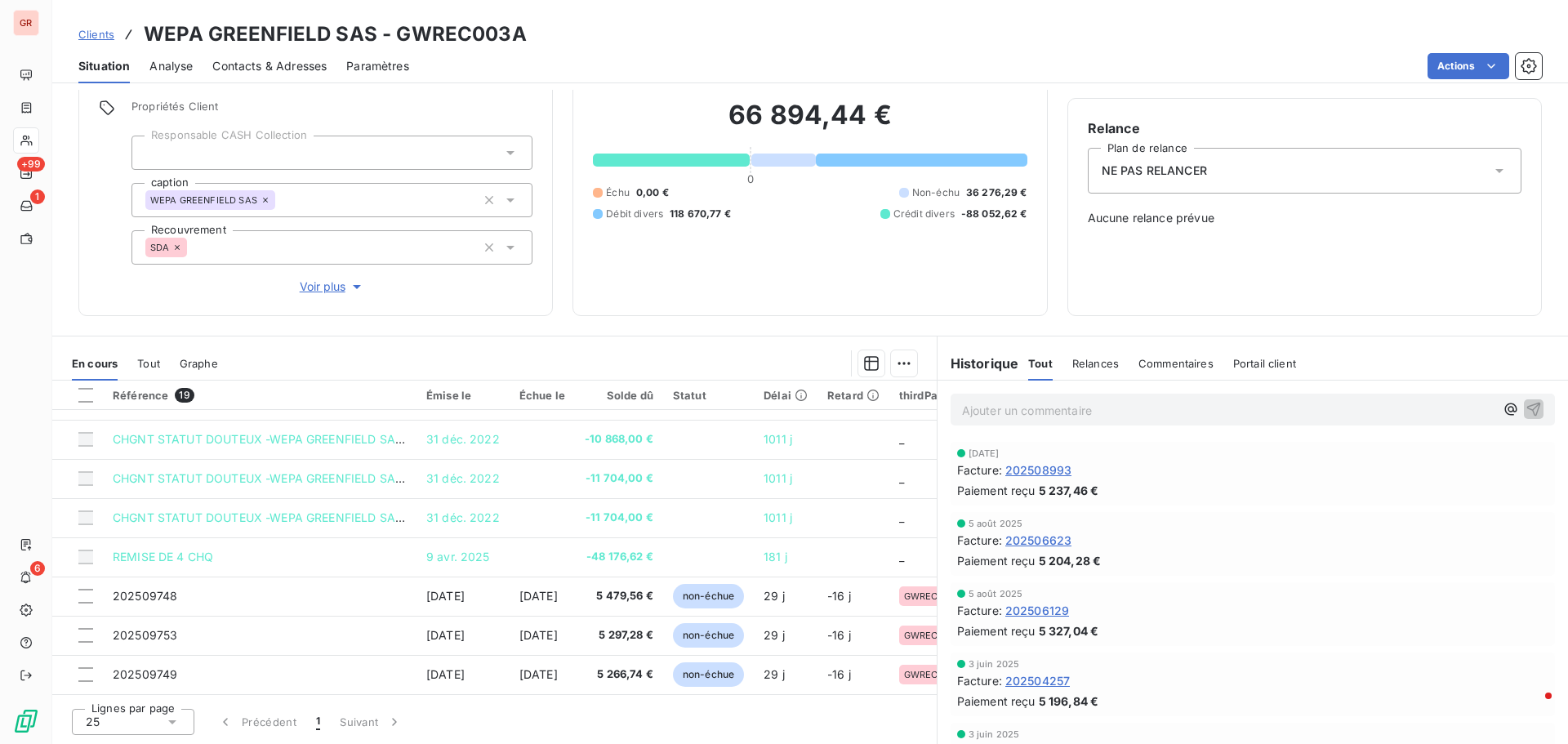
click at [281, 67] on span "Contacts & Adresses" at bounding box center [269, 65] width 114 height 16
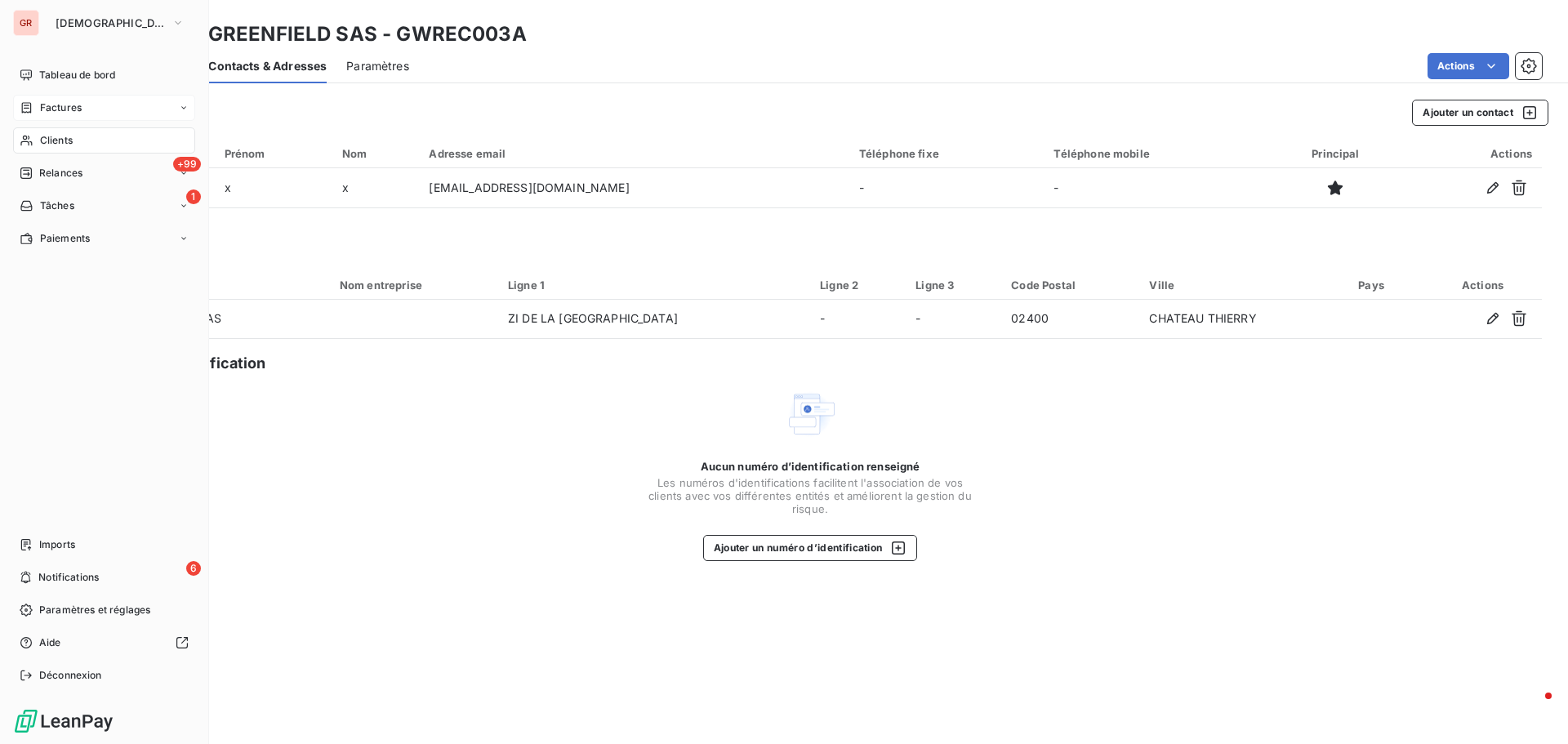
click at [76, 104] on span "Factures" at bounding box center [60, 107] width 42 height 15
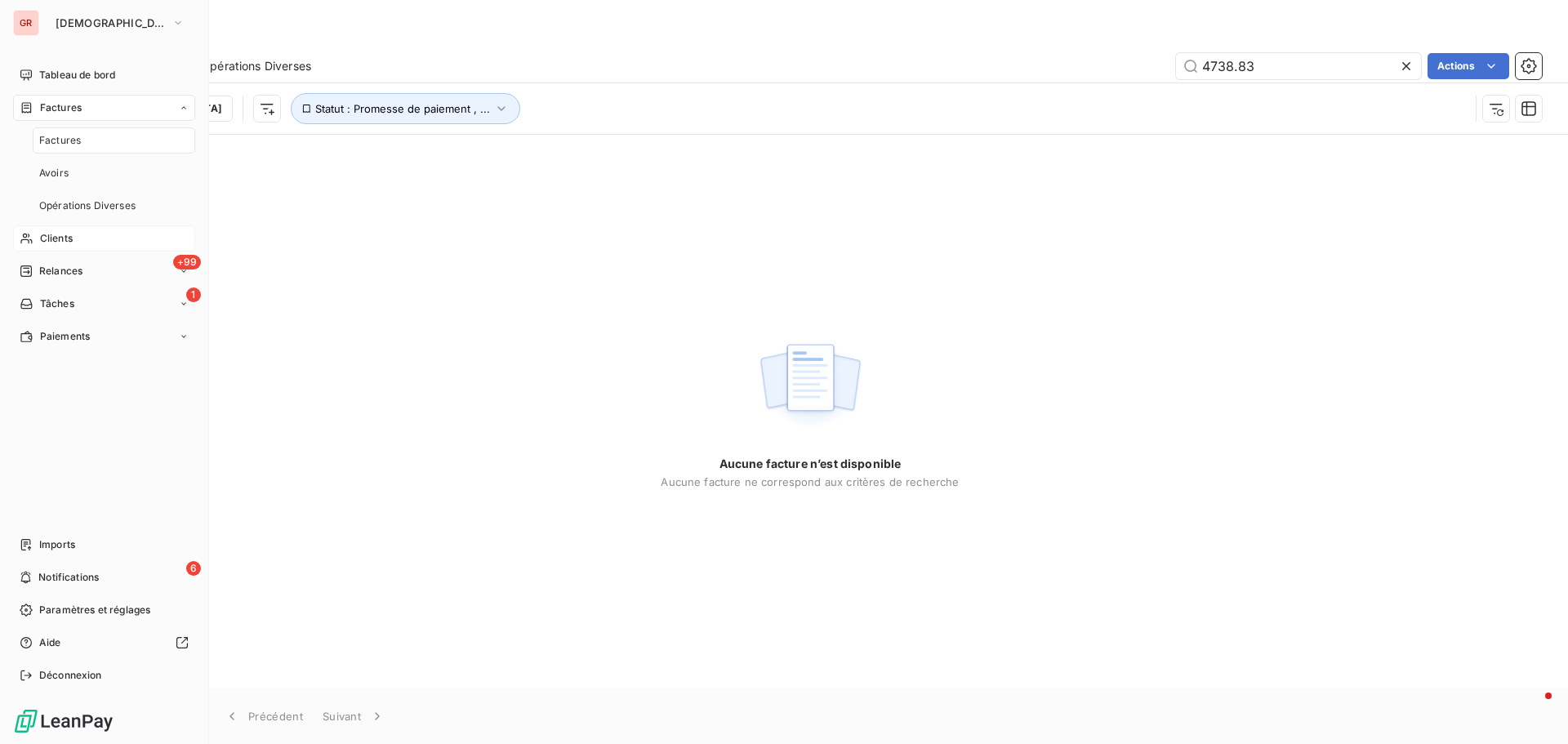
click at [72, 241] on span "Clients" at bounding box center [56, 238] width 33 height 15
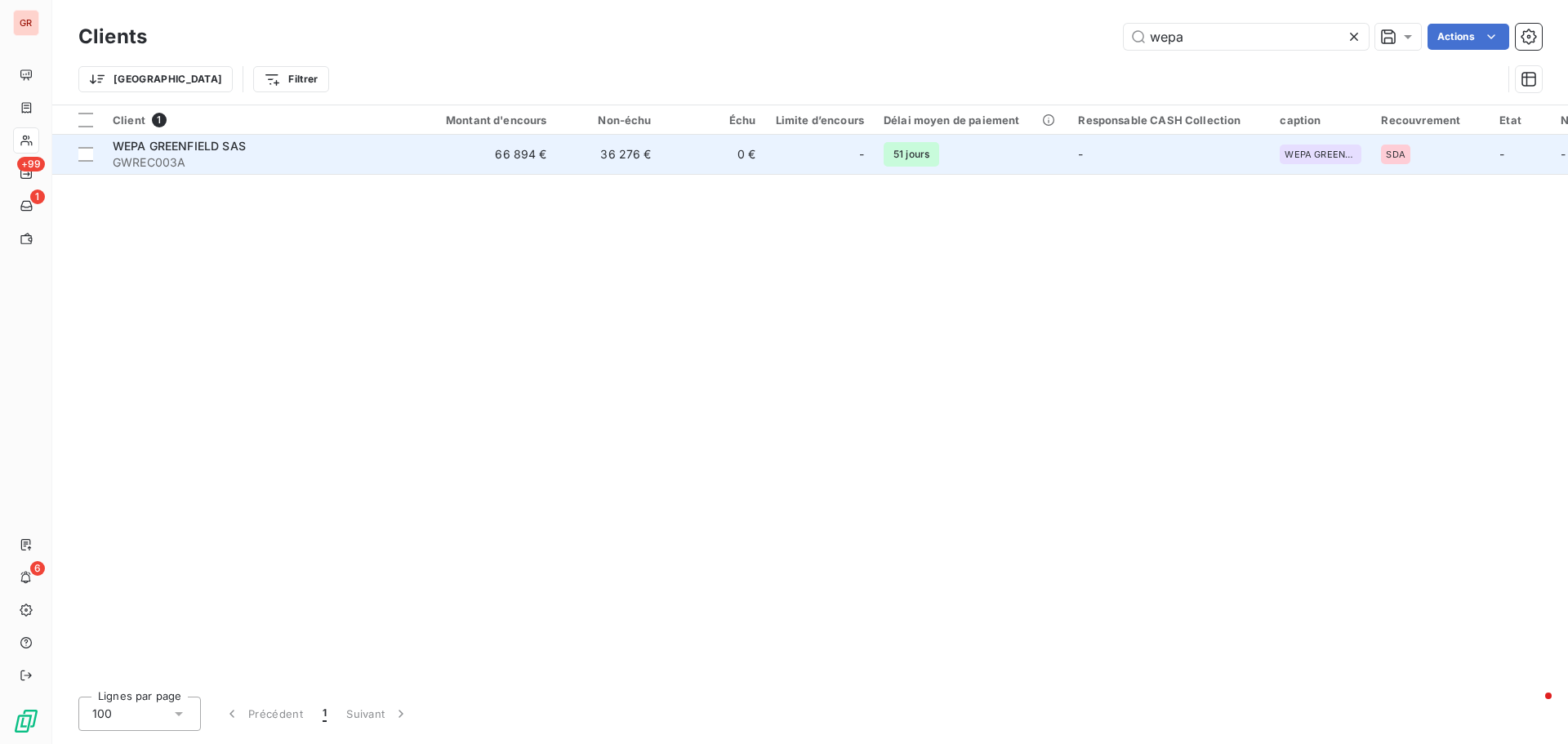
click at [196, 146] on span "WEPA GREENFIELD SAS" at bounding box center [180, 146] width 133 height 14
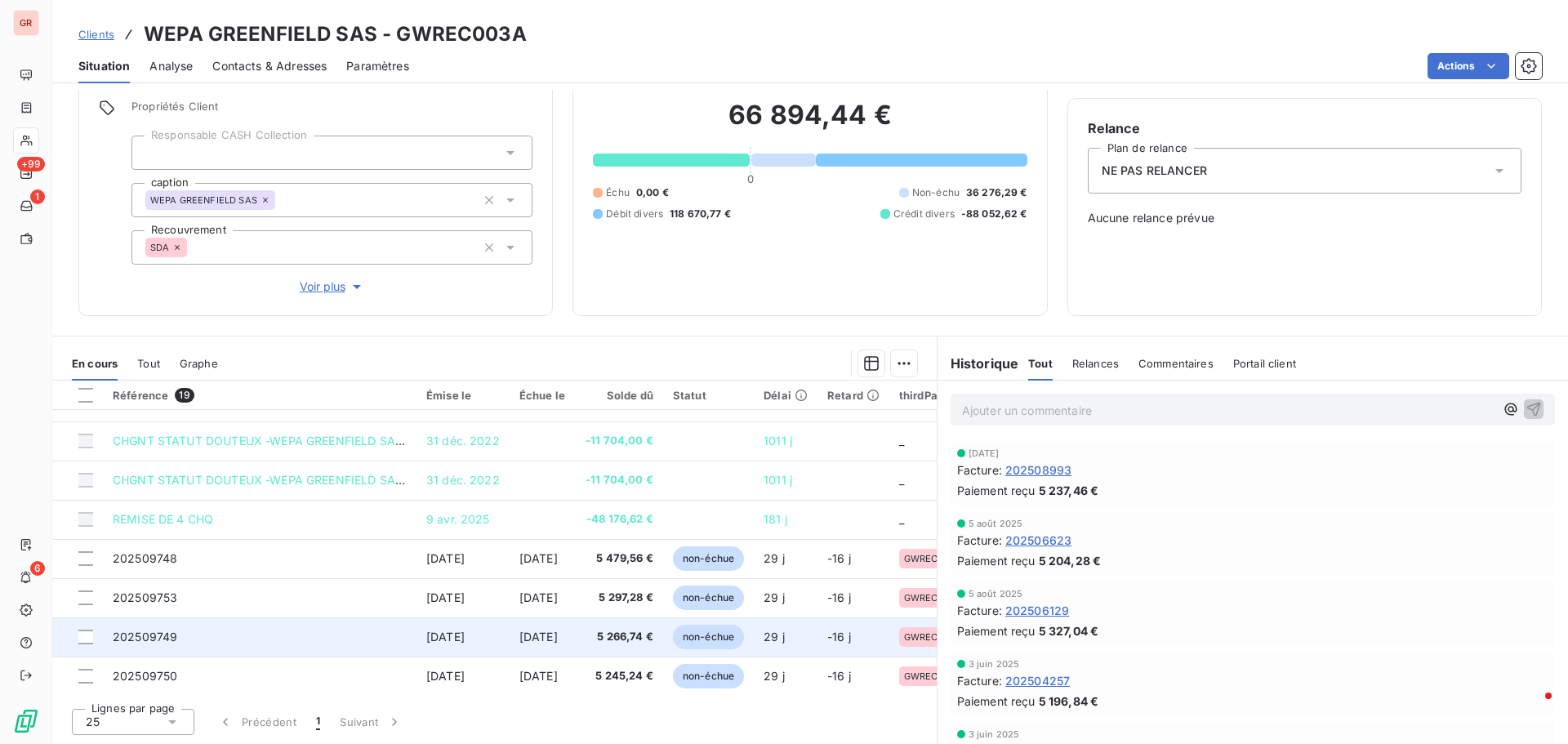
scroll to position [304, 0]
click at [464, 636] on span "[DATE]" at bounding box center [445, 635] width 39 height 14
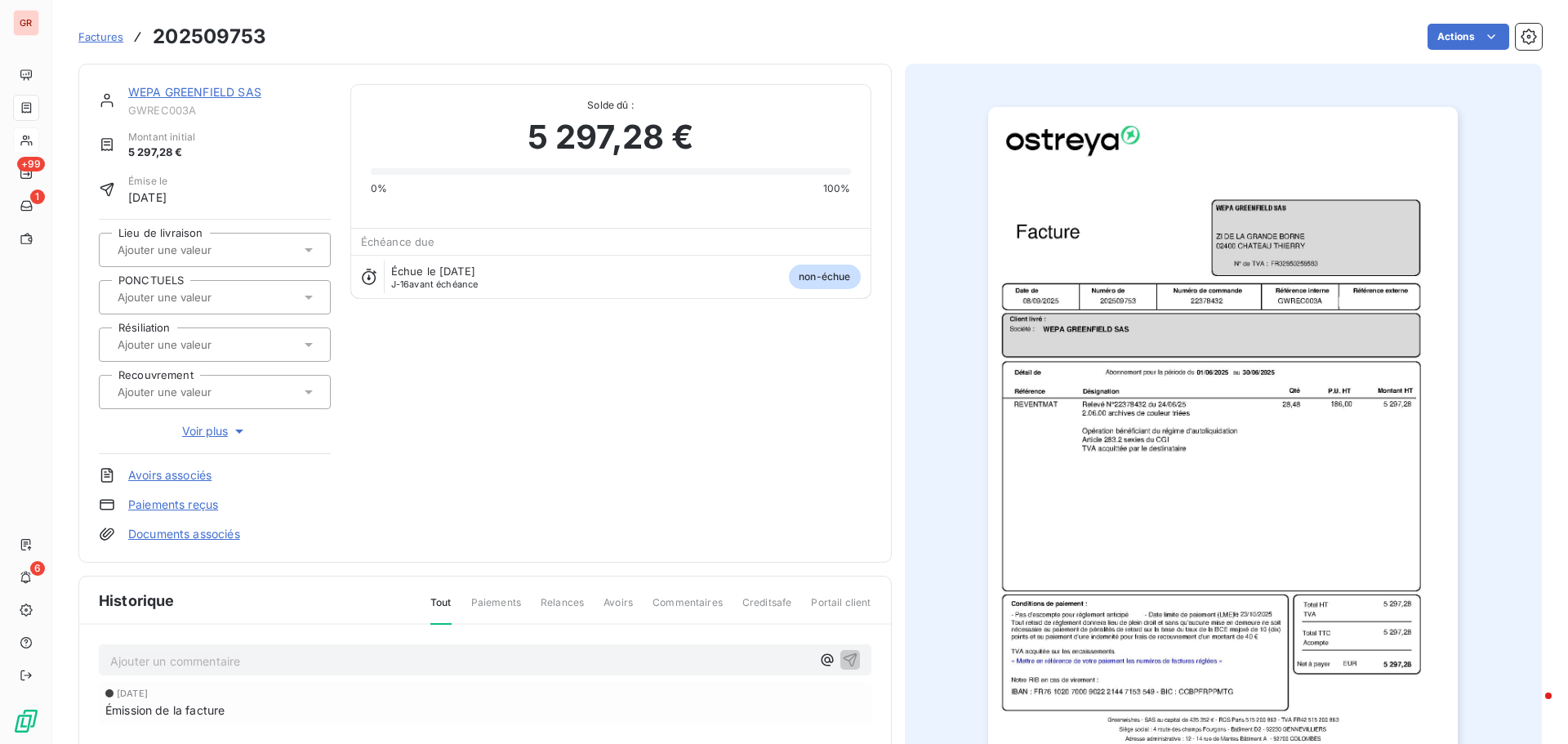
click at [1204, 305] on img "button" at bounding box center [1222, 439] width 469 height 665
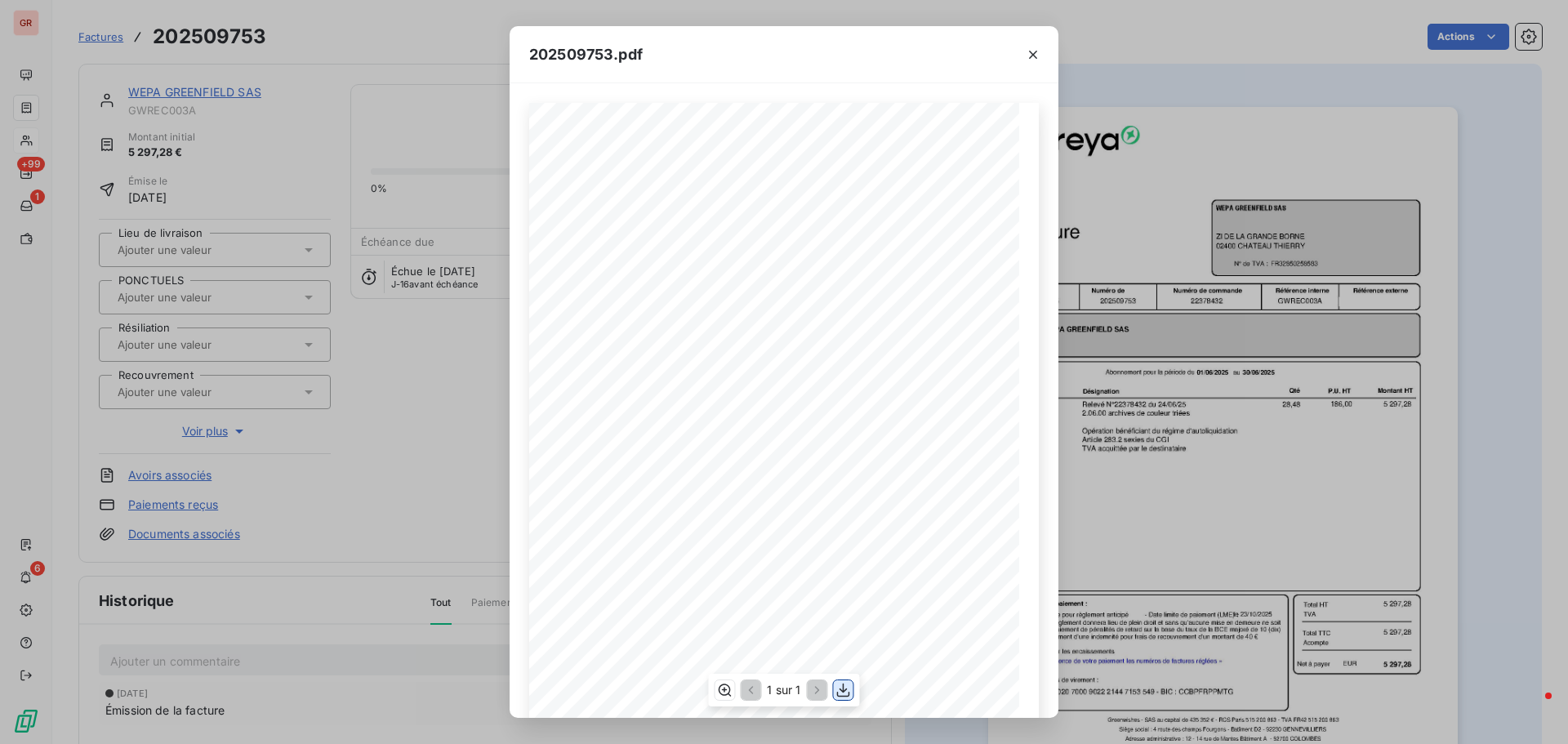
click at [842, 685] on icon "button" at bounding box center [843, 689] width 16 height 16
click at [1032, 56] on icon "button" at bounding box center [1032, 55] width 8 height 8
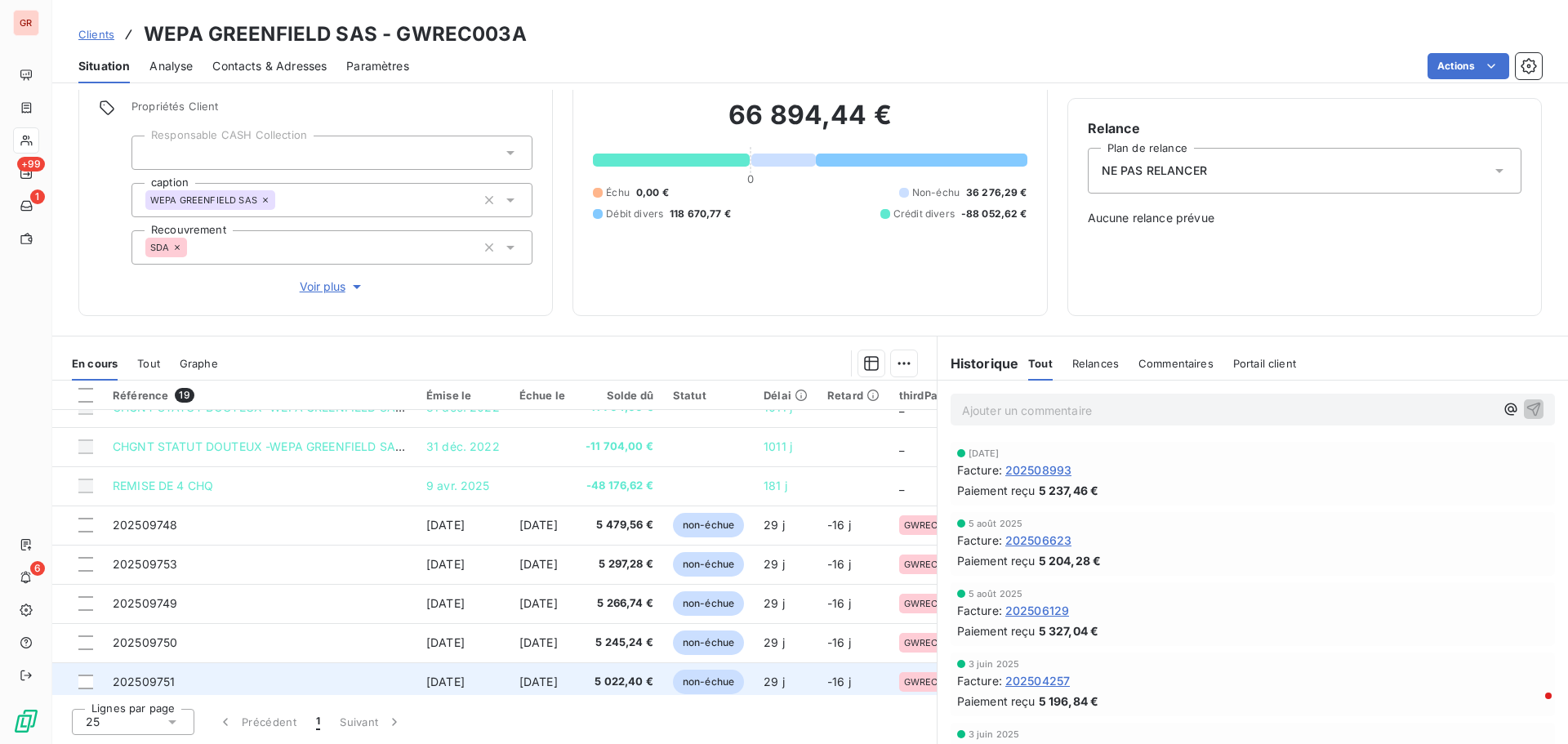
scroll to position [467, 0]
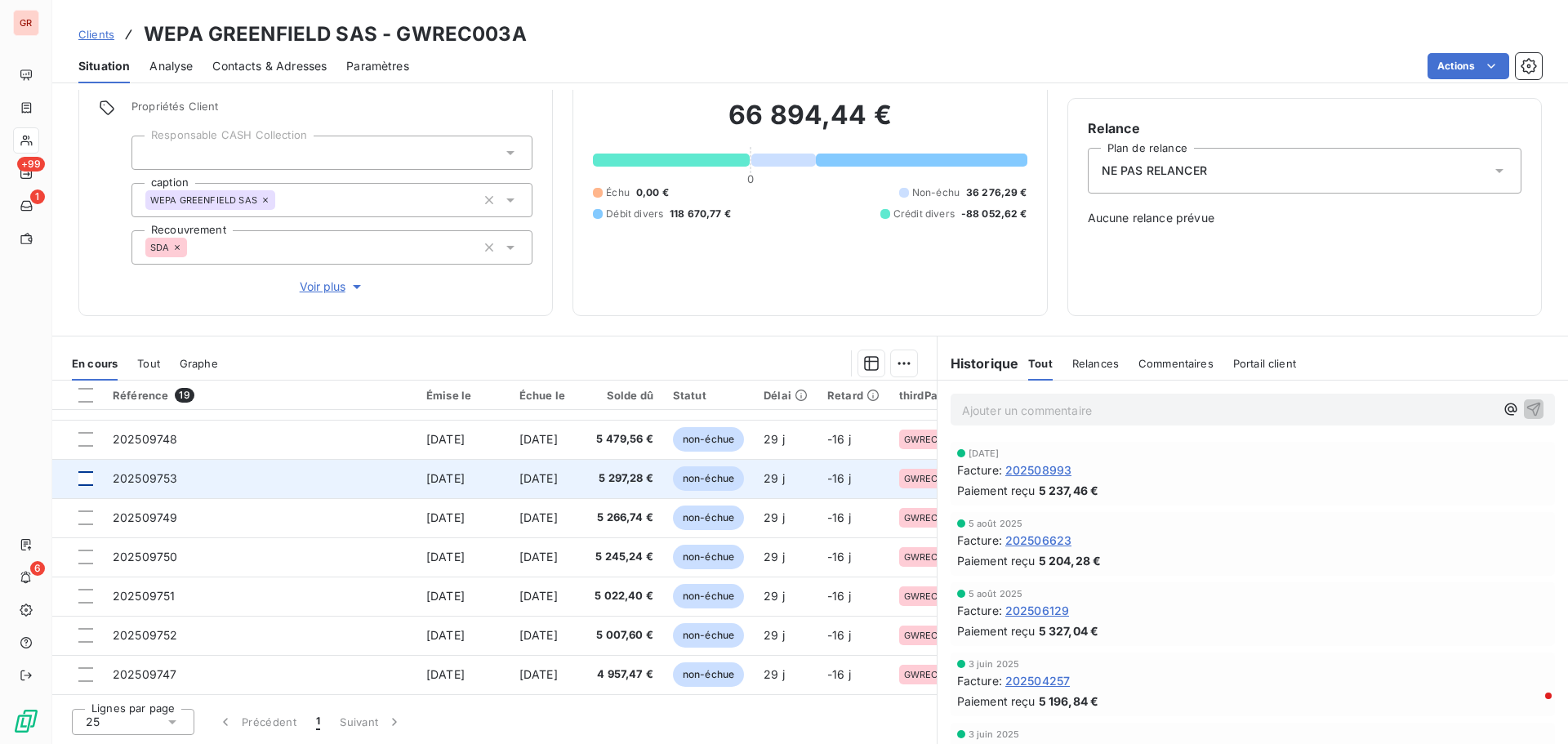
click at [84, 471] on div at bounding box center [85, 478] width 15 height 15
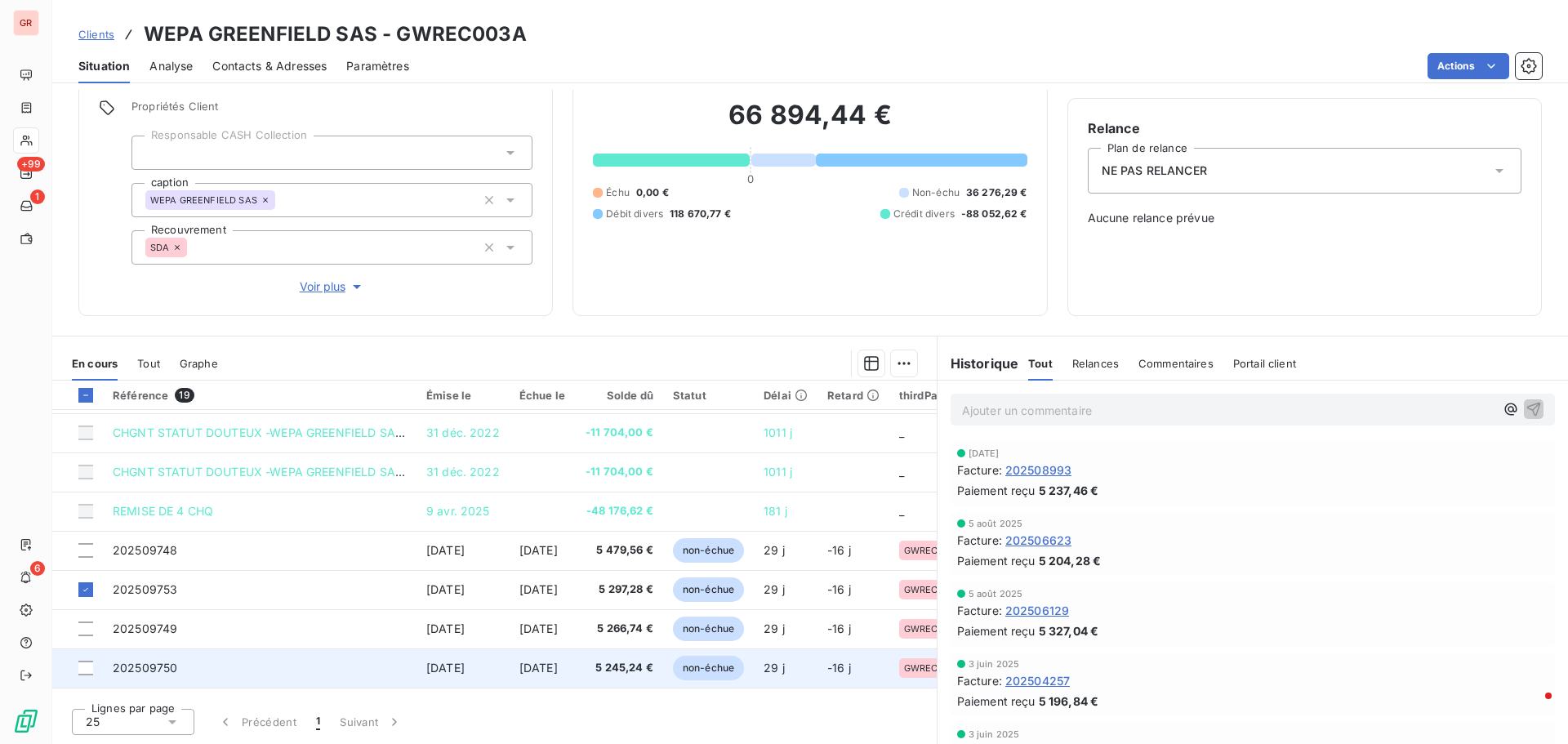
scroll to position [304, 0]
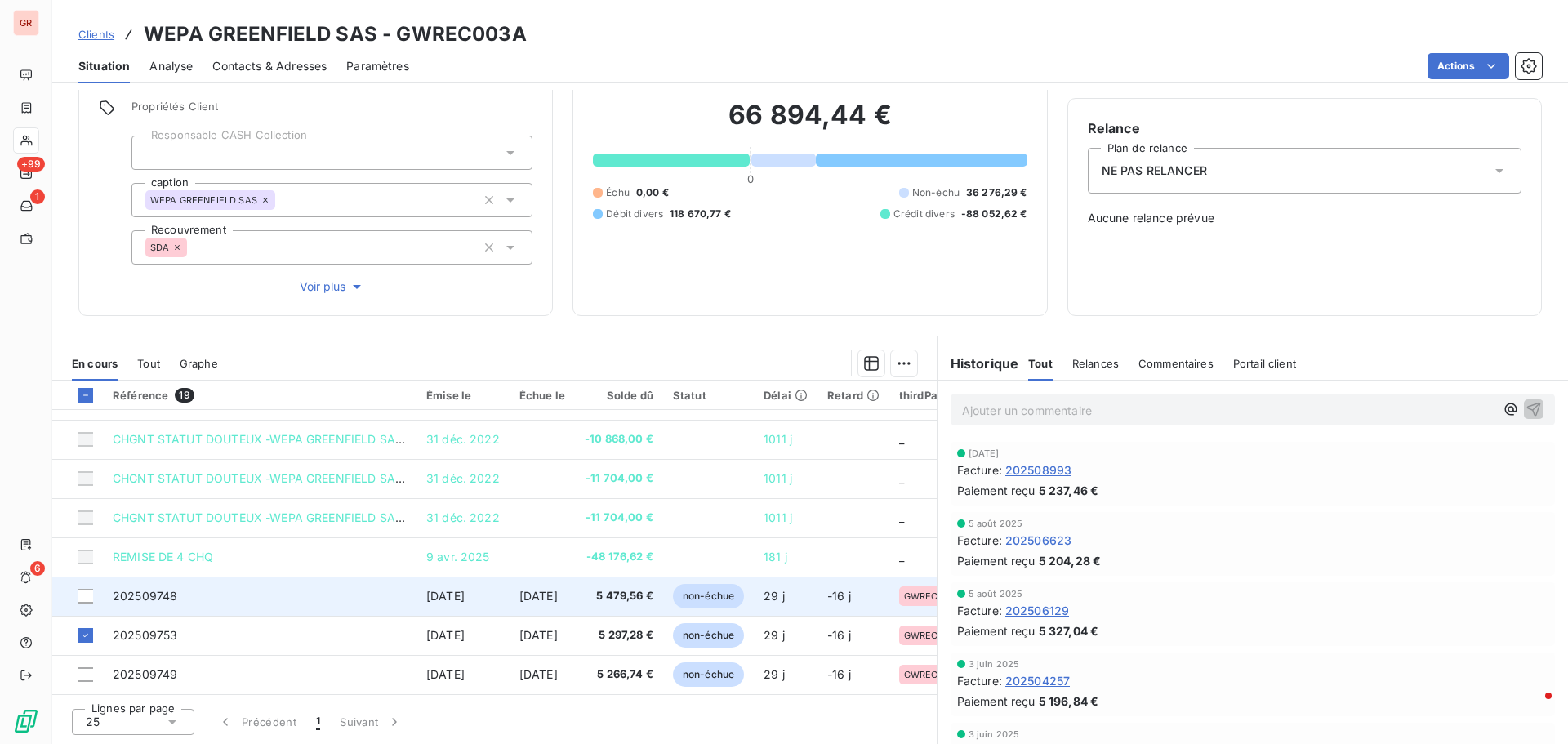
click at [171, 594] on span "202509748" at bounding box center [145, 596] width 64 height 14
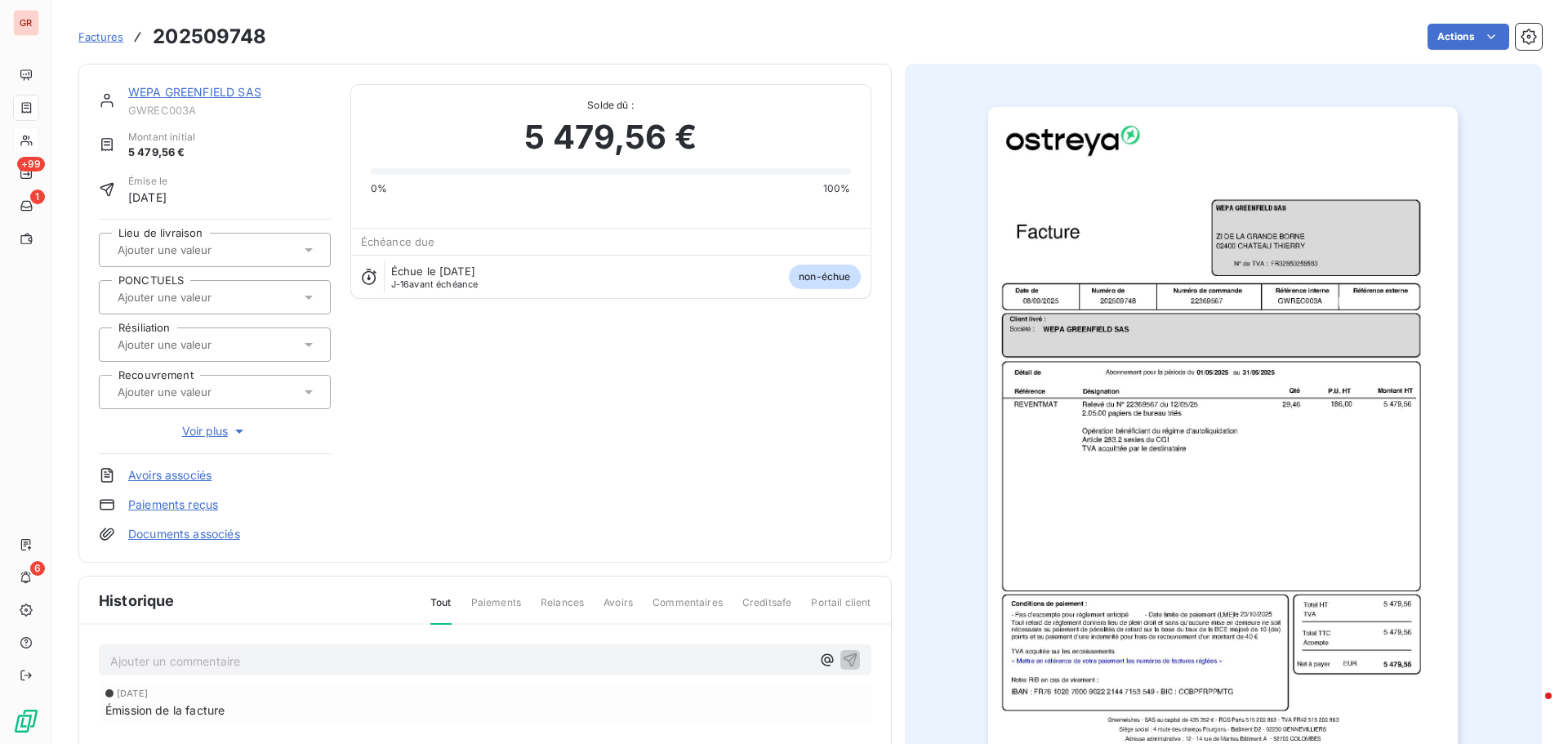
click at [1173, 316] on img "button" at bounding box center [1222, 439] width 469 height 665
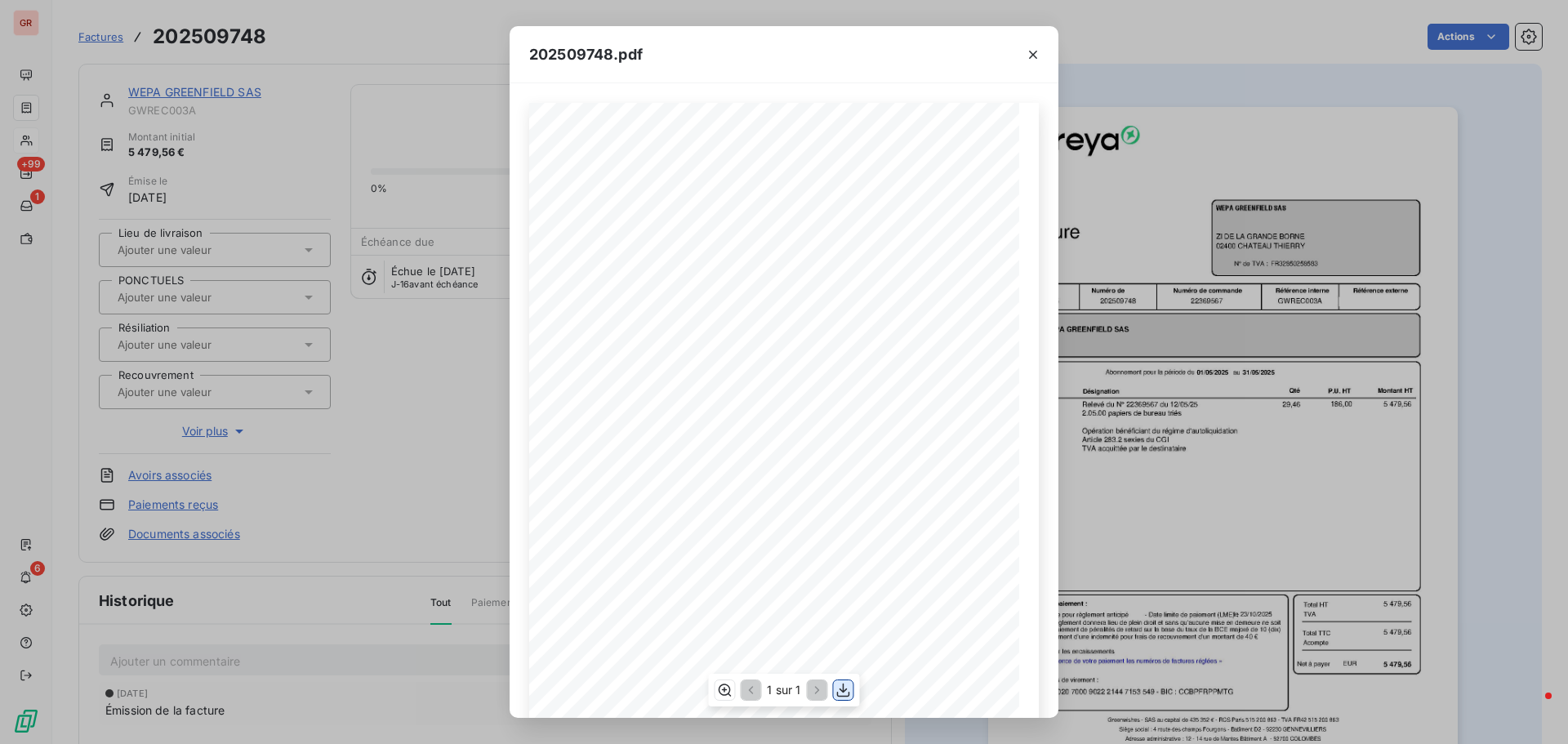
click at [841, 689] on icon "button" at bounding box center [843, 689] width 16 height 16
click at [1036, 54] on icon "button" at bounding box center [1032, 55] width 16 height 16
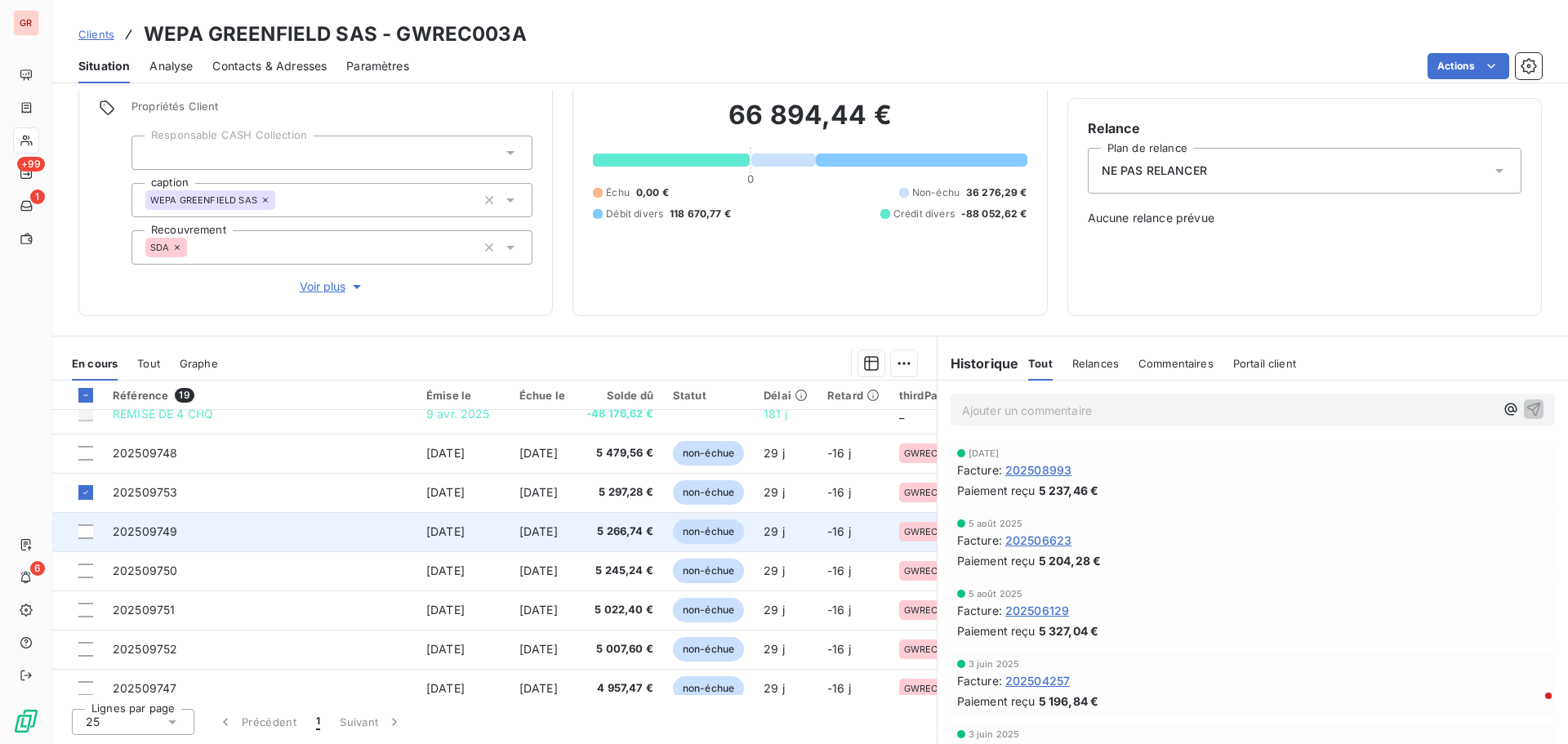
scroll to position [467, 0]
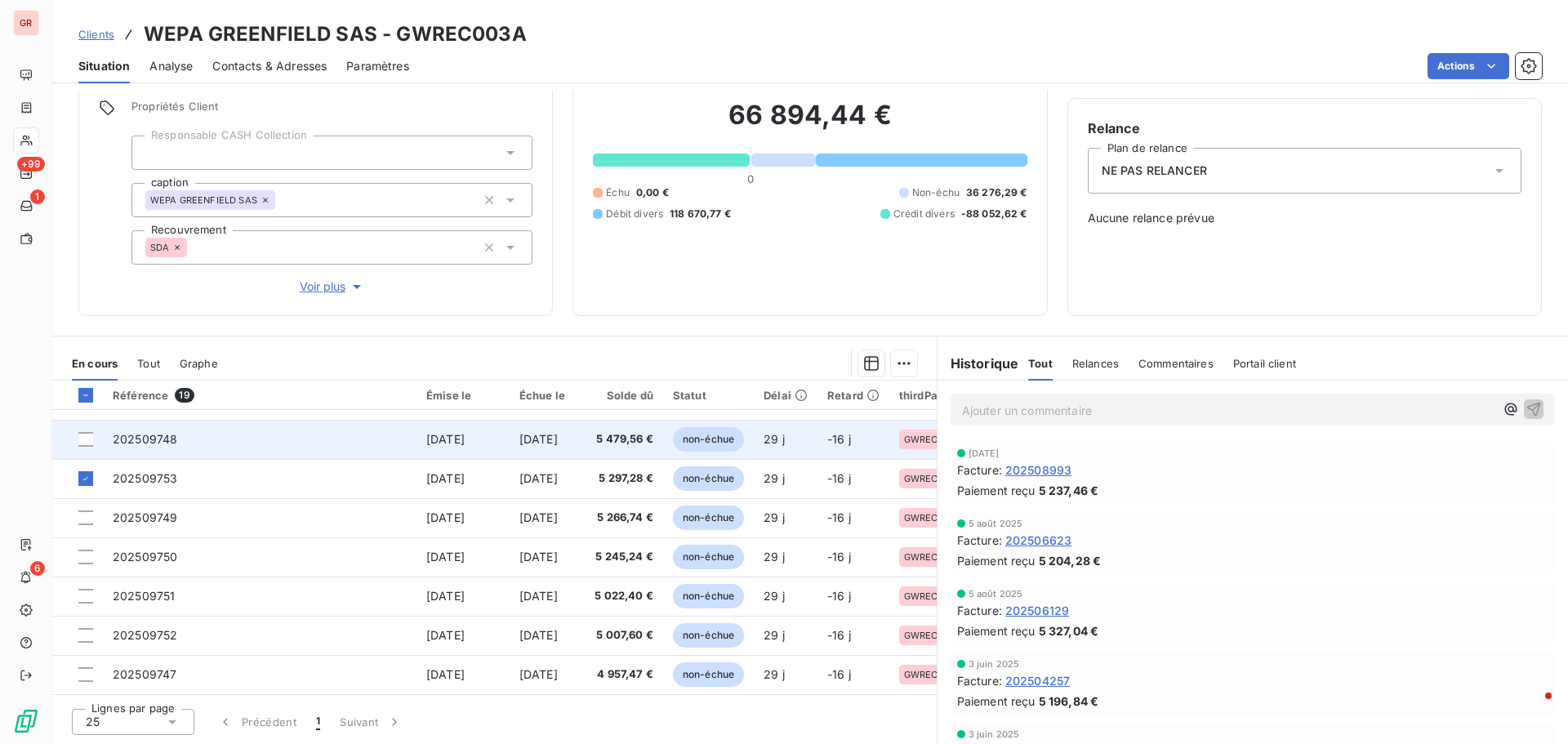
click at [153, 433] on span "202509748" at bounding box center [145, 439] width 64 height 14
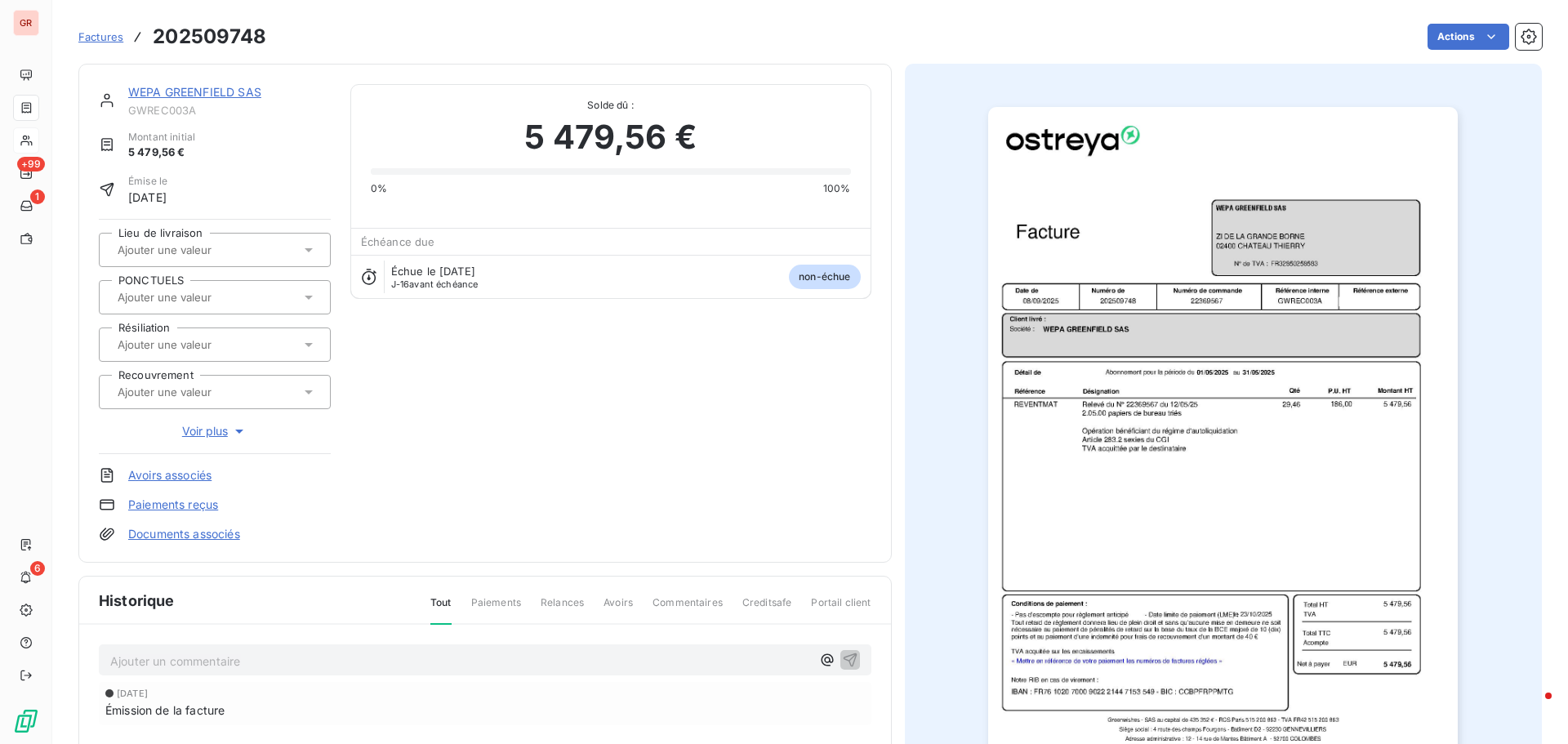
click at [1185, 327] on img "button" at bounding box center [1222, 439] width 469 height 665
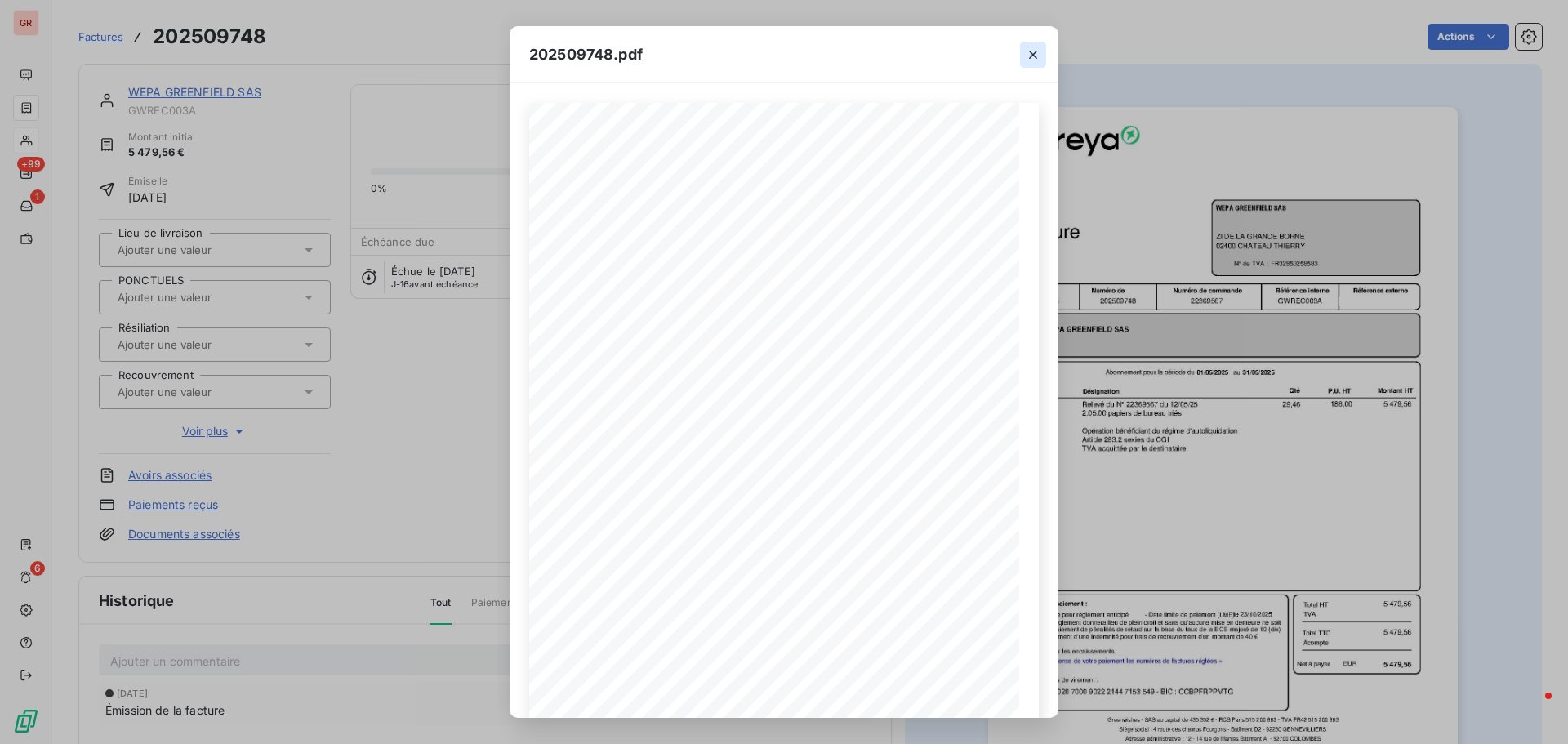
click at [1037, 54] on icon "button" at bounding box center [1032, 55] width 16 height 16
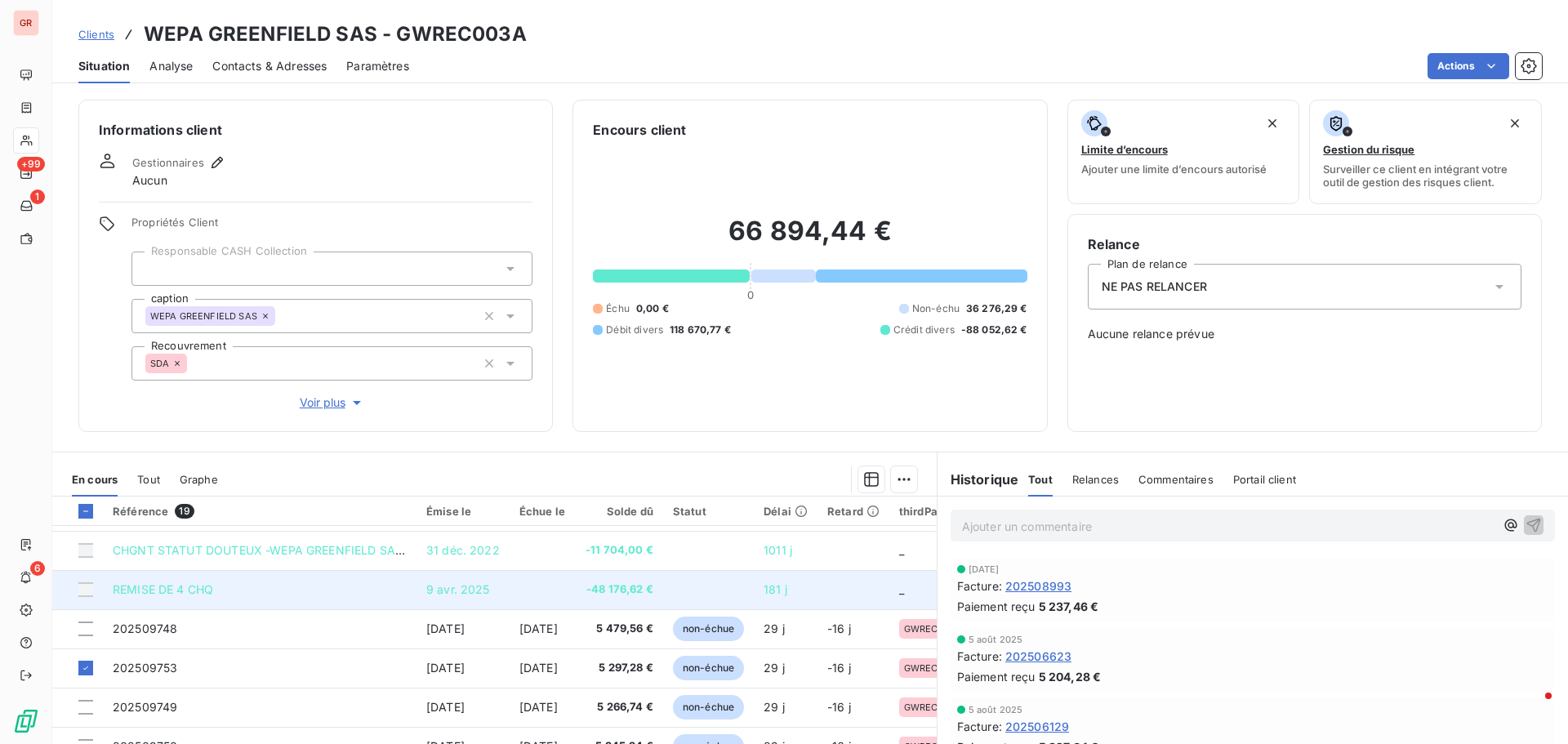
scroll to position [386, 0]
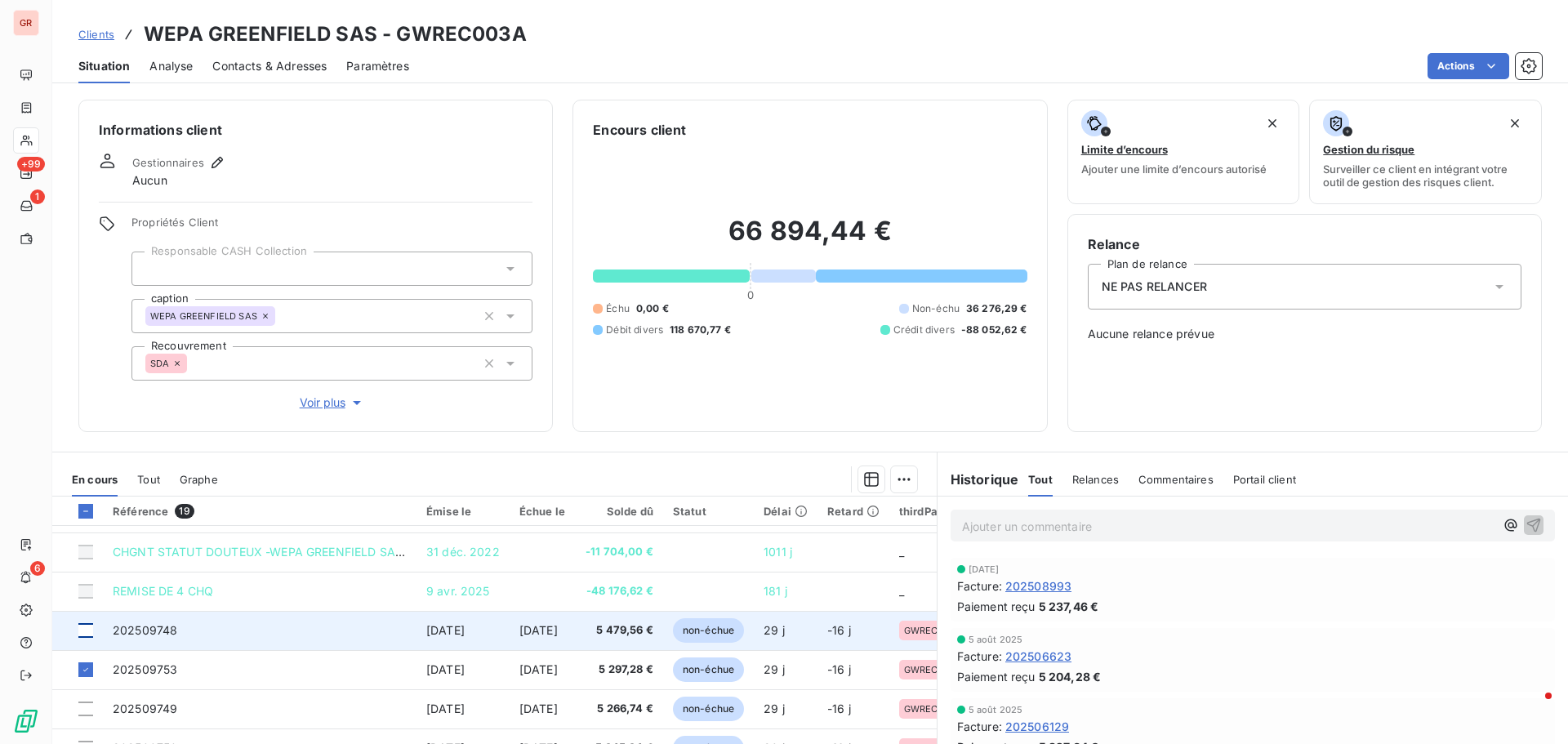
click at [89, 631] on div at bounding box center [85, 630] width 15 height 15
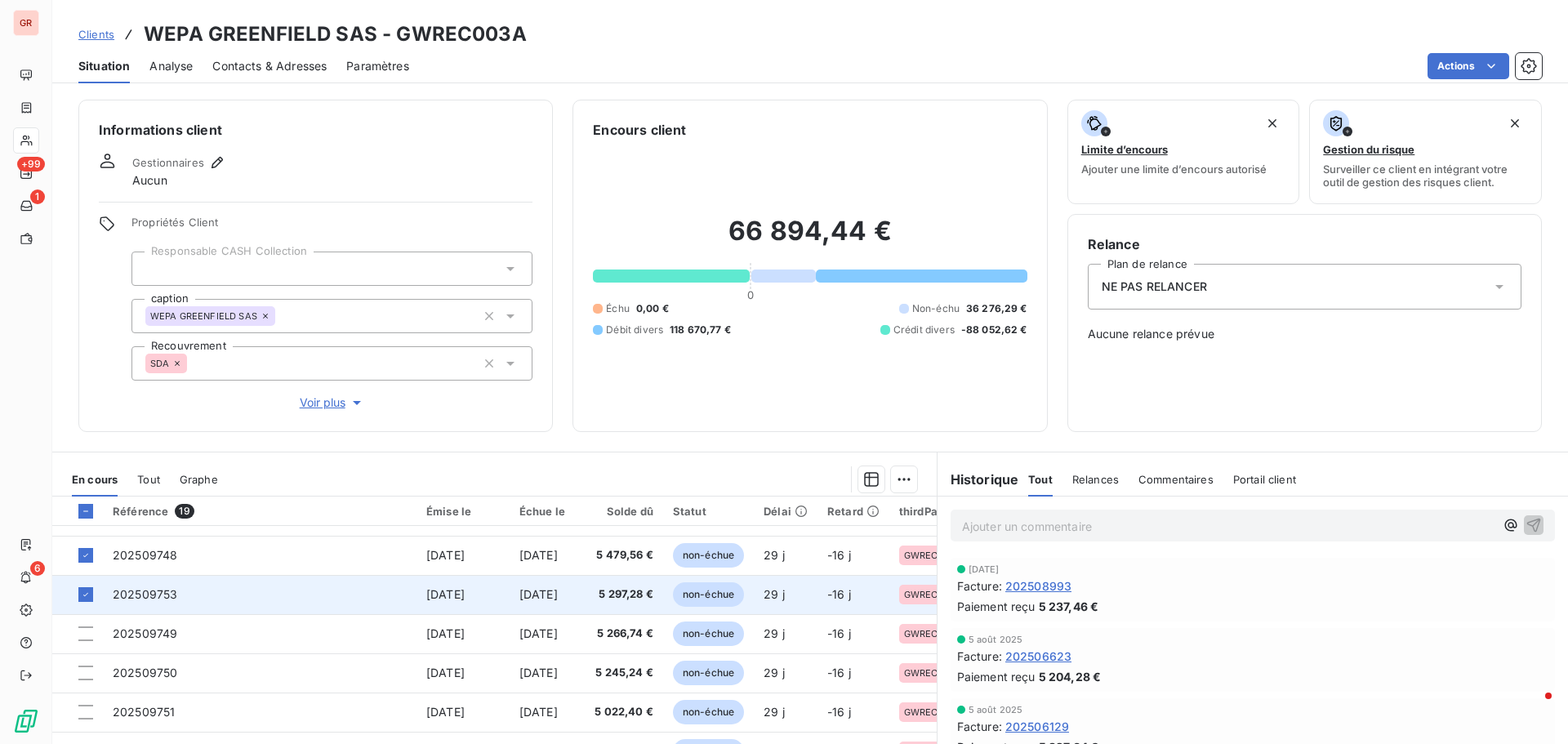
scroll to position [467, 0]
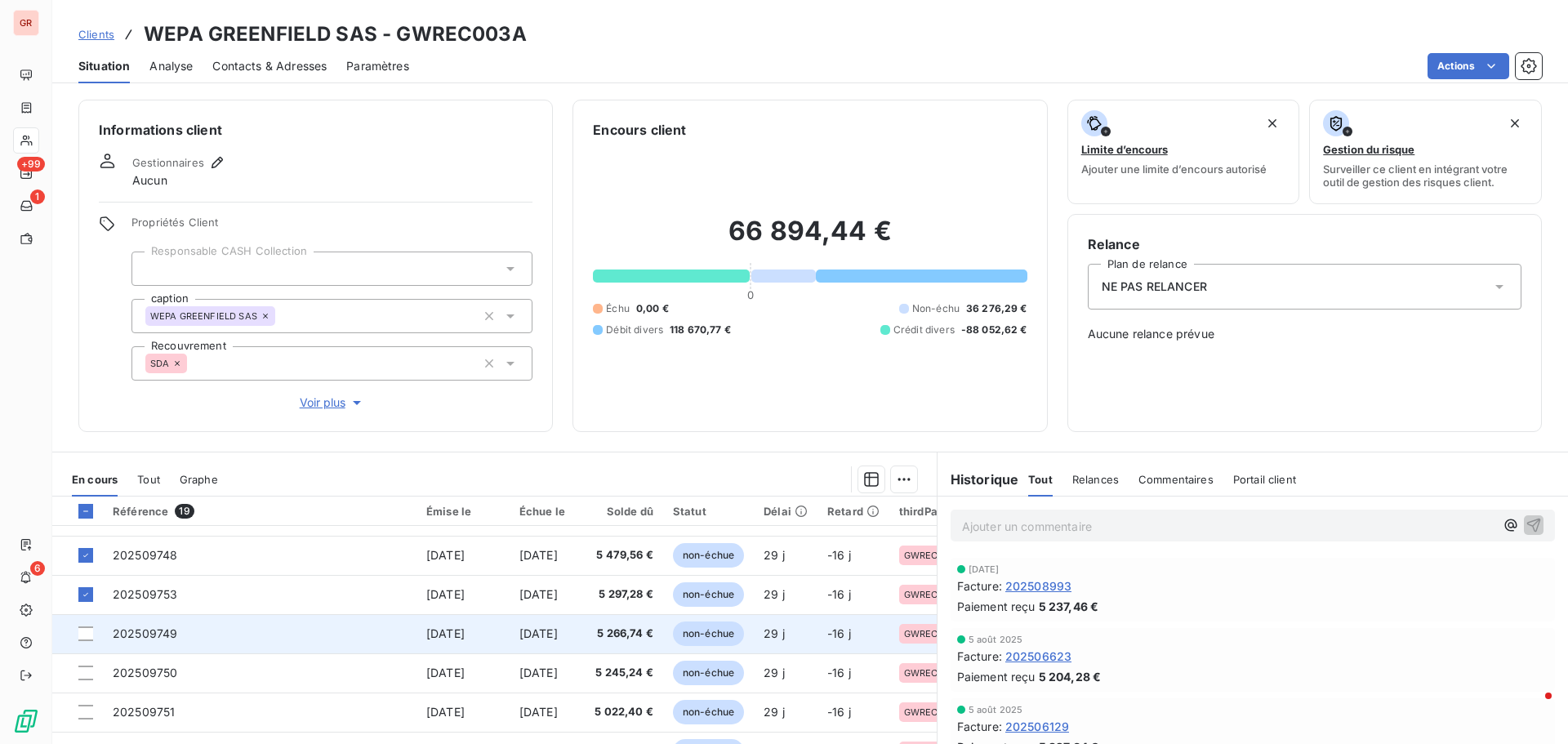
click at [159, 629] on span "202509749" at bounding box center [145, 633] width 64 height 14
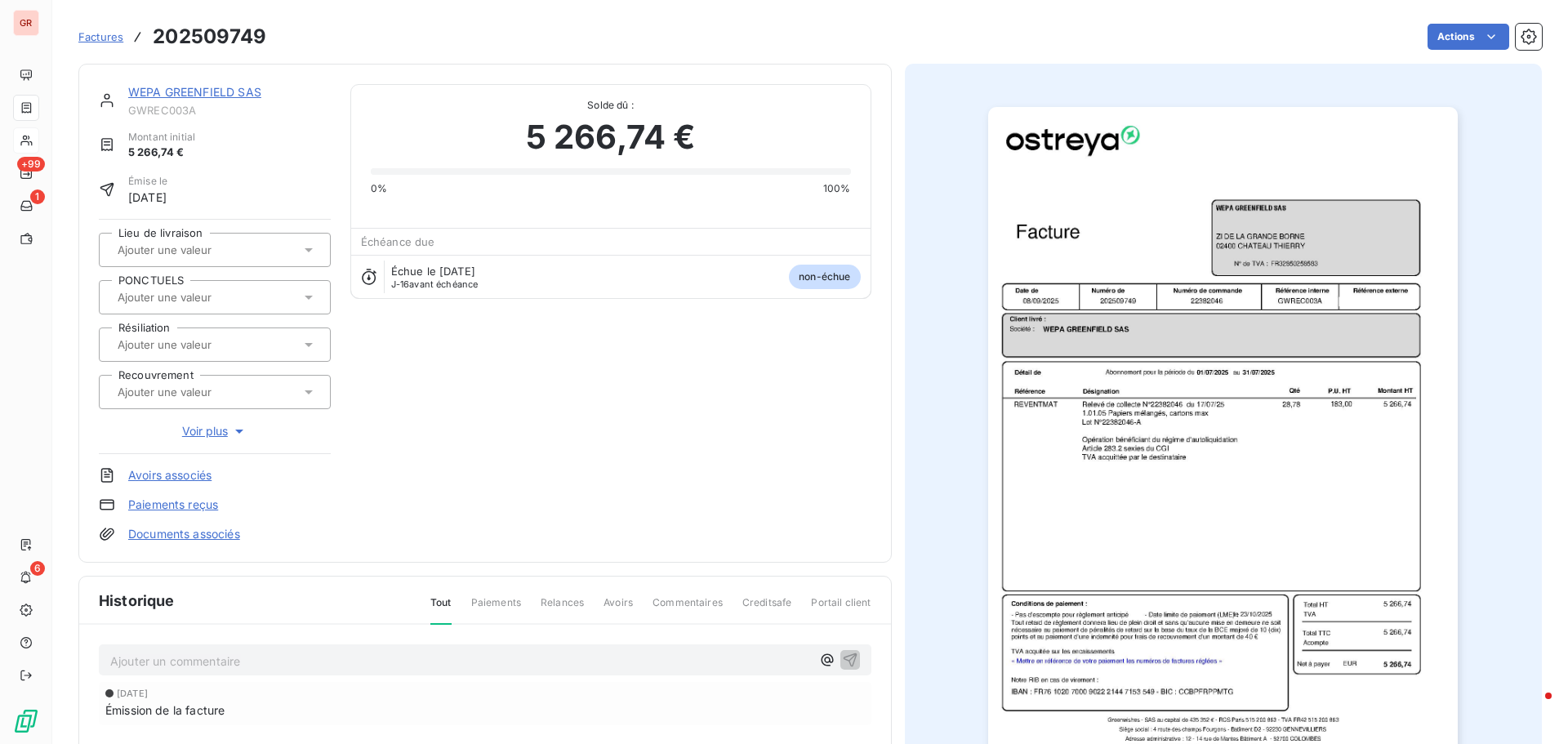
click at [1274, 345] on img "button" at bounding box center [1222, 439] width 469 height 665
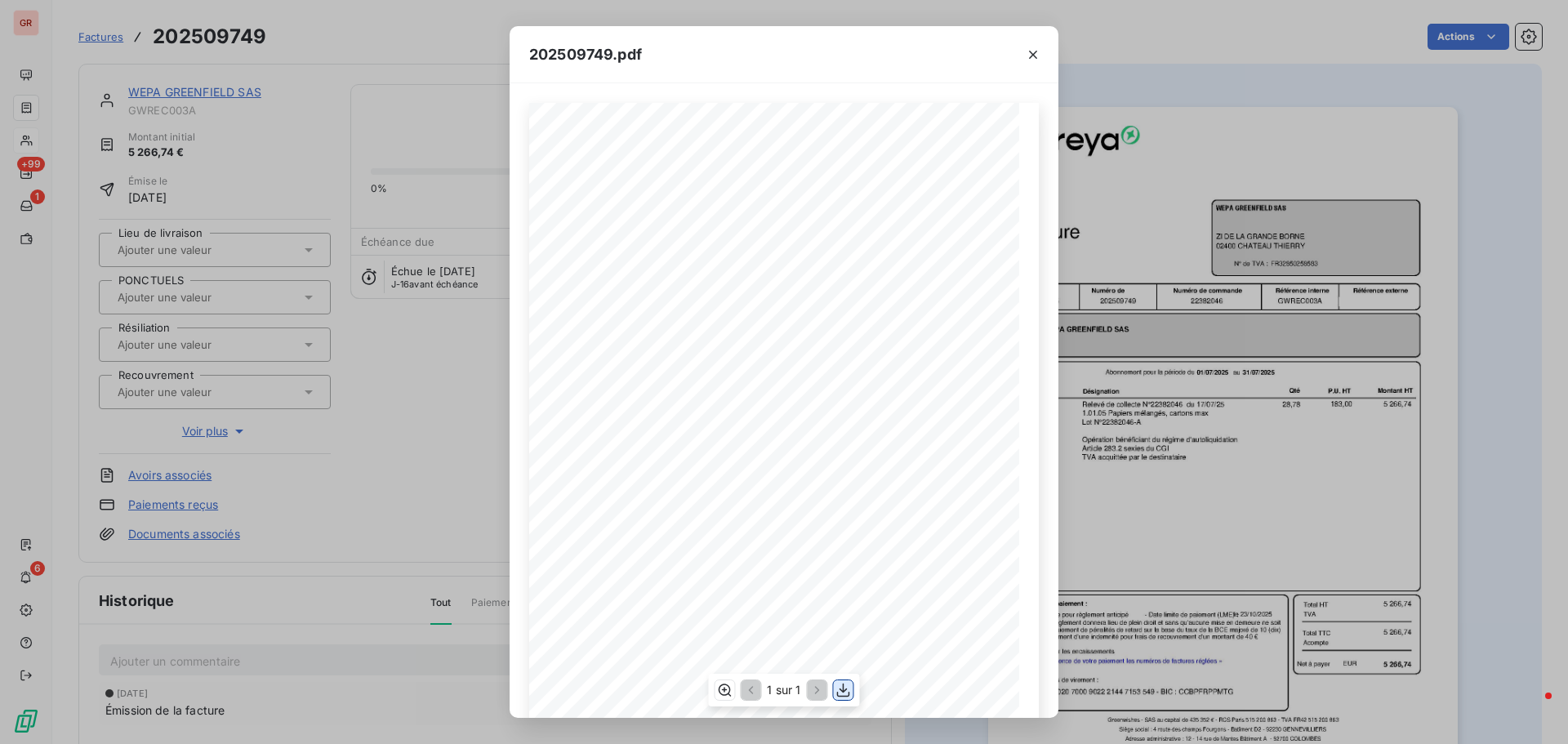
click at [846, 683] on icon "button" at bounding box center [843, 689] width 16 height 16
click at [1034, 55] on icon "button" at bounding box center [1032, 55] width 16 height 16
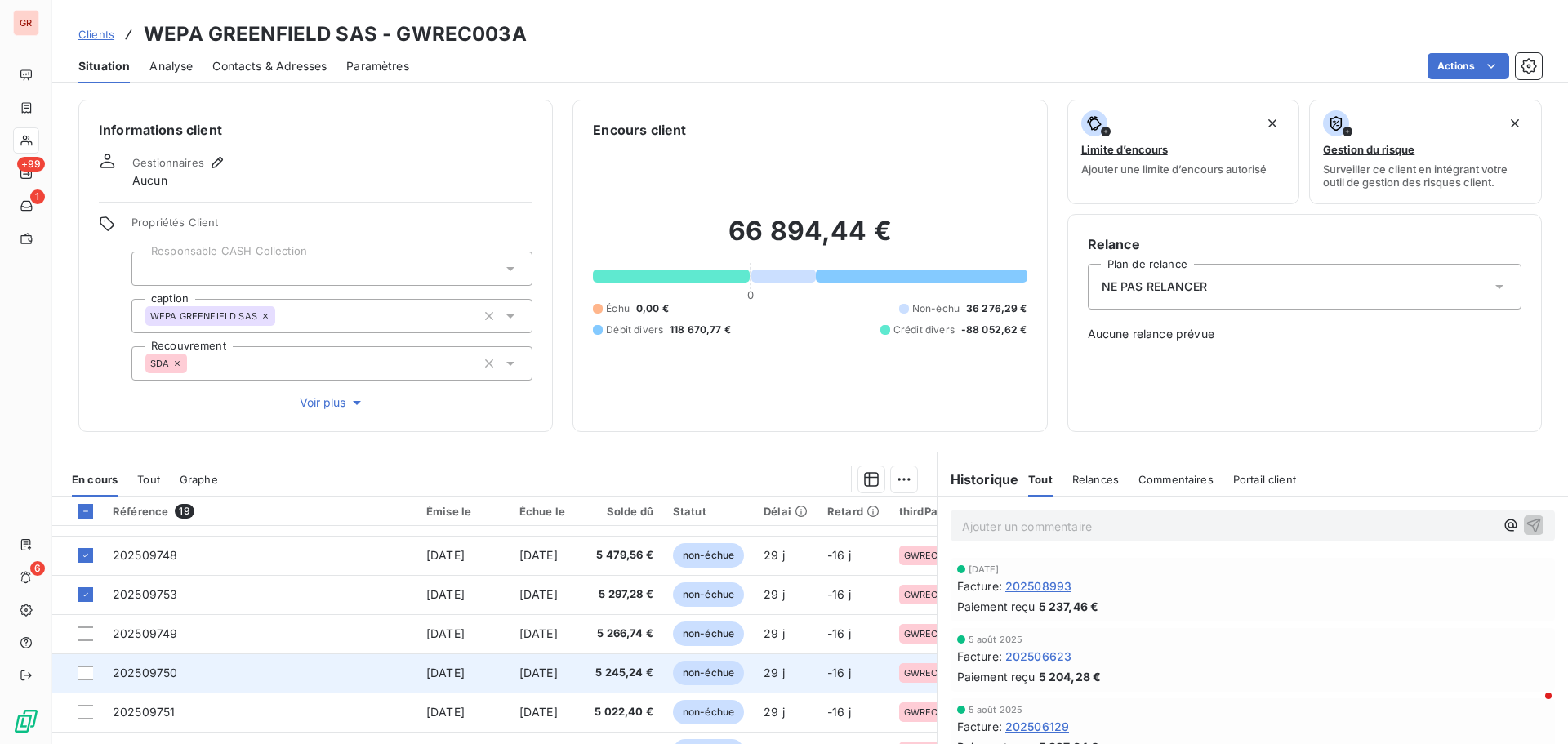
scroll to position [467, 0]
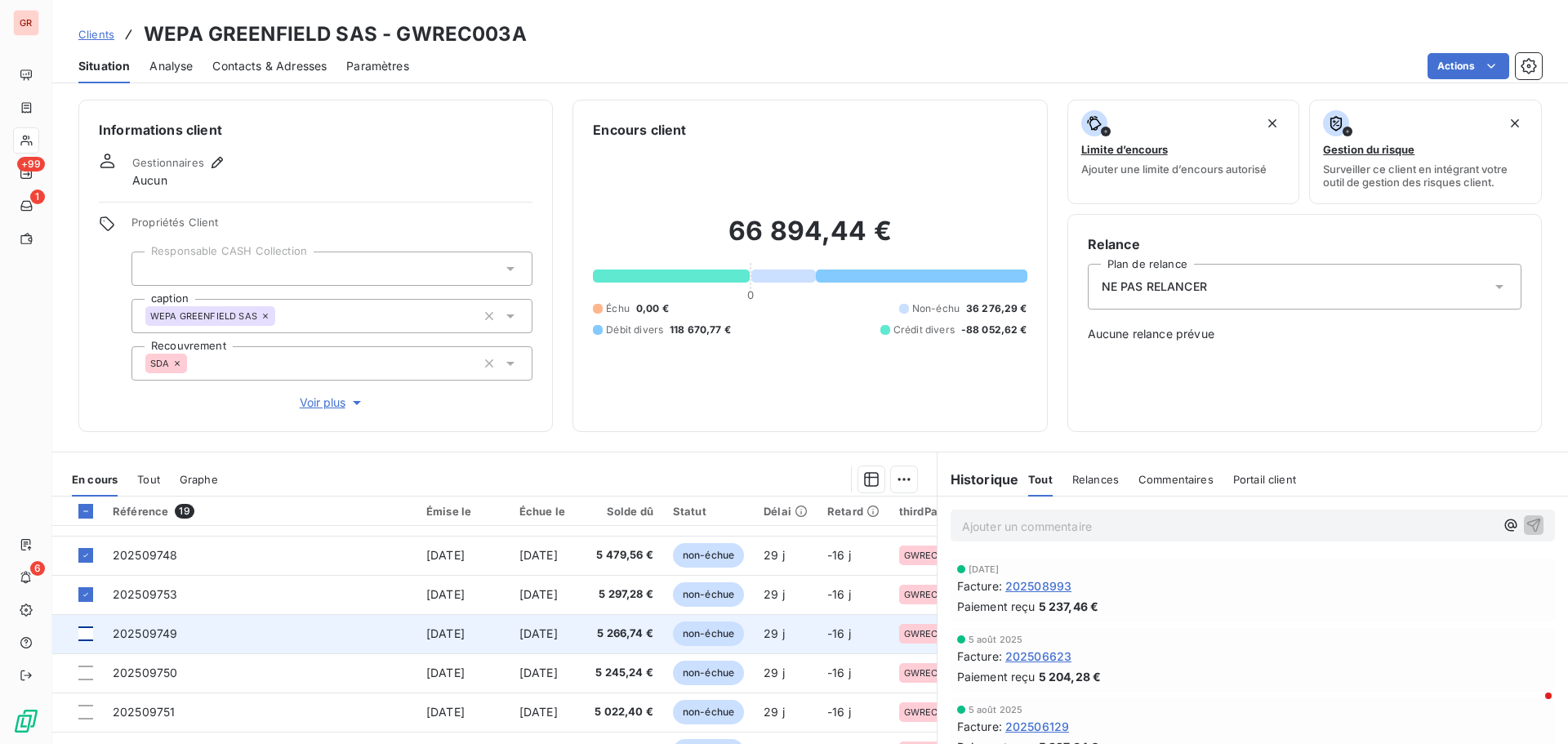
click at [81, 626] on div at bounding box center [85, 633] width 15 height 15
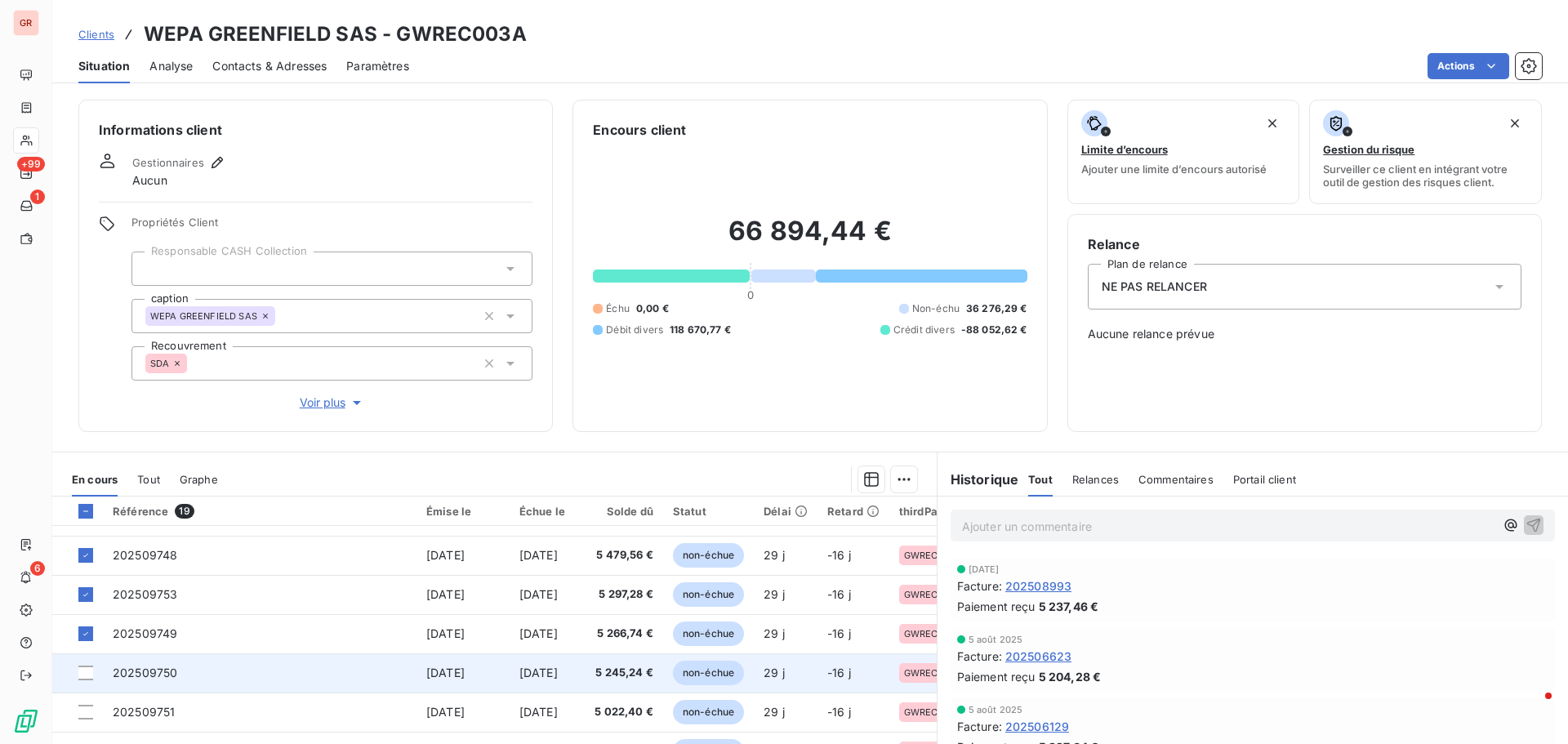
click at [164, 670] on span "202509750" at bounding box center [145, 673] width 64 height 14
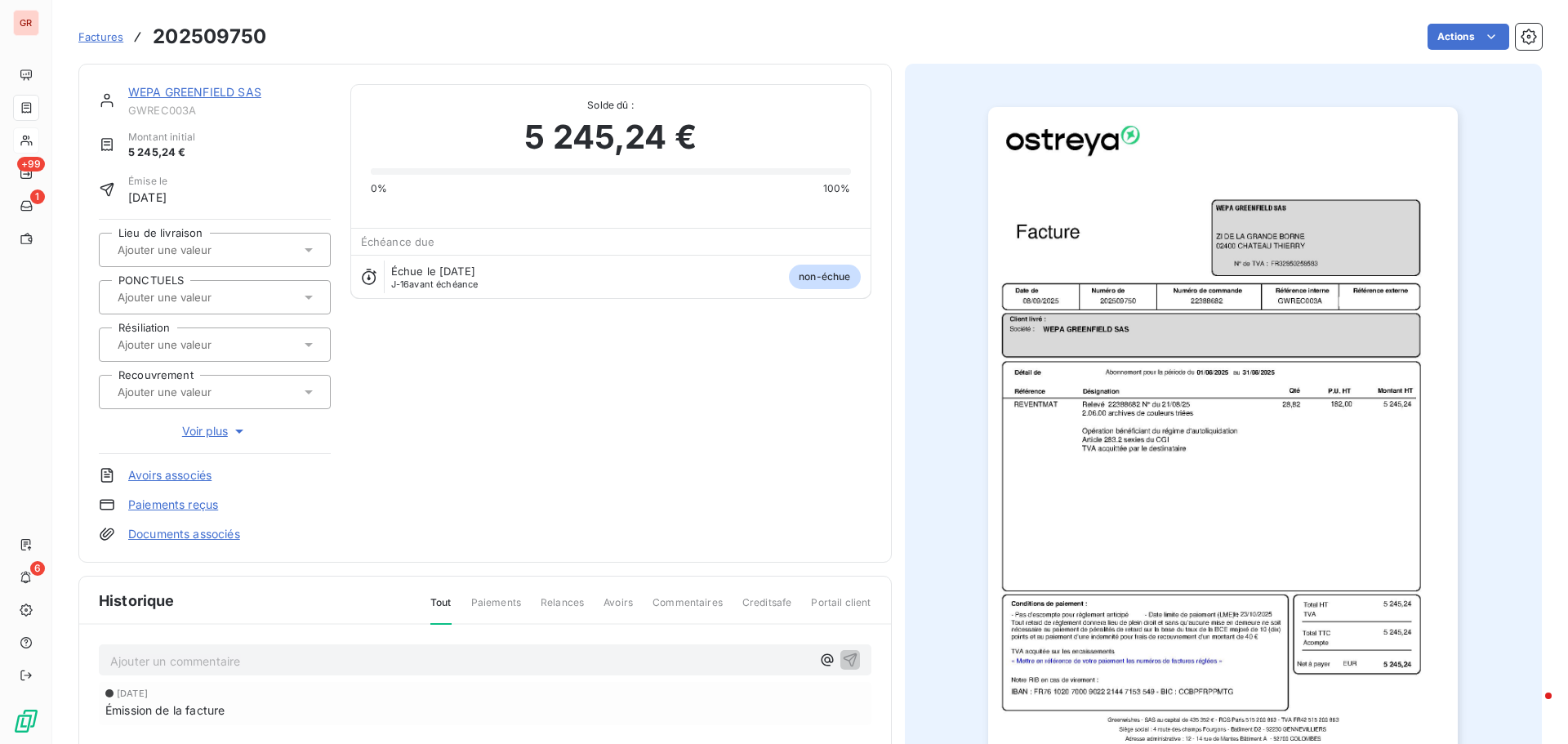
click at [1183, 311] on img "button" at bounding box center [1222, 439] width 469 height 665
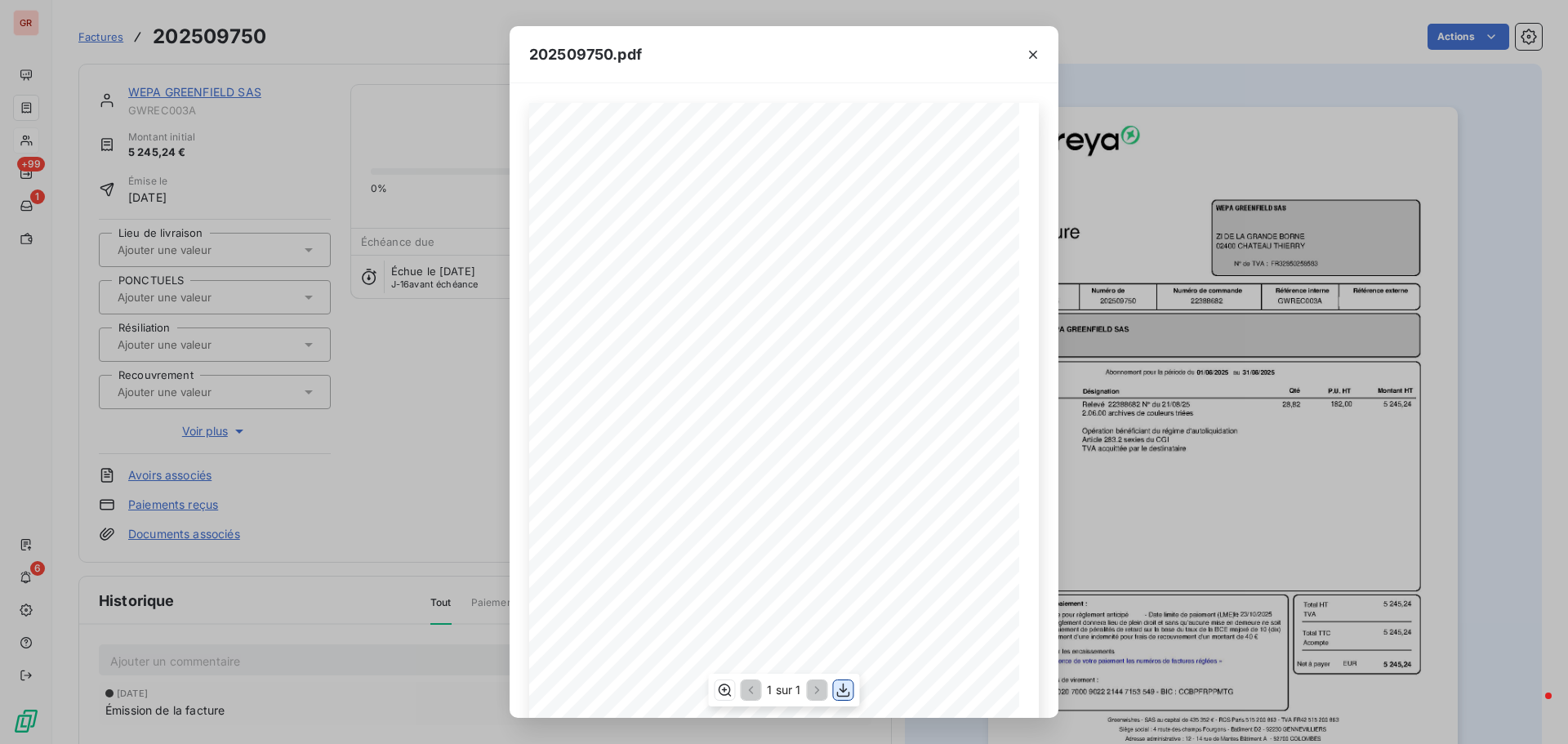
click at [847, 687] on icon "button" at bounding box center [843, 689] width 16 height 16
click at [1030, 54] on icon "button" at bounding box center [1032, 55] width 16 height 16
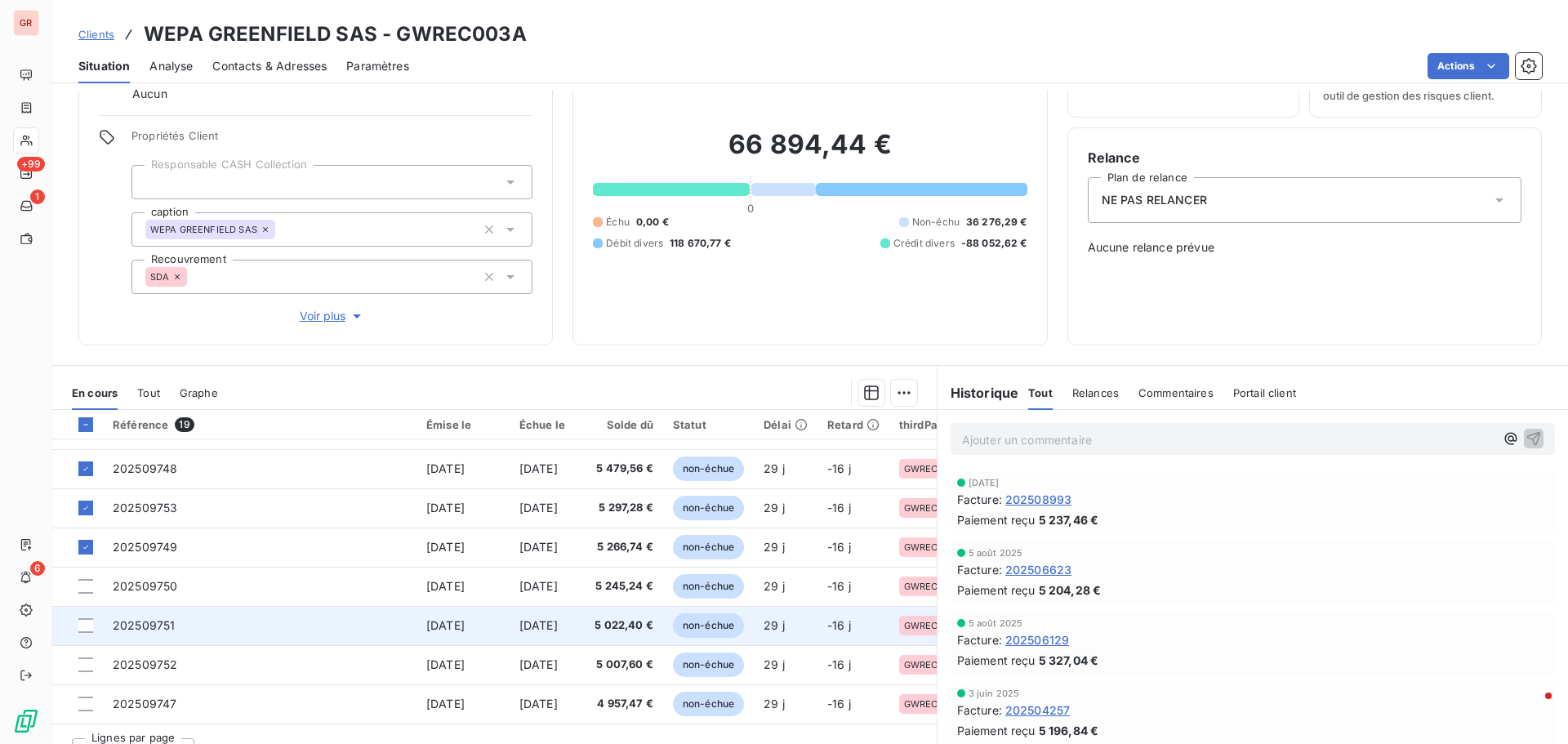
scroll to position [116, 0]
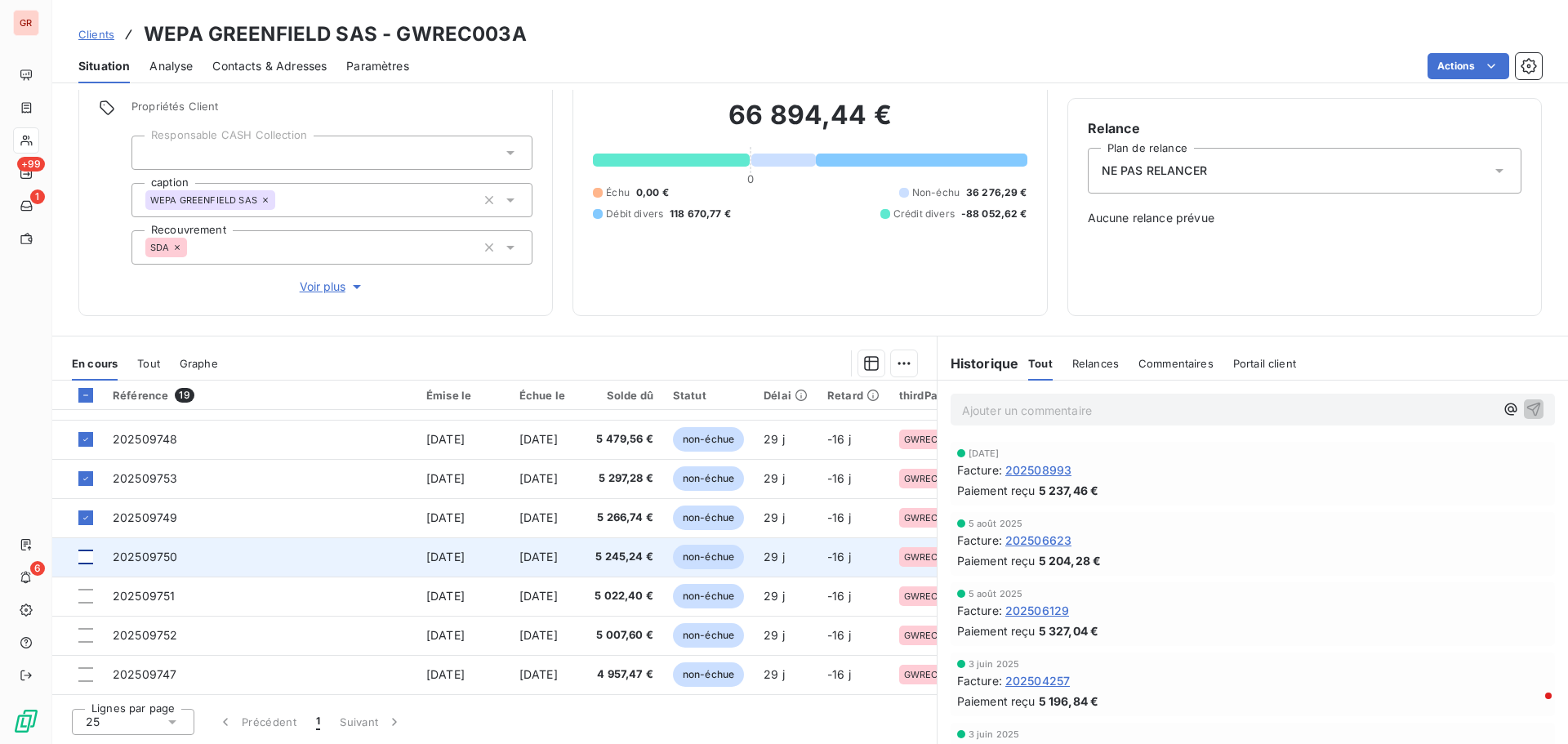
click at [84, 552] on div at bounding box center [85, 557] width 15 height 15
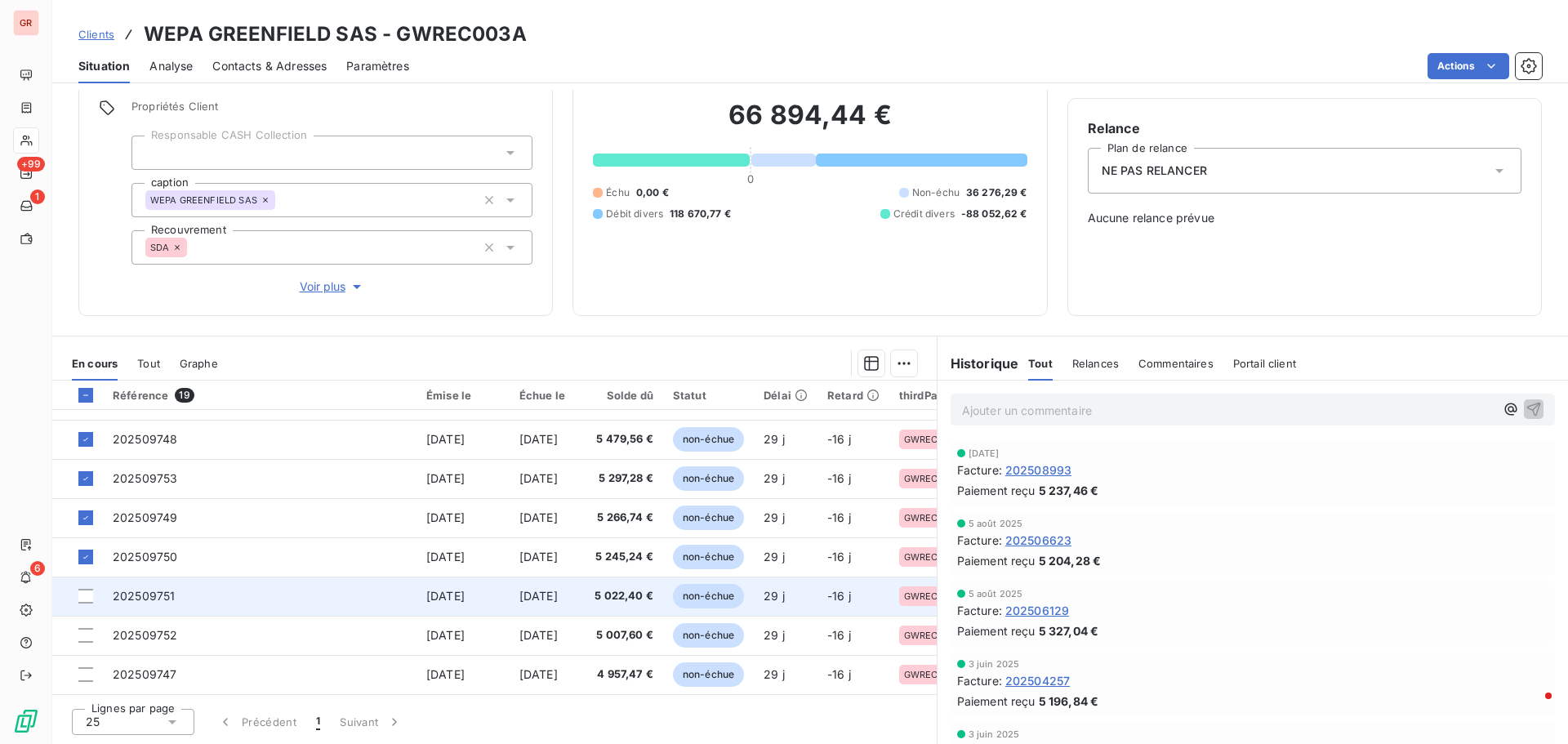
click at [150, 595] on span "202509751" at bounding box center [144, 596] width 62 height 14
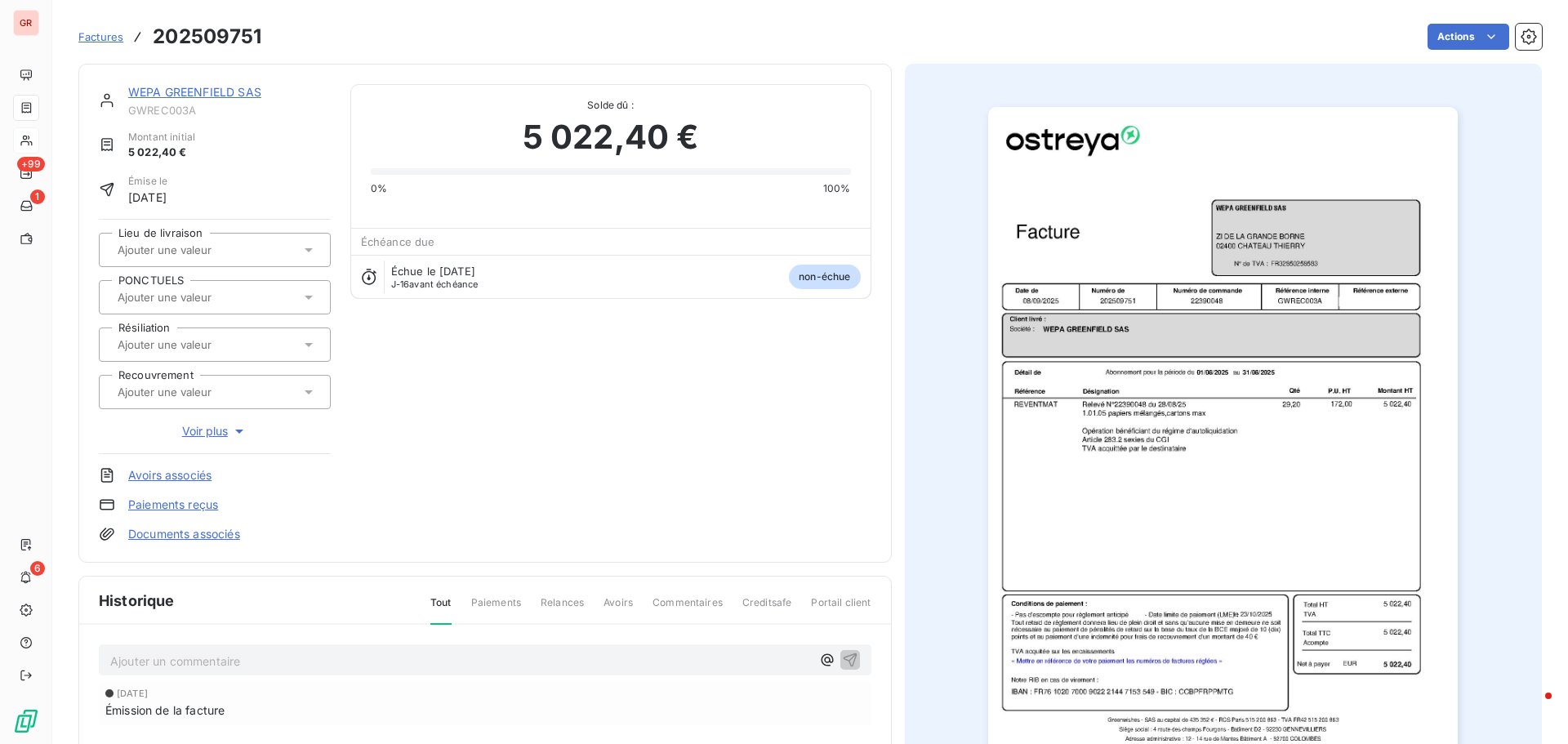
click at [1248, 297] on img "button" at bounding box center [1222, 439] width 469 height 665
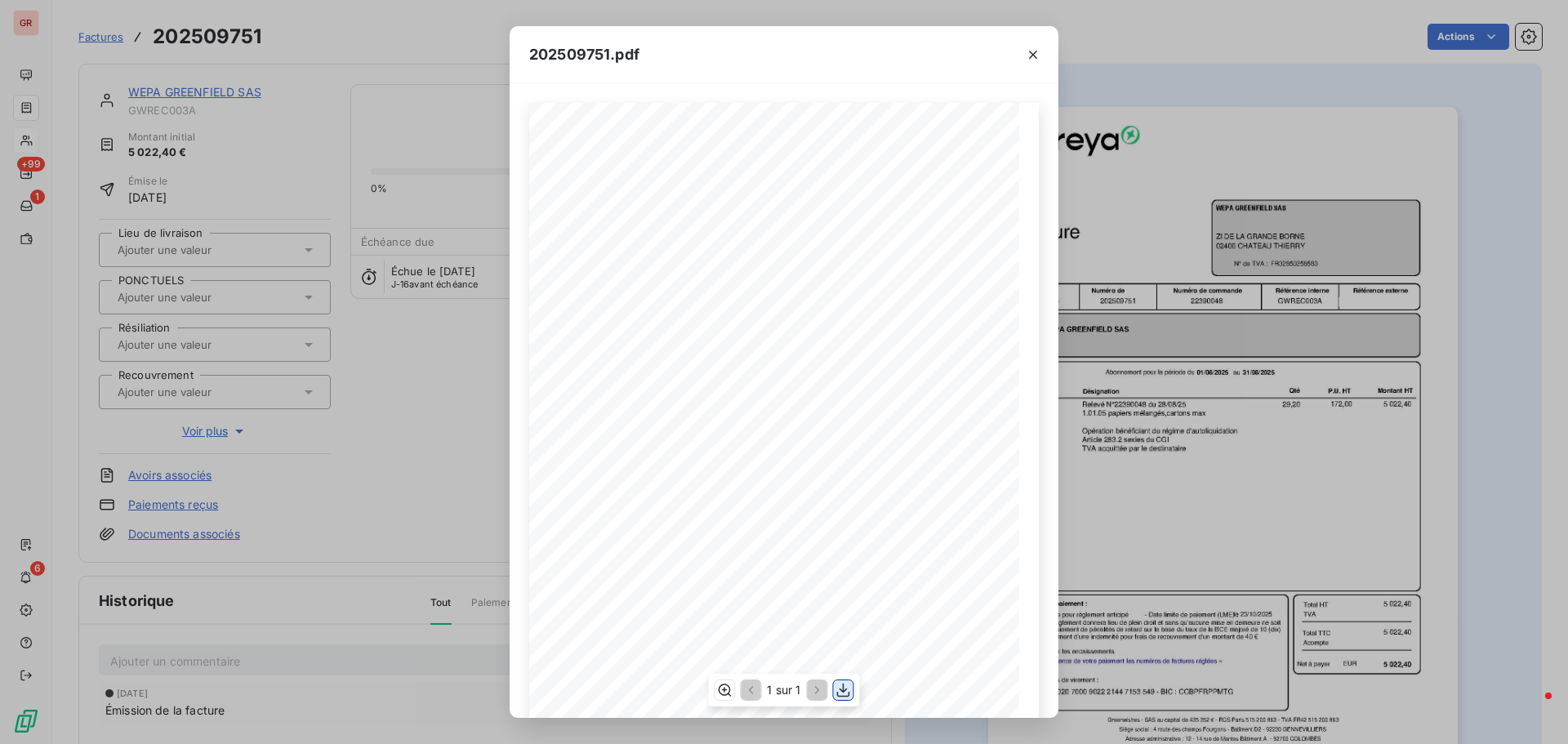
click at [845, 690] on icon "button" at bounding box center [843, 690] width 13 height 14
click at [1037, 58] on icon "button" at bounding box center [1032, 55] width 16 height 16
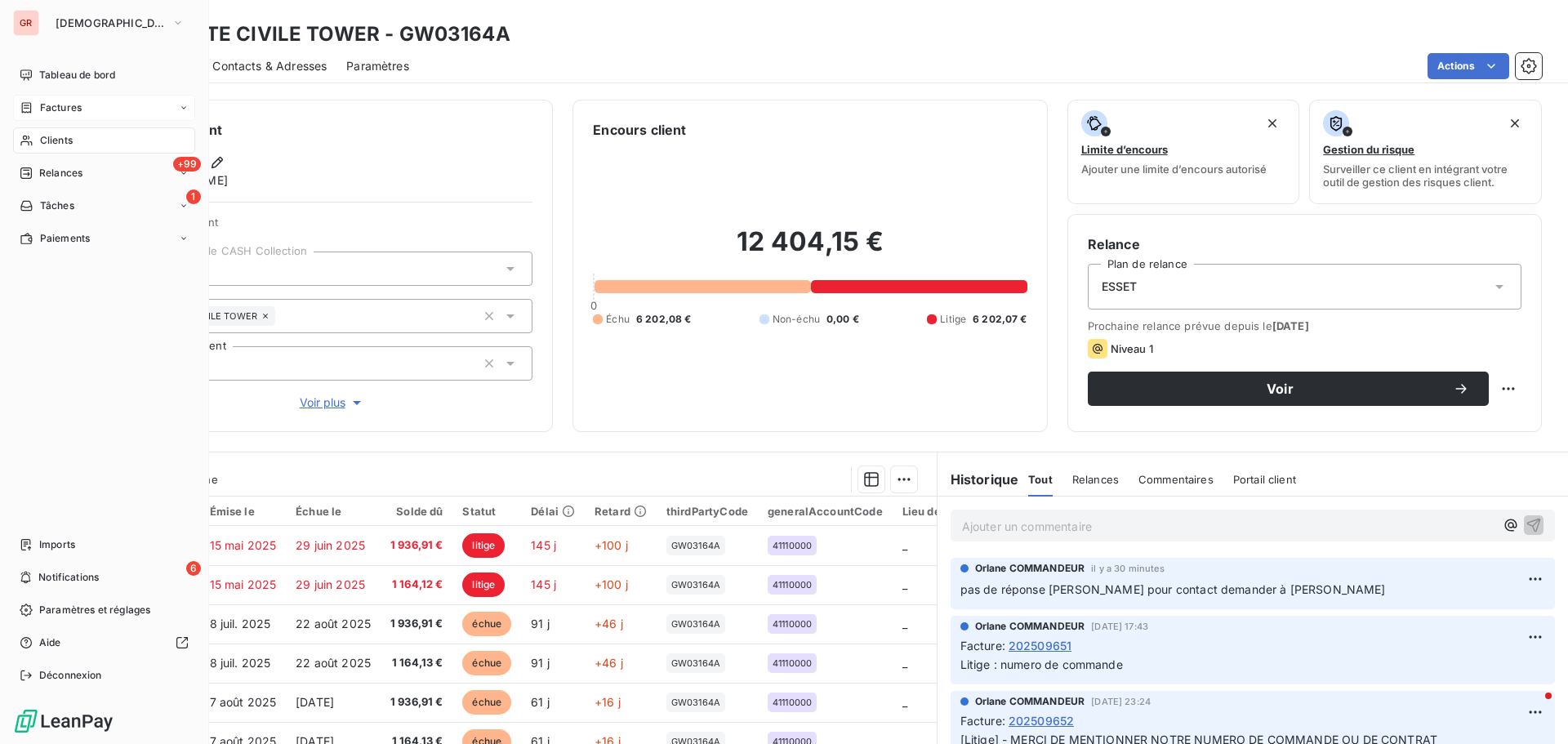
click at [53, 107] on span "Factures" at bounding box center [60, 107] width 42 height 15
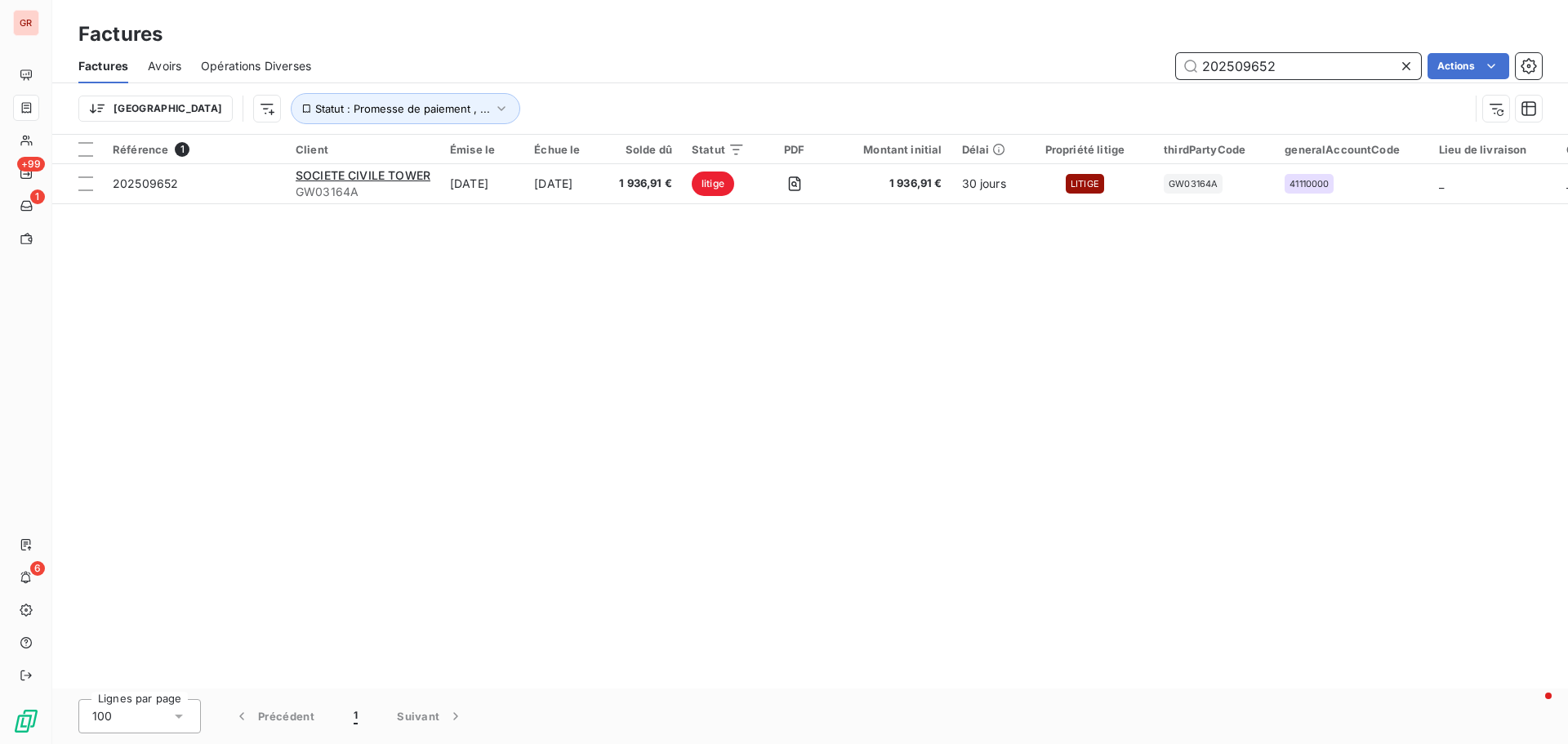
drag, startPoint x: 1290, startPoint y: 68, endPoint x: 1153, endPoint y: 73, distance: 137.1
click at [1153, 73] on div "202509652 Actions" at bounding box center [935, 66] width 1211 height 26
paste input "4141"
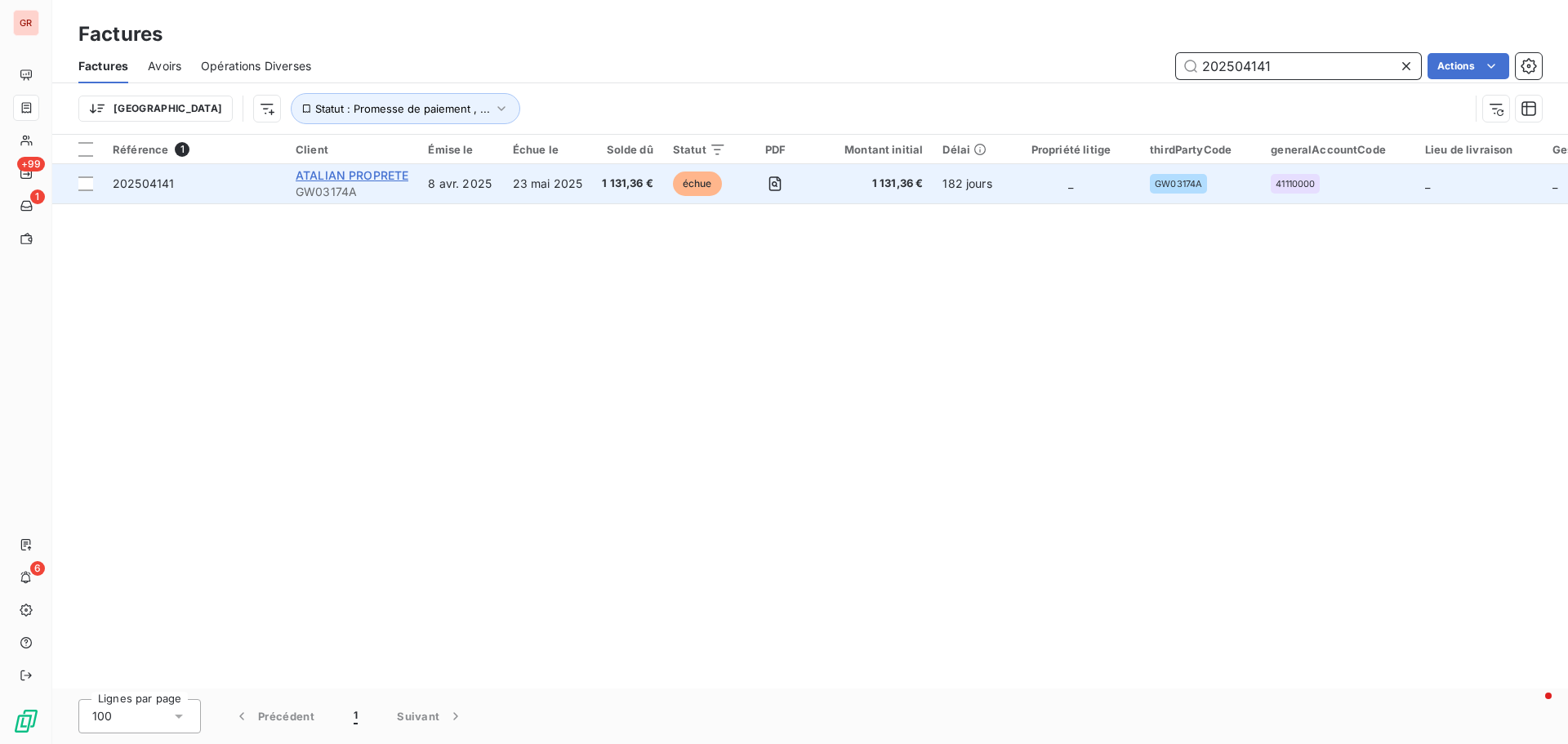
type input "202504141"
click at [345, 178] on span "ATALIAN PROPRETE" at bounding box center [352, 176] width 113 height 14
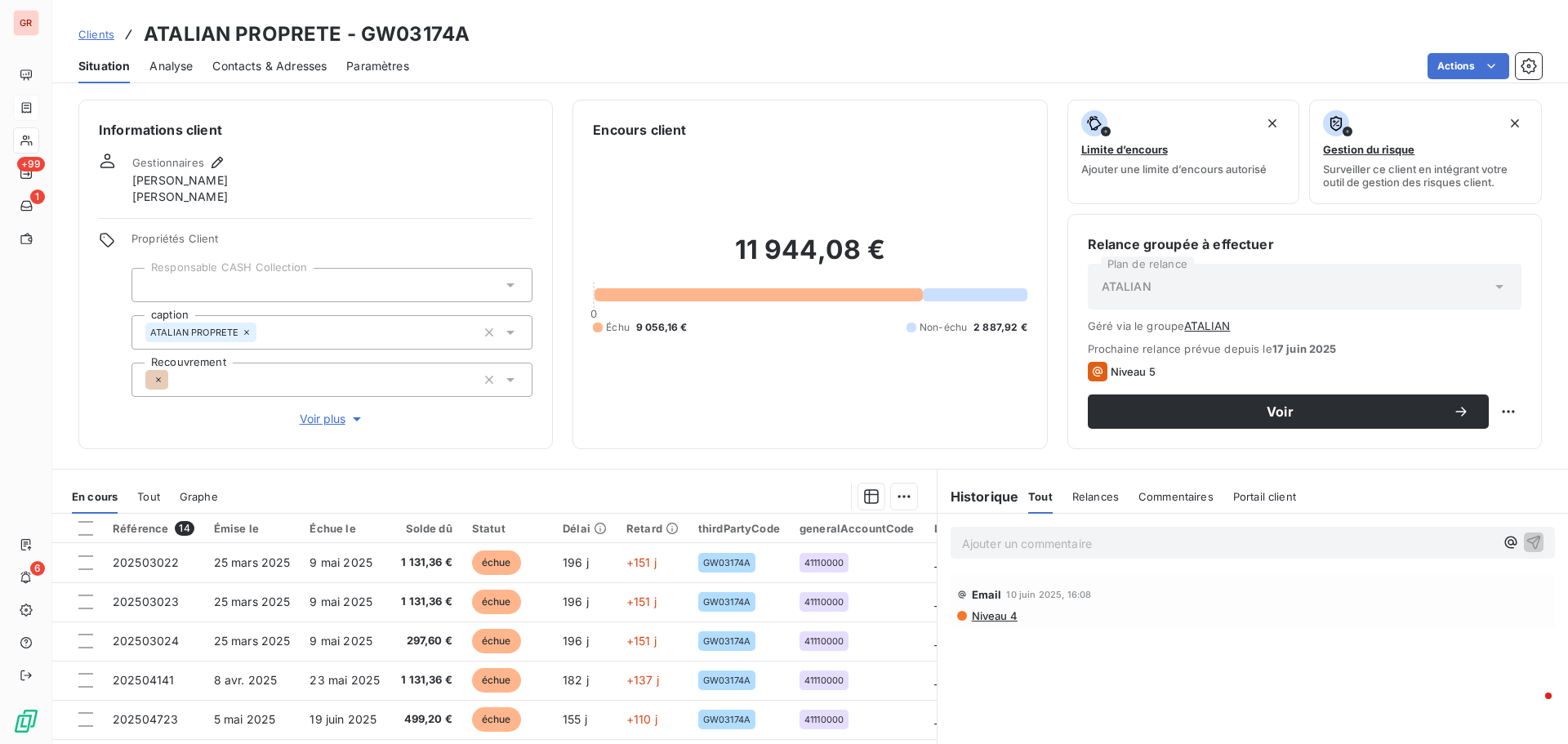
click at [290, 67] on span "Contacts & Adresses" at bounding box center [269, 65] width 114 height 16
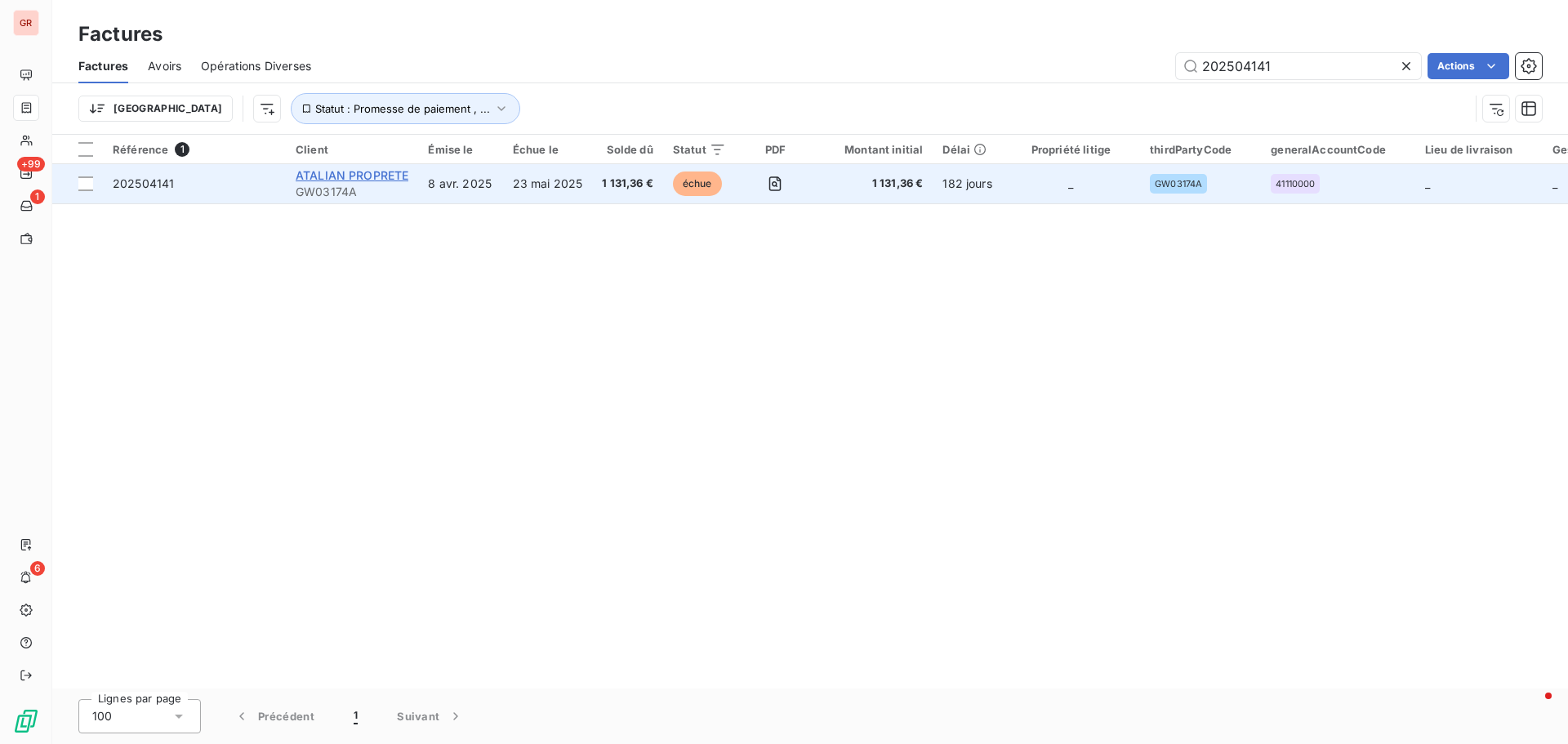
click at [330, 178] on span "ATALIAN PROPRETE" at bounding box center [352, 176] width 113 height 14
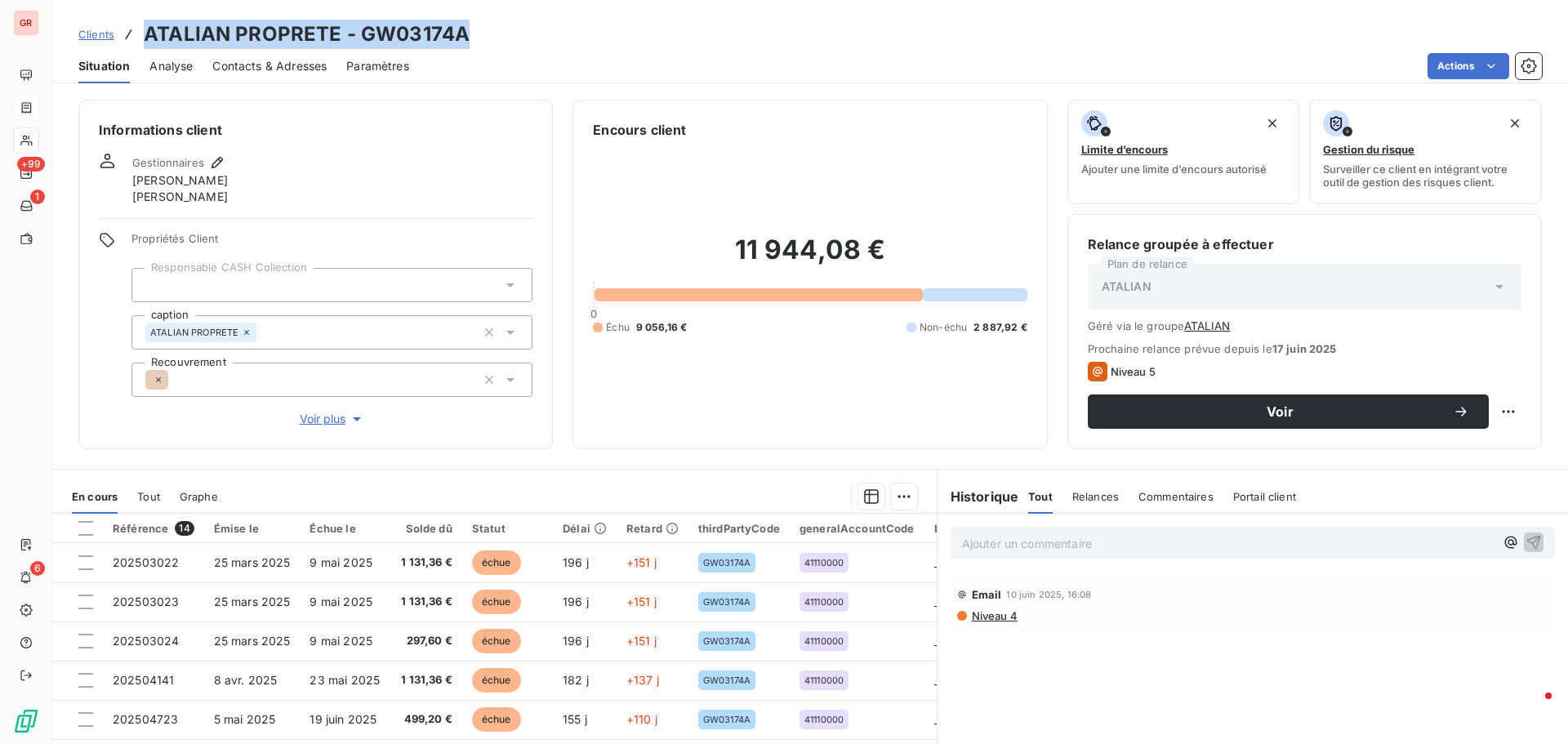
drag, startPoint x: 477, startPoint y: 37, endPoint x: 146, endPoint y: 43, distance: 331.1
click at [146, 43] on div "Clients ATALIAN PROPRETE - GW03174A" at bounding box center [810, 35] width 1515 height 30
copy h3 "ATALIAN PROPRETE - GW03174A"
click at [468, 36] on div "Clients ATALIAN PROPRETE - GW03174A" at bounding box center [810, 35] width 1515 height 30
drag, startPoint x: 464, startPoint y: 36, endPoint x: 352, endPoint y: 37, distance: 112.0
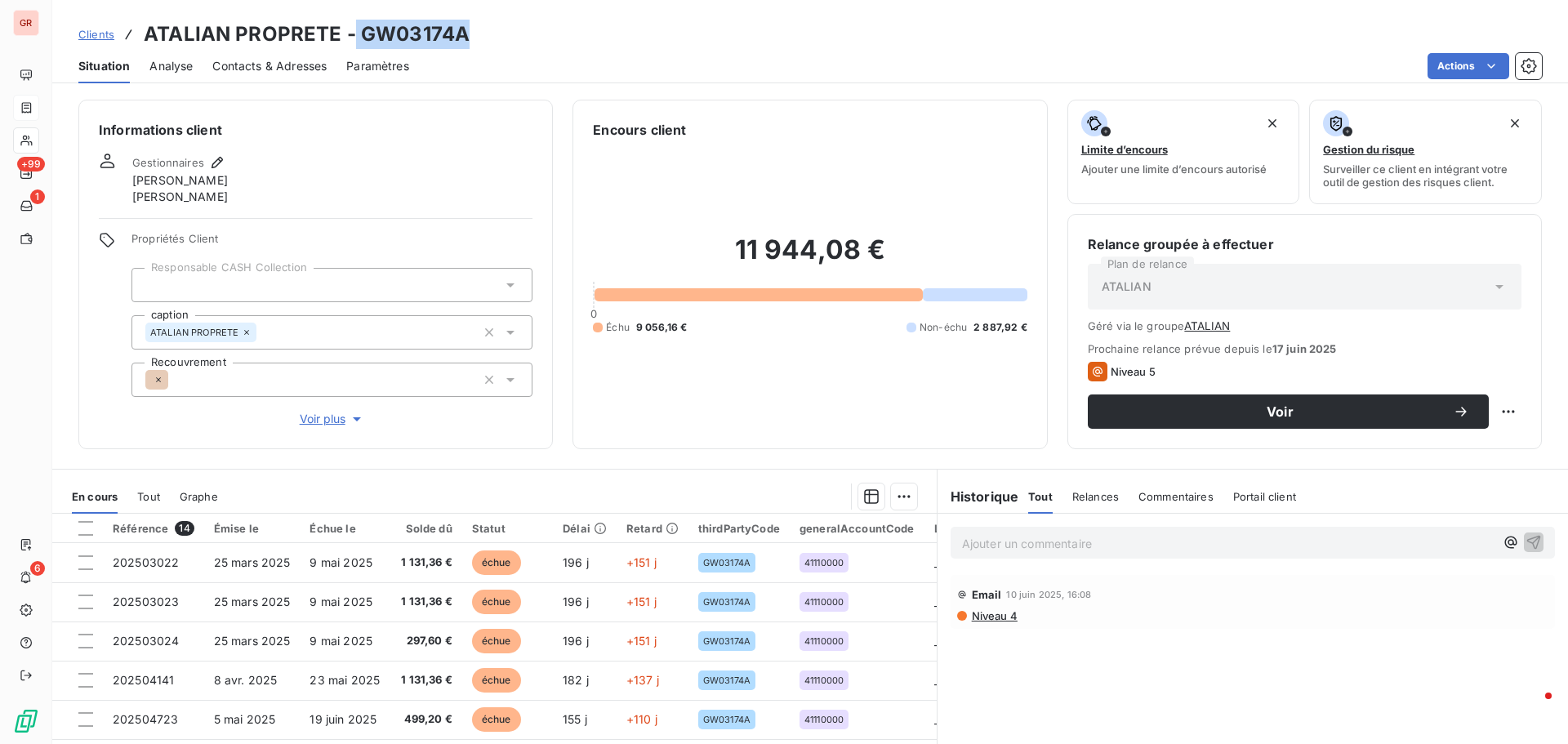
click at [352, 37] on h3 "ATALIAN PROPRETE - GW03174A" at bounding box center [306, 35] width 326 height 30
copy h3 "GW03174A"
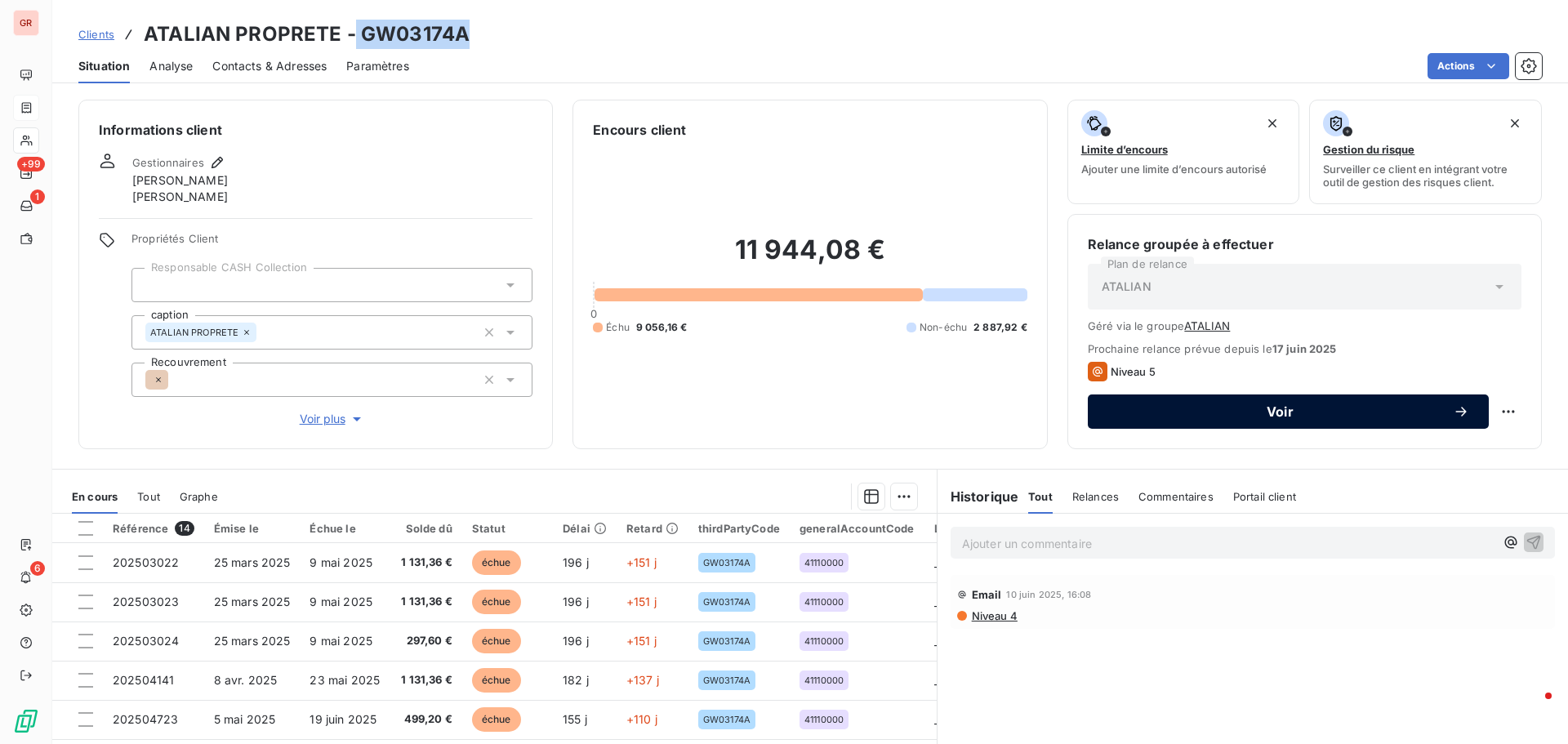
click at [1279, 410] on span "Voir" at bounding box center [1279, 411] width 345 height 13
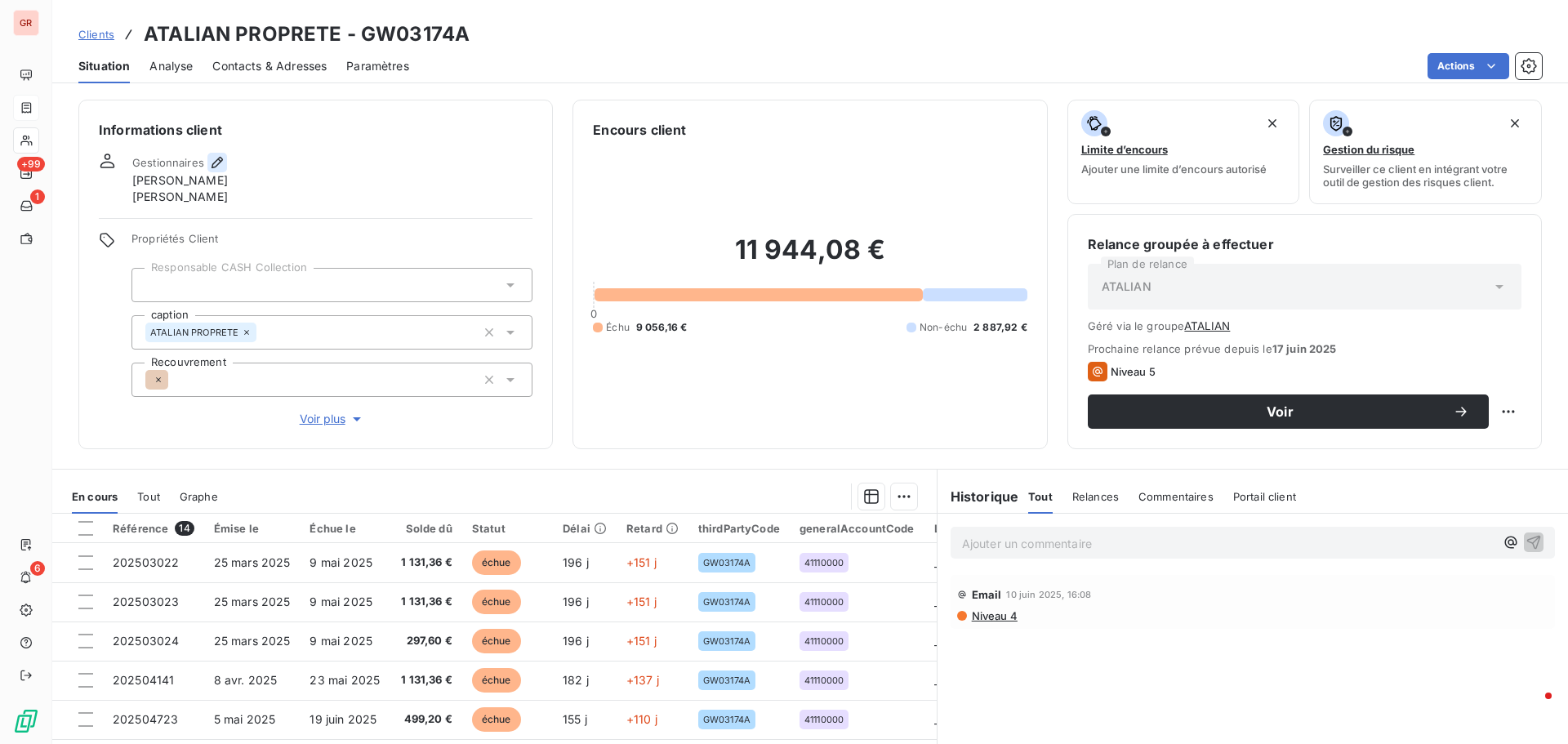
click at [214, 166] on icon "button" at bounding box center [217, 163] width 16 height 16
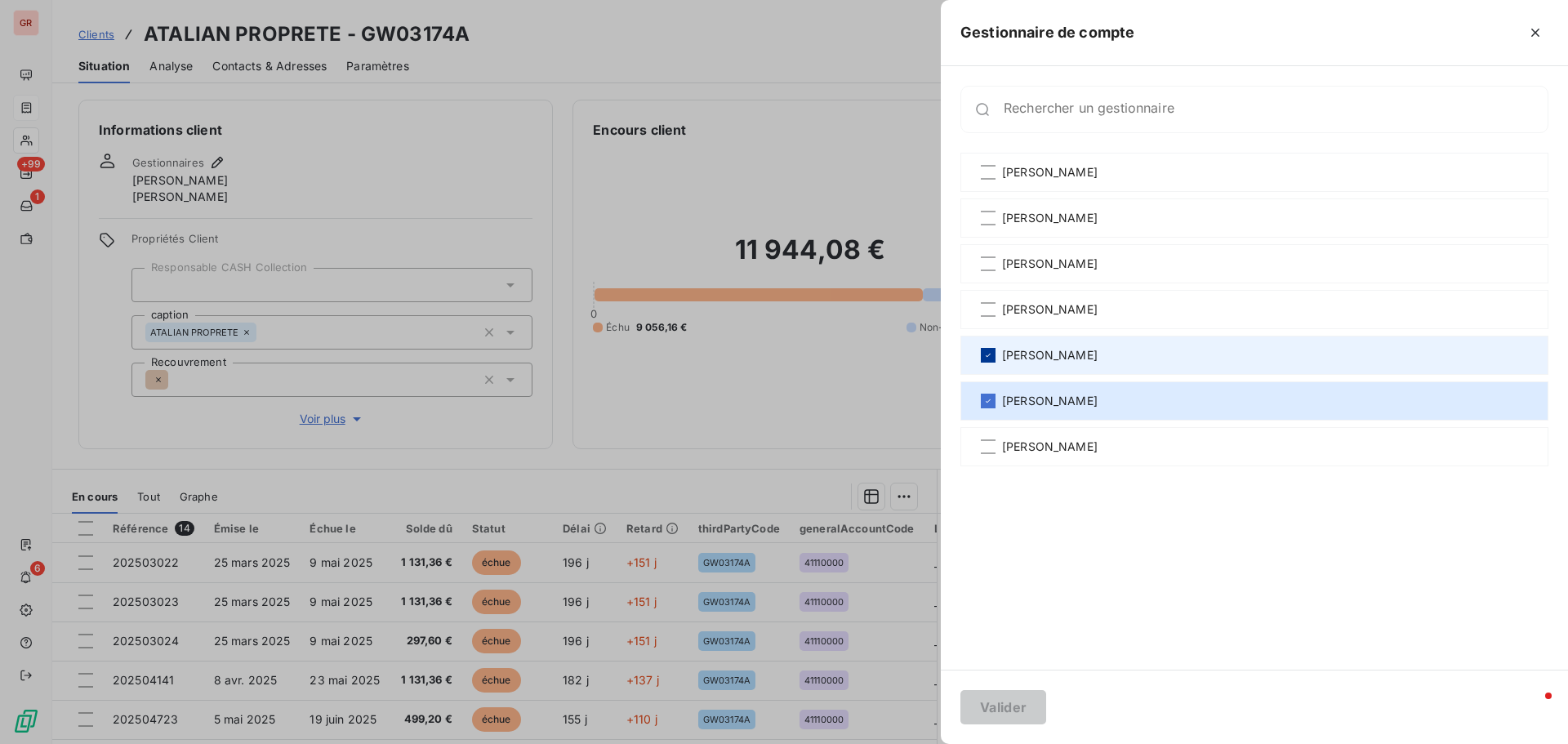
click at [992, 352] on icon at bounding box center [988, 355] width 10 height 10
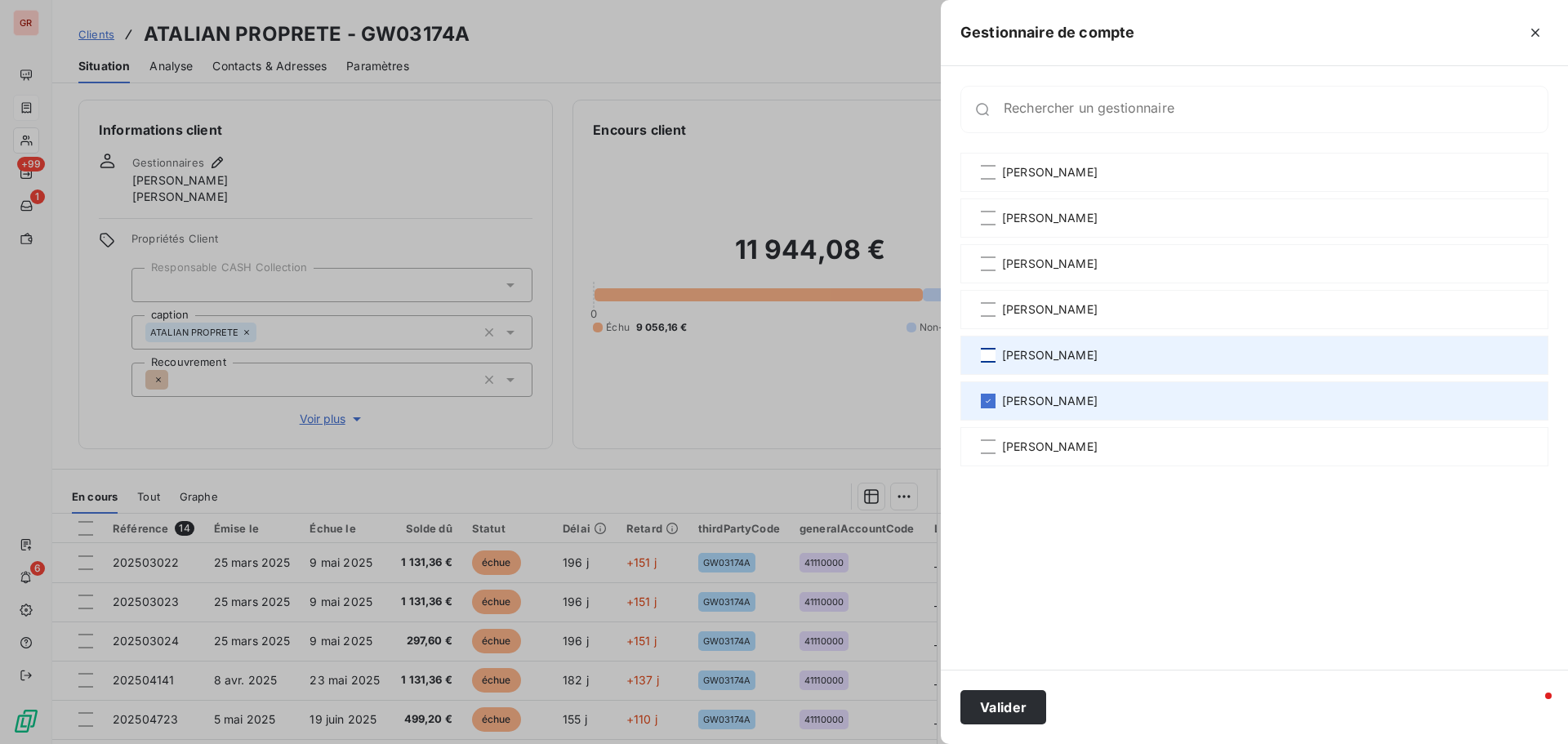
click at [991, 409] on div "[PERSON_NAME]" at bounding box center [1254, 401] width 588 height 40
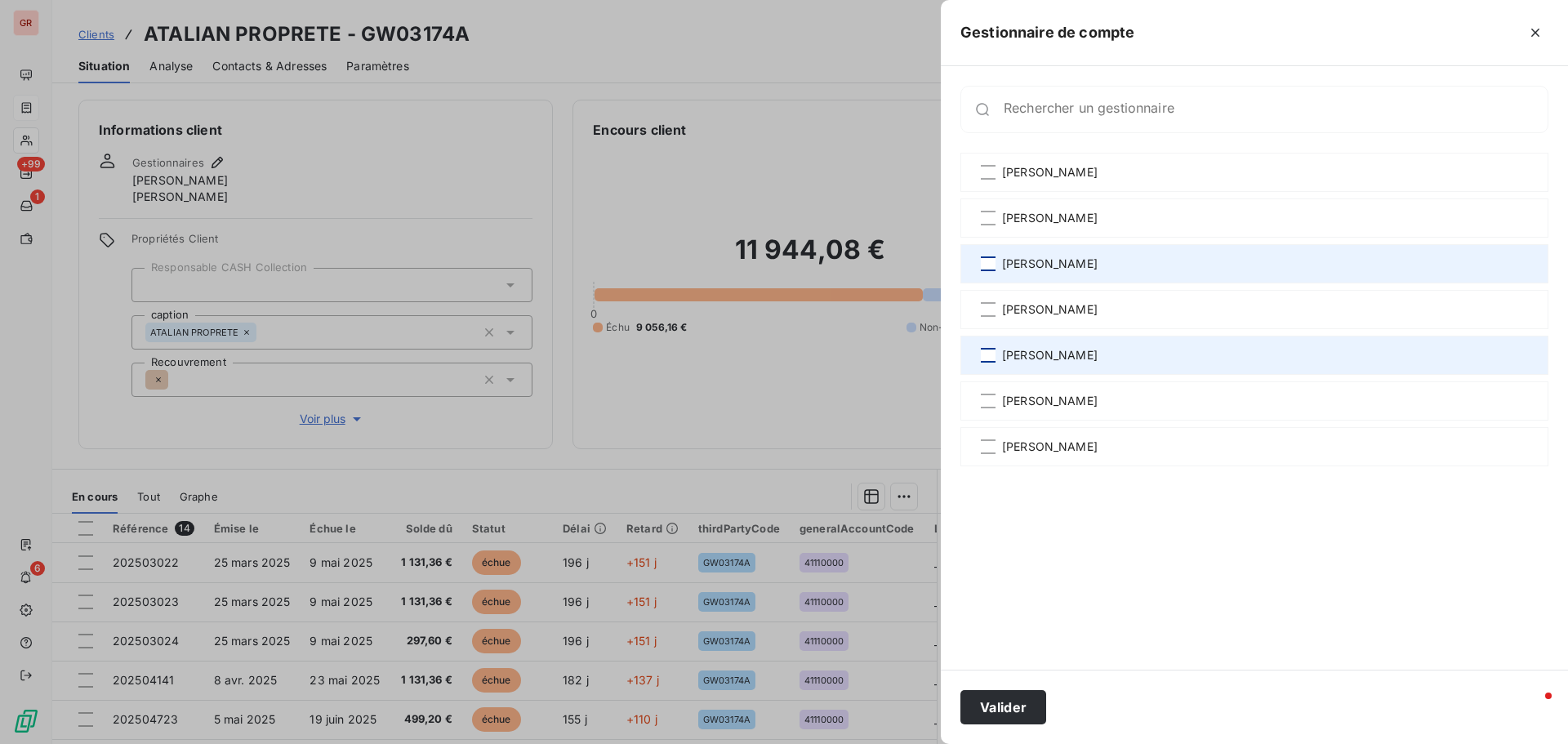
click at [988, 263] on div at bounding box center [988, 264] width 15 height 15
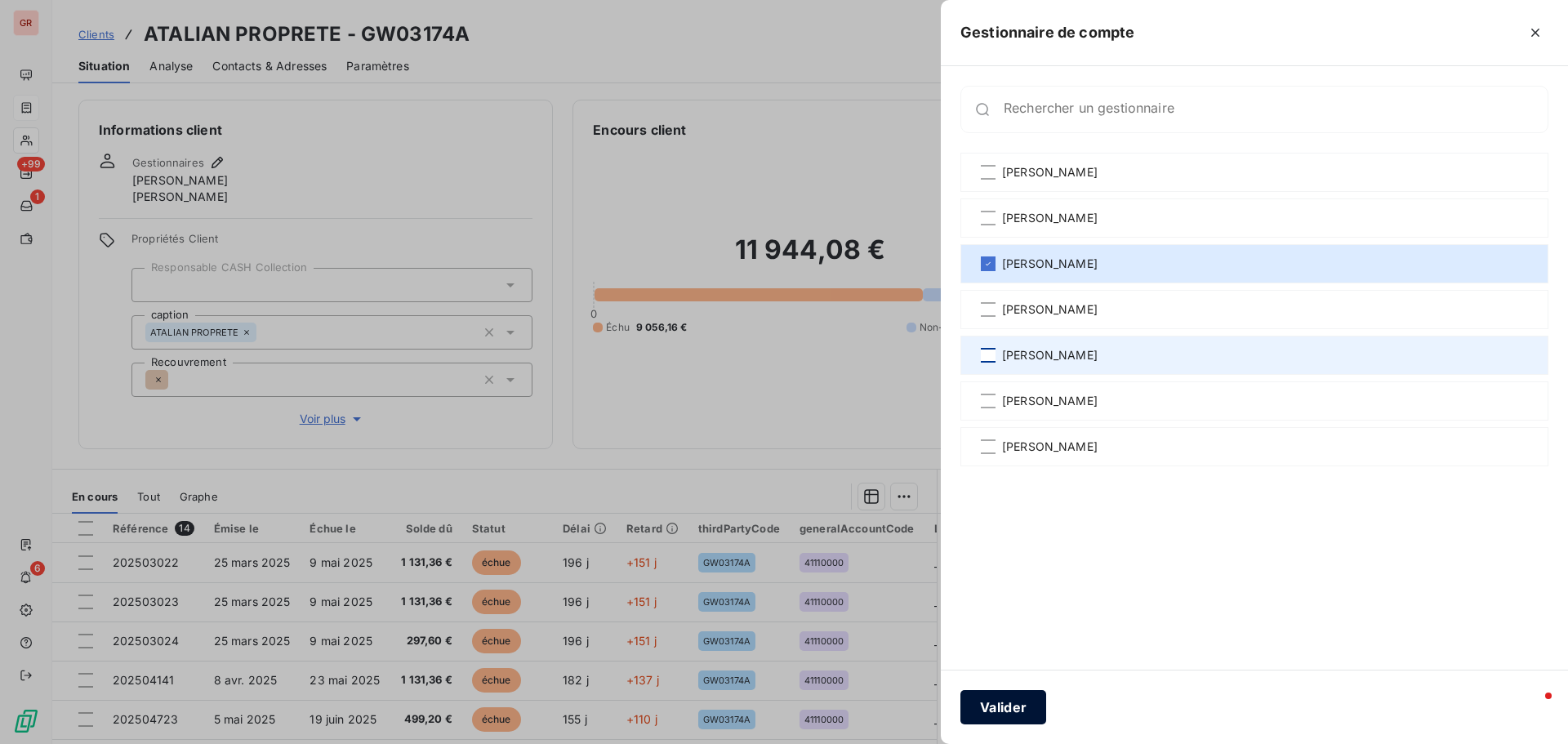
click at [1020, 705] on button "Valider" at bounding box center [1003, 707] width 85 height 35
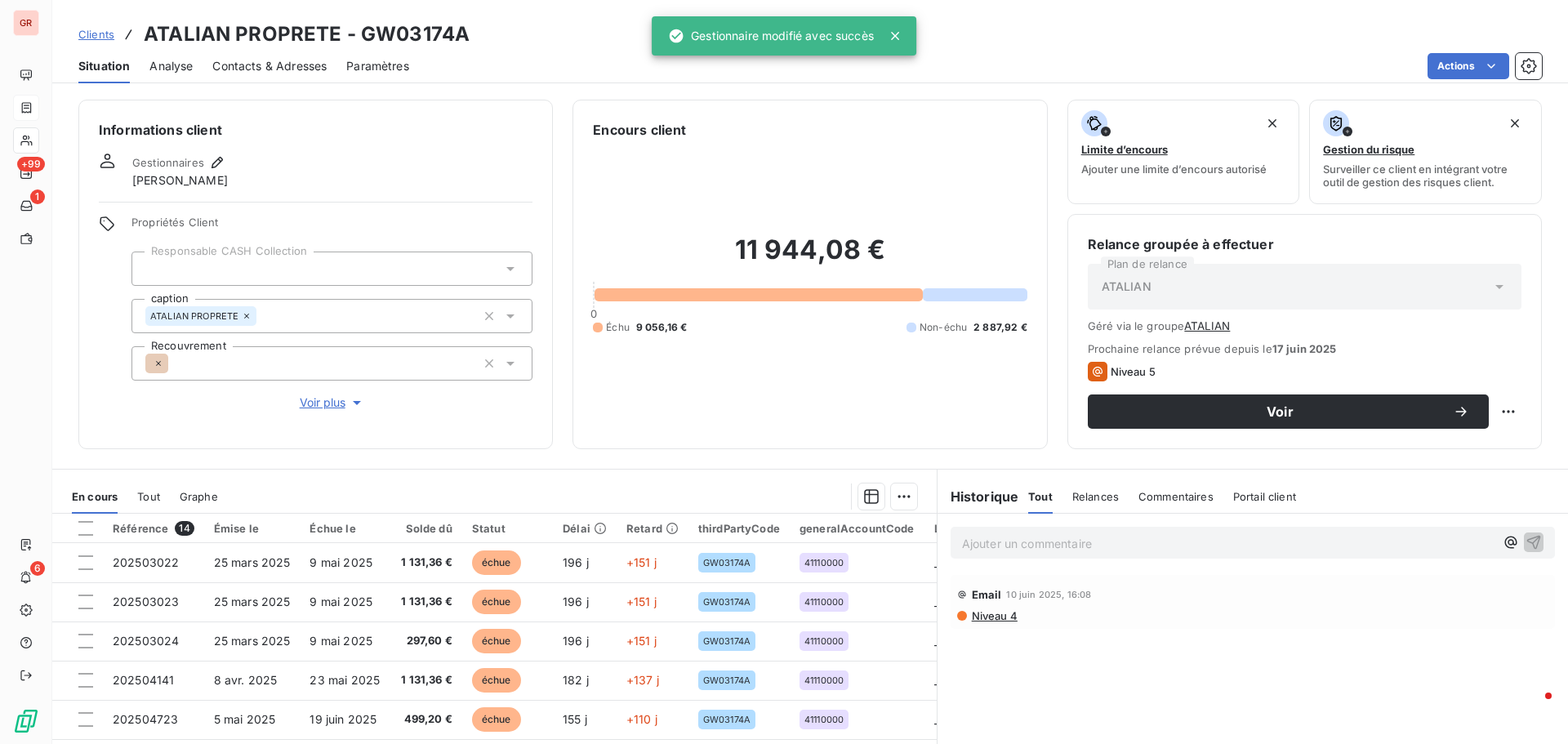
click at [795, 166] on div "11 944,08 € 0 Échu 9 056,16 € Non-échu 2 887,92 €" at bounding box center [809, 284] width 433 height 289
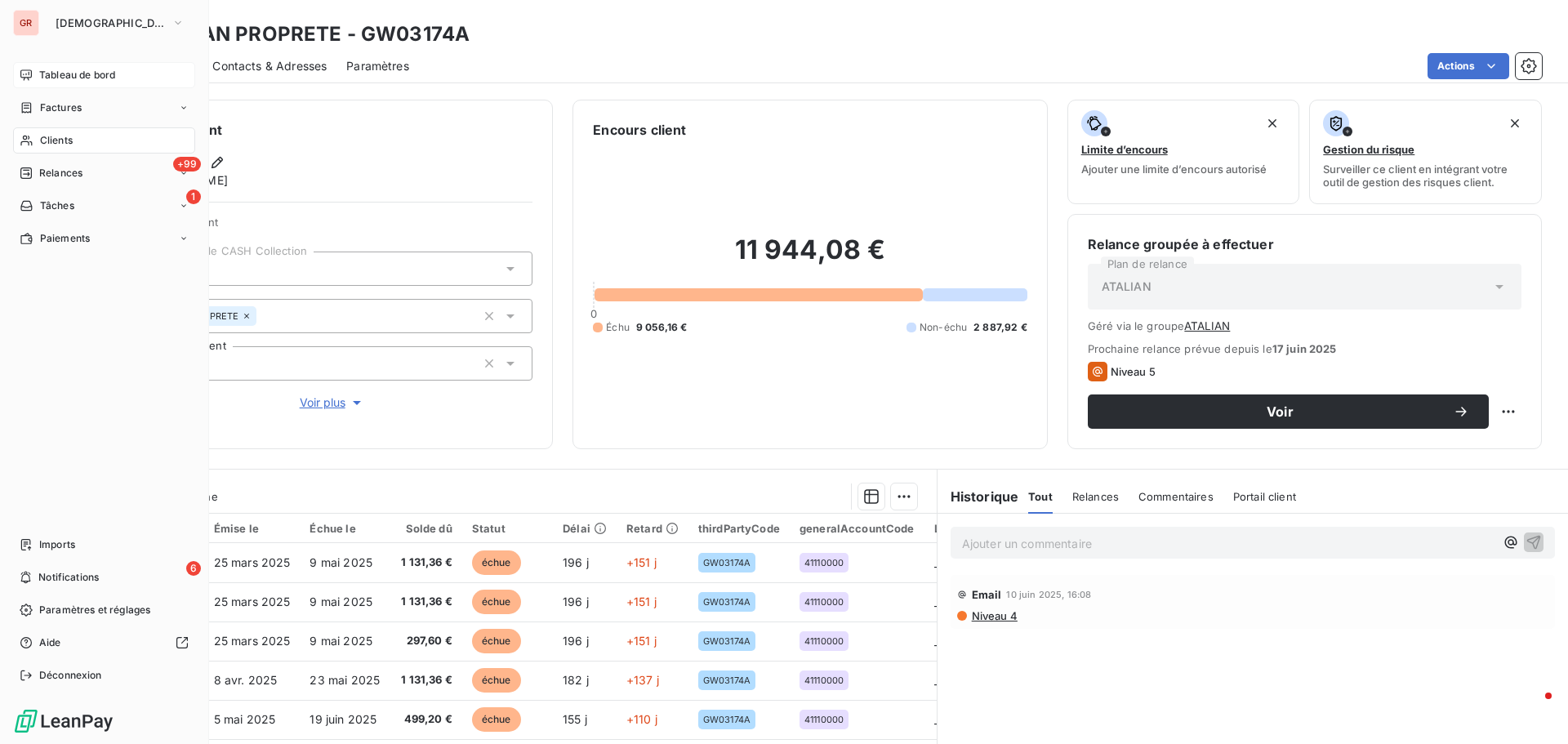
drag, startPoint x: 71, startPoint y: 97, endPoint x: 124, endPoint y: 85, distance: 54.3
click at [72, 97] on div "Factures" at bounding box center [104, 108] width 182 height 26
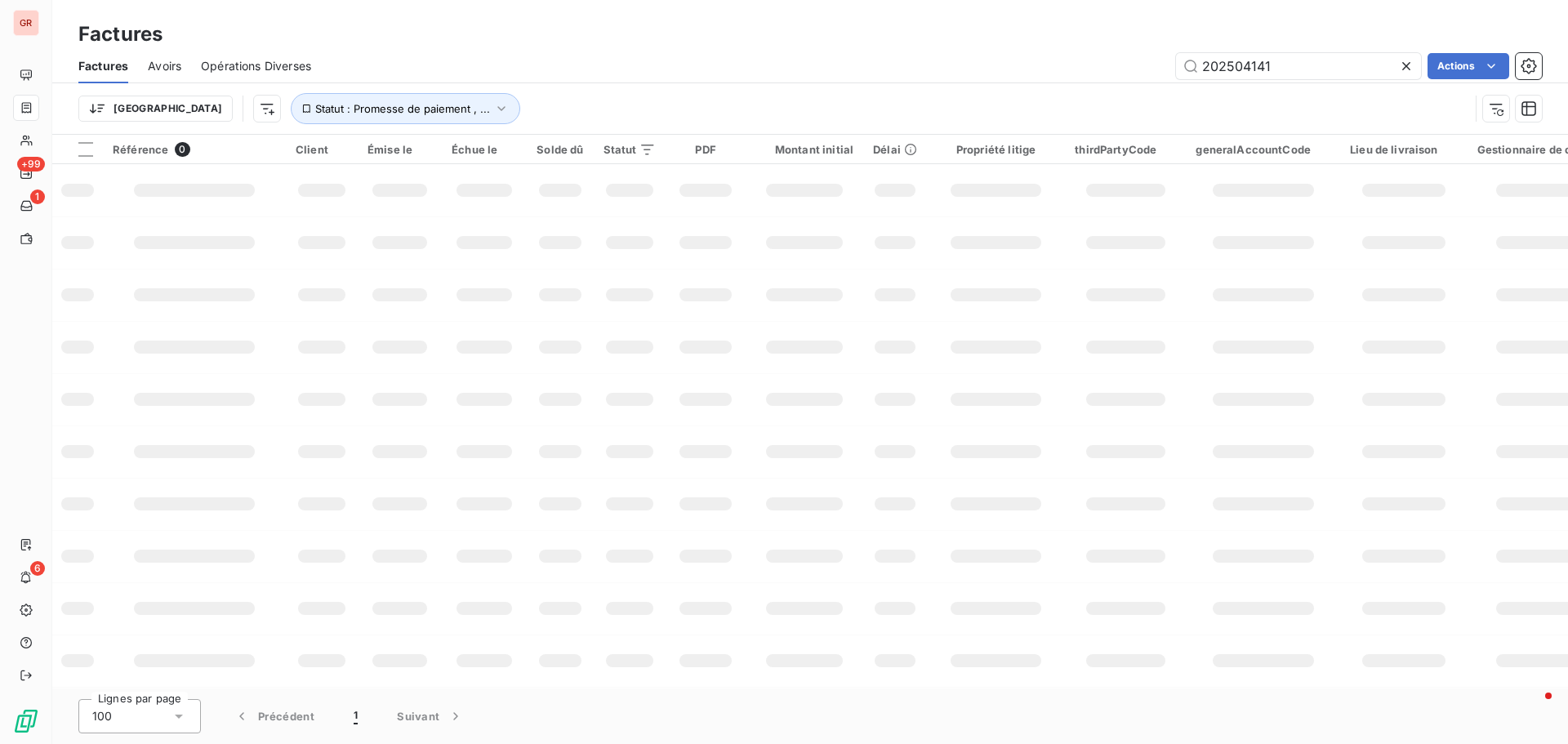
drag, startPoint x: 1240, startPoint y: 72, endPoint x: 950, endPoint y: 81, distance: 290.1
click at [1143, 81] on div "Factures Avoirs Opérations Diverses 202504141 Actions" at bounding box center [810, 65] width 1515 height 35
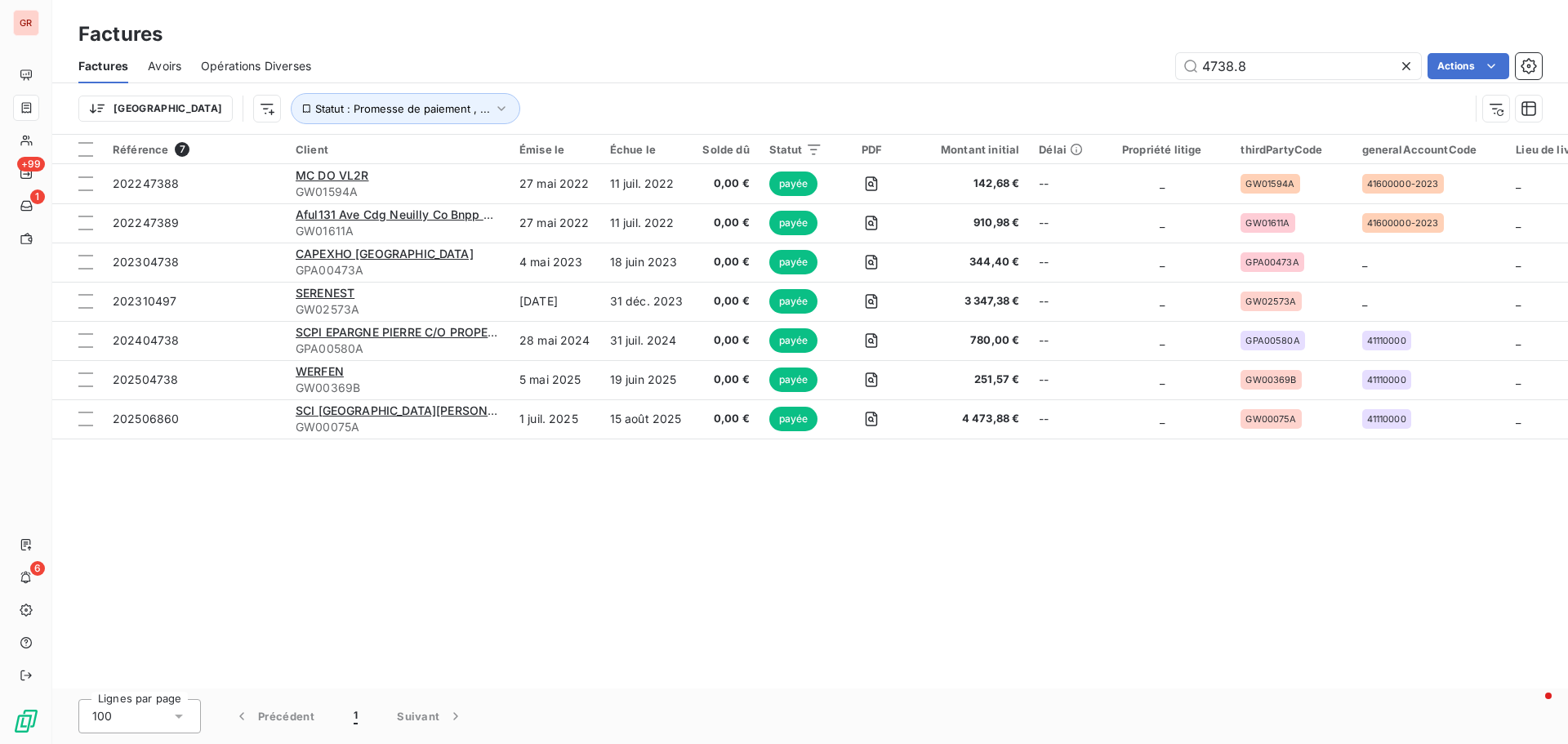
type input "4738.83"
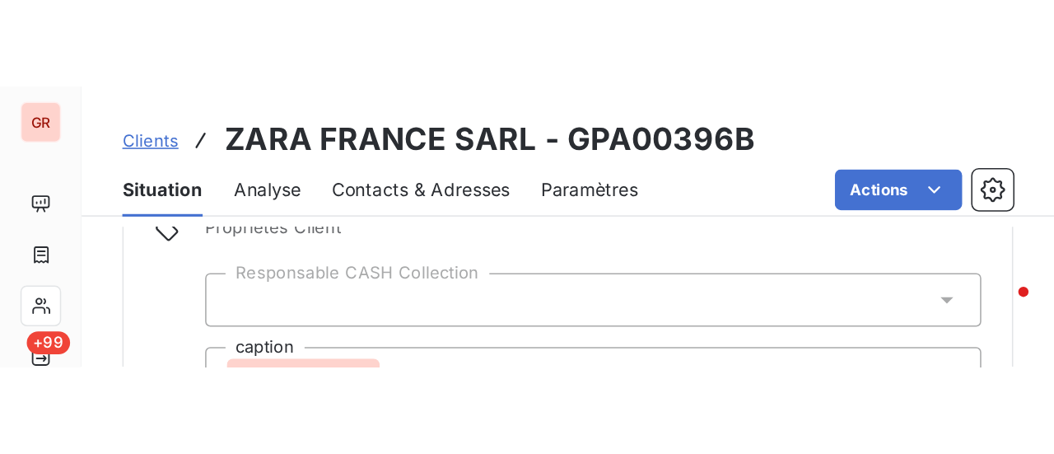
scroll to position [329, 0]
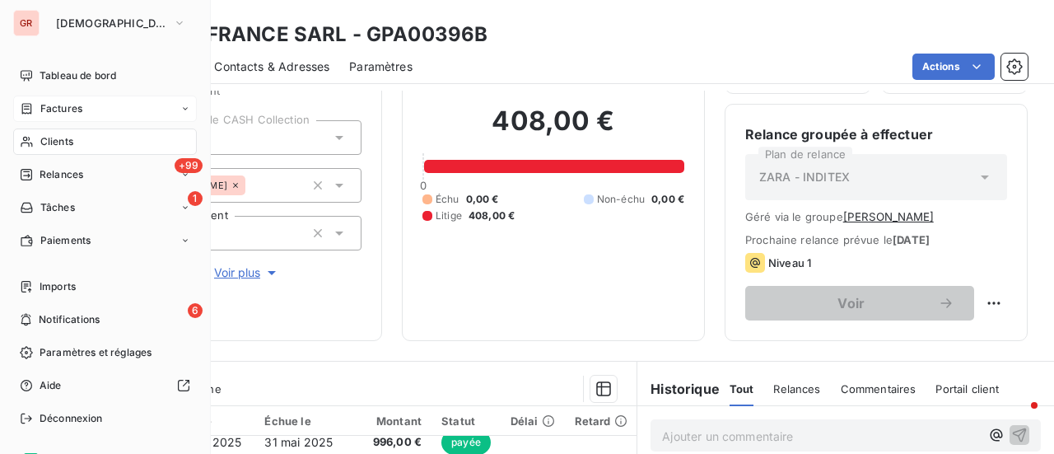
click at [56, 109] on span "Factures" at bounding box center [61, 108] width 42 height 15
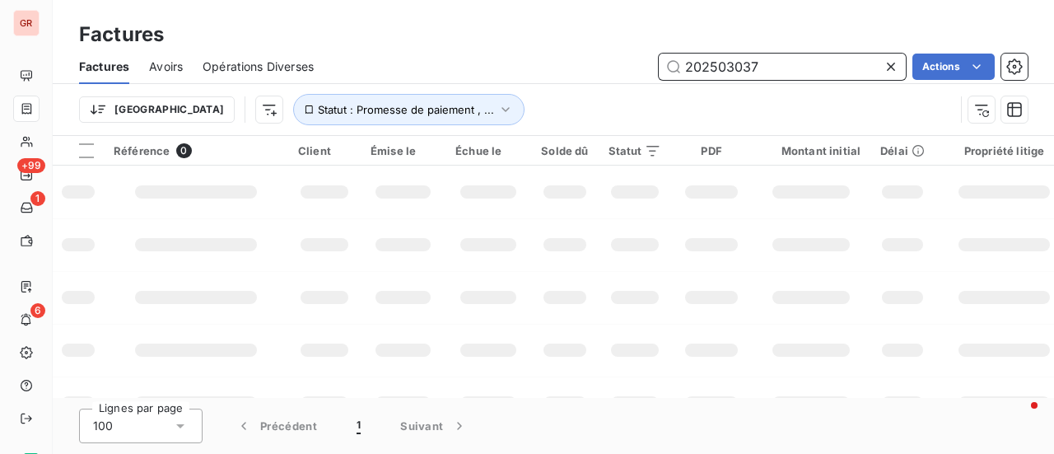
click at [771, 66] on input "202503037" at bounding box center [782, 67] width 247 height 26
drag, startPoint x: 771, startPoint y: 66, endPoint x: 597, endPoint y: 82, distance: 174.4
click at [613, 80] on div "Factures Avoirs Opérations Diverses 202503037 Actions" at bounding box center [553, 66] width 1001 height 35
paste input "9546"
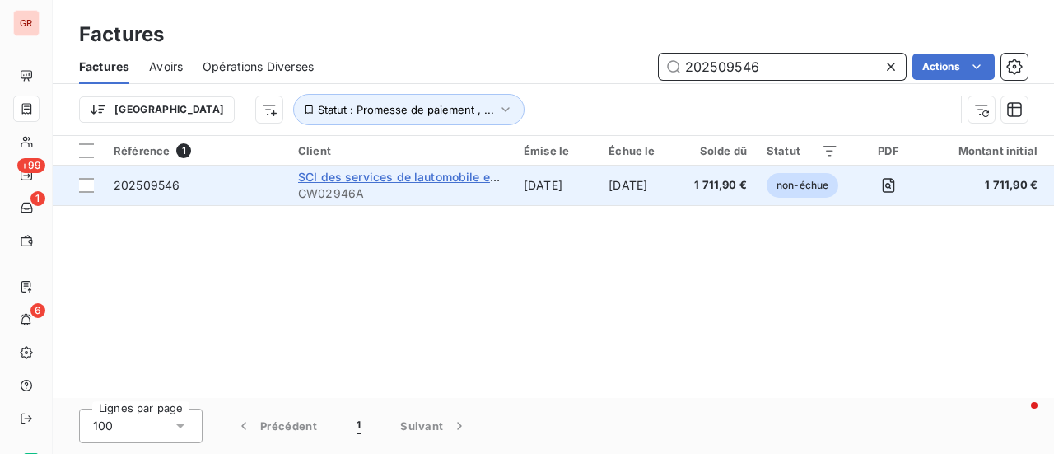
type input "202509546"
click at [372, 180] on span "SCI des services de lautomobile et de la mobilité" at bounding box center [436, 177] width 276 height 14
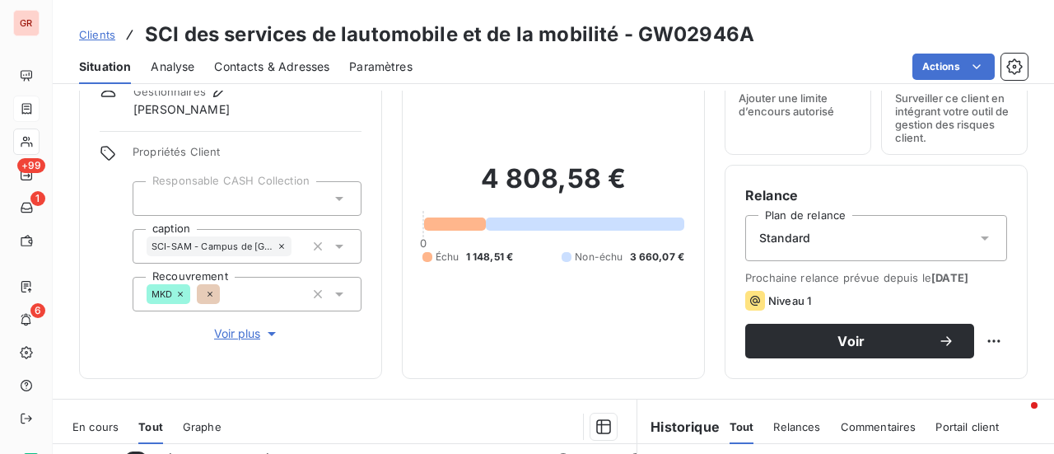
scroll to position [165, 0]
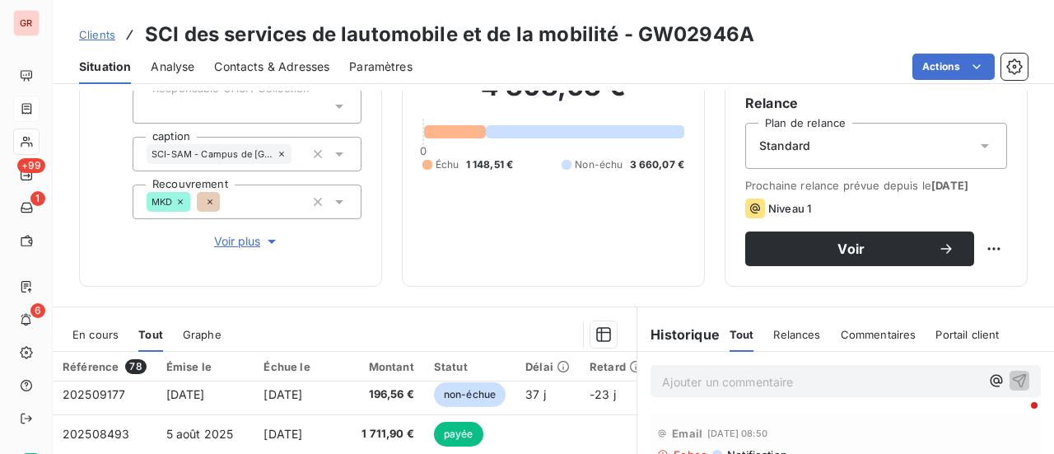
click at [97, 330] on span "En cours" at bounding box center [95, 334] width 46 height 13
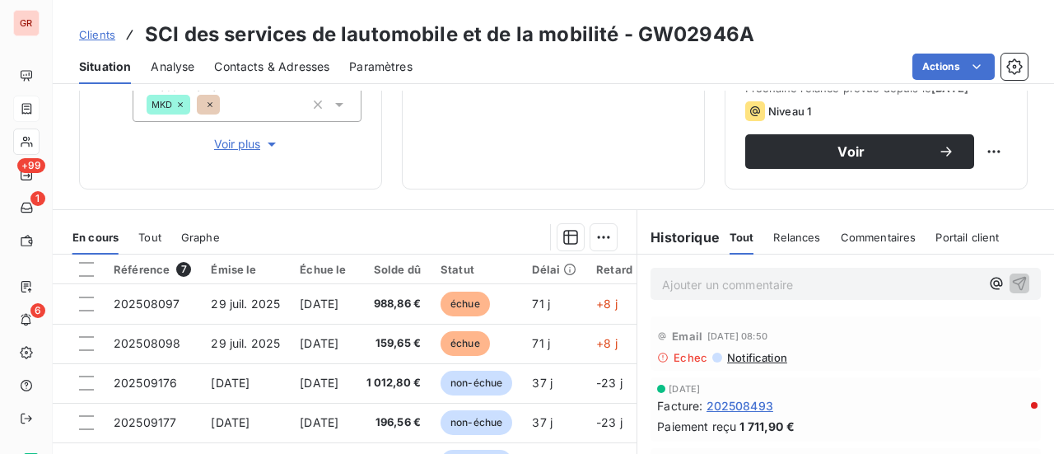
scroll to position [427, 0]
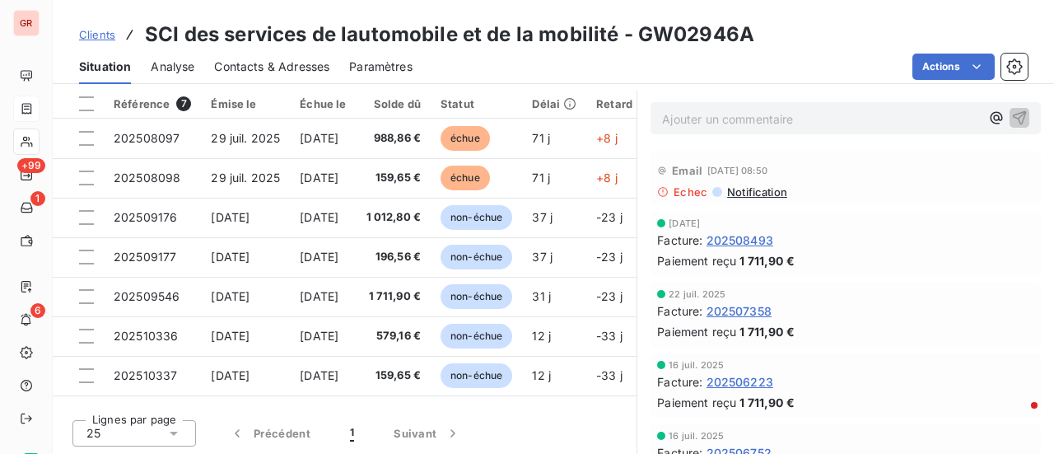
click at [742, 192] on span "Notification" at bounding box center [756, 191] width 62 height 13
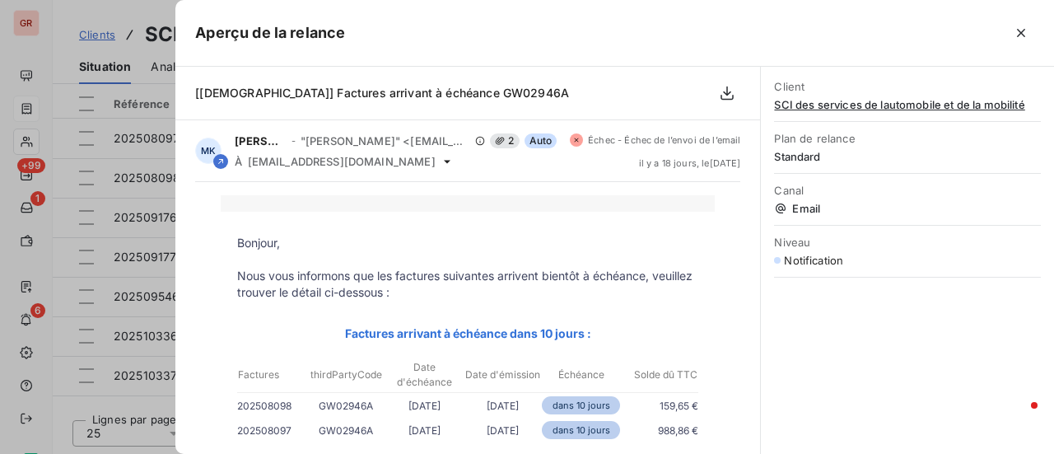
click at [118, 17] on div at bounding box center [527, 227] width 1054 height 454
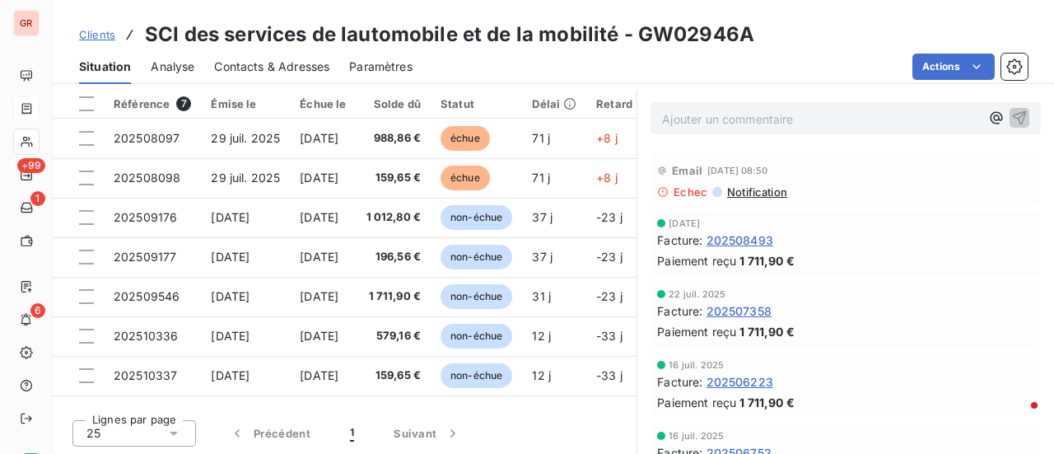
click at [258, 69] on span "Contacts & Adresses" at bounding box center [271, 66] width 115 height 16
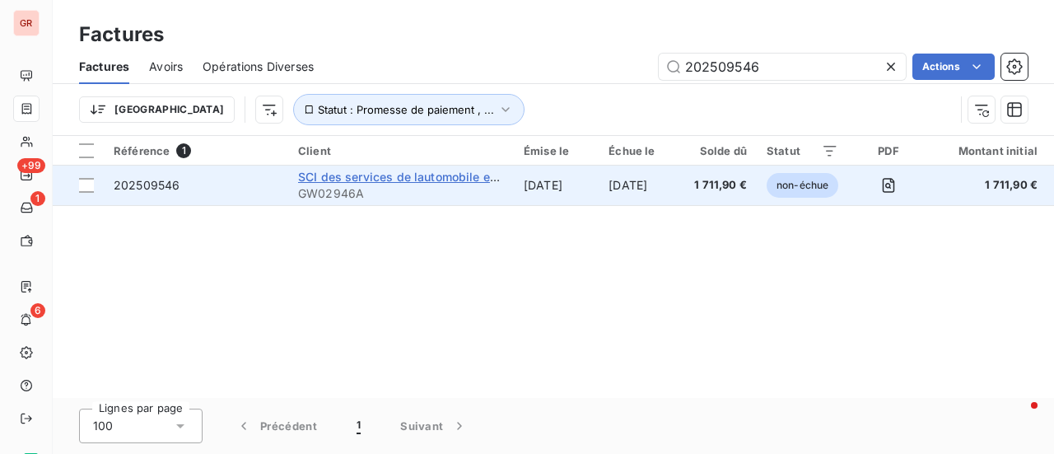
click at [409, 182] on span "SCI des services de lautomobile et de la mobilité" at bounding box center [436, 177] width 276 height 14
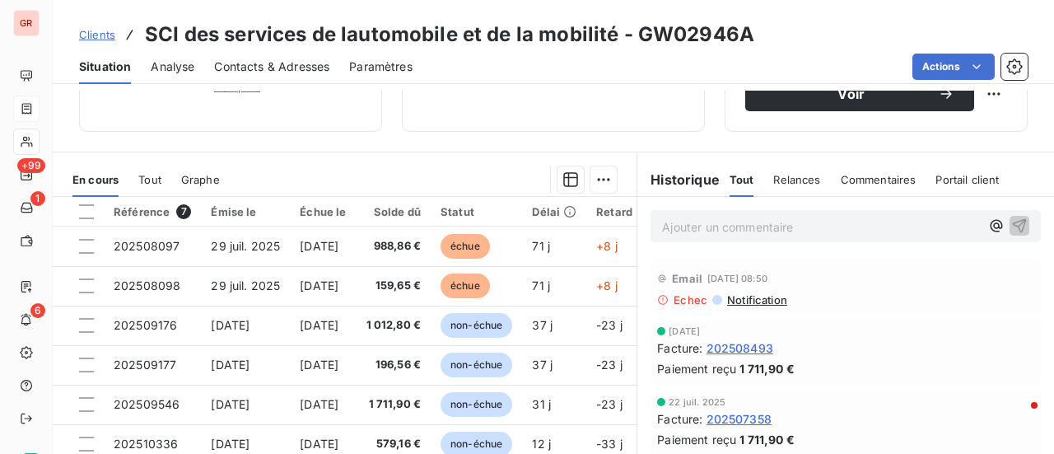
scroll to position [329, 0]
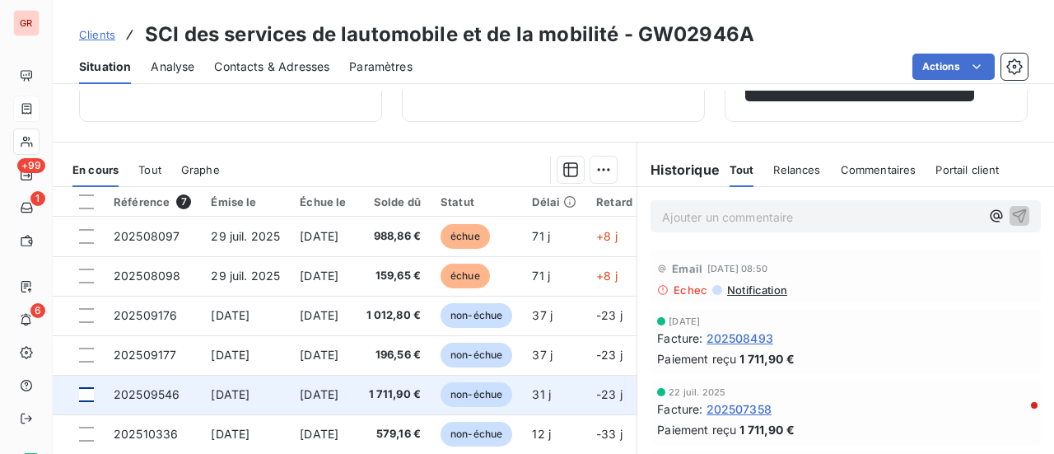
click at [84, 399] on div at bounding box center [86, 394] width 15 height 15
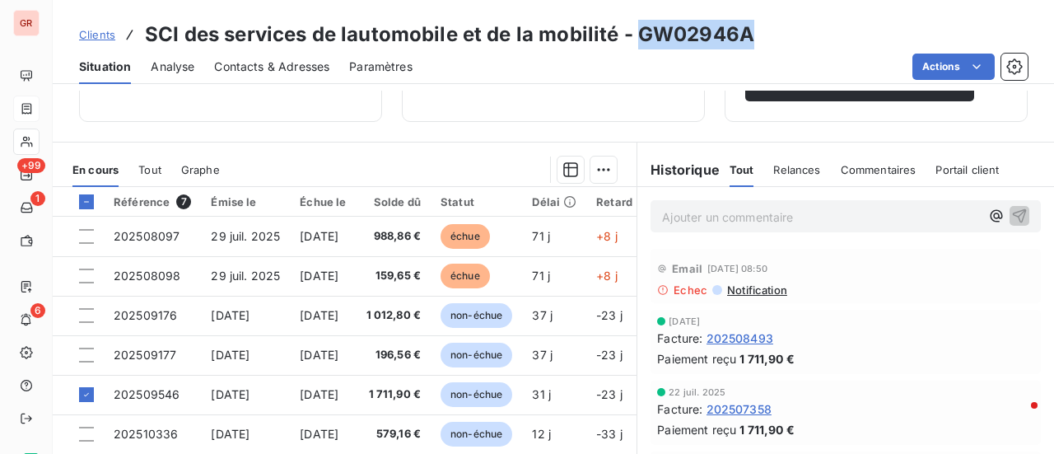
drag, startPoint x: 754, startPoint y: 30, endPoint x: 639, endPoint y: 39, distance: 115.6
click at [639, 39] on div "Clients SCI des services de lautomobile et de la mobilité - GW02946A" at bounding box center [553, 35] width 1001 height 30
copy h3 "GW02946A"
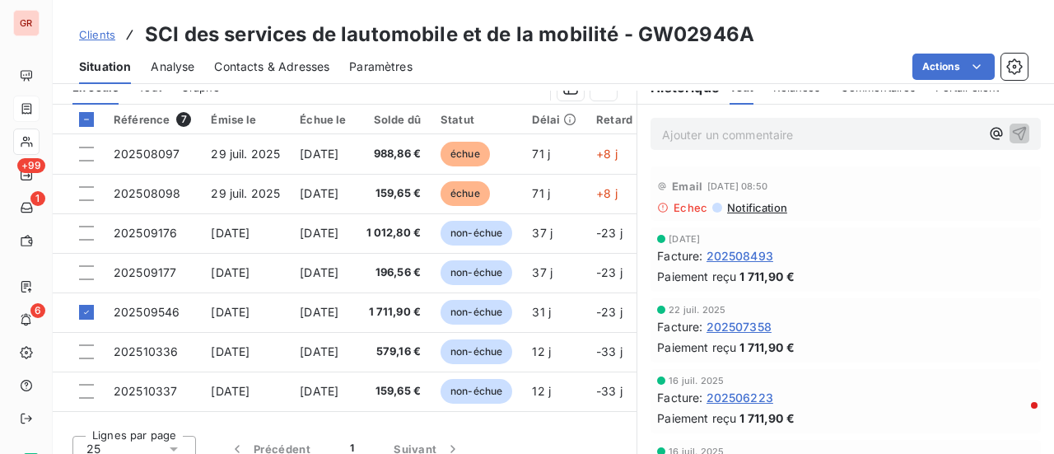
drag, startPoint x: 738, startPoint y: 54, endPoint x: 745, endPoint y: 42, distance: 13.7
click at [738, 54] on div "Actions" at bounding box center [729, 67] width 595 height 26
drag, startPoint x: 750, startPoint y: 38, endPoint x: 631, endPoint y: 43, distance: 118.7
click at [631, 43] on div "Clients SCI des services de lautomobile et de la mobilité - GW02946A" at bounding box center [553, 35] width 1001 height 30
copy h3 "GW02946A"
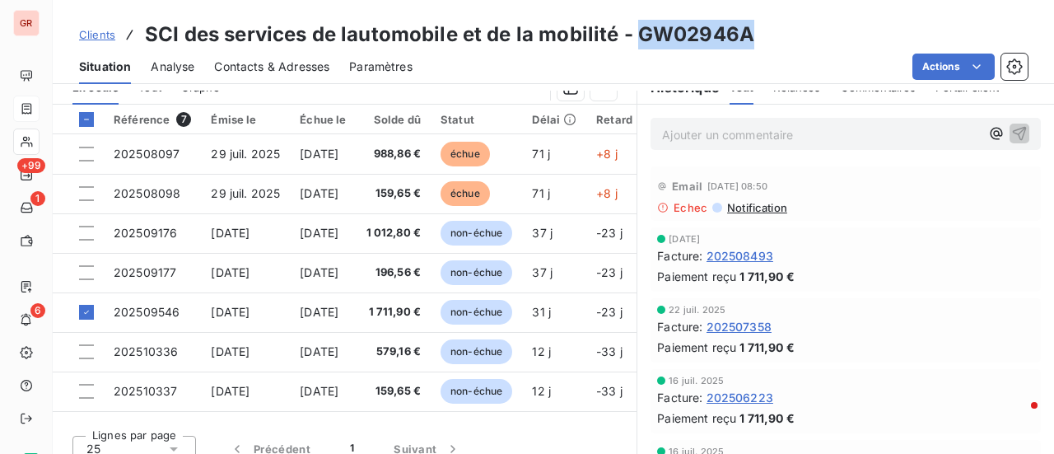
click at [245, 67] on span "Contacts & Adresses" at bounding box center [271, 66] width 115 height 16
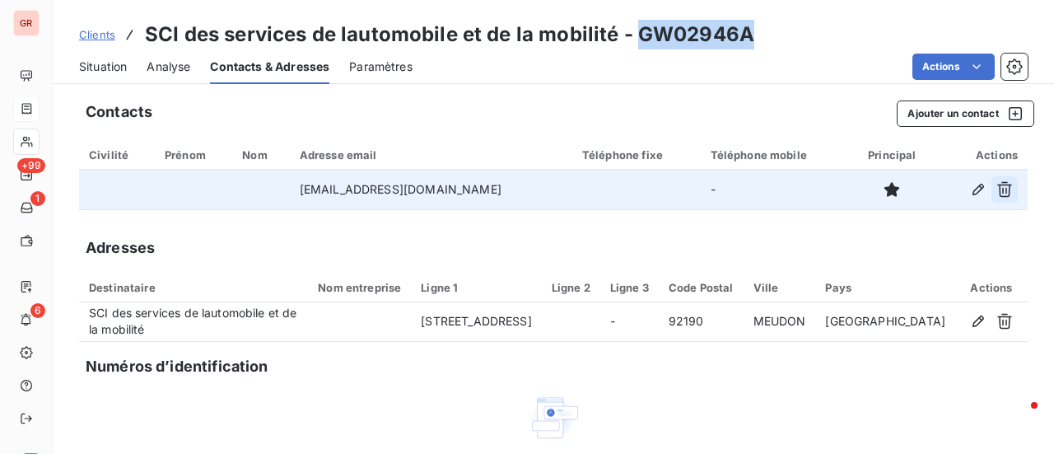
click at [997, 189] on icon "button" at bounding box center [1004, 190] width 15 height 16
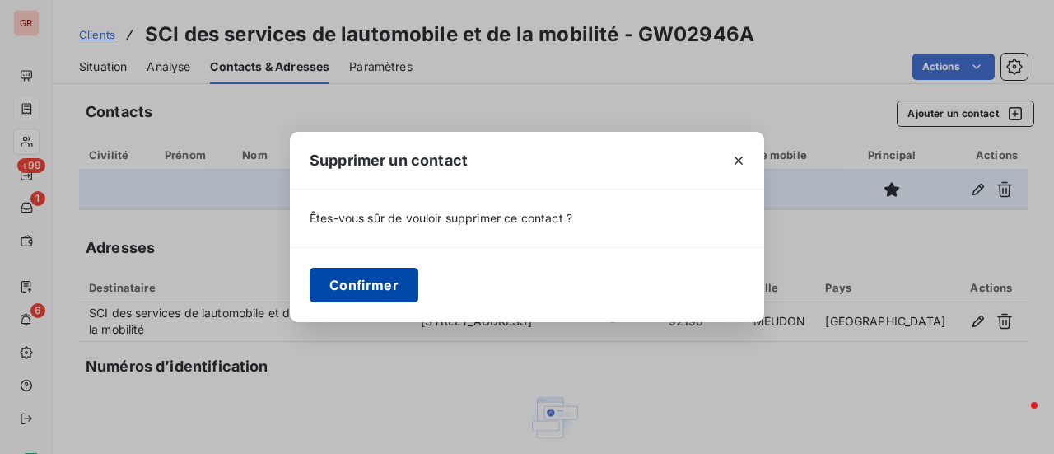
click at [392, 291] on button "Confirmer" at bounding box center [364, 285] width 109 height 35
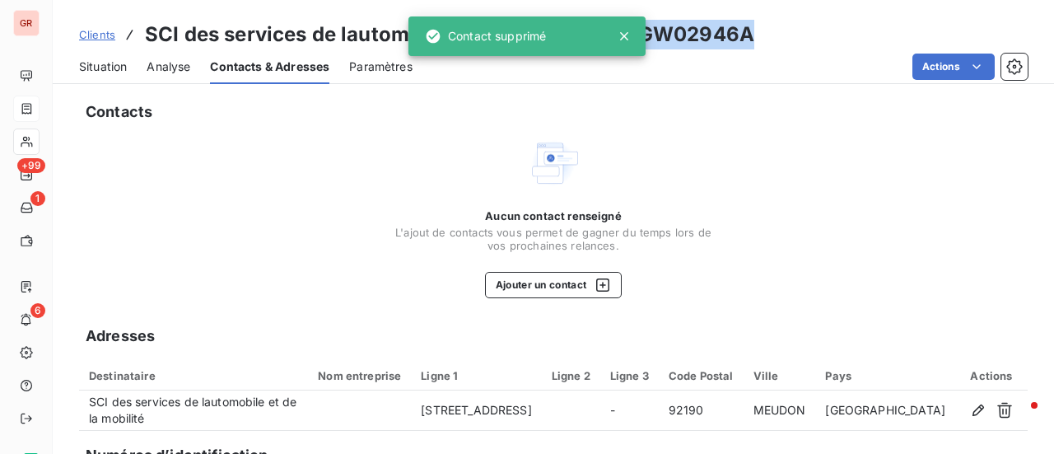
click at [257, 70] on span "Contacts & Adresses" at bounding box center [269, 66] width 119 height 16
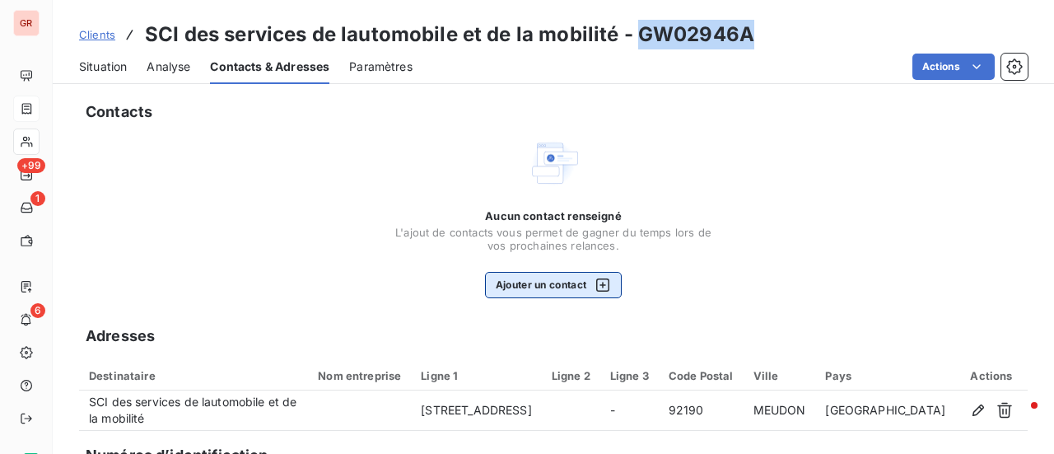
click at [599, 282] on icon "button" at bounding box center [602, 285] width 16 height 16
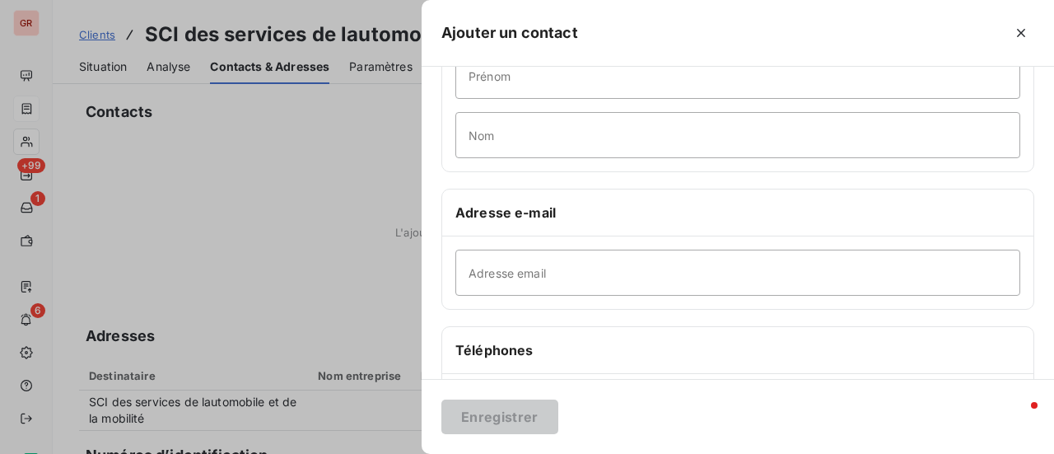
scroll to position [165, 0]
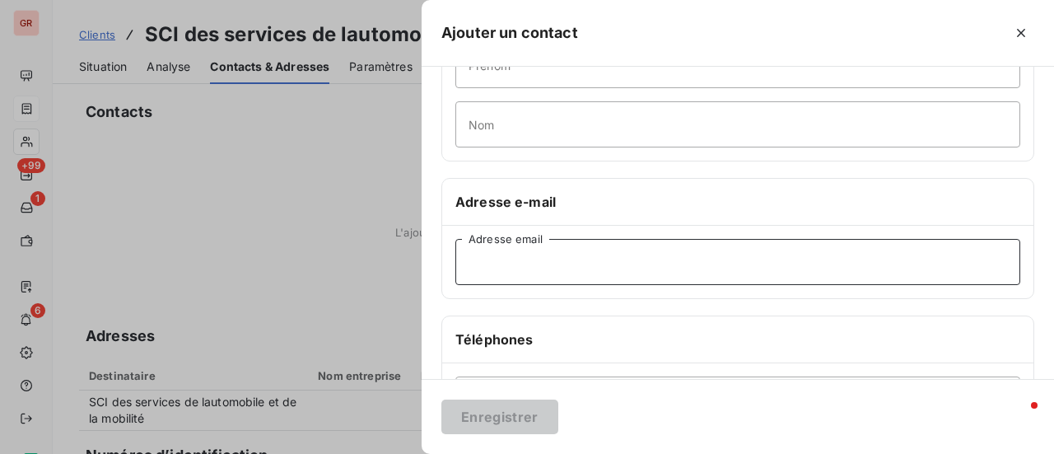
click at [472, 258] on input "Adresse email" at bounding box center [737, 262] width 565 height 46
paste input "comptasci@anfa-auto.fr"
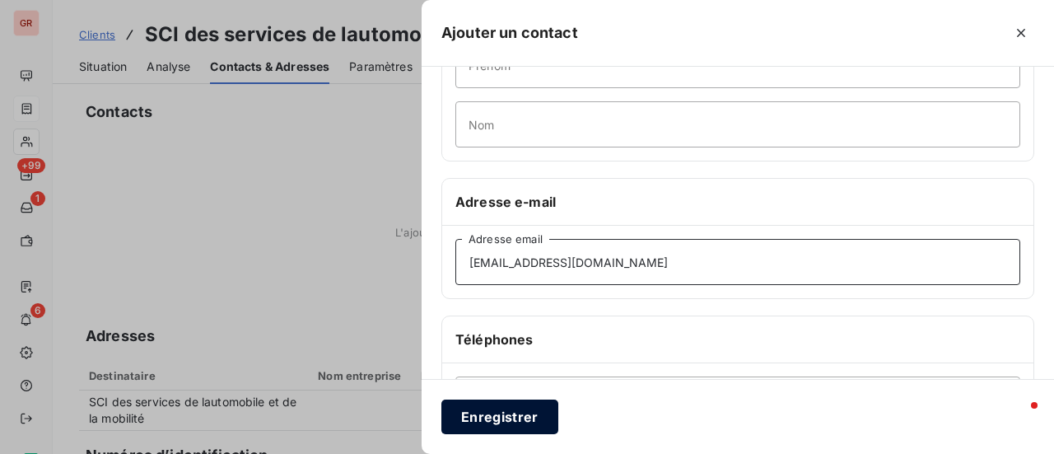
type input "comptasci@anfa-auto.fr"
click at [519, 422] on button "Enregistrer" at bounding box center [499, 416] width 117 height 35
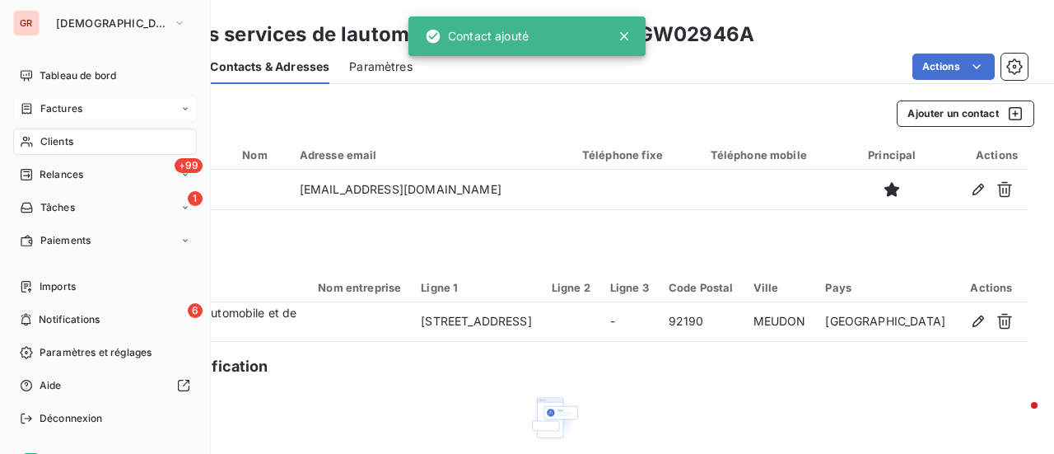
click at [56, 101] on span "Factures" at bounding box center [61, 108] width 42 height 15
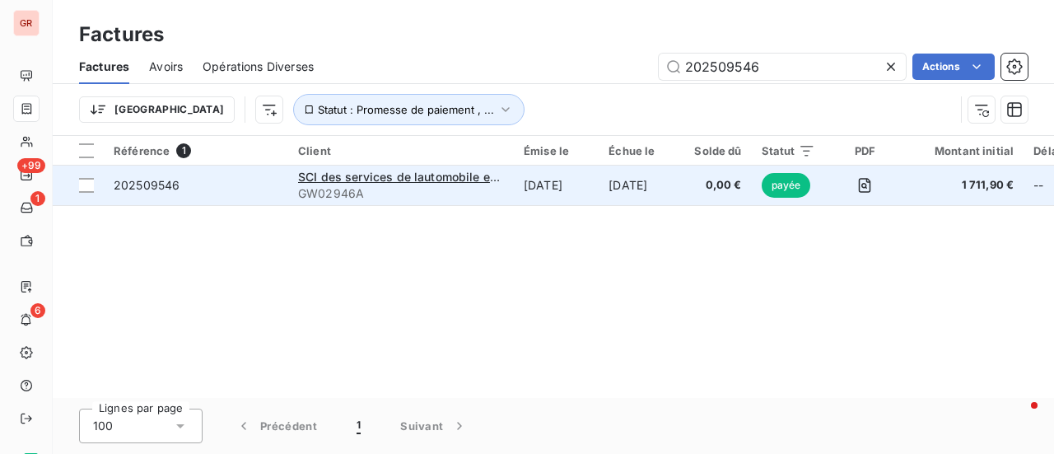
click at [403, 185] on span "GW02946A" at bounding box center [401, 193] width 206 height 16
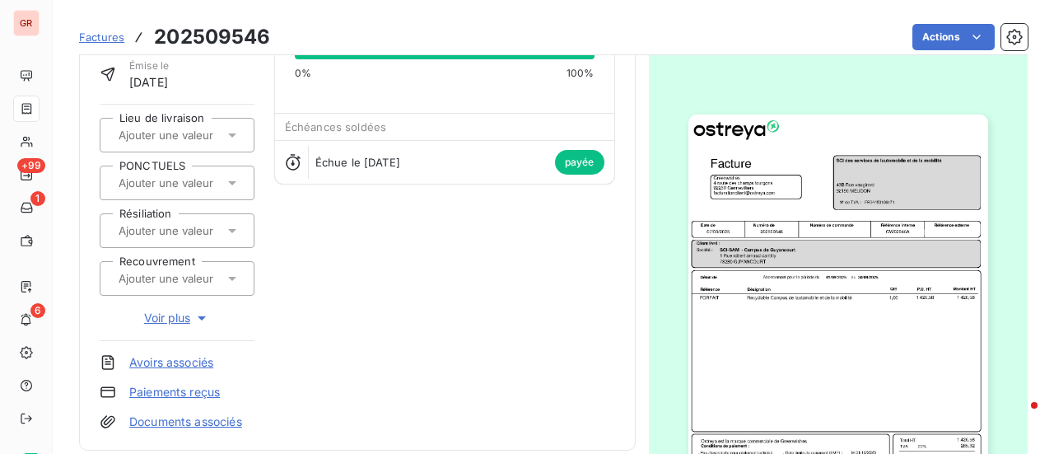
scroll to position [2, 0]
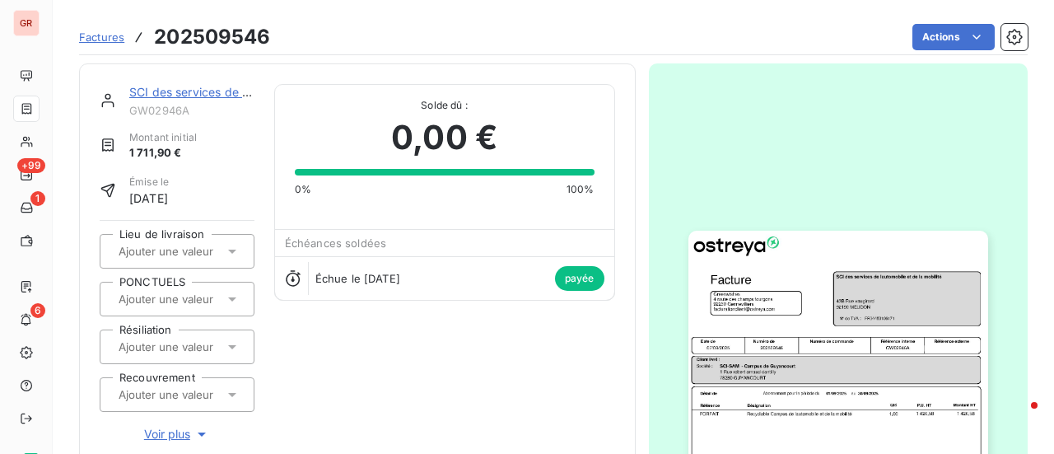
click at [188, 90] on link "SCI des services de lautomobile et de la mobilité" at bounding box center [262, 92] width 267 height 14
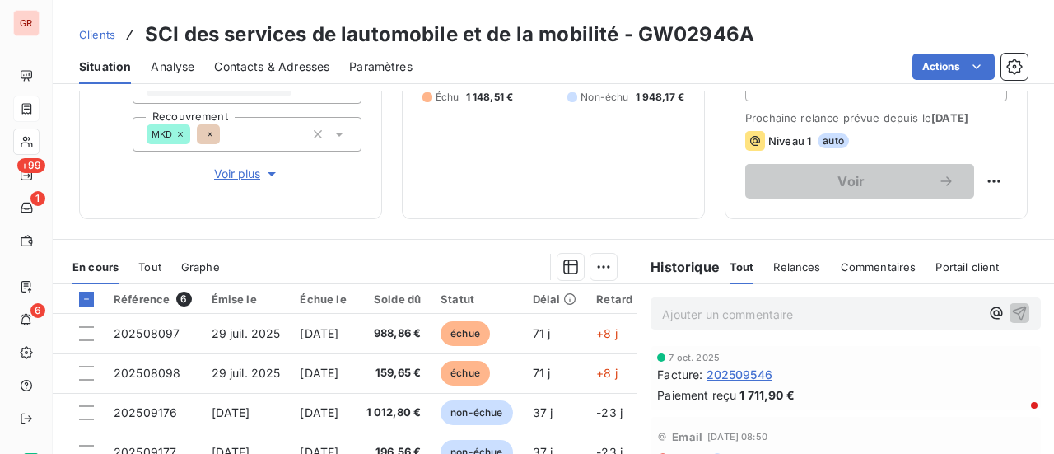
scroll to position [82, 0]
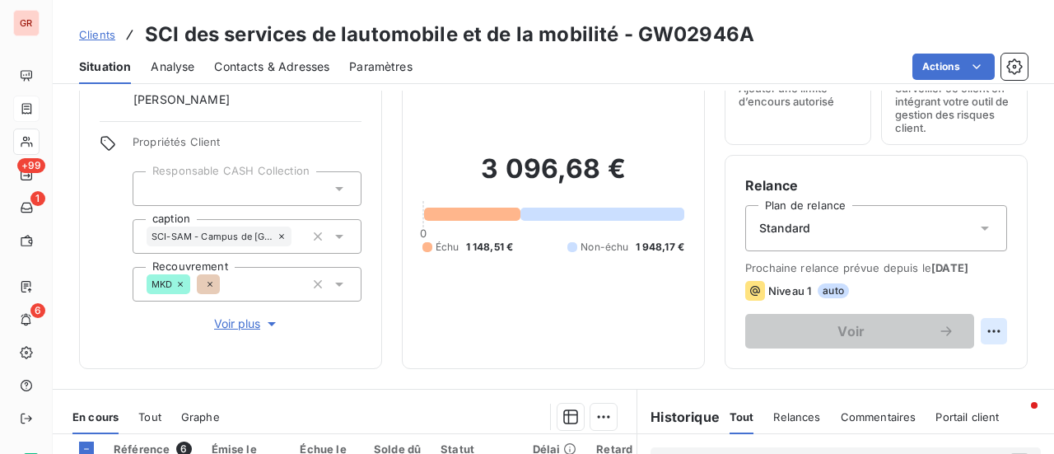
click at [983, 330] on html "GR +99 1 6 Clients SCI des services de lautomobile et de la mobilité - GW02946A…" at bounding box center [527, 227] width 1054 height 454
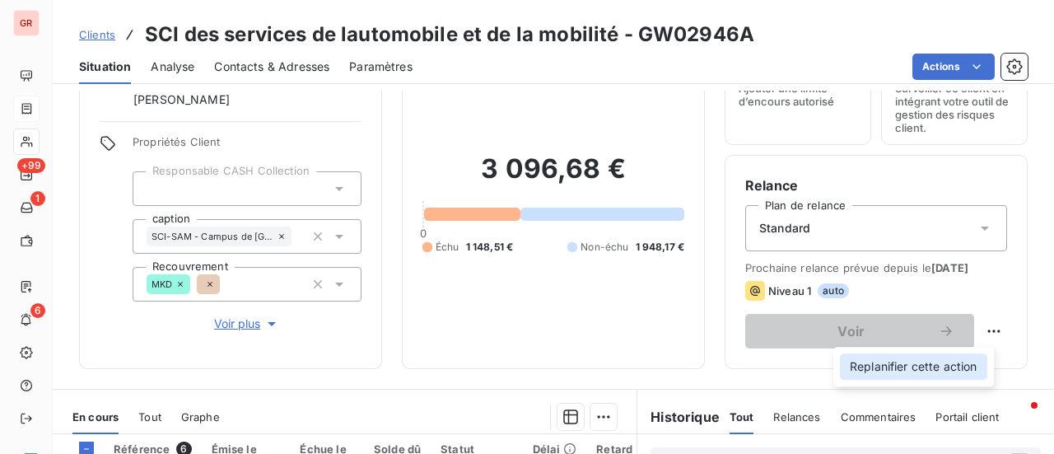
click at [919, 371] on div "Replanifier cette action" at bounding box center [913, 366] width 147 height 26
select select "9"
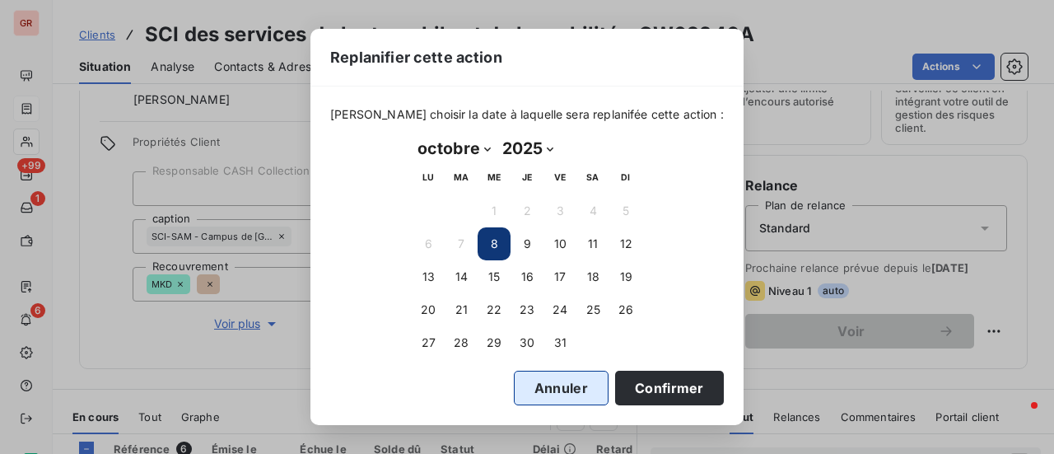
click at [553, 389] on button "Annuler" at bounding box center [561, 387] width 95 height 35
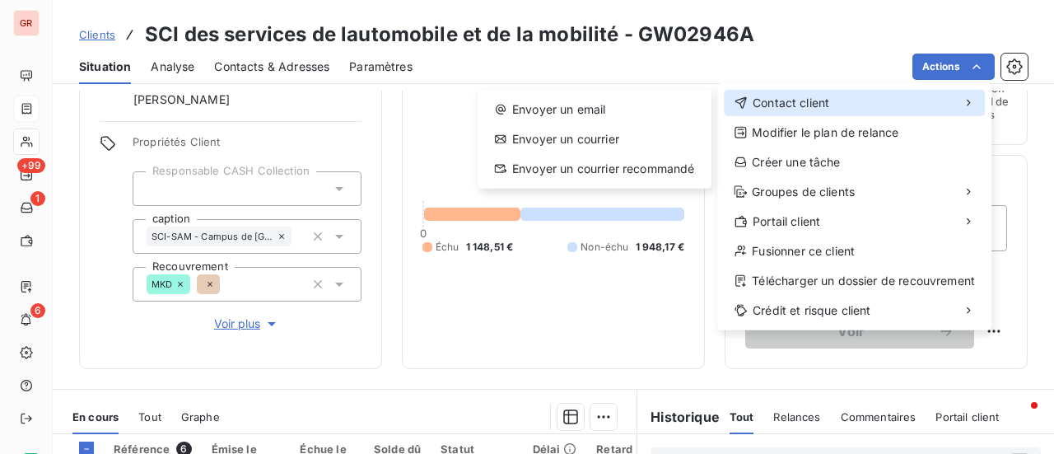
drag, startPoint x: 789, startPoint y: 104, endPoint x: 739, endPoint y: 103, distance: 49.4
click at [789, 103] on span "Contact client" at bounding box center [791, 103] width 77 height 16
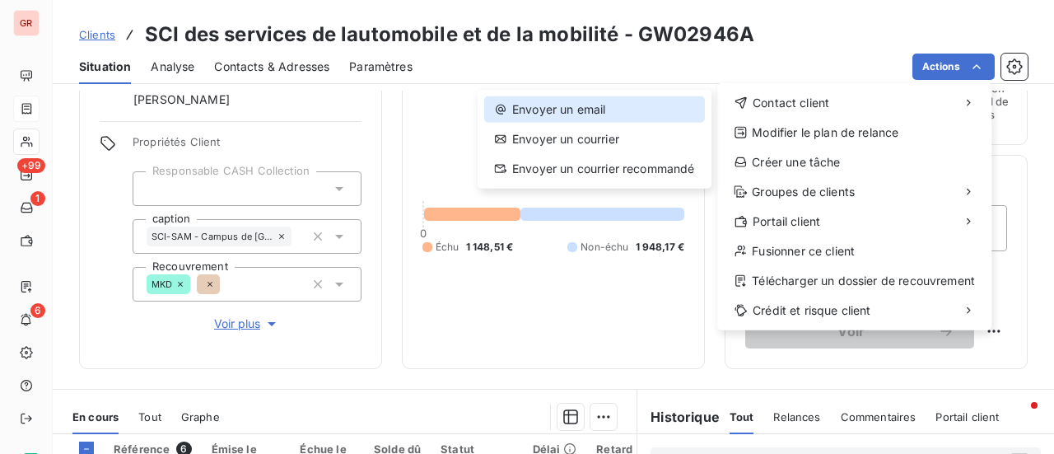
click at [592, 110] on div "Envoyer un email" at bounding box center [594, 109] width 221 height 26
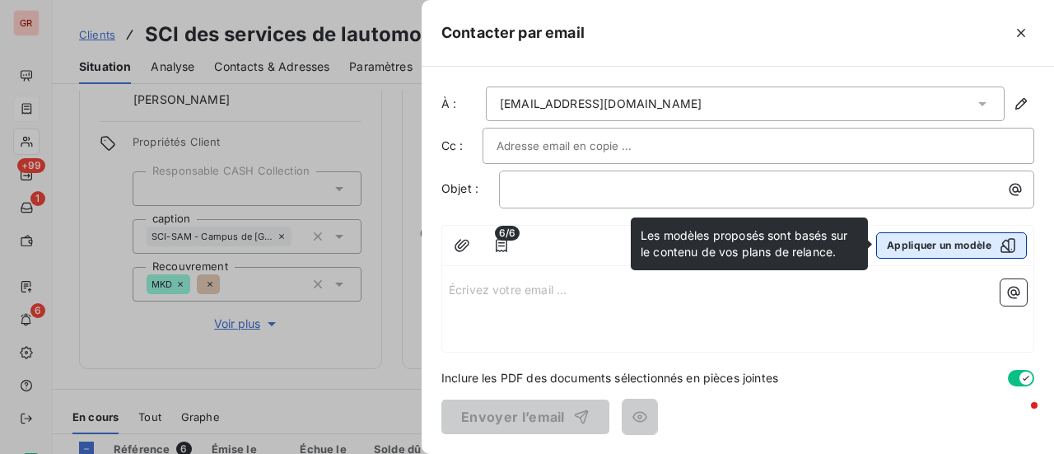
click at [1010, 242] on icon "button" at bounding box center [1008, 245] width 16 height 16
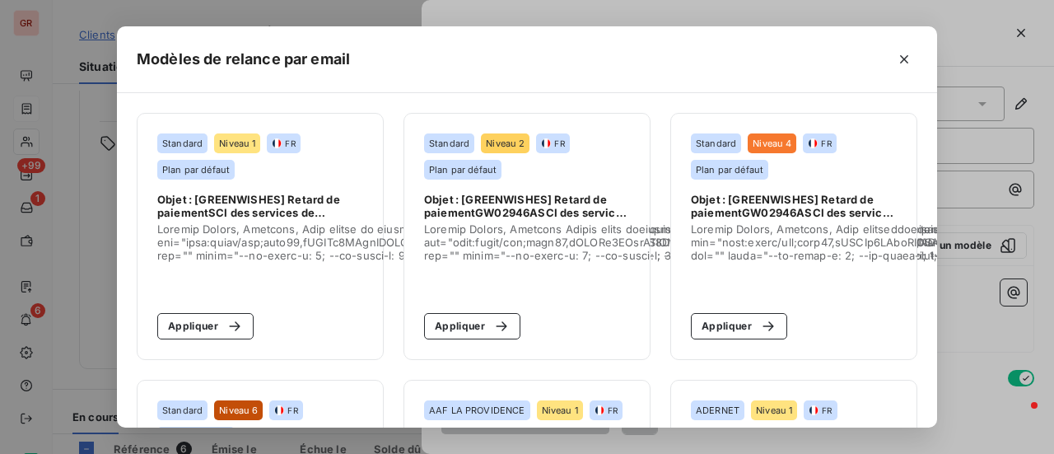
click at [1008, 244] on div "Modèles de relance par email Standard Niveau 1 FR Plan par défaut Objet : [GREE…" at bounding box center [527, 227] width 1054 height 454
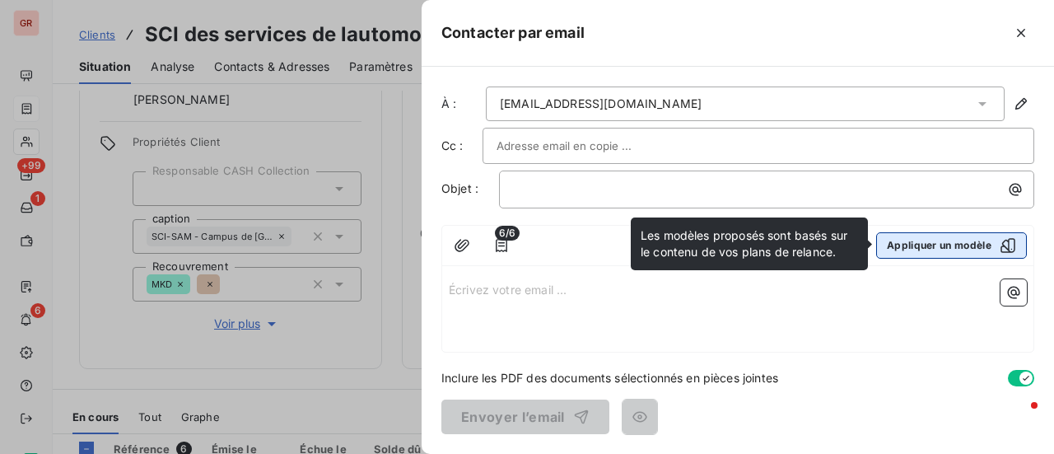
click at [1006, 242] on icon "button" at bounding box center [1008, 245] width 16 height 16
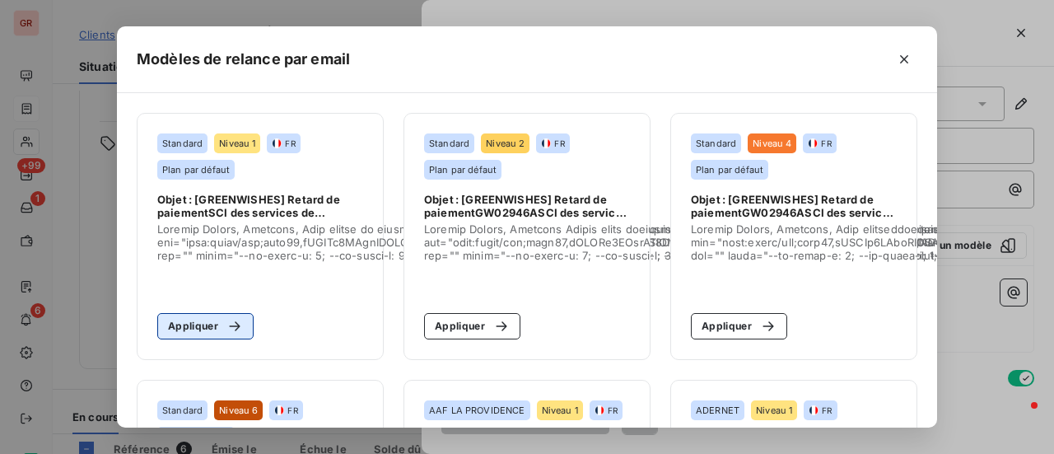
click at [189, 332] on button "Appliquer" at bounding box center [205, 326] width 96 height 26
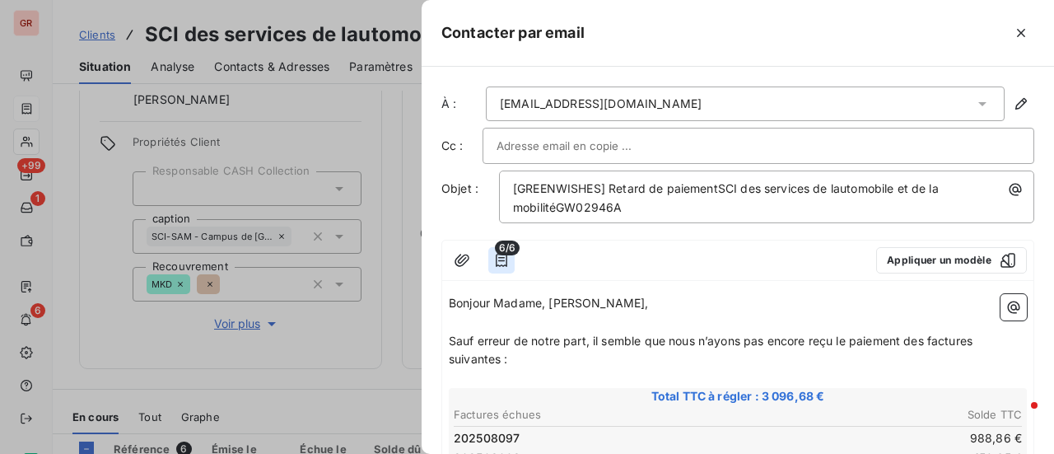
click at [498, 256] on icon "button" at bounding box center [501, 260] width 16 height 16
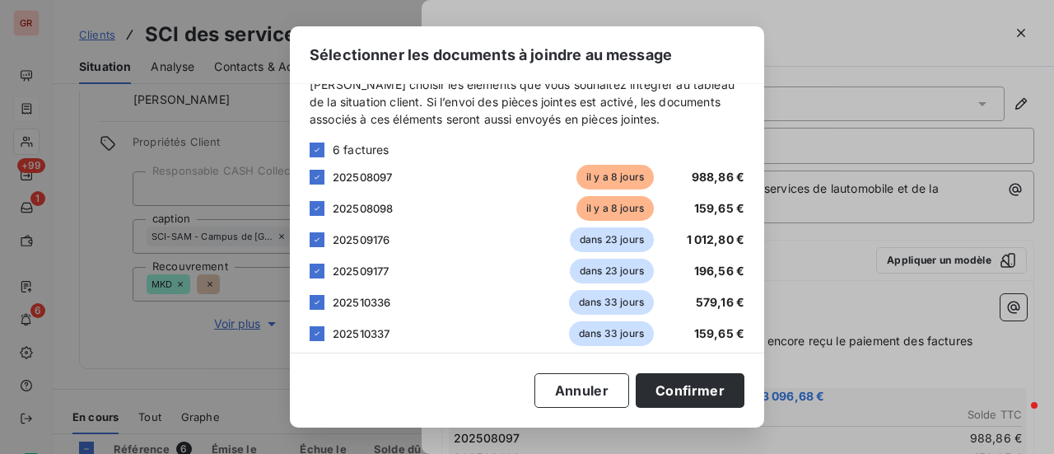
scroll to position [40, 0]
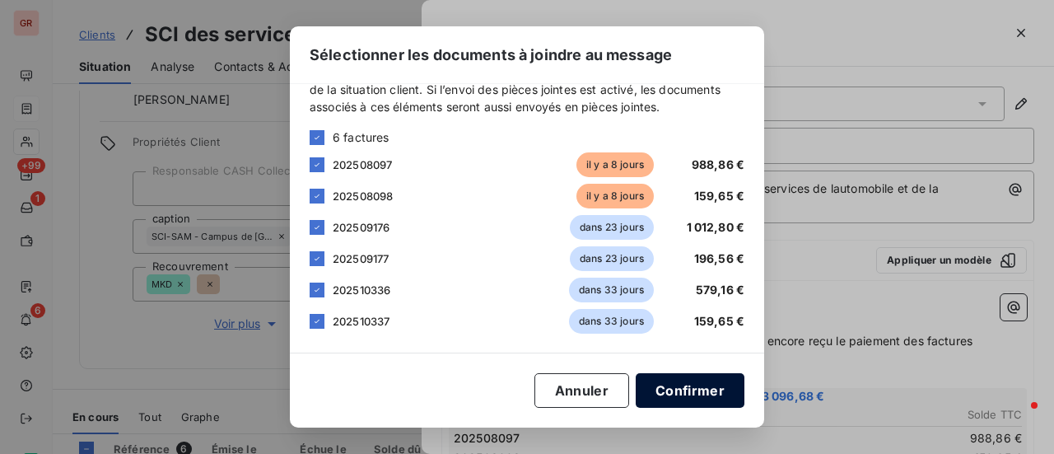
click at [708, 390] on button "Confirmer" at bounding box center [690, 390] width 109 height 35
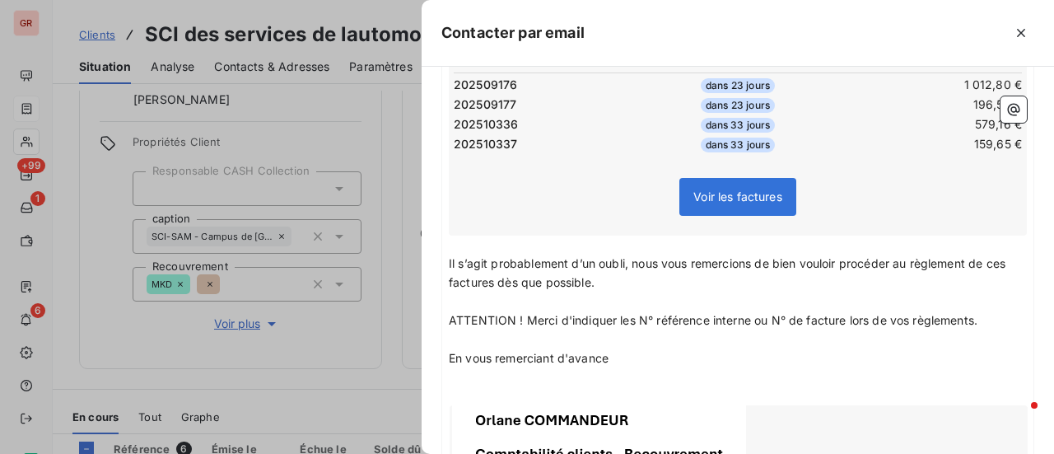
scroll to position [646, 0]
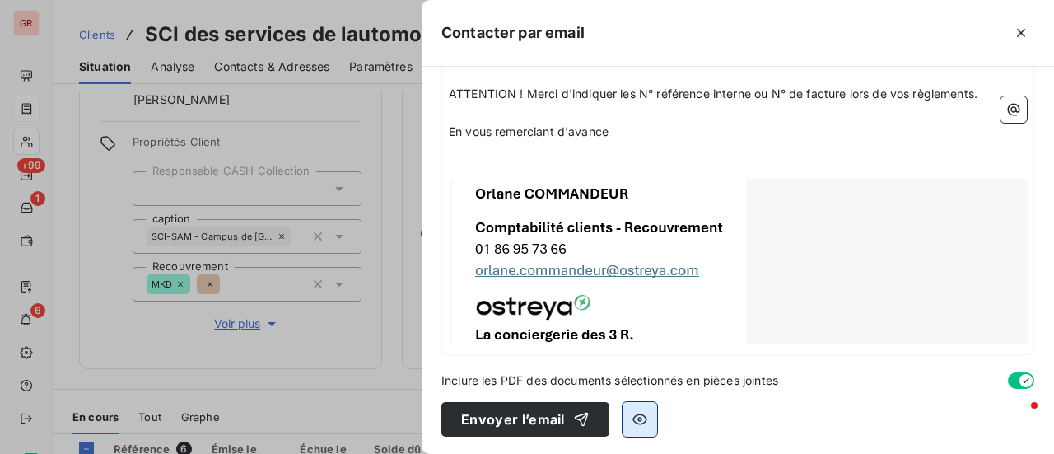
click at [644, 418] on icon "button" at bounding box center [639, 419] width 16 height 16
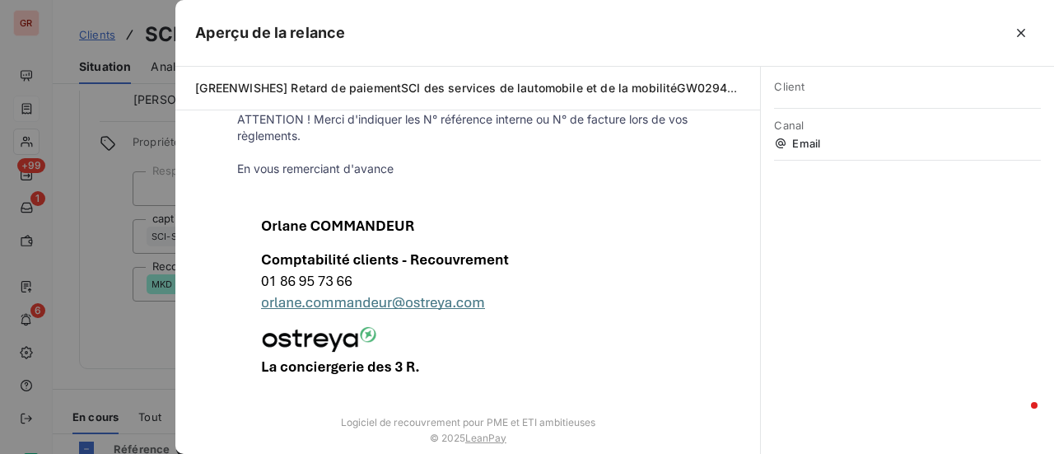
scroll to position [595, 0]
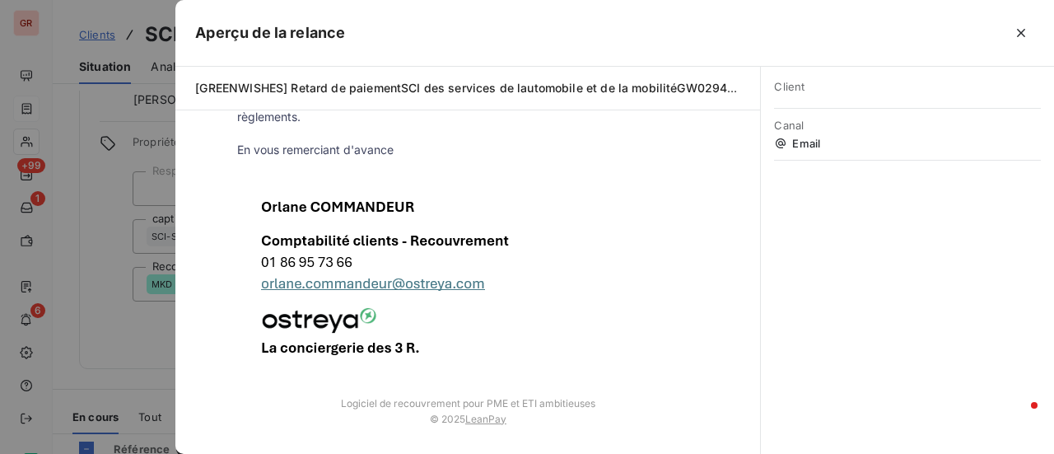
click at [108, 392] on div at bounding box center [527, 227] width 1054 height 454
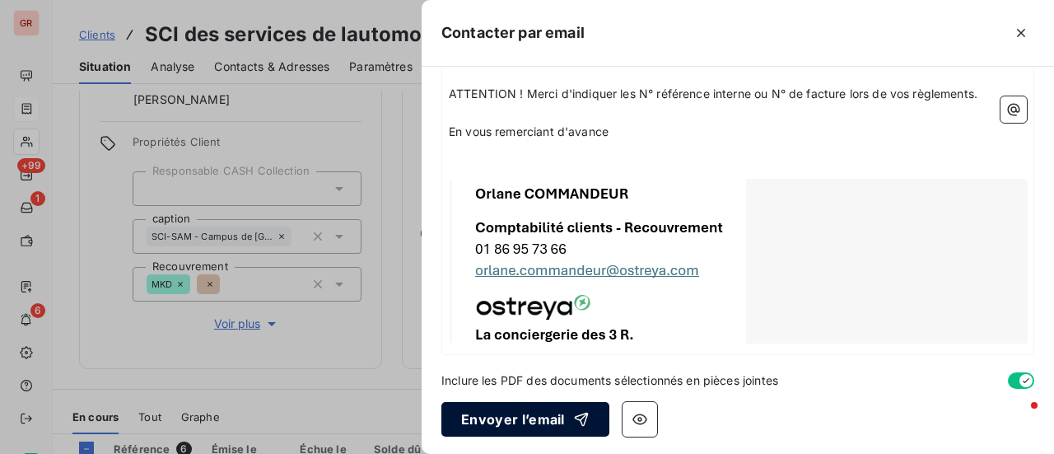
click at [511, 412] on button "Envoyer l’email" at bounding box center [525, 419] width 168 height 35
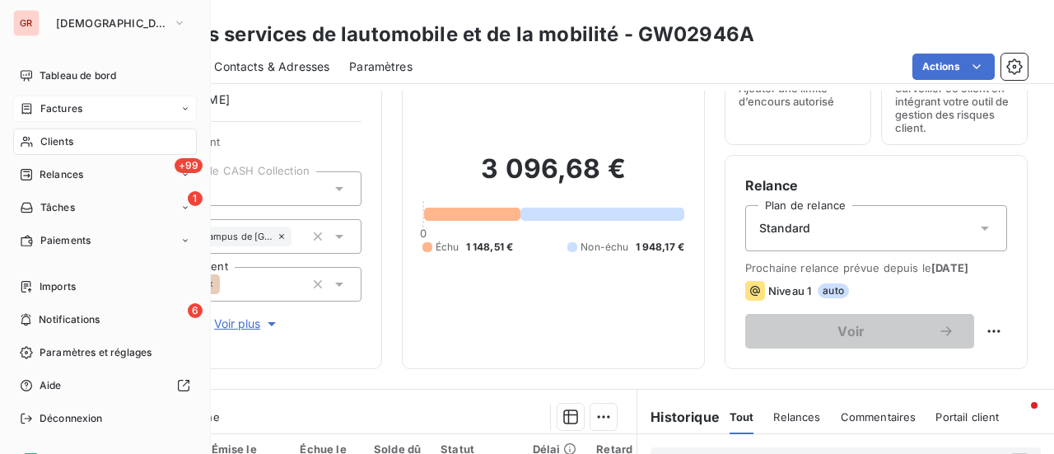
click at [71, 107] on span "Factures" at bounding box center [61, 108] width 42 height 15
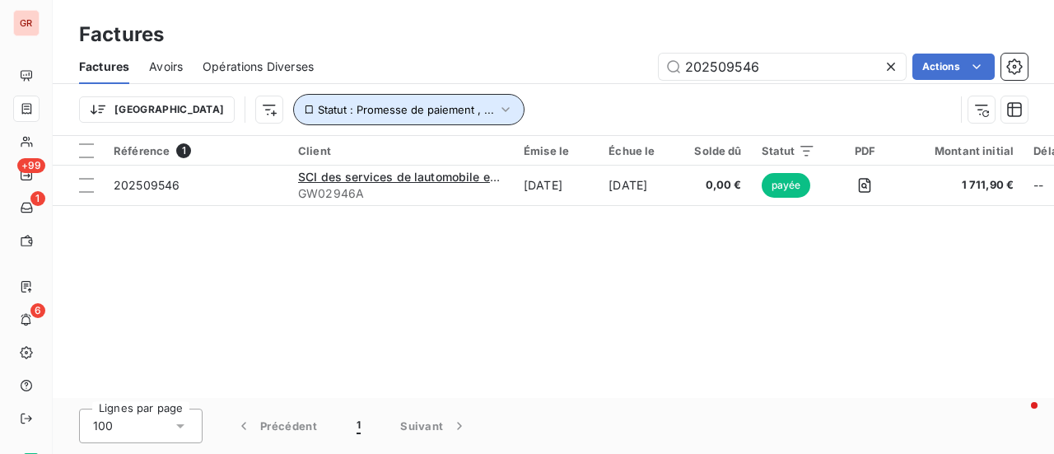
click at [501, 108] on icon "button" at bounding box center [504, 109] width 7 height 5
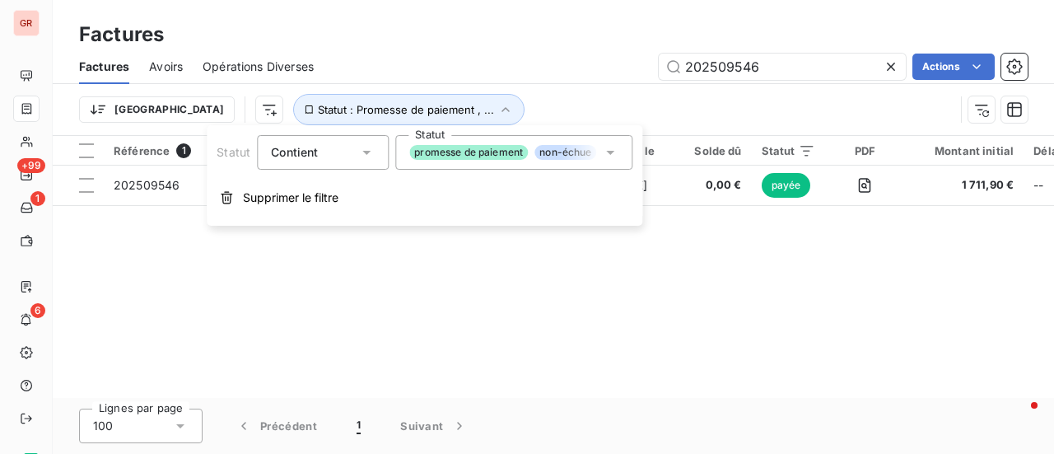
click at [616, 154] on icon at bounding box center [610, 152] width 16 height 16
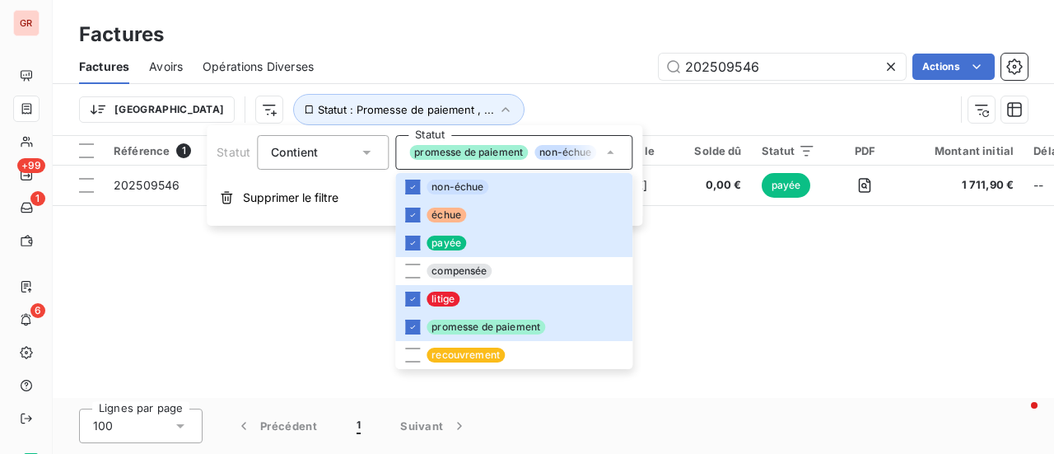
click at [565, 35] on div "Factures" at bounding box center [553, 35] width 1001 height 30
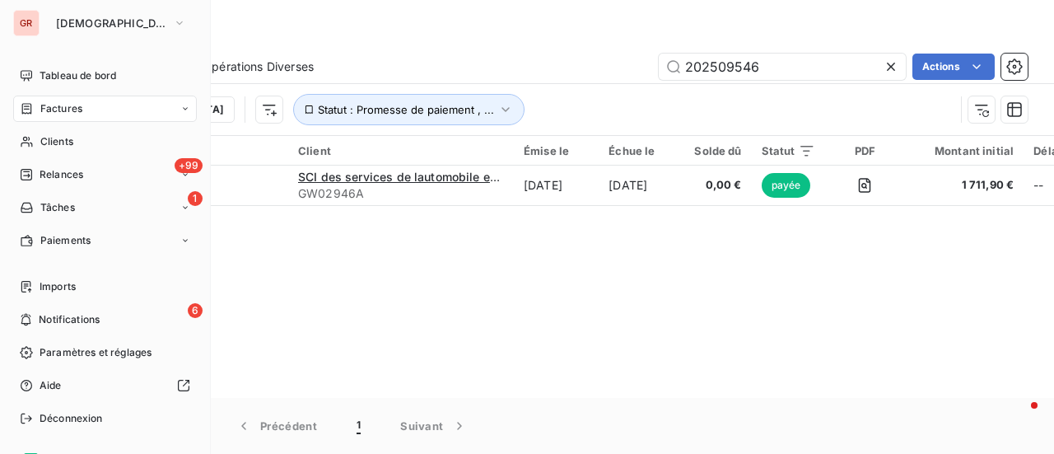
click at [63, 106] on span "Factures" at bounding box center [61, 108] width 42 height 15
drag, startPoint x: 42, startPoint y: 104, endPoint x: 54, endPoint y: 103, distance: 12.4
click at [44, 104] on span "Factures" at bounding box center [61, 108] width 42 height 15
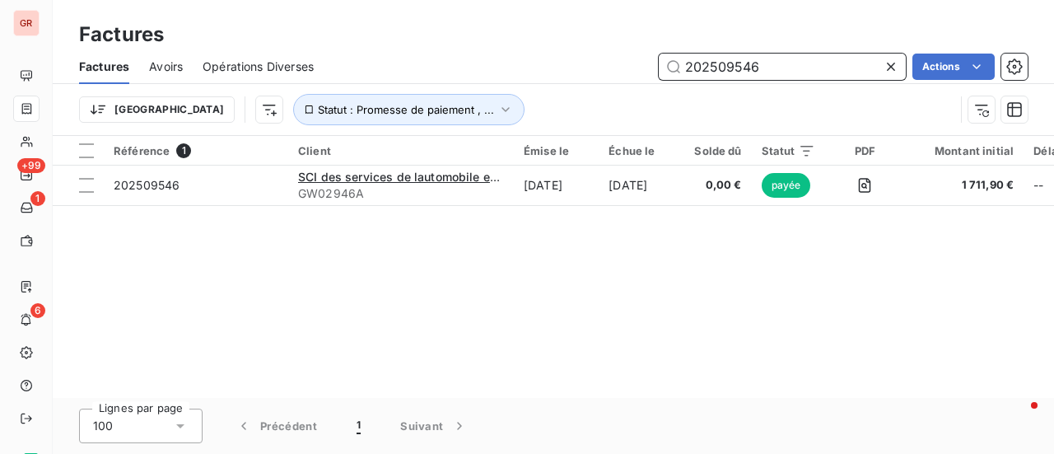
drag, startPoint x: 774, startPoint y: 68, endPoint x: 600, endPoint y: 98, distance: 176.2
click at [613, 95] on div "Factures Avoirs Opérations Diverses 202509546 Actions Trier Statut : Promesse d…" at bounding box center [553, 92] width 1001 height 86
paste input "7998"
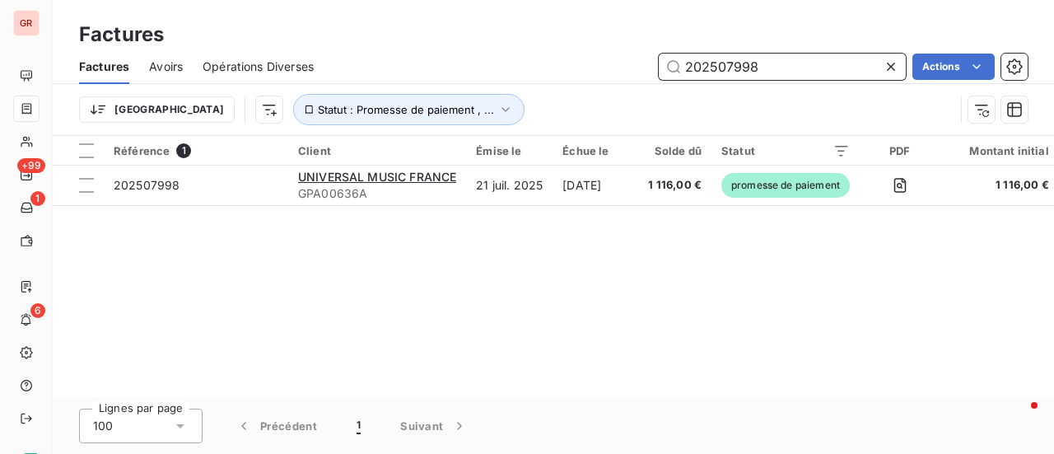
type input "202507998"
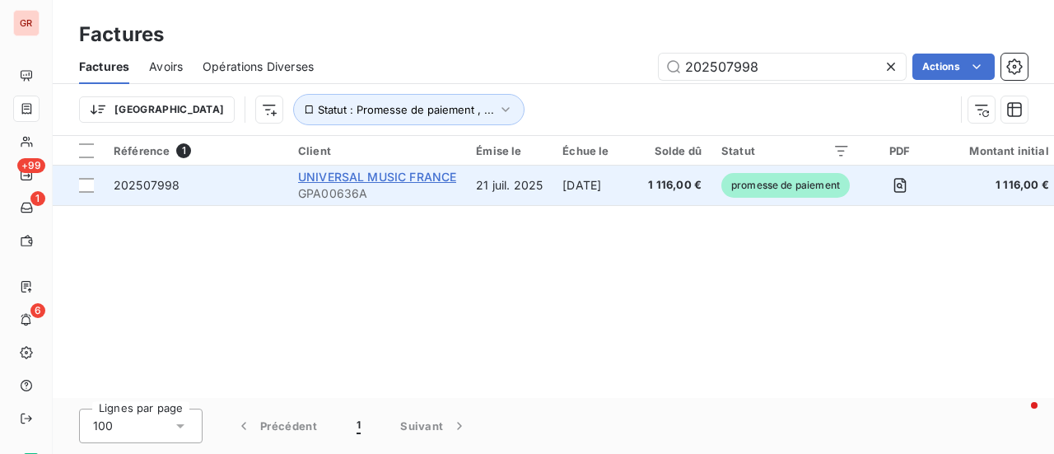
click at [393, 180] on span "UNIVERSAL MUSIC FRANCE" at bounding box center [377, 177] width 158 height 14
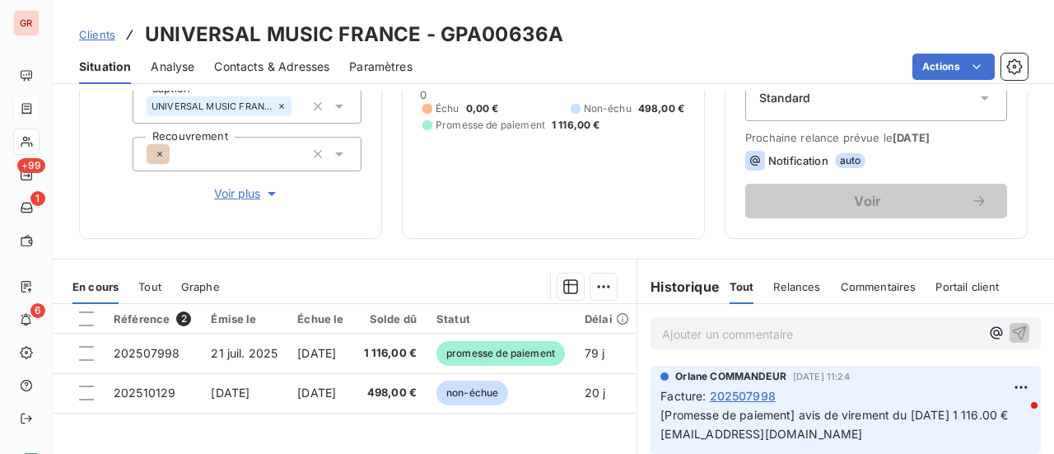
scroll to position [247, 0]
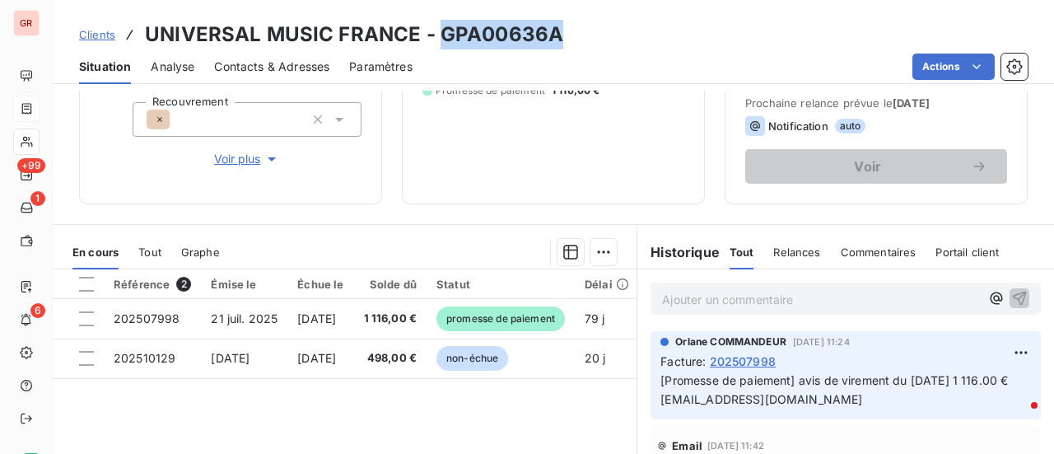
drag, startPoint x: 560, startPoint y: 32, endPoint x: 440, endPoint y: 40, distance: 119.6
click at [440, 40] on div "Clients UNIVERSAL MUSIC FRANCE - GPA00636A" at bounding box center [553, 35] width 1001 height 30
copy h3 "GPA00636A"
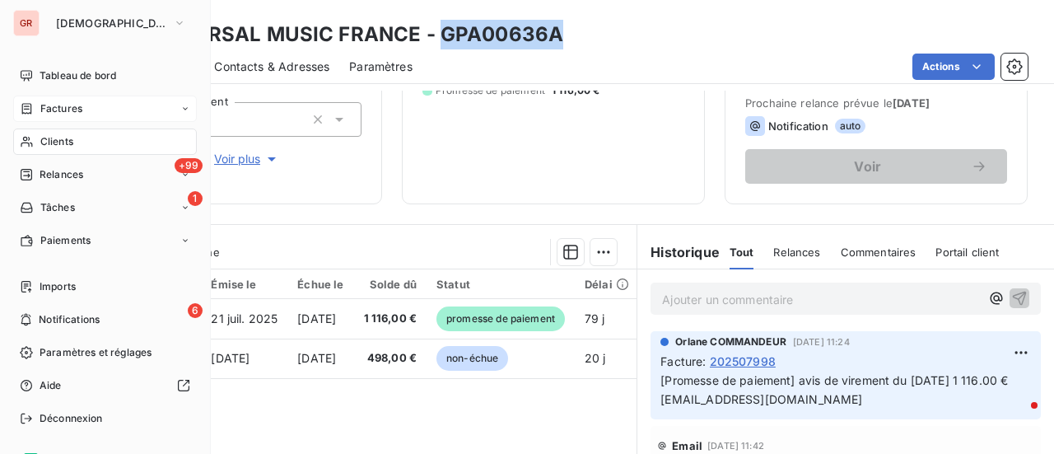
drag, startPoint x: 58, startPoint y: 101, endPoint x: 136, endPoint y: 108, distance: 78.5
click at [58, 101] on span "Factures" at bounding box center [61, 108] width 42 height 15
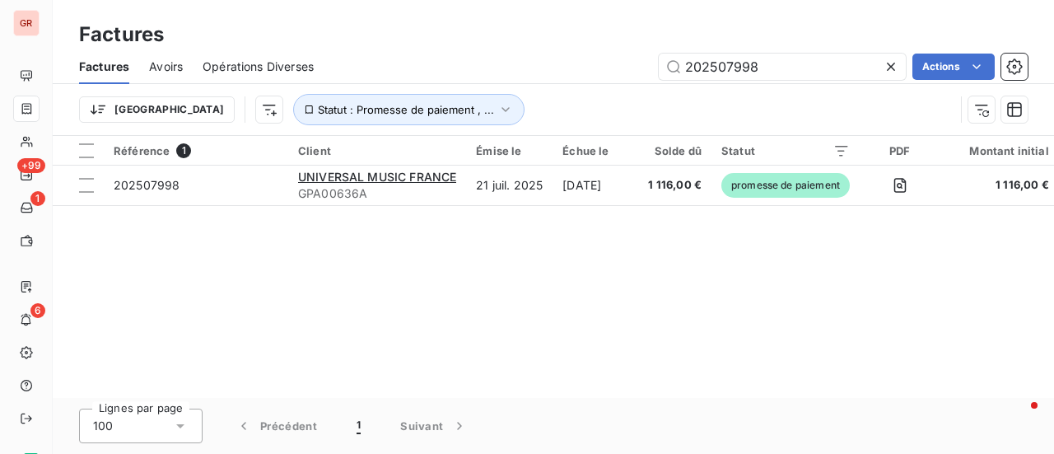
drag, startPoint x: 764, startPoint y: 69, endPoint x: 480, endPoint y: 82, distance: 284.3
click at [502, 80] on div "Factures Avoirs Opérations Diverses 202507998 Actions" at bounding box center [553, 66] width 1001 height 35
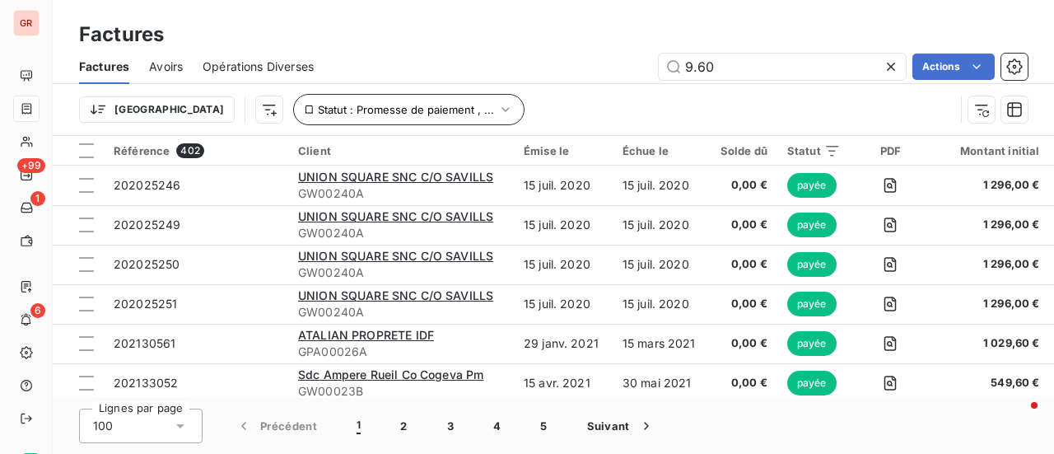
type input "9.60"
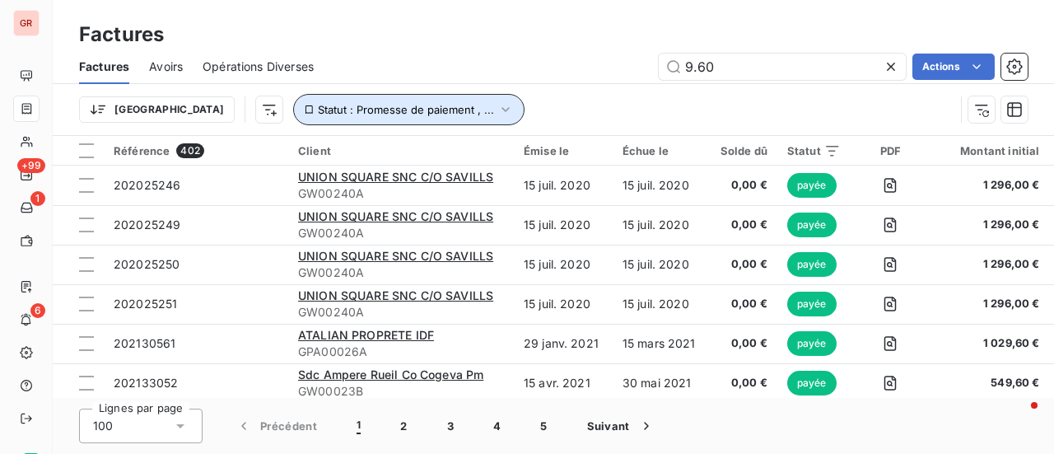
click at [497, 102] on icon "button" at bounding box center [505, 109] width 16 height 16
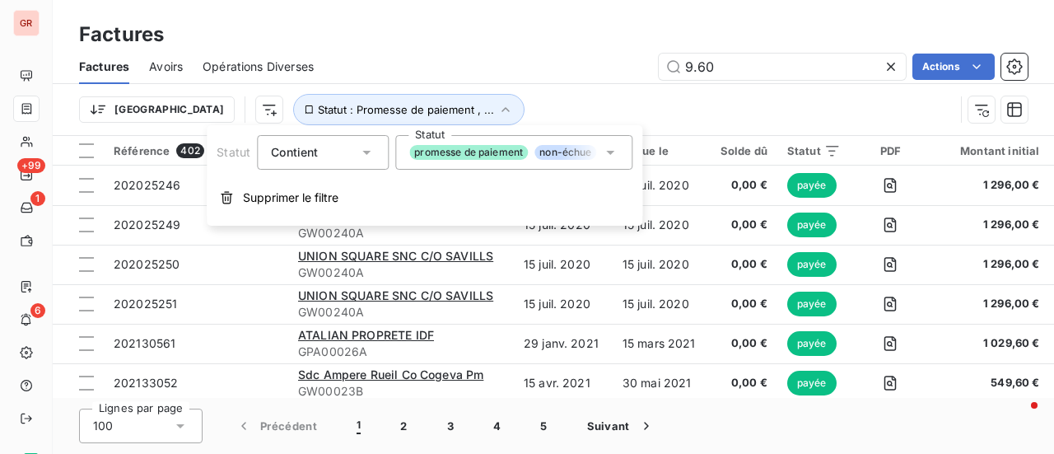
click at [617, 152] on icon at bounding box center [610, 152] width 16 height 16
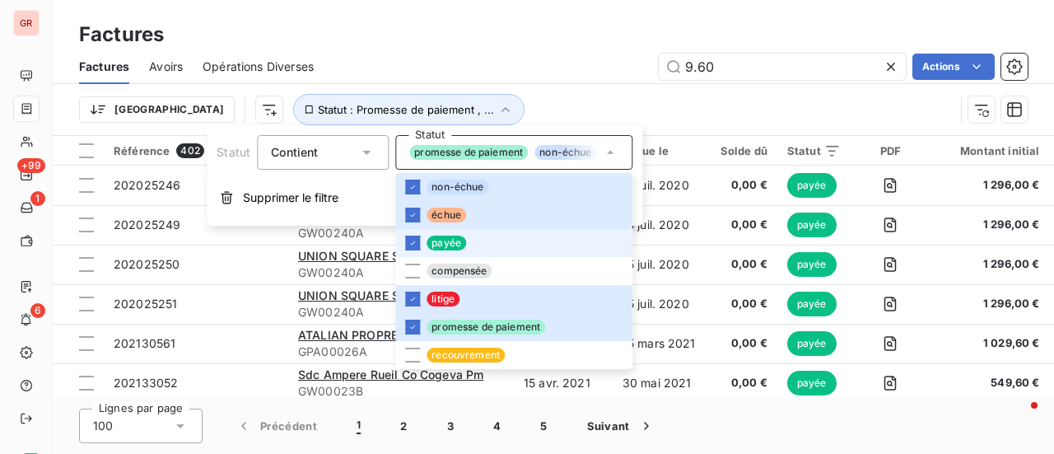
click at [423, 245] on li "payée" at bounding box center [513, 243] width 237 height 28
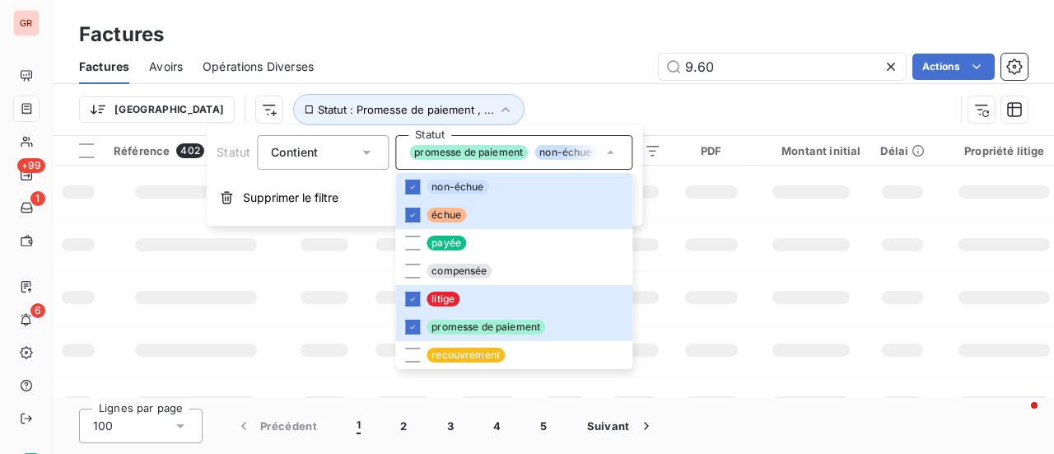
click at [566, 72] on div "9.60 Actions" at bounding box center [680, 67] width 694 height 26
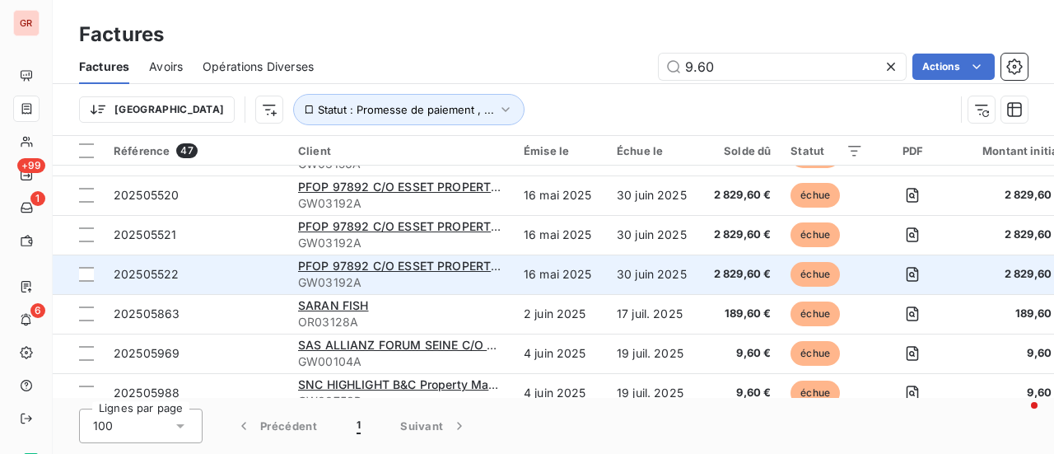
scroll to position [247, 0]
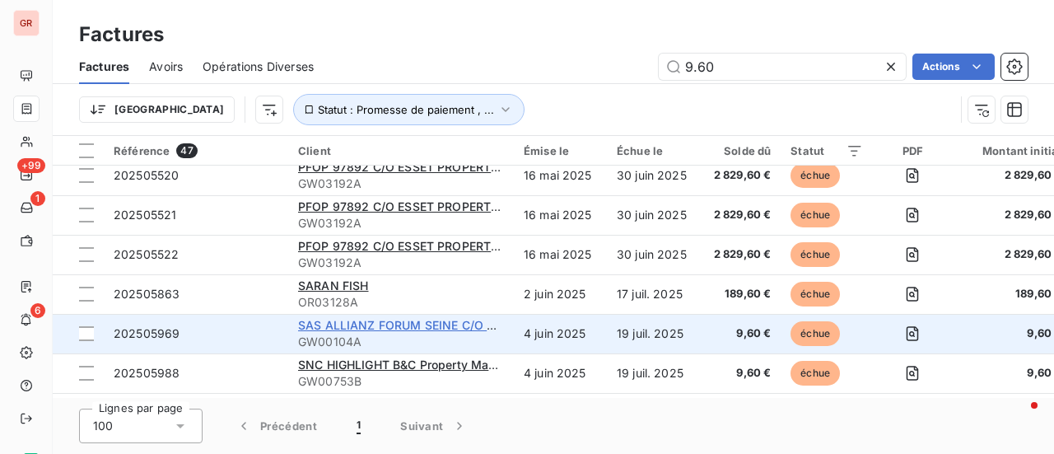
click at [449, 327] on span "SAS ALLIANZ FORUM SEINE C/O BNPP REPM" at bounding box center [426, 325] width 257 height 14
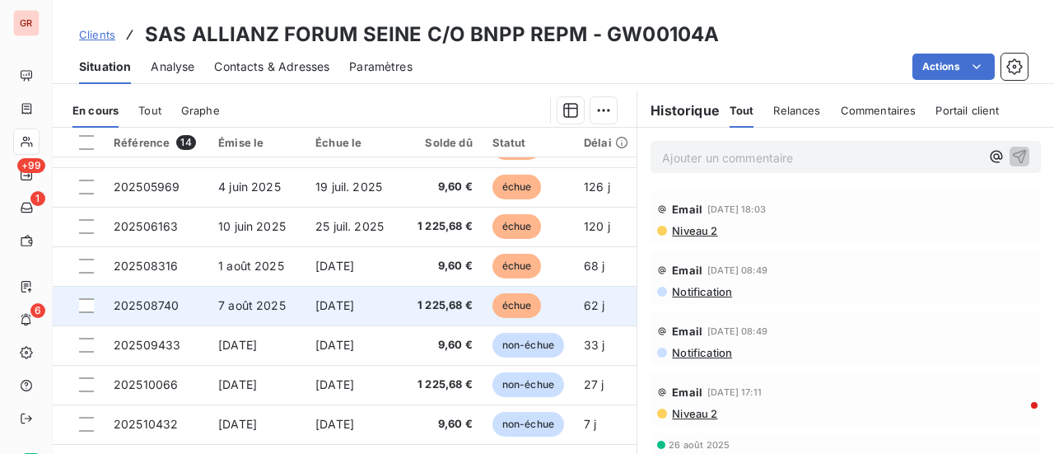
scroll to position [273, 0]
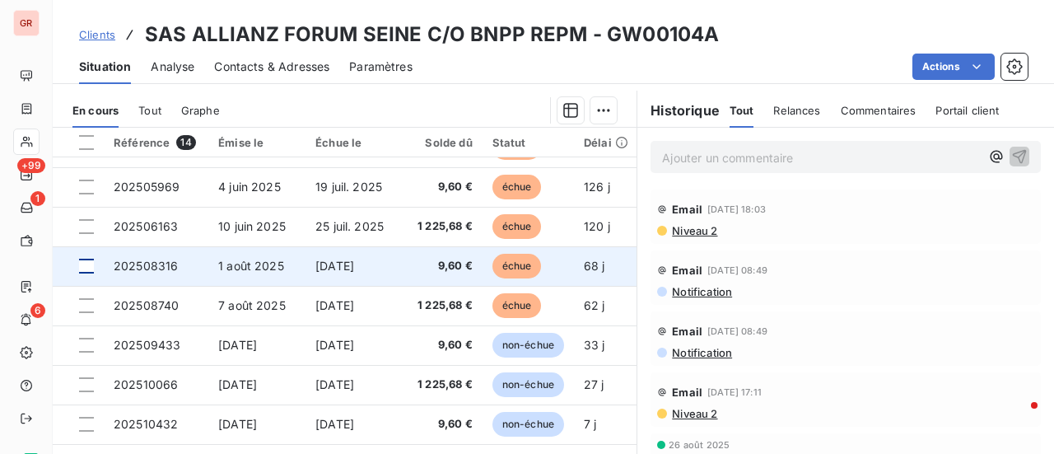
click at [79, 260] on div at bounding box center [86, 266] width 15 height 15
click at [162, 259] on span "202508316" at bounding box center [146, 266] width 64 height 14
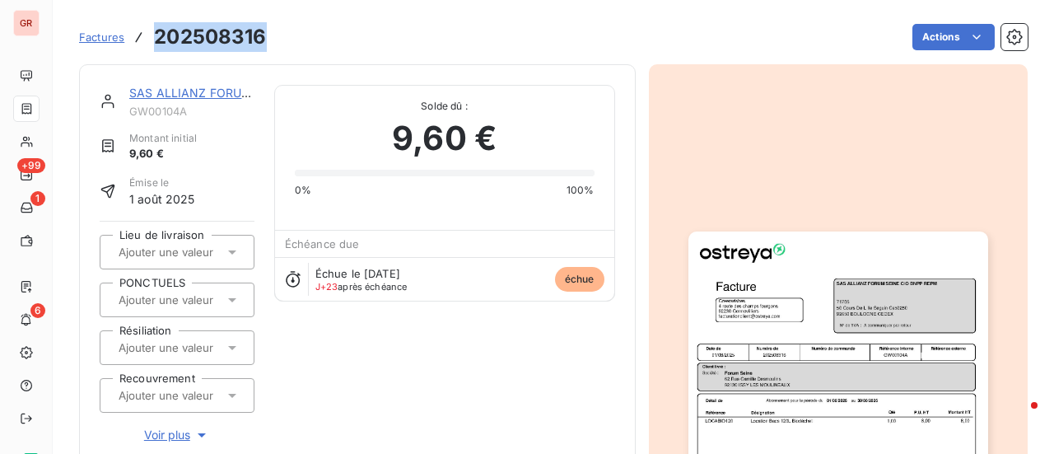
drag, startPoint x: 267, startPoint y: 35, endPoint x: 148, endPoint y: 42, distance: 118.7
click at [148, 42] on div "Factures 202508316 Actions" at bounding box center [553, 37] width 948 height 35
copy h3 "202508316"
click at [186, 94] on link "SAS ALLIANZ FORUM SEINE C/O BNPP REPM" at bounding box center [257, 93] width 257 height 14
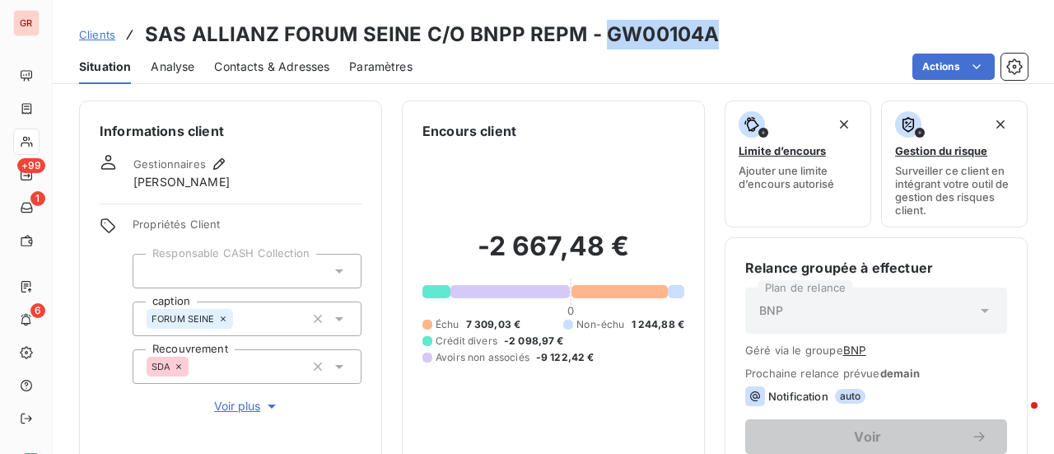
drag, startPoint x: 706, startPoint y: 40, endPoint x: 605, endPoint y: 43, distance: 101.3
click at [605, 43] on h3 "SAS ALLIANZ FORUM SEINE C/O BNPP REPM - GW00104A" at bounding box center [432, 35] width 574 height 30
copy h3 "GW00104A"
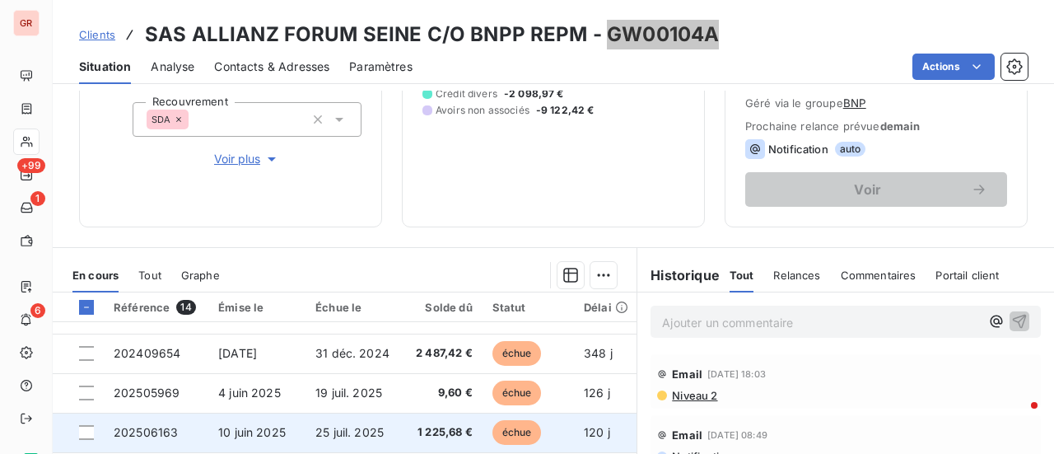
scroll to position [247, 0]
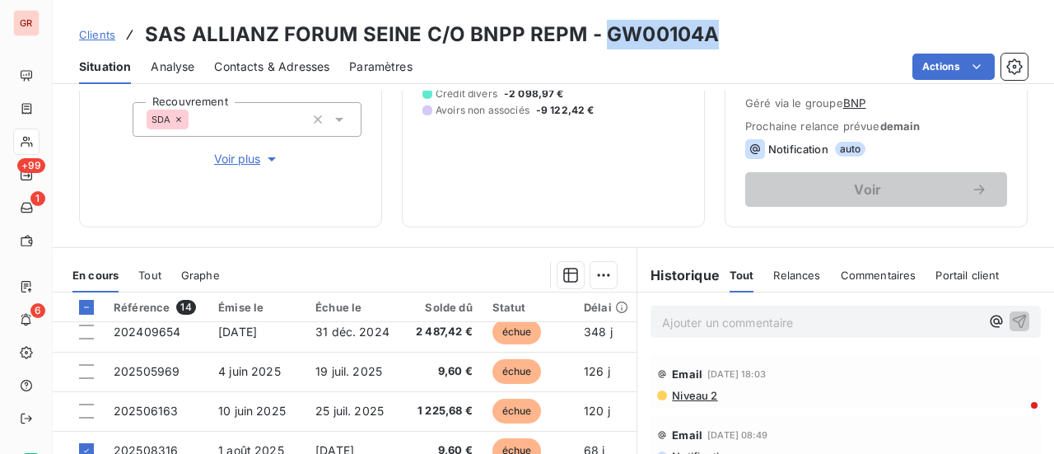
click at [684, 394] on span "Niveau 2" at bounding box center [693, 395] width 47 height 13
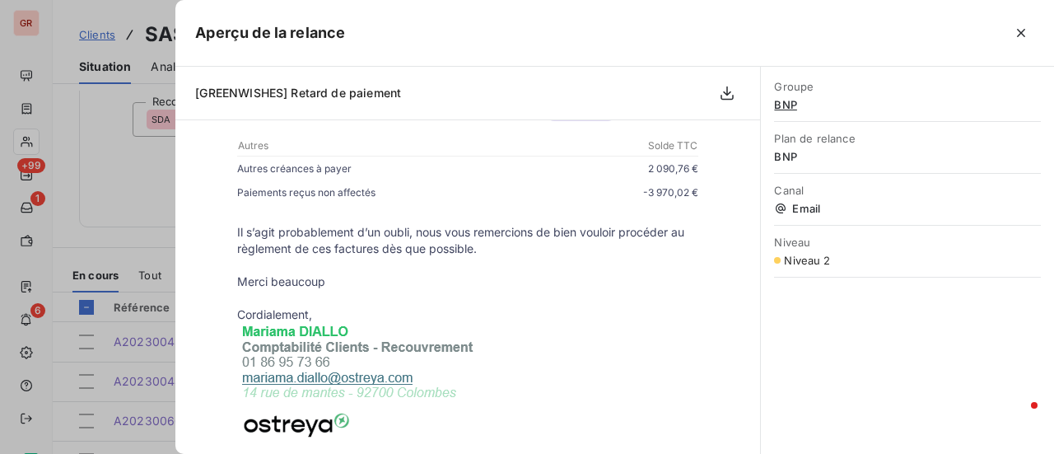
scroll to position [1729, 0]
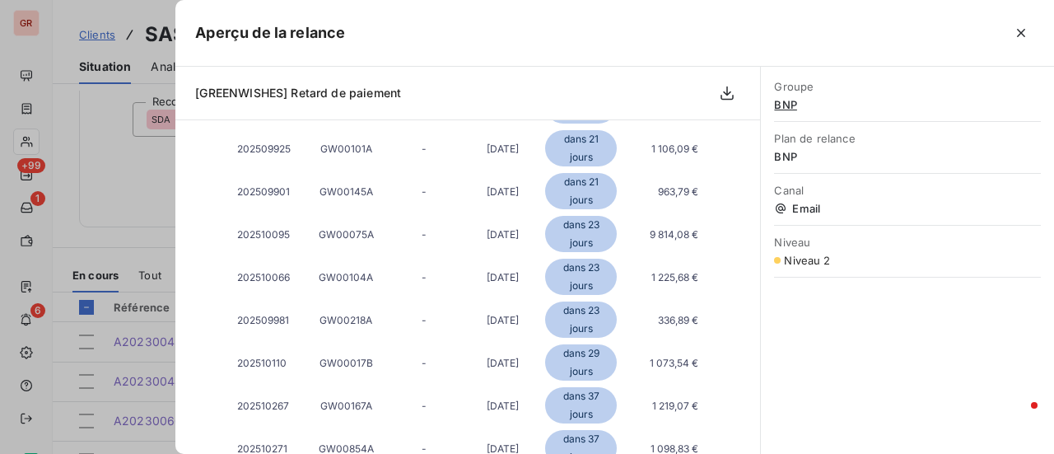
click at [121, 219] on div at bounding box center [527, 227] width 1054 height 454
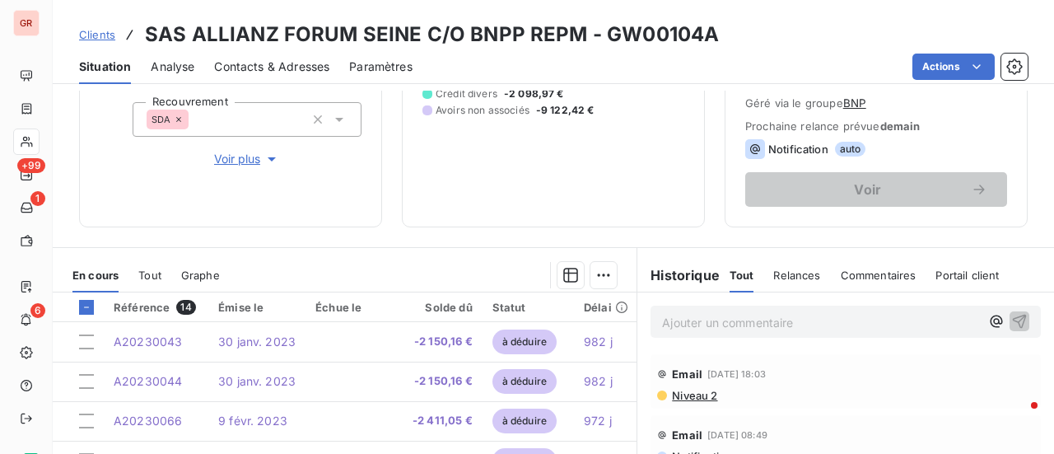
click at [270, 63] on span "Contacts & Adresses" at bounding box center [271, 66] width 115 height 16
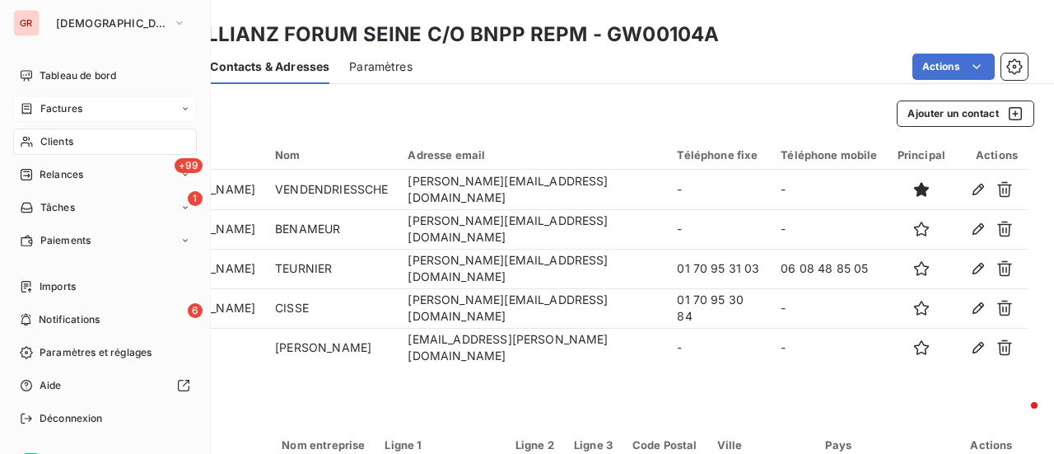
click at [76, 114] on span "Factures" at bounding box center [61, 108] width 42 height 15
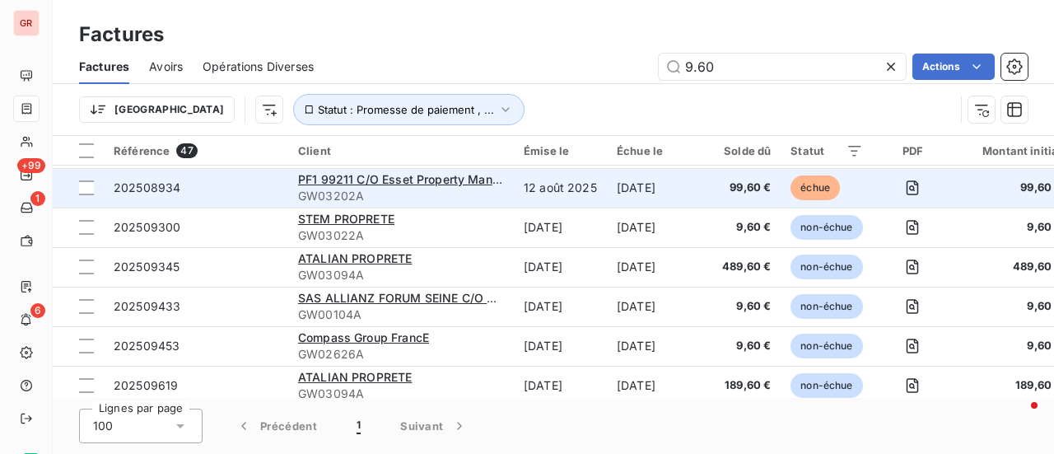
scroll to position [988, 0]
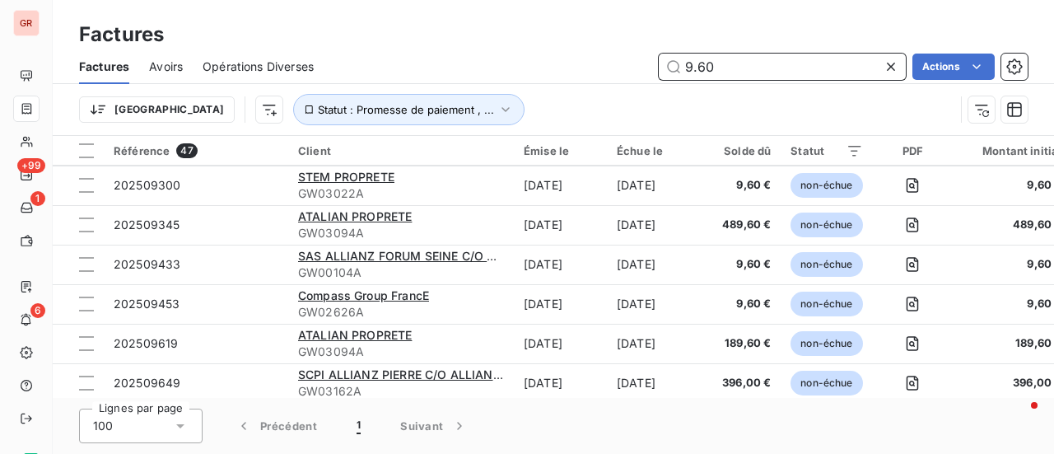
drag, startPoint x: 755, startPoint y: 67, endPoint x: 565, endPoint y: 104, distance: 193.8
click at [566, 104] on div "Factures Avoirs Opérations Diverses 9.60 Actions Trier Statut : Promesse de pai…" at bounding box center [553, 92] width 1001 height 86
paste input "2025087"
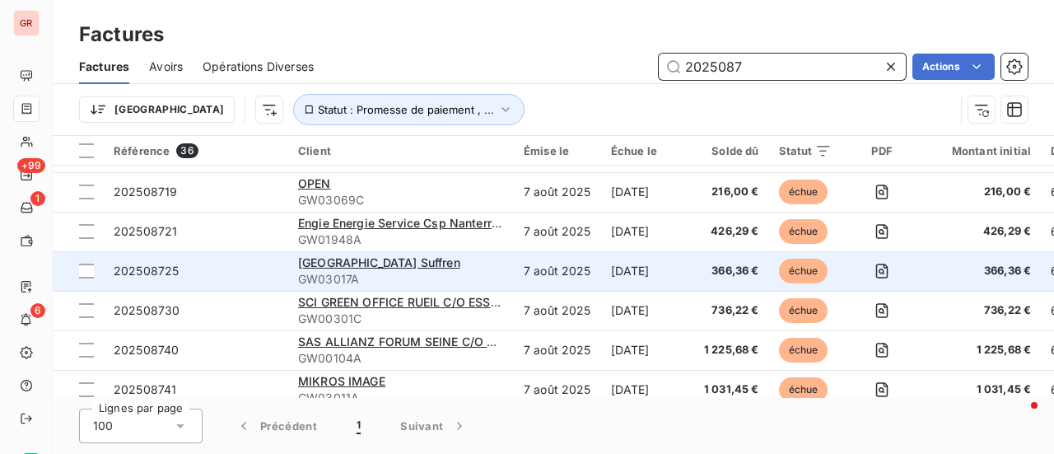
scroll to position [291, 0]
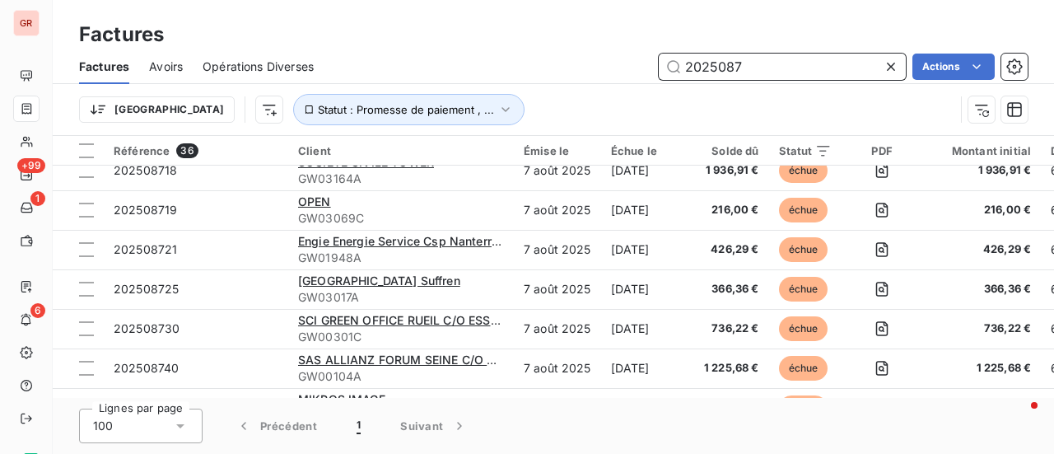
drag, startPoint x: 775, startPoint y: 70, endPoint x: 563, endPoint y: 83, distance: 212.0
click at [580, 80] on div "Factures Avoirs Opérations Diverses 2025087 Actions" at bounding box center [553, 66] width 1001 height 35
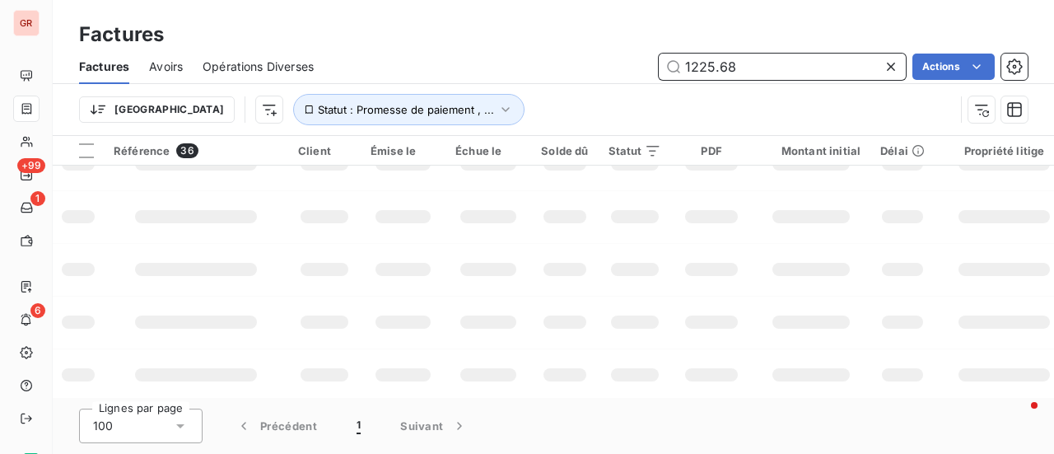
scroll to position [0, 0]
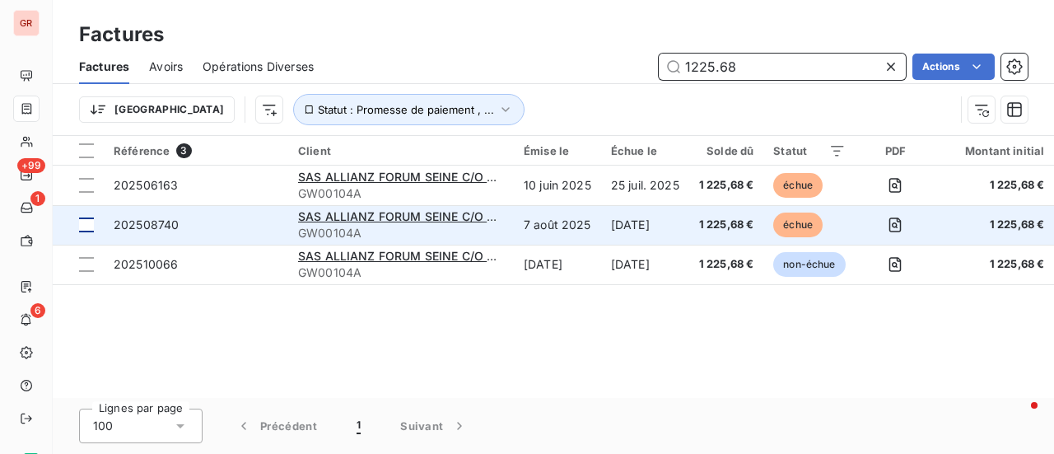
type input "1225.68"
click at [89, 230] on div at bounding box center [86, 224] width 15 height 15
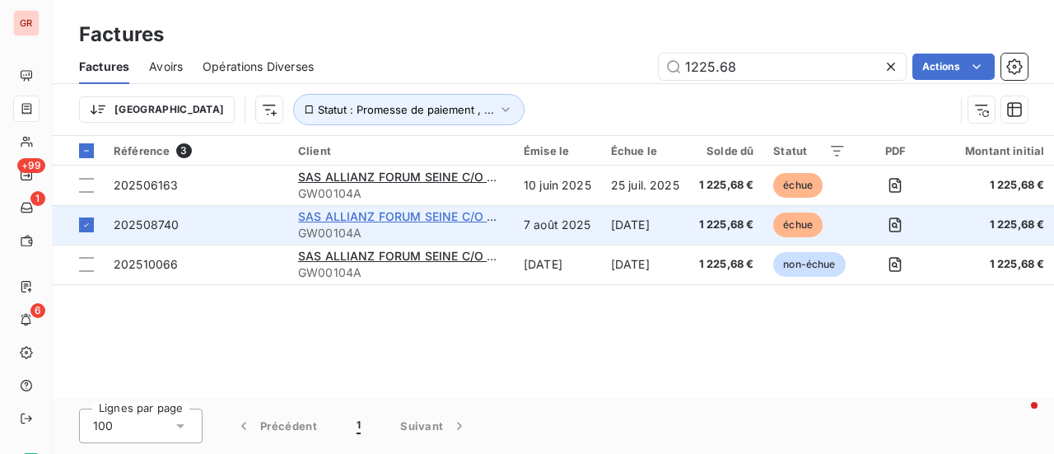
click at [408, 214] on span "SAS ALLIANZ FORUM SEINE C/O BNPP REPM" at bounding box center [426, 216] width 257 height 14
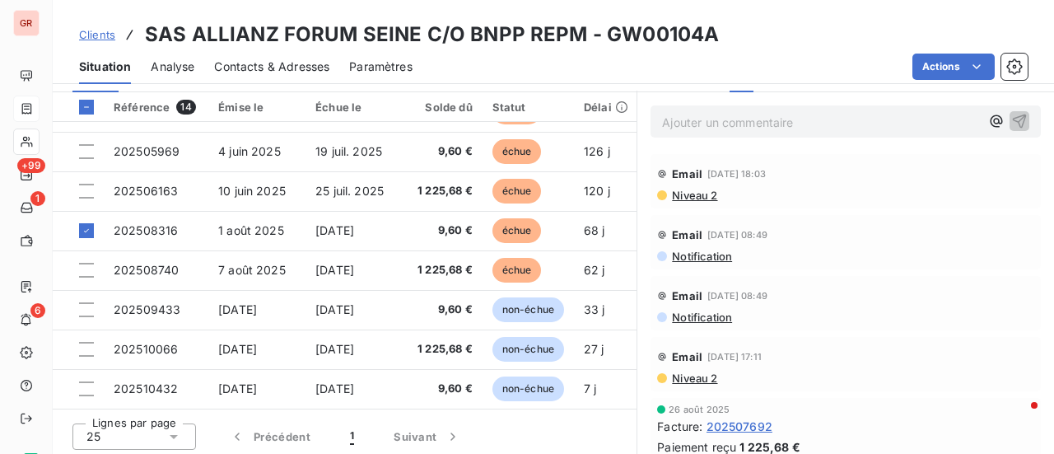
scroll to position [450, 0]
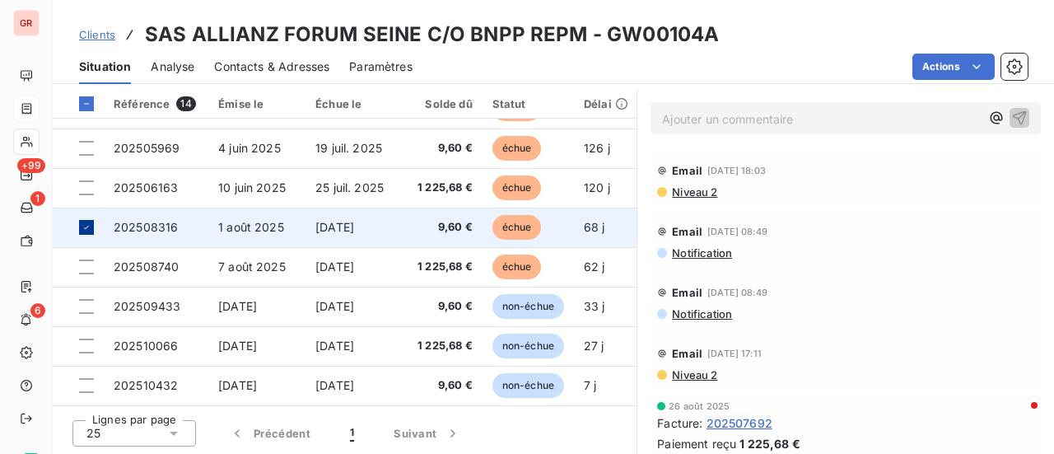
click at [86, 222] on icon at bounding box center [87, 227] width 10 height 10
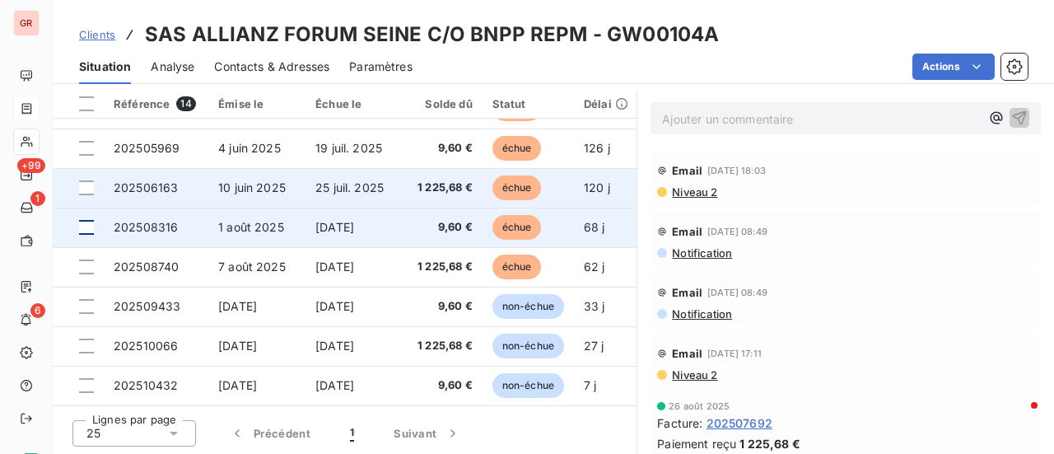
scroll to position [273, 0]
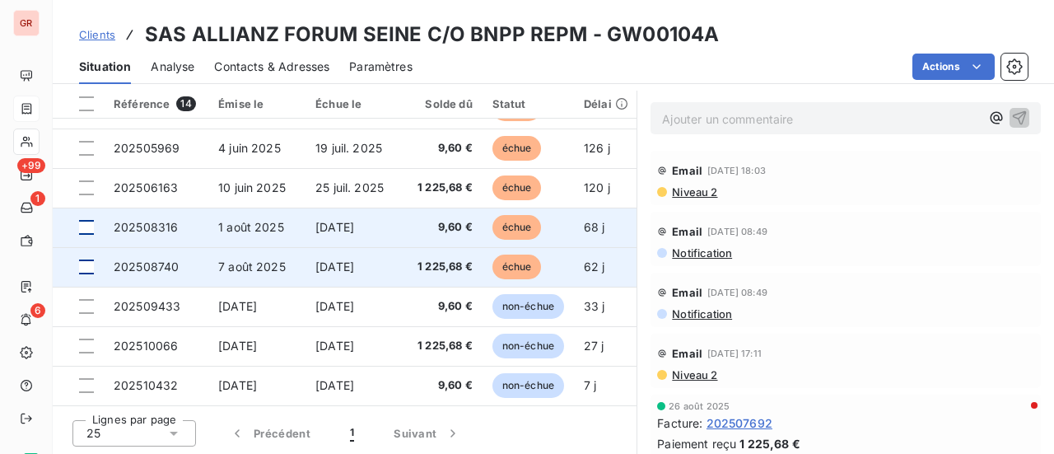
click at [86, 264] on div at bounding box center [86, 266] width 15 height 15
click at [153, 260] on span "202508740" at bounding box center [146, 266] width 65 height 14
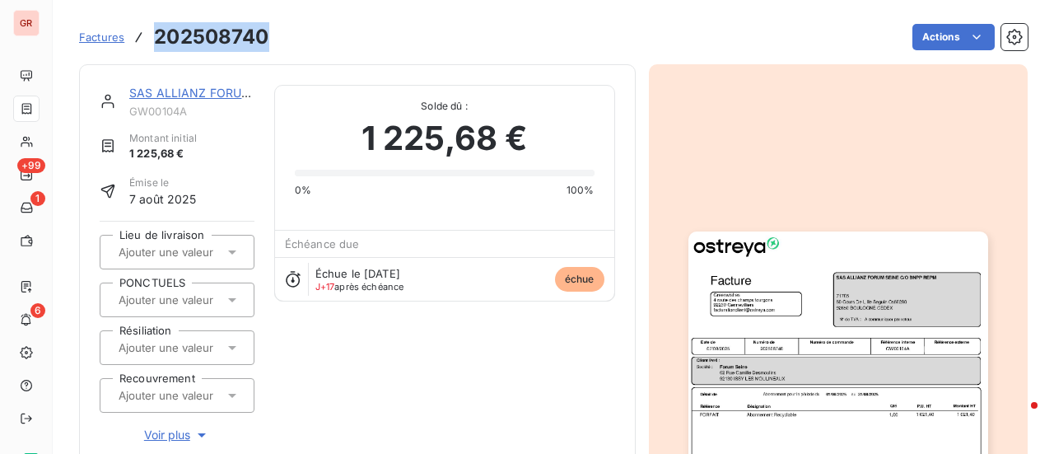
drag, startPoint x: 272, startPoint y: 45, endPoint x: 150, endPoint y: 36, distance: 122.2
click at [150, 36] on div "Factures 202508740 Actions" at bounding box center [553, 37] width 948 height 35
copy h3 "202508740"
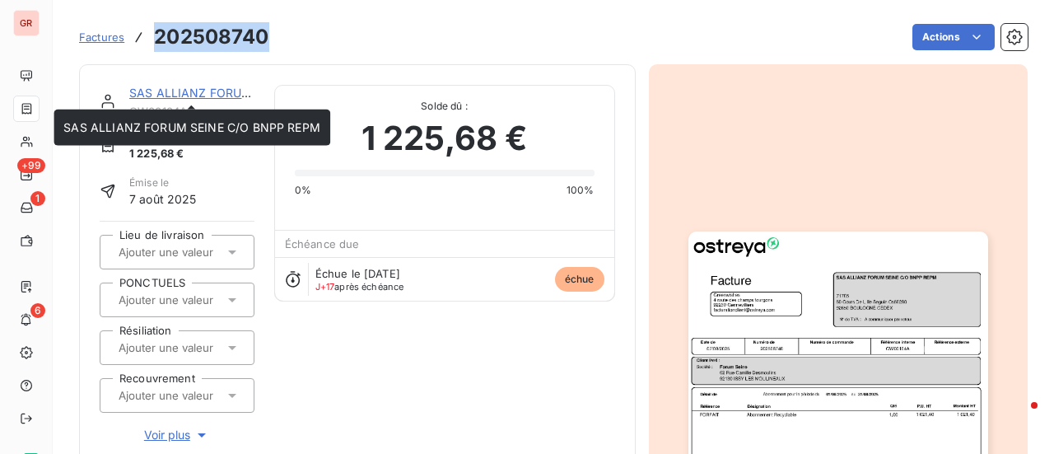
drag, startPoint x: 179, startPoint y: 93, endPoint x: 202, endPoint y: 91, distance: 22.4
click at [179, 93] on link "SAS ALLIANZ FORUM SEINE C/O BNPP REPM" at bounding box center [257, 93] width 257 height 14
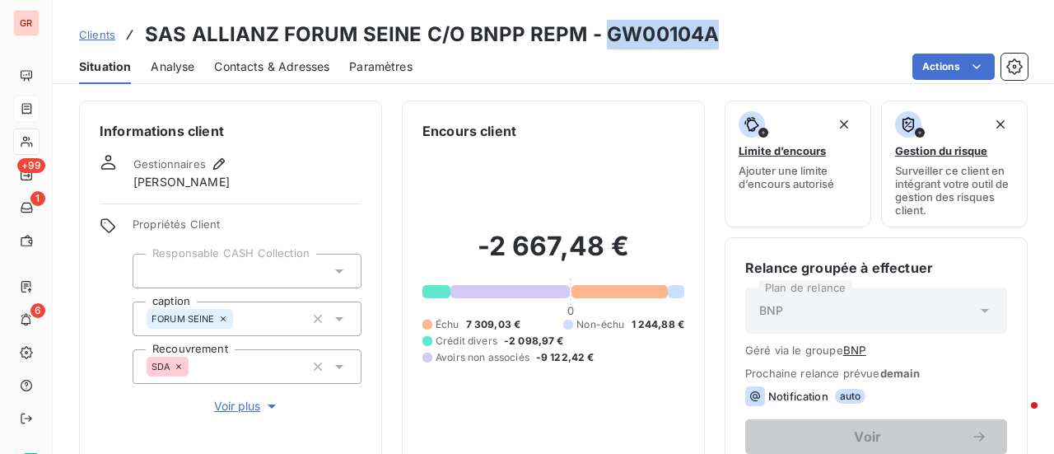
drag, startPoint x: 706, startPoint y: 38, endPoint x: 603, endPoint y: 47, distance: 102.5
click at [603, 47] on h3 "SAS ALLIANZ FORUM SEINE C/O BNPP REPM - GW00104A" at bounding box center [432, 35] width 574 height 30
copy h3 "GW00104A"
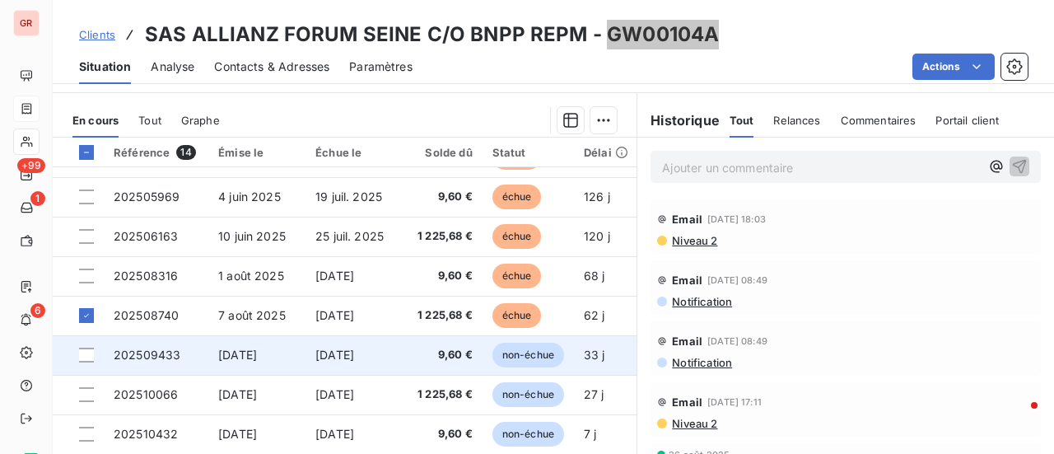
scroll to position [450, 0]
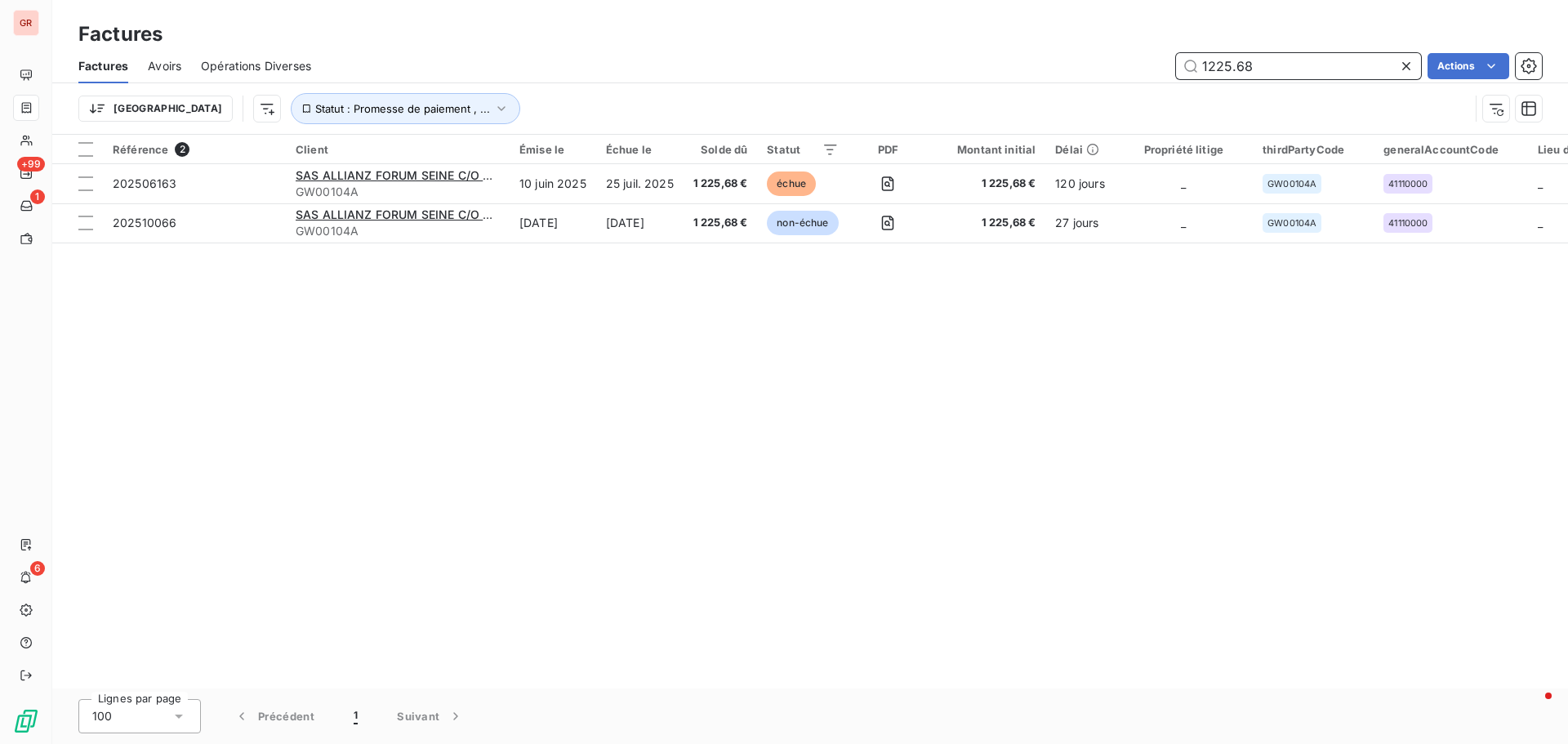
drag, startPoint x: 1260, startPoint y: 67, endPoint x: 1001, endPoint y: 70, distance: 259.0
click at [1001, 70] on div "1225.68 Actions" at bounding box center [935, 66] width 1211 height 26
paste input "202509324"
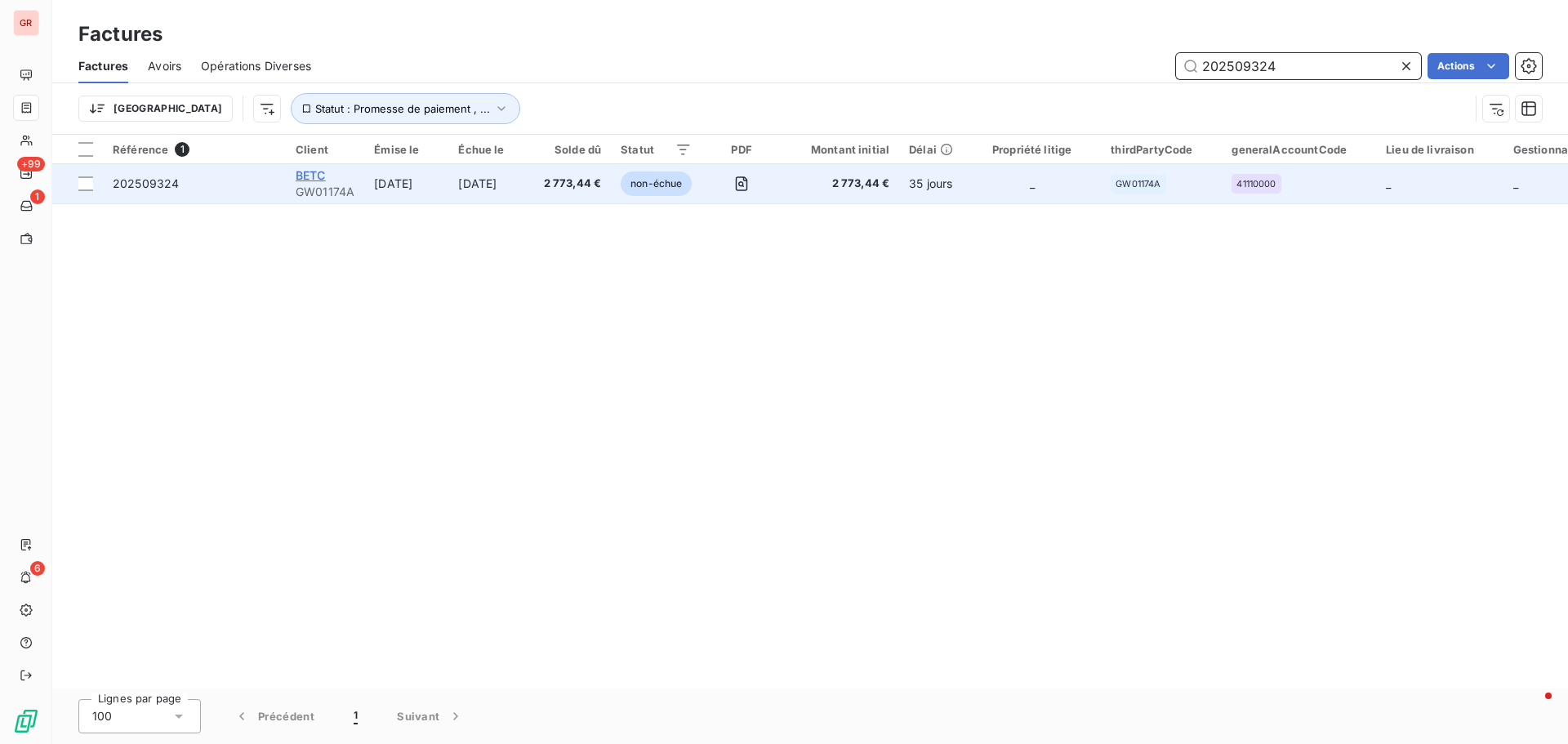
type input "202509324"
click at [320, 178] on span "BETC" at bounding box center [310, 176] width 30 height 14
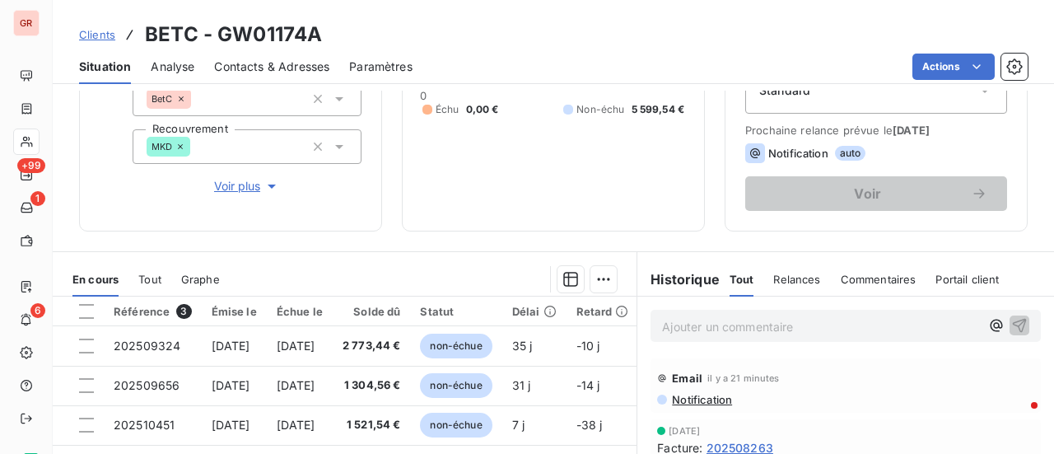
scroll to position [247, 0]
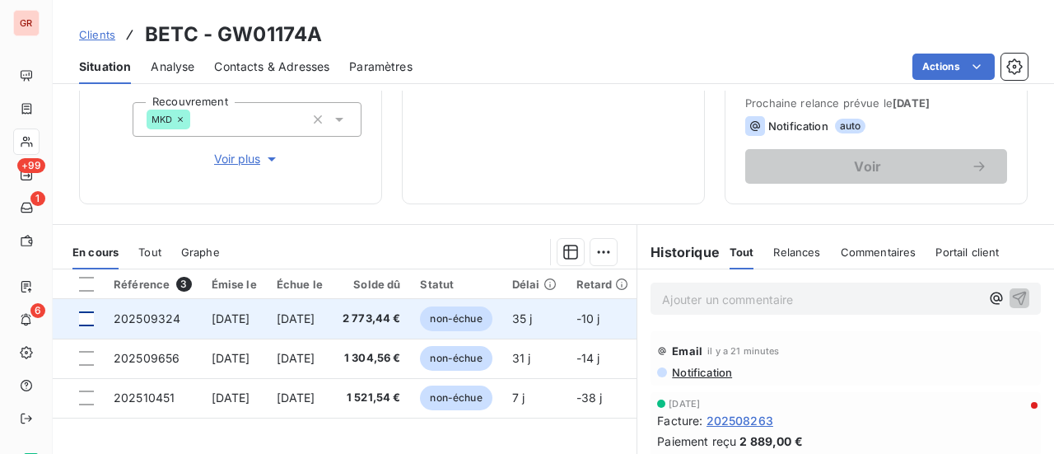
click at [85, 320] on div at bounding box center [86, 318] width 15 height 15
click at [156, 323] on span "202509324" at bounding box center [147, 318] width 67 height 14
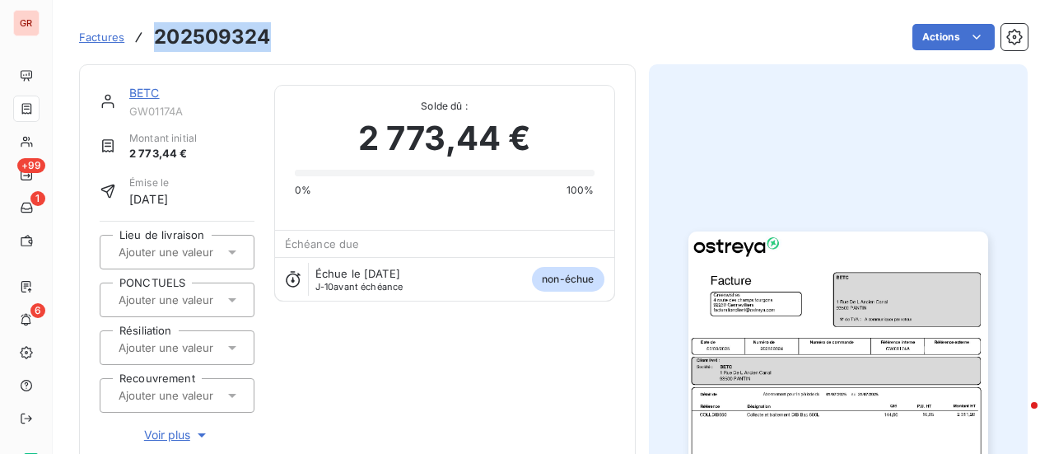
drag, startPoint x: 275, startPoint y: 38, endPoint x: 156, endPoint y: 39, distance: 118.6
click at [156, 39] on div "Factures 202509324 Actions" at bounding box center [553, 37] width 948 height 35
copy h3 "202509324"
click at [153, 90] on link "BETC" at bounding box center [144, 93] width 30 height 14
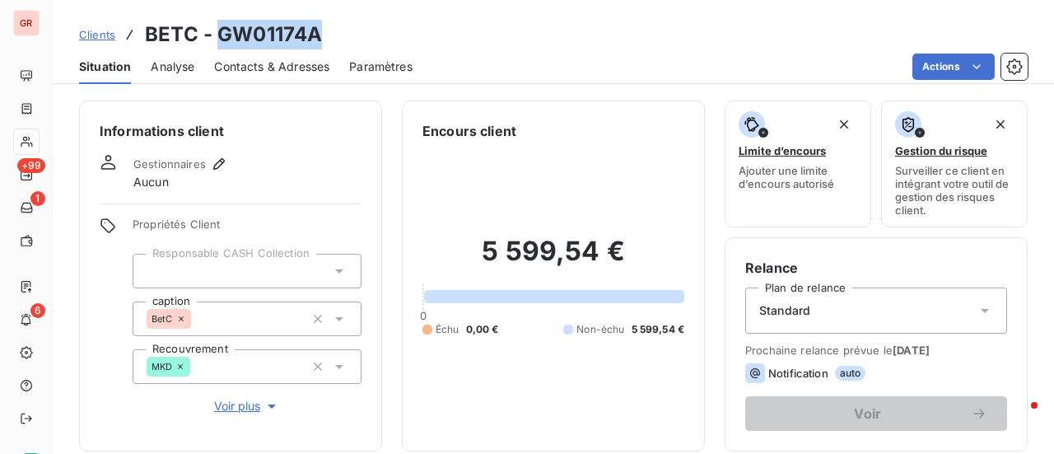
drag, startPoint x: 319, startPoint y: 37, endPoint x: 214, endPoint y: 42, distance: 105.5
click at [214, 42] on div "Clients BETC - GW01174A" at bounding box center [553, 35] width 1001 height 30
copy h3 "GW01174A"
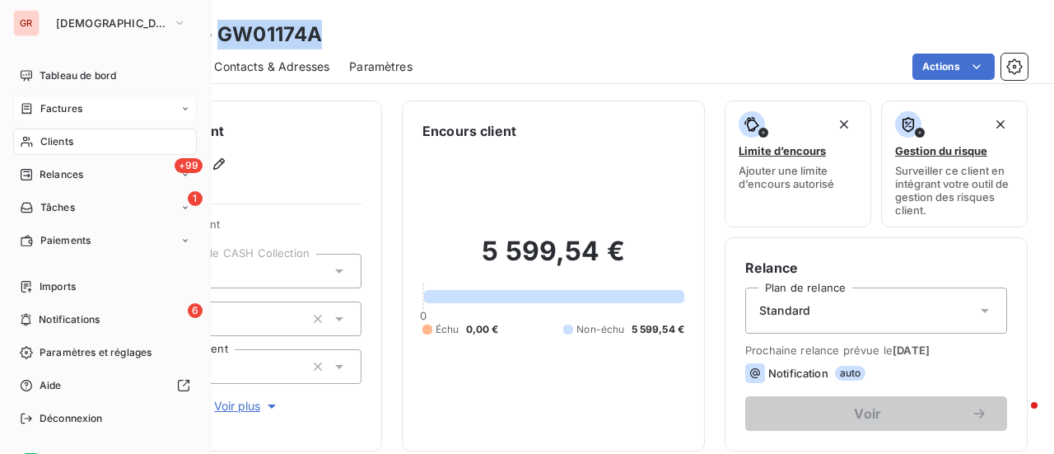
drag, startPoint x: 54, startPoint y: 109, endPoint x: 198, endPoint y: 100, distance: 144.3
click at [54, 109] on span "Factures" at bounding box center [61, 108] width 42 height 15
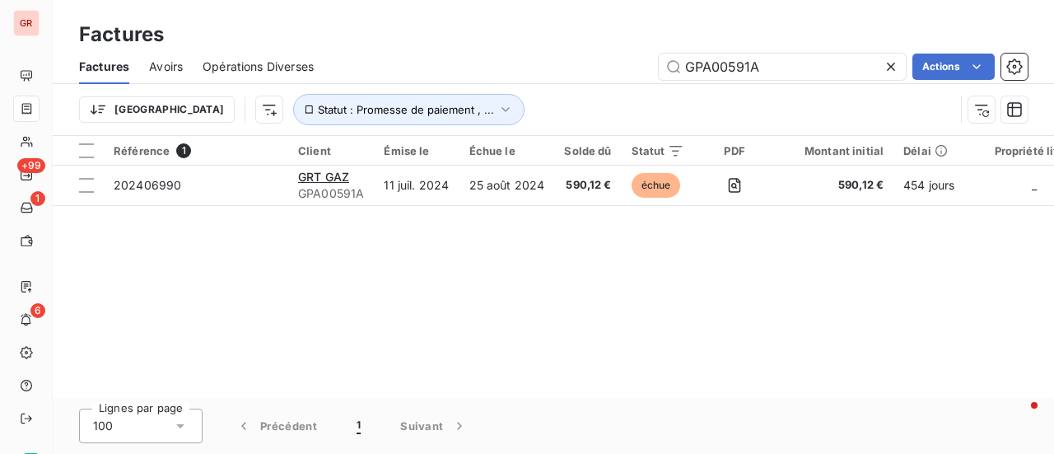
drag, startPoint x: 772, startPoint y: 72, endPoint x: 604, endPoint y: 72, distance: 168.0
click at [605, 72] on div "GPA00591A Actions" at bounding box center [680, 67] width 694 height 26
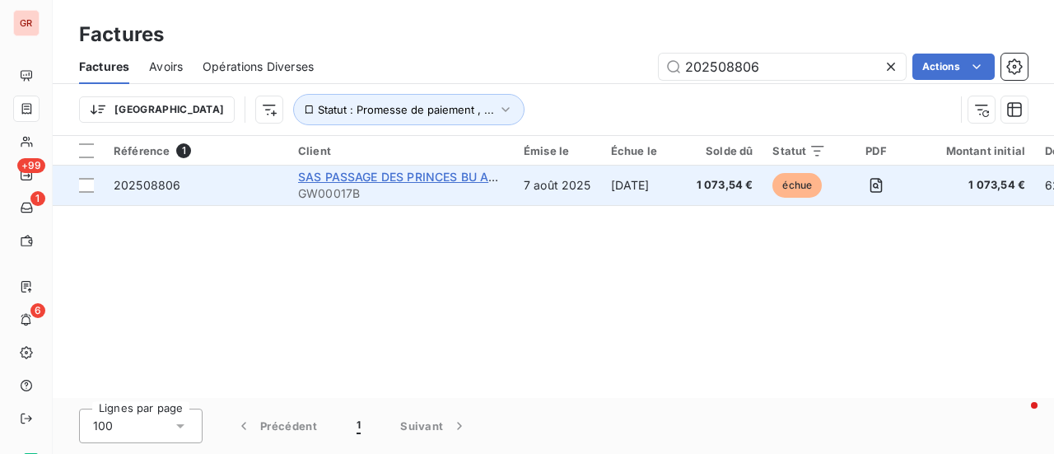
type input "202508806"
click at [420, 182] on span "SAS PASSAGE DES PRINCES BU ALLIANZ C/O BNP PARIBAS REAL ESTATE" at bounding box center [506, 177] width 417 height 14
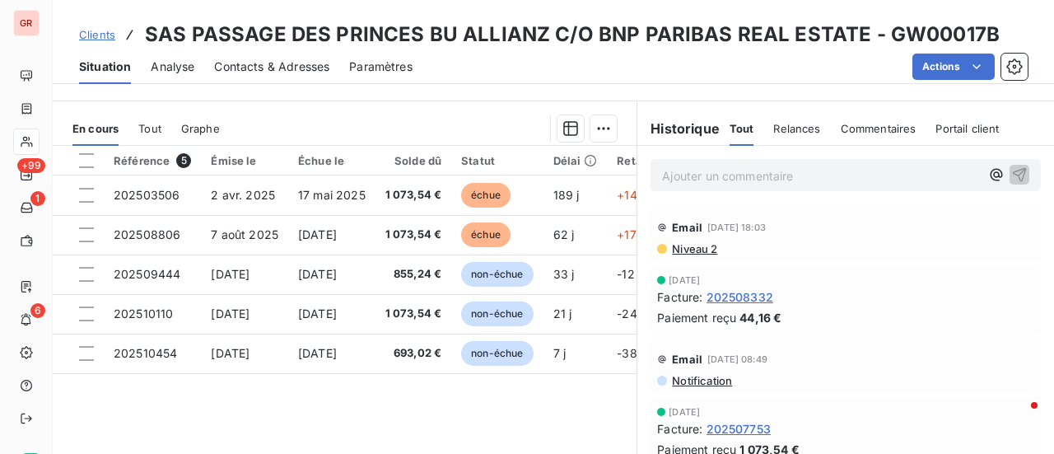
scroll to position [368, 0]
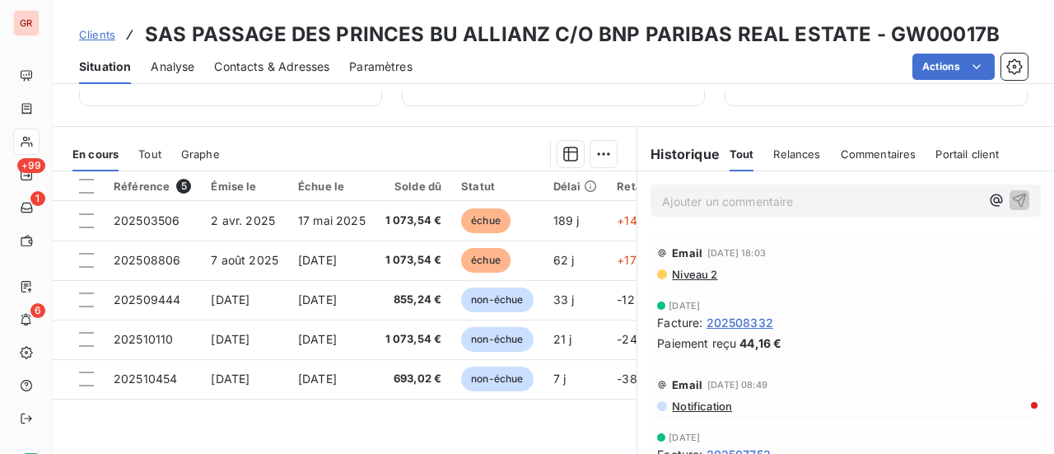
click at [150, 151] on span "Tout" at bounding box center [149, 153] width 23 height 13
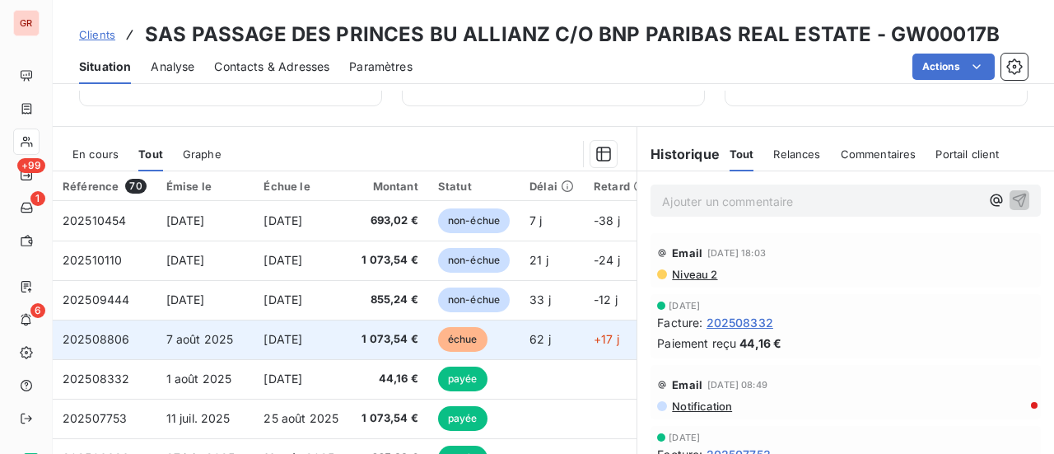
click at [104, 338] on span "202508806" at bounding box center [96, 339] width 67 height 14
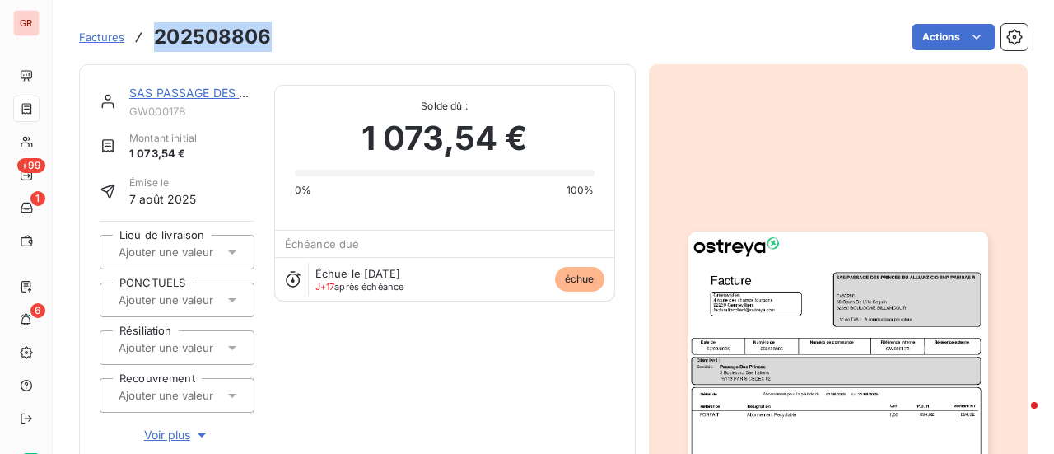
drag, startPoint x: 273, startPoint y: 44, endPoint x: 154, endPoint y: 37, distance: 119.6
click at [154, 37] on div "Factures 202508806 Actions" at bounding box center [553, 37] width 948 height 35
copy h3 "202508806"
click at [220, 90] on link "SAS PASSAGE DES PRINCES BU ALLIANZ C/O BNP PARIBAS REAL ESTATE" at bounding box center [337, 93] width 417 height 14
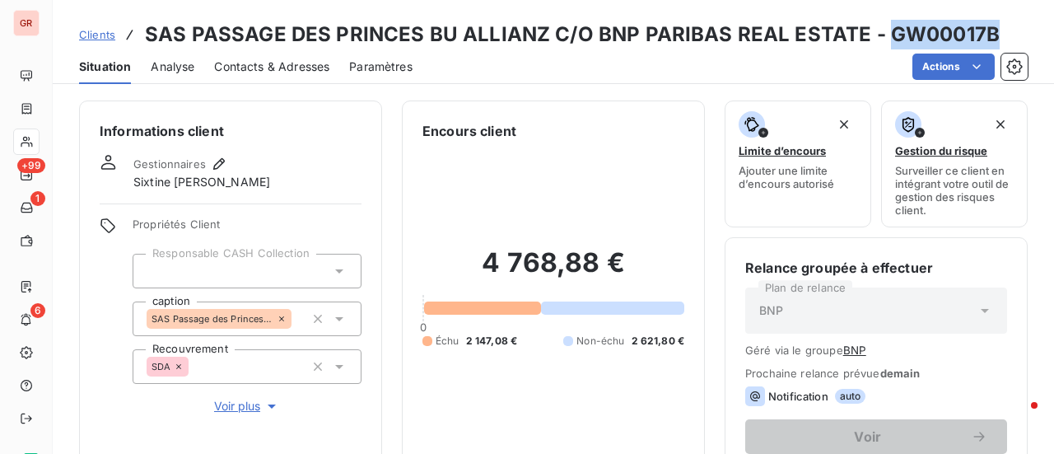
drag, startPoint x: 991, startPoint y: 38, endPoint x: 878, endPoint y: 44, distance: 113.8
click at [878, 44] on div "Clients SAS PASSAGE DES PRINCES BU ALLIANZ C/O BNP PARIBAS REAL ESTATE - GW0001…" at bounding box center [553, 35] width 1001 height 30
copy h3 "GW00017B"
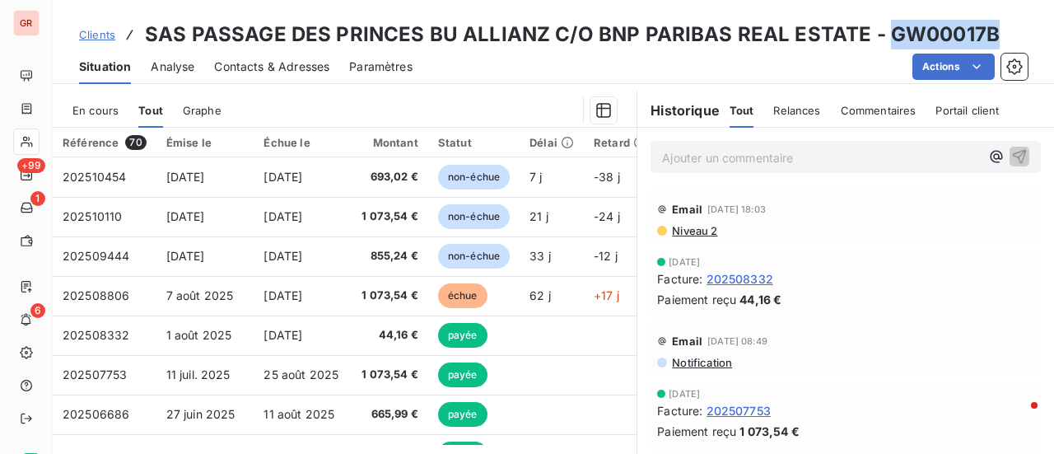
click at [94, 113] on span "En cours" at bounding box center [95, 110] width 46 height 13
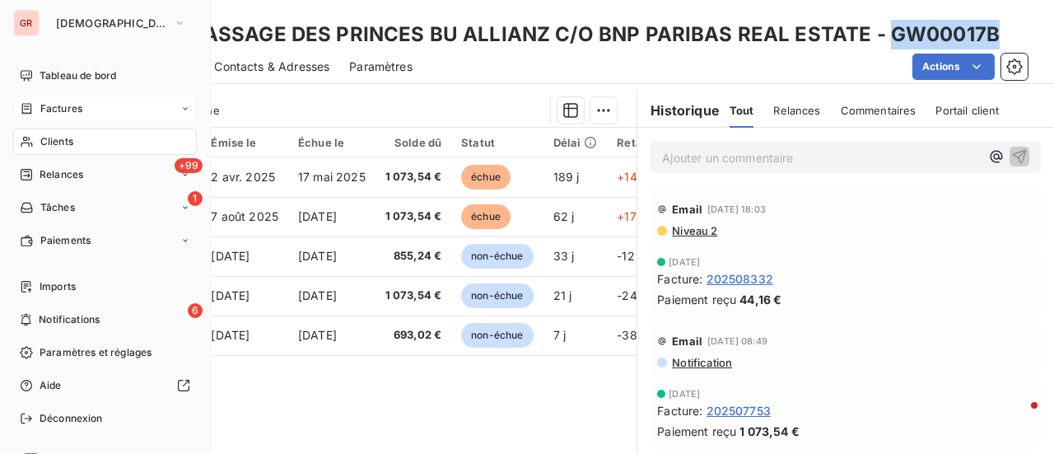
drag, startPoint x: 70, startPoint y: 108, endPoint x: 128, endPoint y: 110, distance: 58.5
click at [71, 108] on span "Factures" at bounding box center [61, 108] width 42 height 15
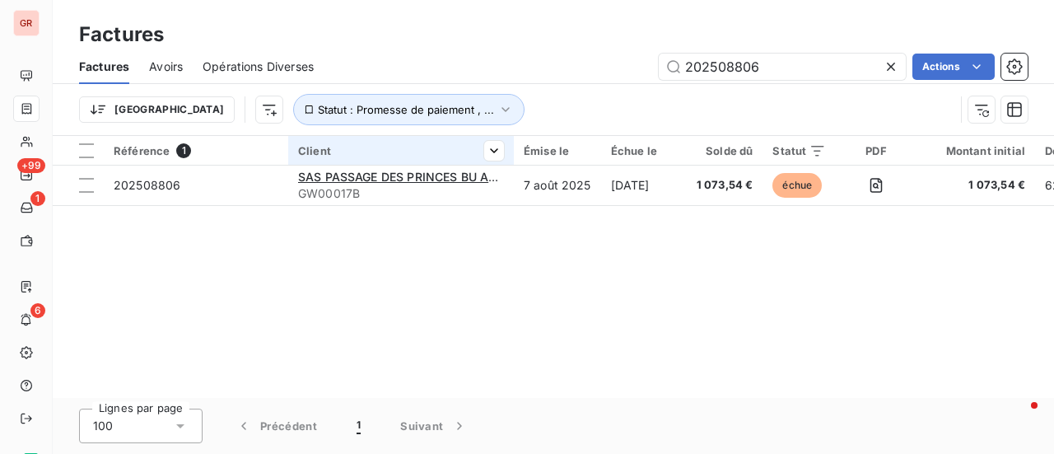
drag, startPoint x: 803, startPoint y: 74, endPoint x: 447, endPoint y: 149, distance: 363.5
click at [450, 148] on div "Factures Factures Avoirs Opérations Diverses 202508806 Actions Trier Statut : P…" at bounding box center [553, 227] width 1001 height 454
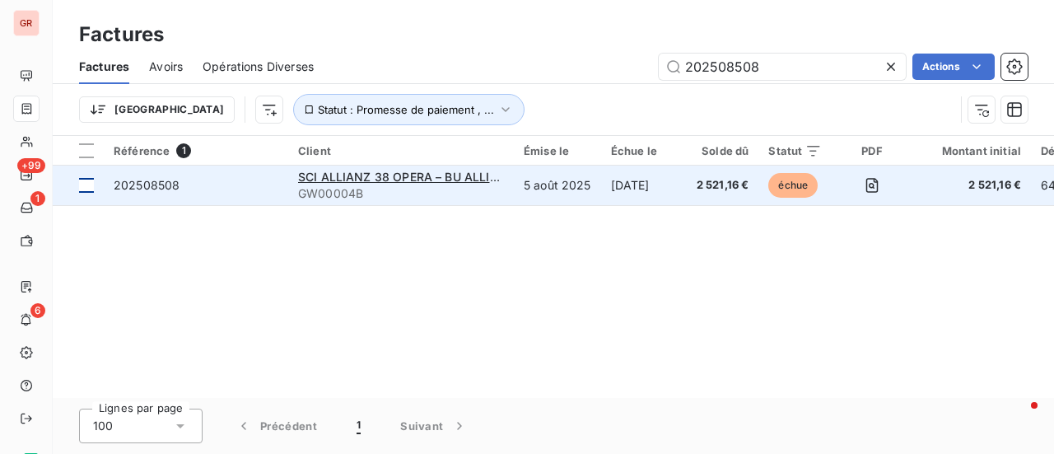
type input "202508508"
click at [92, 192] on td at bounding box center [78, 185] width 51 height 40
click at [375, 184] on div "SCI ALLIANZ 38 OPERA – BU ALLIANZ C/O BNP REPM – 71887" at bounding box center [401, 177] width 206 height 16
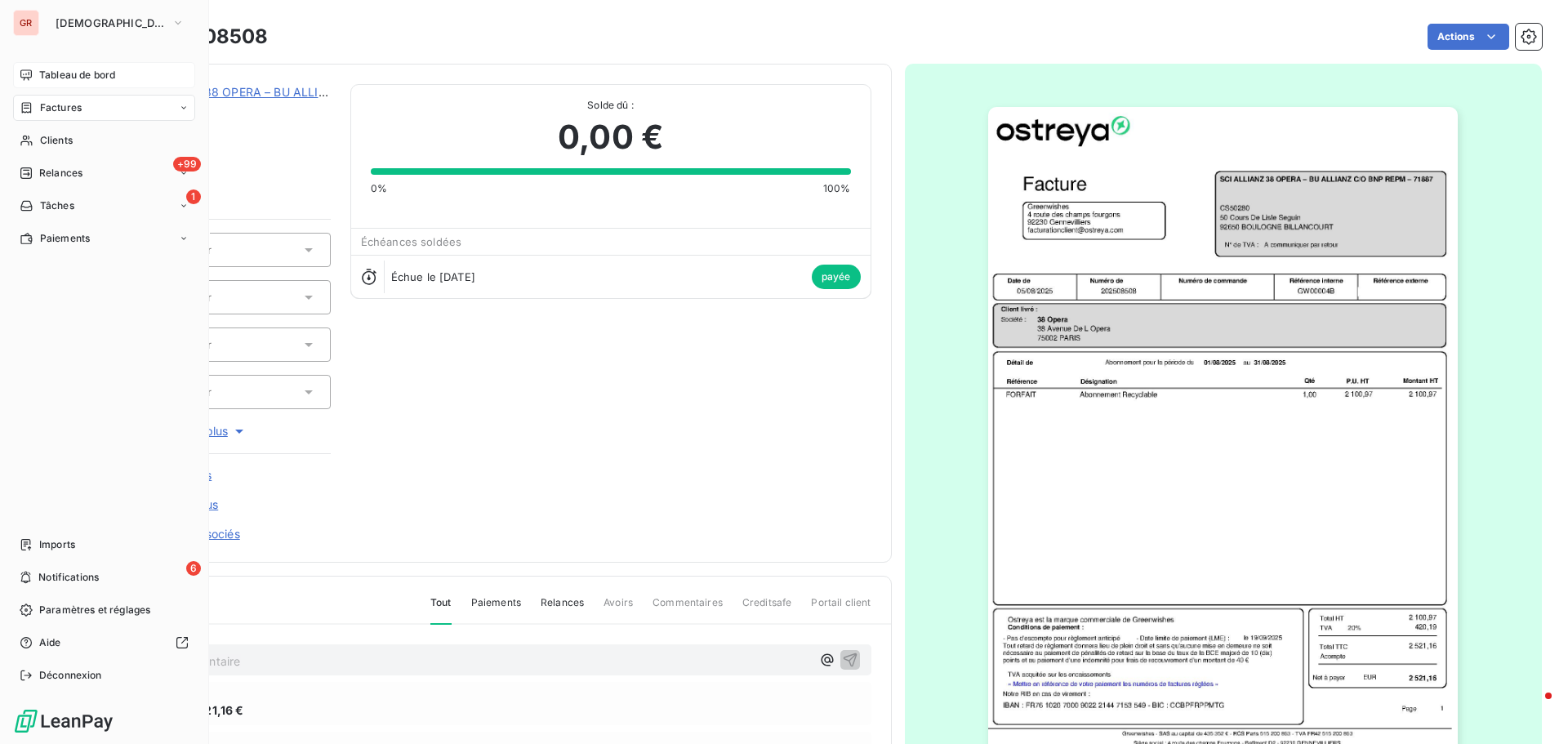
click at [67, 72] on span "Tableau de bord" at bounding box center [77, 74] width 76 height 15
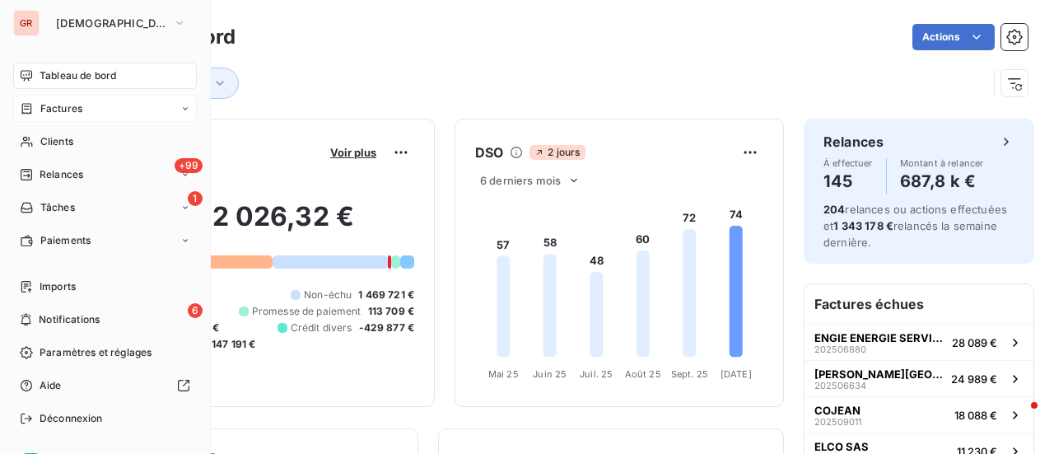
click at [76, 102] on span "Factures" at bounding box center [61, 108] width 42 height 15
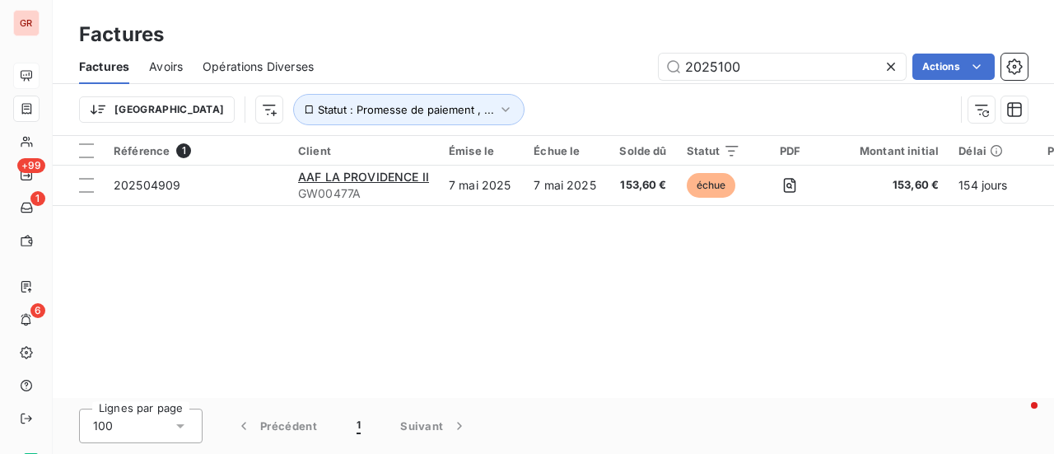
type input "202510070"
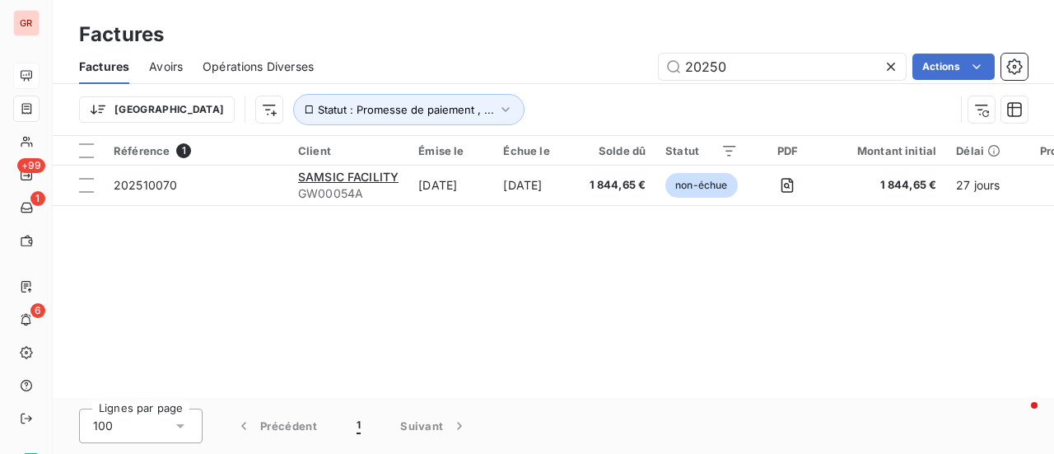
type input "202506544"
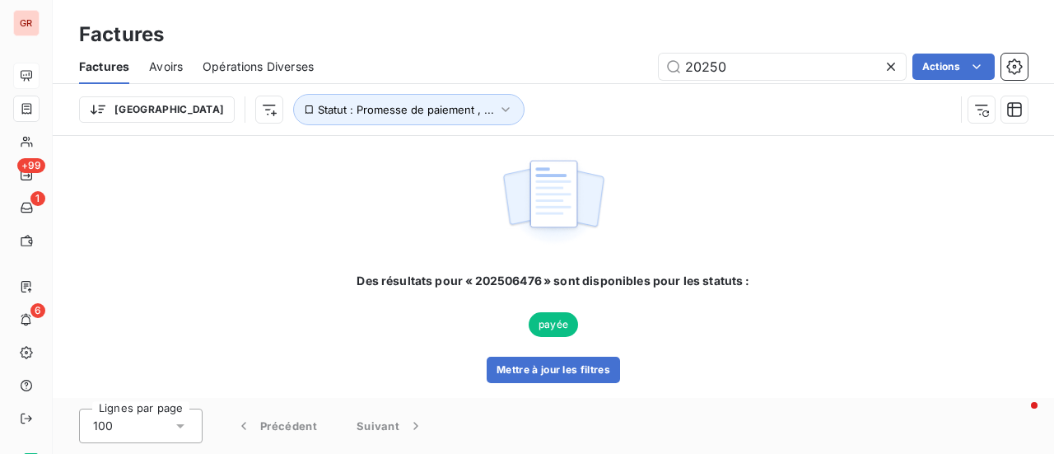
type input "202509025"
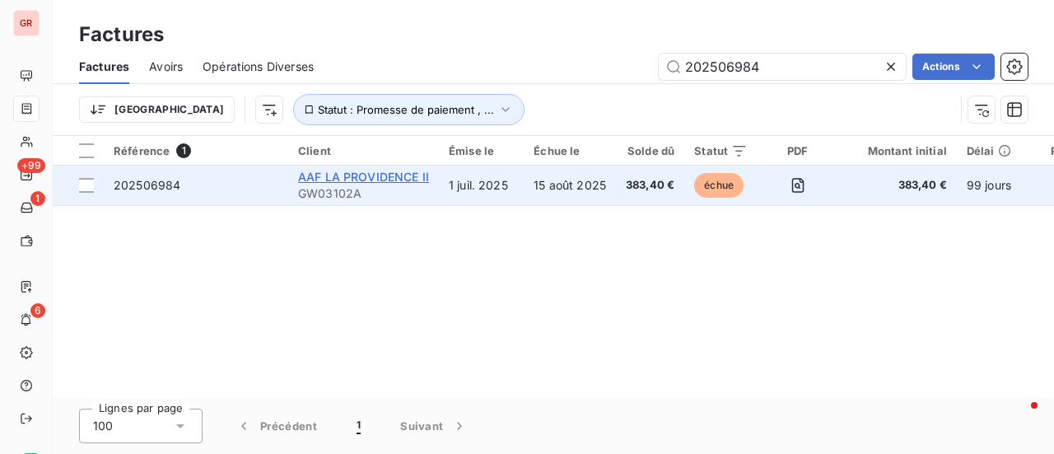
click at [354, 175] on span "AAF LA PROVIDENCE II" at bounding box center [363, 177] width 131 height 14
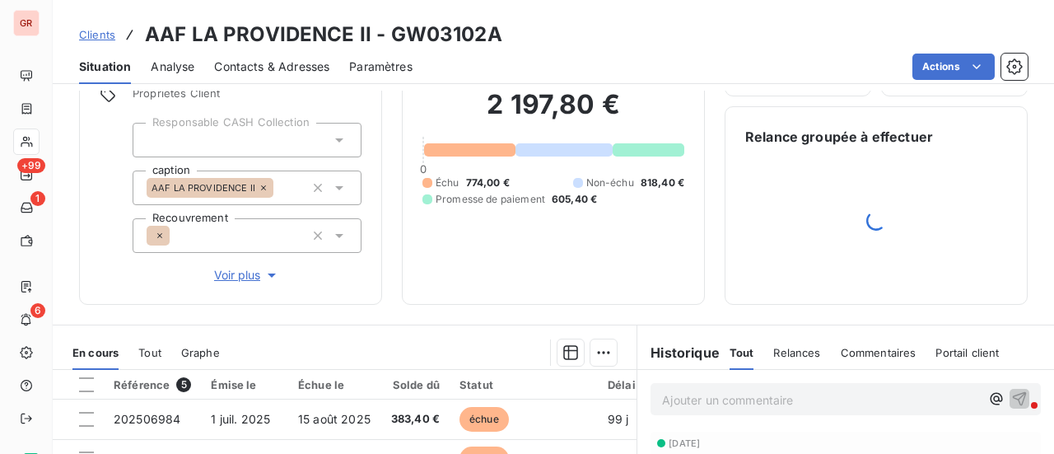
scroll to position [329, 0]
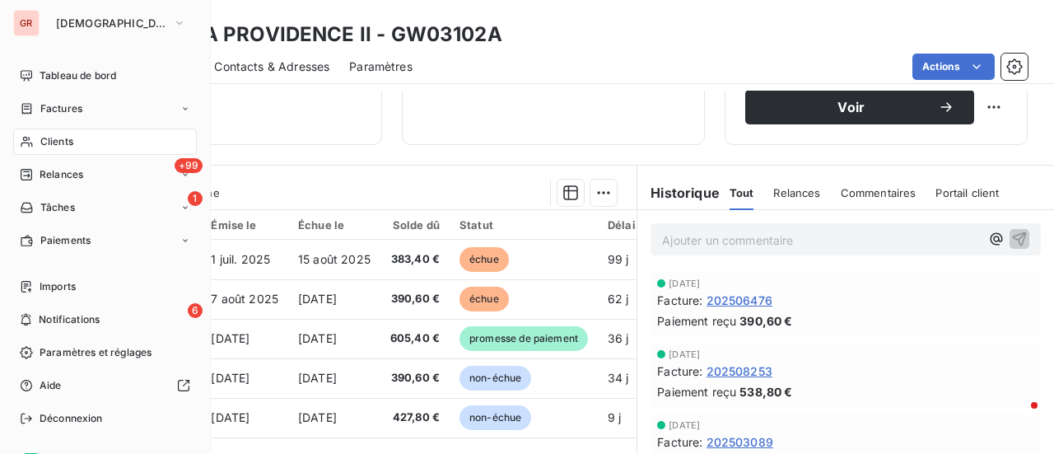
drag, startPoint x: 67, startPoint y: 142, endPoint x: 406, endPoint y: 110, distance: 340.6
click at [67, 142] on span "Clients" at bounding box center [56, 141] width 33 height 15
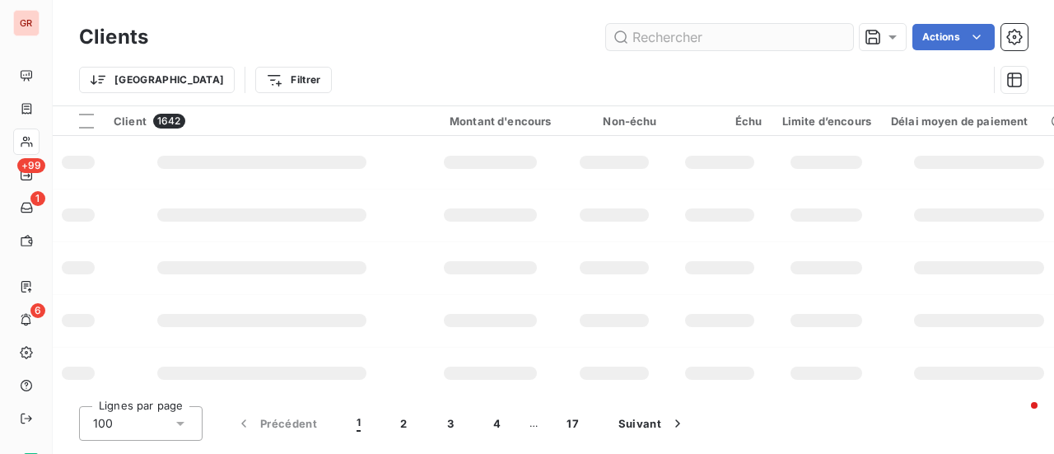
click at [731, 38] on input "text" at bounding box center [729, 37] width 247 height 26
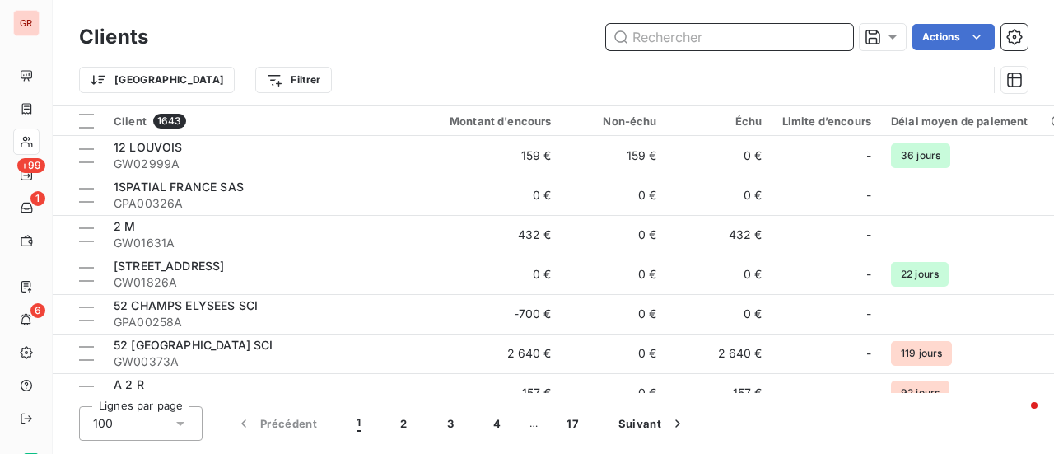
click at [697, 42] on input "text" at bounding box center [729, 37] width 247 height 26
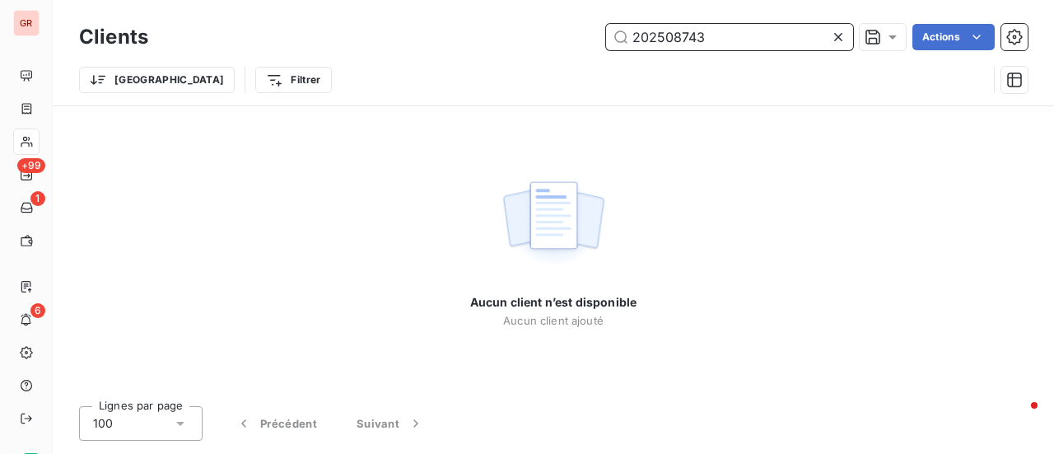
click at [735, 36] on input "202508743" at bounding box center [729, 37] width 247 height 26
drag, startPoint x: 740, startPoint y: 40, endPoint x: 580, endPoint y: 71, distance: 162.8
click at [580, 71] on div "Clients 202508743 Actions Trier Filtrer" at bounding box center [553, 63] width 948 height 86
click at [749, 40] on input "202508743" at bounding box center [729, 37] width 247 height 26
drag, startPoint x: 652, startPoint y: 49, endPoint x: 471, endPoint y: 82, distance: 184.0
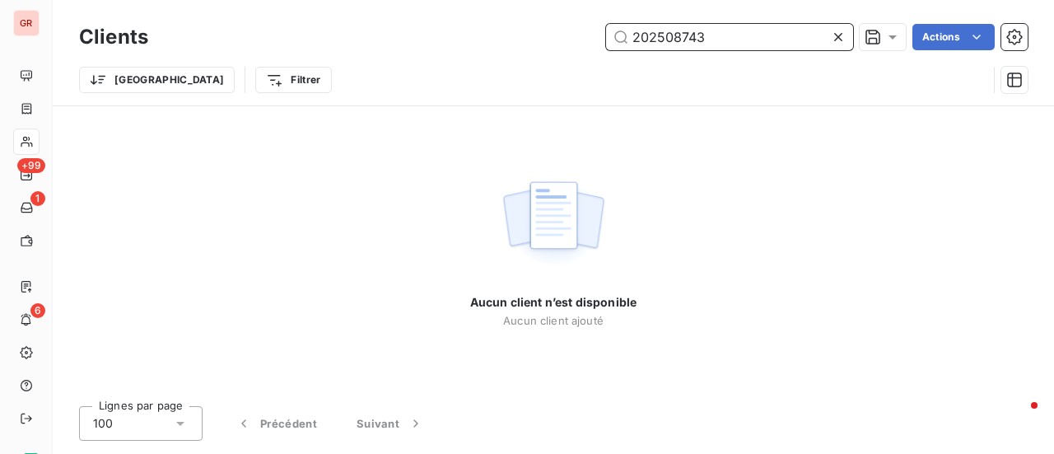
click at [502, 75] on div "Clients 202508743 Actions Trier Filtrer" at bounding box center [553, 63] width 948 height 86
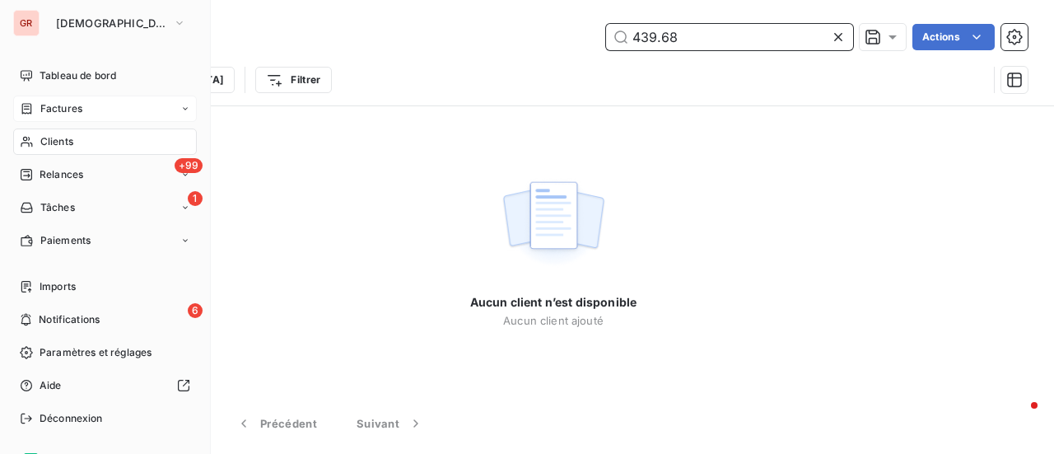
type input "439.68"
click at [74, 104] on span "Factures" at bounding box center [61, 108] width 42 height 15
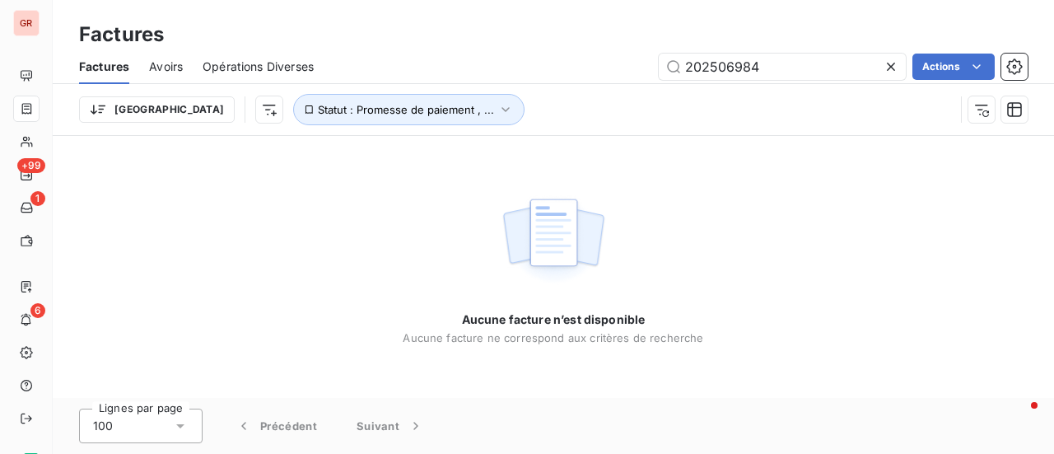
drag, startPoint x: 679, startPoint y: 78, endPoint x: 474, endPoint y: 100, distance: 206.1
click at [508, 91] on div "Factures Avoirs Opérations Diverses 202506984 Actions Trier Statut : Promesse d…" at bounding box center [553, 92] width 1001 height 86
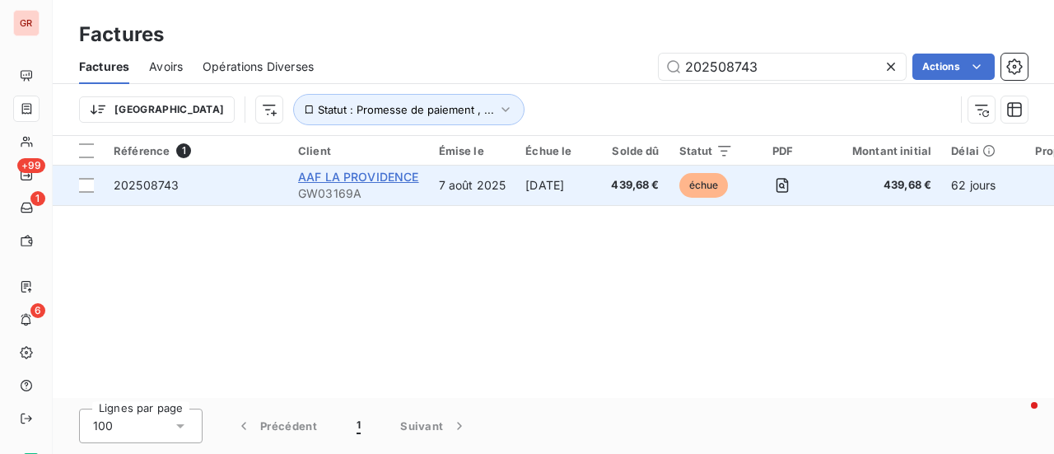
type input "202508743"
click at [373, 172] on span "AAF LA PROVIDENCE" at bounding box center [358, 177] width 121 height 14
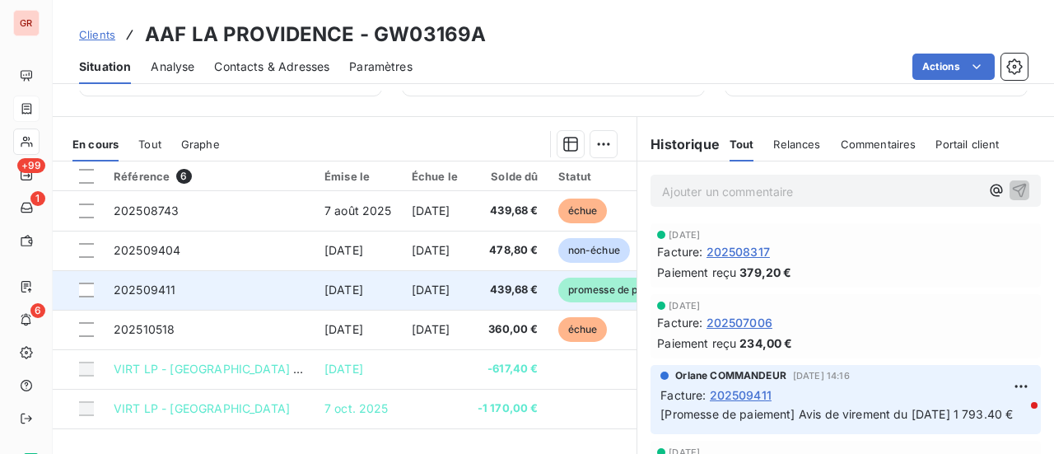
scroll to position [329, 0]
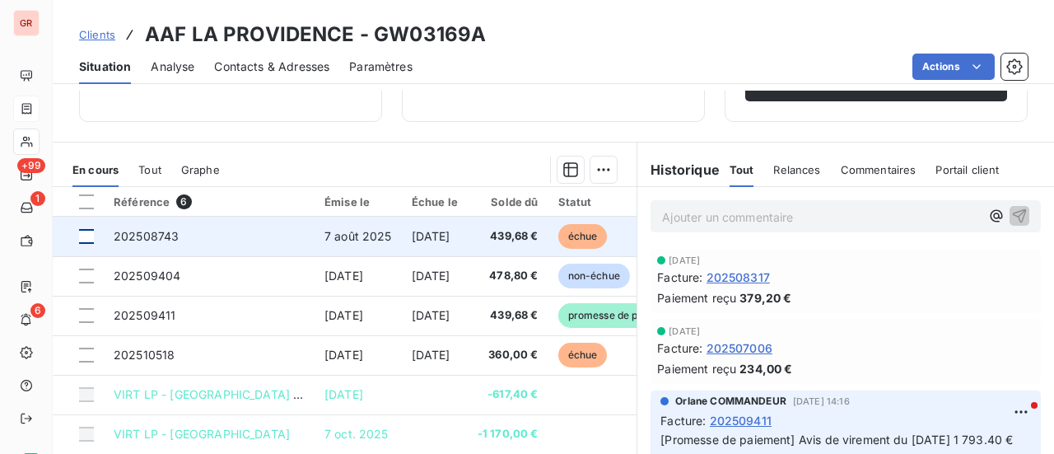
click at [86, 238] on div at bounding box center [86, 236] width 15 height 15
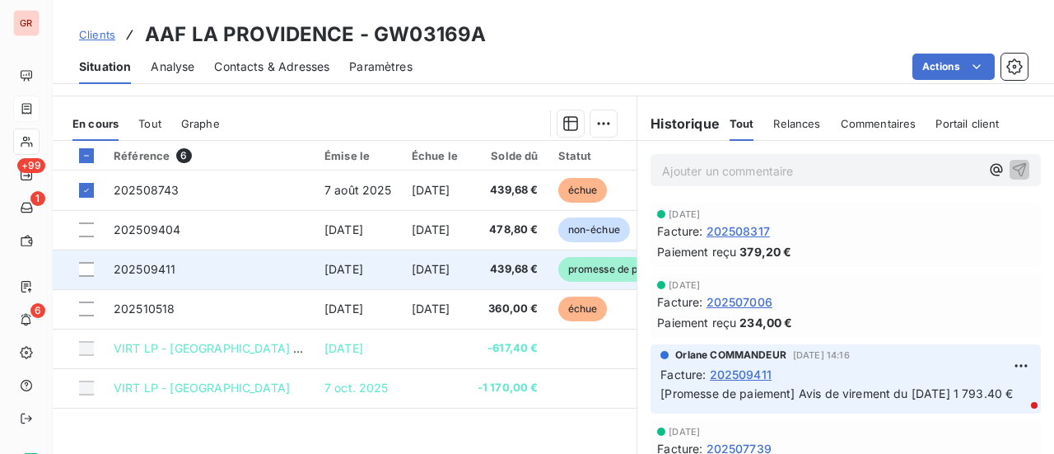
scroll to position [412, 0]
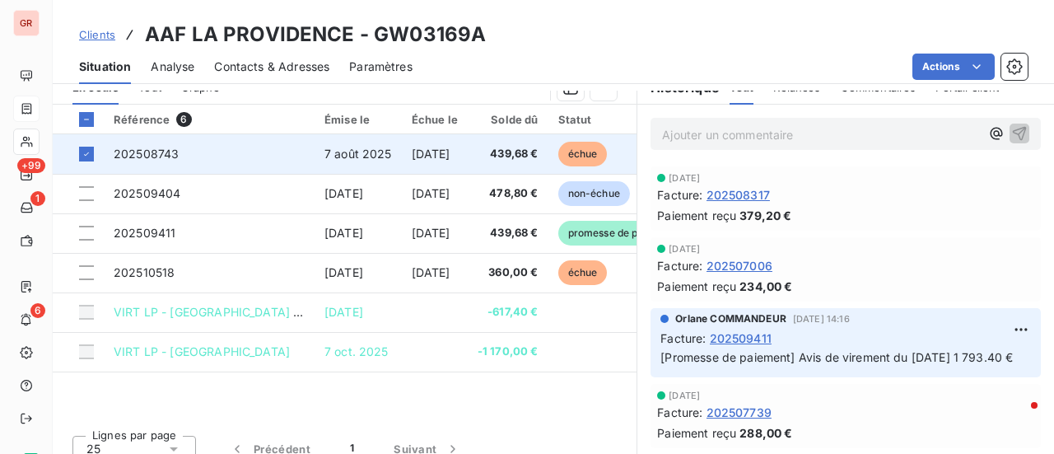
click at [147, 154] on span "202508743" at bounding box center [146, 154] width 65 height 14
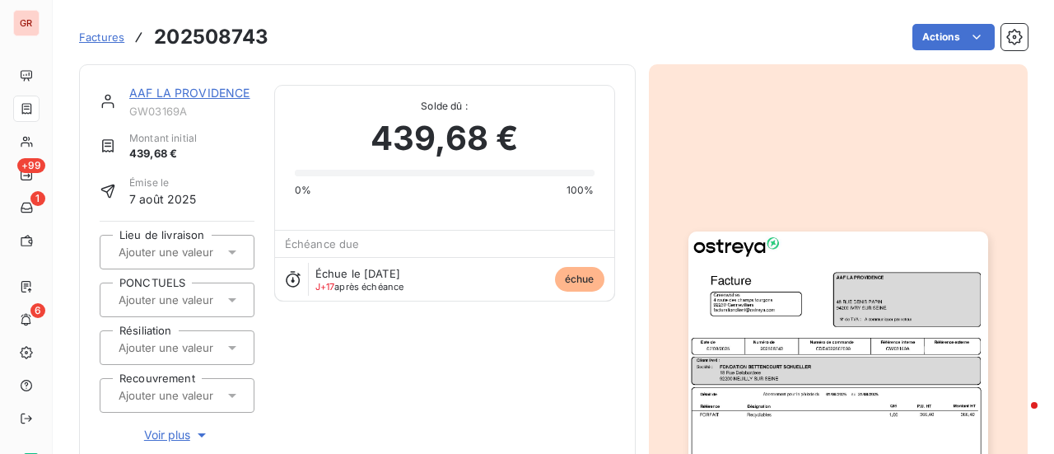
click at [209, 91] on link "AAF LA PROVIDENCE" at bounding box center [189, 93] width 121 height 14
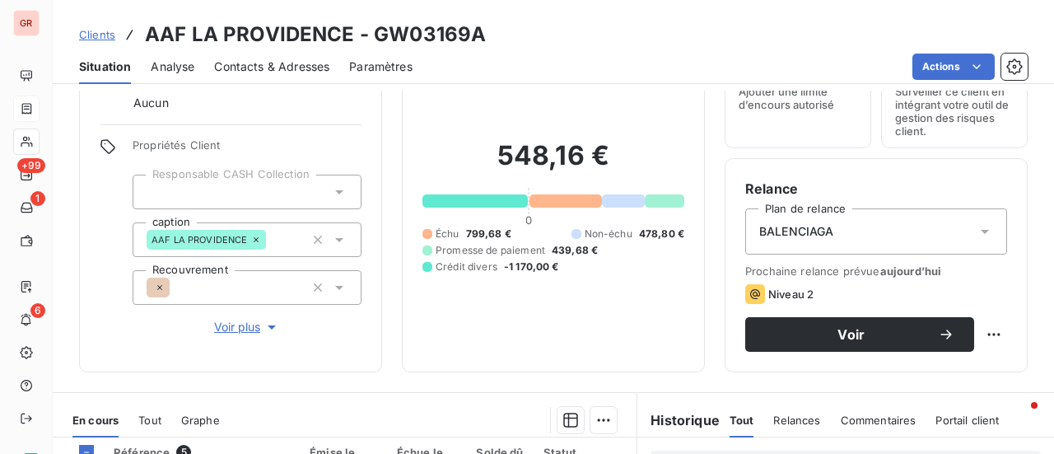
scroll to position [247, 0]
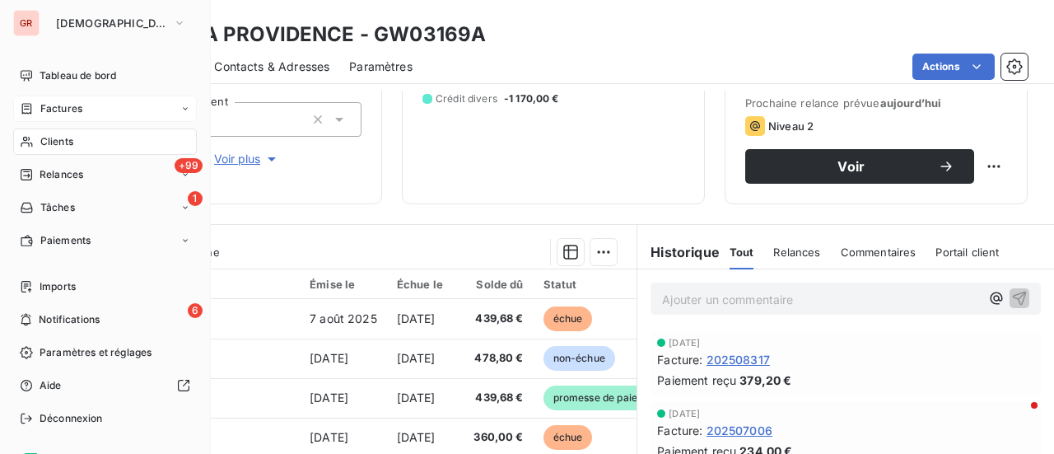
drag, startPoint x: 61, startPoint y: 106, endPoint x: 141, endPoint y: 118, distance: 80.7
click at [62, 106] on span "Factures" at bounding box center [61, 108] width 42 height 15
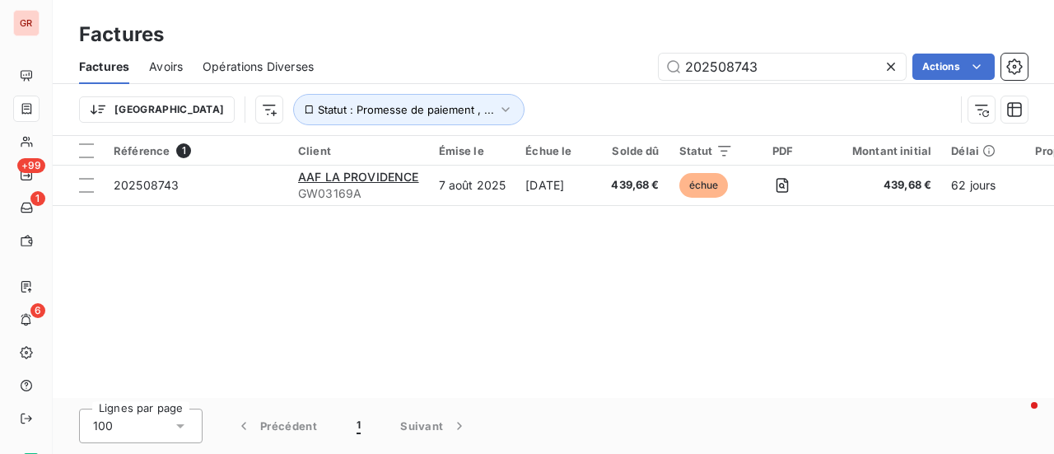
drag, startPoint x: 667, startPoint y: 73, endPoint x: 571, endPoint y: 77, distance: 95.6
click at [578, 77] on div "202508743 Actions" at bounding box center [680, 67] width 694 height 26
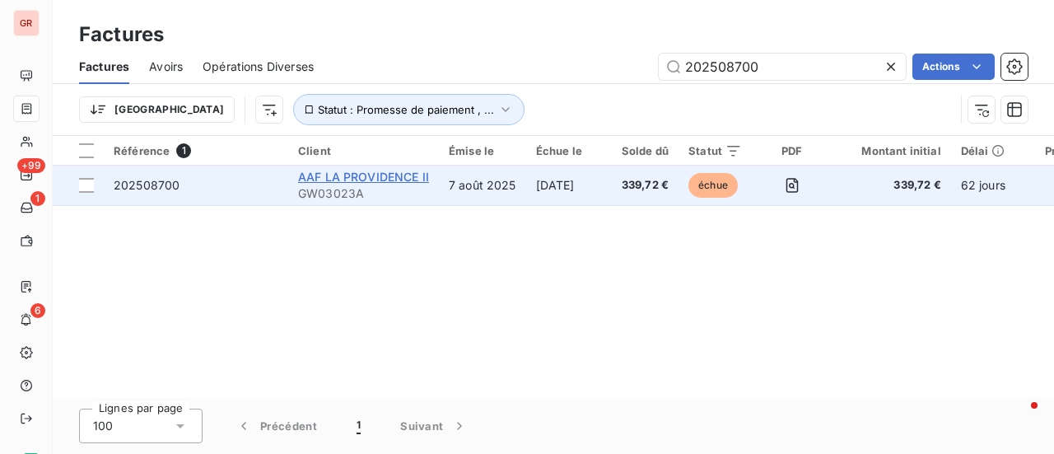
type input "202508700"
click at [356, 178] on span "AAF LA PROVIDENCE II" at bounding box center [363, 177] width 131 height 14
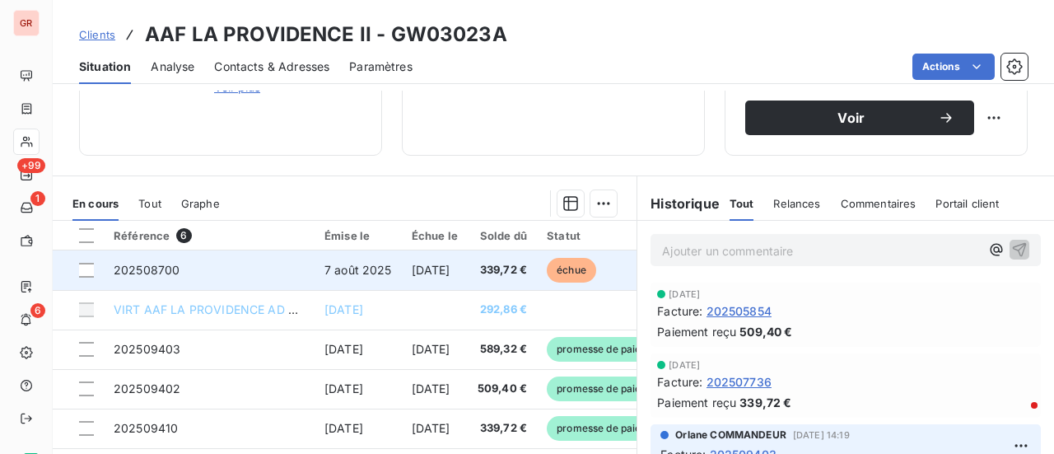
scroll to position [286, 0]
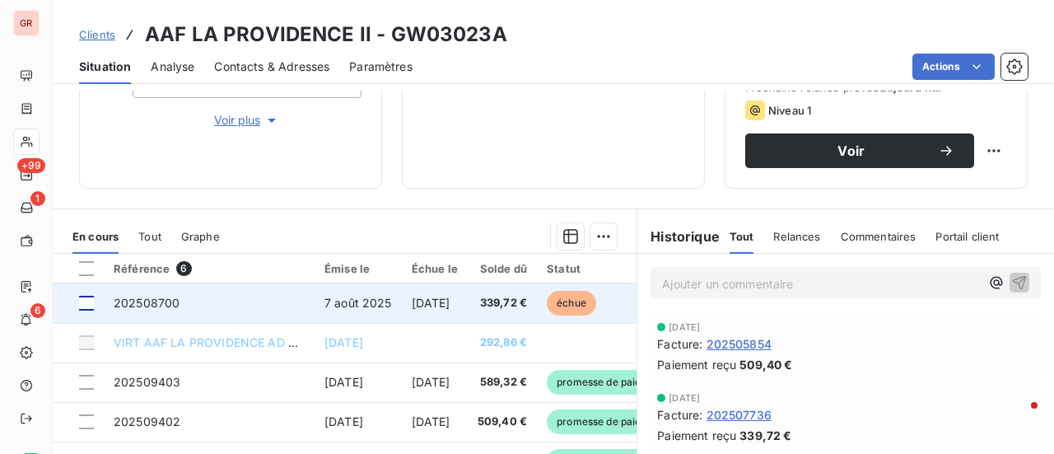
click at [88, 308] on div at bounding box center [86, 303] width 15 height 15
click at [170, 302] on span "202508700" at bounding box center [147, 303] width 66 height 14
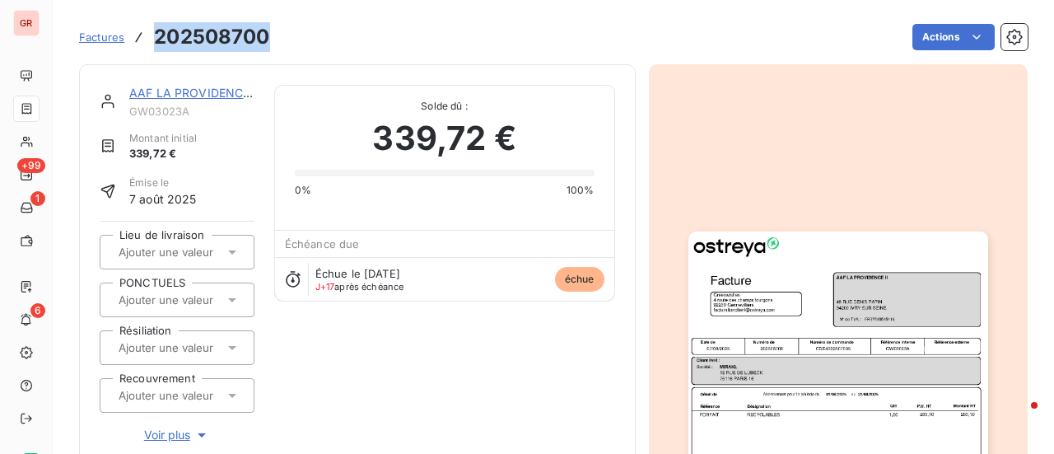
drag, startPoint x: 263, startPoint y: 39, endPoint x: 148, endPoint y: 39, distance: 114.4
click at [148, 39] on div "Factures 202508700 Actions" at bounding box center [553, 37] width 948 height 35
copy h3 "202508700"
click at [217, 93] on link "AAF LA PROVIDENCE II" at bounding box center [194, 93] width 131 height 14
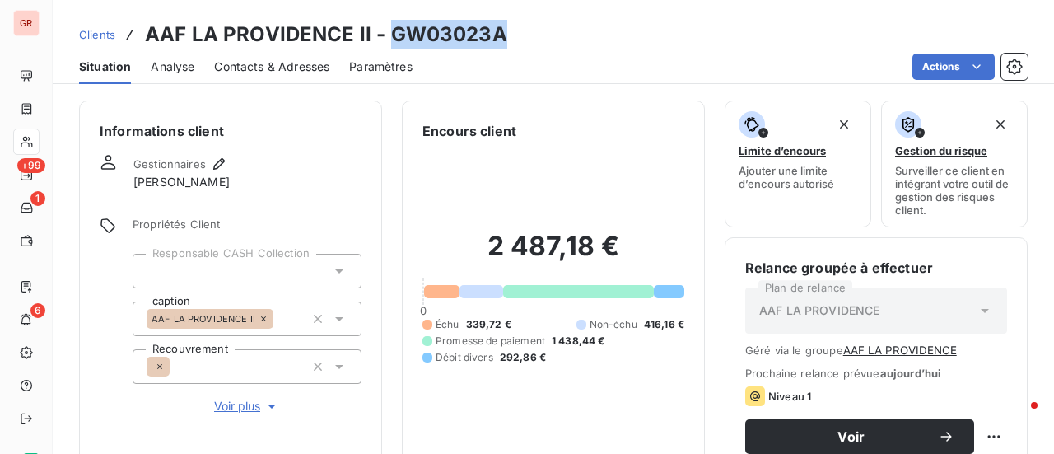
drag, startPoint x: 499, startPoint y: 37, endPoint x: 392, endPoint y: 42, distance: 107.1
click at [392, 42] on h3 "AAF LA PROVIDENCE II - GW03023A" at bounding box center [326, 35] width 362 height 30
copy h3 "GW03023A"
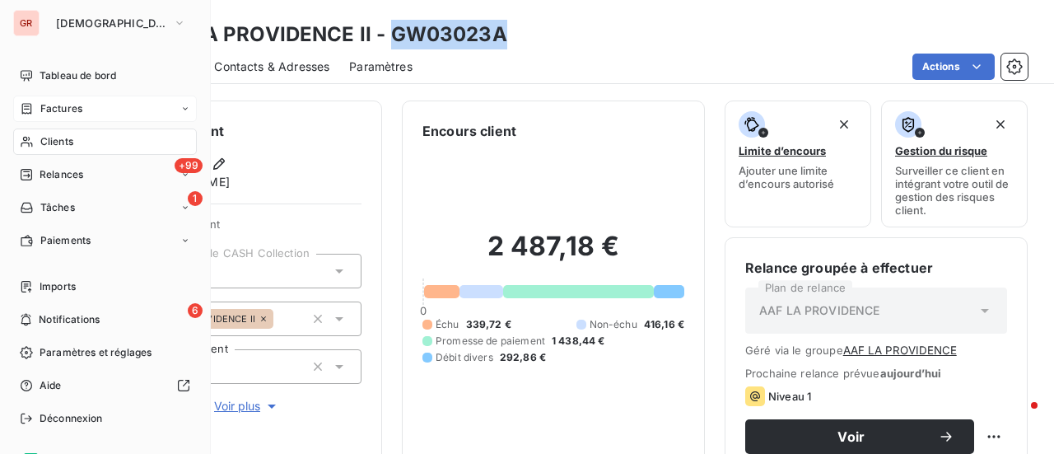
drag, startPoint x: 63, startPoint y: 105, endPoint x: 166, endPoint y: 106, distance: 103.7
click at [63, 105] on span "Factures" at bounding box center [61, 108] width 42 height 15
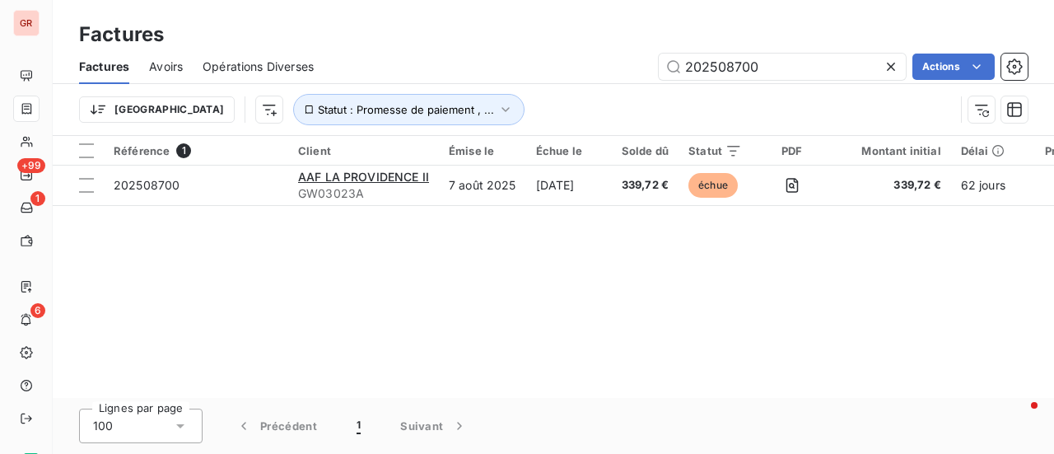
drag, startPoint x: 636, startPoint y: 71, endPoint x: 554, endPoint y: 73, distance: 81.5
click at [554, 73] on div "202508700 Actions" at bounding box center [680, 67] width 694 height 26
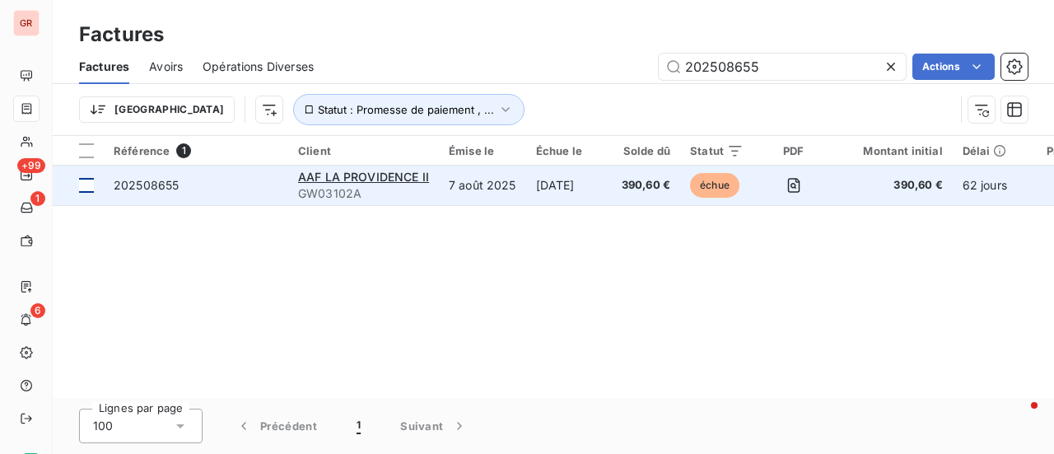
type input "202508655"
click at [94, 184] on td at bounding box center [78, 185] width 51 height 40
click at [170, 189] on span "202508655" at bounding box center [146, 185] width 65 height 14
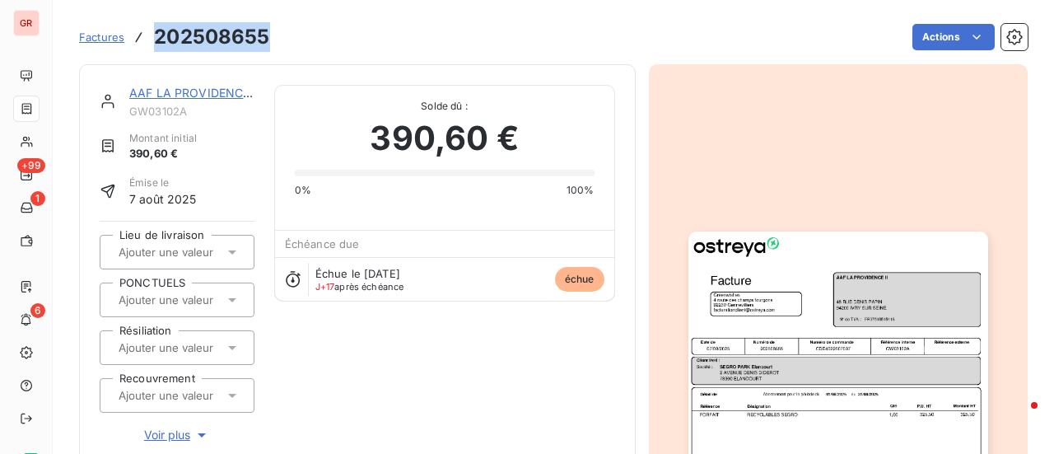
drag, startPoint x: 263, startPoint y: 42, endPoint x: 161, endPoint y: 39, distance: 102.1
click at [155, 40] on div "Factures 202508655 Actions" at bounding box center [553, 37] width 948 height 35
copy h3 "202508655"
click at [217, 90] on link "AAF LA PROVIDENCE II" at bounding box center [194, 93] width 131 height 14
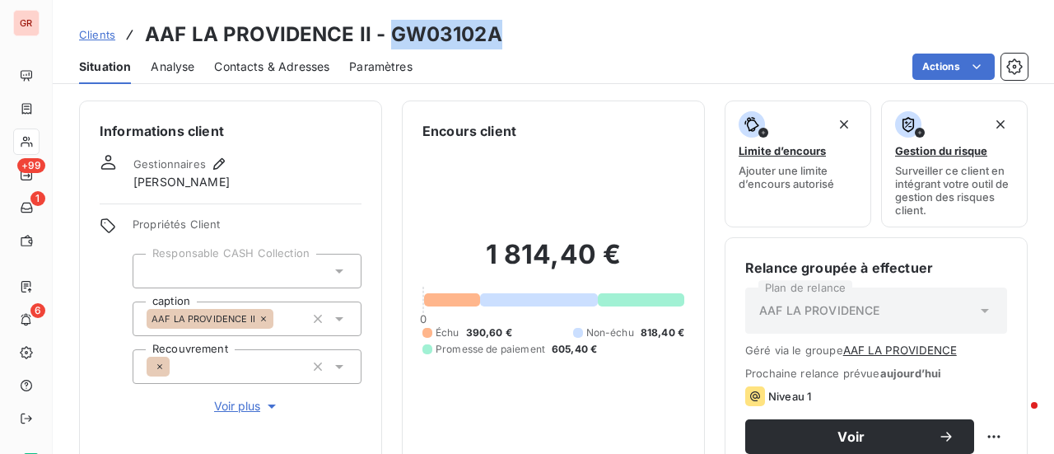
drag, startPoint x: 500, startPoint y: 34, endPoint x: 391, endPoint y: 47, distance: 109.5
click at [391, 47] on div "Clients AAF LA PROVIDENCE II - GW03102A" at bounding box center [553, 35] width 1001 height 30
copy h3 "GW03102A"
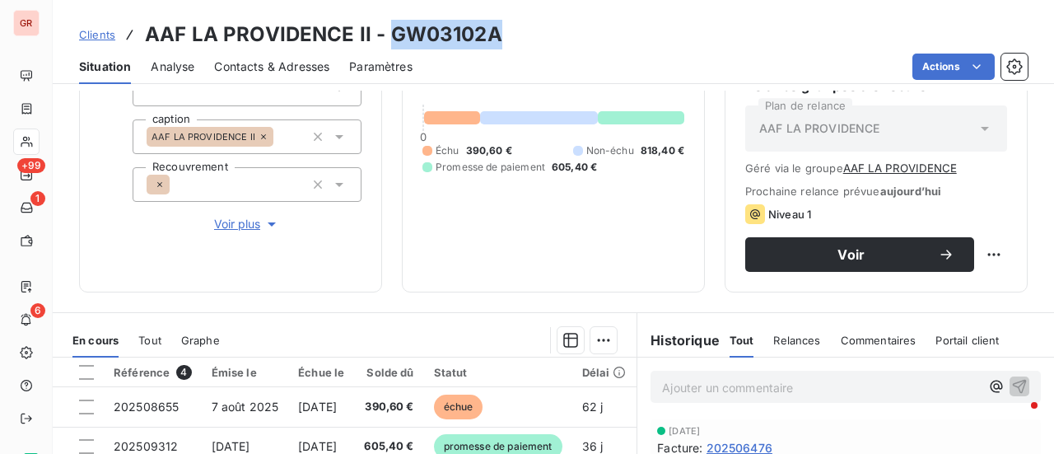
scroll to position [450, 0]
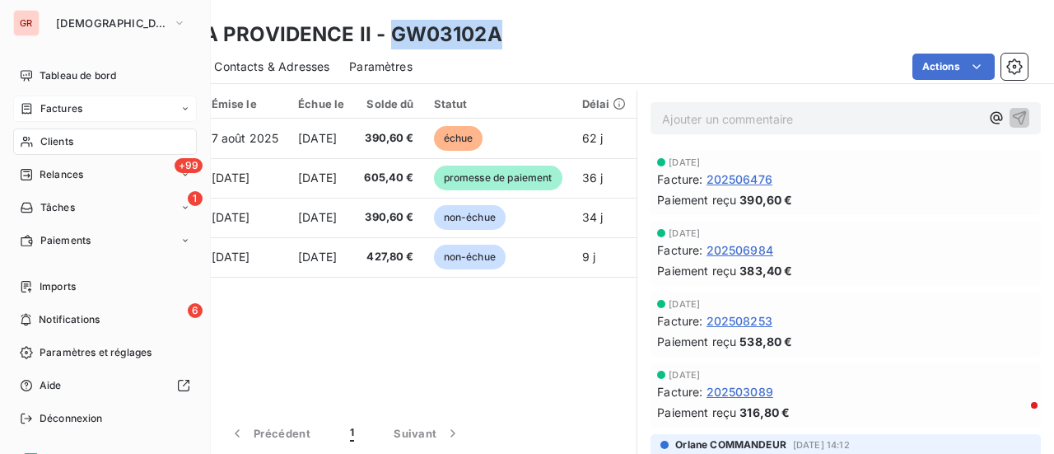
click at [68, 111] on span "Factures" at bounding box center [61, 108] width 42 height 15
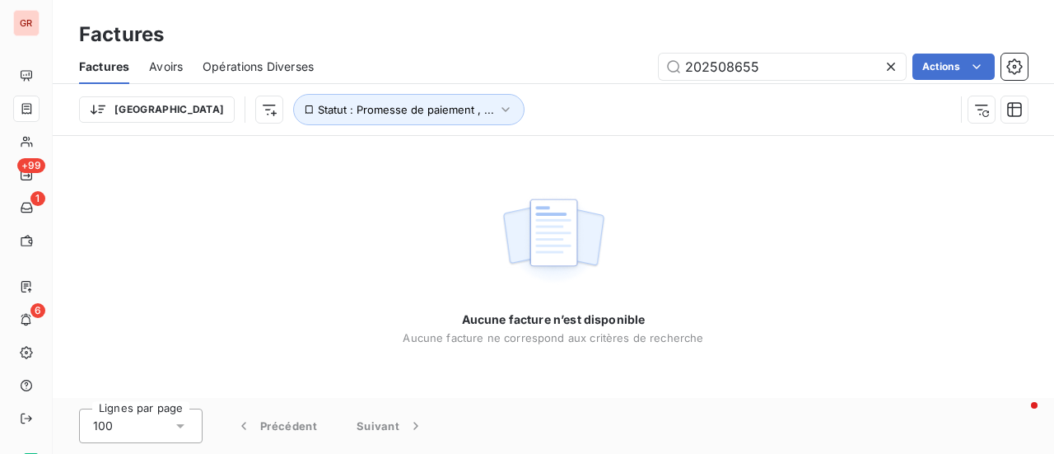
drag, startPoint x: 781, startPoint y: 70, endPoint x: 493, endPoint y: 72, distance: 287.3
click at [539, 70] on div "202508655 Actions" at bounding box center [680, 67] width 694 height 26
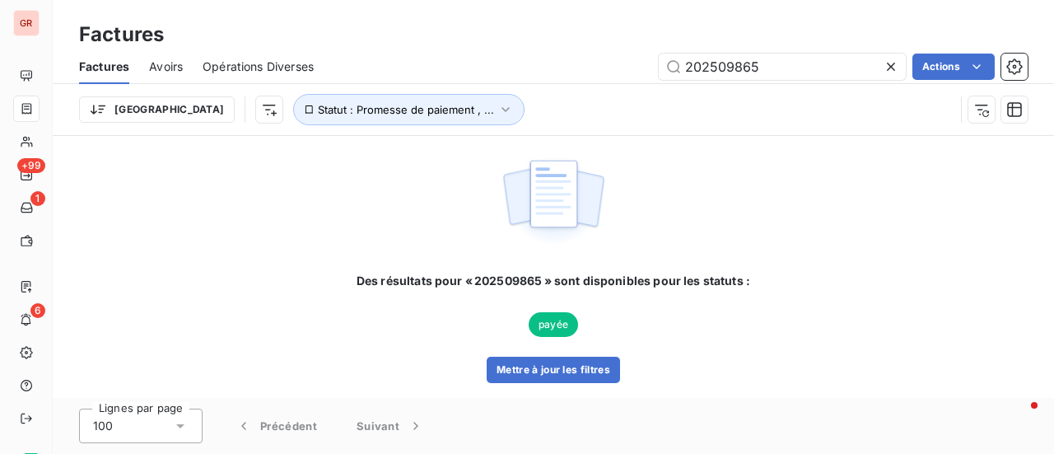
drag, startPoint x: 734, startPoint y: 72, endPoint x: 566, endPoint y: 93, distance: 168.5
click at [576, 91] on div "Factures Avoirs Opérations Diverses 202509865 Actions Trier Statut : Promesse d…" at bounding box center [553, 92] width 1001 height 86
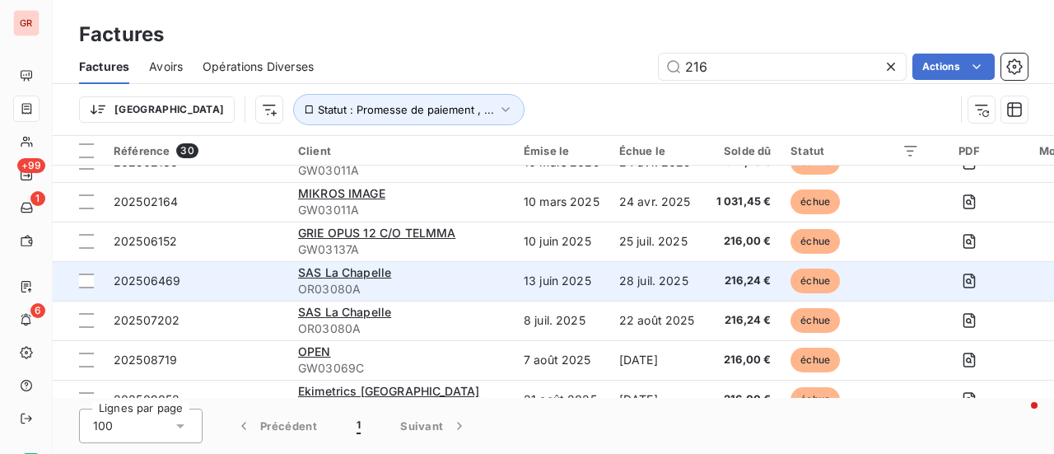
scroll to position [741, 0]
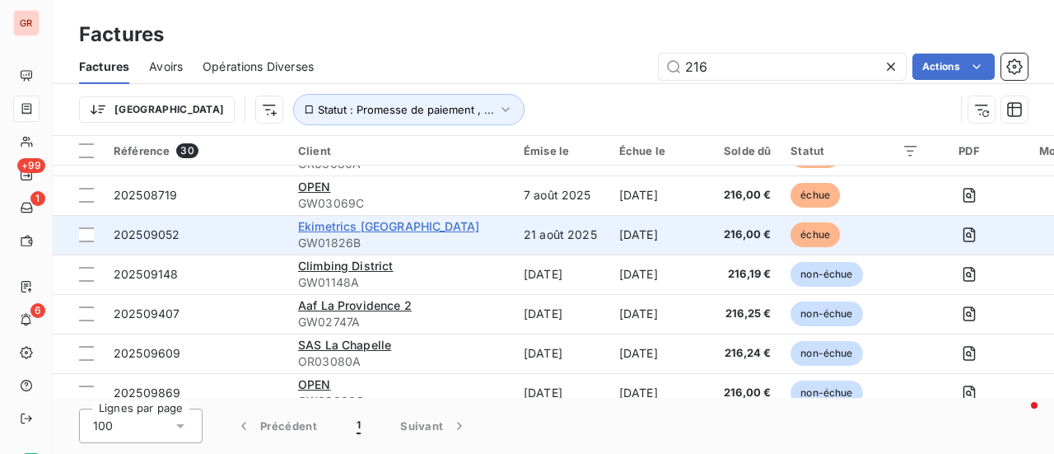
type input "216"
click at [388, 226] on span "Ekimetrics France" at bounding box center [388, 226] width 181 height 14
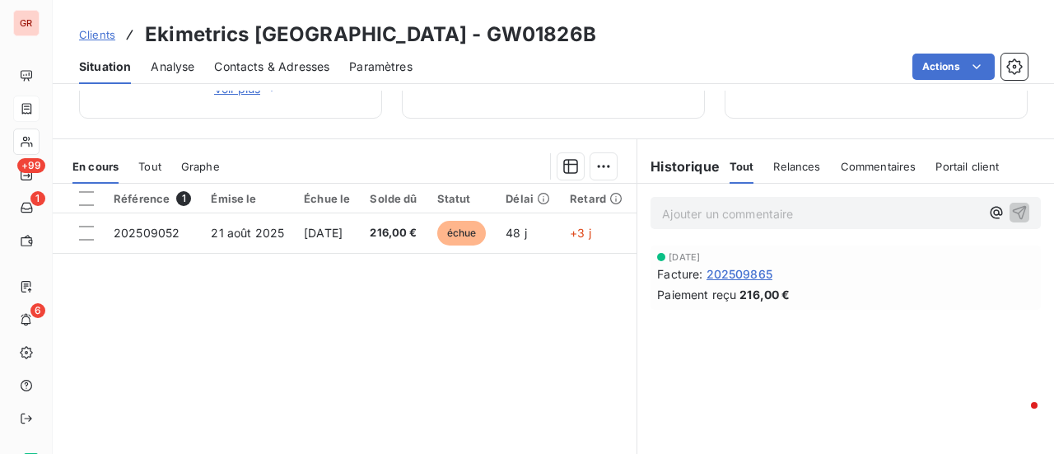
scroll to position [329, 0]
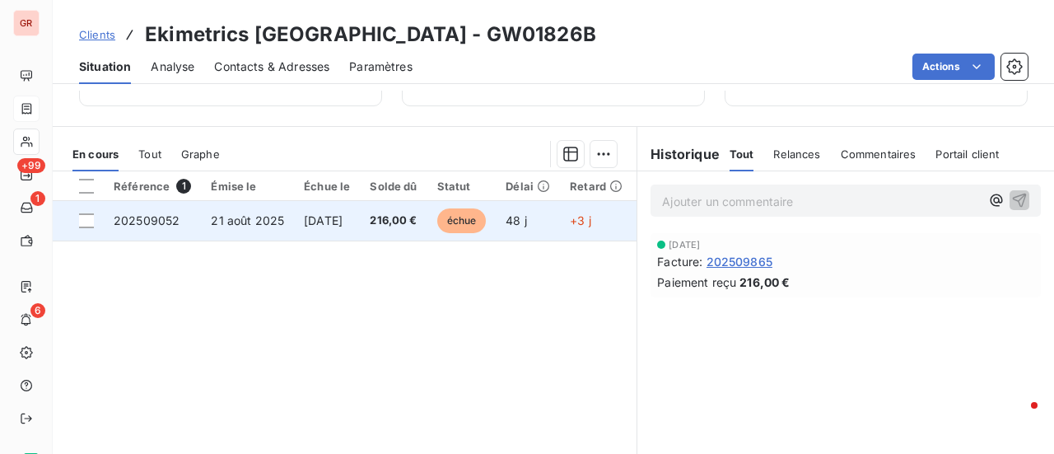
click at [161, 215] on span "202509052" at bounding box center [147, 220] width 66 height 14
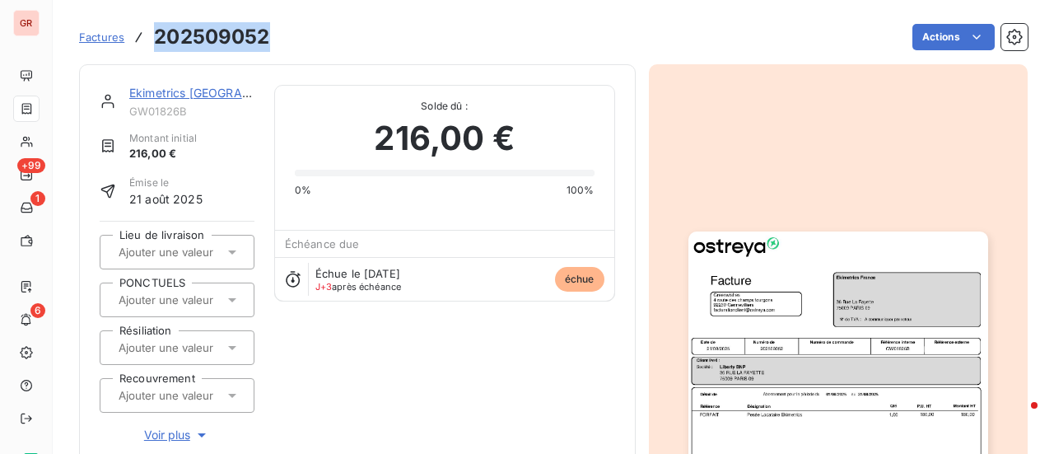
drag, startPoint x: 275, startPoint y: 40, endPoint x: 150, endPoint y: 41, distance: 125.1
click at [150, 41] on div "Factures 202509052 Actions" at bounding box center [553, 37] width 948 height 35
copy h3 "202509052"
click at [217, 96] on link "Ekimetrics France" at bounding box center [218, 93] width 179 height 14
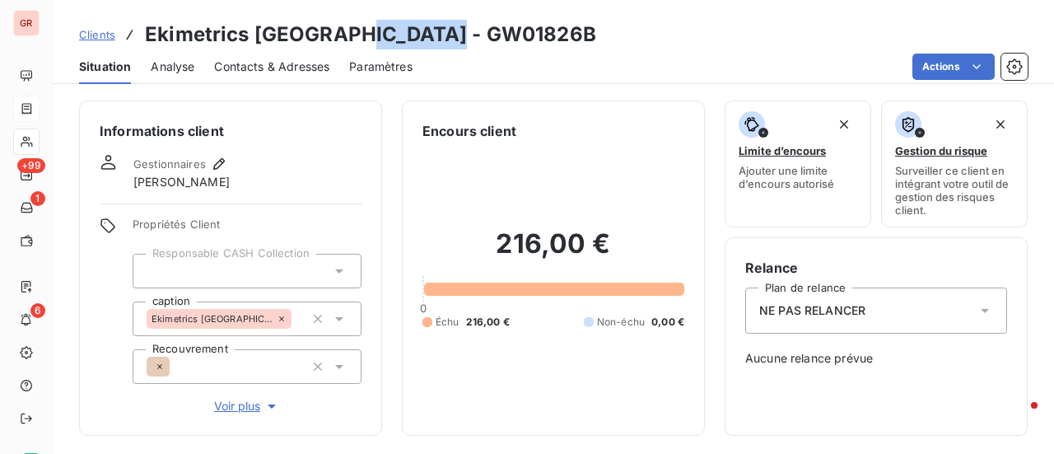
drag, startPoint x: 449, startPoint y: 32, endPoint x: 347, endPoint y: 37, distance: 102.2
click at [338, 36] on div "Clients Ekimetrics France - GW01826B" at bounding box center [553, 35] width 1001 height 30
copy h3 "GW01826B"
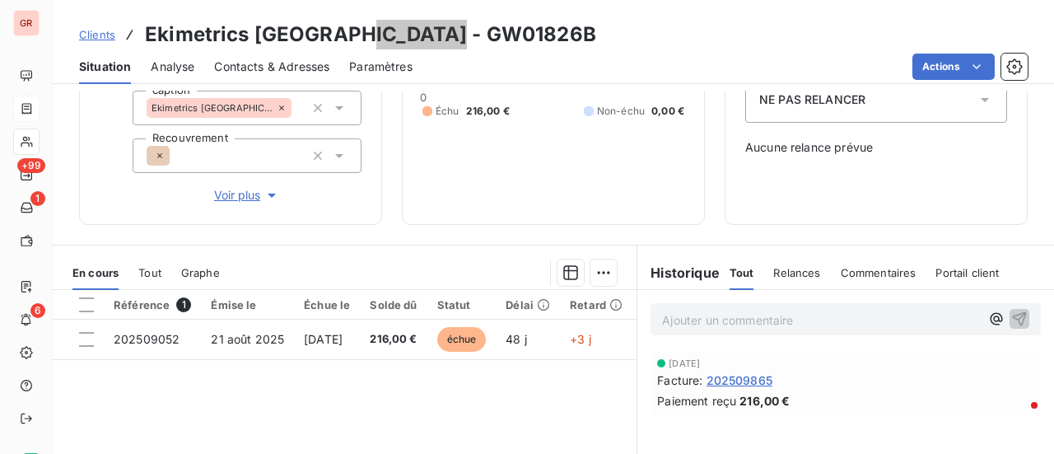
scroll to position [247, 0]
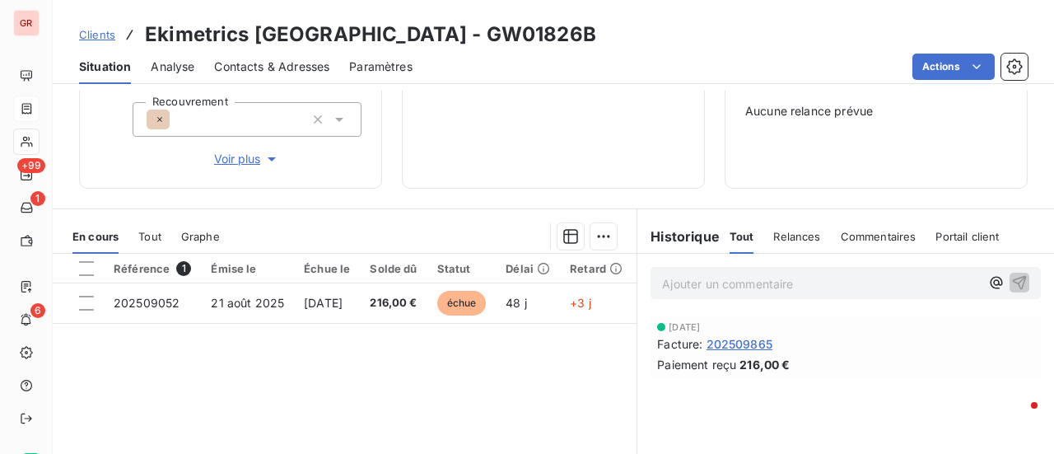
click at [742, 343] on span "202509865" at bounding box center [739, 343] width 66 height 17
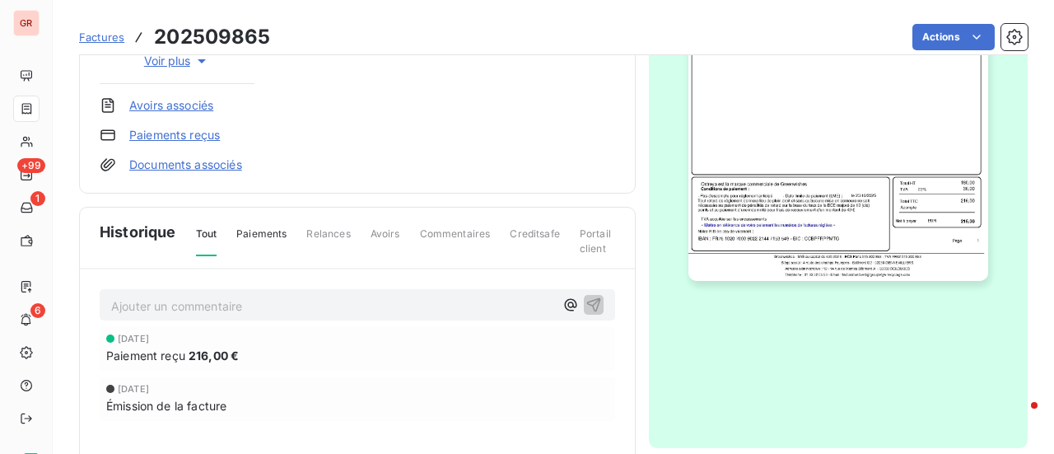
scroll to position [412, 0]
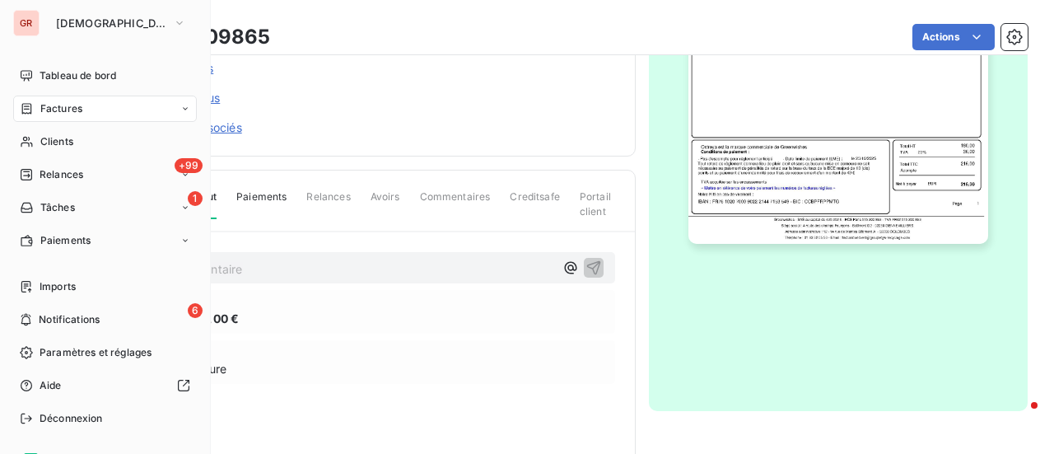
click at [74, 110] on span "Factures" at bounding box center [61, 108] width 42 height 15
click at [70, 110] on span "Factures" at bounding box center [61, 108] width 42 height 15
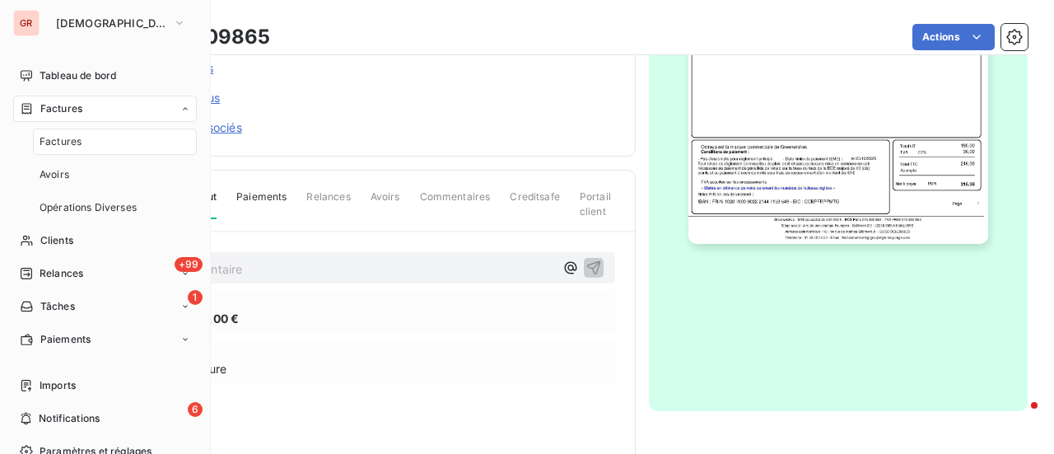
click at [76, 108] on span "Factures" at bounding box center [61, 108] width 42 height 15
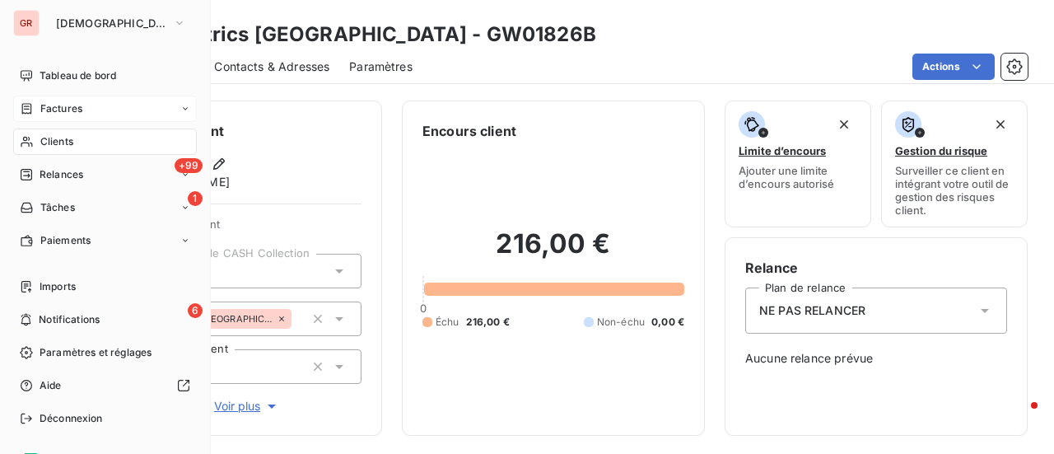
click at [81, 100] on div "Factures" at bounding box center [105, 109] width 184 height 26
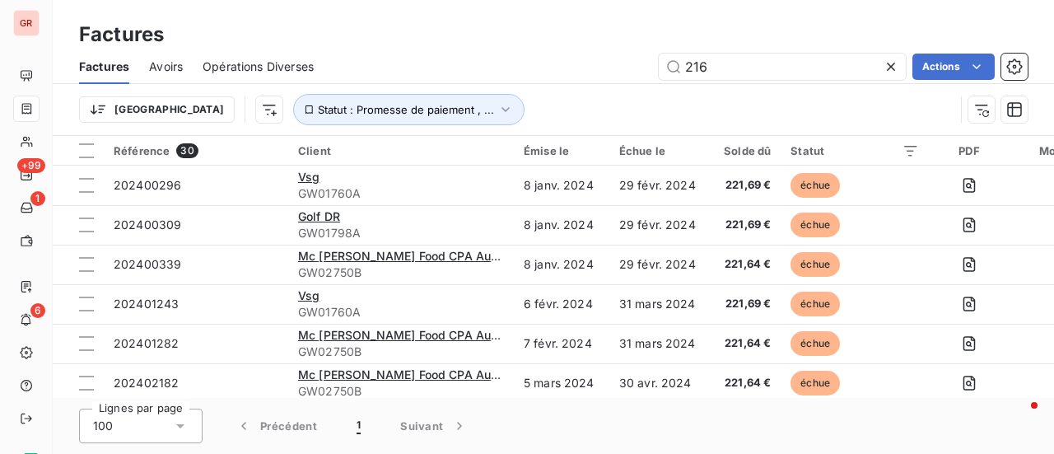
drag, startPoint x: 724, startPoint y: 81, endPoint x: 629, endPoint y: 73, distance: 95.0
click at [622, 73] on div "Factures Avoirs Opérations Diverses 216 Actions" at bounding box center [553, 66] width 1001 height 35
drag, startPoint x: 728, startPoint y: 72, endPoint x: 547, endPoint y: 72, distance: 181.1
click at [571, 71] on div "216 Actions" at bounding box center [680, 67] width 694 height 26
paste input "EKIMETRICS FRANCE"
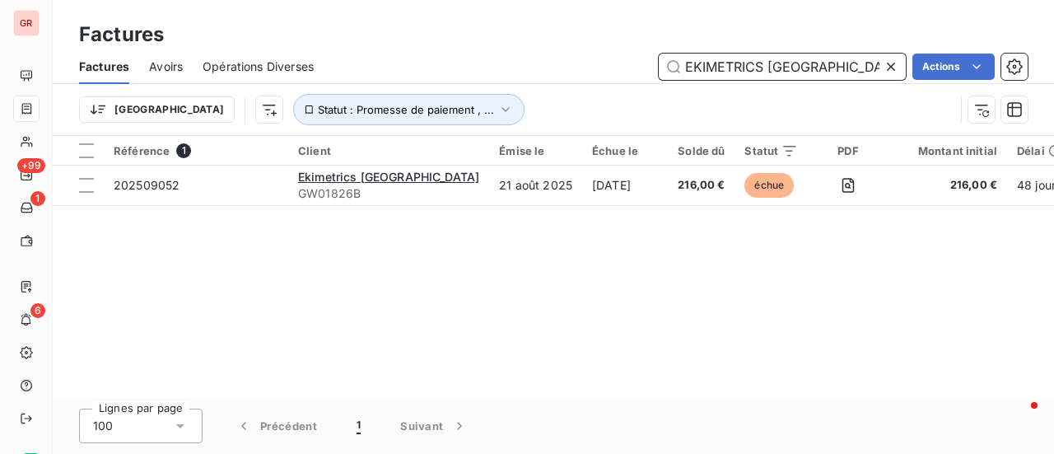
drag, startPoint x: 830, startPoint y: 72, endPoint x: 520, endPoint y: 63, distance: 309.7
click at [522, 63] on div "EKIMETRICS FRANCE Actions" at bounding box center [680, 67] width 694 height 26
paste input "202406960"
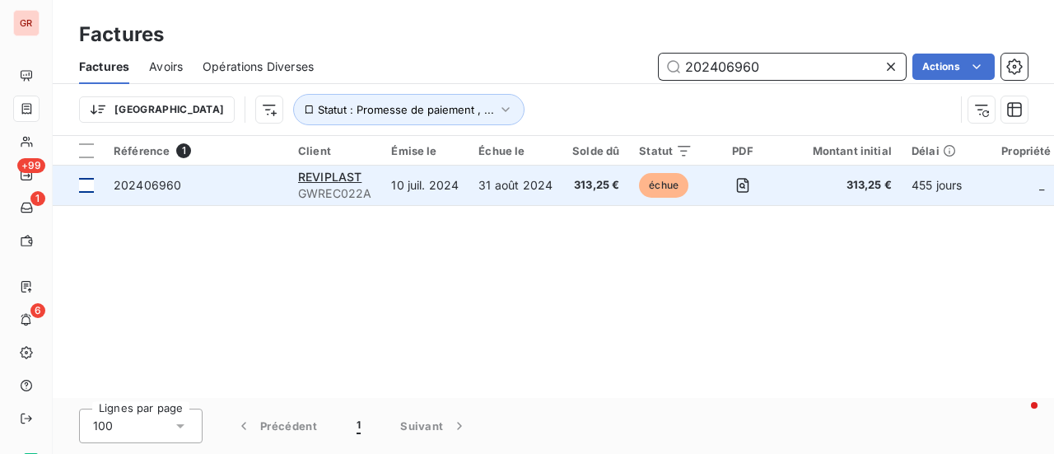
type input "202406960"
click at [87, 182] on div at bounding box center [86, 185] width 15 height 15
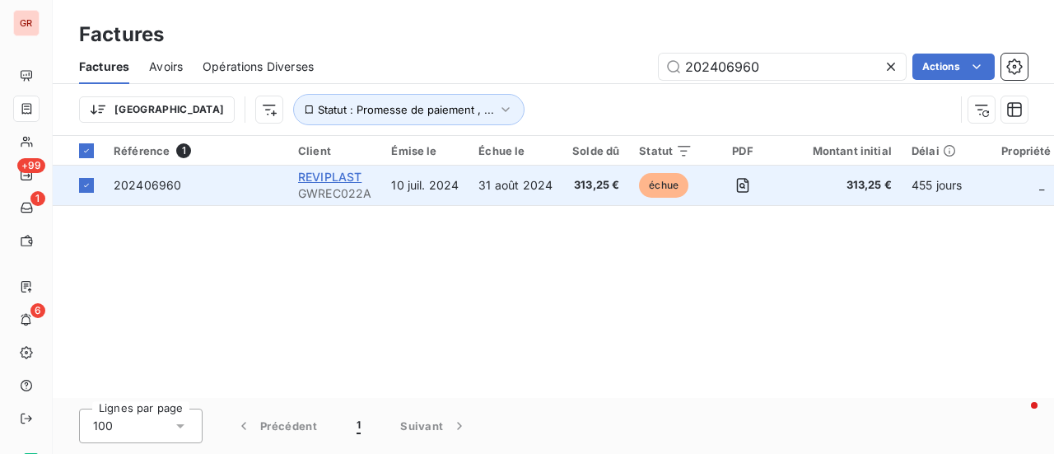
click at [329, 175] on span "REVIPLAST" at bounding box center [329, 177] width 63 height 14
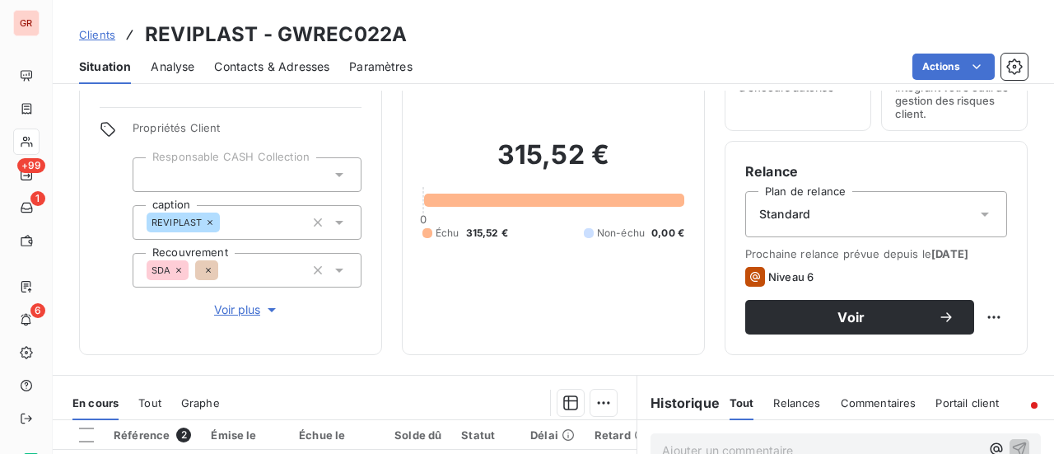
scroll to position [247, 0]
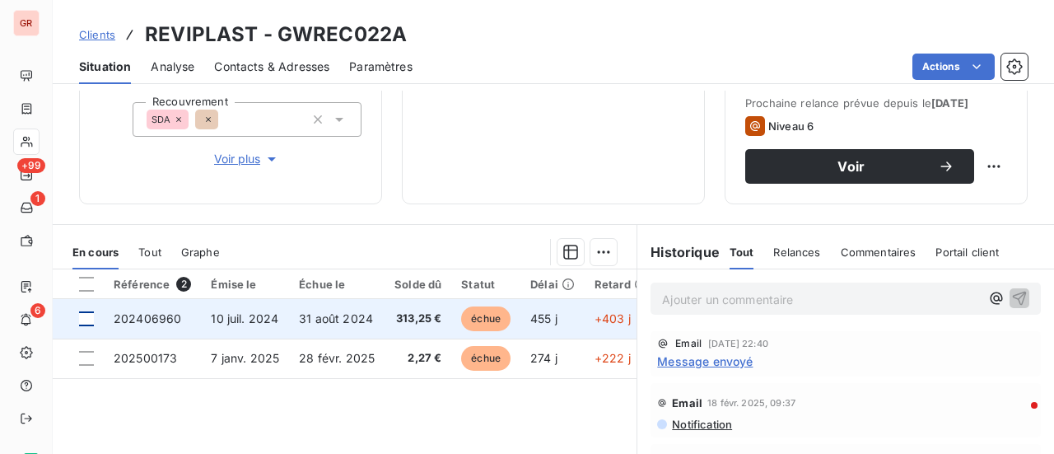
click at [89, 319] on div at bounding box center [86, 318] width 15 height 15
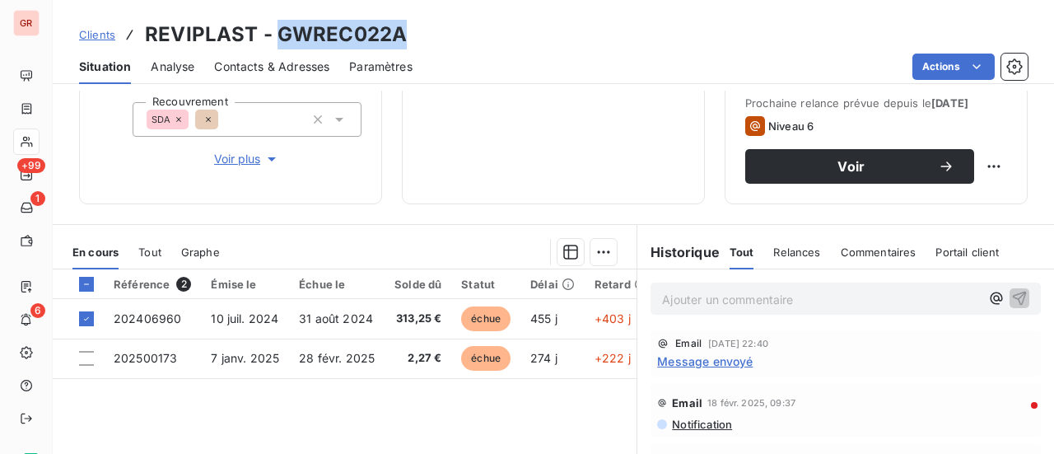
drag, startPoint x: 403, startPoint y: 34, endPoint x: 277, endPoint y: 35, distance: 126.0
click at [274, 34] on div "Clients REVIPLAST - GWREC022A" at bounding box center [553, 35] width 1001 height 30
copy h3 "GWREC022A"
click at [411, 40] on div "Clients REVIPLAST - GWREC022A" at bounding box center [553, 35] width 1001 height 30
drag, startPoint x: 407, startPoint y: 37, endPoint x: 279, endPoint y: 37, distance: 127.6
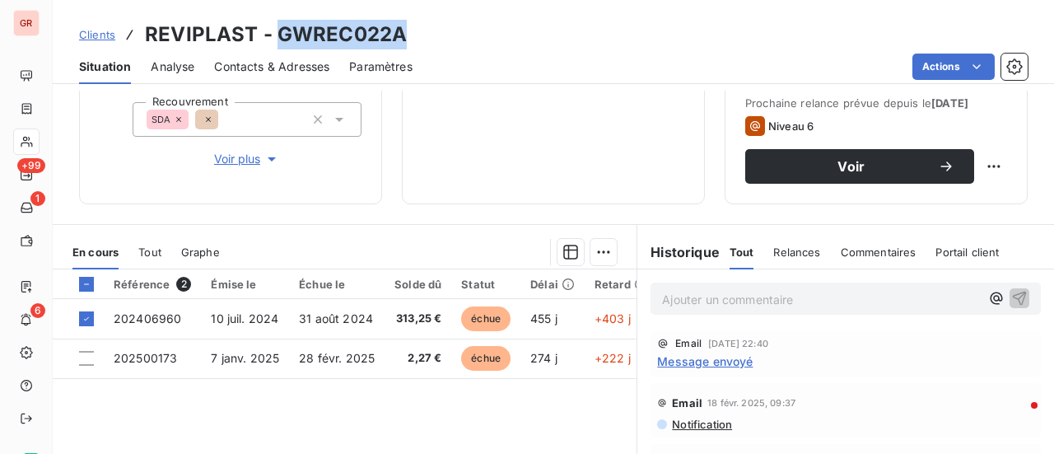
click at [279, 37] on div "Clients REVIPLAST - GWREC022A" at bounding box center [553, 35] width 1001 height 30
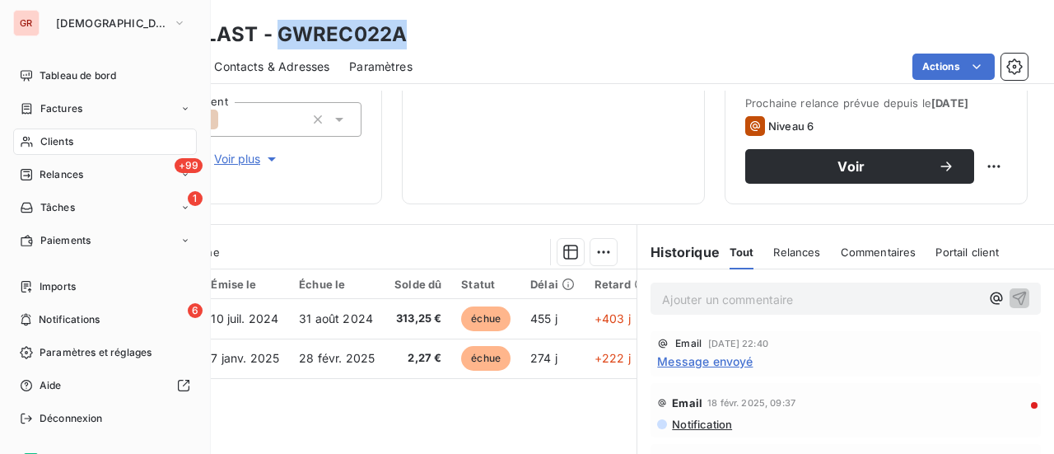
drag, startPoint x: 63, startPoint y: 108, endPoint x: 87, endPoint y: 111, distance: 24.9
click at [64, 108] on span "Factures" at bounding box center [61, 108] width 42 height 15
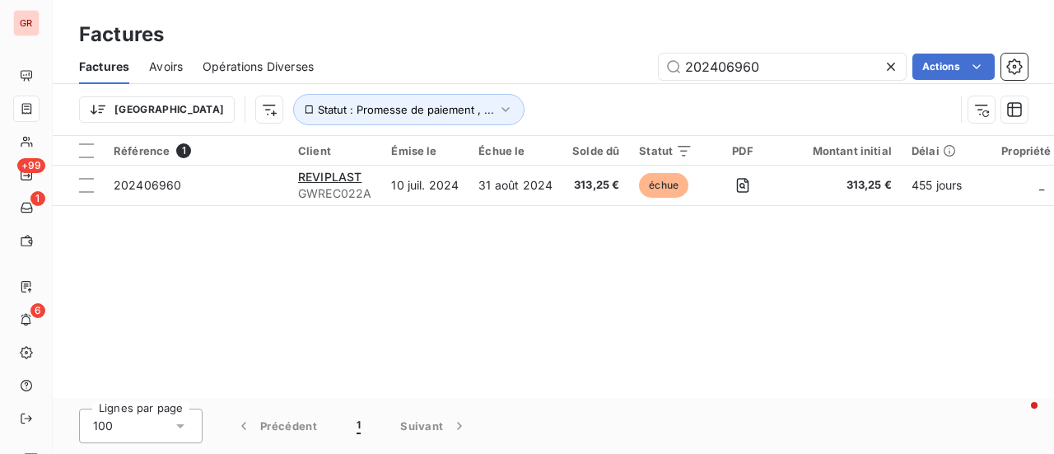
drag, startPoint x: 792, startPoint y: 68, endPoint x: 379, endPoint y: 68, distance: 413.3
click at [387, 68] on div "202406960 Actions" at bounding box center [680, 67] width 694 height 26
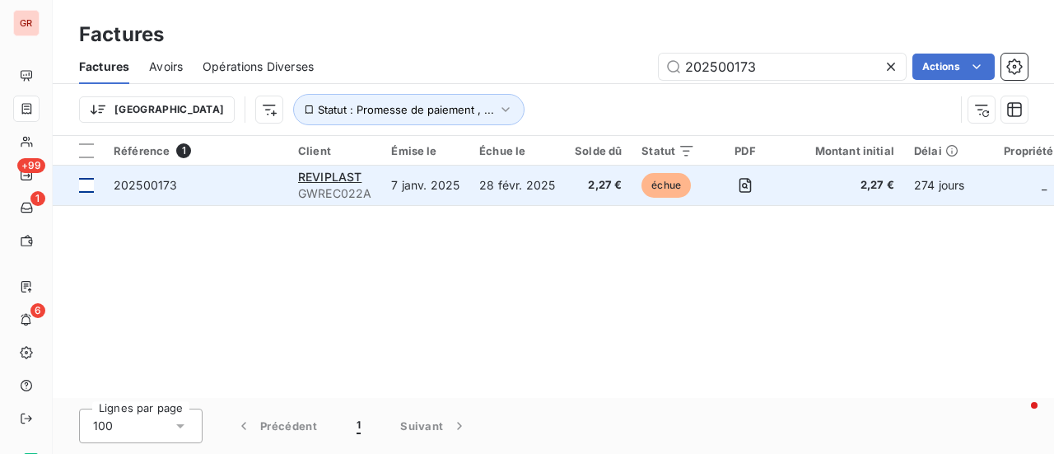
type input "202500173"
click at [87, 185] on div at bounding box center [86, 185] width 15 height 15
click at [326, 175] on span "REVIPLAST" at bounding box center [329, 177] width 63 height 14
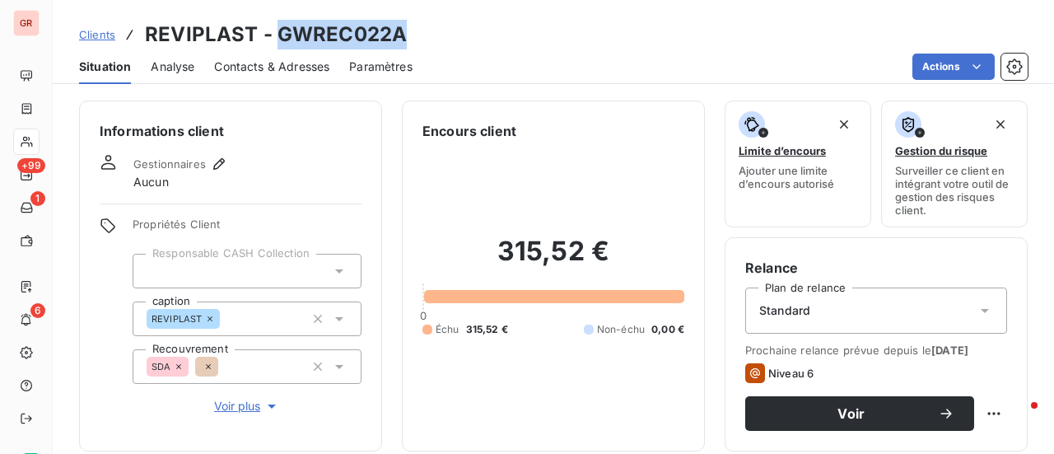
drag, startPoint x: 403, startPoint y: 30, endPoint x: 275, endPoint y: 32, distance: 128.5
click at [275, 32] on div "Clients REVIPLAST - GWREC022A" at bounding box center [553, 35] width 1001 height 30
copy h3 "GWREC022A"
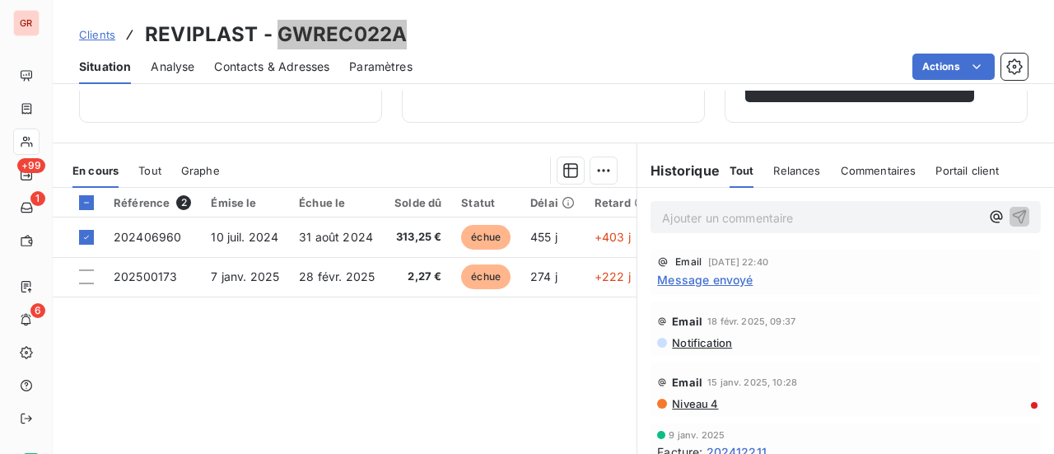
scroll to position [329, 0]
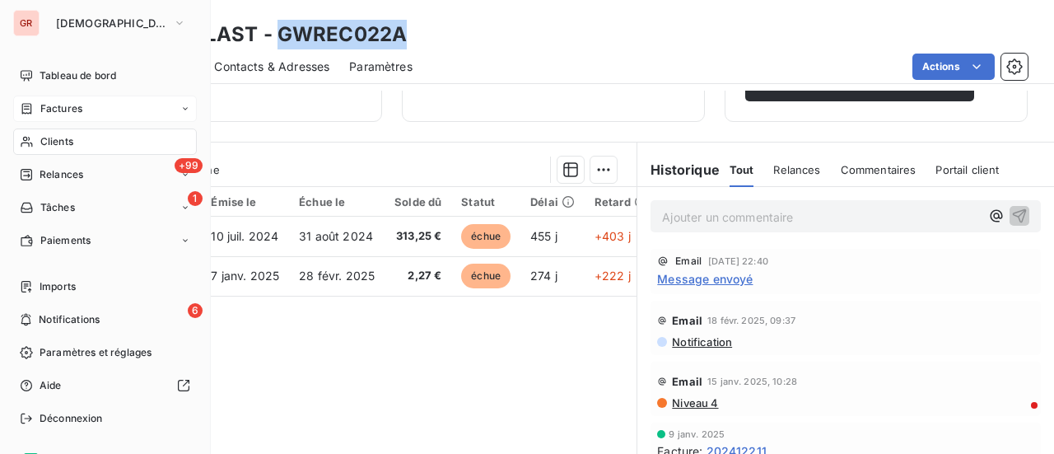
click at [58, 110] on span "Factures" at bounding box center [61, 108] width 42 height 15
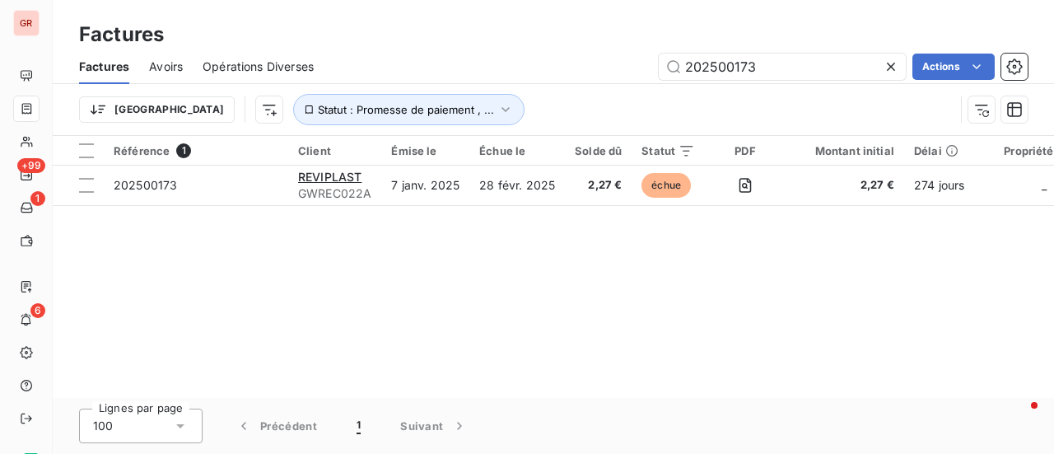
drag, startPoint x: 807, startPoint y: 70, endPoint x: 482, endPoint y: 86, distance: 324.8
click at [482, 86] on div "Factures Avoirs Opérations Diverses 202500173 Actions Trier Statut : Promesse d…" at bounding box center [553, 92] width 1001 height 86
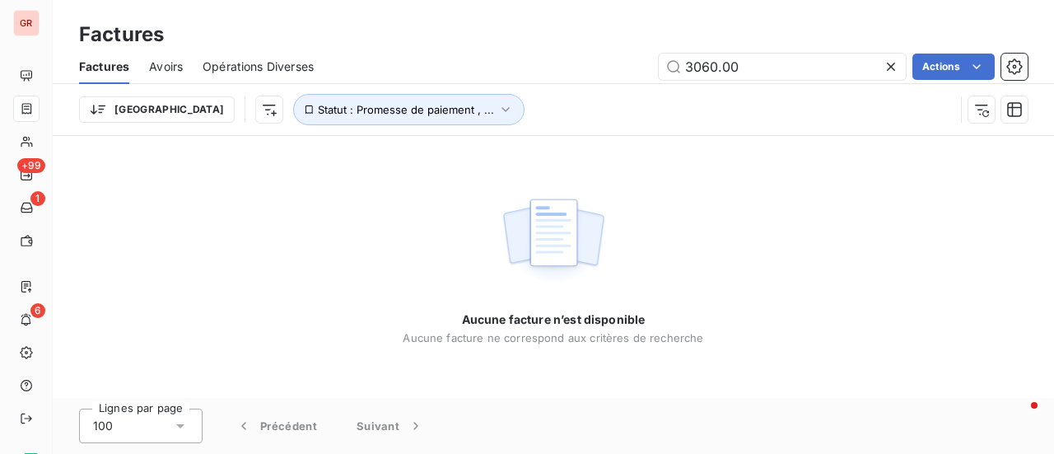
type input "3060.00"
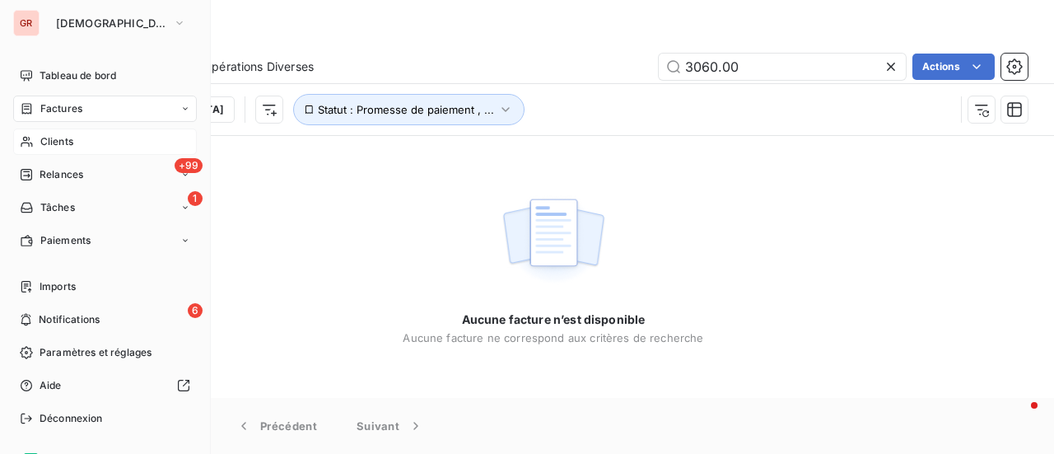
click at [67, 139] on span "Clients" at bounding box center [56, 141] width 33 height 15
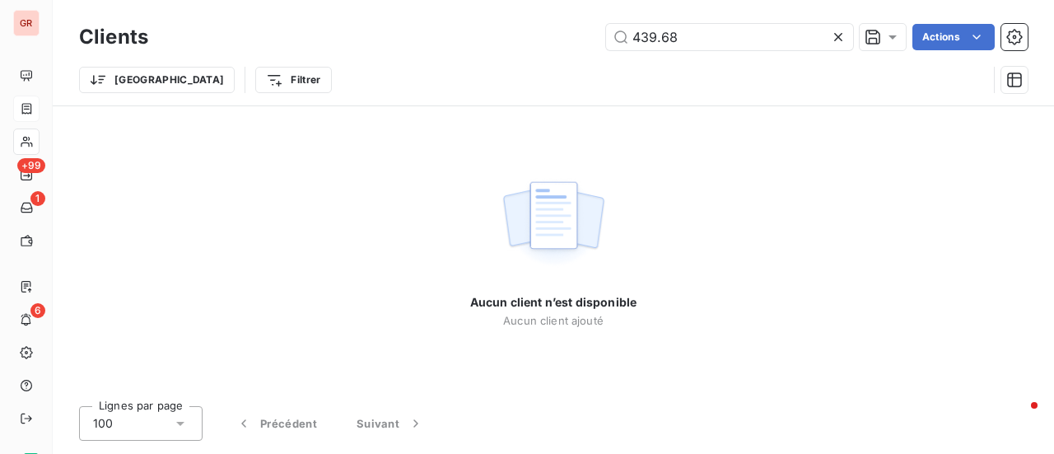
drag, startPoint x: 713, startPoint y: 39, endPoint x: 374, endPoint y: 50, distance: 339.4
click at [389, 50] on div "Clients 439.68 Actions" at bounding box center [553, 37] width 948 height 35
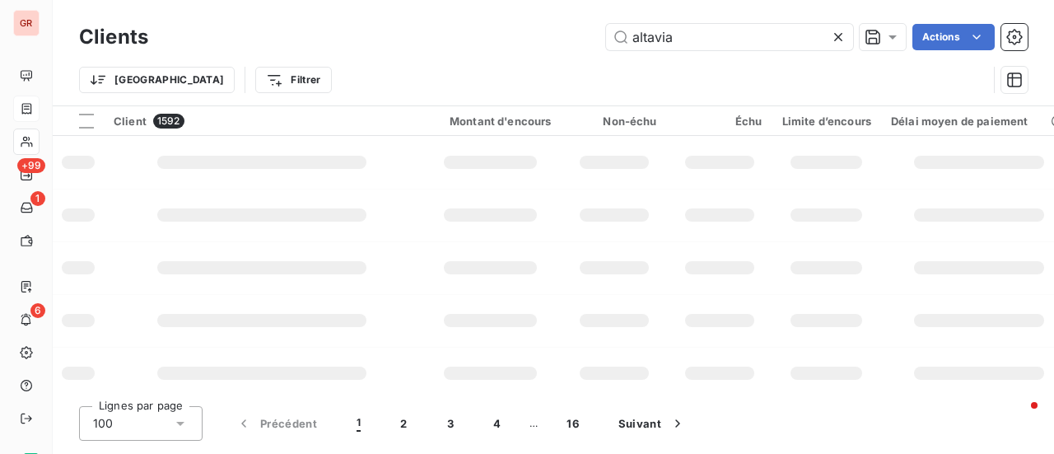
type input "altavia"
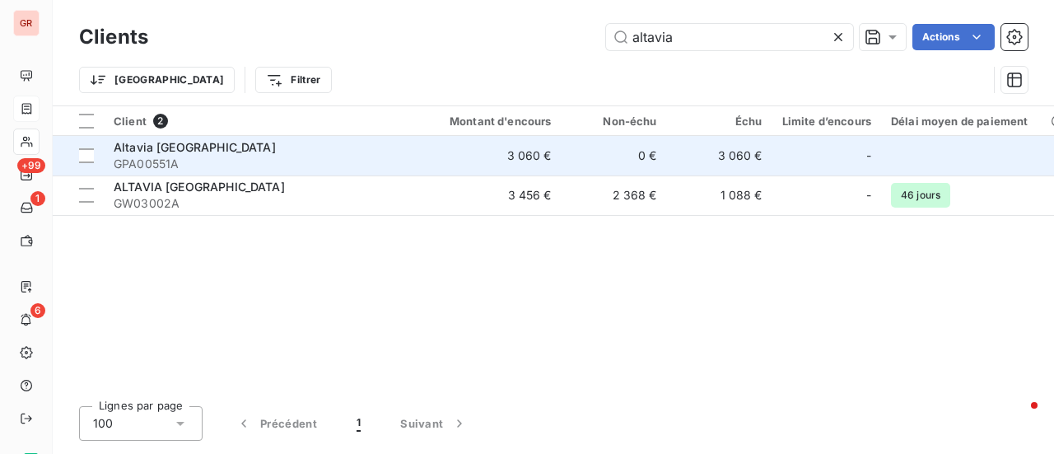
click at [168, 145] on span "Altavia France" at bounding box center [195, 147] width 162 height 14
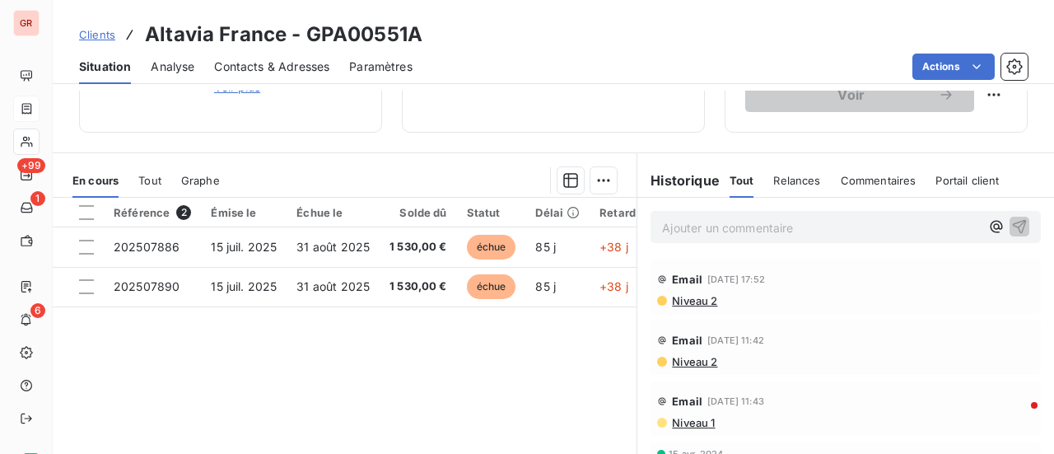
scroll to position [329, 0]
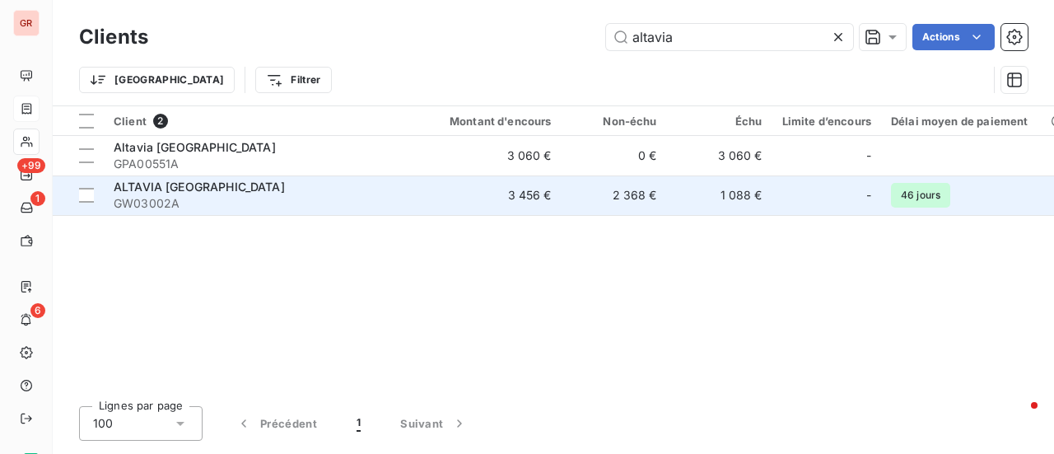
click at [193, 186] on span "ALTAVIA FRANCE" at bounding box center [199, 186] width 171 height 14
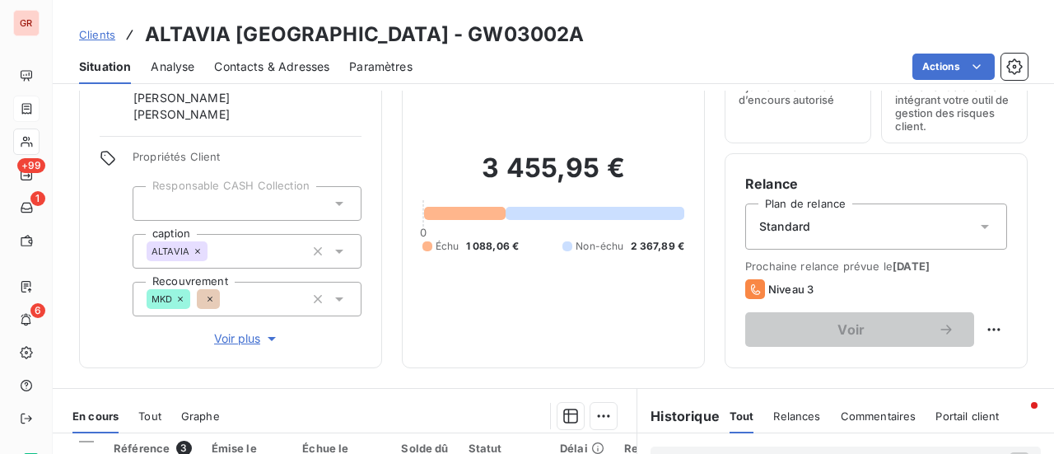
scroll to position [329, 0]
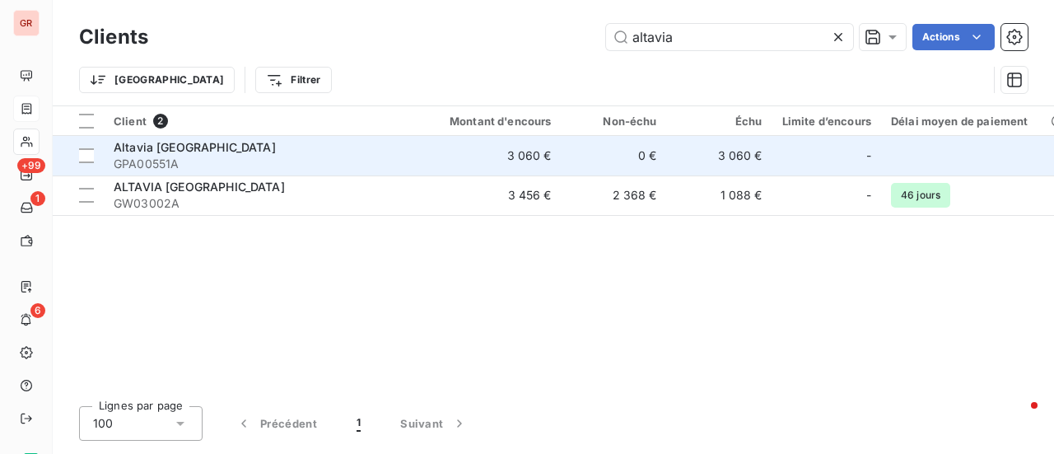
click at [158, 156] on span "GPA00551A" at bounding box center [262, 164] width 296 height 16
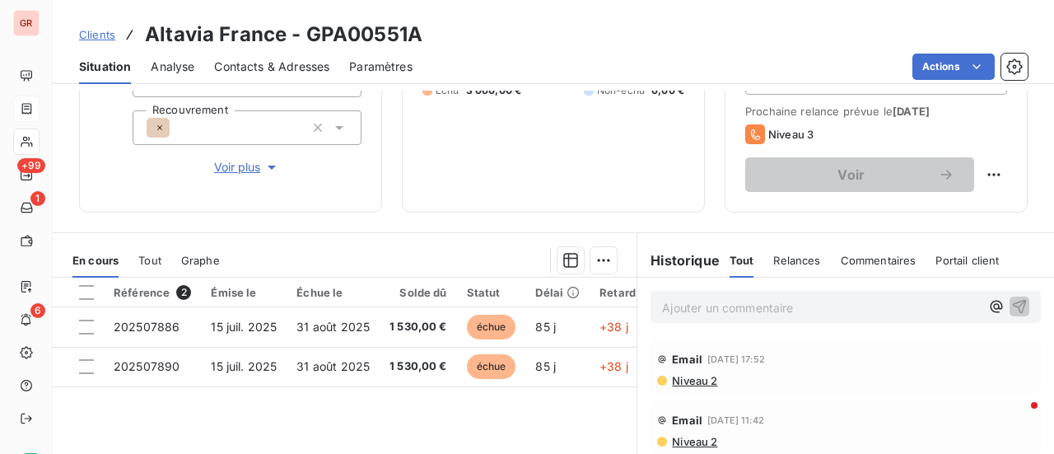
scroll to position [247, 0]
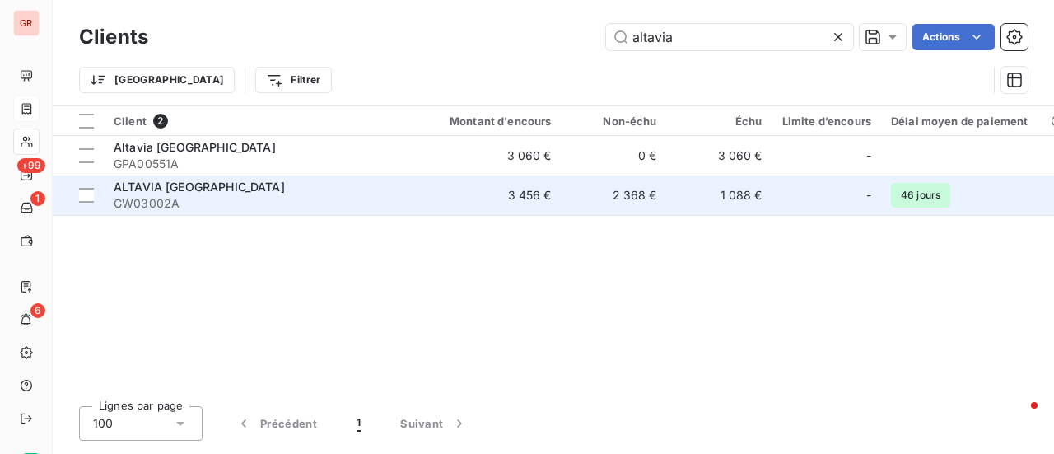
click at [176, 184] on span "ALTAVIA FRANCE" at bounding box center [199, 186] width 171 height 14
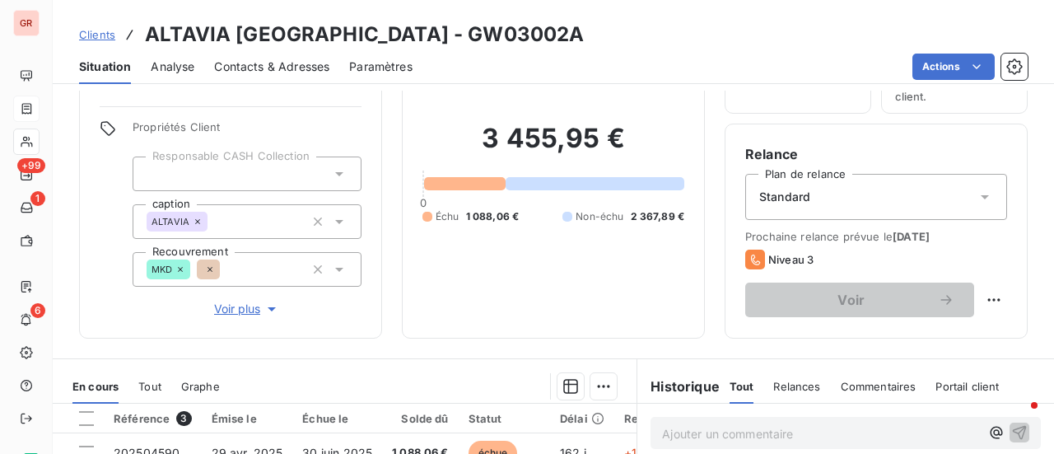
scroll to position [247, 0]
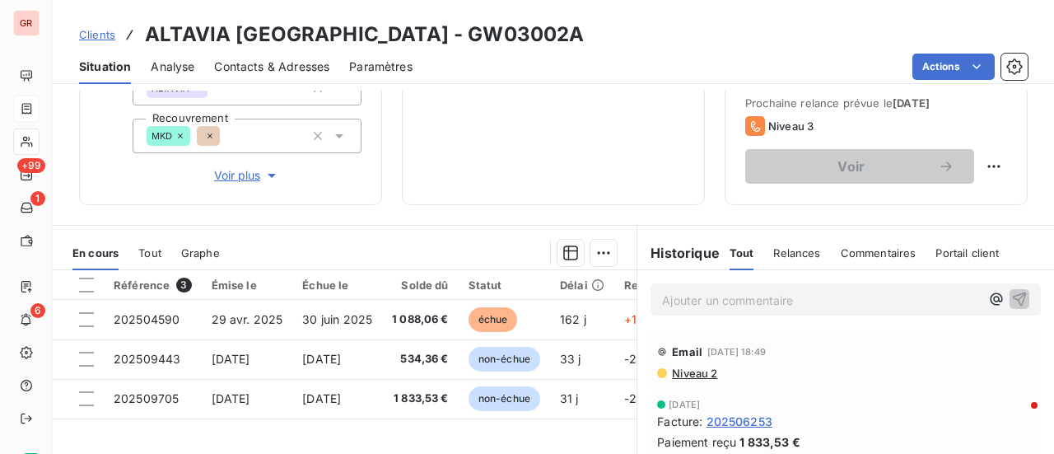
click at [250, 66] on span "Contacts & Adresses" at bounding box center [271, 66] width 115 height 16
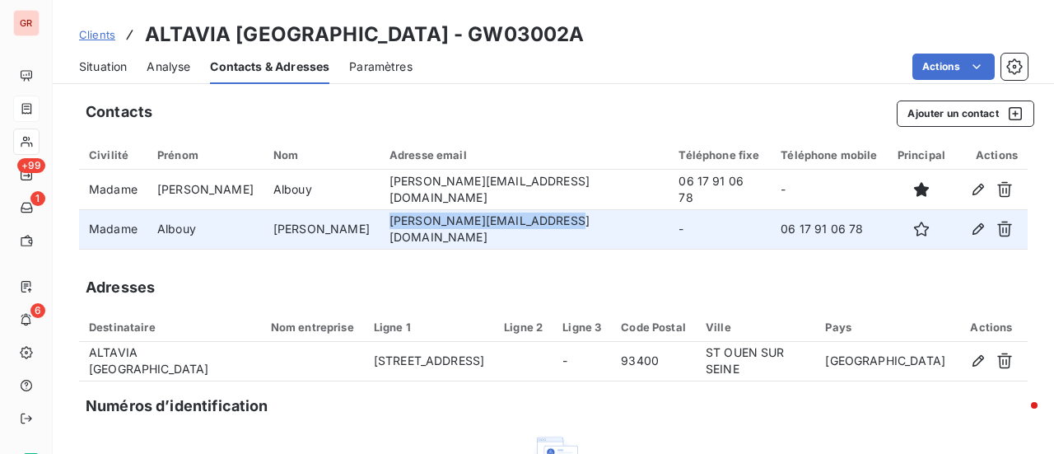
drag, startPoint x: 519, startPoint y: 228, endPoint x: 346, endPoint y: 230, distance: 172.9
click at [380, 230] on td "s.albouy@altavia-france.com" at bounding box center [525, 229] width 290 height 40
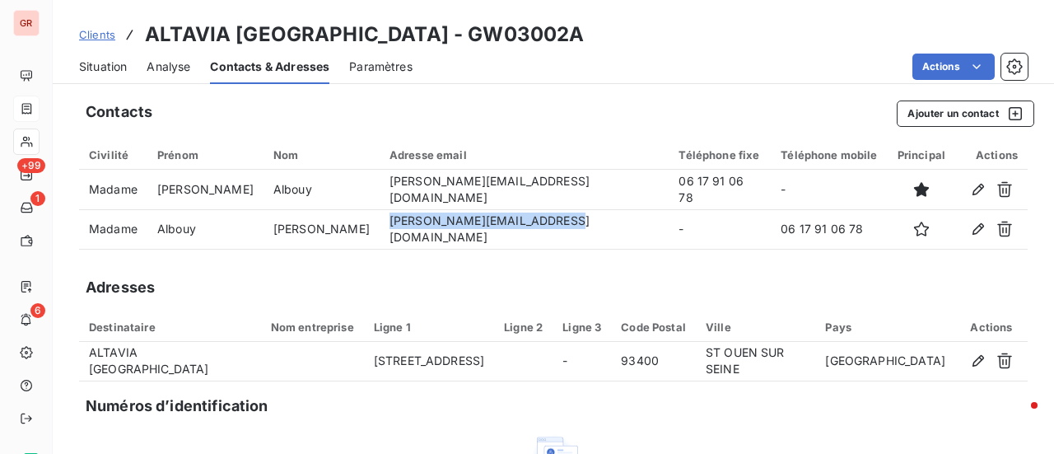
copy td "s.albouy@altavia-france.com"
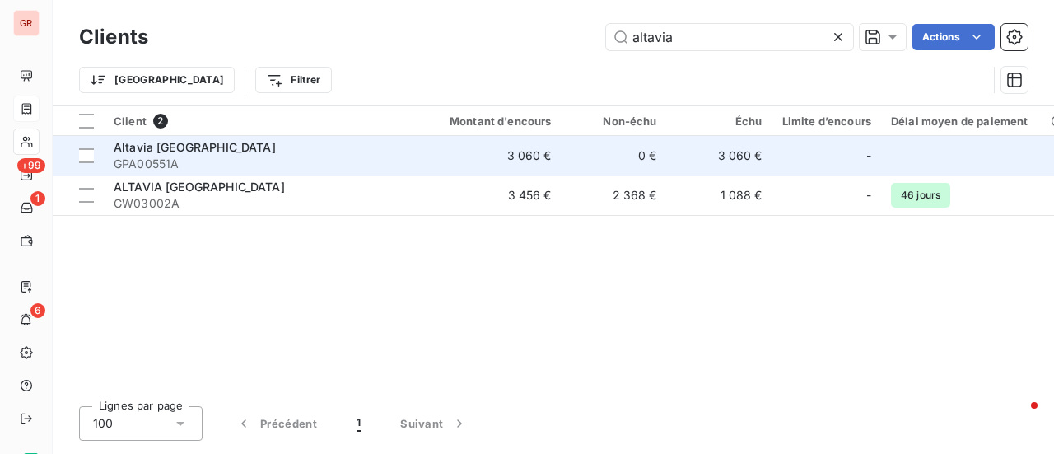
click at [163, 160] on span "GPA00551A" at bounding box center [262, 164] width 296 height 16
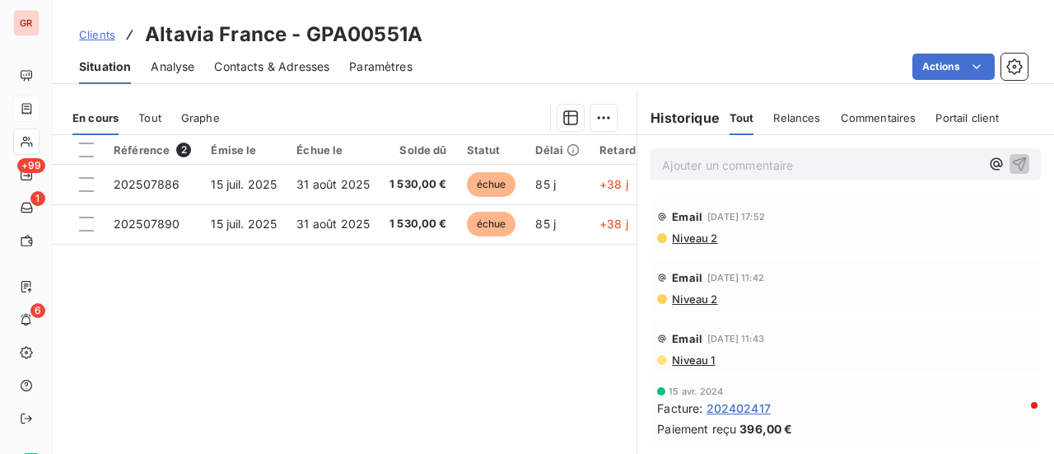
scroll to position [412, 0]
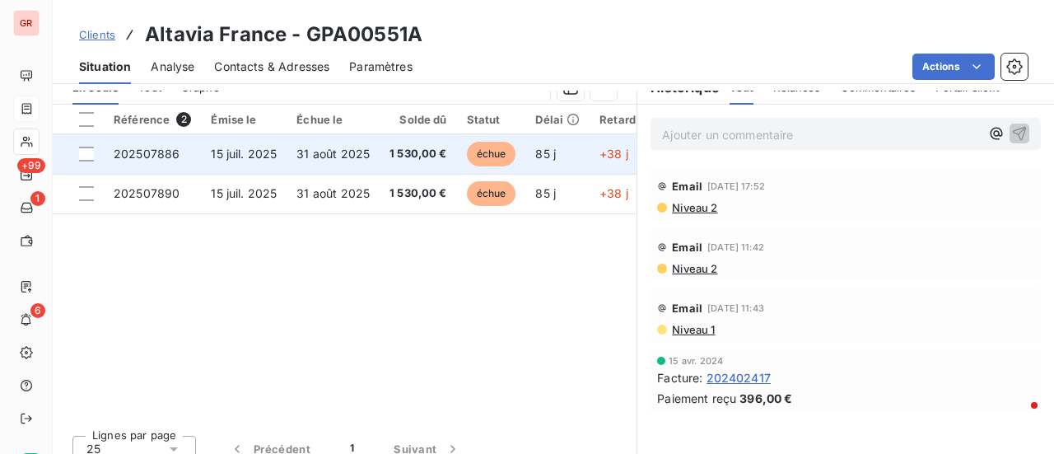
click at [234, 151] on span "15 juil. 2025" at bounding box center [244, 154] width 66 height 14
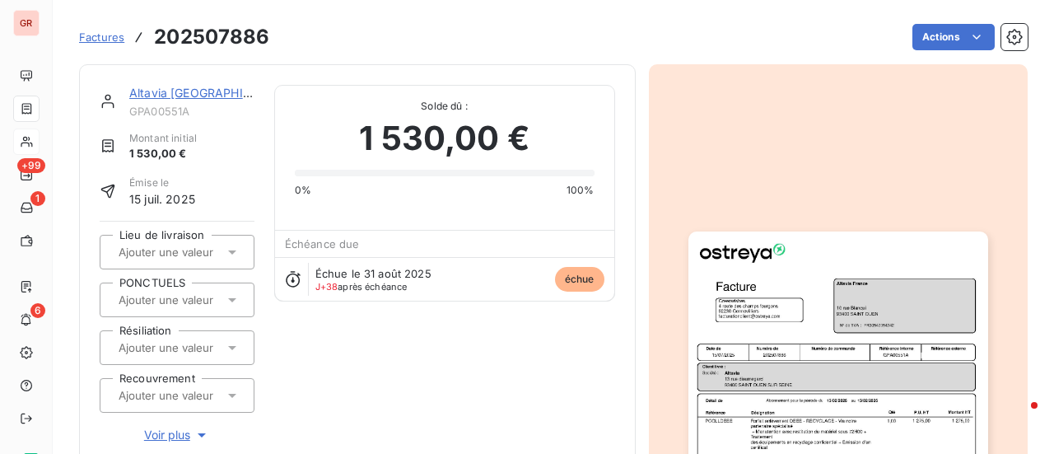
click at [776, 310] on img "button" at bounding box center [838, 442] width 300 height 423
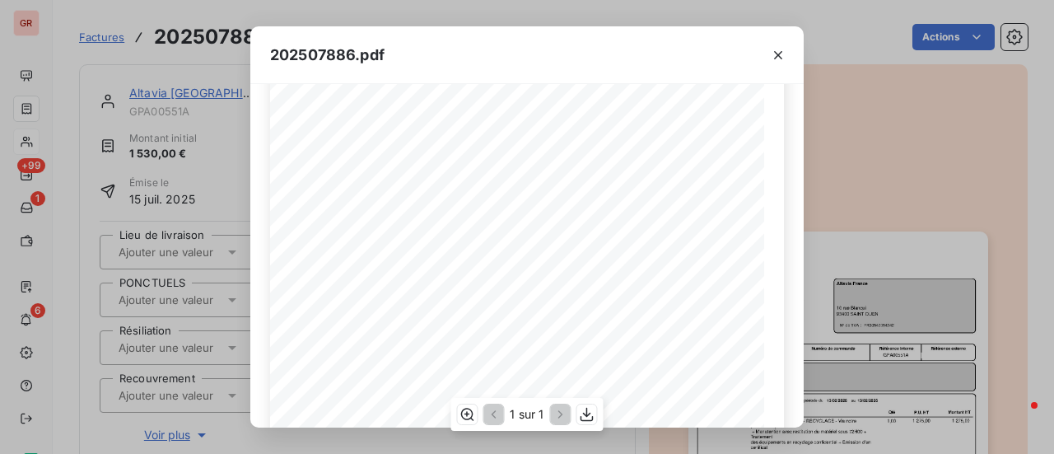
scroll to position [82, 0]
click at [782, 56] on icon "button" at bounding box center [778, 55] width 16 height 16
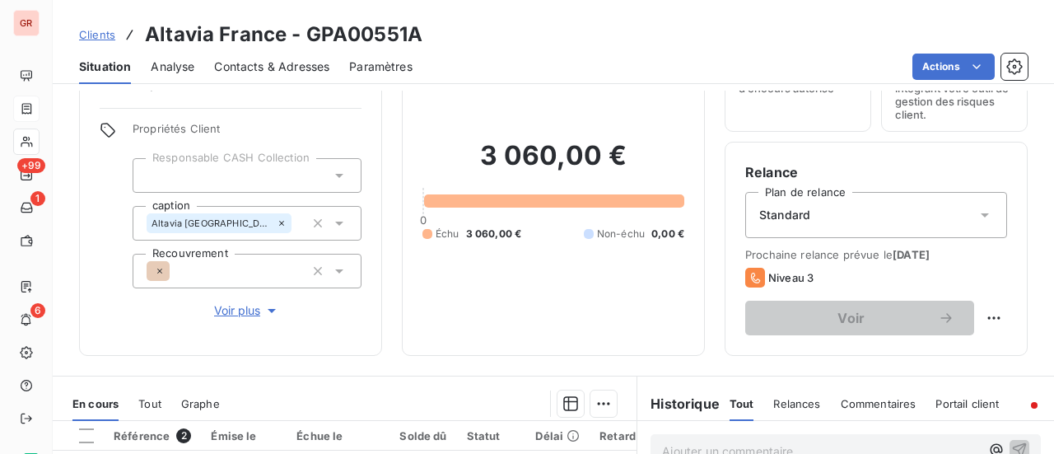
scroll to position [329, 0]
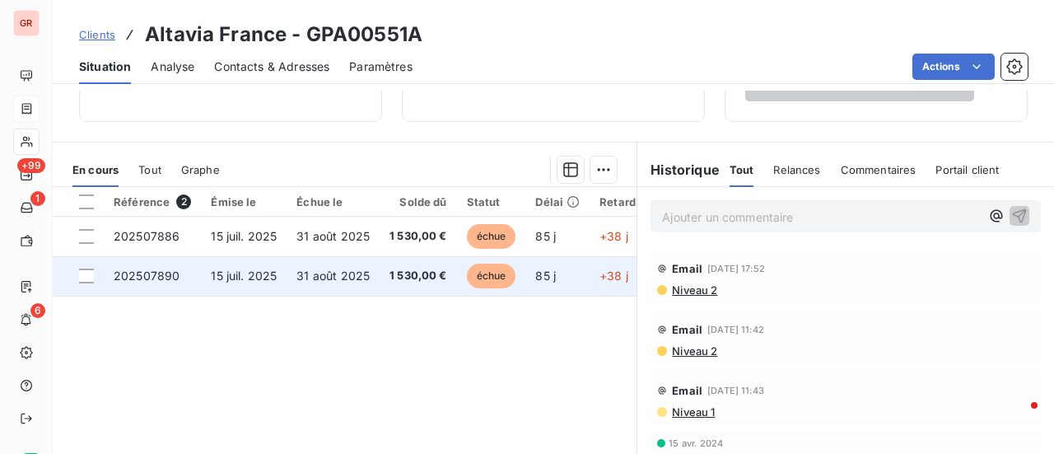
click at [234, 277] on span "15 juil. 2025" at bounding box center [244, 275] width 66 height 14
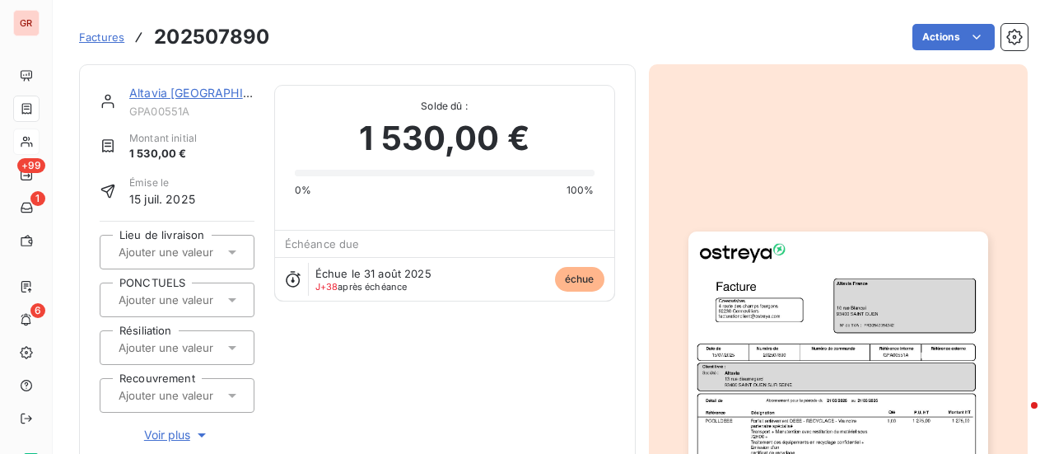
click at [841, 365] on img "button" at bounding box center [838, 442] width 300 height 423
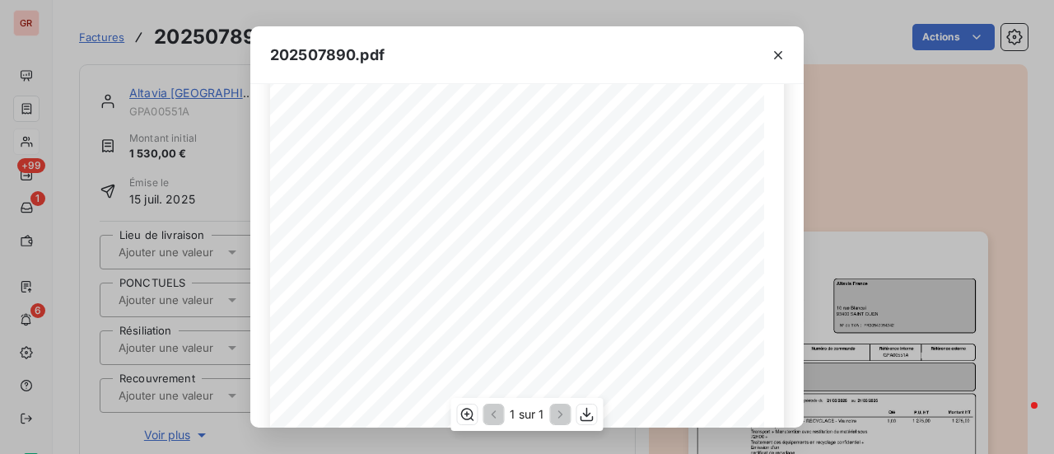
scroll to position [165, 0]
click at [781, 60] on icon "button" at bounding box center [778, 55] width 16 height 16
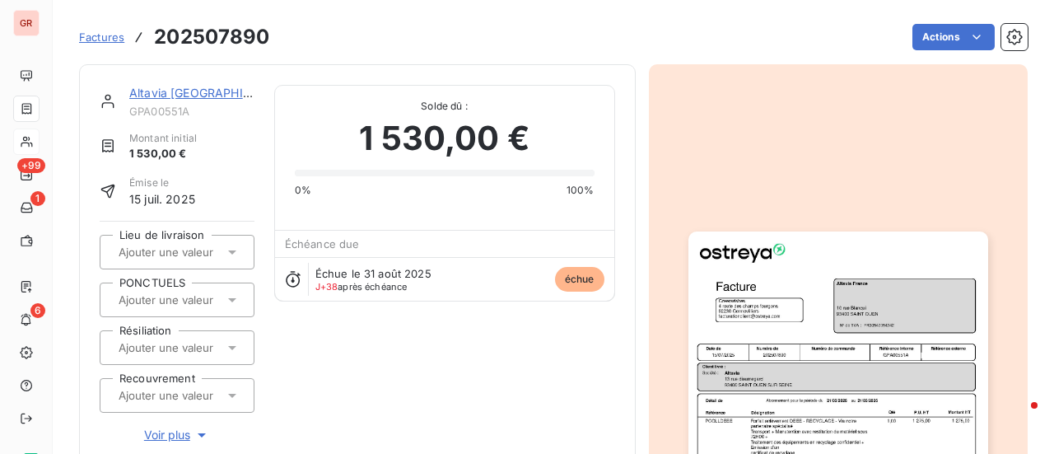
click at [193, 93] on link "Altavia France" at bounding box center [209, 93] width 161 height 14
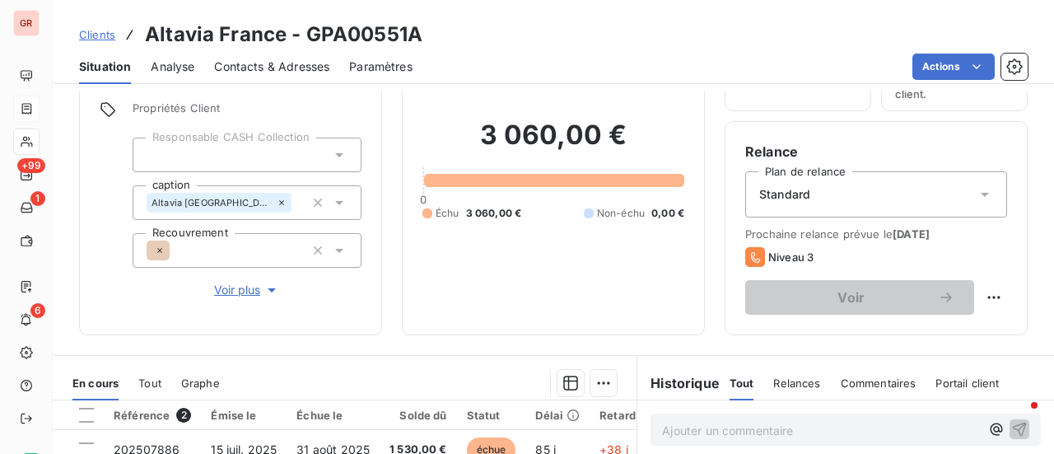
scroll to position [247, 0]
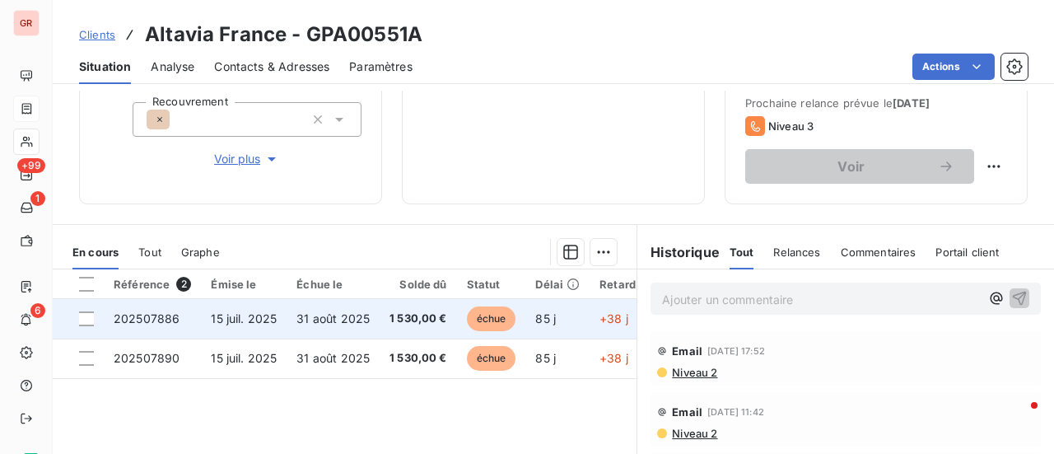
click at [168, 313] on span "202507886" at bounding box center [147, 318] width 66 height 14
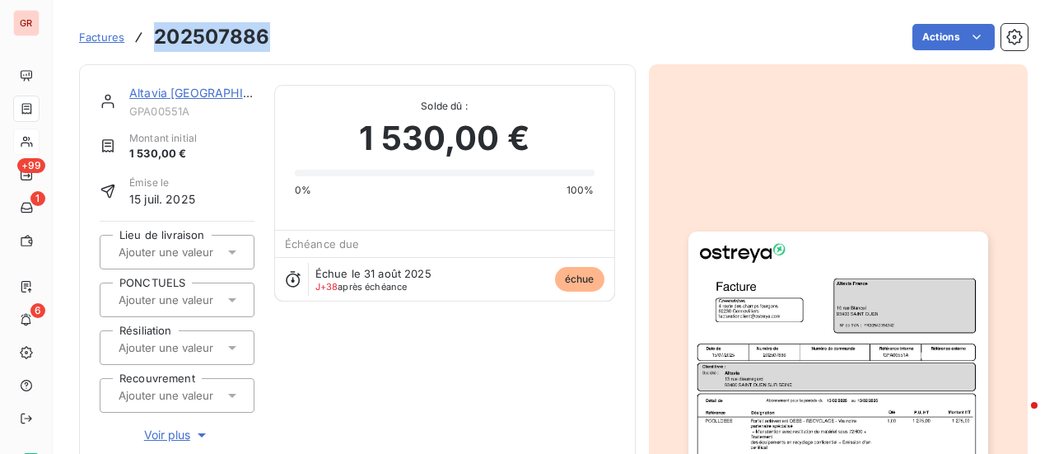
drag, startPoint x: 259, startPoint y: 44, endPoint x: 154, endPoint y: 44, distance: 105.4
click at [154, 44] on h3 "202507886" at bounding box center [211, 37] width 115 height 30
copy h3 "202507886"
click at [181, 96] on link "Altavia France" at bounding box center [209, 93] width 161 height 14
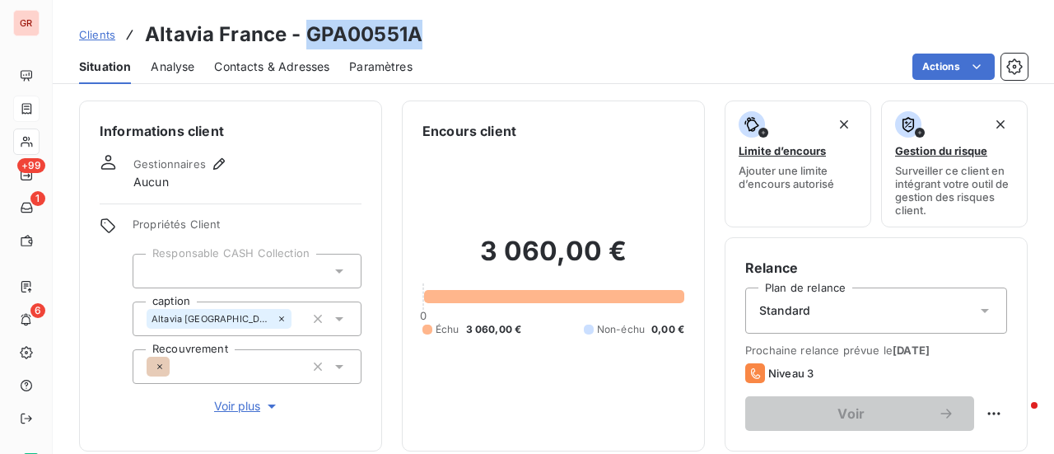
drag, startPoint x: 423, startPoint y: 35, endPoint x: 305, endPoint y: 43, distance: 118.8
click at [305, 43] on div "Clients Altavia France - GPA00551A" at bounding box center [553, 35] width 1001 height 30
drag, startPoint x: 430, startPoint y: 43, endPoint x: 419, endPoint y: 36, distance: 12.6
click at [430, 43] on div "Clients Altavia France - GPA00551A" at bounding box center [553, 35] width 1001 height 30
drag, startPoint x: 418, startPoint y: 35, endPoint x: 308, endPoint y: 36, distance: 110.3
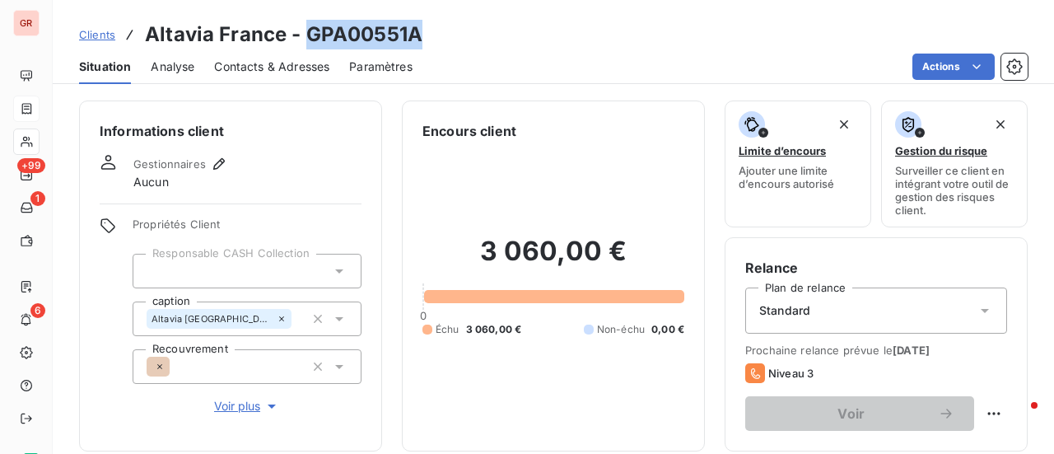
click at [308, 36] on h3 "Altavia France - GPA00551A" at bounding box center [283, 35] width 277 height 30
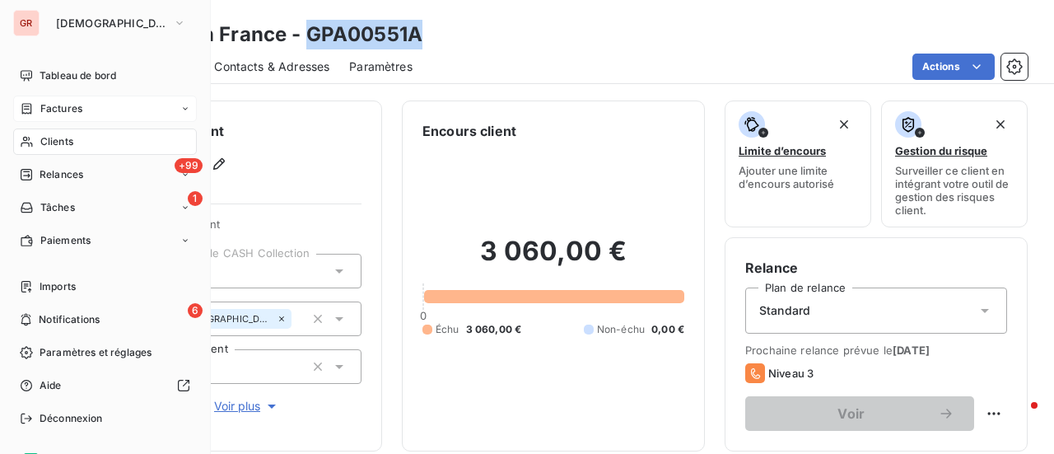
drag, startPoint x: 64, startPoint y: 108, endPoint x: 140, endPoint y: 110, distance: 75.8
click at [64, 108] on span "Factures" at bounding box center [61, 108] width 42 height 15
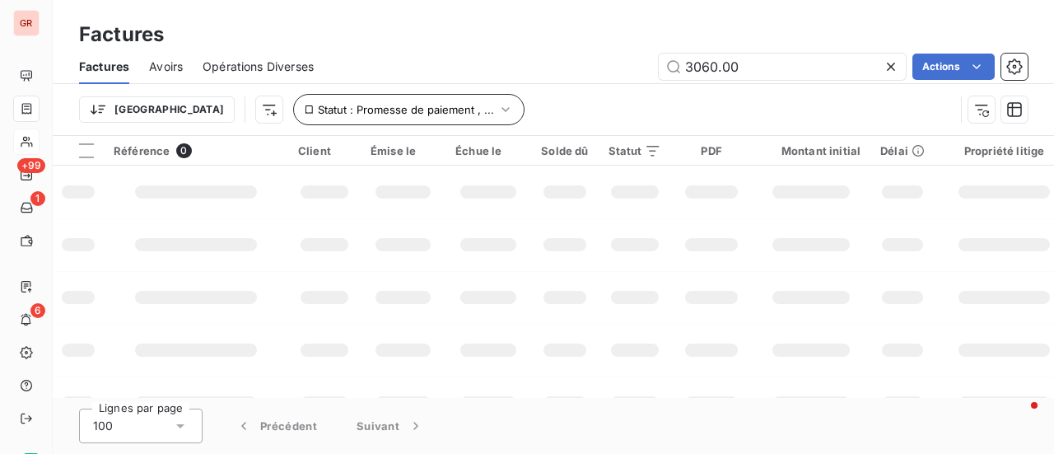
drag, startPoint x: 792, startPoint y: 73, endPoint x: 393, endPoint y: 95, distance: 399.9
click at [486, 77] on div "3060.00 Actions" at bounding box center [680, 67] width 694 height 26
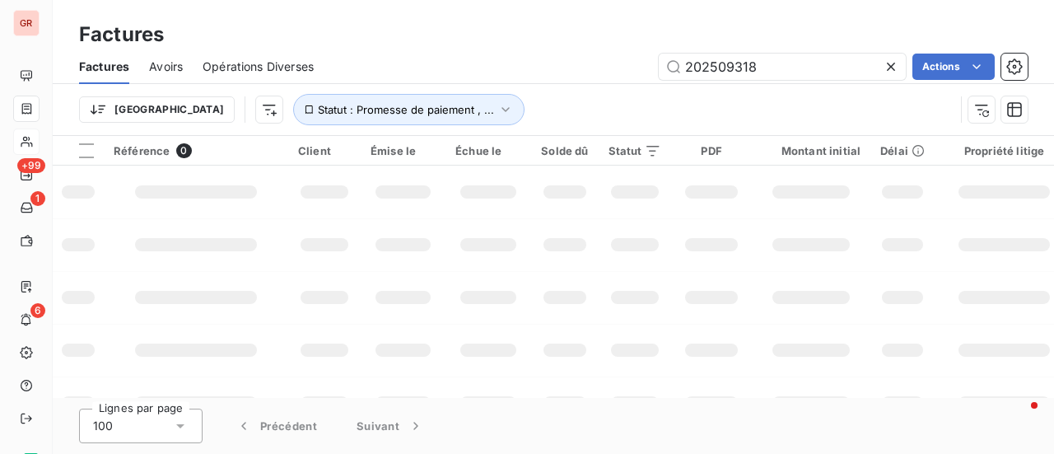
drag, startPoint x: 784, startPoint y: 70, endPoint x: 478, endPoint y: 83, distance: 306.6
click at [585, 74] on div "202509318 Actions" at bounding box center [680, 67] width 694 height 26
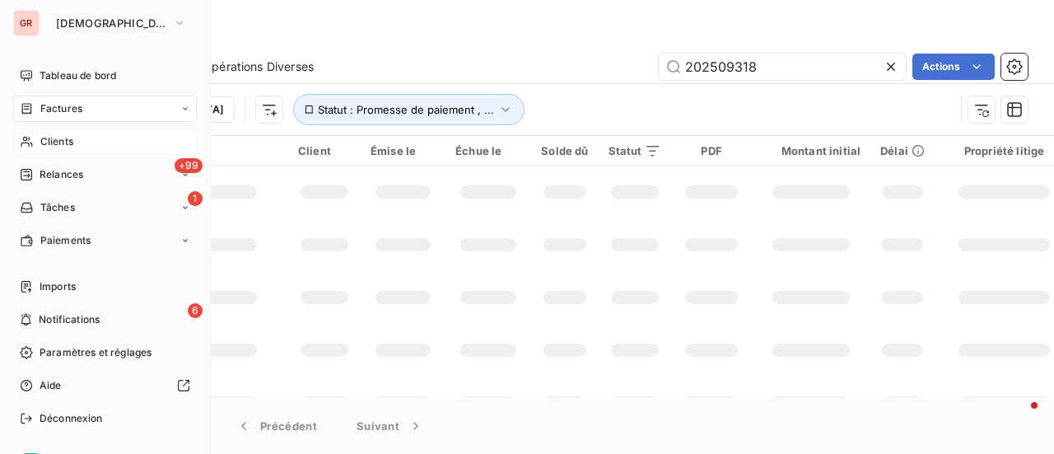
type input "202509318"
click at [62, 110] on span "Factures" at bounding box center [61, 108] width 42 height 15
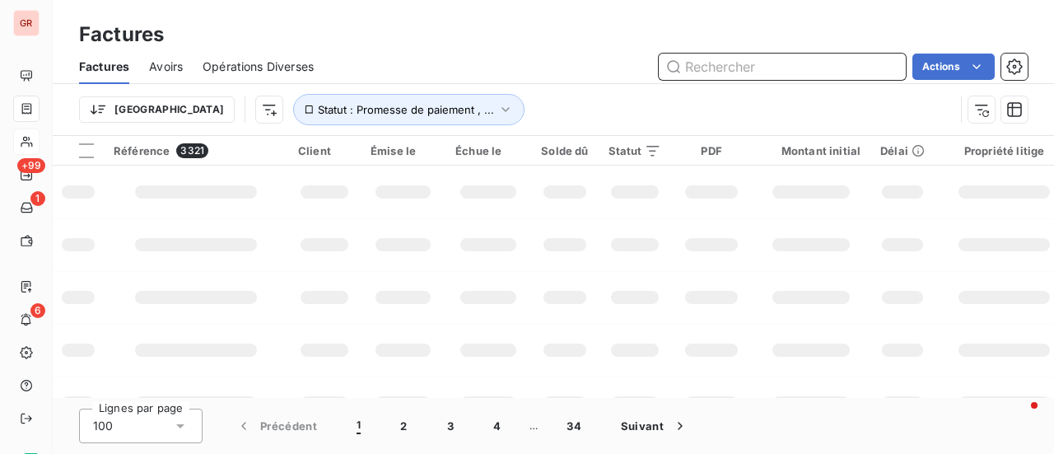
paste input "202509318"
type input "202509318"
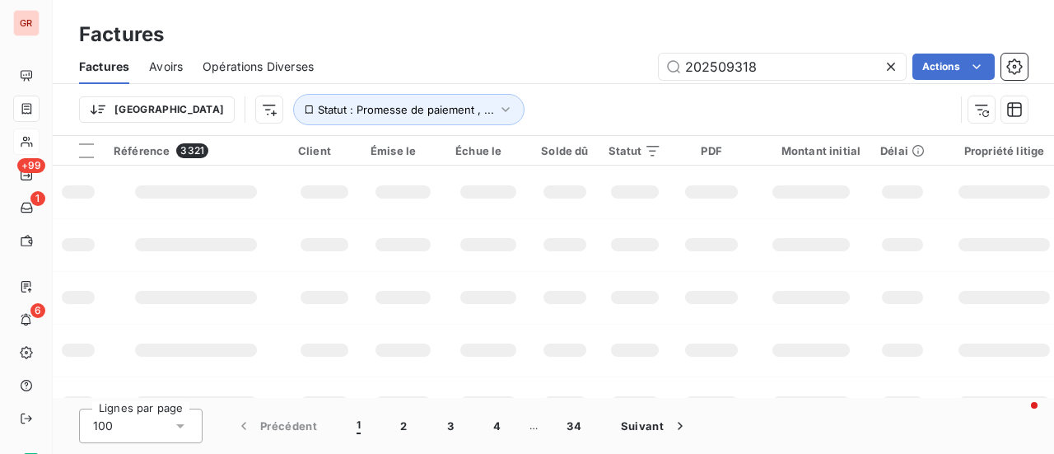
click at [647, 0] on html "GR +99 1 6 Factures Factures Avoirs Opérations Diverses 202509318 Actions Trier…" at bounding box center [527, 227] width 1054 height 454
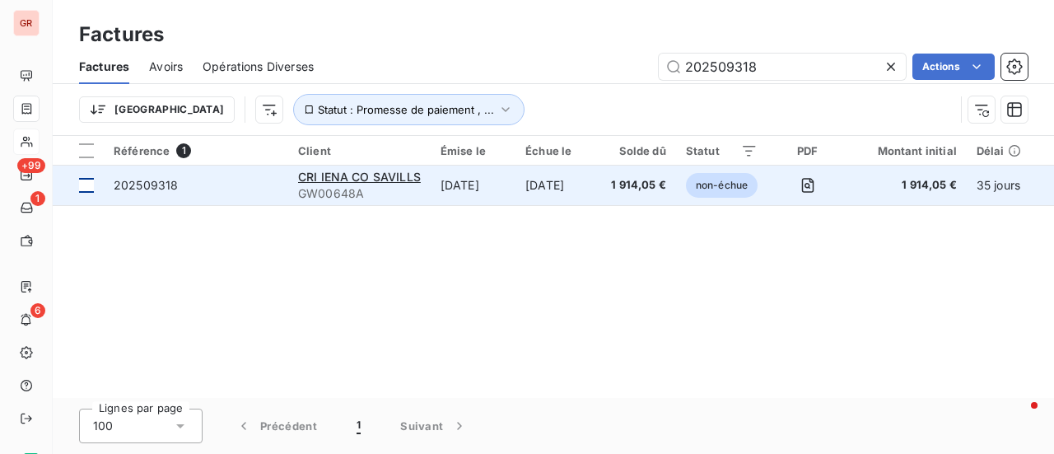
click at [95, 187] on td at bounding box center [78, 185] width 51 height 40
click at [380, 175] on span "CRI IENA CO SAVILLS" at bounding box center [359, 177] width 123 height 14
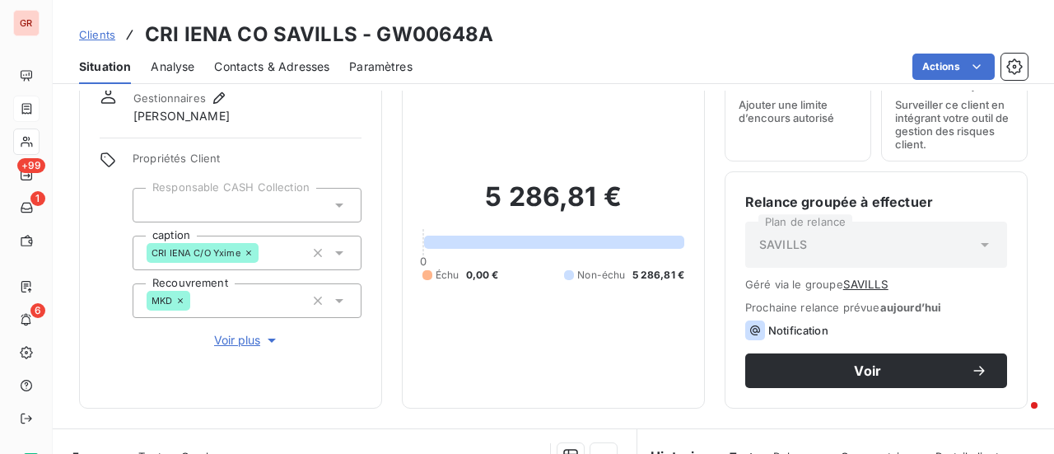
scroll to position [247, 0]
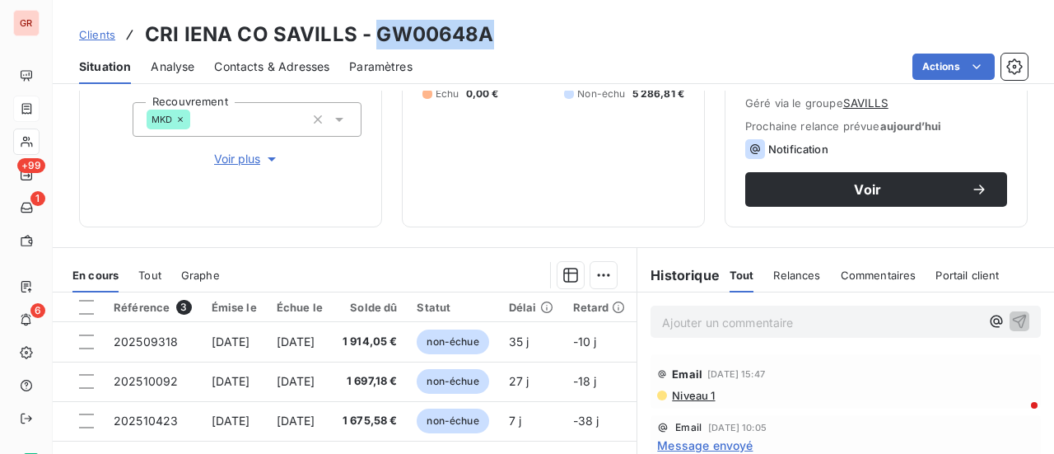
drag, startPoint x: 491, startPoint y: 35, endPoint x: 370, endPoint y: 42, distance: 121.2
click at [370, 42] on div "Clients CRI IENA CO SAVILLS - GW00648A" at bounding box center [553, 35] width 1001 height 30
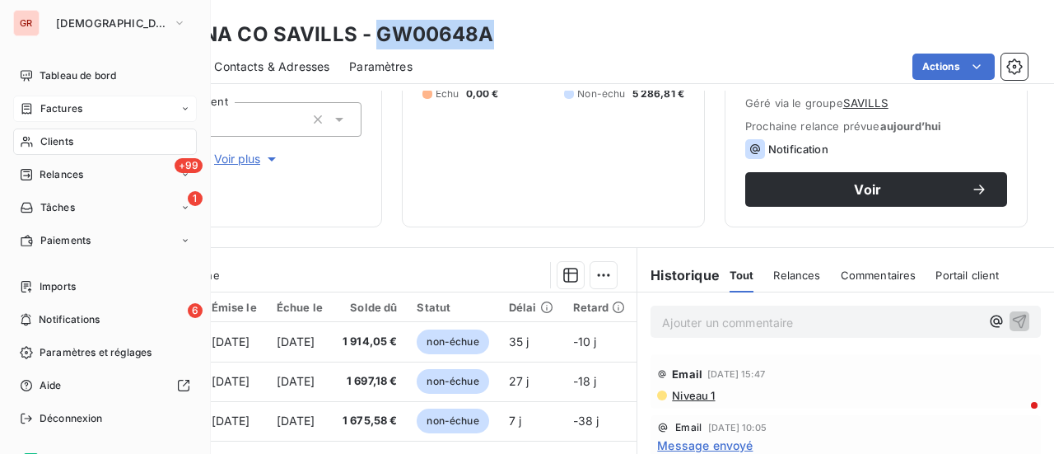
click at [56, 108] on span "Factures" at bounding box center [61, 108] width 42 height 15
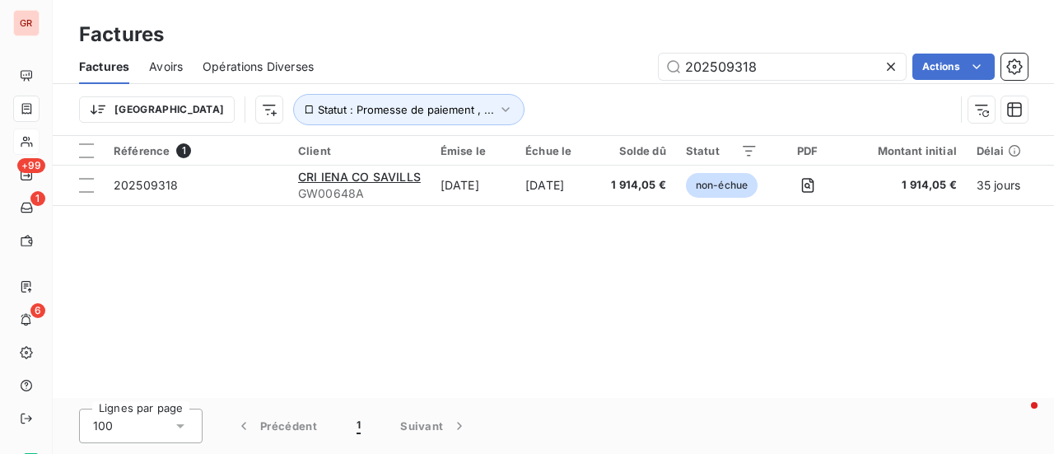
drag, startPoint x: 779, startPoint y: 68, endPoint x: 392, endPoint y: 68, distance: 387.0
click at [402, 68] on div "202509318 Actions" at bounding box center [680, 67] width 694 height 26
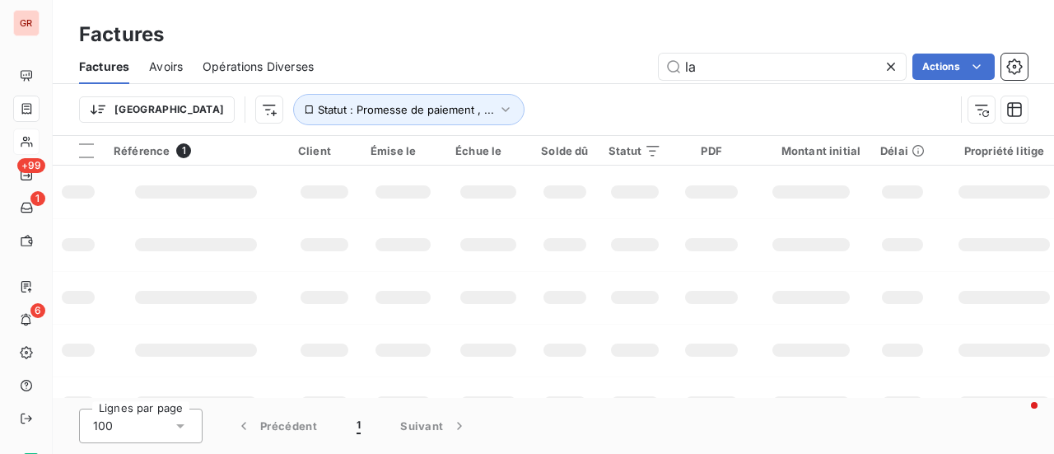
type input "l"
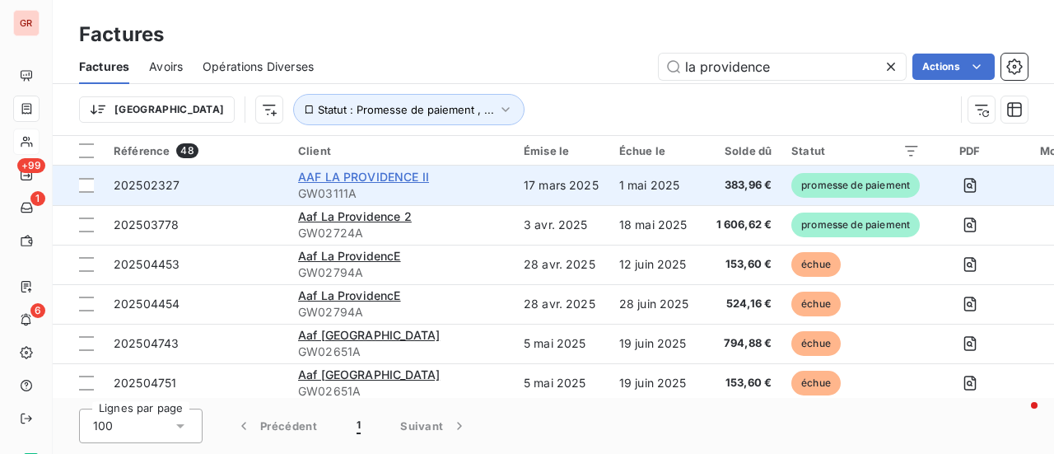
type input "la providence"
click at [363, 175] on span "AAF LA PROVIDENCE II" at bounding box center [363, 177] width 131 height 14
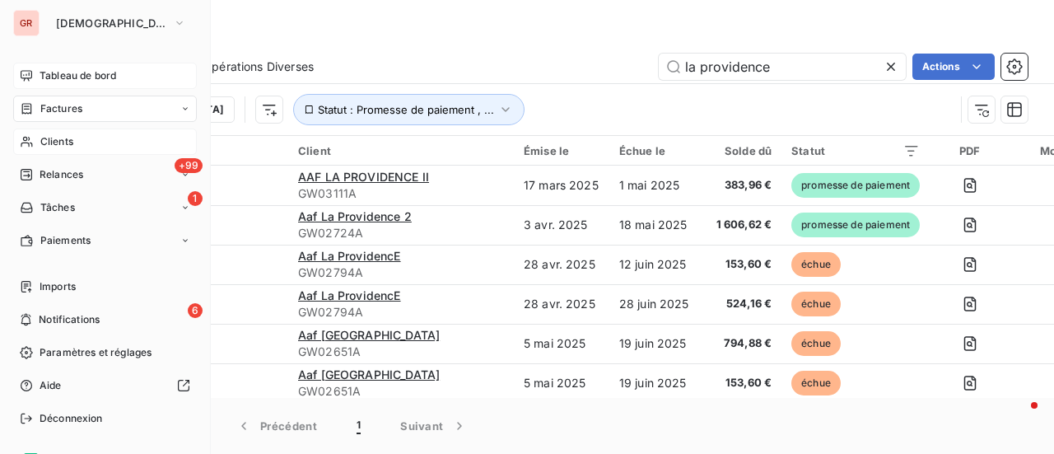
click at [100, 70] on span "Tableau de bord" at bounding box center [78, 75] width 77 height 15
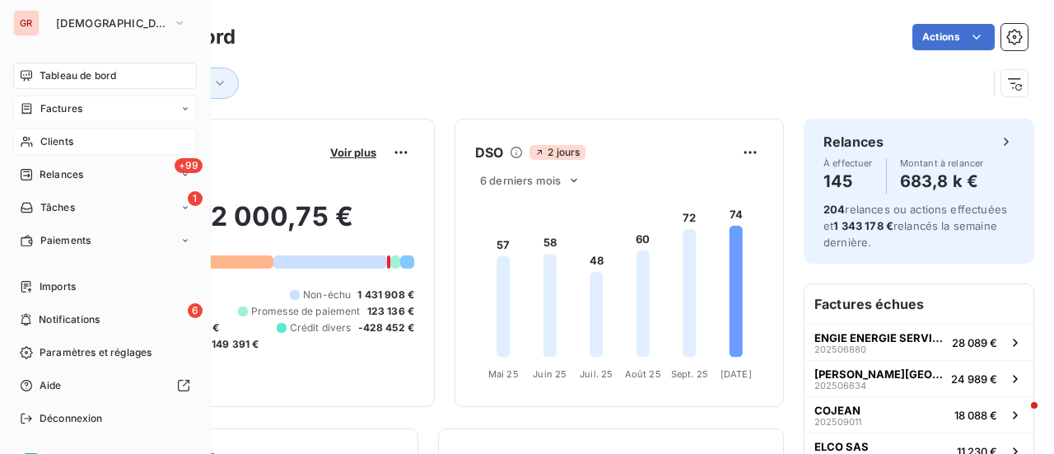
click at [112, 72] on span "Tableau de bord" at bounding box center [78, 75] width 77 height 15
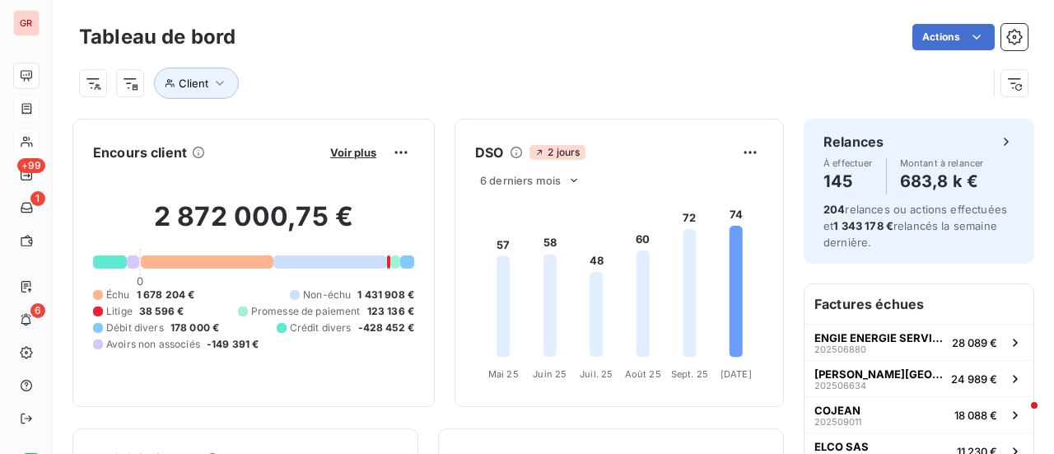
click at [351, 60] on div "Client" at bounding box center [553, 76] width 948 height 44
click at [334, 152] on span "Voir plus" at bounding box center [353, 152] width 46 height 13
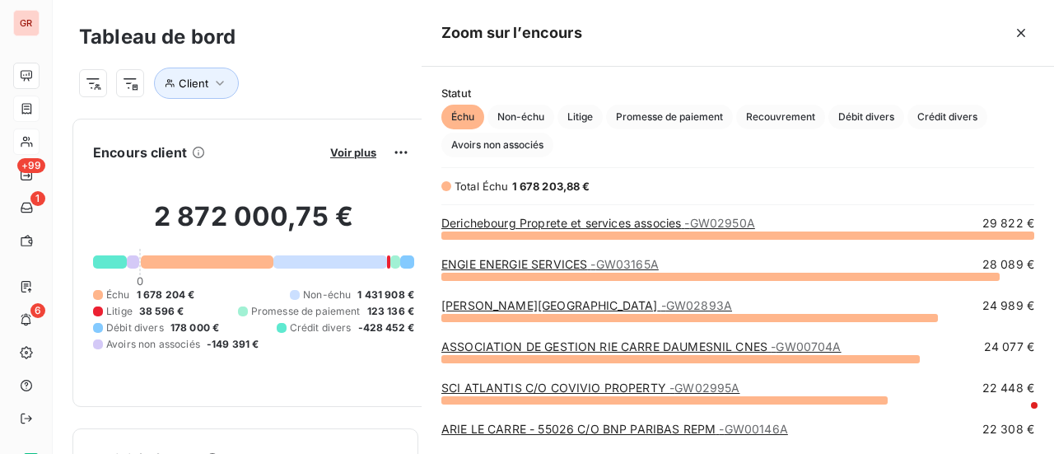
scroll to position [207, 619]
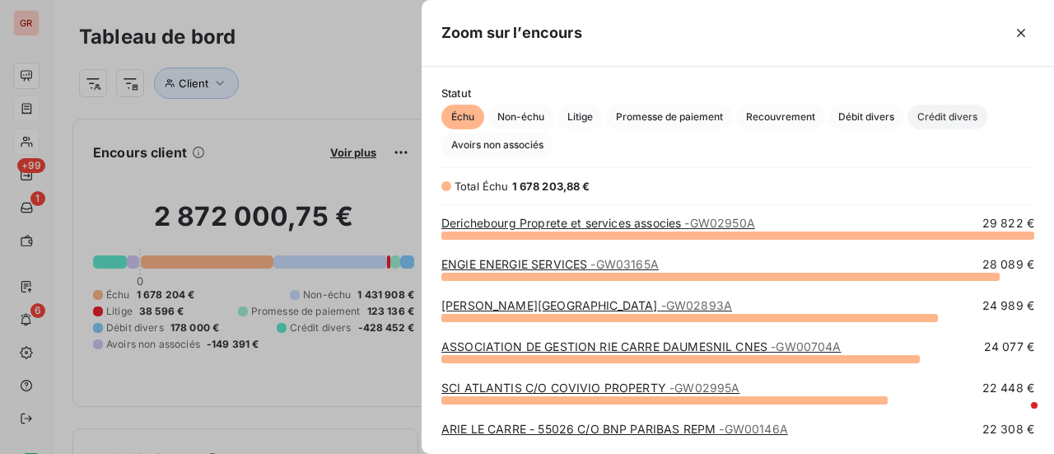
click at [944, 114] on span "Crédit divers" at bounding box center [947, 117] width 80 height 25
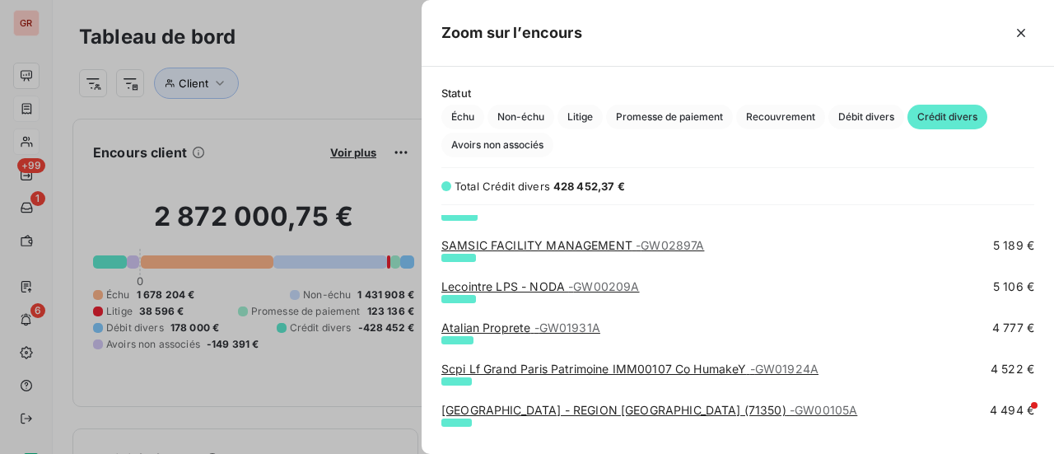
scroll to position [659, 0]
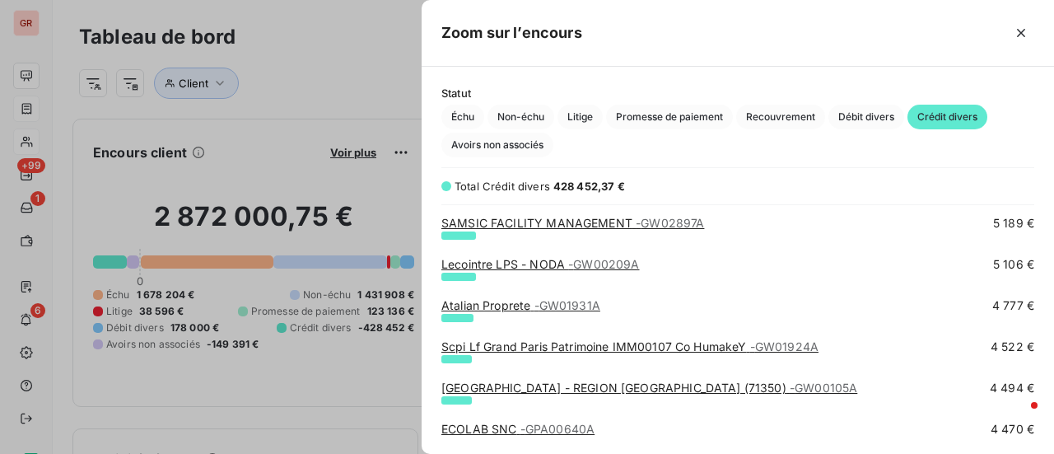
click at [501, 260] on link "Lecointre LPS - NODA - GW00209A" at bounding box center [540, 264] width 198 height 14
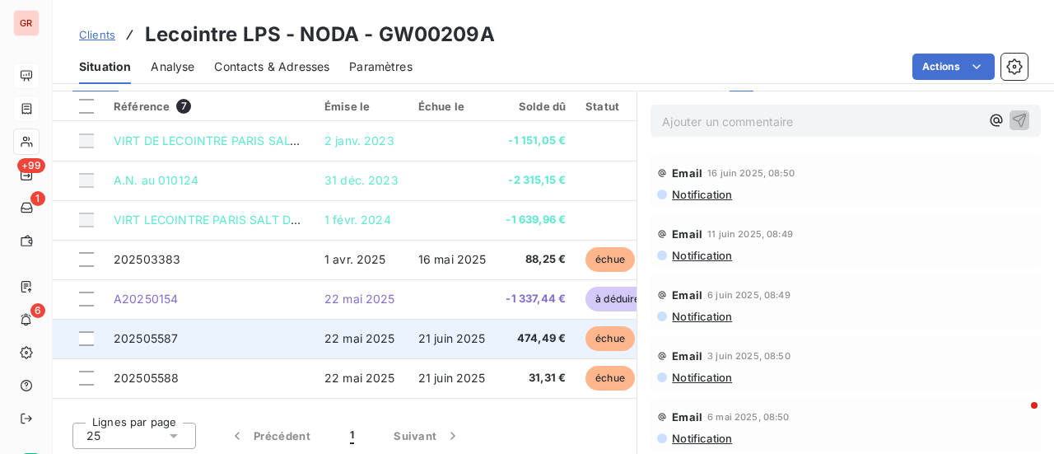
scroll to position [429, 0]
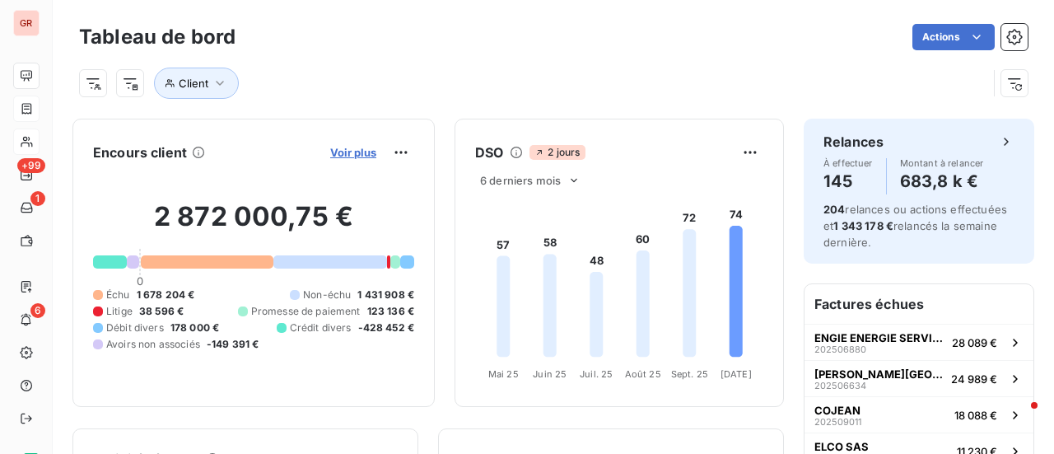
click at [351, 154] on span "Voir plus" at bounding box center [353, 152] width 46 height 13
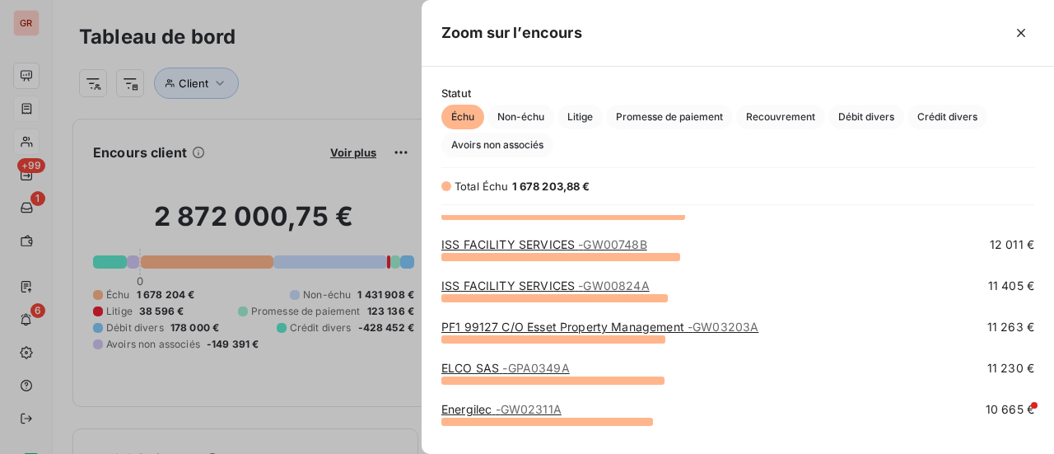
scroll to position [988, 0]
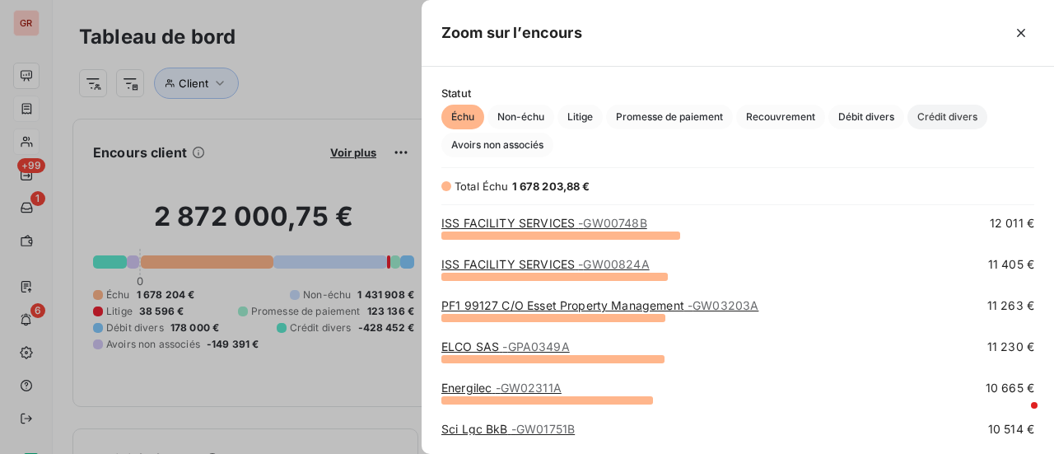
click at [945, 118] on span "Crédit divers" at bounding box center [947, 117] width 80 height 25
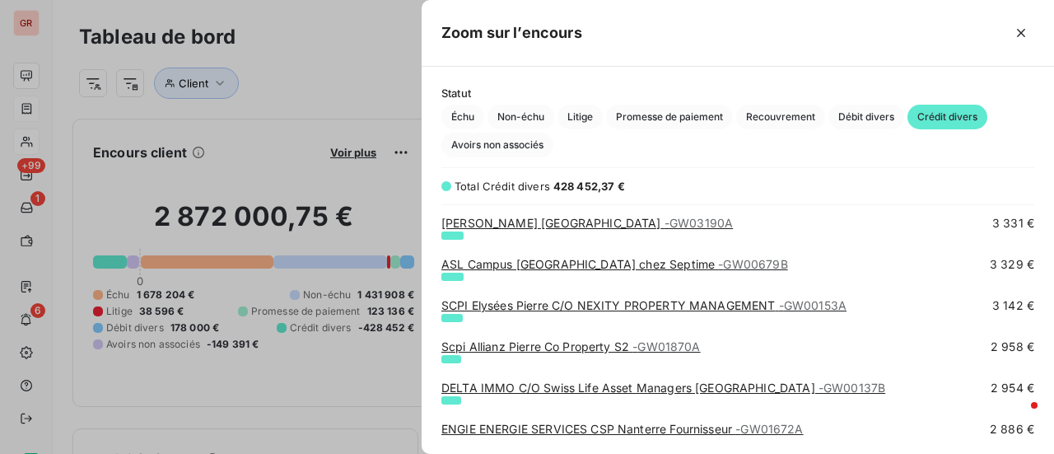
scroll to position [1235, 0]
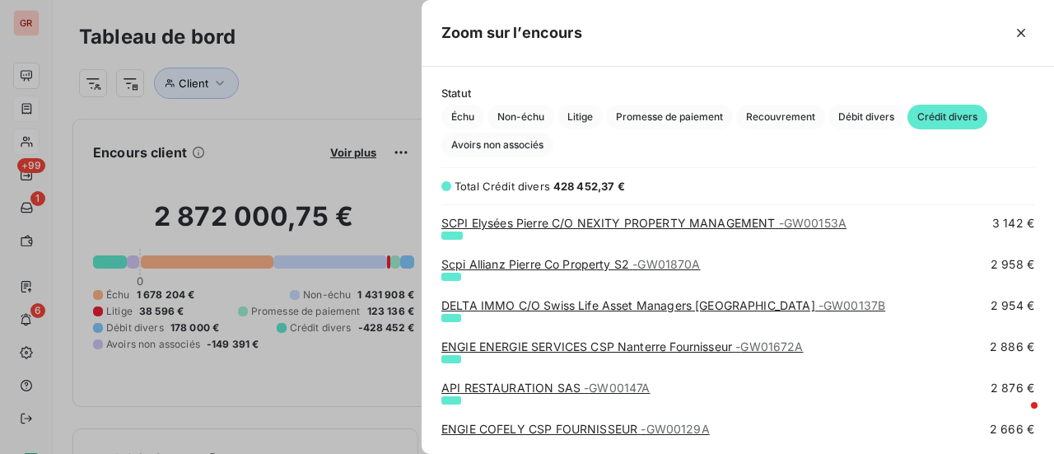
click at [567, 261] on link "Scpi Allianz Pierre Co Property S2 - GW01870A" at bounding box center [570, 264] width 259 height 14
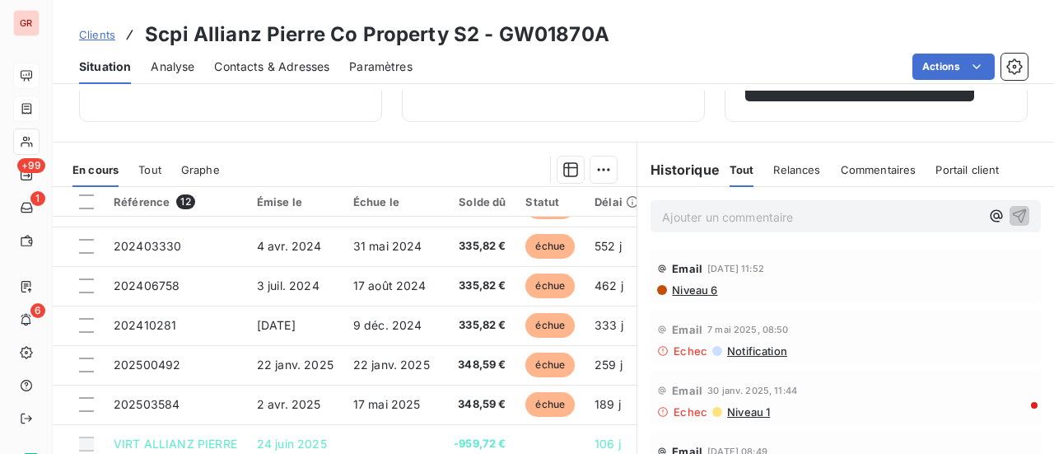
scroll to position [427, 0]
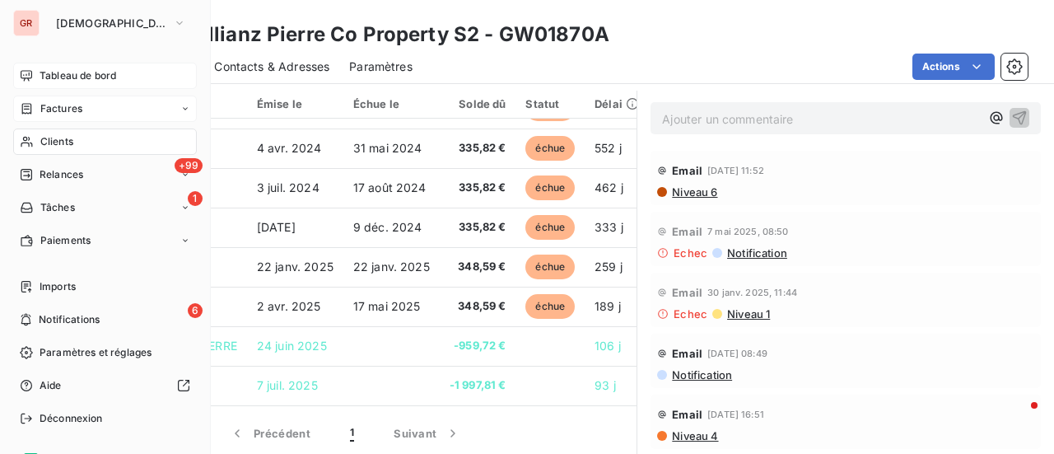
click at [72, 108] on span "Factures" at bounding box center [61, 108] width 42 height 15
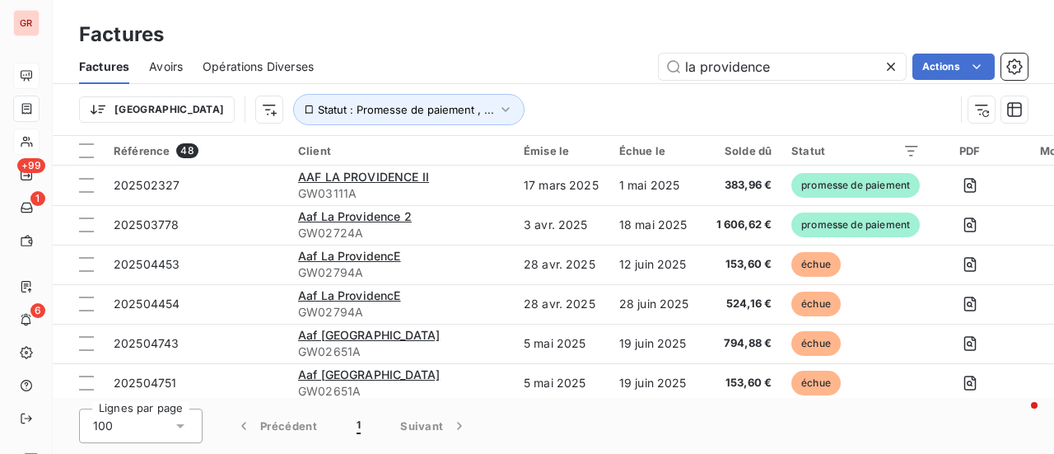
drag, startPoint x: 808, startPoint y: 58, endPoint x: 499, endPoint y: 63, distance: 308.8
click at [515, 63] on div "la providence Actions" at bounding box center [680, 67] width 694 height 26
click at [785, 72] on input "la providence" at bounding box center [782, 67] width 247 height 26
drag, startPoint x: 785, startPoint y: 72, endPoint x: 614, endPoint y: 72, distance: 170.4
click at [634, 72] on div "la providence Actions" at bounding box center [680, 67] width 694 height 26
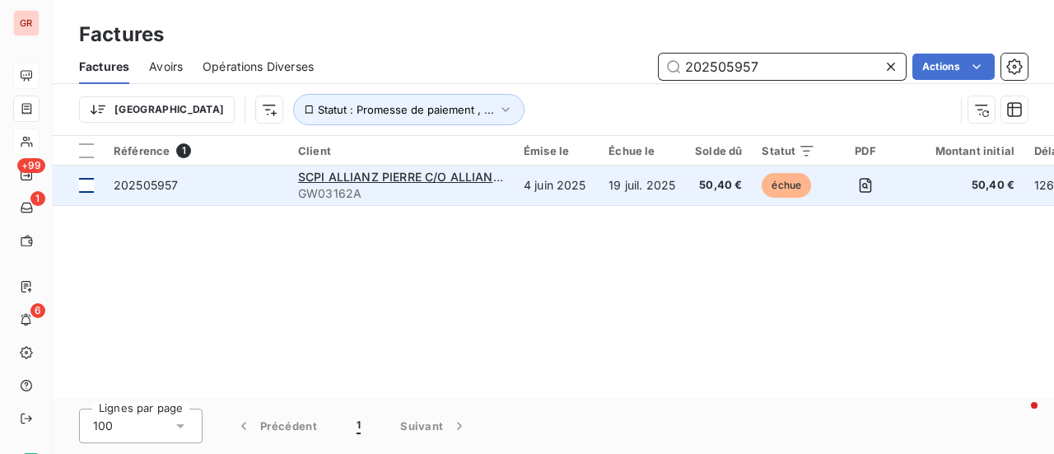
type input "202505957"
click at [86, 189] on div at bounding box center [86, 185] width 15 height 15
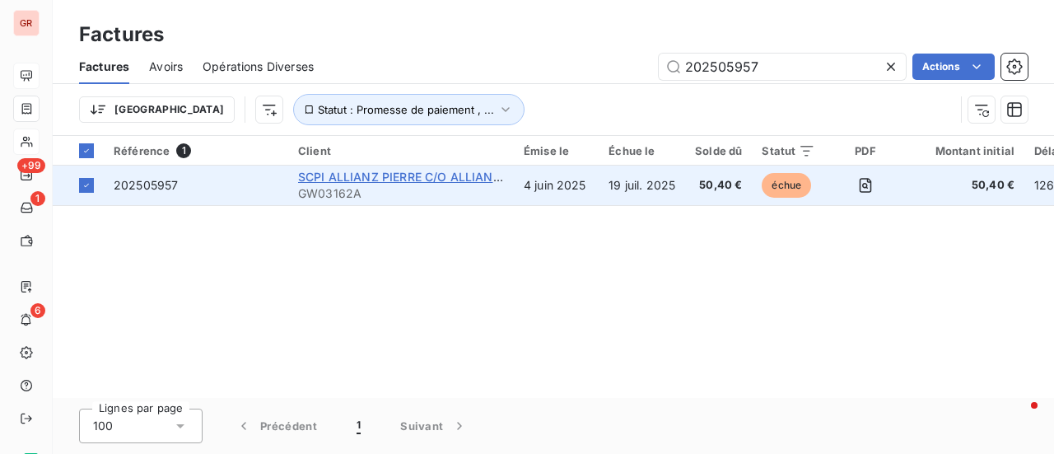
click at [375, 180] on span "SCPI ALLIANZ PIERRE C/O ALLIANZ IMMOVALOR" at bounding box center [437, 177] width 279 height 14
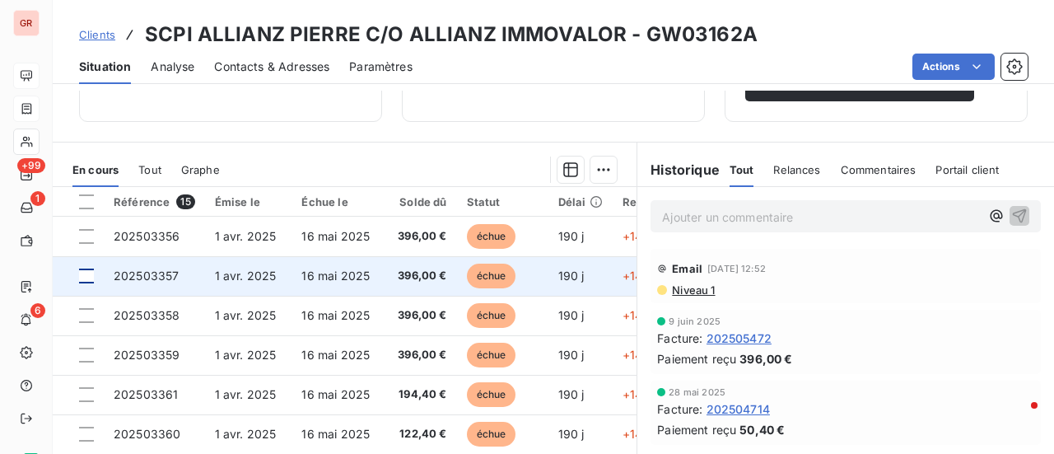
click at [86, 283] on div at bounding box center [86, 275] width 15 height 15
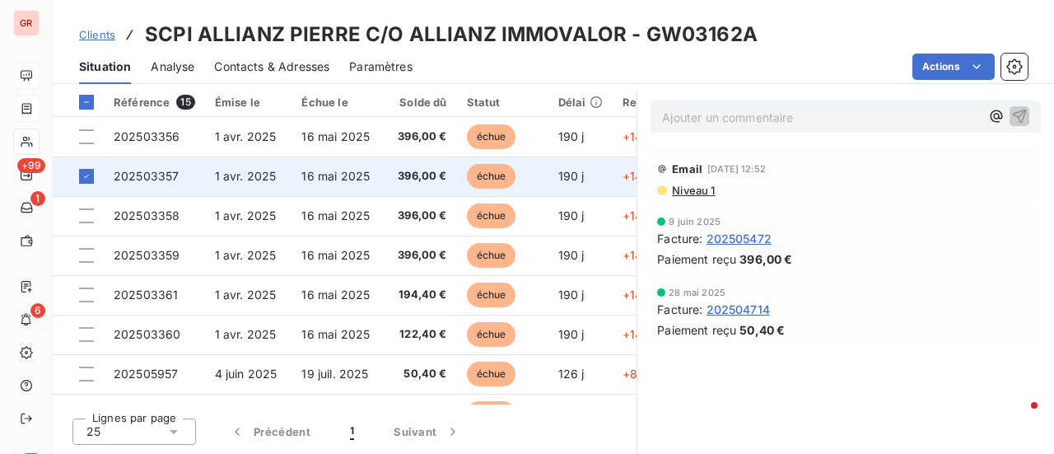
click at [147, 174] on span "202503357" at bounding box center [146, 176] width 65 height 14
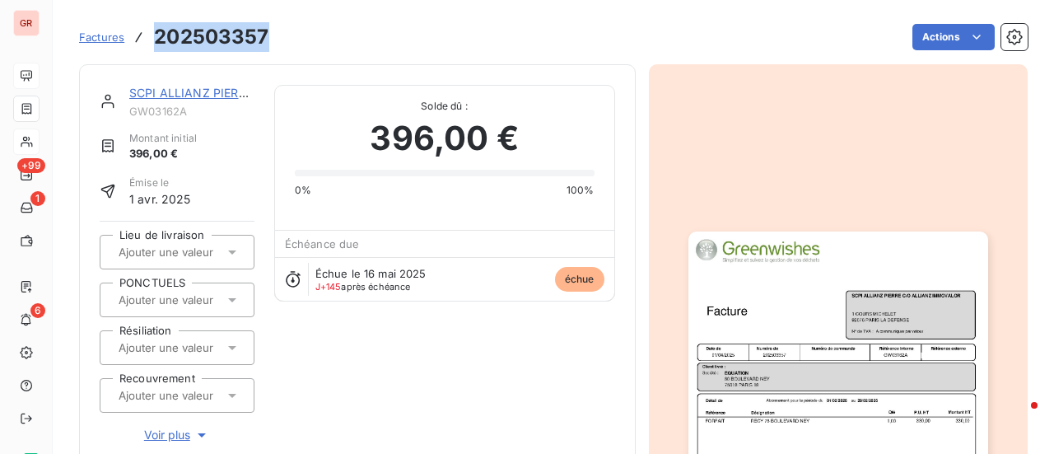
drag, startPoint x: 272, startPoint y: 40, endPoint x: 149, endPoint y: 46, distance: 122.8
click at [149, 46] on div "Factures 202503357 Actions" at bounding box center [553, 37] width 948 height 35
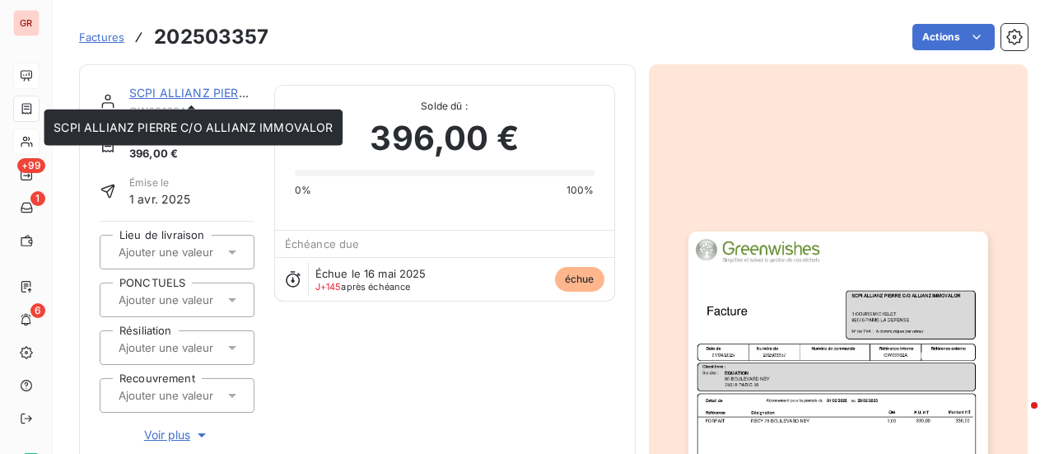
click at [231, 90] on link "SCPI ALLIANZ PIERRE C/O ALLIANZ IMMOVALOR" at bounding box center [268, 93] width 279 height 14
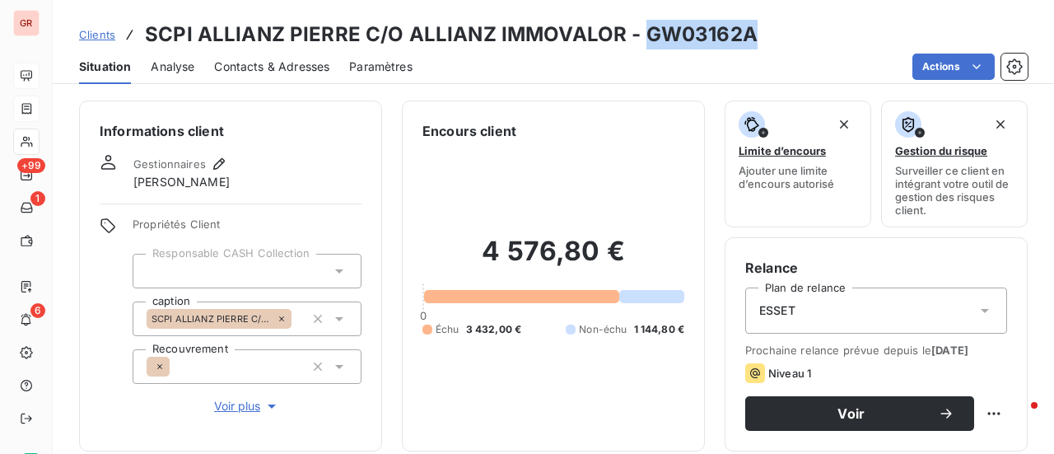
drag, startPoint x: 749, startPoint y: 32, endPoint x: 642, endPoint y: 40, distance: 107.3
click at [642, 40] on div "Clients SCPI ALLIANZ PIERRE C/O ALLIANZ IMMOVALOR - GW03162A" at bounding box center [553, 35] width 1001 height 30
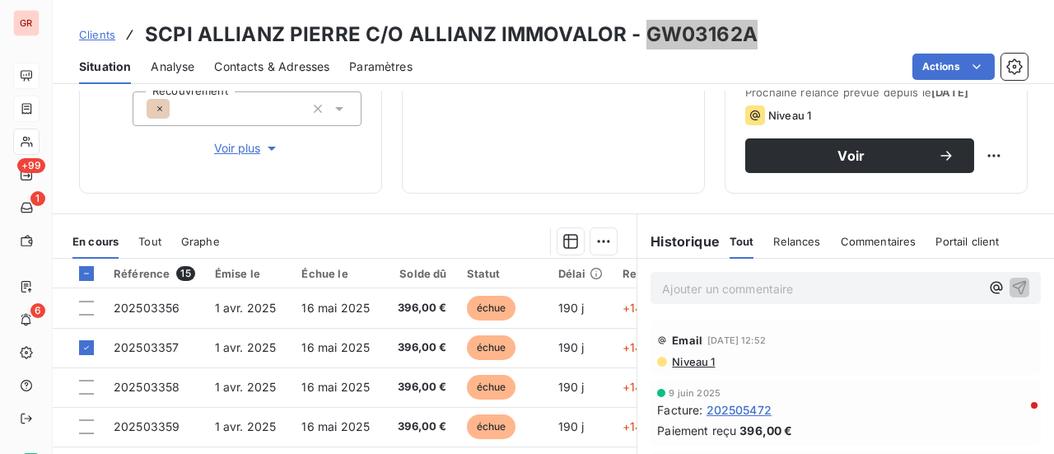
scroll to position [329, 0]
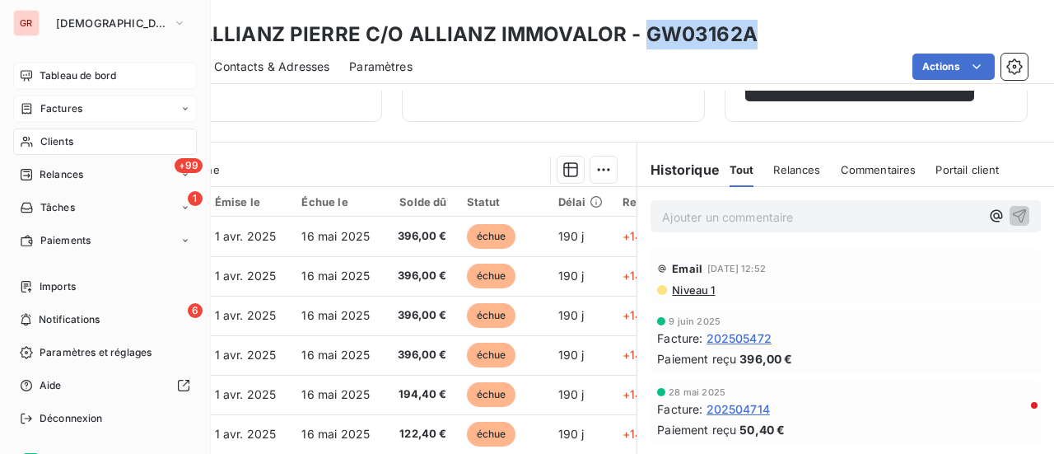
drag, startPoint x: 80, startPoint y: 111, endPoint x: 140, endPoint y: 106, distance: 60.3
click at [80, 111] on span "Factures" at bounding box center [61, 108] width 42 height 15
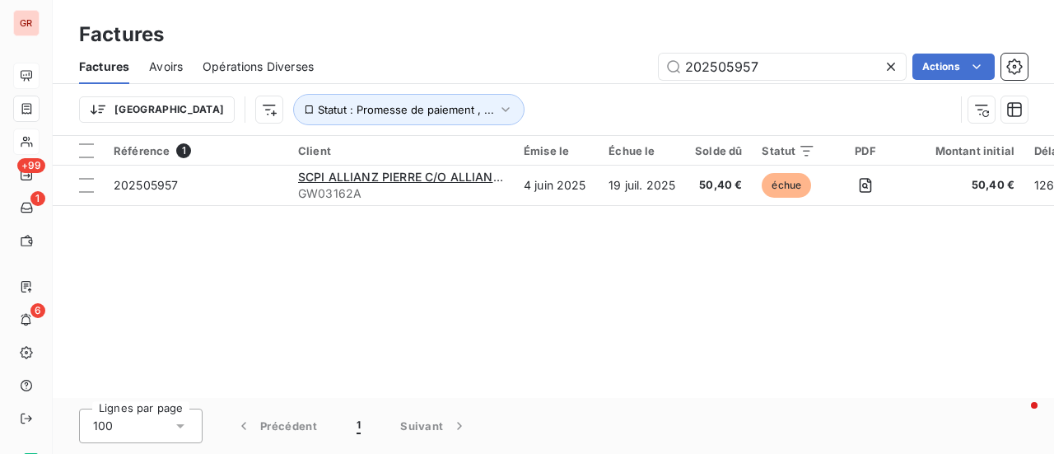
drag, startPoint x: 790, startPoint y: 63, endPoint x: 581, endPoint y: 65, distance: 209.1
click at [597, 65] on div "202505957 Actions" at bounding box center [680, 67] width 694 height 26
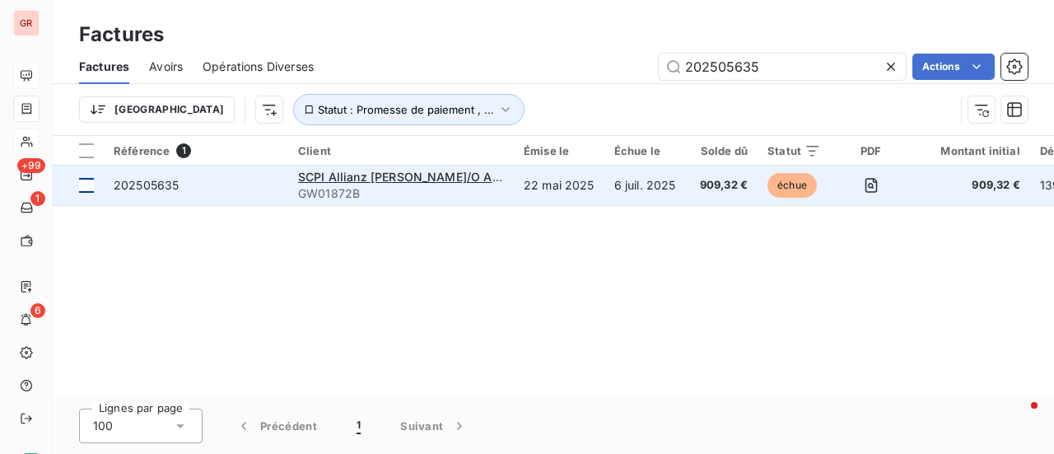
type input "202505635"
click at [87, 187] on div at bounding box center [86, 185] width 15 height 15
click at [165, 184] on span "202505635" at bounding box center [146, 185] width 65 height 14
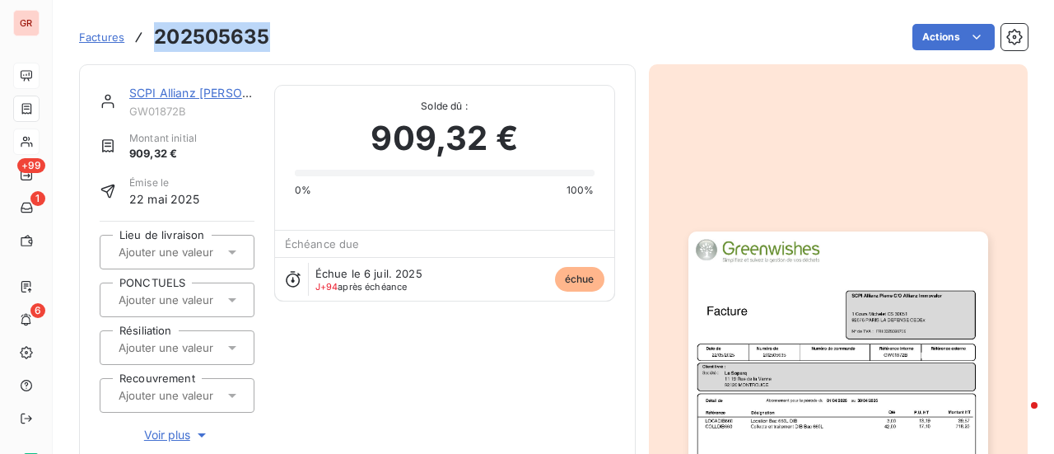
drag, startPoint x: 268, startPoint y: 39, endPoint x: 156, endPoint y: 43, distance: 112.0
click at [156, 43] on h3 "202505635" at bounding box center [211, 37] width 115 height 30
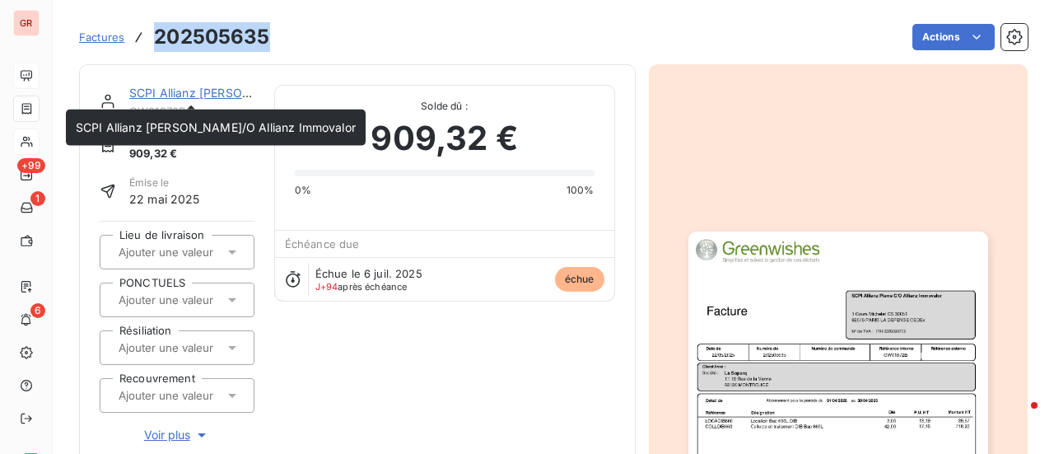
drag, startPoint x: 213, startPoint y: 96, endPoint x: 223, endPoint y: 96, distance: 9.9
click at [213, 96] on link "SCPI Allianz Pierre C/O Allianz Immovalor" at bounding box center [269, 93] width 280 height 14
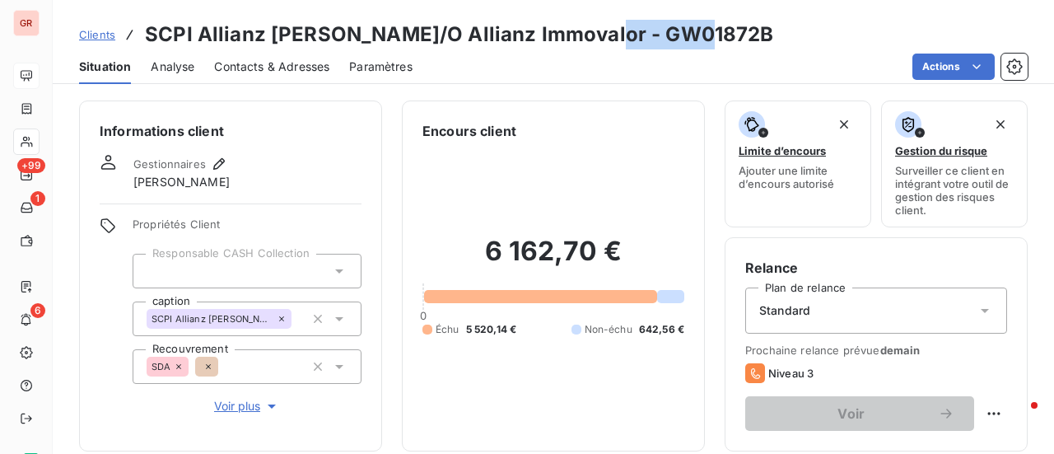
drag, startPoint x: 673, startPoint y: 40, endPoint x: 571, endPoint y: 40, distance: 102.1
click at [571, 40] on h3 "SCPI Allianz Pierre C/O Allianz Immovalor - GW01872B" at bounding box center [459, 35] width 629 height 30
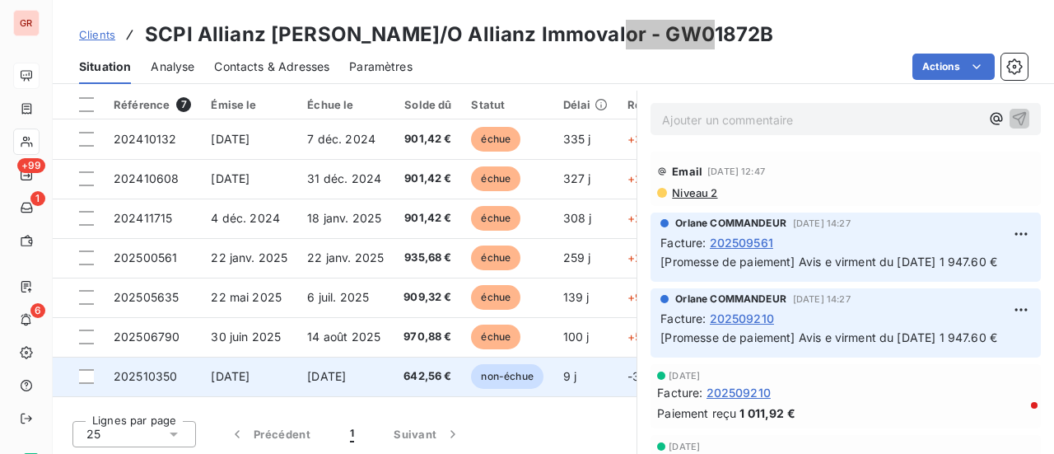
scroll to position [427, 0]
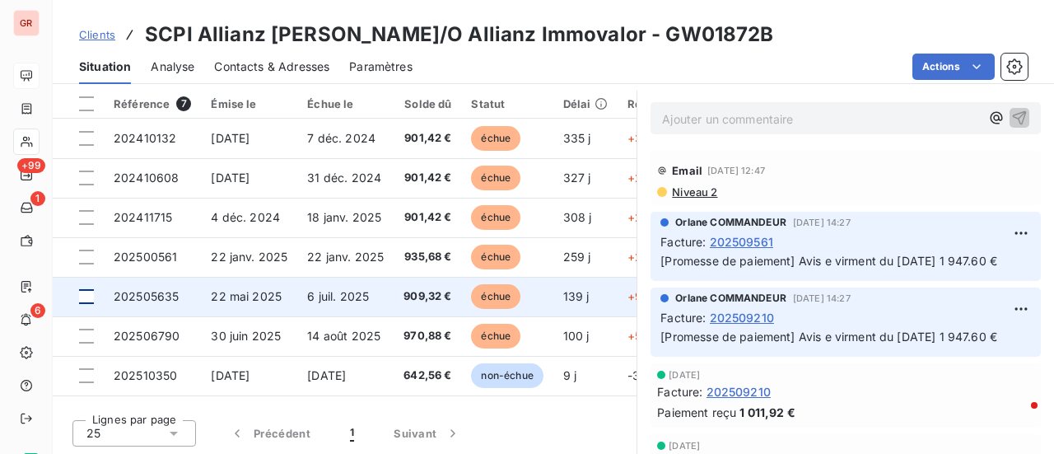
click at [88, 296] on div at bounding box center [86, 296] width 15 height 15
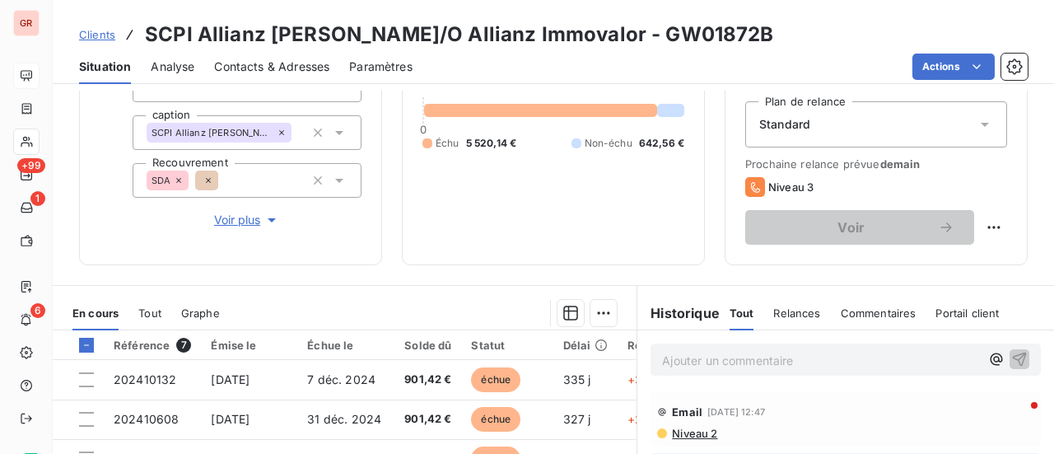
scroll to position [180, 0]
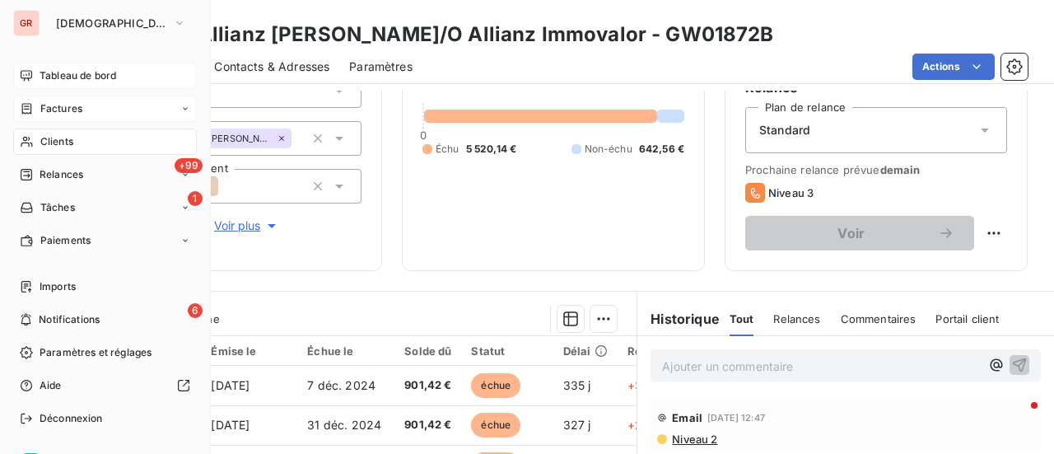
drag, startPoint x: 77, startPoint y: 115, endPoint x: 161, endPoint y: 116, distance: 83.2
click at [77, 115] on span "Factures" at bounding box center [61, 108] width 42 height 15
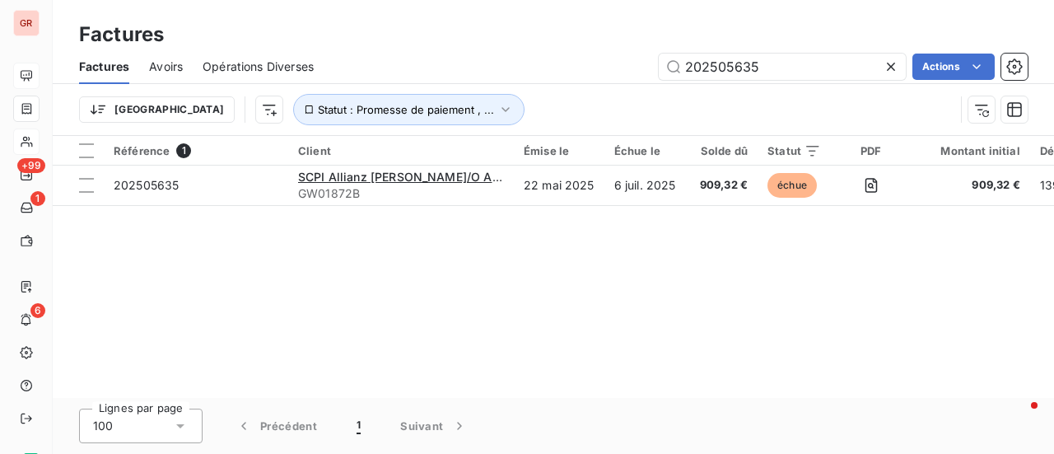
drag, startPoint x: 782, startPoint y: 67, endPoint x: 549, endPoint y: 70, distance: 233.0
click at [560, 70] on div "202505635 Actions" at bounding box center [680, 67] width 694 height 26
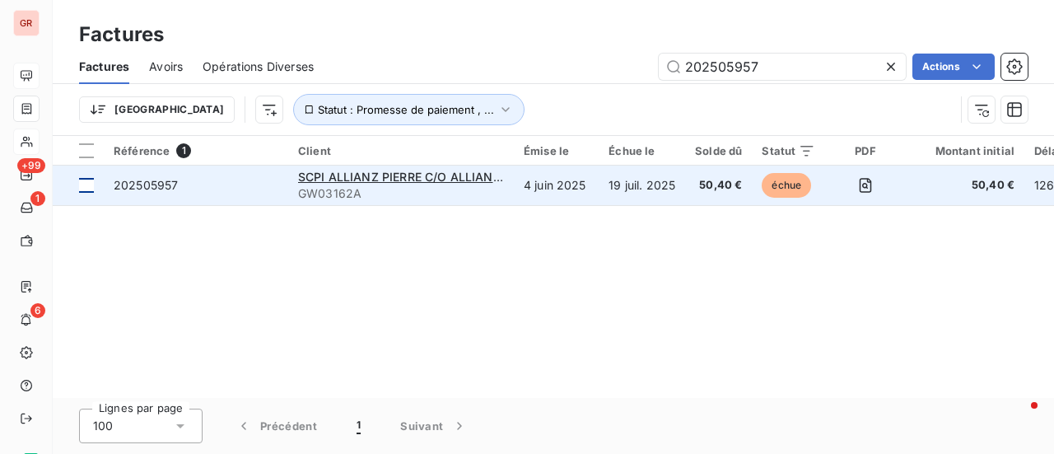
type input "202505957"
click at [86, 187] on div at bounding box center [86, 185] width 15 height 15
click at [377, 179] on span "SCPI ALLIANZ PIERRE C/O ALLIANZ IMMOVALOR" at bounding box center [437, 177] width 279 height 14
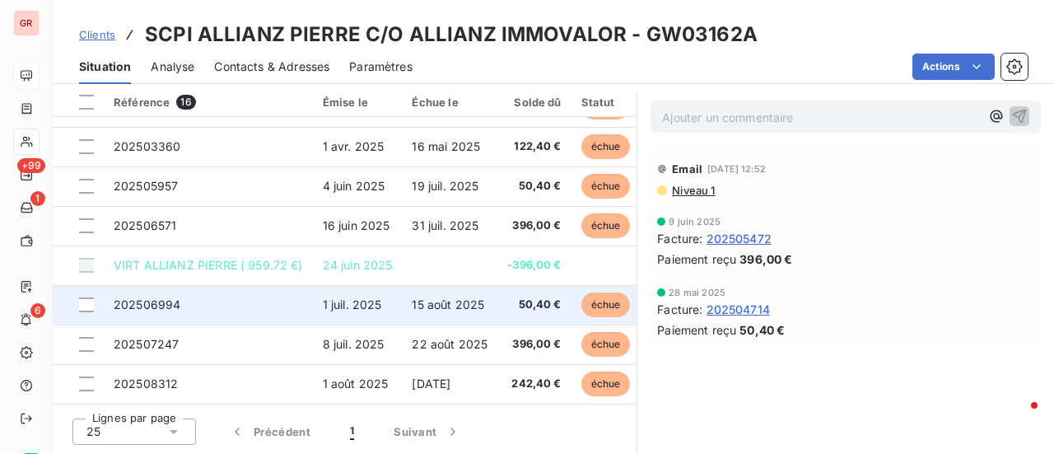
scroll to position [187, 0]
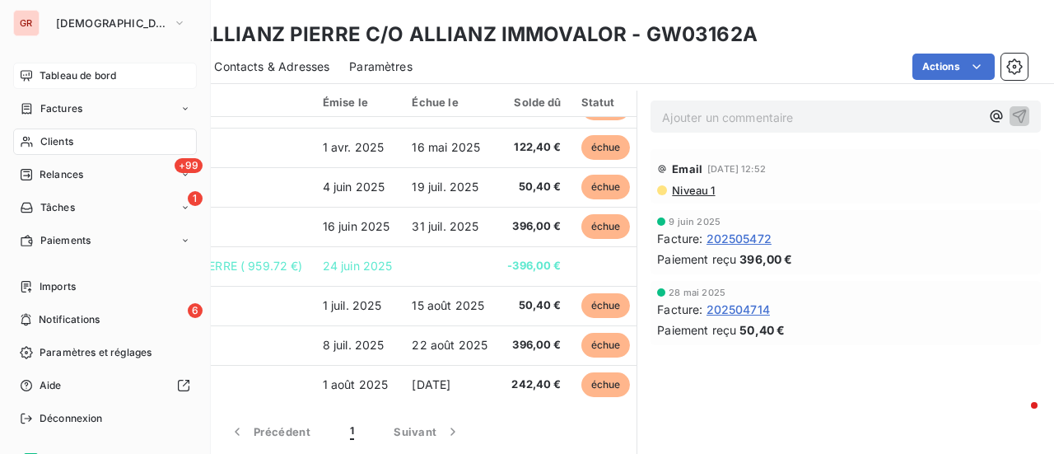
drag, startPoint x: 61, startPoint y: 142, endPoint x: 166, endPoint y: 142, distance: 105.4
click at [61, 142] on span "Clients" at bounding box center [56, 141] width 33 height 15
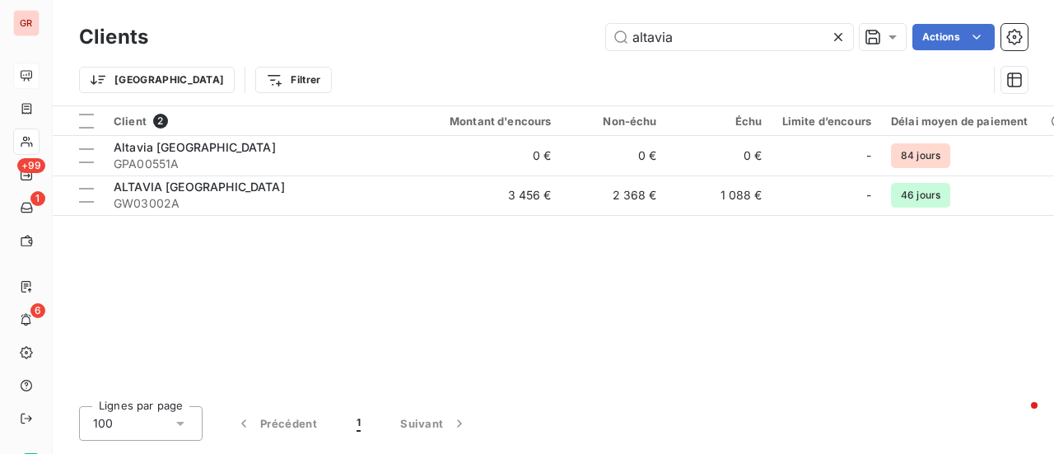
drag, startPoint x: 693, startPoint y: 39, endPoint x: 506, endPoint y: 40, distance: 187.7
click at [519, 40] on div "altavia Actions" at bounding box center [598, 37] width 860 height 26
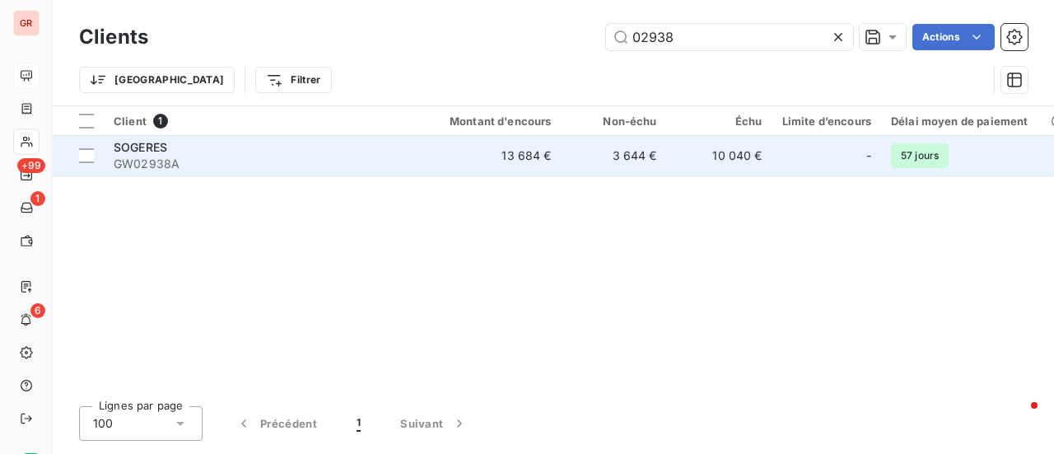
type input "02938"
click at [139, 153] on div "SOGERES" at bounding box center [262, 147] width 296 height 16
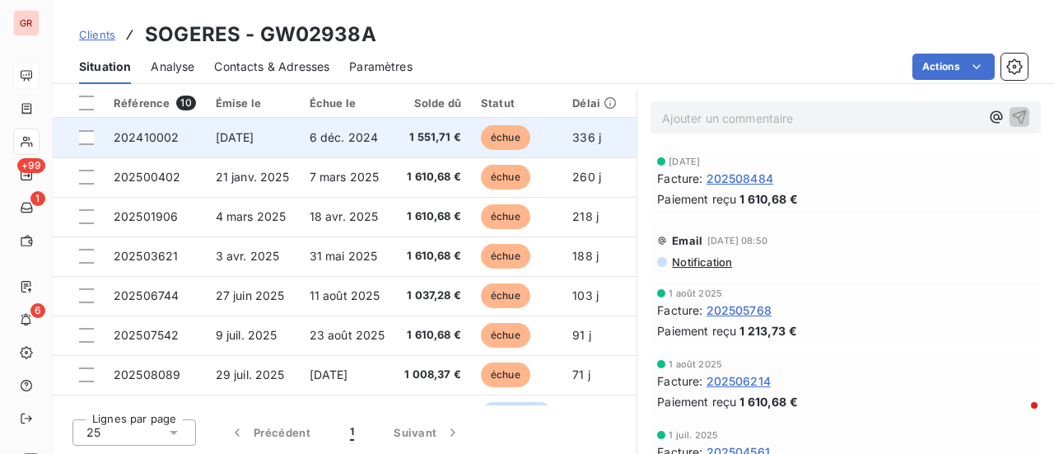
click at [226, 137] on span "6 nov. 2024" at bounding box center [235, 137] width 39 height 14
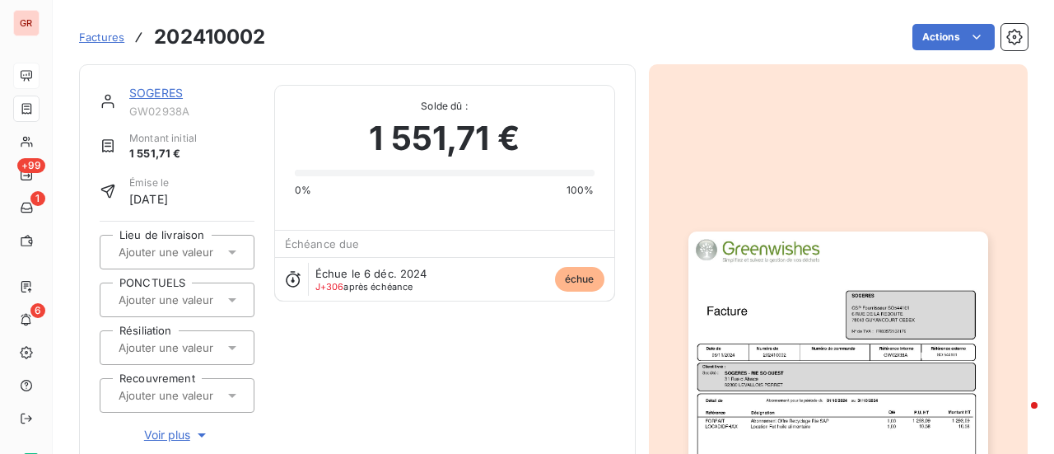
click at [856, 343] on img "button" at bounding box center [838, 442] width 300 height 423
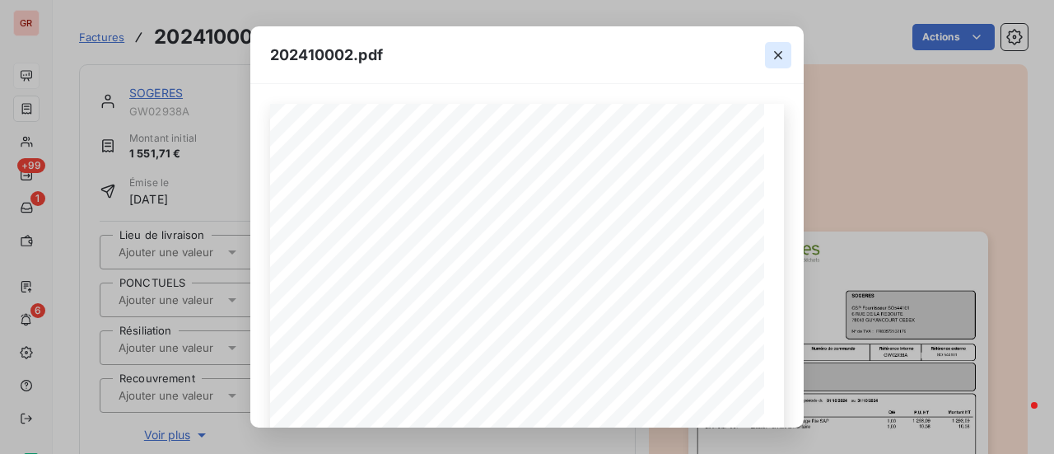
click at [778, 58] on icon "button" at bounding box center [778, 55] width 16 height 16
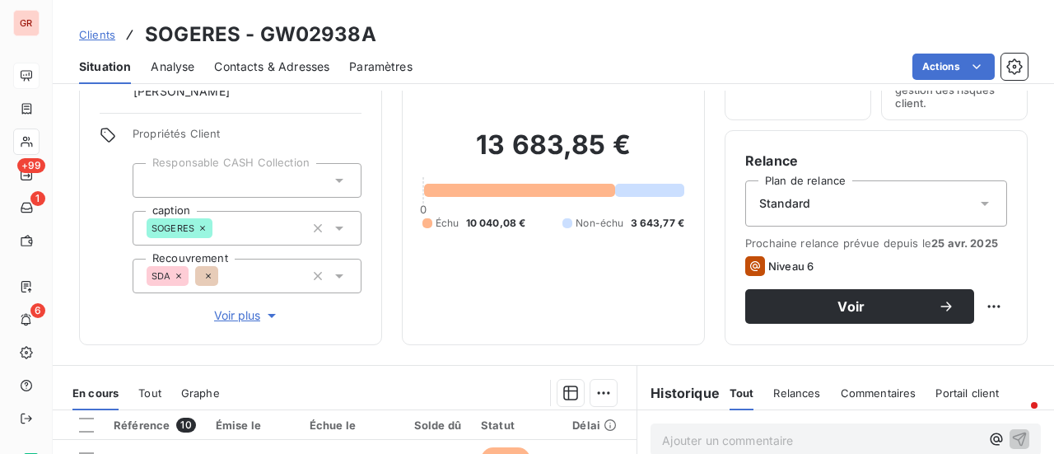
scroll to position [329, 0]
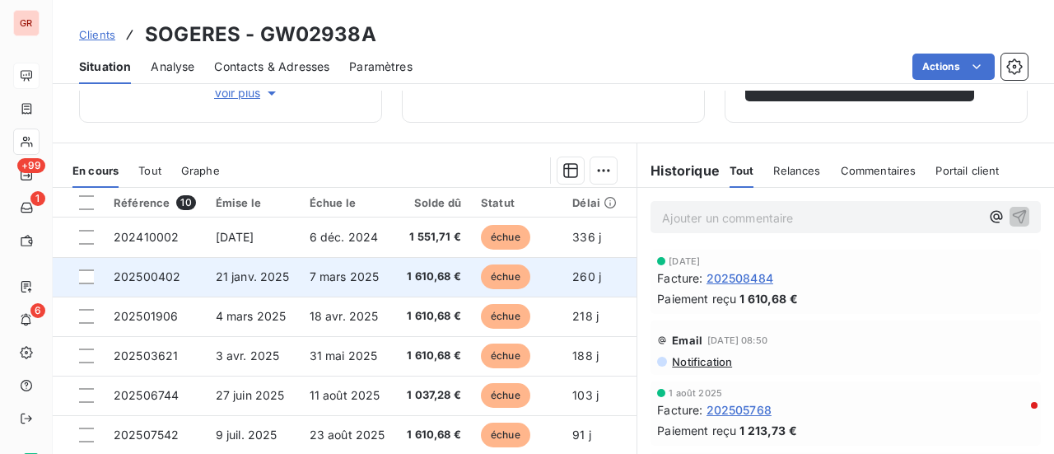
click at [331, 276] on span "7 mars 2025" at bounding box center [345, 276] width 70 height 14
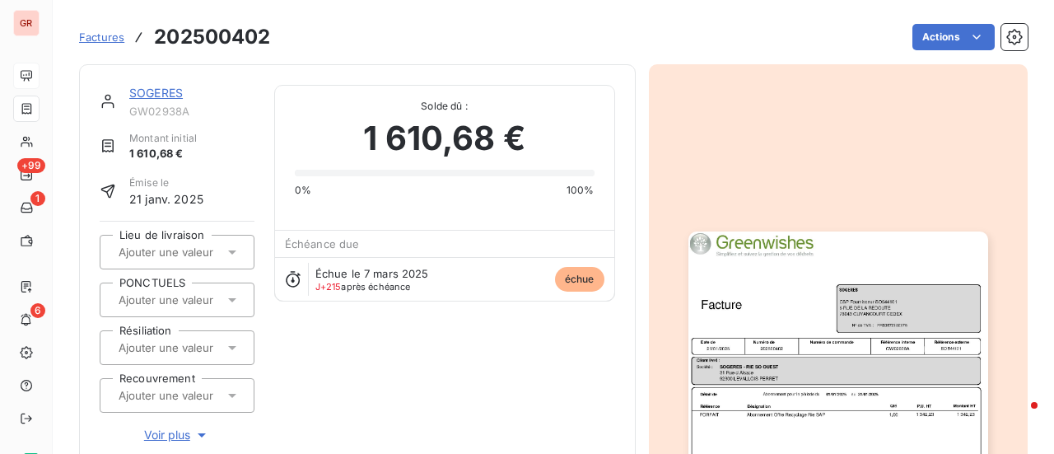
click at [859, 333] on img "button" at bounding box center [838, 442] width 300 height 423
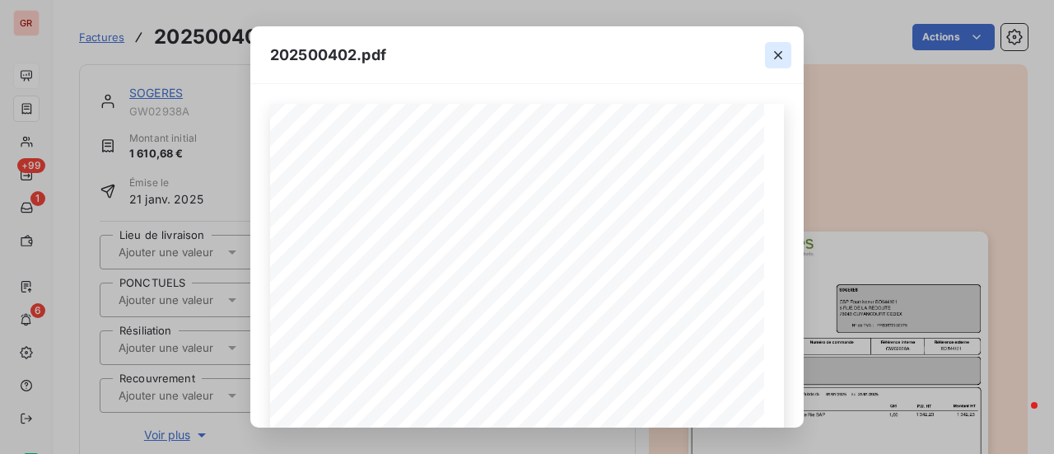
click at [777, 58] on icon "button" at bounding box center [778, 55] width 16 height 16
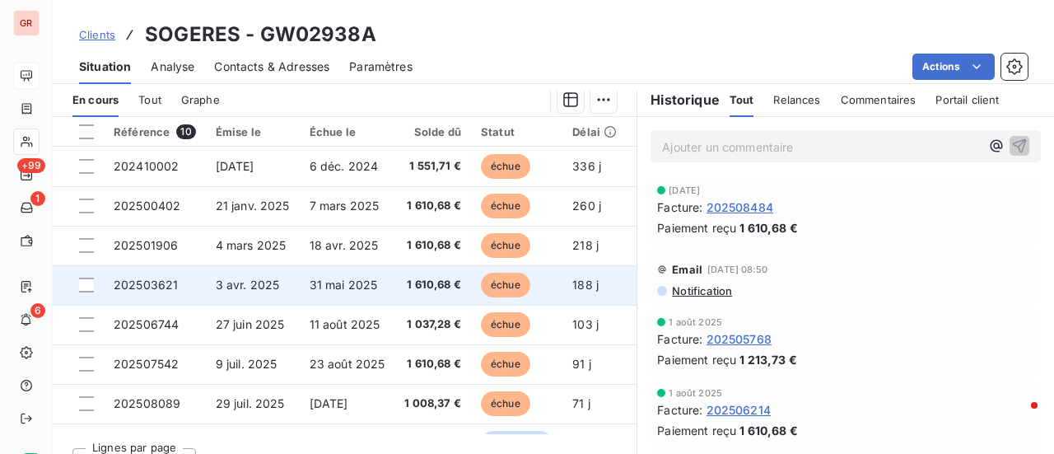
scroll to position [412, 0]
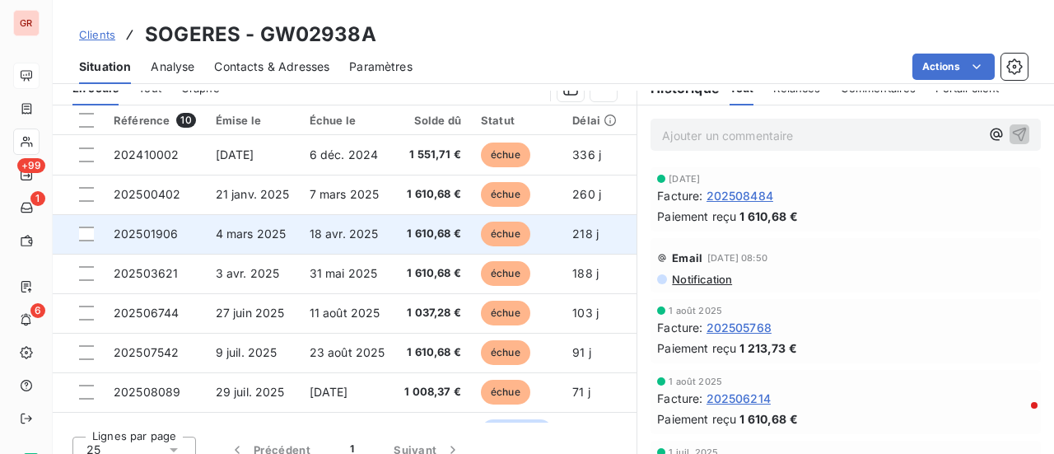
click at [438, 233] on span "1 610,68 €" at bounding box center [432, 234] width 57 height 16
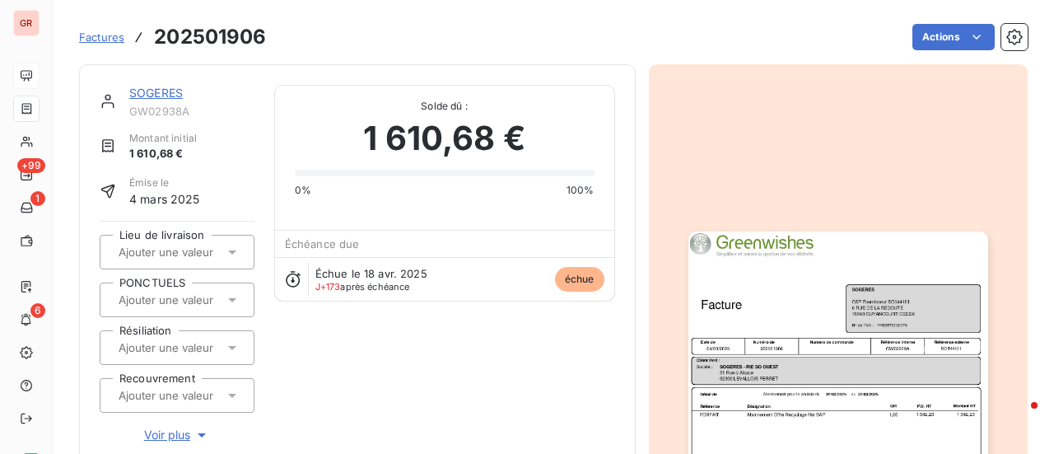
click at [843, 319] on img "button" at bounding box center [838, 442] width 300 height 423
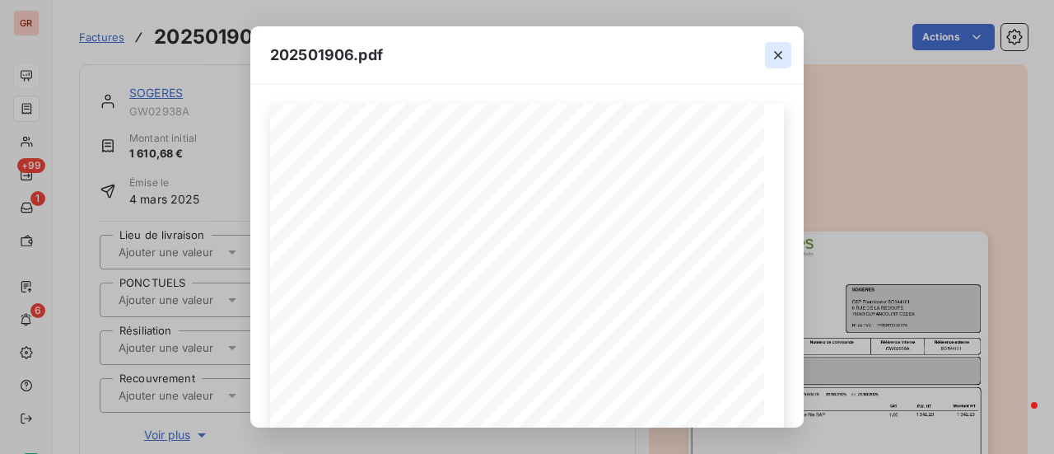
click at [781, 58] on icon "button" at bounding box center [778, 55] width 8 height 8
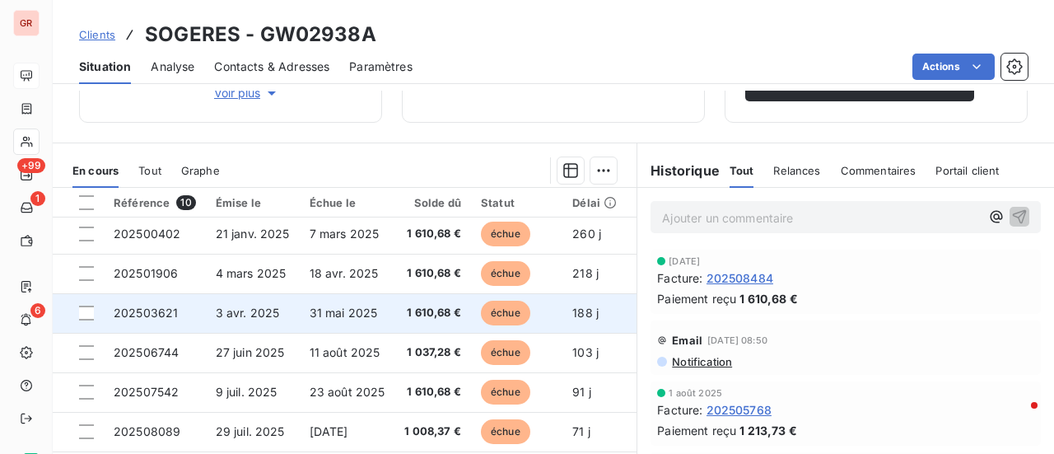
scroll to position [114, 0]
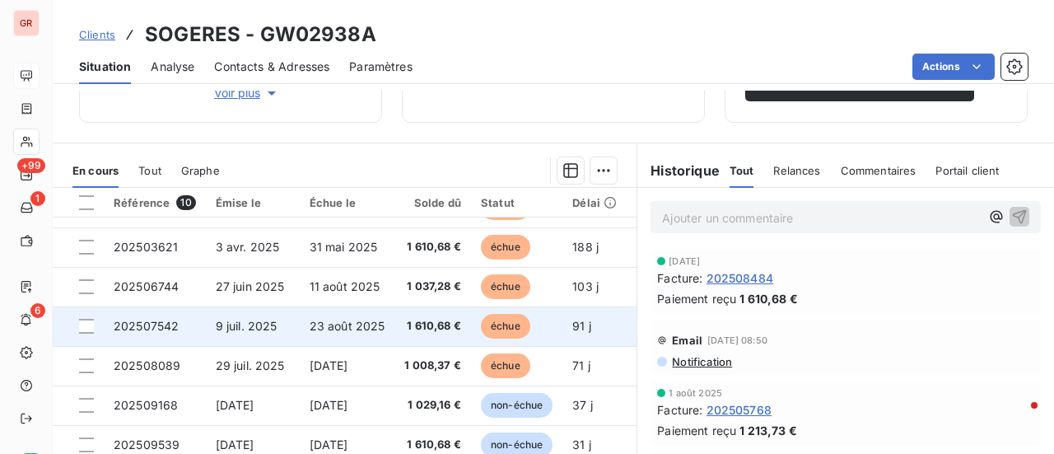
click at [263, 319] on span "9 juil. 2025" at bounding box center [247, 326] width 62 height 14
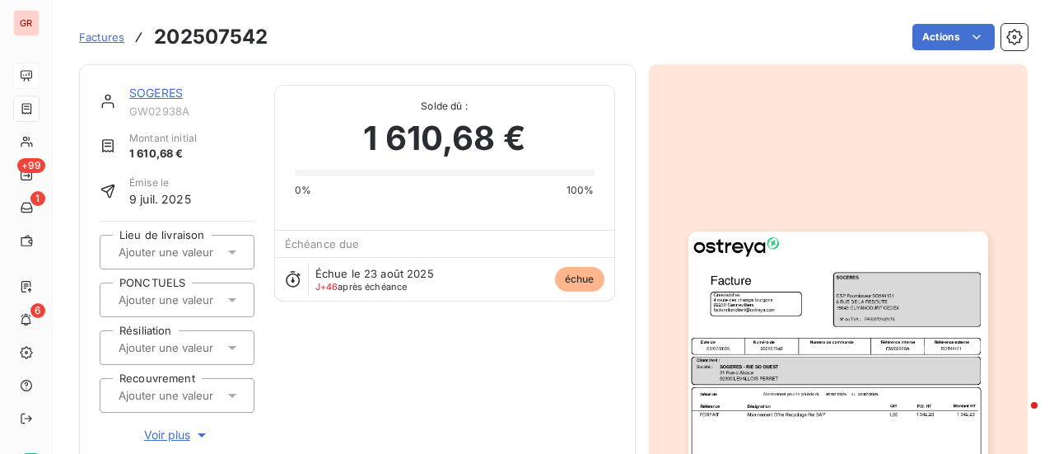
click at [833, 287] on img "button" at bounding box center [838, 442] width 300 height 423
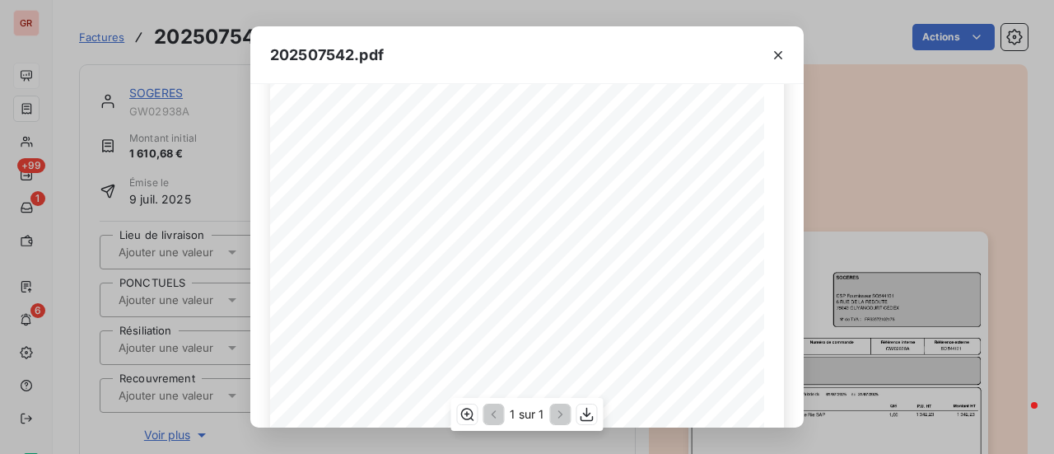
scroll to position [394, 0]
click at [589, 422] on icon "button" at bounding box center [587, 414] width 16 height 16
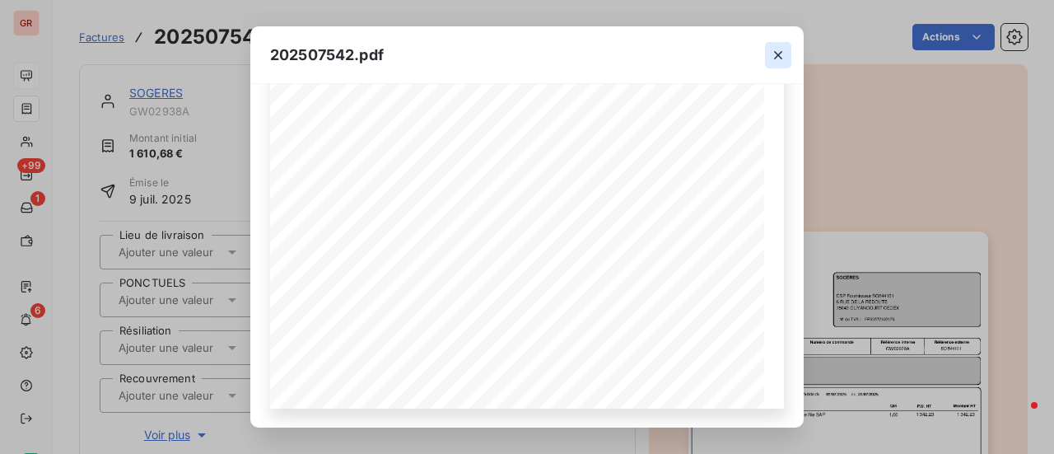
click at [782, 57] on icon "button" at bounding box center [778, 55] width 16 height 16
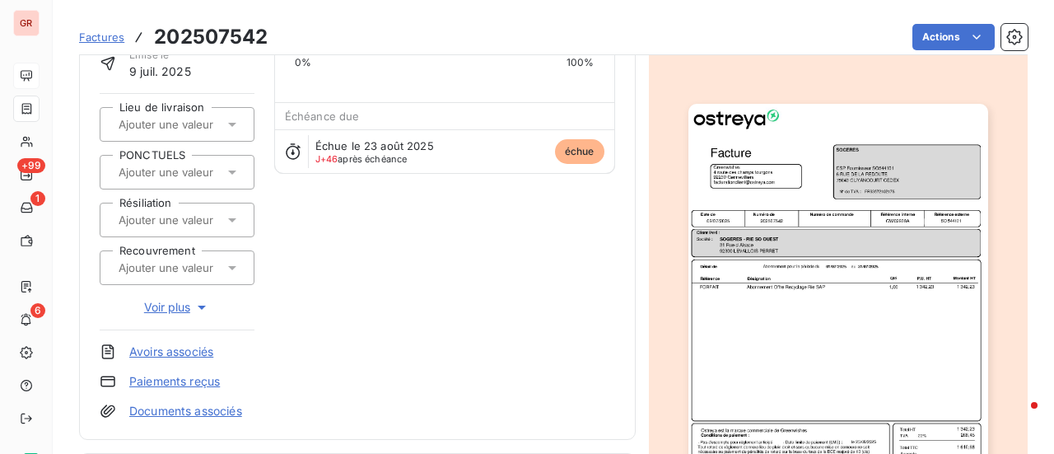
scroll to position [166, 0]
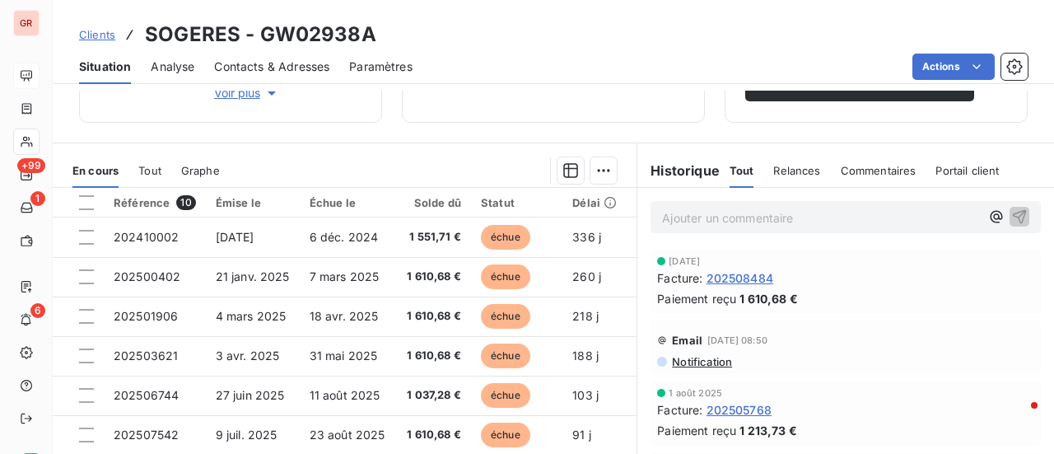
scroll to position [247, 0]
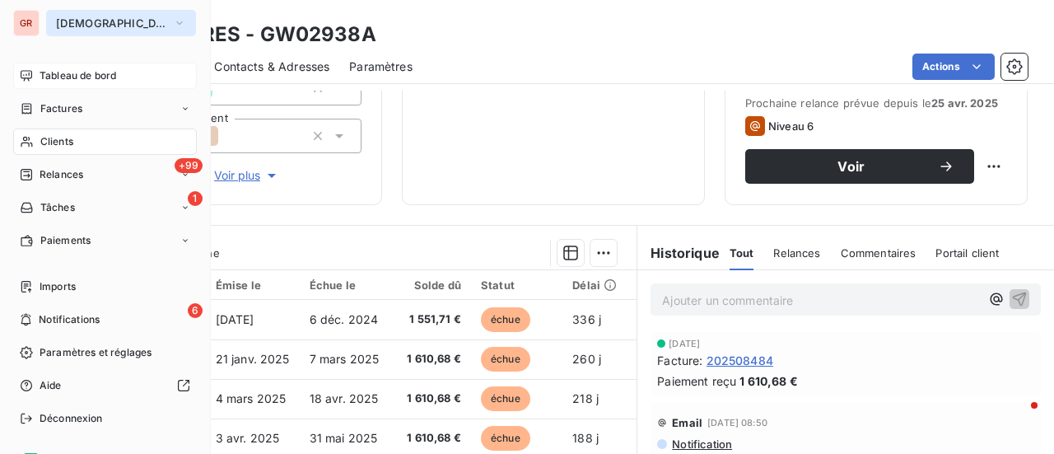
click at [173, 22] on icon "button" at bounding box center [179, 23] width 13 height 16
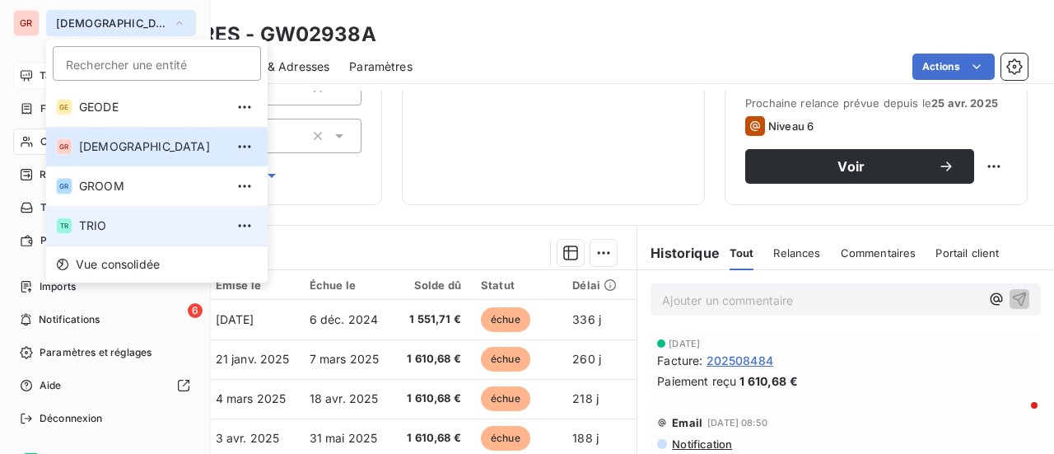
click at [93, 221] on span "TRIO" at bounding box center [152, 225] width 146 height 16
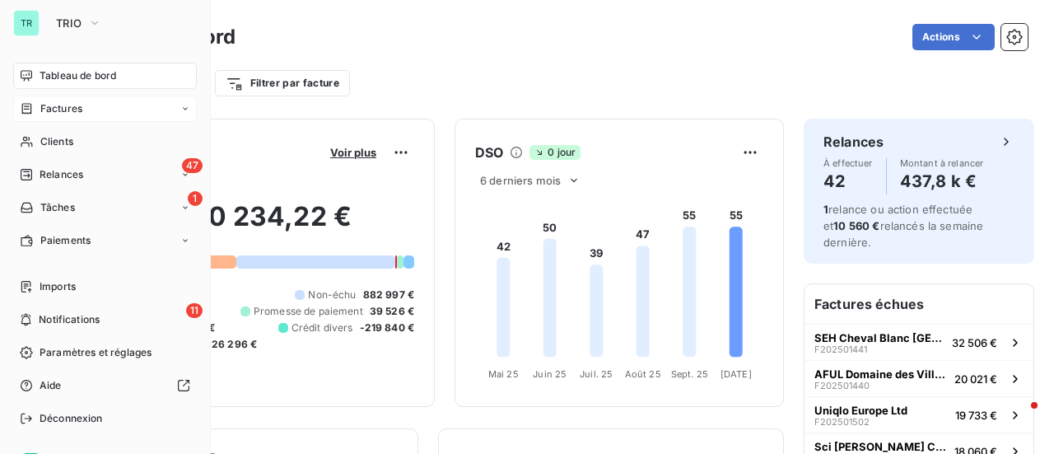
click at [71, 107] on span "Factures" at bounding box center [61, 108] width 42 height 15
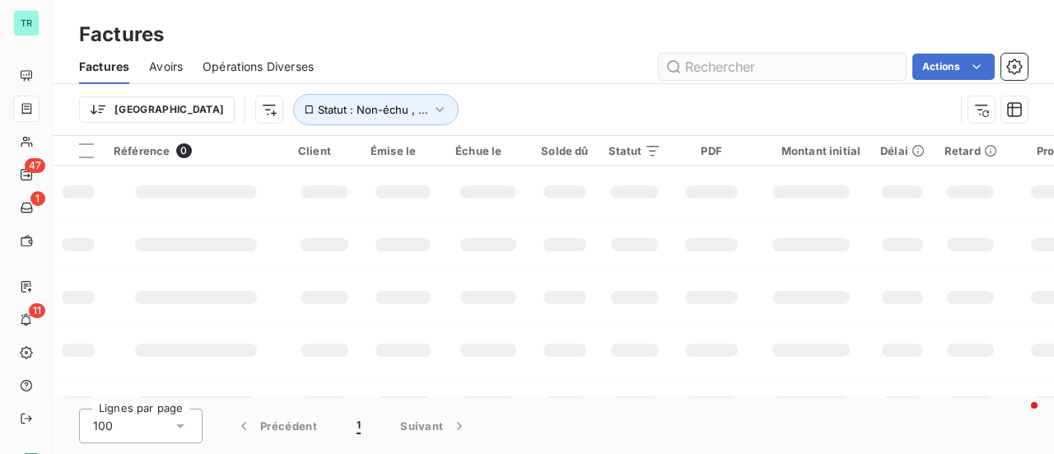
click at [729, 70] on input "text" at bounding box center [782, 67] width 247 height 26
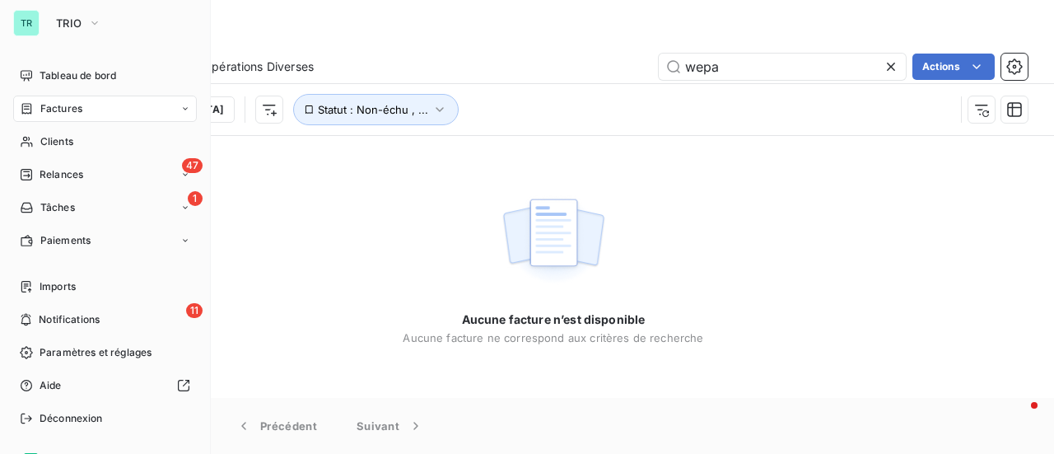
type input "wepa"
click at [72, 110] on span "Factures" at bounding box center [61, 108] width 42 height 15
click at [99, 21] on icon "button" at bounding box center [94, 23] width 13 height 16
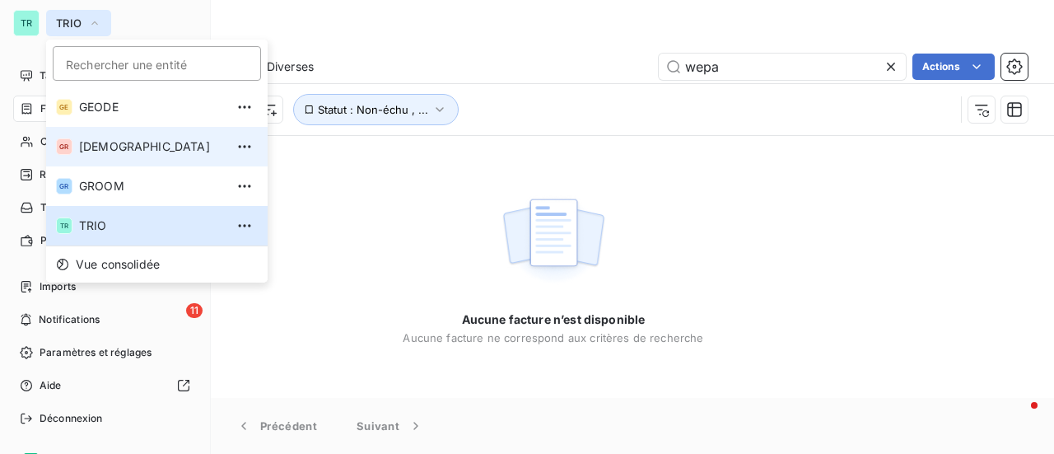
click at [123, 147] on span "GREENWISHES" at bounding box center [152, 146] width 146 height 16
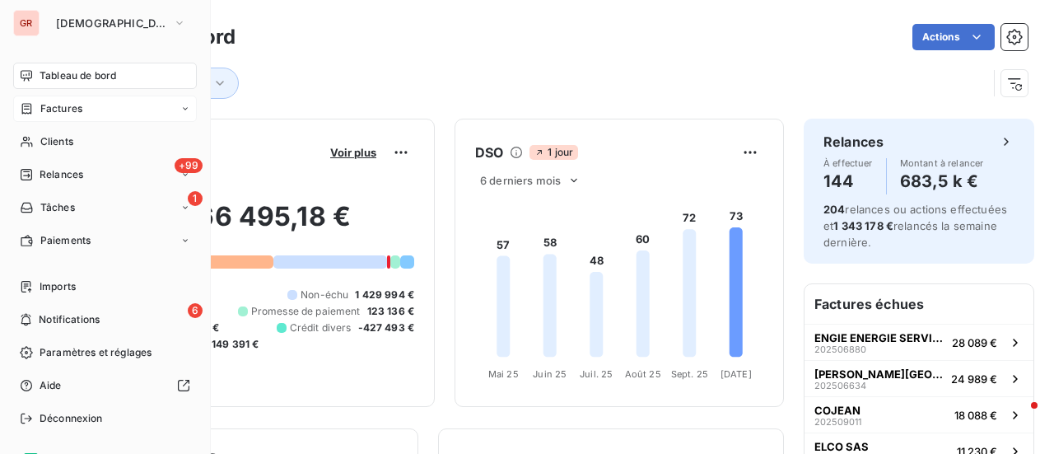
click at [77, 108] on span "Factures" at bounding box center [61, 108] width 42 height 15
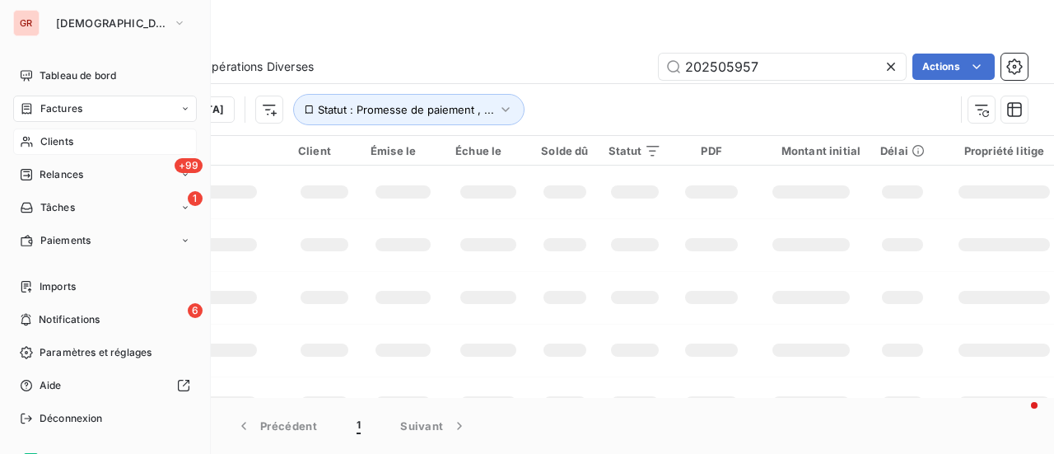
click at [65, 142] on span "Clients" at bounding box center [56, 141] width 33 height 15
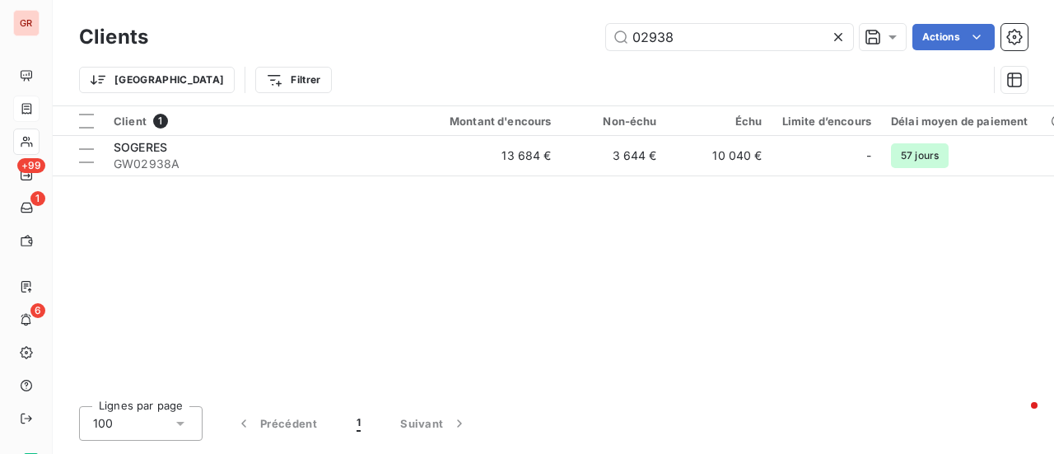
drag, startPoint x: 703, startPoint y: 43, endPoint x: 526, endPoint y: 50, distance: 177.2
click at [526, 50] on div "Clients 02938 Actions" at bounding box center [553, 37] width 948 height 35
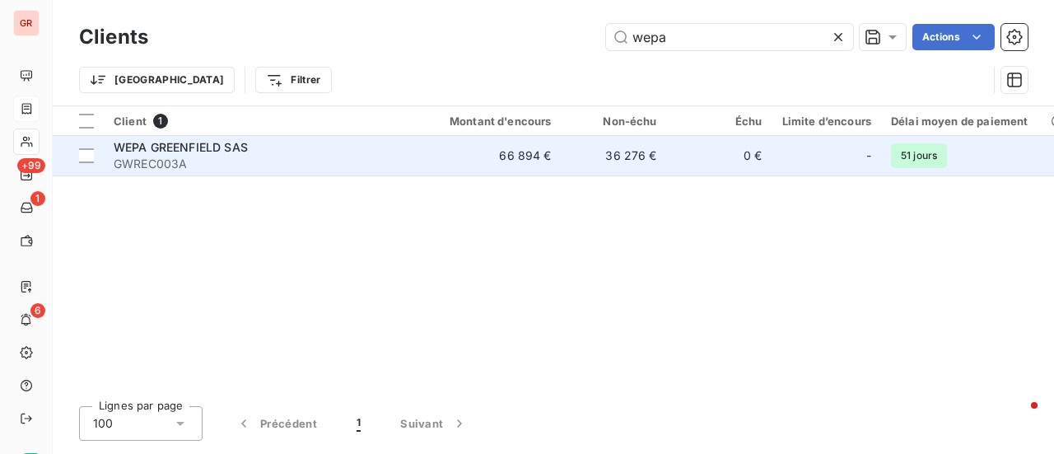
type input "wepa"
click at [186, 146] on span "WEPA GREENFIELD SAS" at bounding box center [181, 147] width 134 height 14
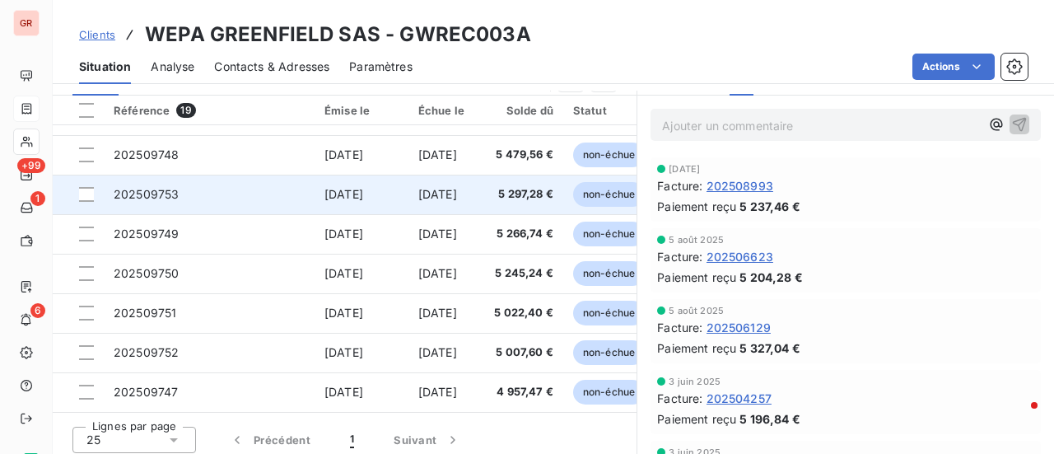
scroll to position [412, 0]
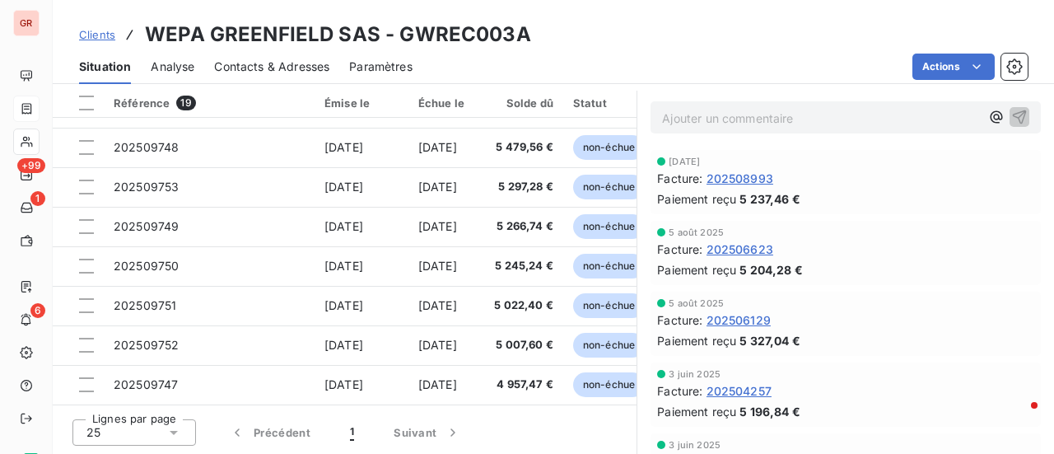
click at [713, 109] on p "Ajouter un commentaire ﻿" at bounding box center [821, 118] width 318 height 21
click at [706, 115] on span "36278.12 30/12/25" at bounding box center [709, 117] width 94 height 14
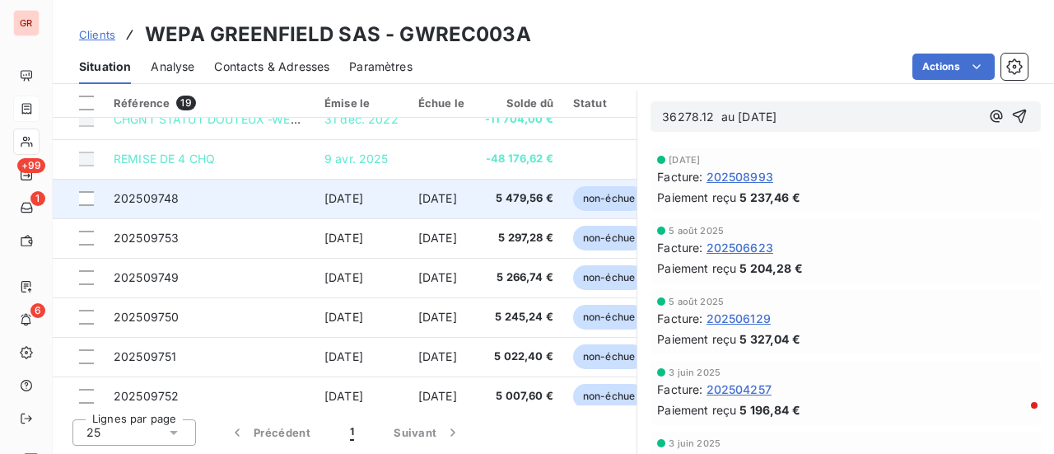
scroll to position [387, 0]
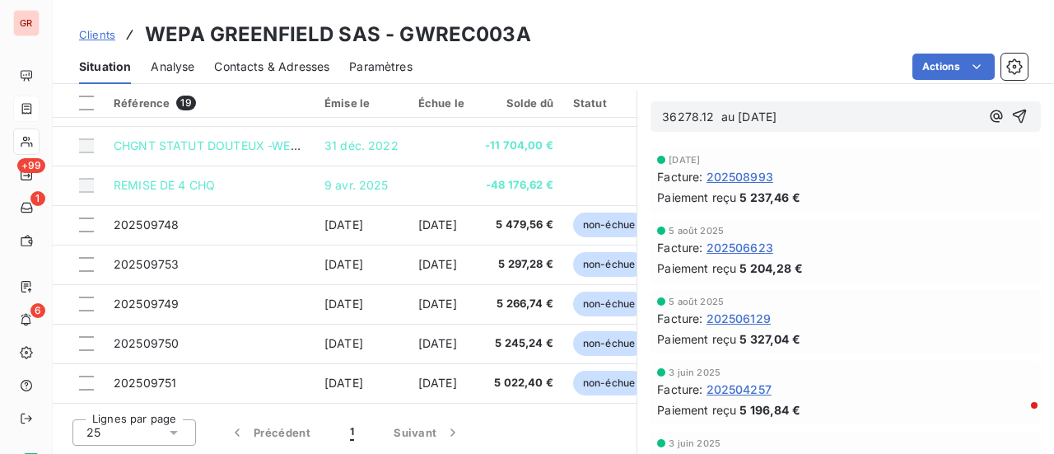
click at [817, 116] on p "36278.12 au 30/12/25" at bounding box center [821, 117] width 318 height 19
click at [759, 119] on span "36278.12 au 30/12/25" at bounding box center [719, 117] width 114 height 14
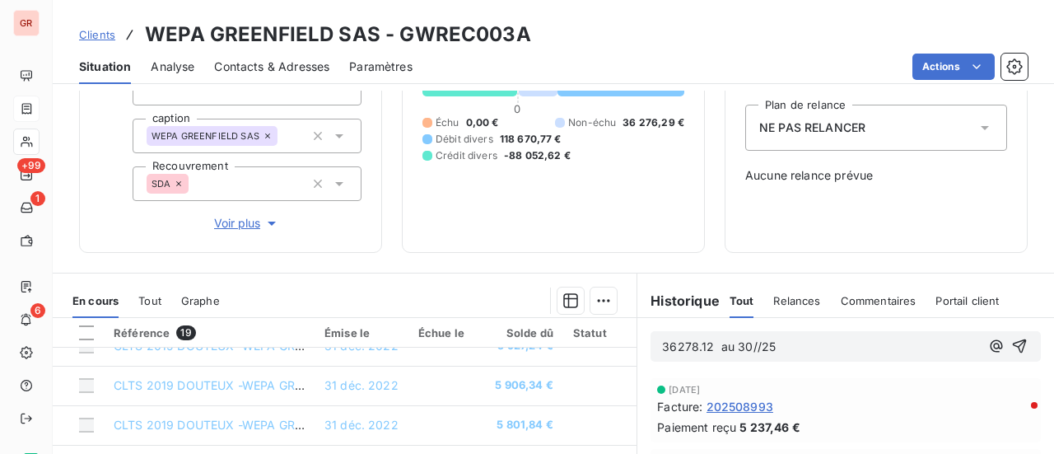
scroll to position [330, 0]
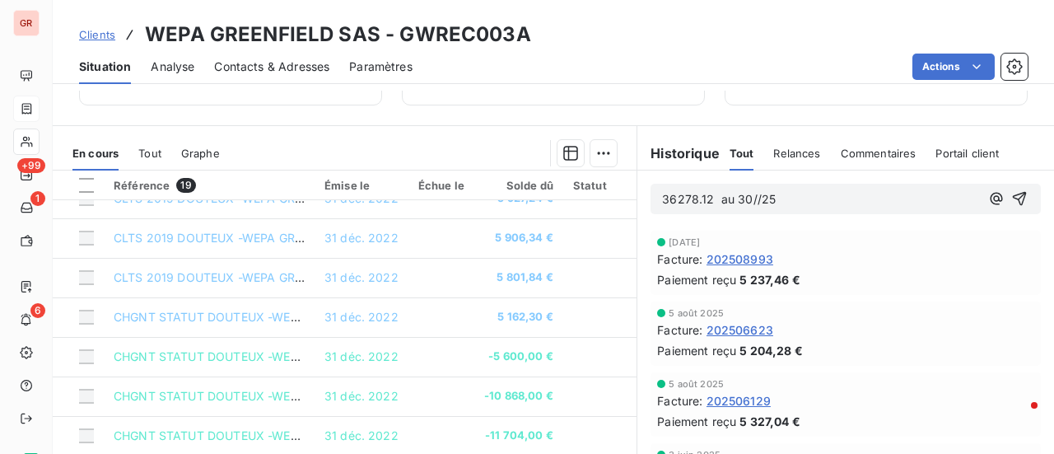
click at [669, 196] on span "36278.12 au 30//25" at bounding box center [719, 199] width 114 height 14
click at [792, 198] on p "36 278.12 au 30//25" at bounding box center [821, 199] width 318 height 19
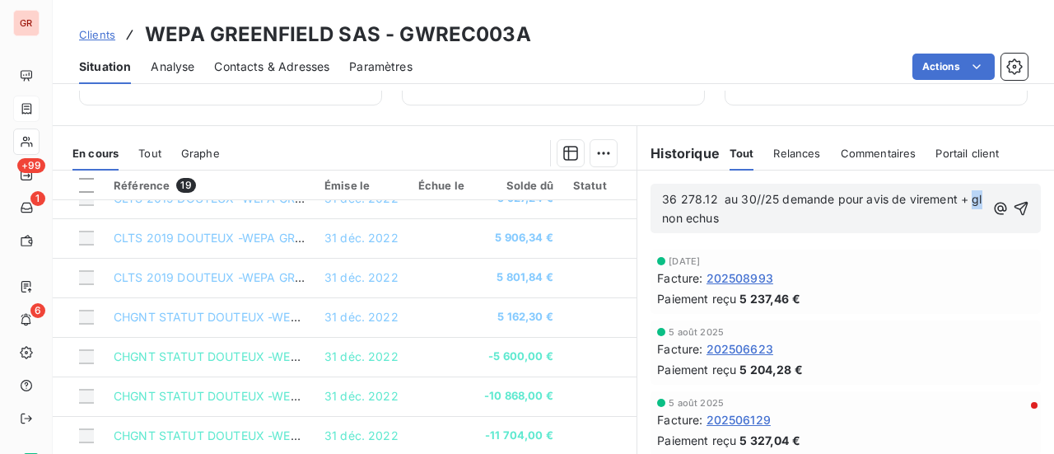
drag, startPoint x: 664, startPoint y: 217, endPoint x: 645, endPoint y: 217, distance: 18.1
click at [650, 217] on div "36 278.12 au 30//25 demande pour avis de virement + gl non echus" at bounding box center [845, 208] width 390 height 49
click at [664, 217] on span "36 278.12 au 30//25 demande pour avis de virement + gl non echus" at bounding box center [823, 208] width 323 height 33
click at [707, 213] on span "36 278.12 au 30//25 demande pour avis de virement + GL non echus" at bounding box center [817, 208] width 310 height 33
drag, startPoint x: 721, startPoint y: 218, endPoint x: 677, endPoint y: 212, distance: 44.8
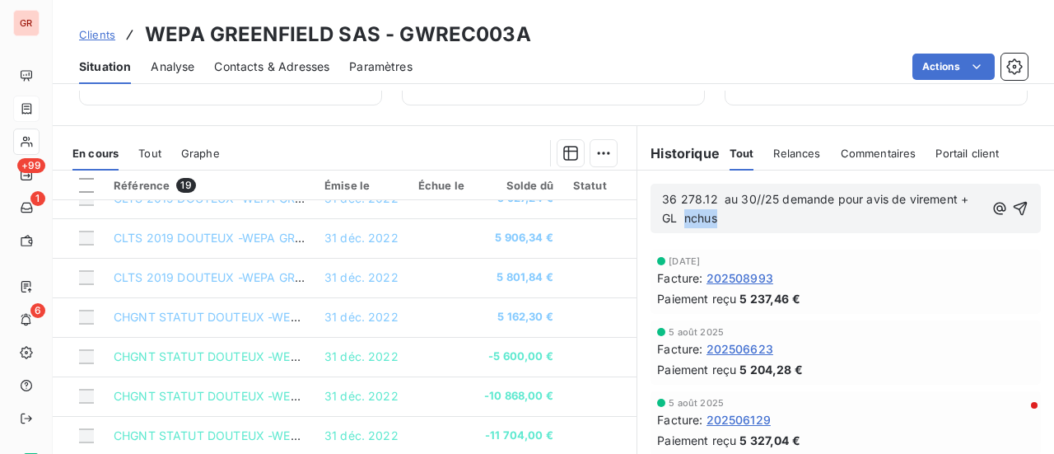
click at [677, 212] on p "36 278.12 au 30//25 demande pour avis de virement + GL nchus" at bounding box center [823, 209] width 322 height 38
click at [1014, 202] on icon "button" at bounding box center [1021, 209] width 14 height 14
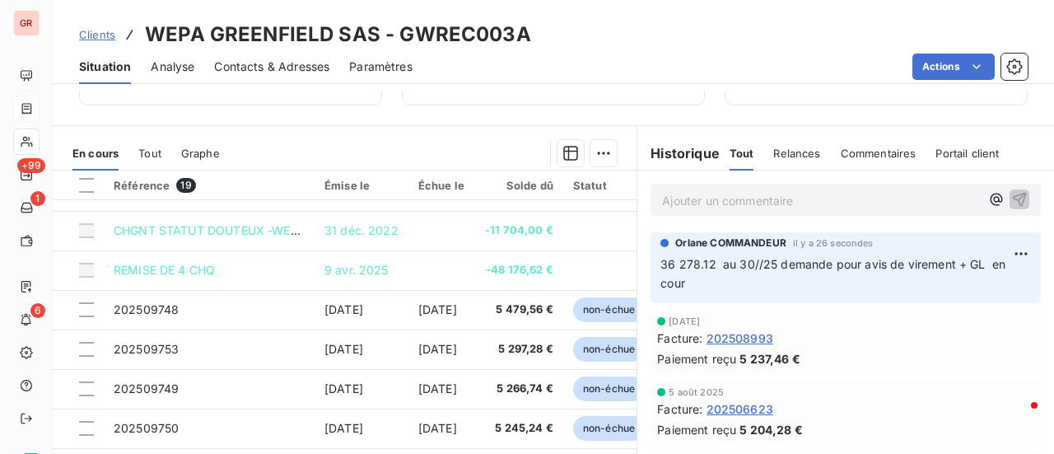
scroll to position [387, 0]
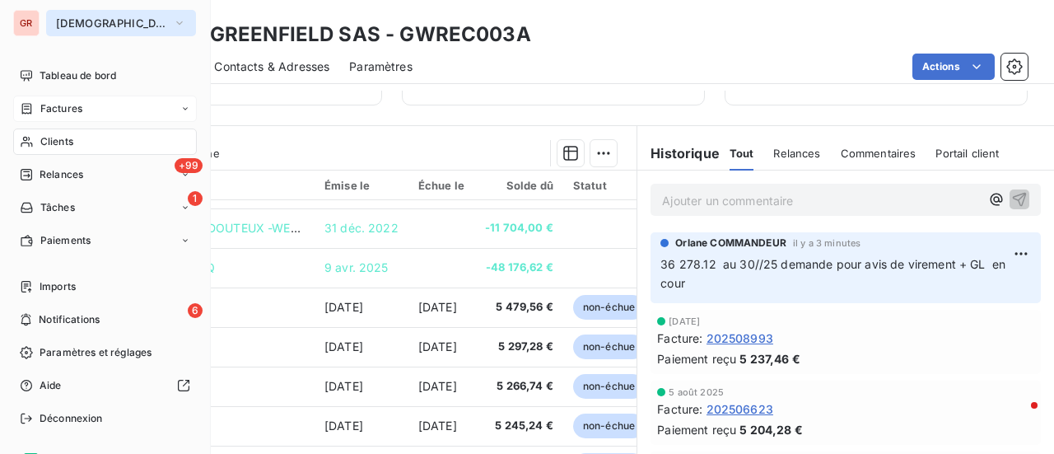
click at [173, 21] on icon "button" at bounding box center [179, 23] width 13 height 16
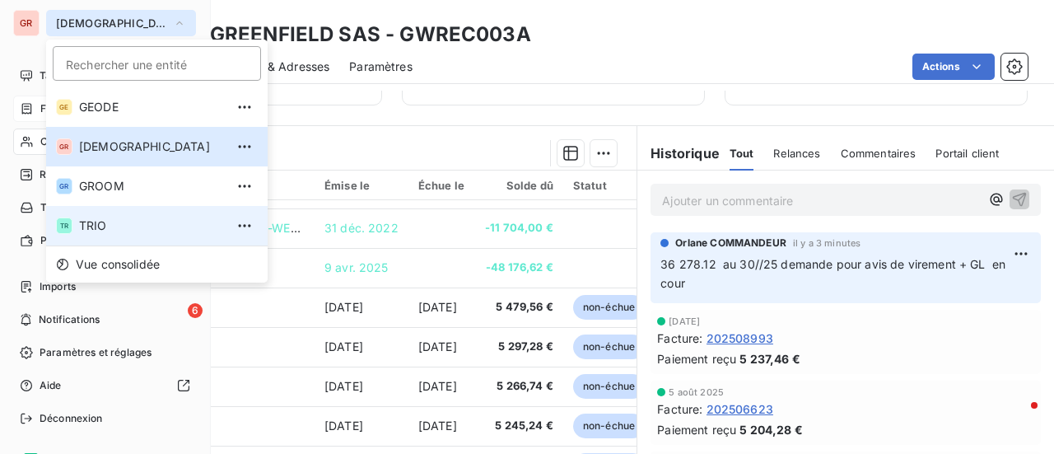
click at [91, 228] on span "TRIO" at bounding box center [152, 225] width 146 height 16
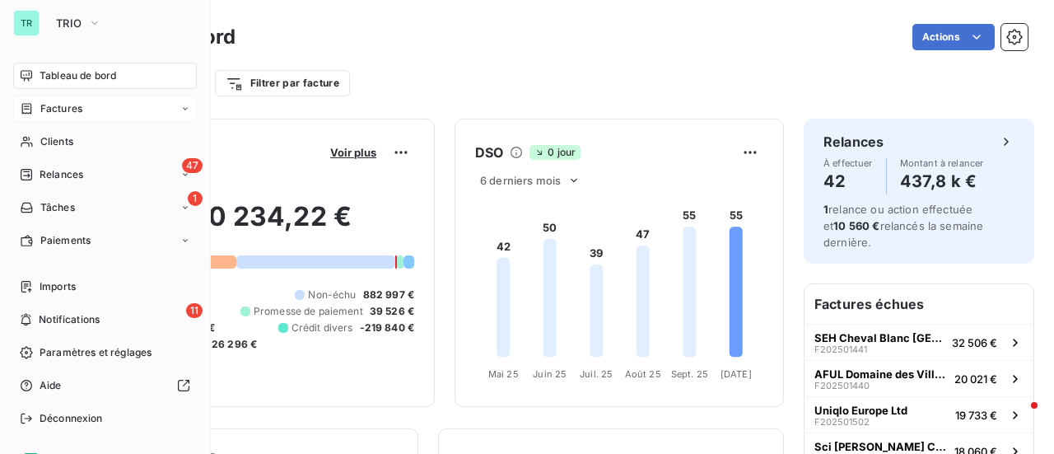
click at [61, 109] on span "Factures" at bounding box center [61, 108] width 42 height 15
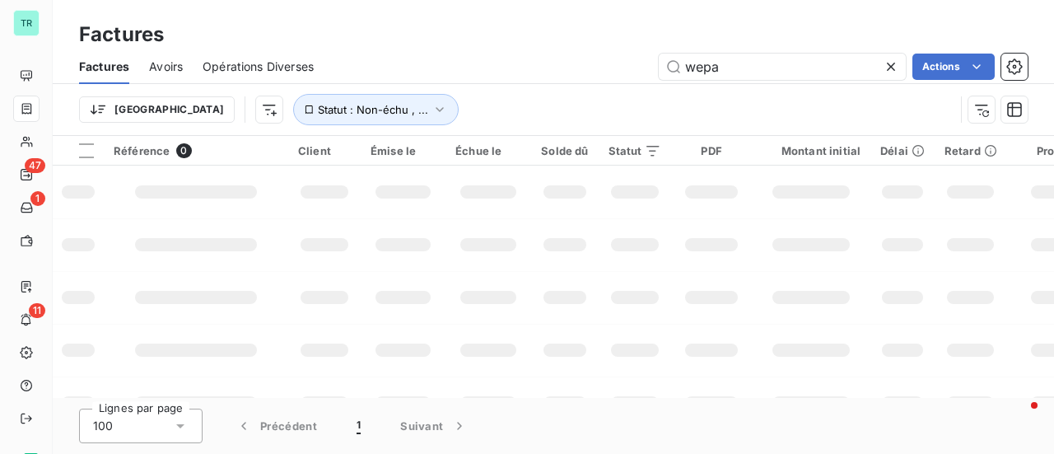
drag, startPoint x: 726, startPoint y: 72, endPoint x: 513, endPoint y: 87, distance: 213.8
click at [532, 83] on div "Factures Avoirs Opérations Diverses wepa Actions Trier Statut : Non-échu , ..." at bounding box center [553, 92] width 1001 height 86
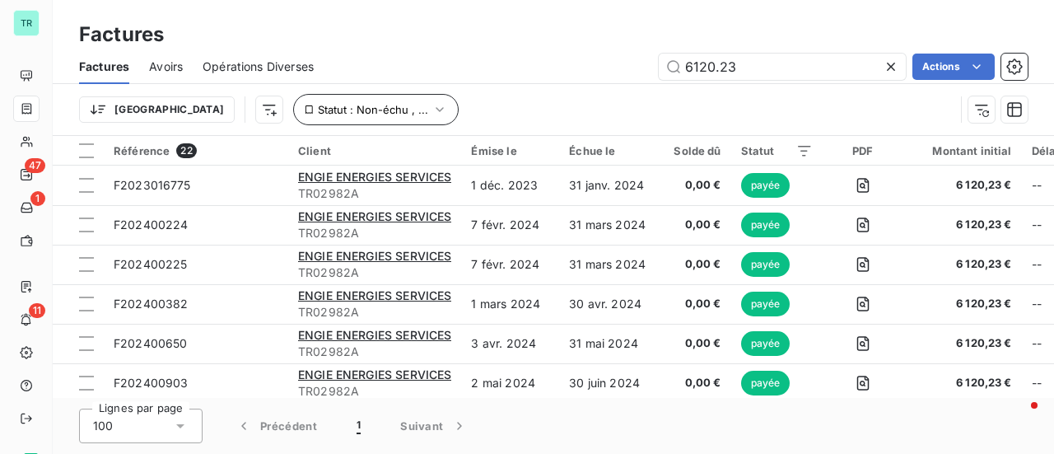
type input "6120.23"
click at [431, 112] on icon "button" at bounding box center [439, 109] width 16 height 16
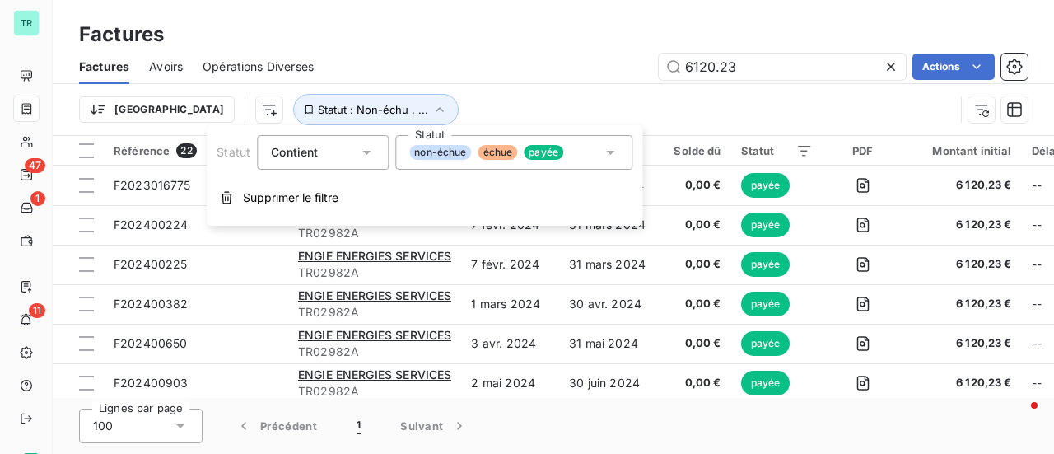
click at [611, 151] on icon at bounding box center [610, 153] width 8 height 4
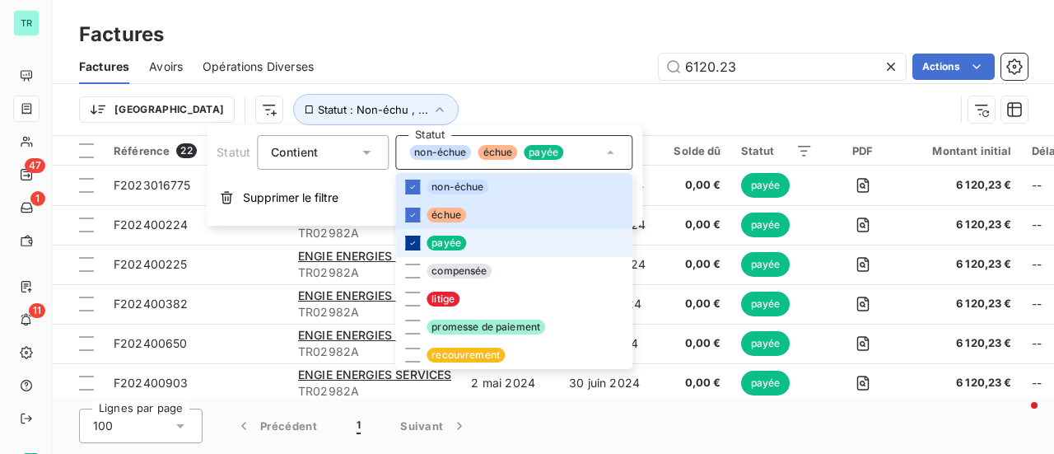
click at [411, 245] on icon at bounding box center [413, 243] width 10 height 10
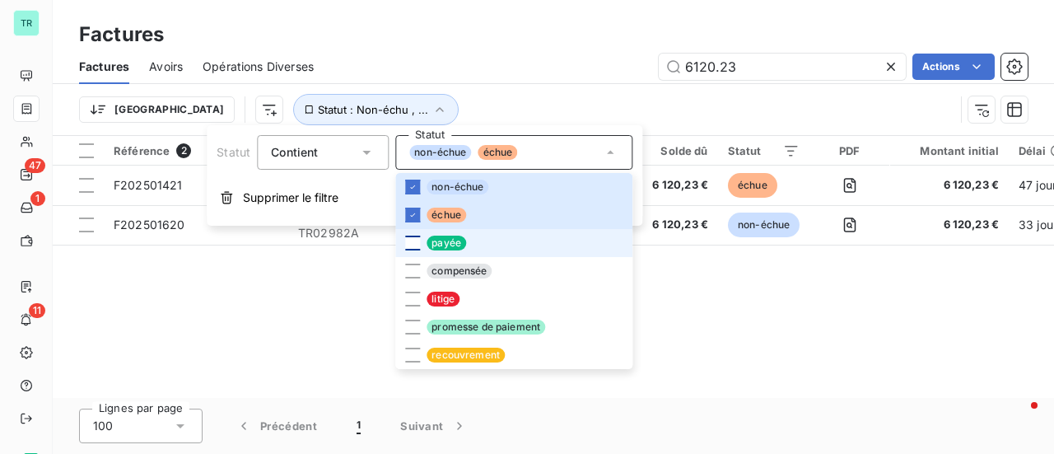
click at [252, 319] on div "Référence 2 Client Émise le Échue le Solde dû Statut PDF Montant initial Délai …" at bounding box center [553, 267] width 1001 height 262
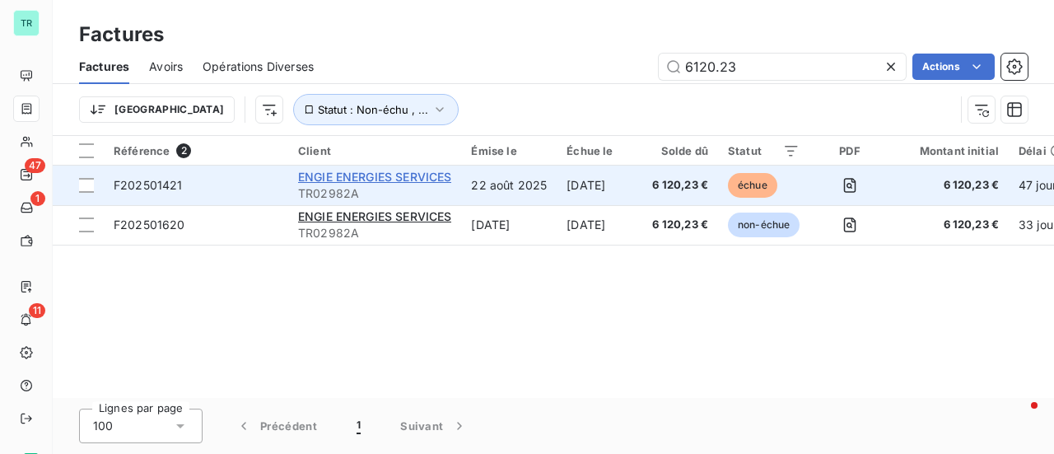
click at [393, 178] on span "ENGIE ENERGIES SERVICES" at bounding box center [374, 177] width 153 height 14
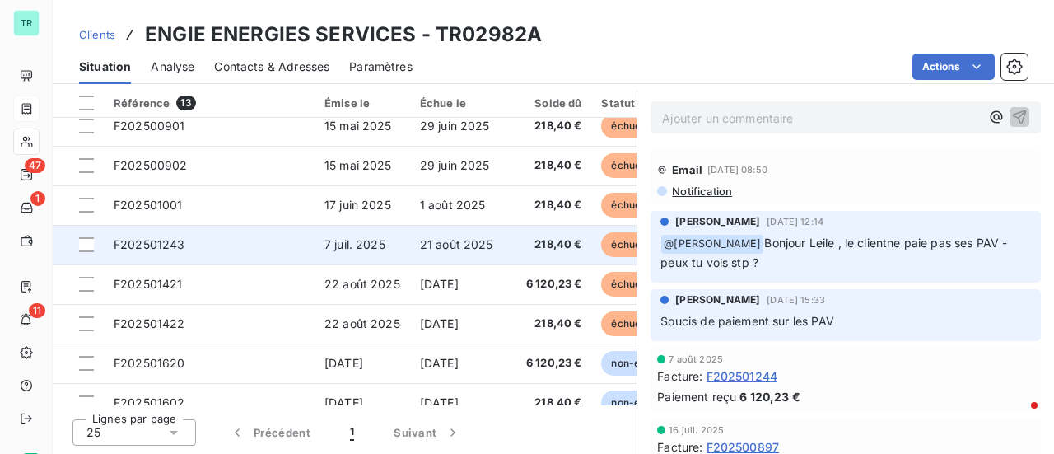
scroll to position [232, 0]
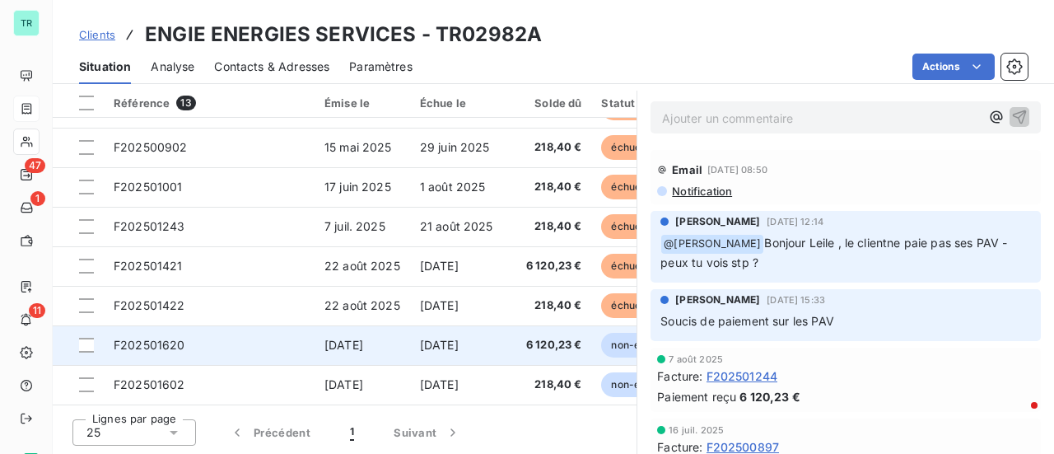
click at [170, 338] on span "F202501620" at bounding box center [150, 345] width 72 height 14
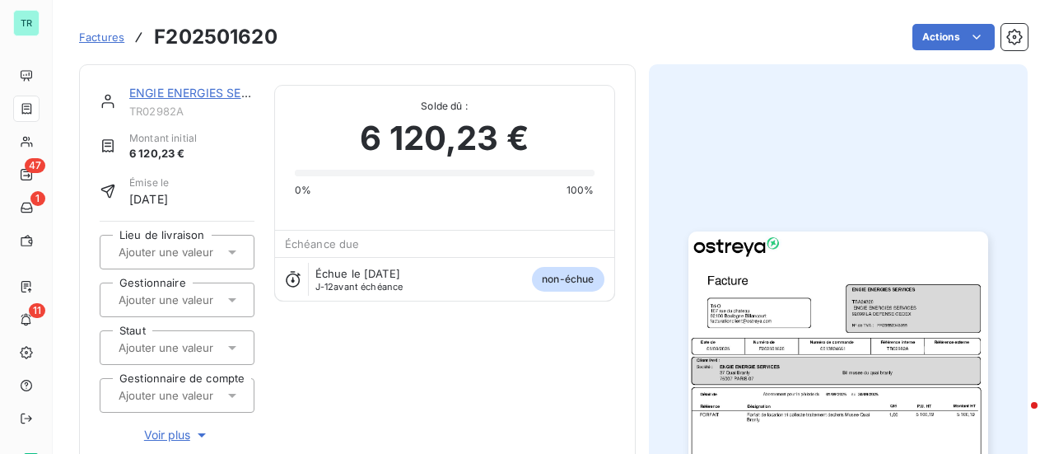
click at [804, 342] on img "button" at bounding box center [838, 442] width 300 height 423
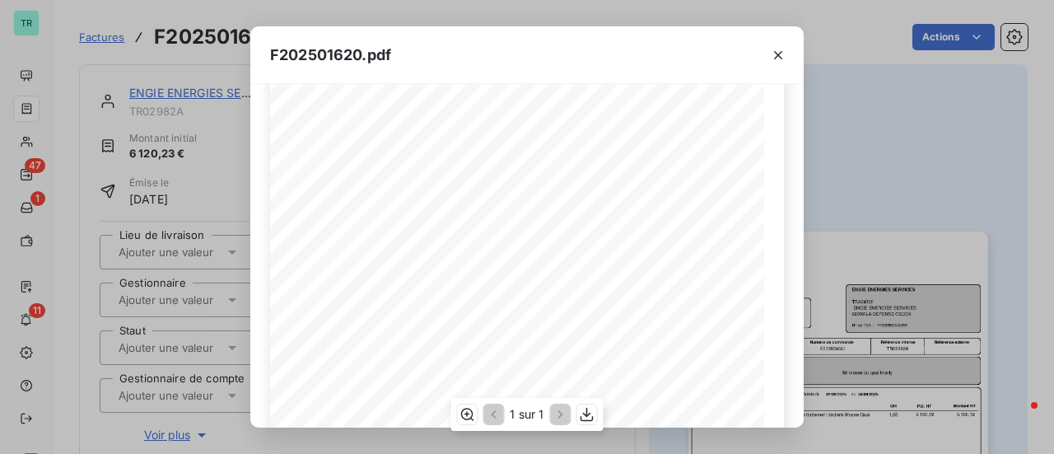
scroll to position [247, 0]
click at [783, 58] on icon "button" at bounding box center [778, 55] width 16 height 16
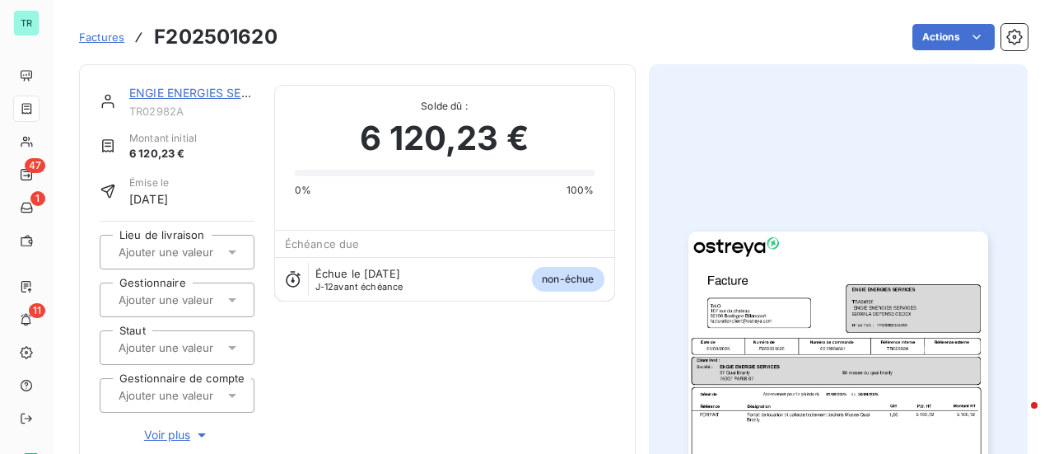
click at [221, 91] on link "ENGIE ENERGIES SERVICES" at bounding box center [205, 93] width 153 height 14
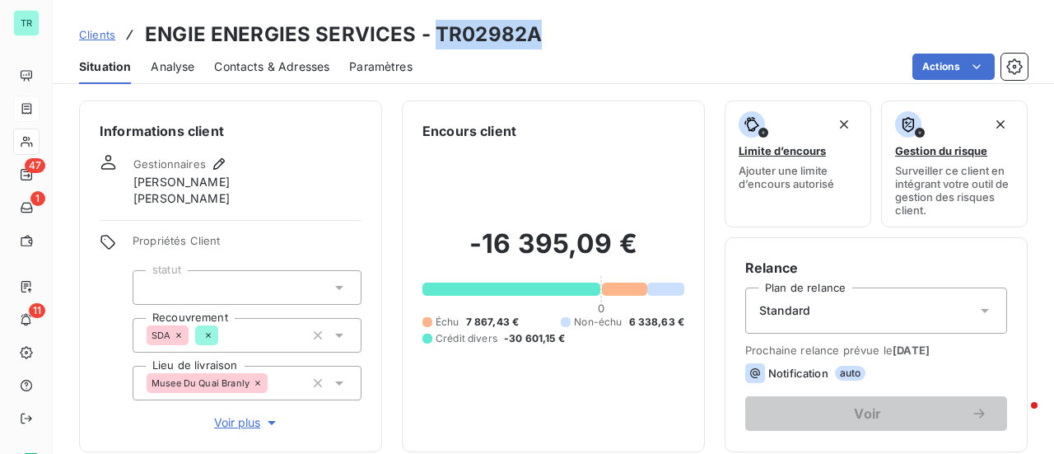
drag, startPoint x: 535, startPoint y: 41, endPoint x: 434, endPoint y: 37, distance: 101.4
click at [434, 37] on div "Clients ENGIE ENERGIES SERVICES - TR02982A" at bounding box center [553, 35] width 1001 height 30
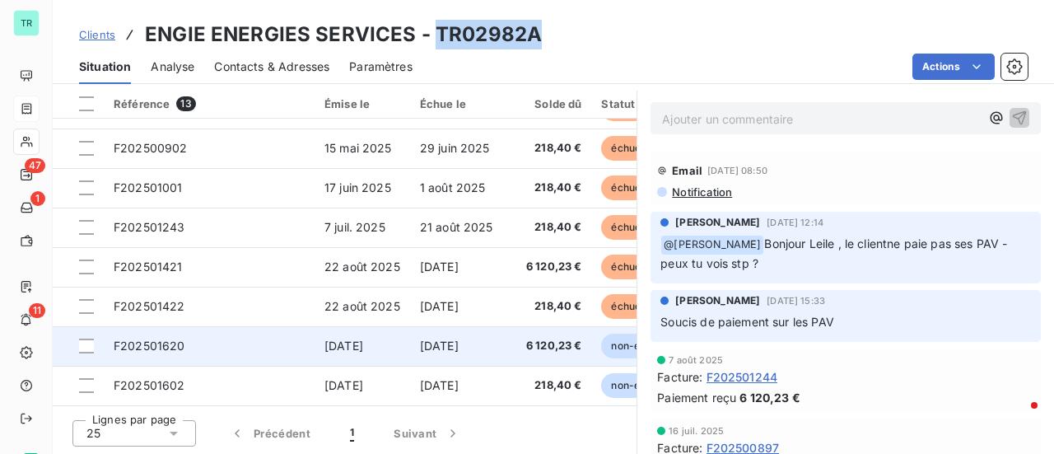
scroll to position [429, 0]
click at [83, 342] on div at bounding box center [86, 345] width 15 height 15
click at [155, 342] on span "F202501620" at bounding box center [150, 345] width 72 height 14
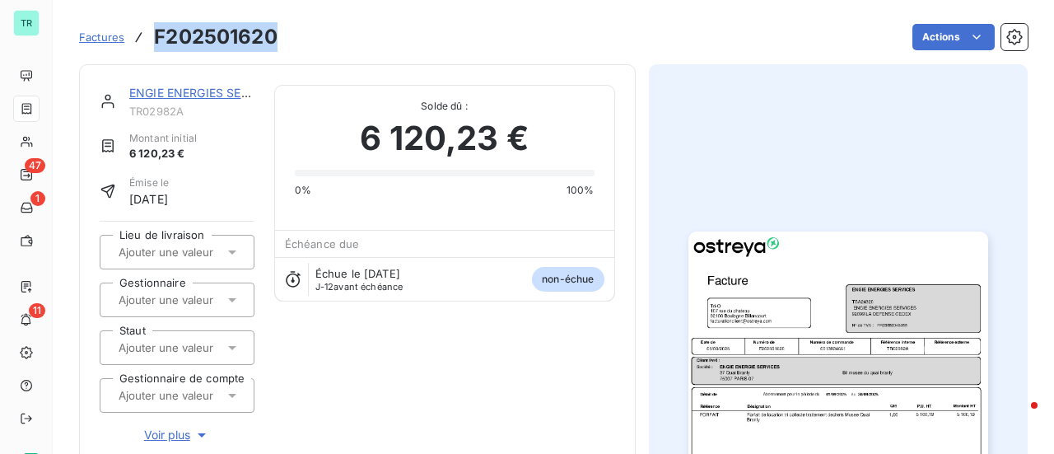
drag, startPoint x: 285, startPoint y: 40, endPoint x: 155, endPoint y: 49, distance: 130.3
click at [155, 49] on div "Factures F202501620 Actions" at bounding box center [553, 37] width 948 height 35
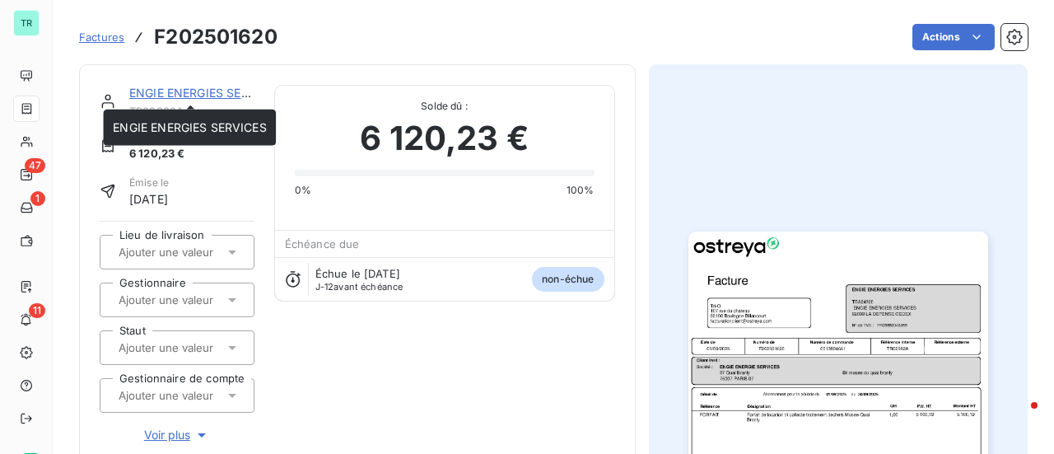
click at [194, 90] on link "ENGIE ENERGIES SERVICES" at bounding box center [205, 93] width 153 height 14
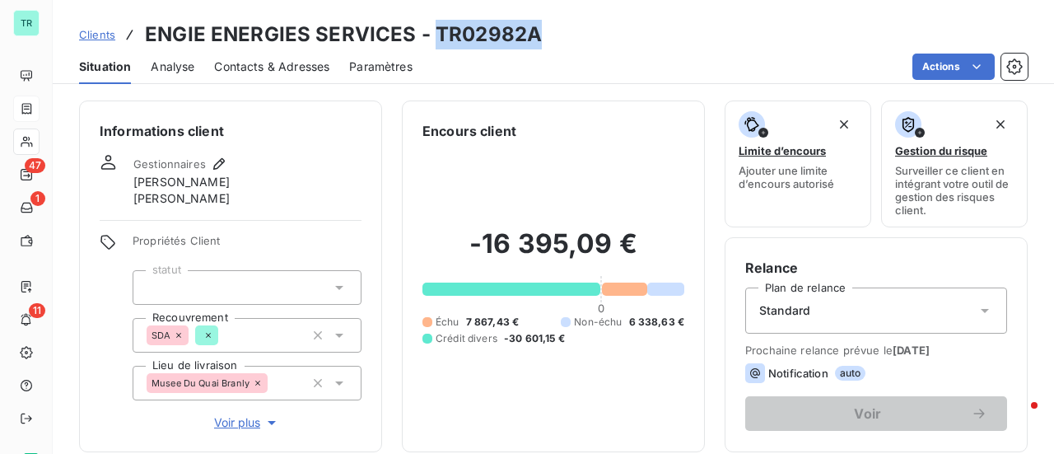
drag, startPoint x: 530, startPoint y: 32, endPoint x: 435, endPoint y: 42, distance: 96.0
click at [435, 42] on div "Clients ENGIE ENERGIES SERVICES - TR02982A" at bounding box center [553, 35] width 1001 height 30
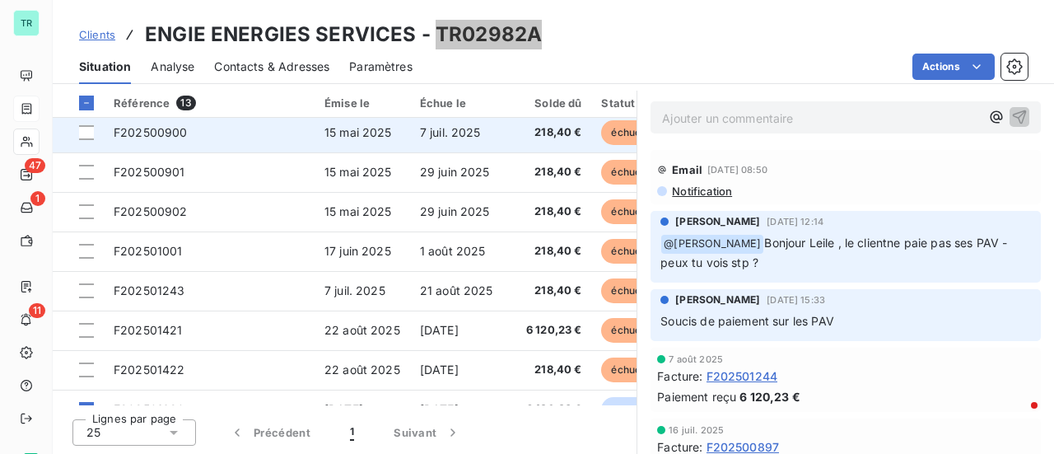
scroll to position [165, 0]
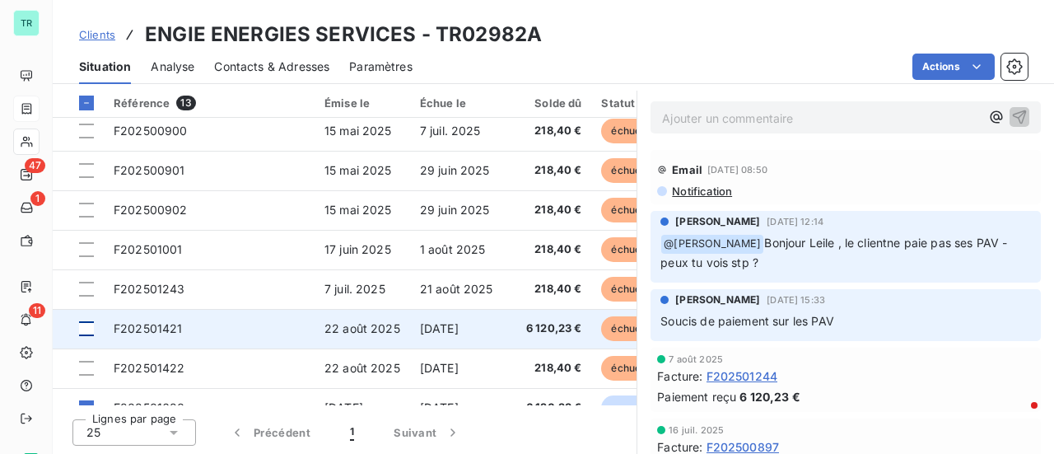
click at [90, 329] on div at bounding box center [86, 328] width 15 height 15
click at [161, 329] on span "F202501421" at bounding box center [148, 328] width 69 height 14
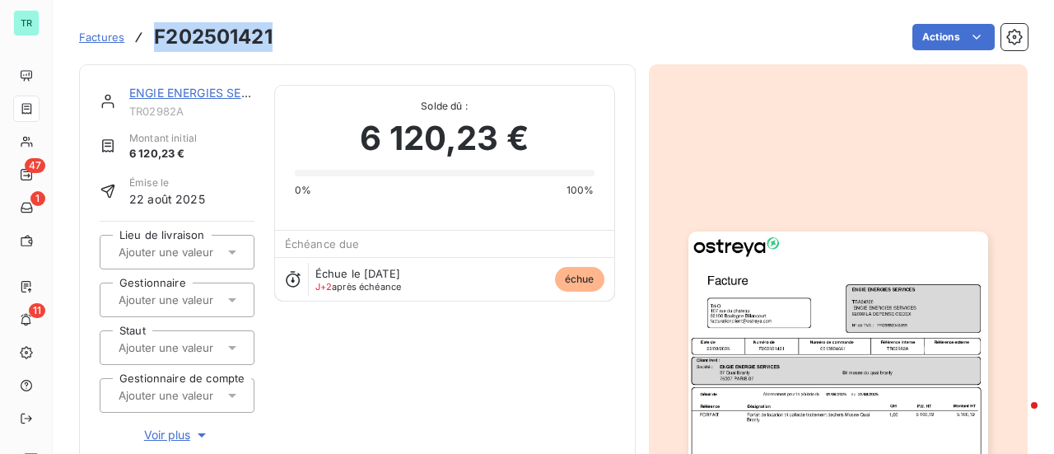
drag, startPoint x: 276, startPoint y: 39, endPoint x: 151, endPoint y: 37, distance: 124.3
click at [151, 37] on div "Factures F202501421 Actions" at bounding box center [553, 37] width 948 height 35
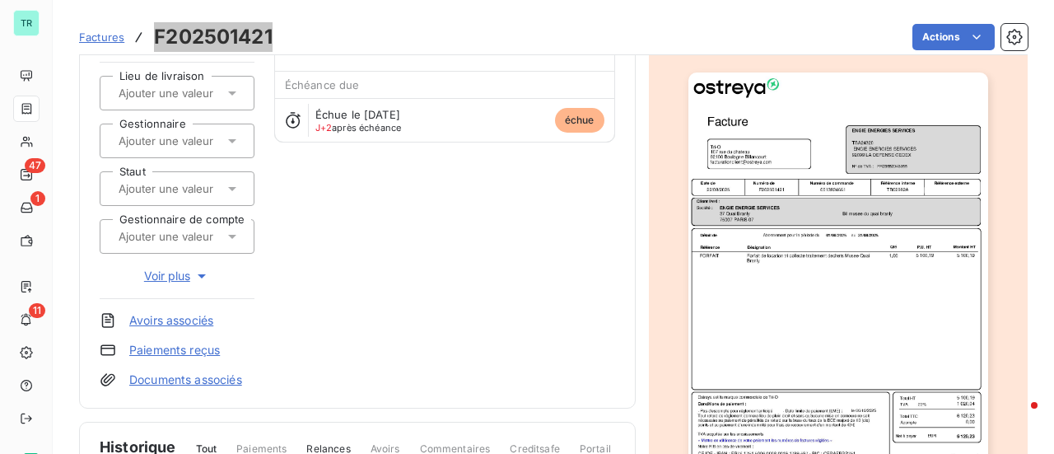
scroll to position [249, 0]
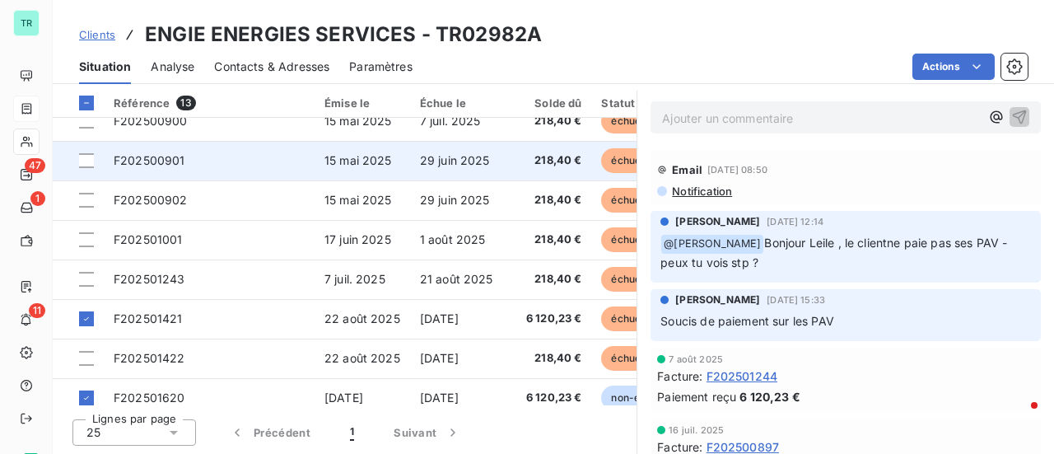
scroll to position [232, 0]
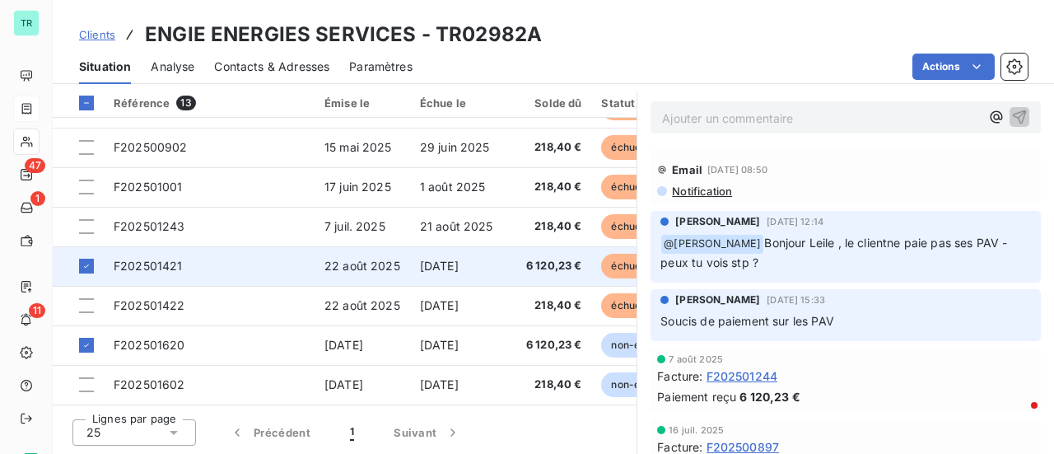
click at [152, 261] on span "F202501421" at bounding box center [148, 266] width 69 height 14
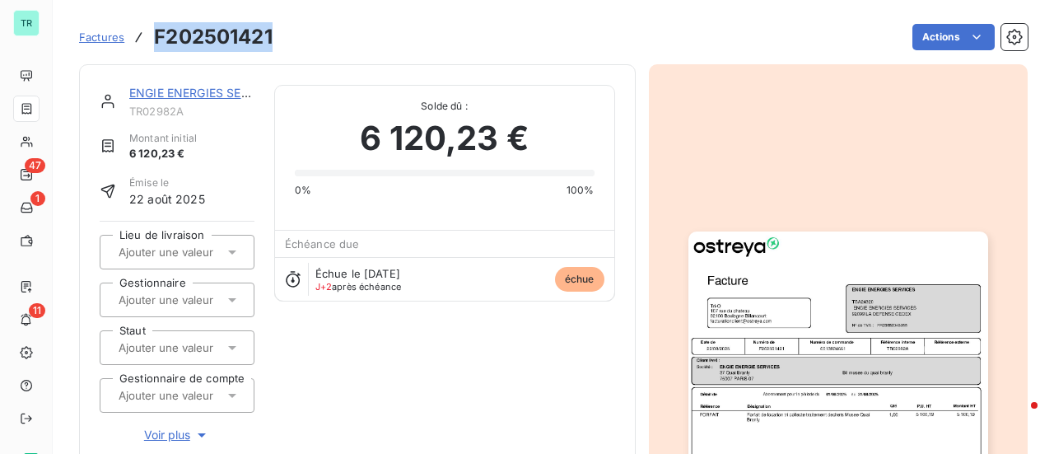
drag, startPoint x: 273, startPoint y: 37, endPoint x: 150, endPoint y: 39, distance: 122.7
click at [150, 39] on div "Factures F202501421" at bounding box center [175, 37] width 193 height 30
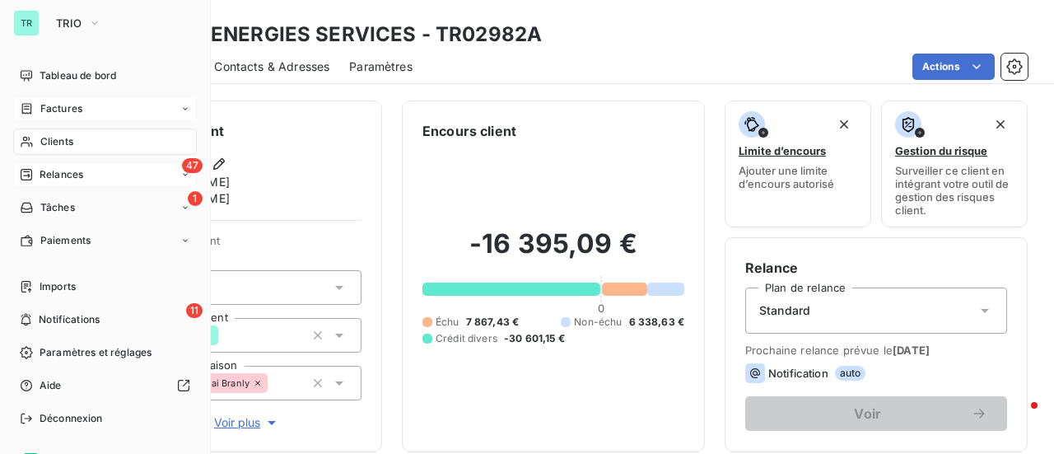
click at [182, 170] on span "47" at bounding box center [192, 165] width 21 height 15
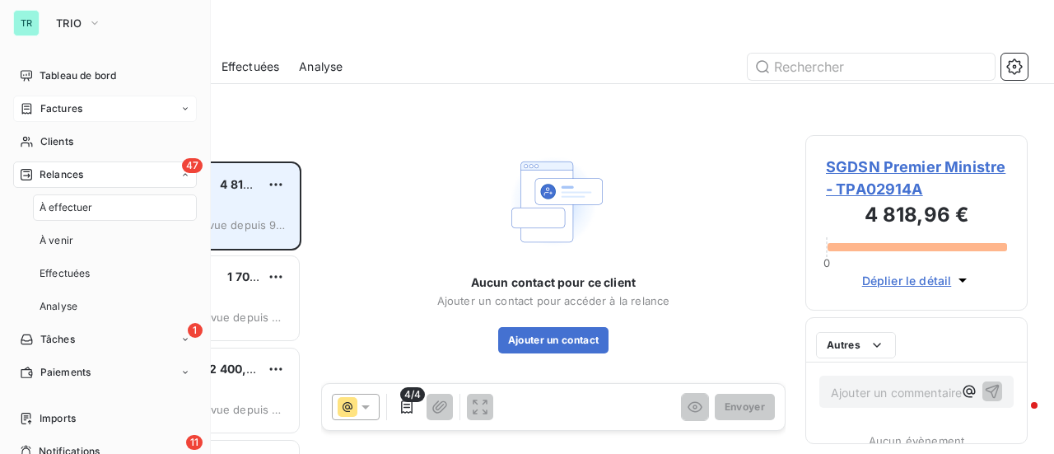
scroll to position [280, 209]
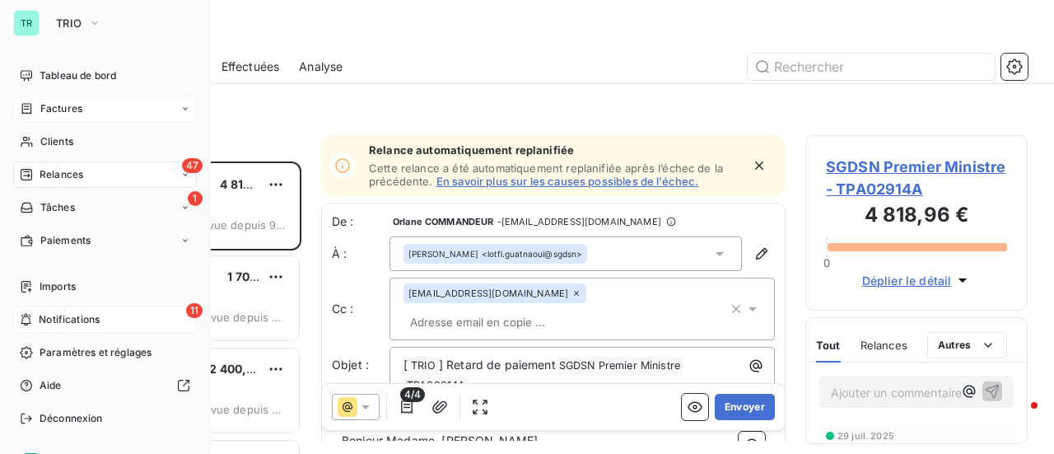
click at [90, 320] on span "Notifications" at bounding box center [69, 319] width 61 height 15
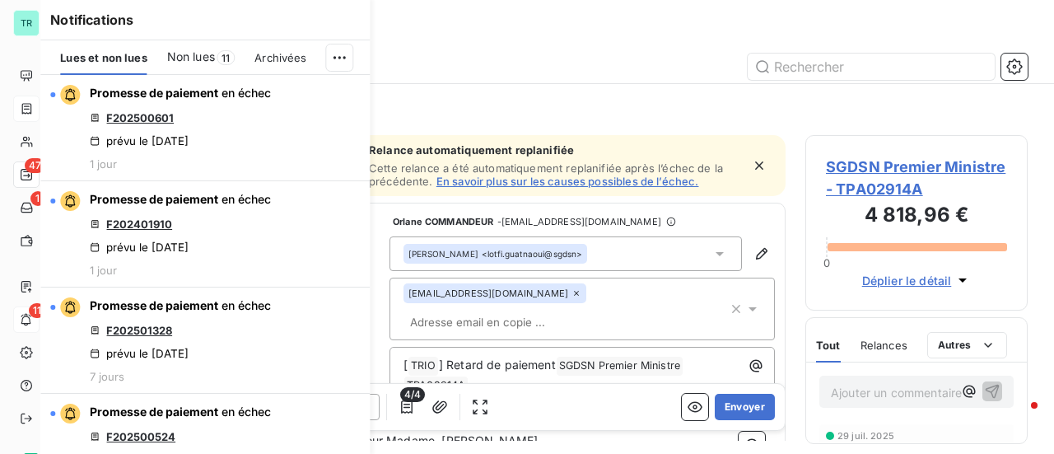
click at [127, 54] on span "Lues et non lues" at bounding box center [103, 57] width 86 height 13
click at [113, 59] on span "Lues et non lues" at bounding box center [103, 57] width 86 height 13
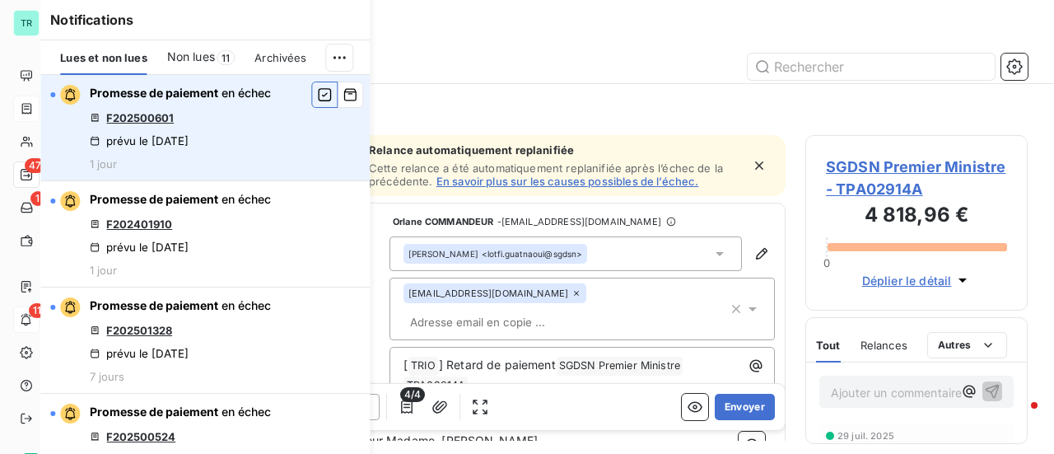
click at [317, 91] on icon "button" at bounding box center [324, 94] width 15 height 16
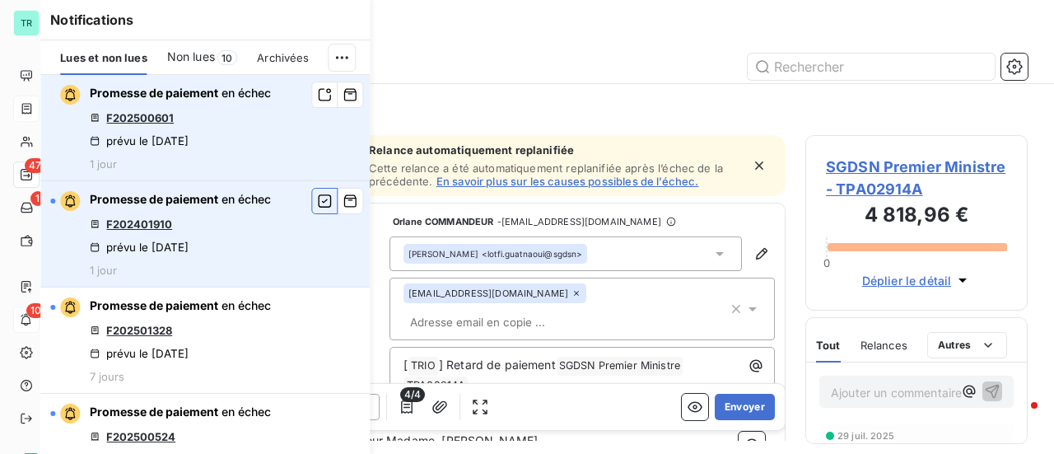
scroll to position [247, 0]
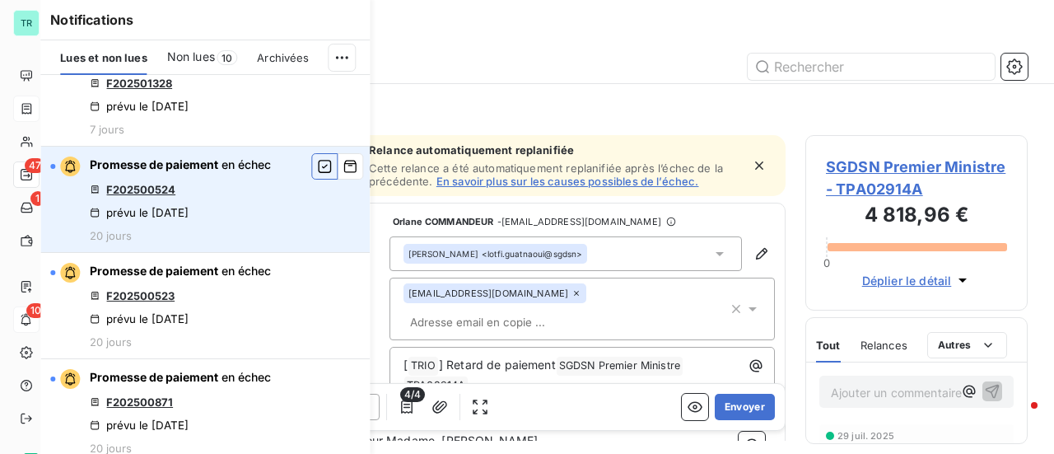
click at [318, 171] on icon "button" at bounding box center [324, 166] width 13 height 13
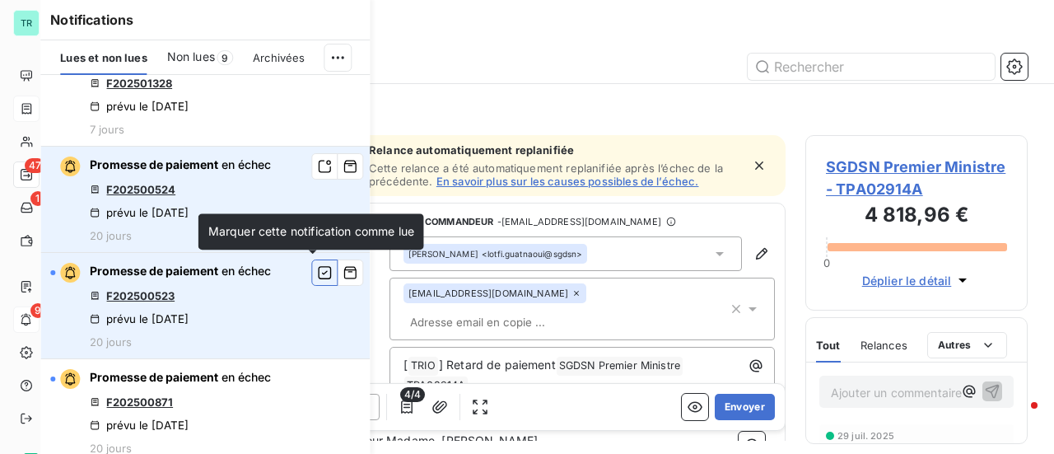
click at [317, 269] on icon "button" at bounding box center [324, 272] width 15 height 16
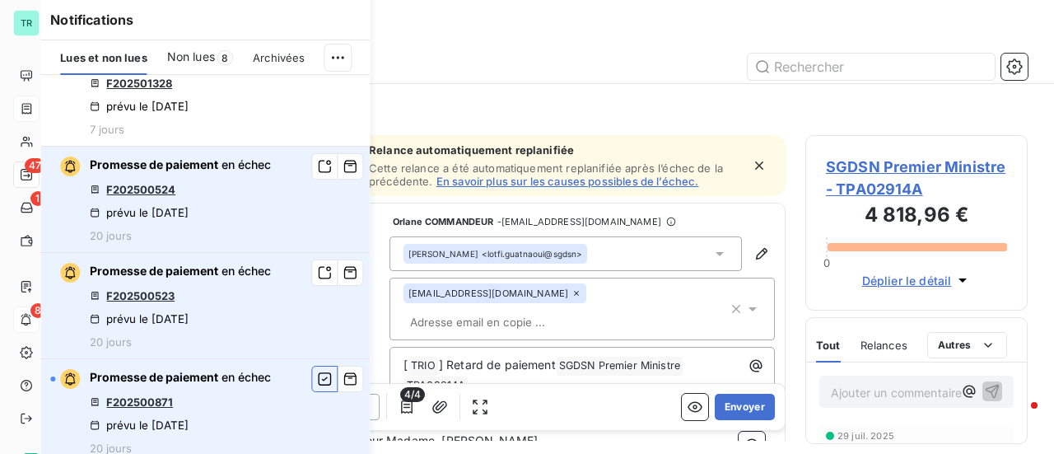
click at [318, 383] on icon "button" at bounding box center [324, 378] width 13 height 13
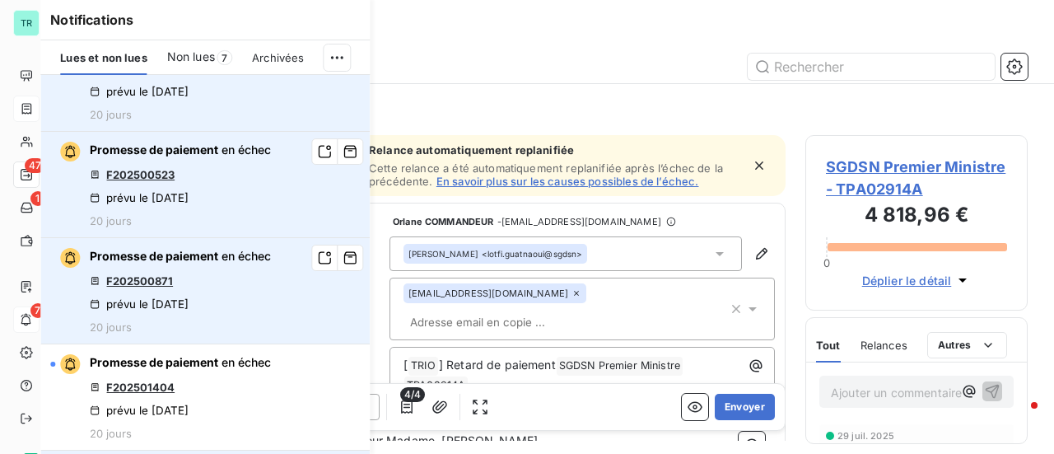
scroll to position [494, 0]
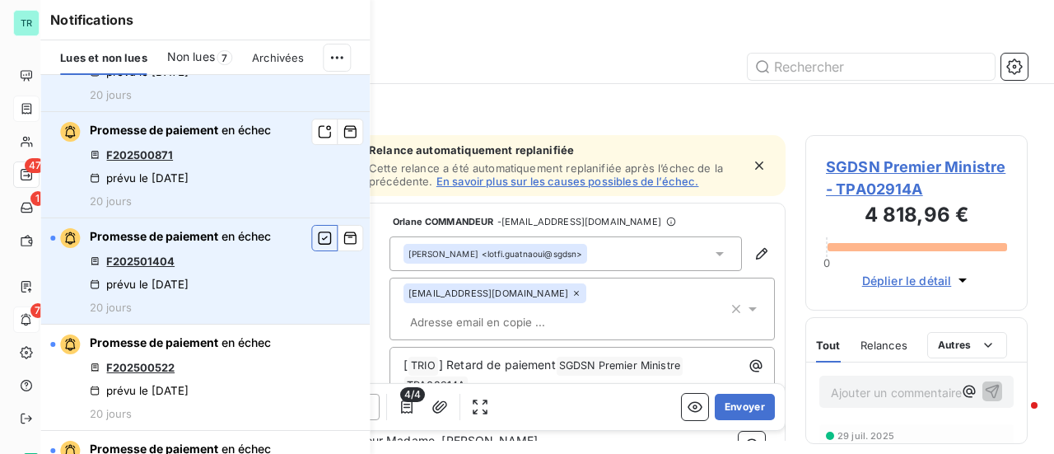
click at [318, 235] on icon "button" at bounding box center [324, 237] width 13 height 13
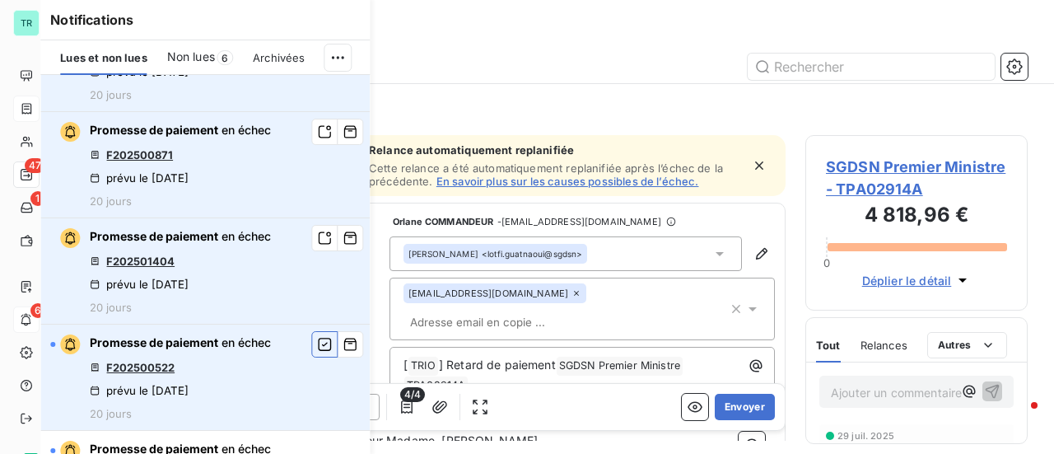
click at [317, 344] on icon "button" at bounding box center [324, 344] width 15 height 16
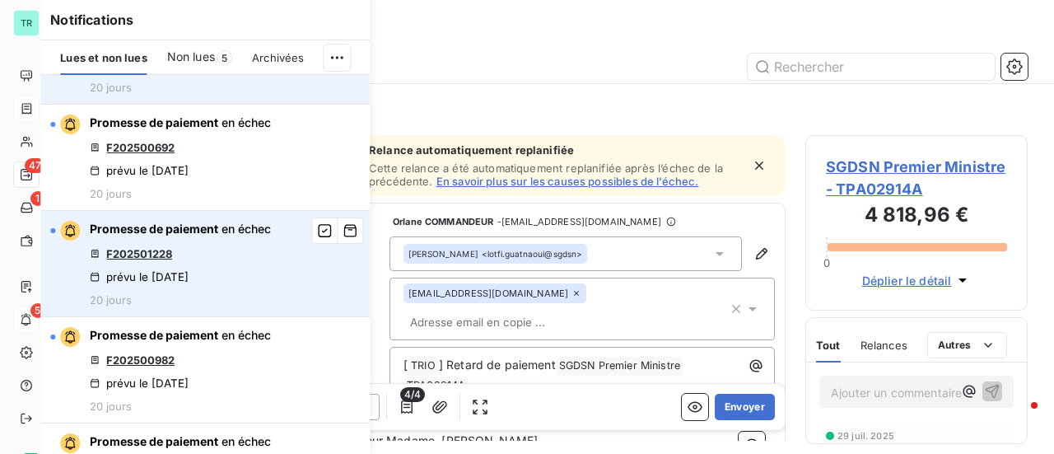
scroll to position [823, 0]
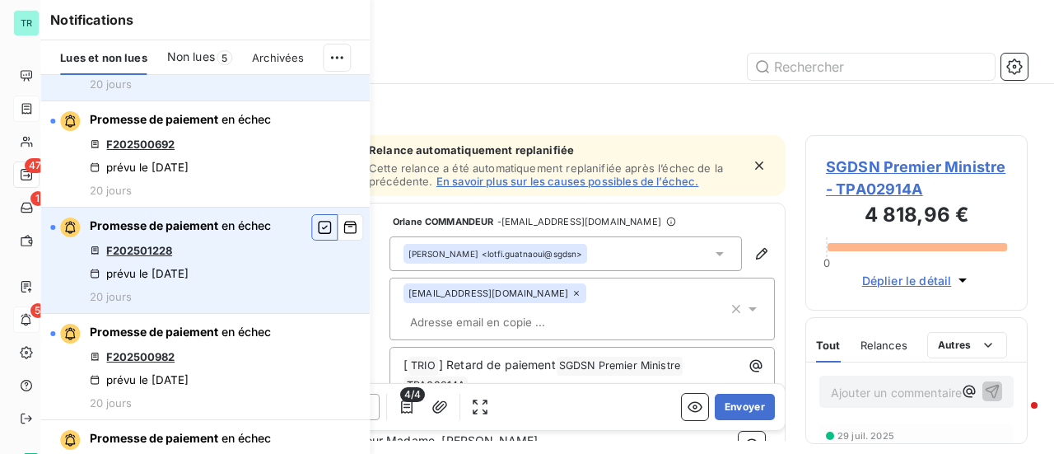
click at [318, 223] on icon "button" at bounding box center [324, 227] width 13 height 13
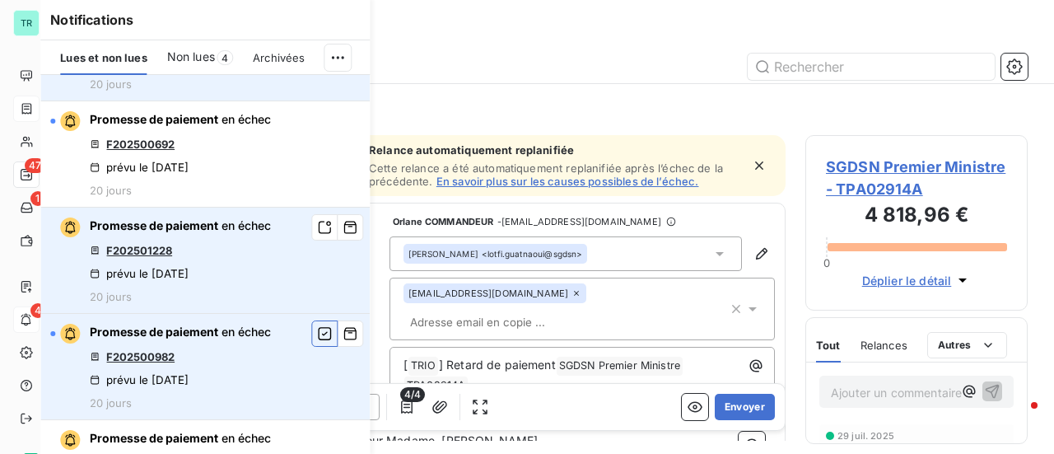
click at [317, 326] on icon "button" at bounding box center [324, 333] width 15 height 16
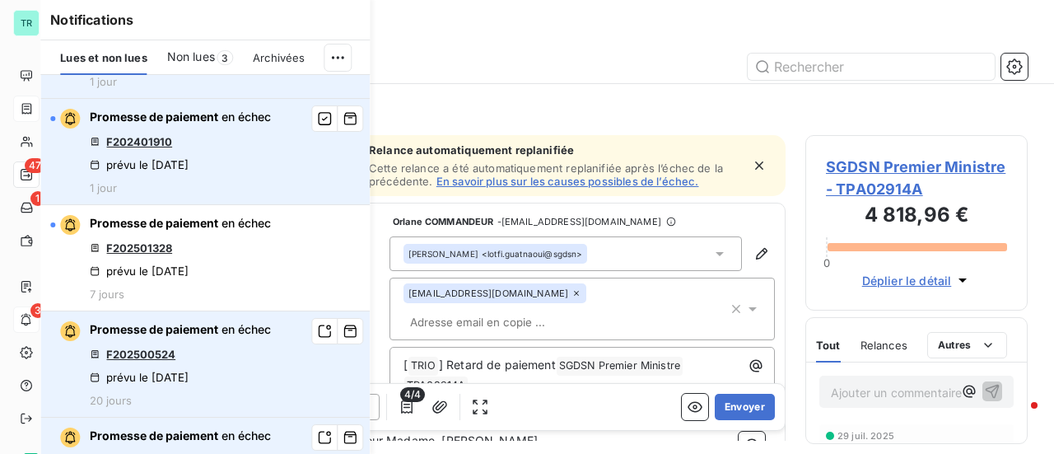
scroll to position [0, 0]
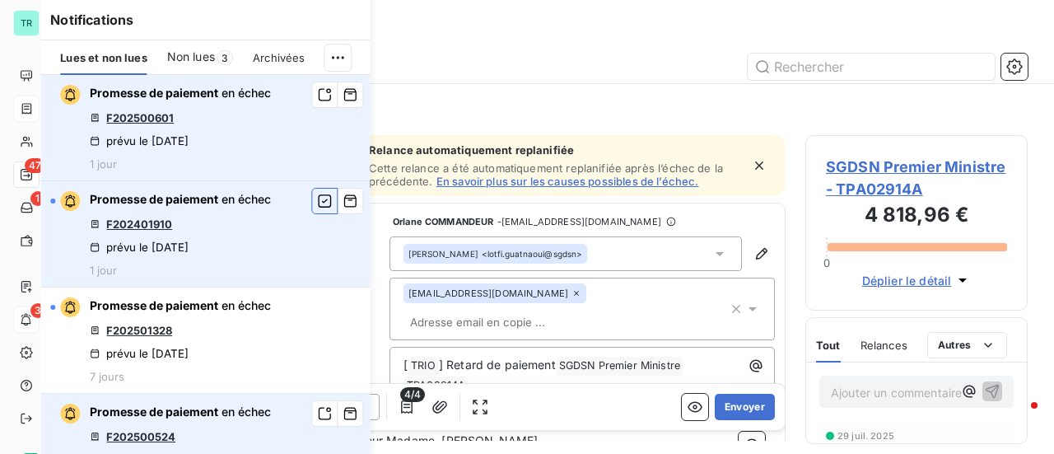
click at [317, 199] on icon "button" at bounding box center [324, 201] width 15 height 16
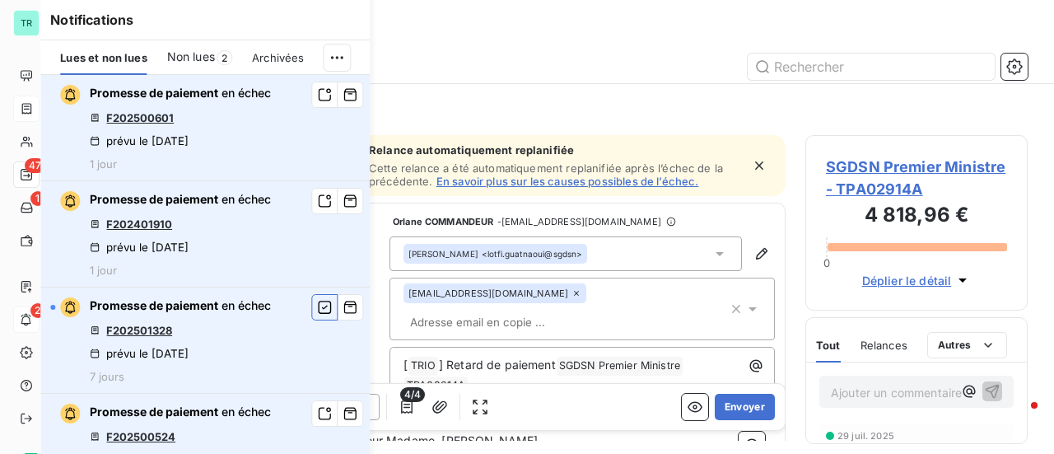
click at [317, 309] on icon "button" at bounding box center [324, 307] width 15 height 16
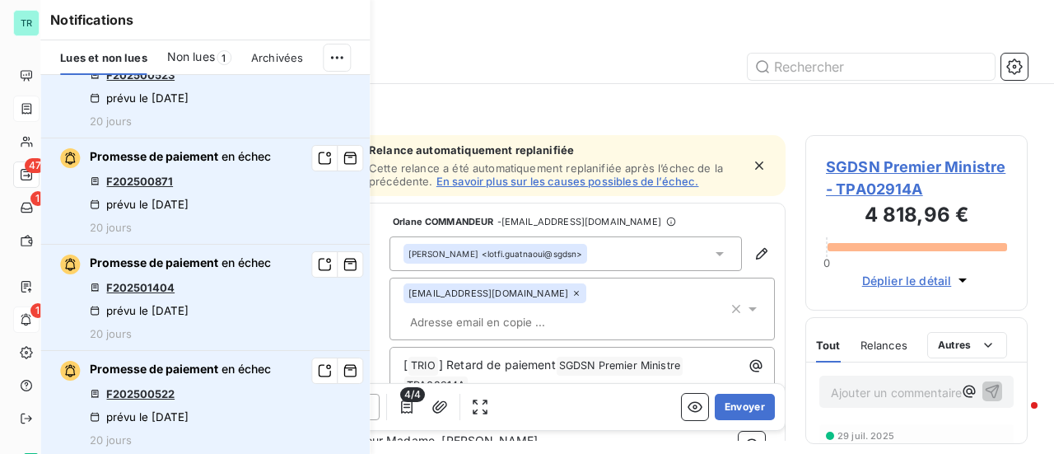
scroll to position [659, 0]
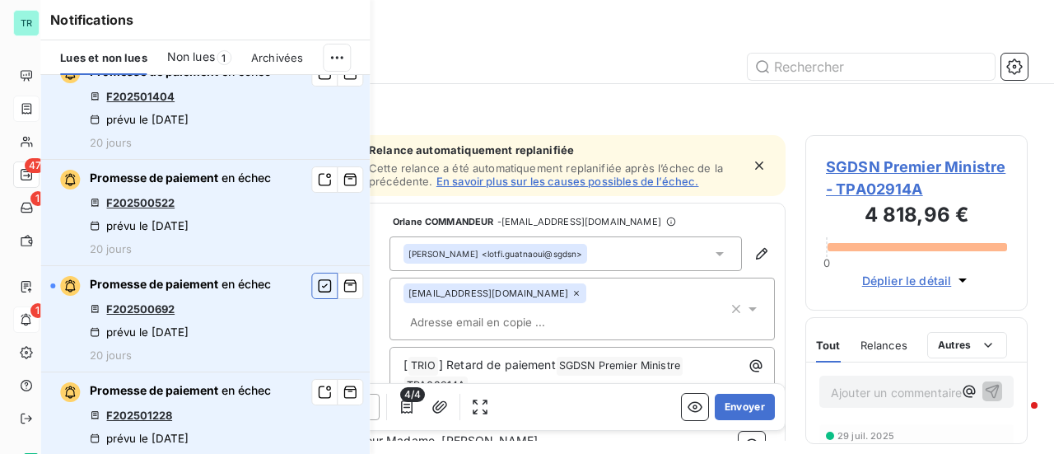
click at [317, 279] on icon "button" at bounding box center [324, 285] width 15 height 16
click at [26, 170] on div "Notifications Lues et non lues Non lues 0 Archivées Promesse de paiement en éch…" at bounding box center [188, 227] width 329 height 454
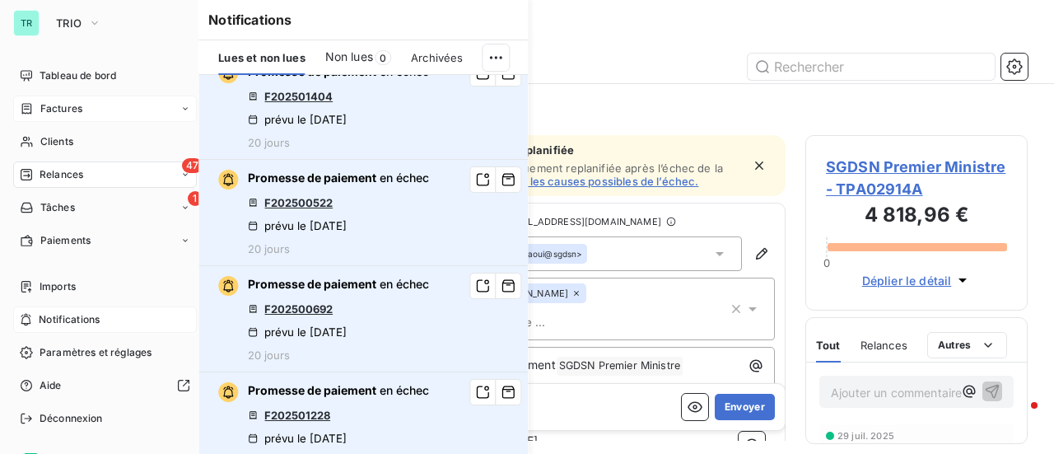
click at [182, 169] on span "47" at bounding box center [192, 165] width 21 height 15
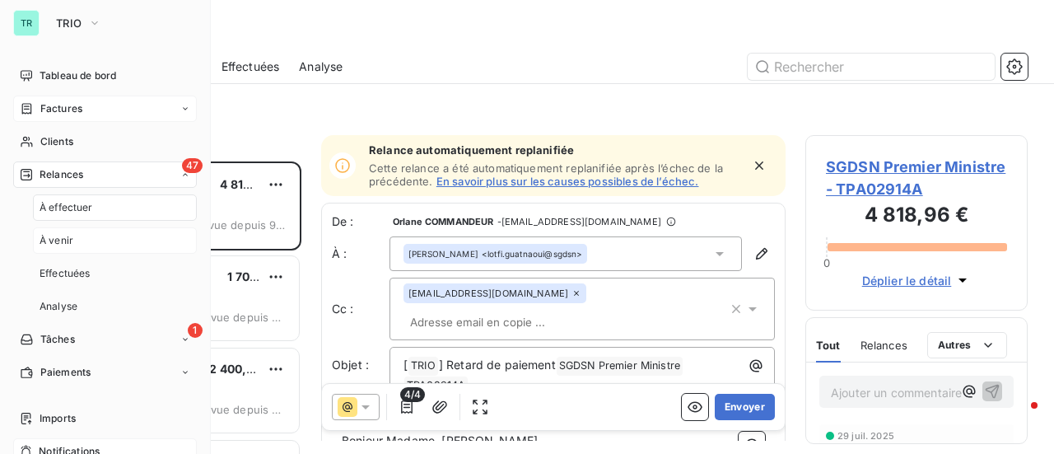
click at [64, 245] on span "À venir" at bounding box center [57, 240] width 34 height 15
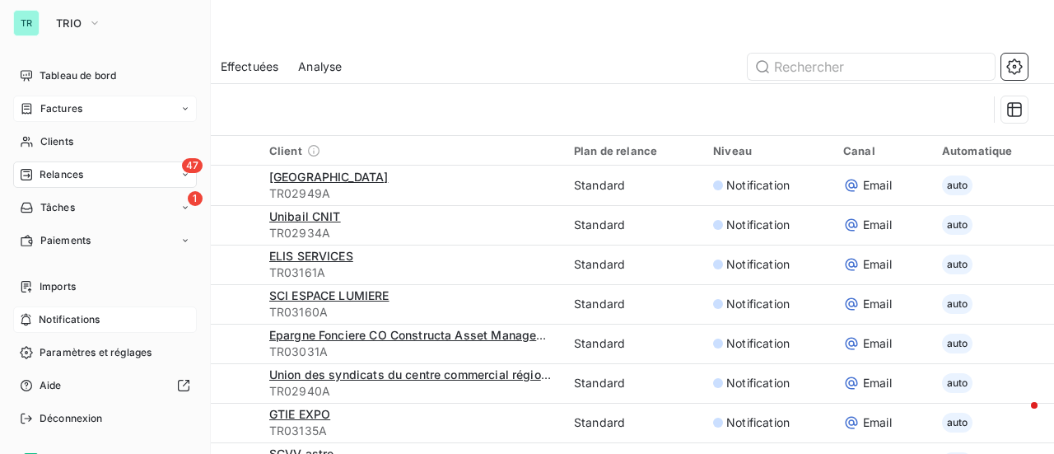
click at [182, 170] on span "47" at bounding box center [192, 165] width 21 height 15
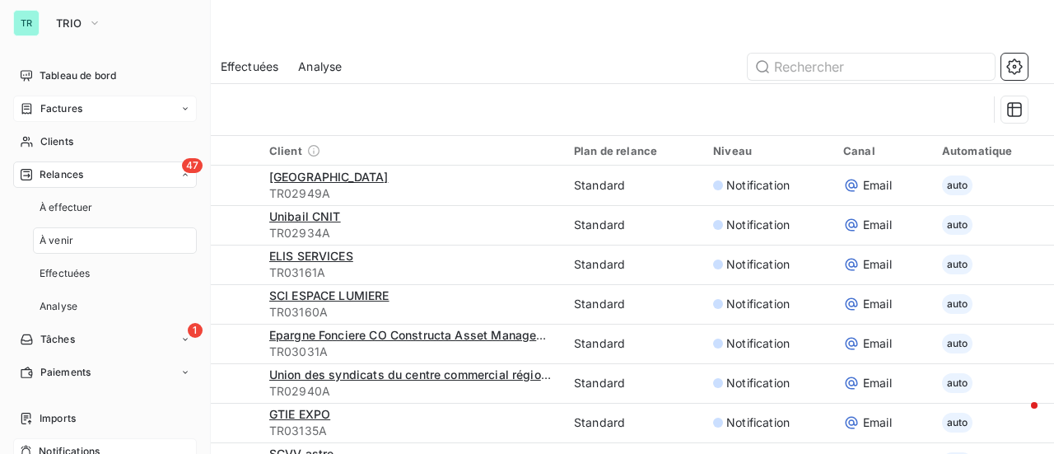
click at [61, 177] on span "Relances" at bounding box center [62, 174] width 44 height 15
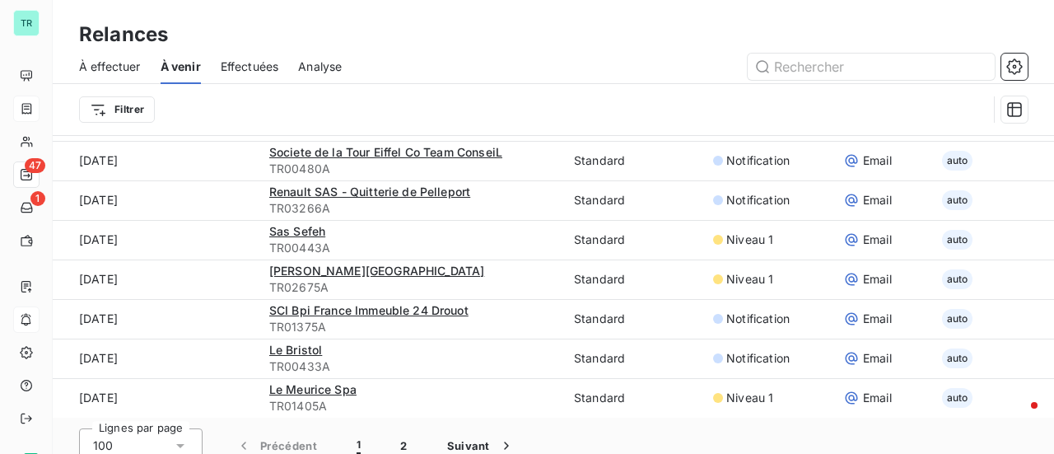
scroll to position [56, 0]
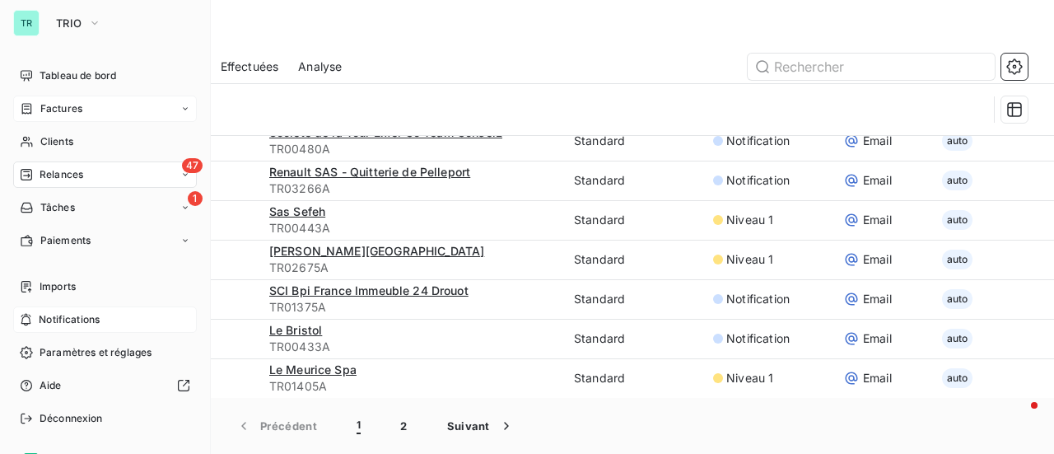
click at [69, 106] on span "Factures" at bounding box center [61, 108] width 42 height 15
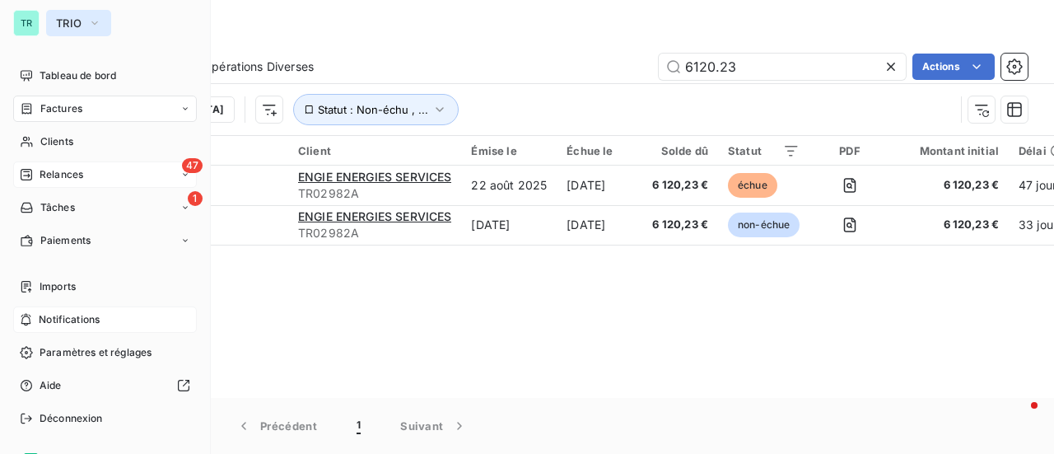
click at [102, 27] on button "TRIO" at bounding box center [78, 23] width 65 height 26
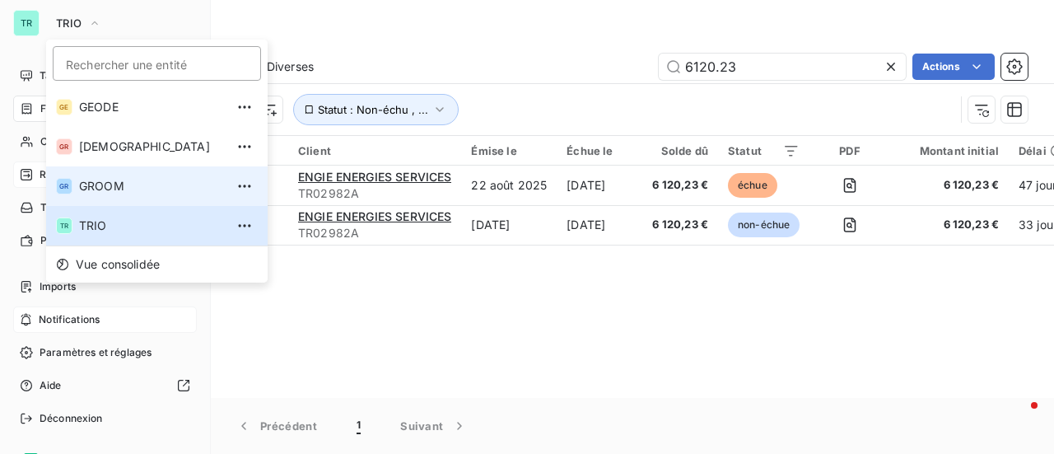
click at [109, 177] on li "GR GROOM" at bounding box center [156, 186] width 221 height 40
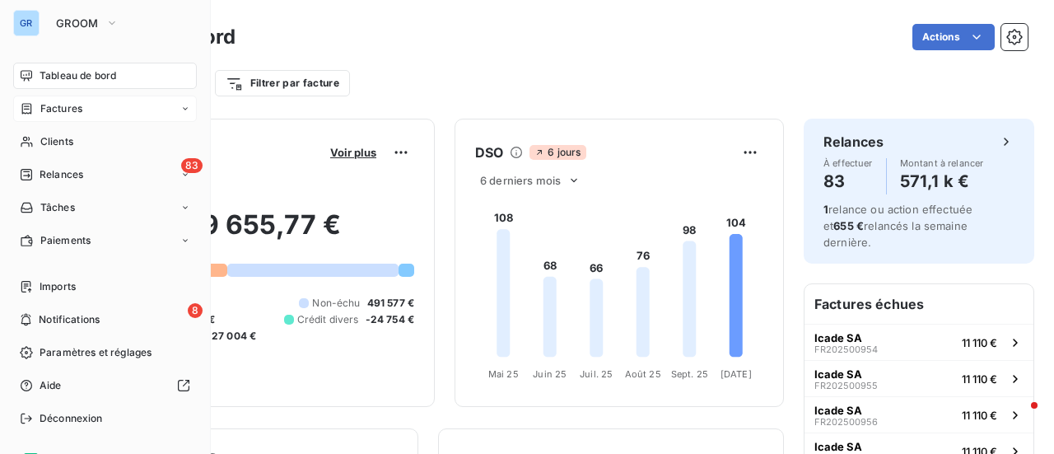
click at [61, 107] on span "Factures" at bounding box center [61, 108] width 42 height 15
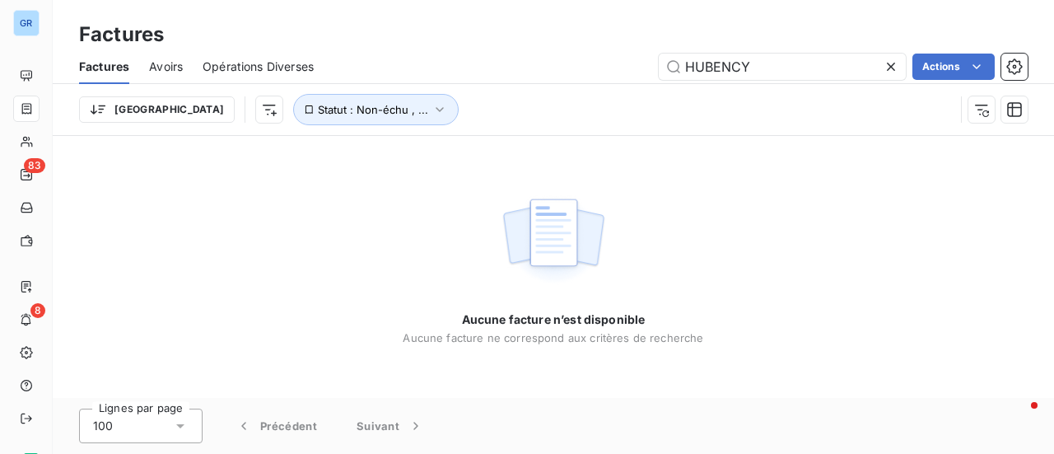
drag, startPoint x: 741, startPoint y: 77, endPoint x: 515, endPoint y: 80, distance: 225.6
click at [537, 77] on div "HUBENCY Actions" at bounding box center [680, 67] width 694 height 26
click at [690, 68] on input "F202501421" at bounding box center [782, 67] width 247 height 26
drag, startPoint x: 784, startPoint y: 75, endPoint x: 553, endPoint y: 75, distance: 230.5
click at [562, 75] on div "F202501421 Actions" at bounding box center [680, 67] width 694 height 26
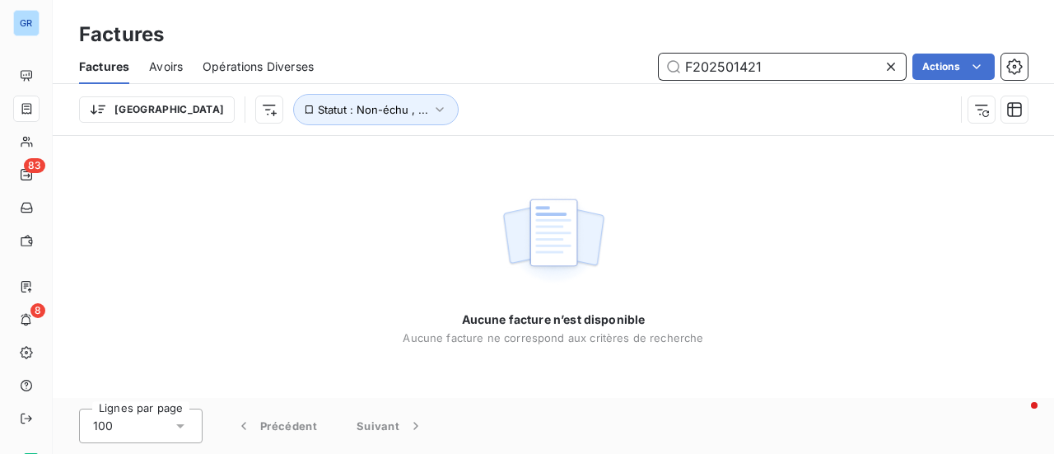
paste input "R202501034"
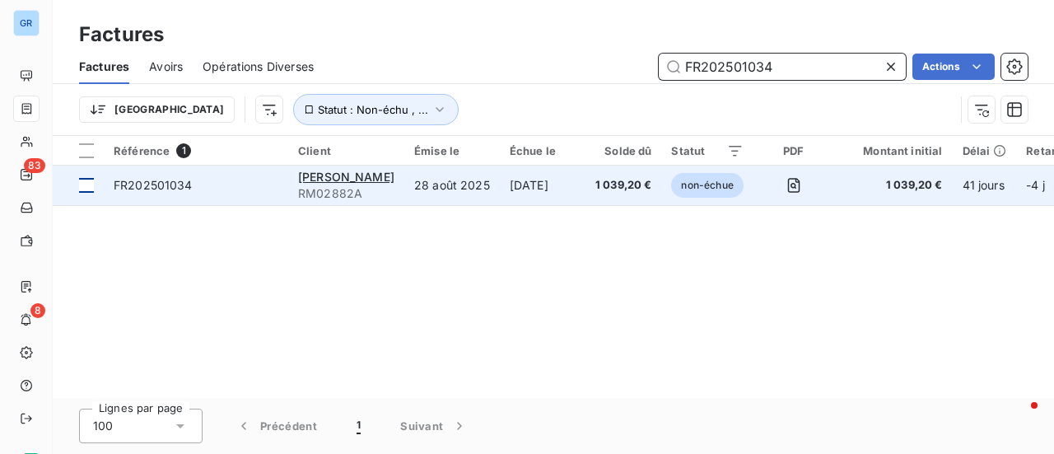
type input "FR202501034"
click at [93, 186] on div at bounding box center [86, 185] width 15 height 15
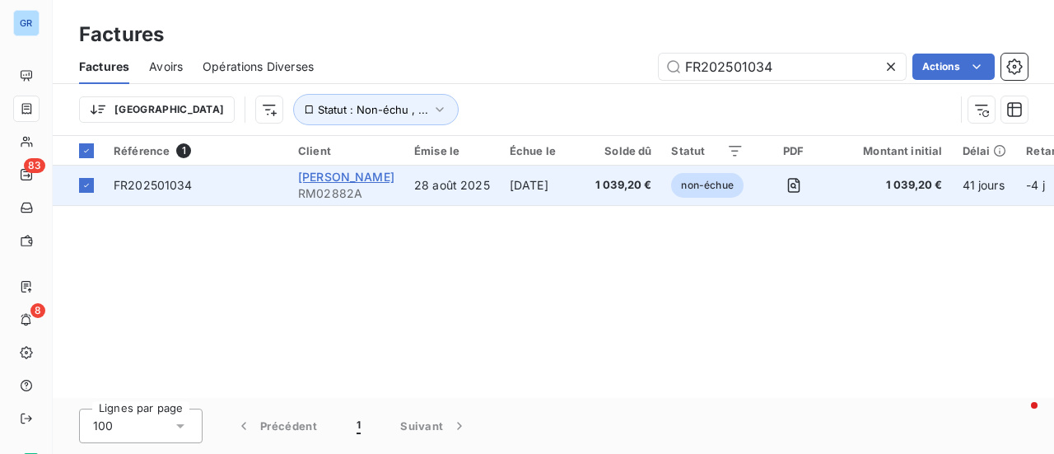
click at [354, 178] on span "JEAN PAUL GAULTIER" at bounding box center [346, 177] width 96 height 14
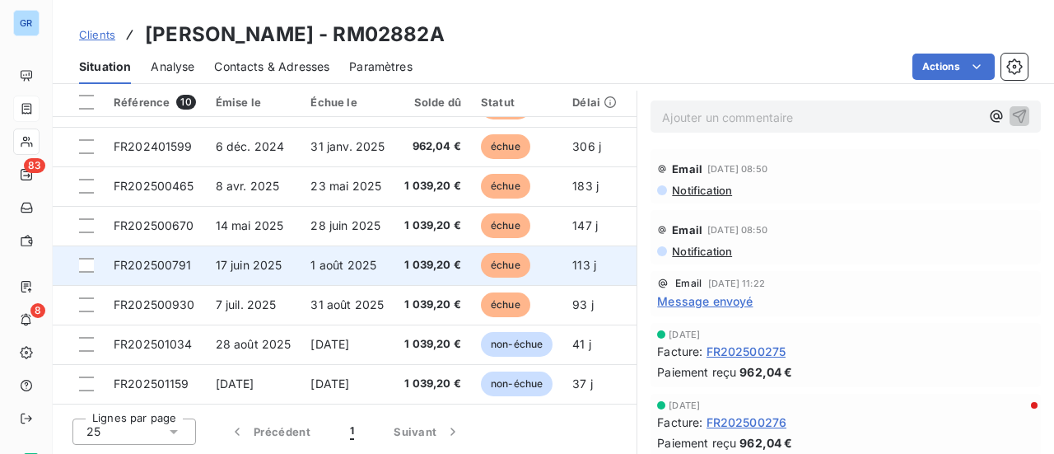
scroll to position [114, 0]
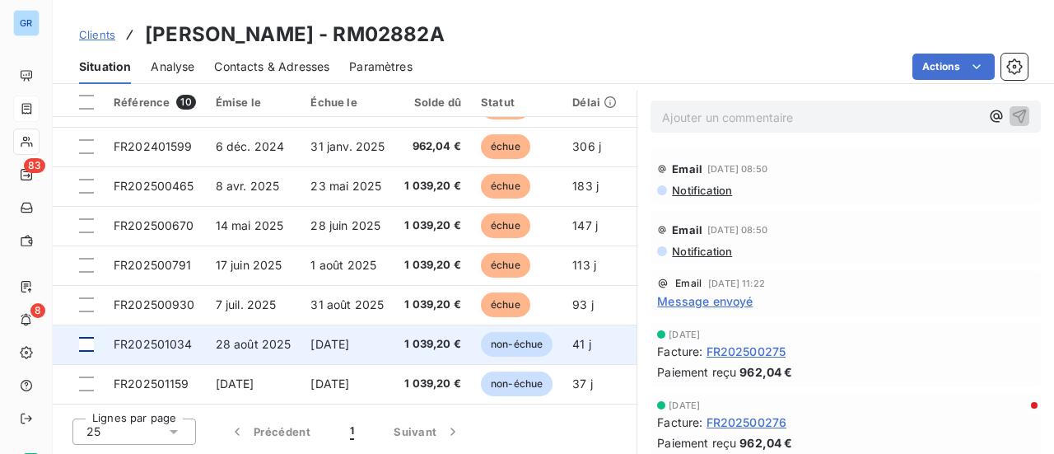
click at [91, 338] on div at bounding box center [86, 344] width 15 height 15
click at [165, 340] on span "FR202501034" at bounding box center [153, 344] width 79 height 14
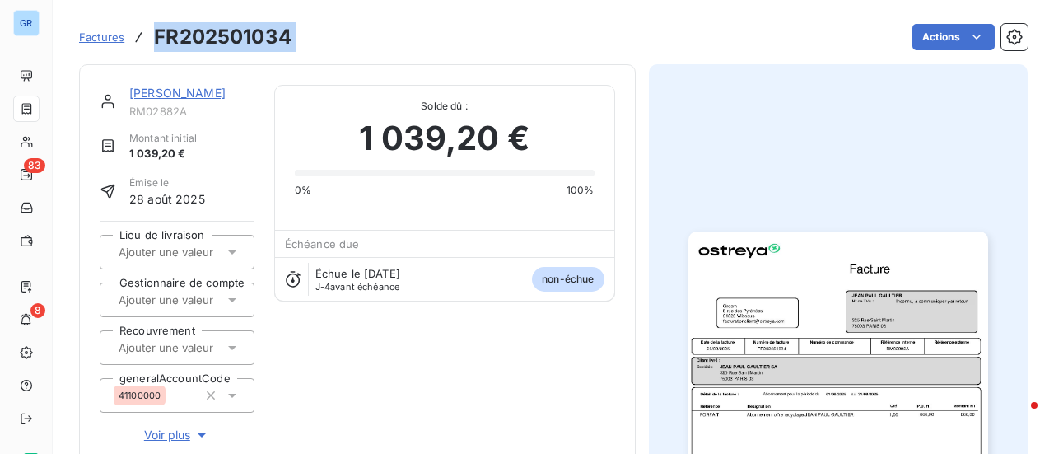
drag, startPoint x: 306, startPoint y: 39, endPoint x: 150, endPoint y: 37, distance: 156.4
click at [150, 37] on div "Factures FR202501034 Actions" at bounding box center [553, 37] width 948 height 35
click at [226, 95] on link "JEAN PAUL GAULTIER" at bounding box center [177, 93] width 96 height 14
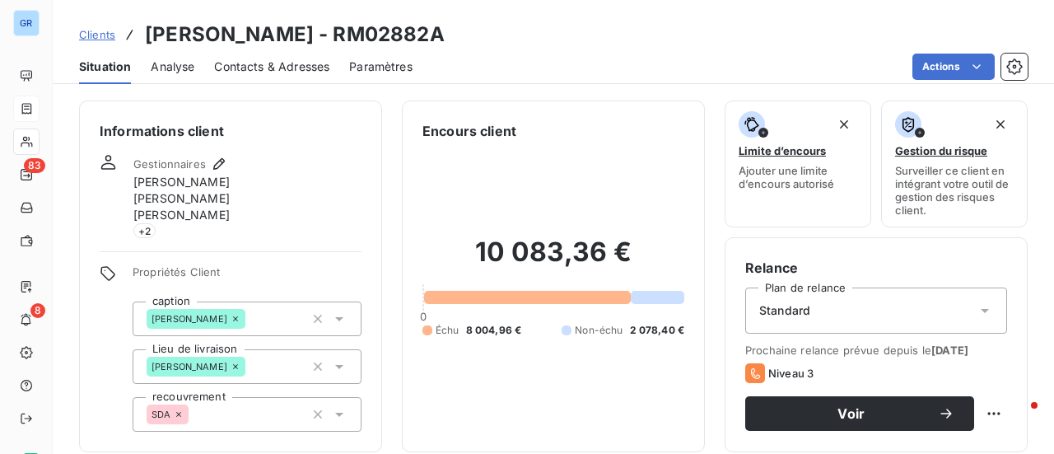
drag, startPoint x: 501, startPoint y: 31, endPoint x: 379, endPoint y: 34, distance: 122.7
click at [379, 34] on div "Clients JEAN PAUL GAULTIER - RM02882A" at bounding box center [553, 35] width 1001 height 30
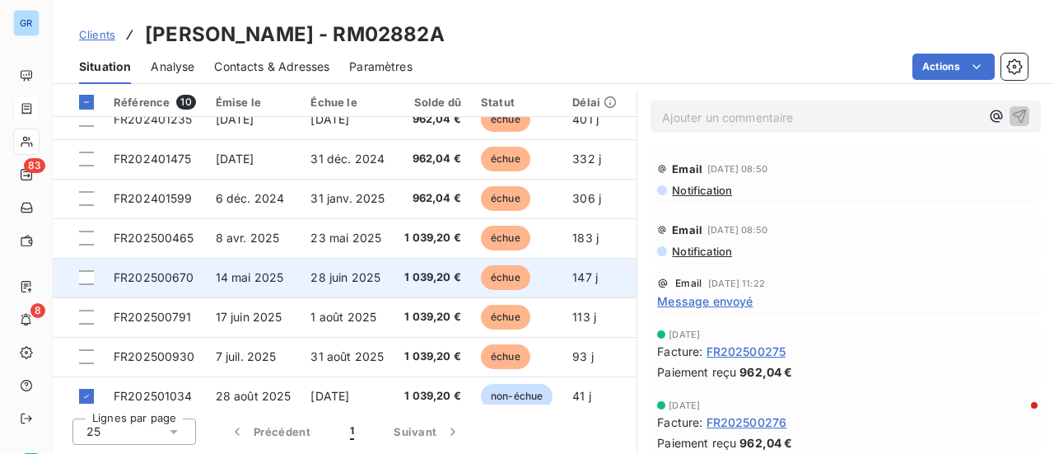
scroll to position [114, 0]
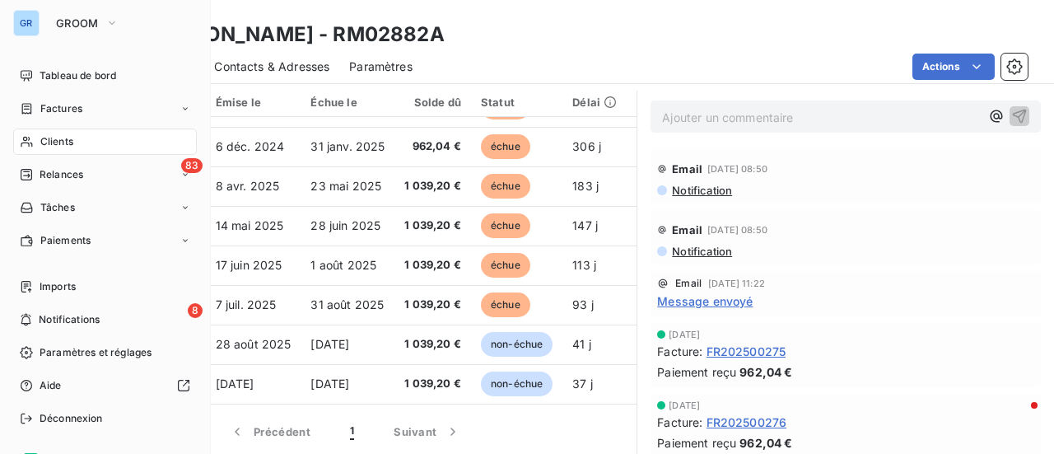
drag, startPoint x: 68, startPoint y: 105, endPoint x: 203, endPoint y: 90, distance: 136.7
click at [68, 105] on span "Factures" at bounding box center [61, 108] width 42 height 15
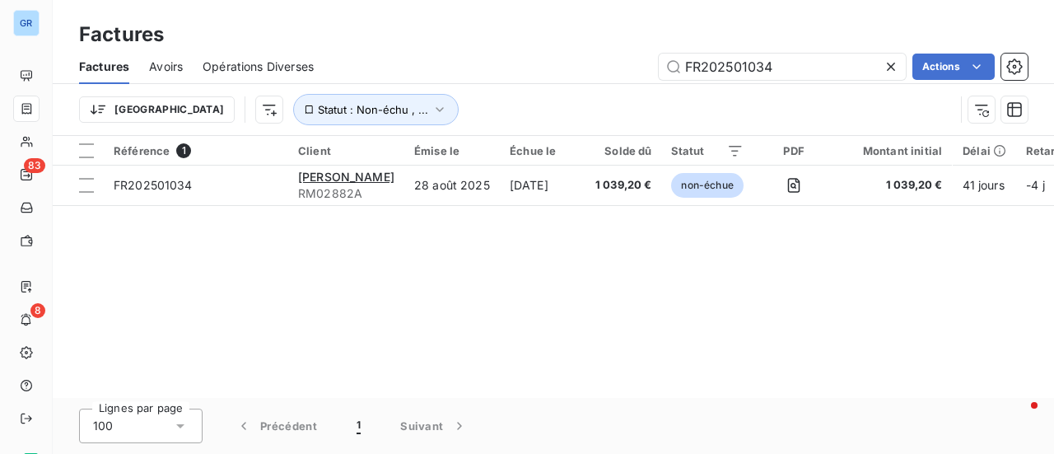
drag, startPoint x: 808, startPoint y: 70, endPoint x: 470, endPoint y: 90, distance: 338.1
click at [511, 83] on div "Factures Avoirs Opérations Diverses FR202501034 Actions" at bounding box center [553, 66] width 1001 height 35
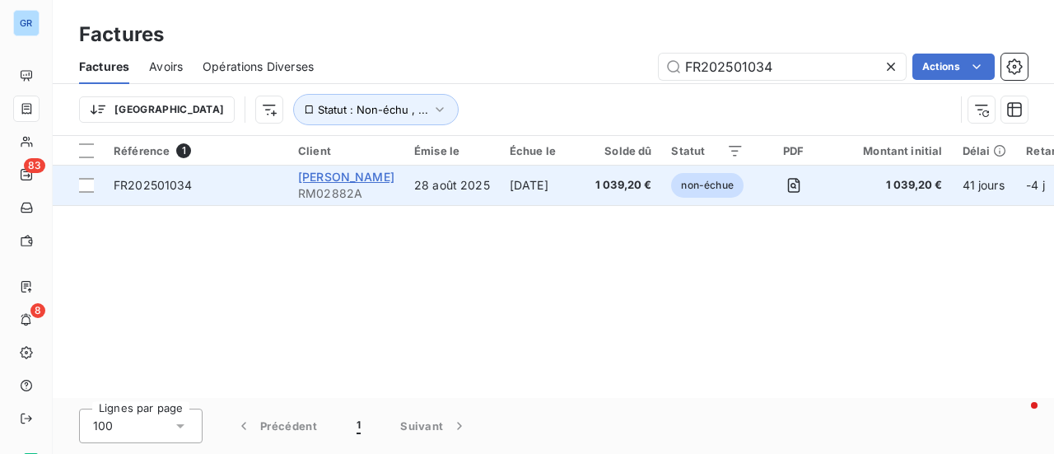
click at [379, 171] on span "JEAN PAUL GAULTIER" at bounding box center [346, 177] width 96 height 14
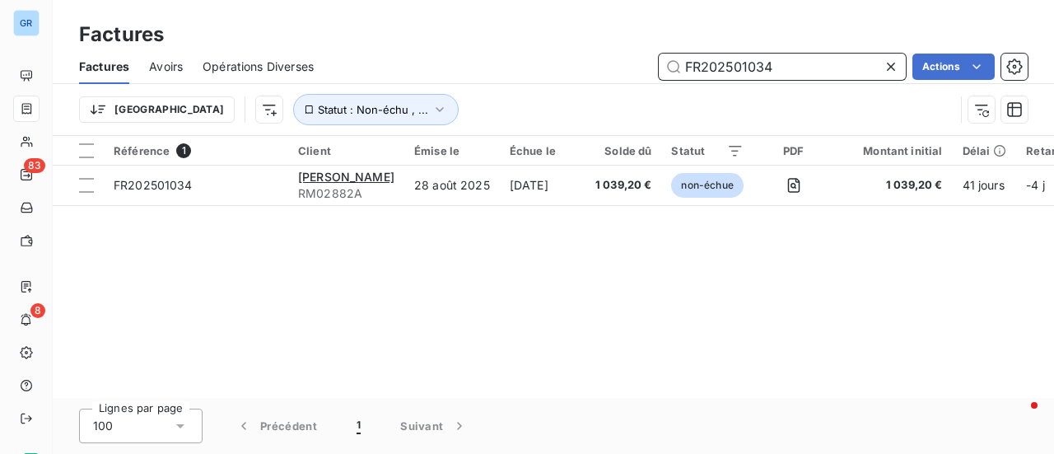
drag, startPoint x: 787, startPoint y: 72, endPoint x: 492, endPoint y: 90, distance: 295.3
click at [493, 90] on div "Factures Avoirs Opérations Diverses FR202501034 Actions Trier Statut : Non-échu…" at bounding box center [553, 92] width 1001 height 86
paste input "26"
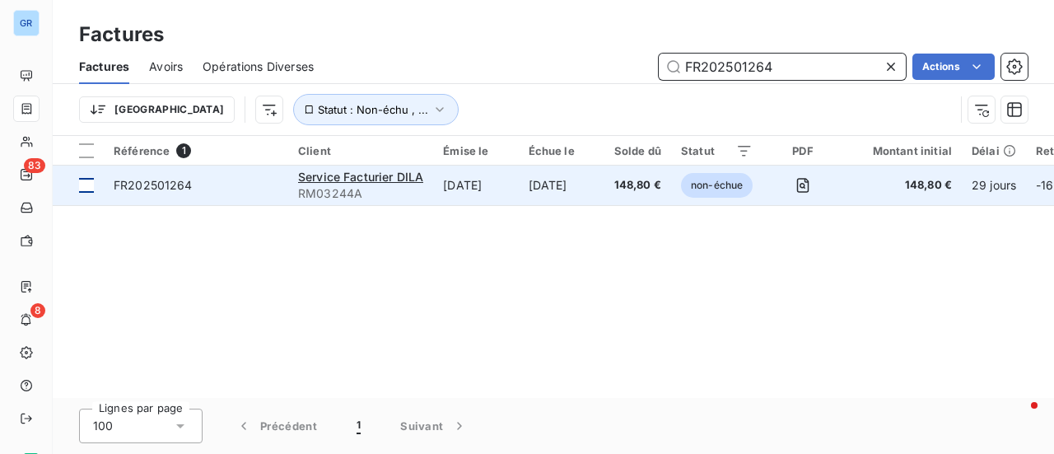
type input "FR202501264"
click at [91, 188] on div at bounding box center [86, 185] width 15 height 15
click at [160, 186] on span "FR202501264" at bounding box center [153, 185] width 79 height 14
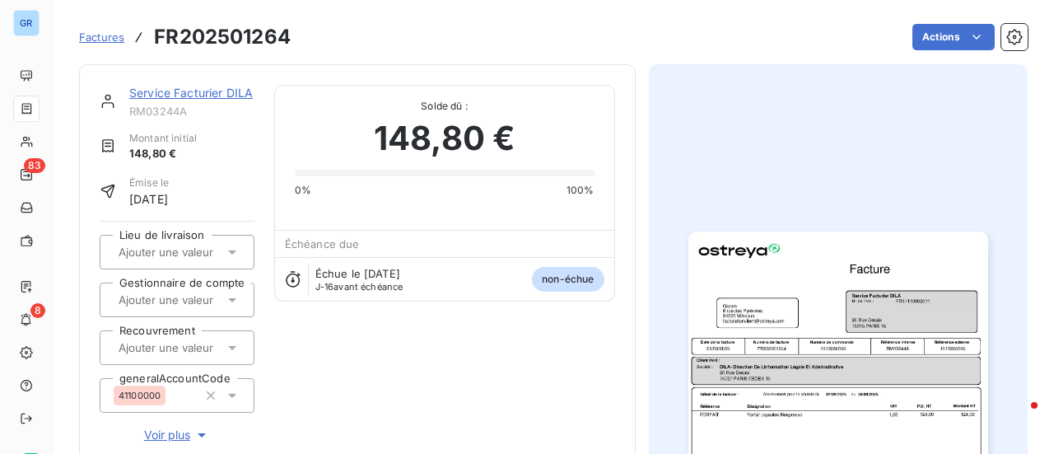
click at [214, 93] on link "Service Facturier DILA" at bounding box center [190, 93] width 123 height 14
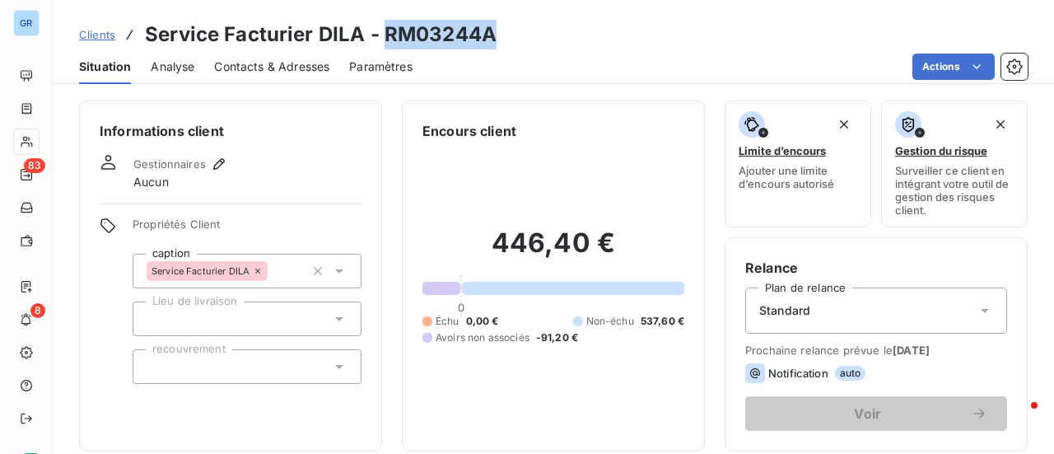
drag, startPoint x: 479, startPoint y: 37, endPoint x: 384, endPoint y: 44, distance: 95.7
click at [384, 44] on div "Clients Service Facturier DILA - RM03244A" at bounding box center [553, 35] width 1001 height 30
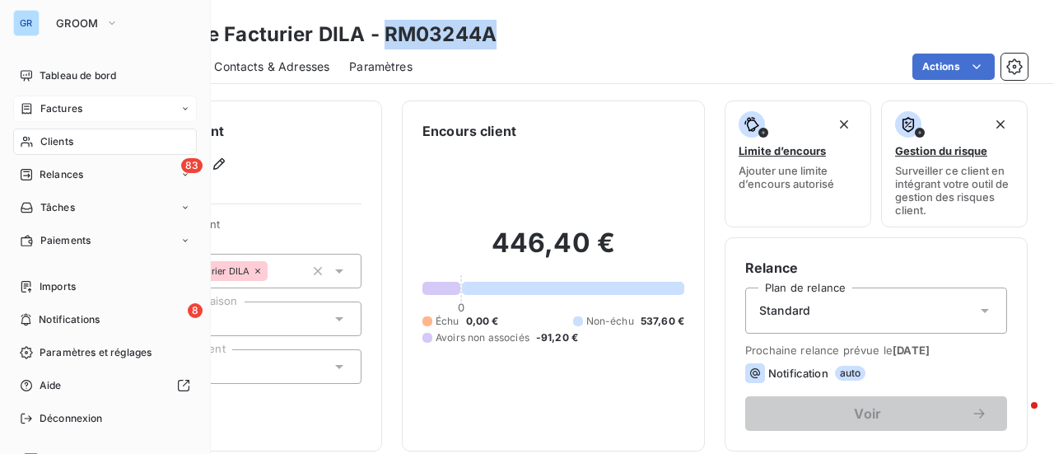
drag, startPoint x: 71, startPoint y: 111, endPoint x: 112, endPoint y: 111, distance: 41.2
click at [71, 111] on span "Factures" at bounding box center [61, 108] width 42 height 15
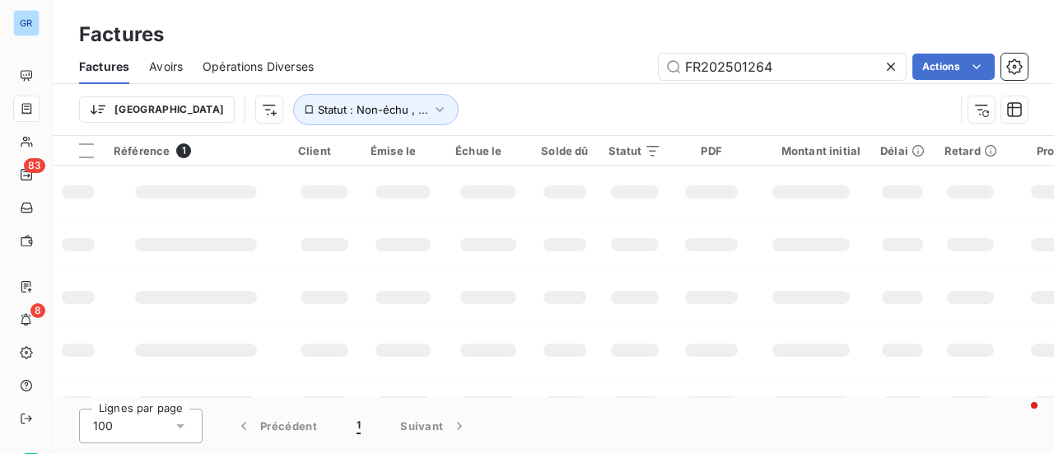
drag, startPoint x: 786, startPoint y: 77, endPoint x: 262, endPoint y: 75, distance: 524.5
click at [268, 74] on div "Factures Avoirs Opérations Diverses FR202501264 Actions" at bounding box center [553, 66] width 1001 height 35
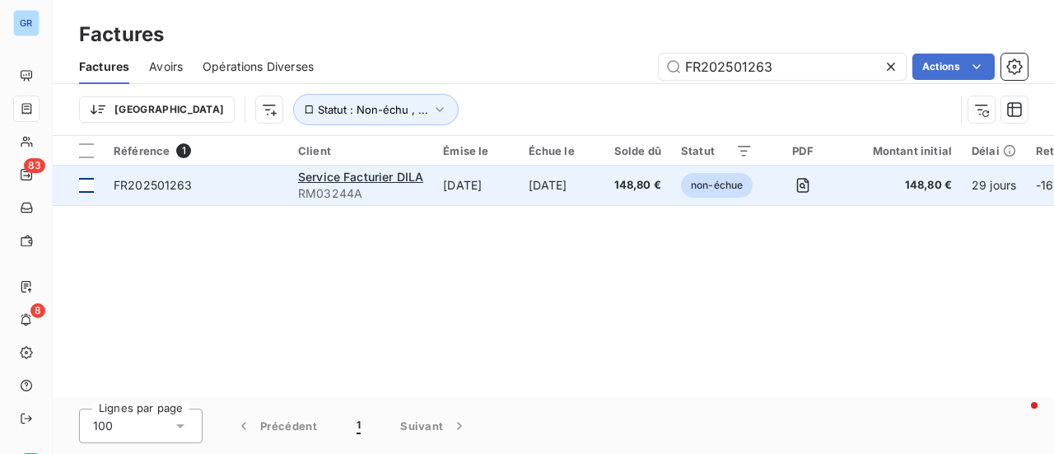
type input "FR202501263"
click at [93, 184] on div at bounding box center [86, 185] width 15 height 15
click at [161, 190] on span "FR202501263" at bounding box center [153, 185] width 79 height 14
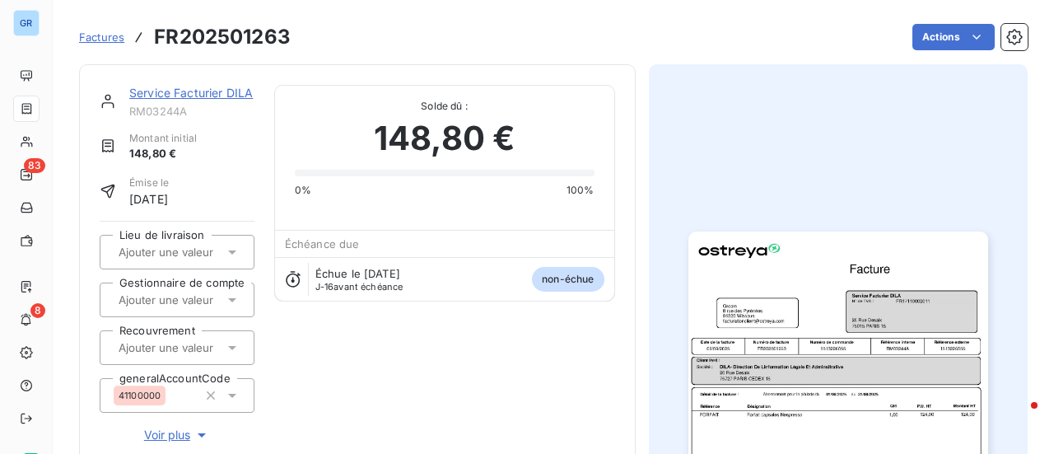
click at [198, 94] on link "Service Facturier DILA" at bounding box center [190, 93] width 123 height 14
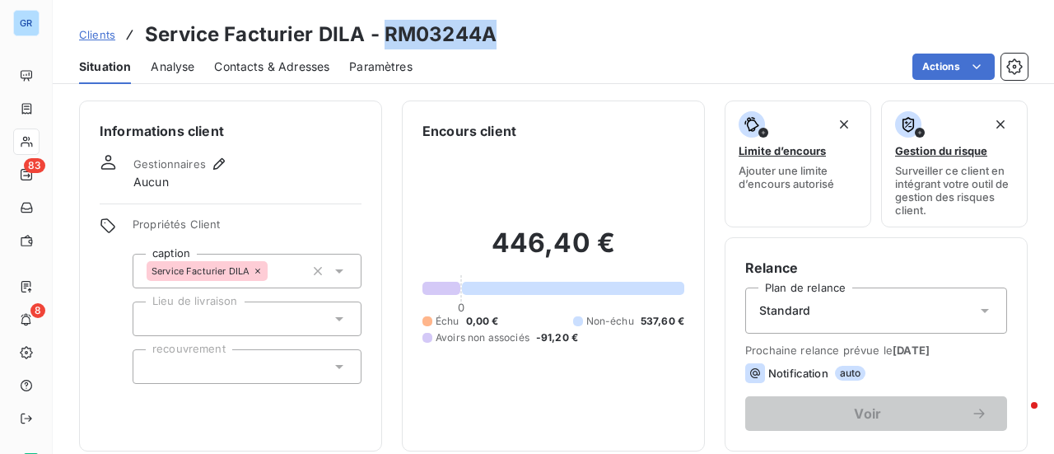
drag, startPoint x: 490, startPoint y: 40, endPoint x: 380, endPoint y: 40, distance: 109.5
click at [380, 40] on h3 "Service Facturier DILA - RM03244A" at bounding box center [321, 35] width 352 height 30
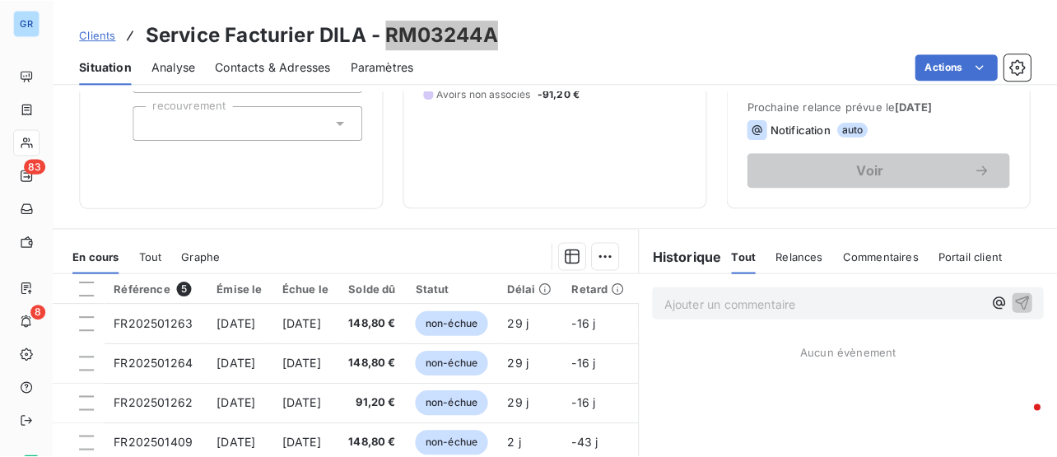
scroll to position [247, 0]
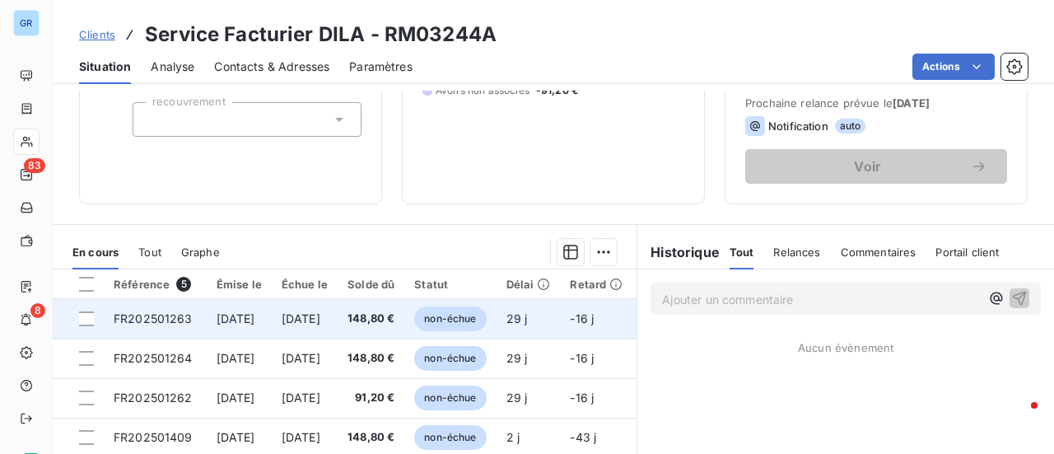
drag, startPoint x: 90, startPoint y: 315, endPoint x: 143, endPoint y: 325, distance: 54.6
click at [90, 315] on div at bounding box center [86, 318] width 15 height 15
click at [155, 318] on span "FR202501263" at bounding box center [153, 318] width 79 height 14
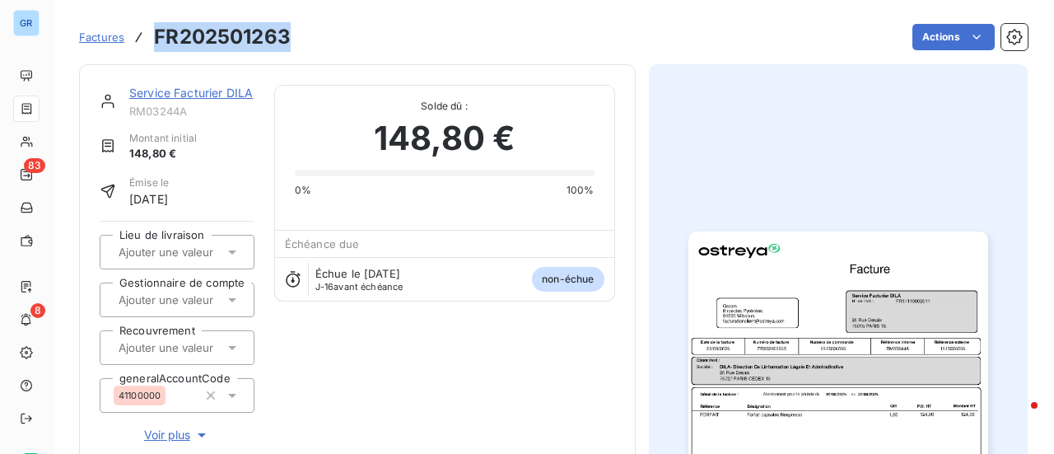
drag, startPoint x: 289, startPoint y: 40, endPoint x: 149, endPoint y: 35, distance: 140.1
click at [149, 35] on div "Factures FR202501263 Actions" at bounding box center [553, 37] width 948 height 35
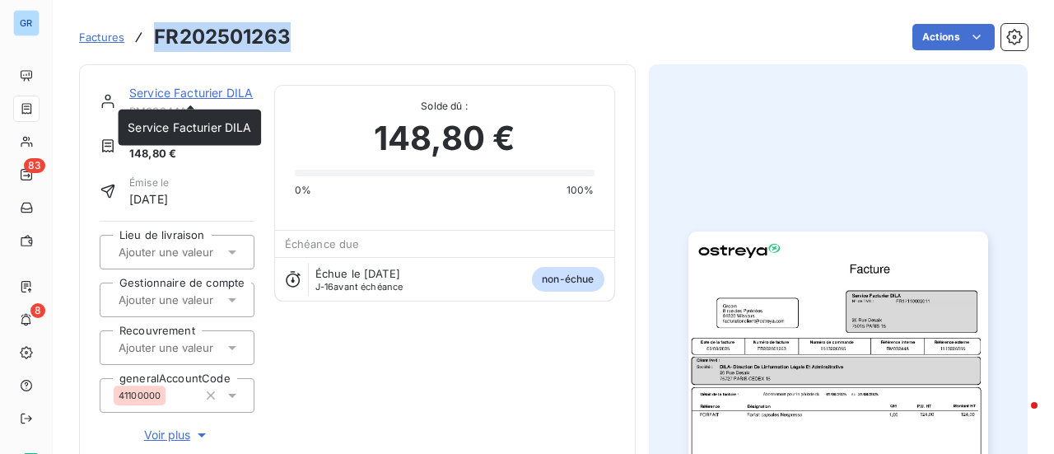
click at [198, 91] on link "Service Facturier DILA" at bounding box center [190, 93] width 123 height 14
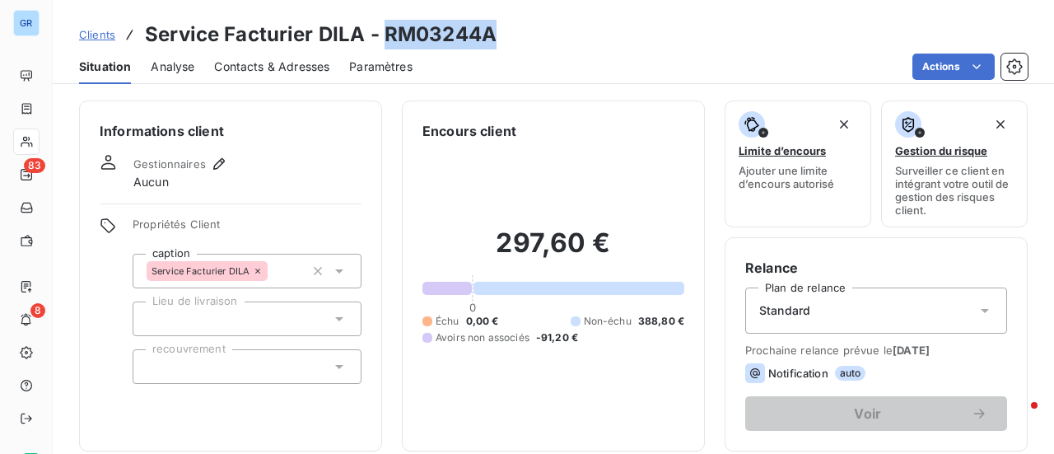
drag, startPoint x: 487, startPoint y: 37, endPoint x: 380, endPoint y: 35, distance: 107.0
click at [380, 35] on div "Clients Service Facturier DILA - RM03244A" at bounding box center [553, 35] width 1001 height 30
click at [526, 32] on div "Clients Service Facturier DILA - RM03244A" at bounding box center [553, 35] width 1001 height 30
click at [492, 68] on div "Actions" at bounding box center [729, 67] width 595 height 26
drag, startPoint x: 489, startPoint y: 37, endPoint x: 381, endPoint y: 37, distance: 107.9
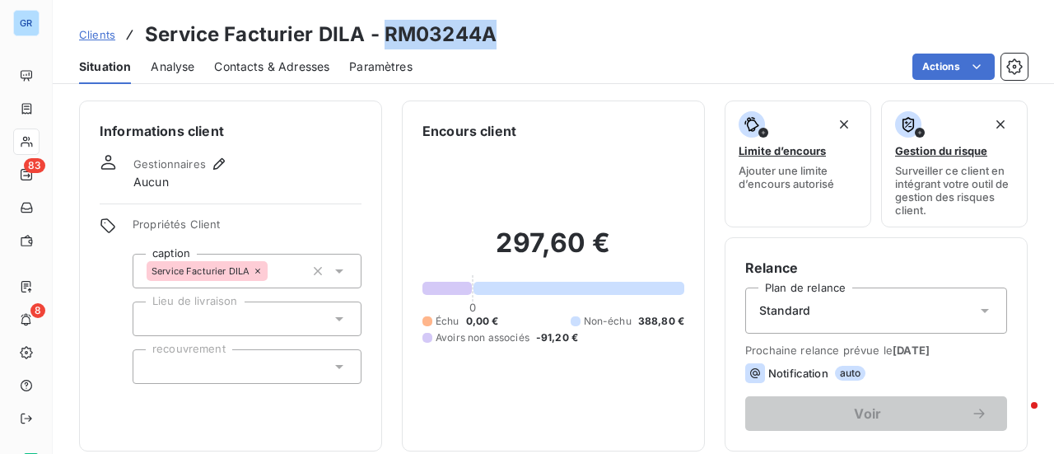
click at [381, 37] on h3 "Service Facturier DILA - RM03244A" at bounding box center [321, 35] width 352 height 30
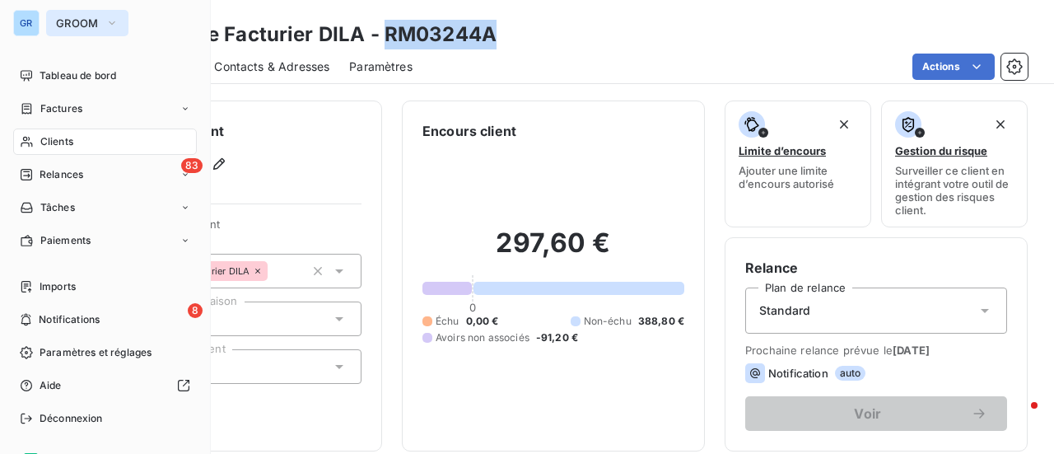
click at [111, 22] on icon "button" at bounding box center [111, 23] width 13 height 16
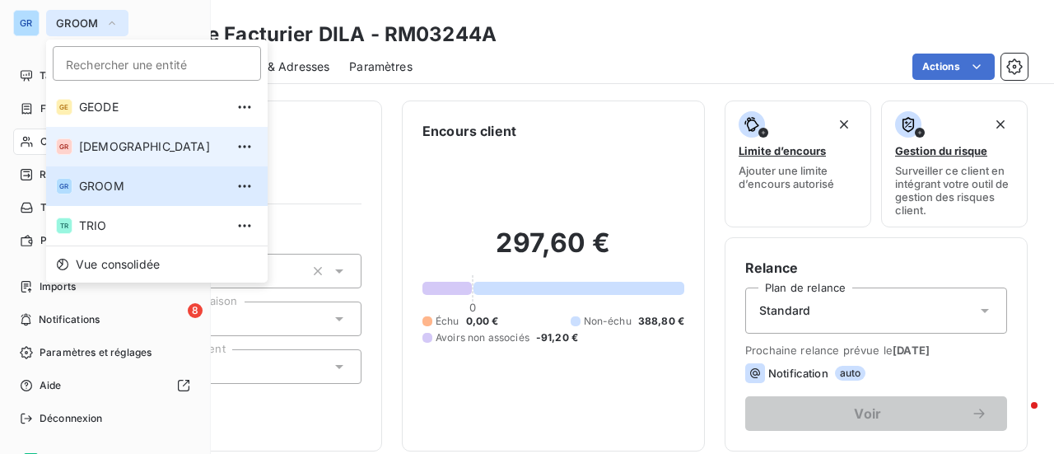
click at [124, 151] on span "GREENWISHES" at bounding box center [152, 146] width 146 height 16
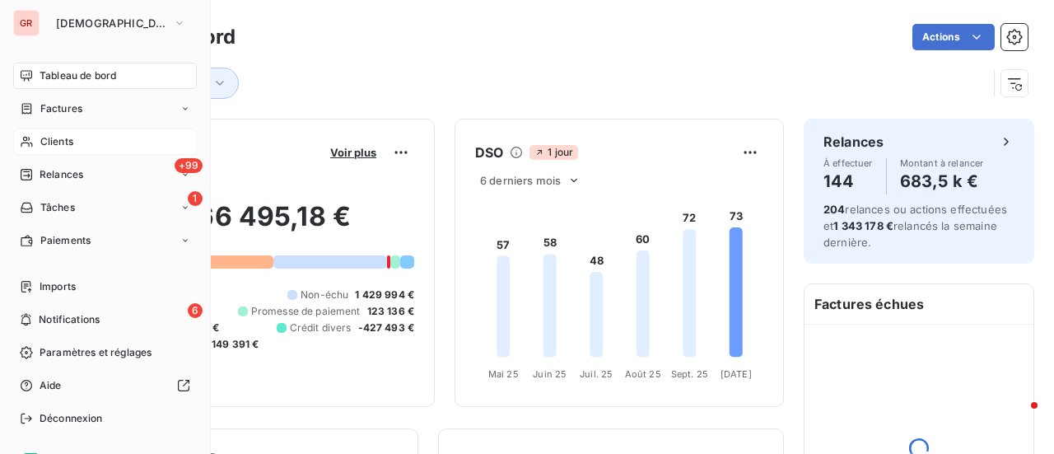
click at [72, 145] on span "Clients" at bounding box center [56, 141] width 33 height 15
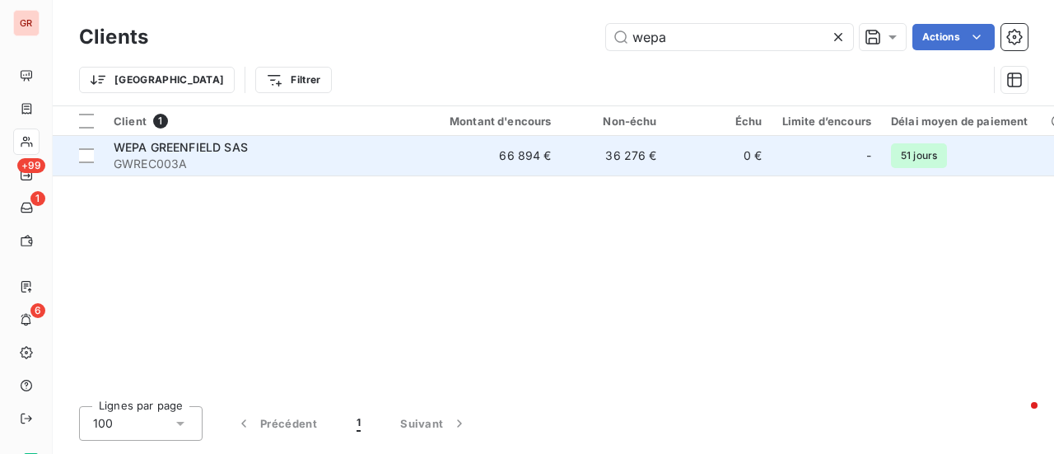
click at [179, 142] on span "WEPA GREENFIELD SAS" at bounding box center [181, 147] width 134 height 14
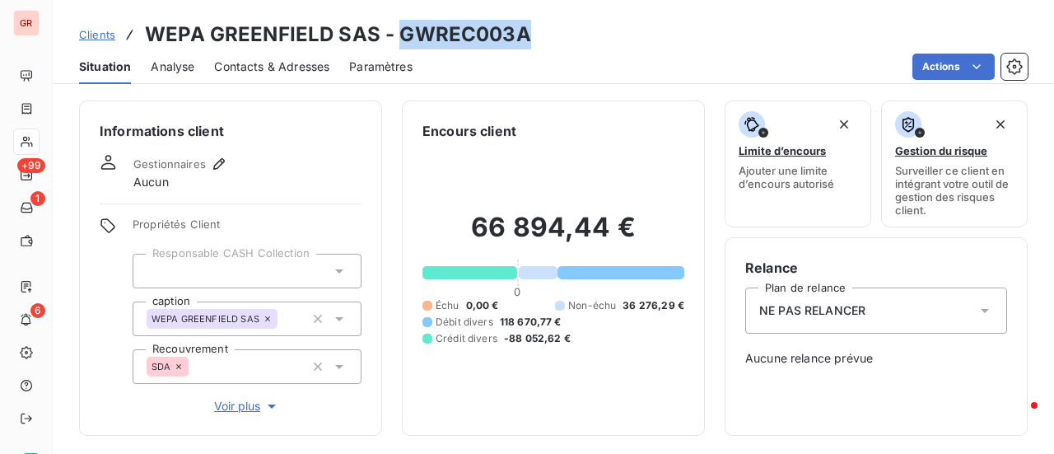
drag, startPoint x: 524, startPoint y: 40, endPoint x: 395, endPoint y: 41, distance: 128.4
click at [395, 41] on div "Clients WEPA GREENFIELD SAS - GWREC003A" at bounding box center [553, 35] width 1001 height 30
click at [520, 41] on h3 "WEPA GREENFIELD SAS - GWREC003A" at bounding box center [338, 35] width 386 height 30
drag, startPoint x: 524, startPoint y: 40, endPoint x: 395, endPoint y: 42, distance: 129.3
click at [395, 42] on h3 "WEPA GREENFIELD SAS - GWREC003A" at bounding box center [338, 35] width 386 height 30
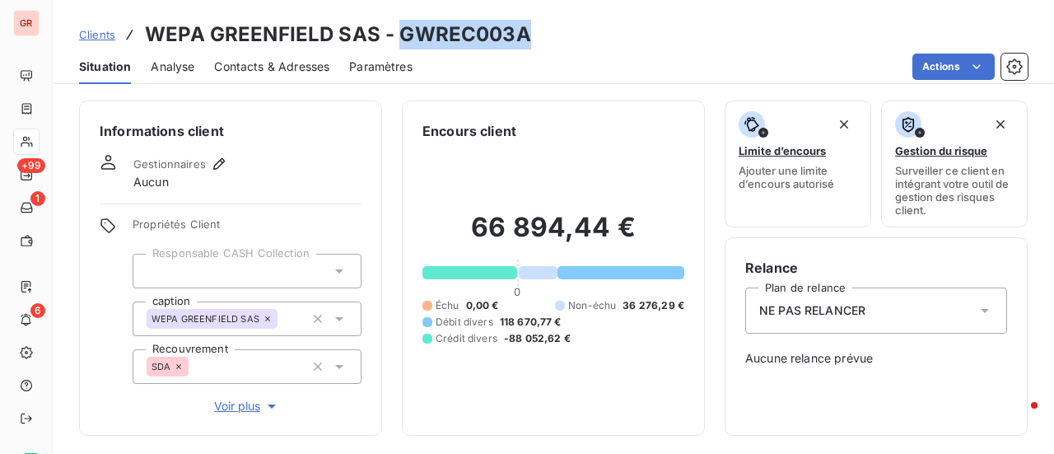
click at [529, 29] on div "Clients WEPA GREENFIELD SAS - GWREC003A" at bounding box center [553, 35] width 1001 height 30
click at [264, 72] on span "Contacts & Adresses" at bounding box center [271, 66] width 115 height 16
